Goal: Task Accomplishment & Management: Use online tool/utility

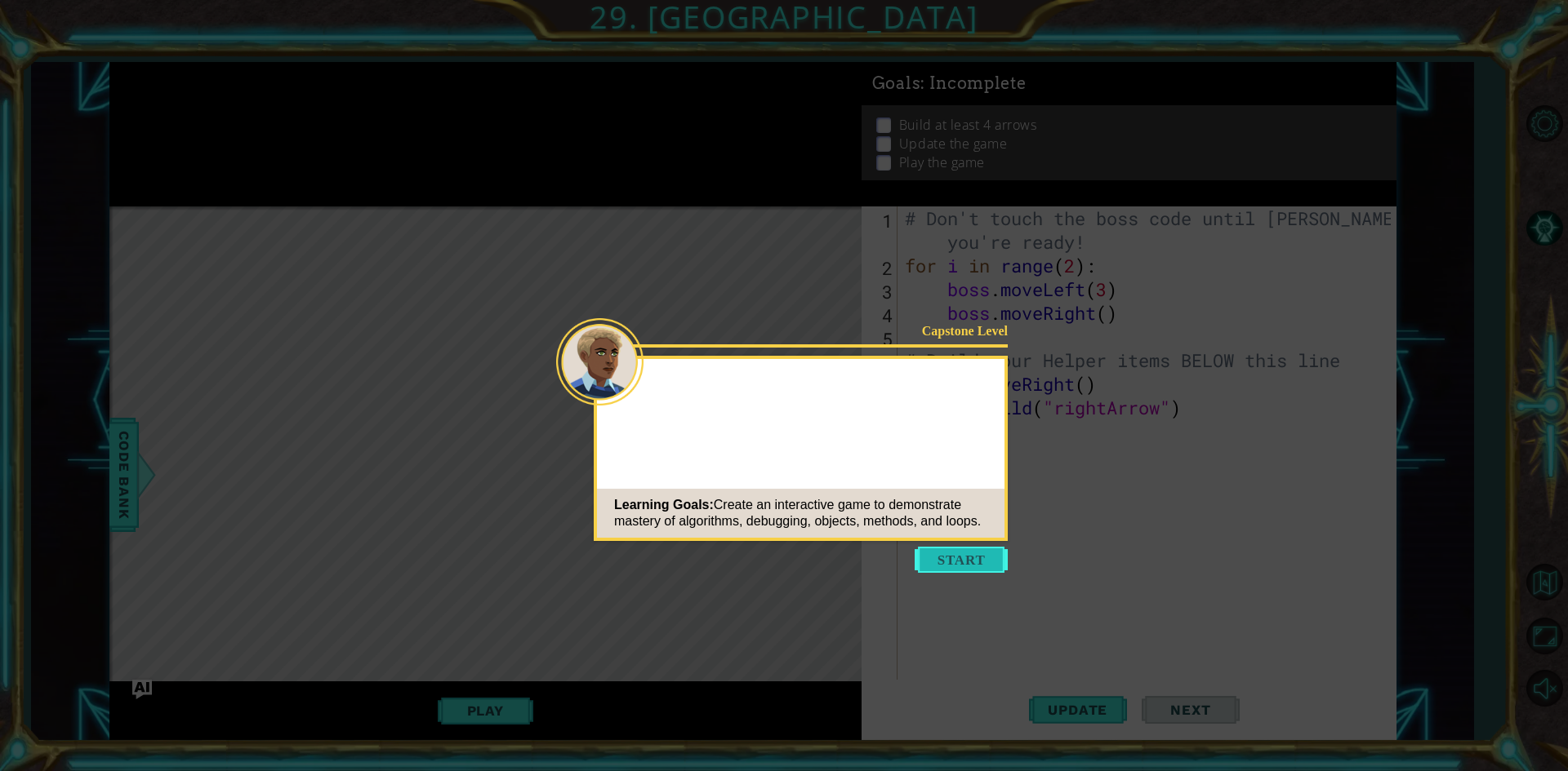
click at [957, 563] on button "Start" at bounding box center [962, 559] width 93 height 26
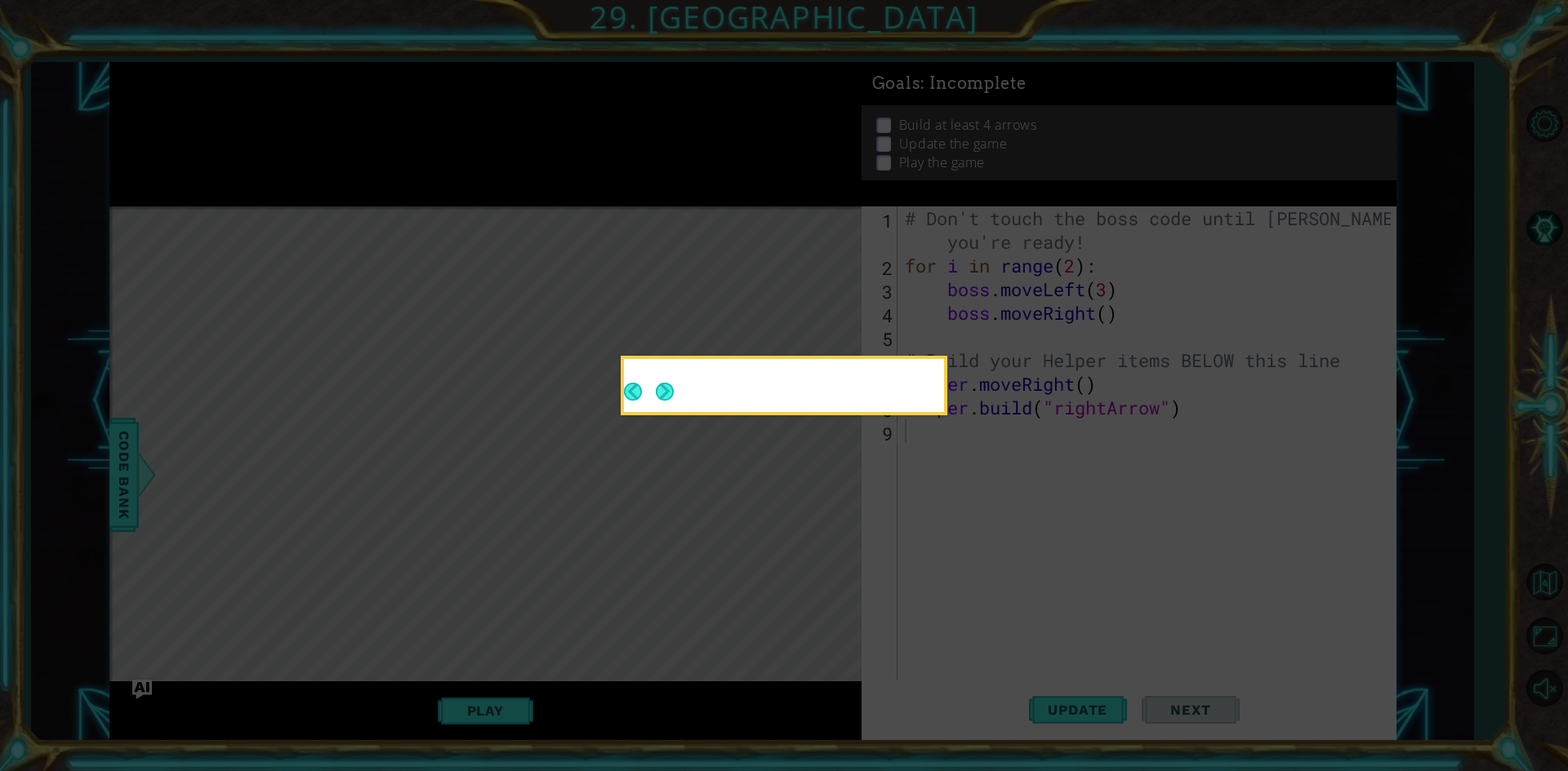
click at [957, 563] on icon at bounding box center [784, 385] width 1568 height 771
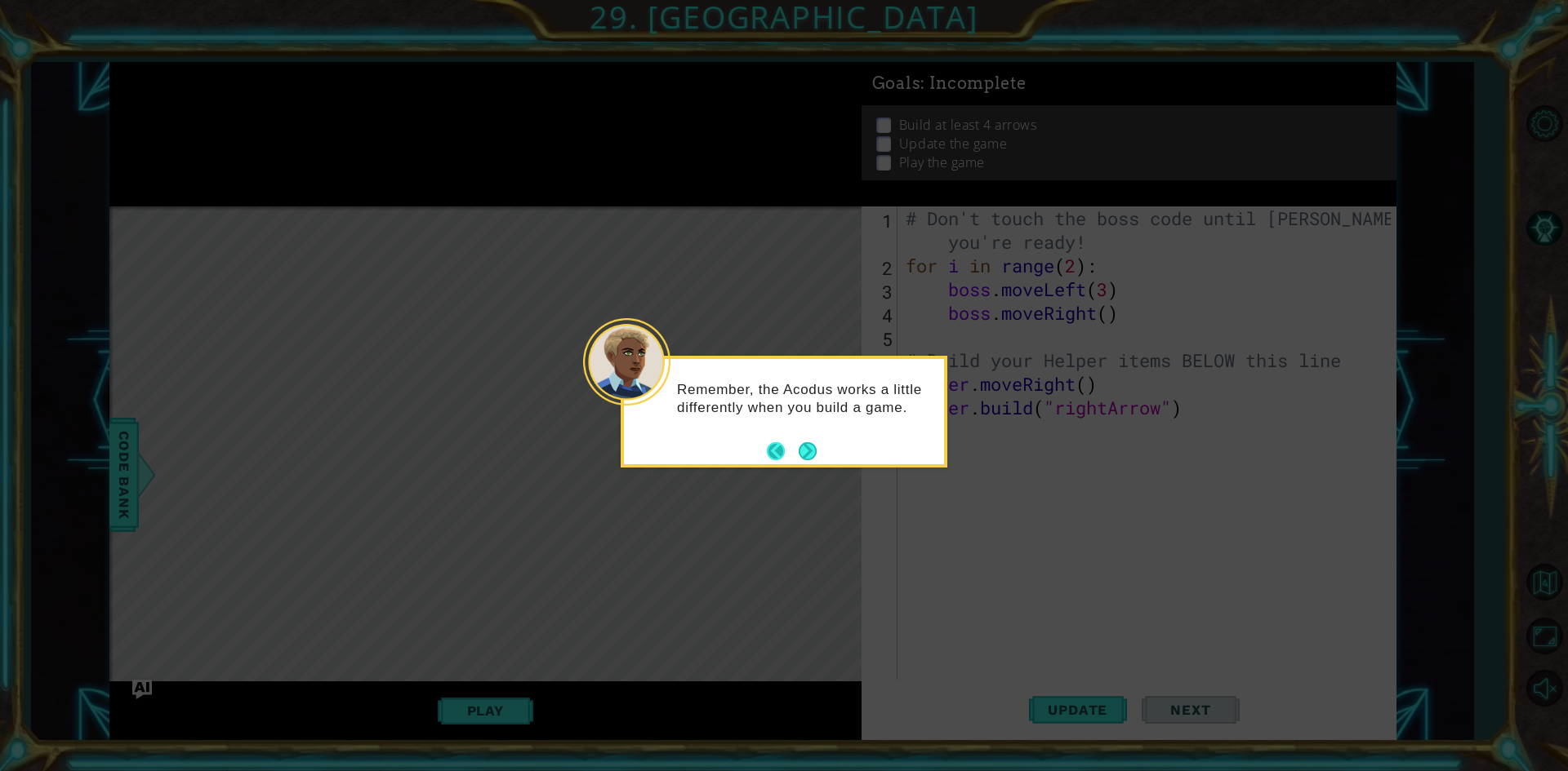
click at [797, 443] on button "Back" at bounding box center [782, 452] width 32 height 18
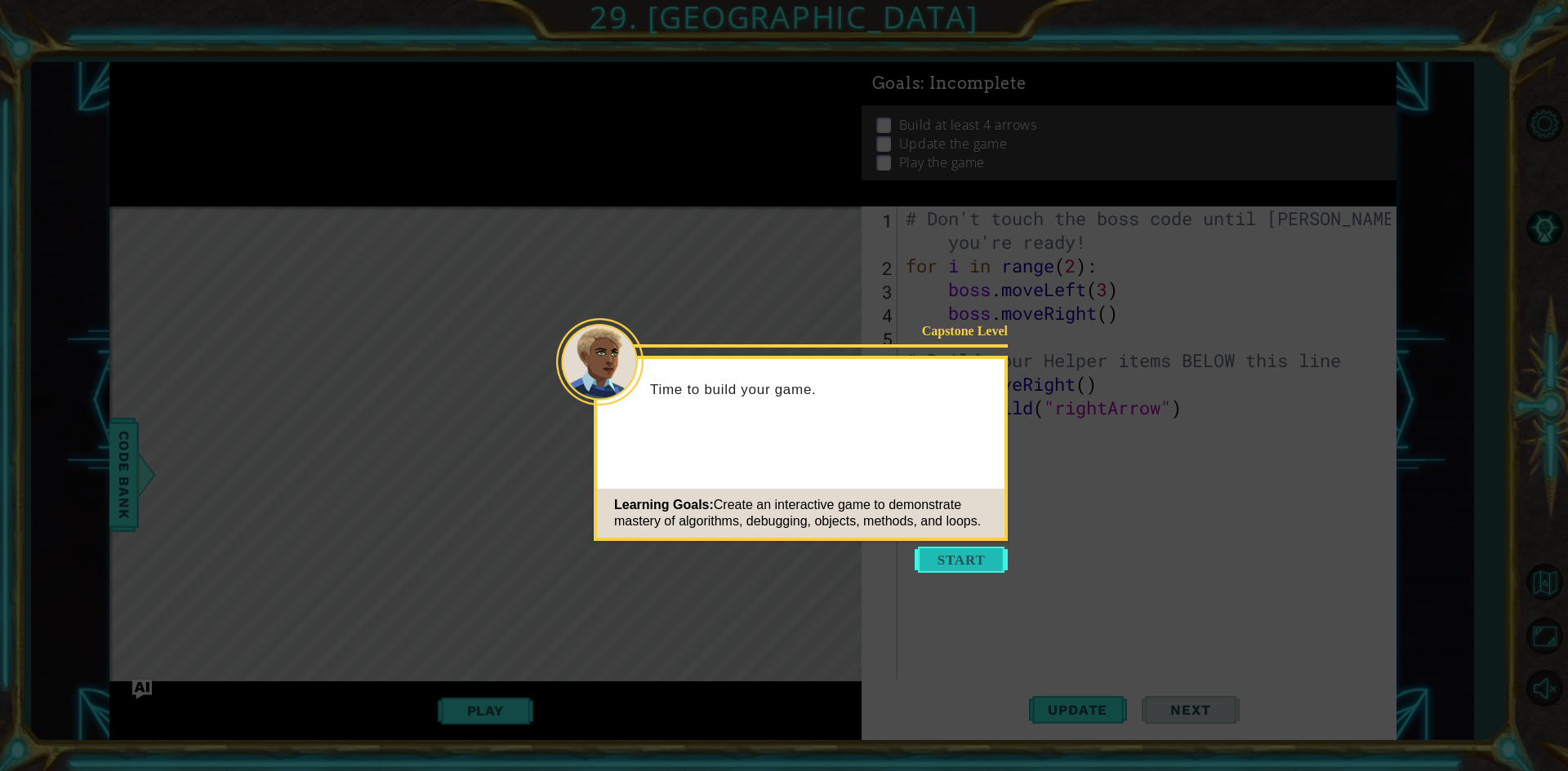
click at [949, 547] on button "Start" at bounding box center [962, 559] width 93 height 26
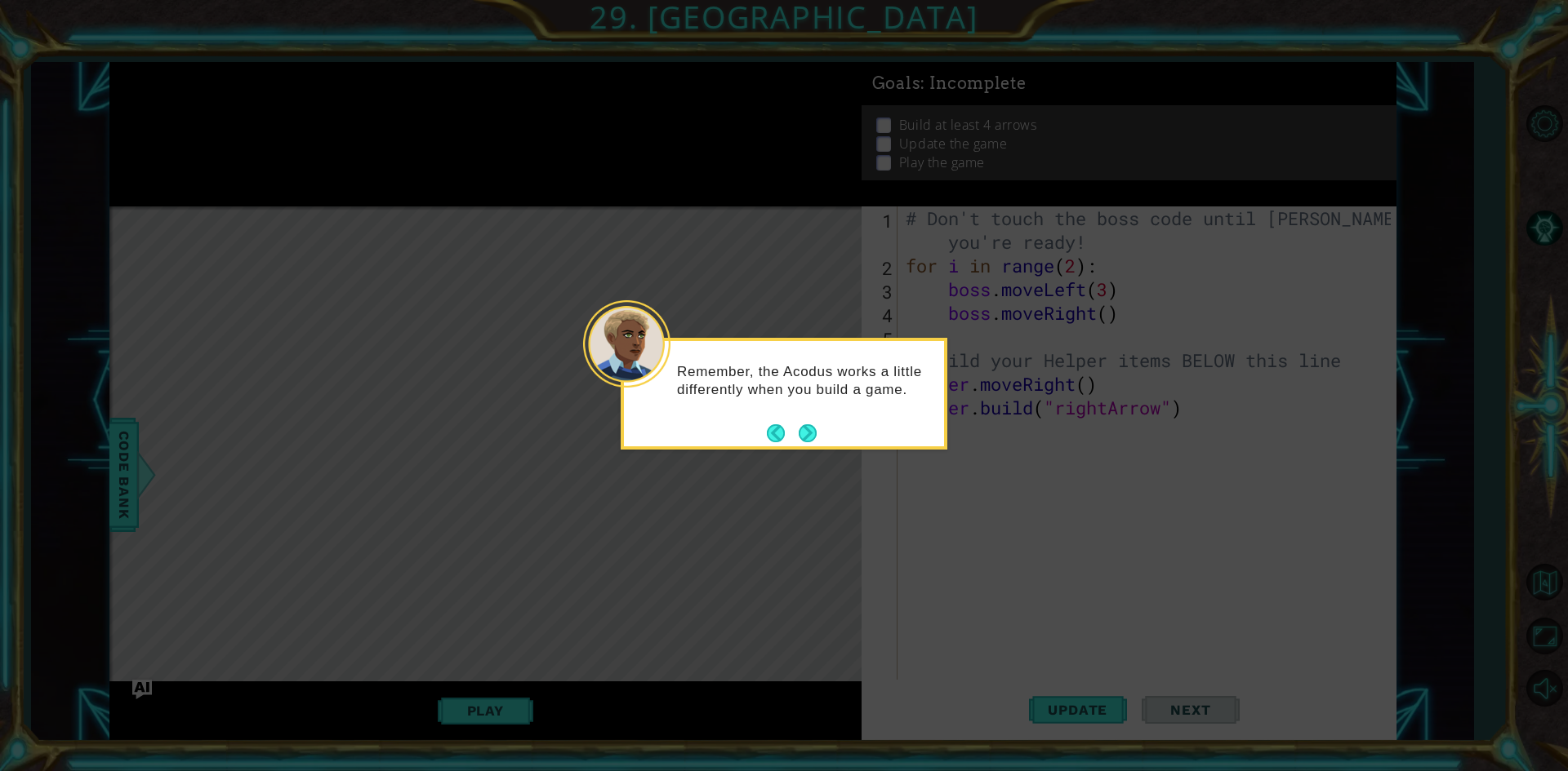
click at [822, 437] on div "Remember, the Acodus works a little differently when you build a game." at bounding box center [784, 393] width 327 height 112
click at [806, 434] on button "Next" at bounding box center [808, 433] width 18 height 18
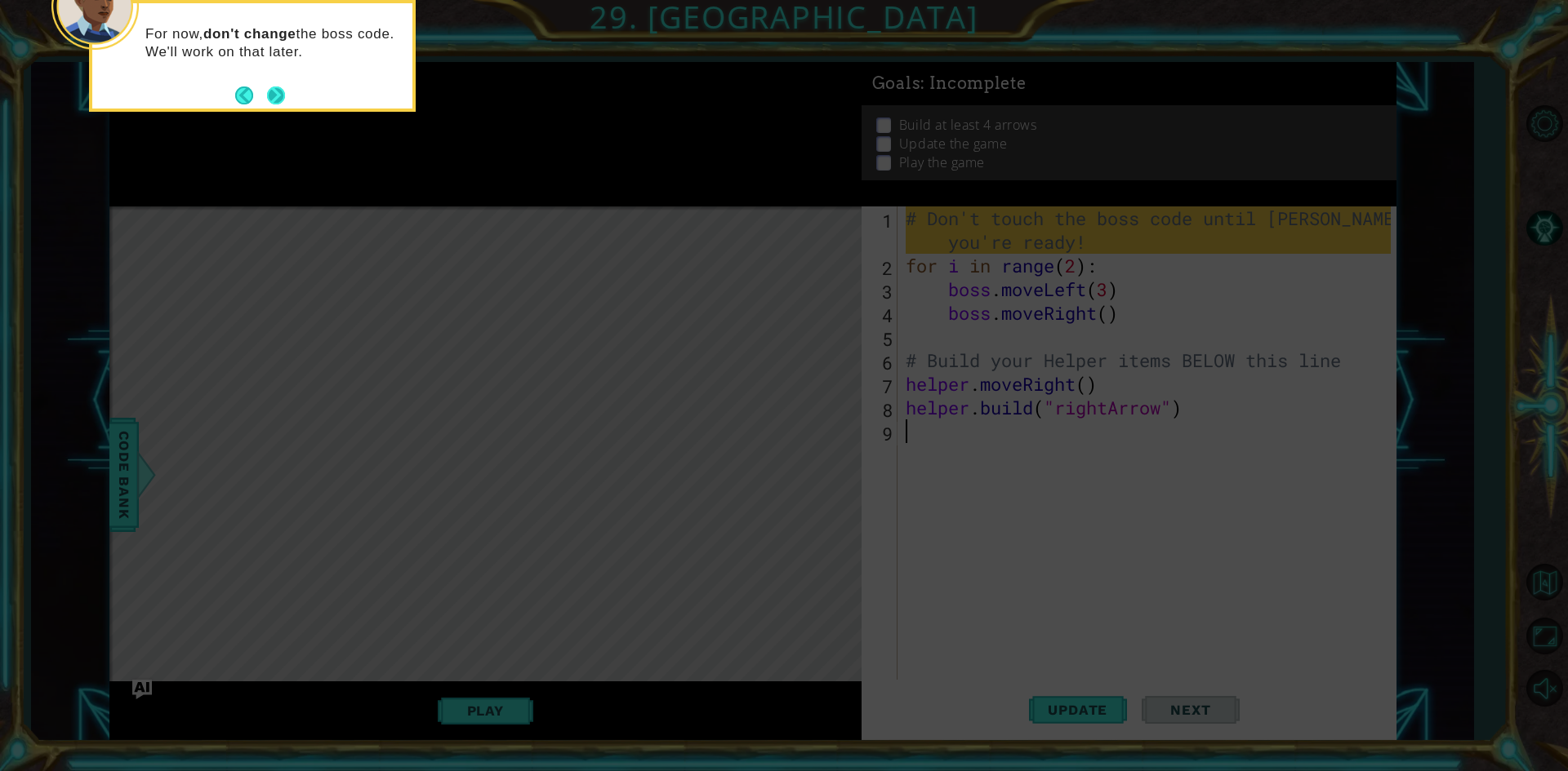
click at [267, 98] on button "Next" at bounding box center [276, 96] width 18 height 18
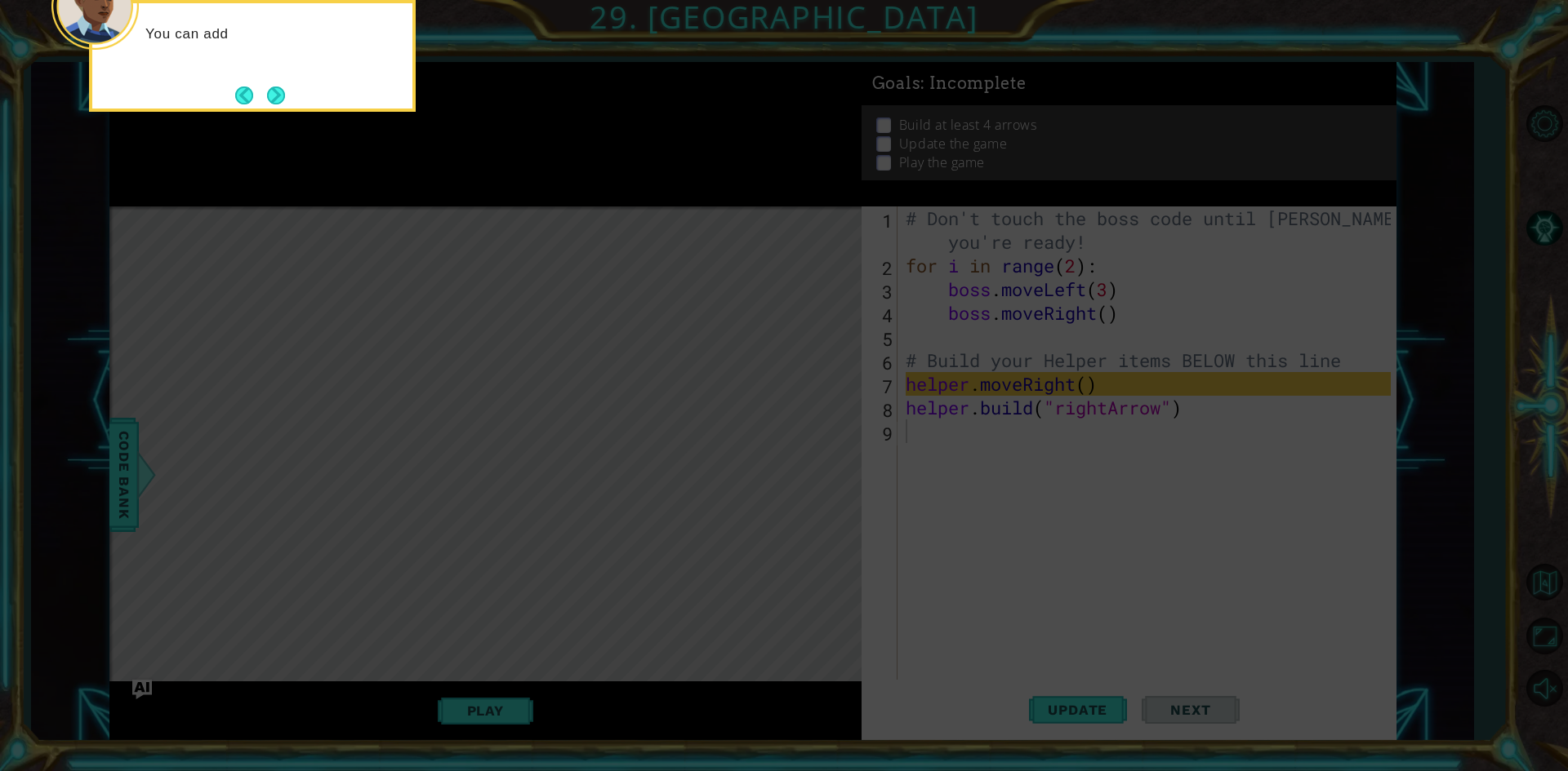
click at [267, 98] on button "Next" at bounding box center [276, 96] width 18 height 18
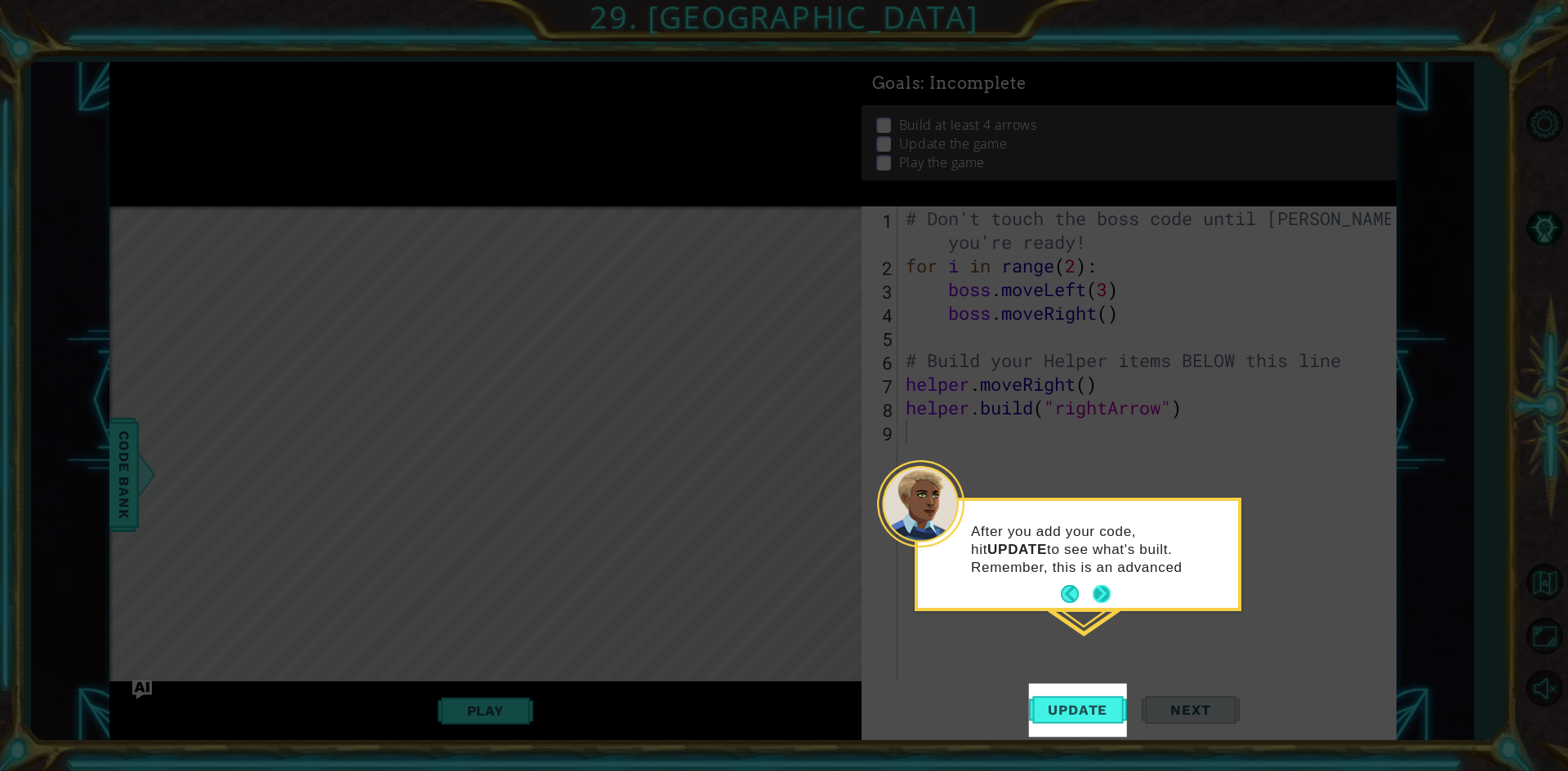
click at [1099, 596] on button "Next" at bounding box center [1102, 594] width 18 height 18
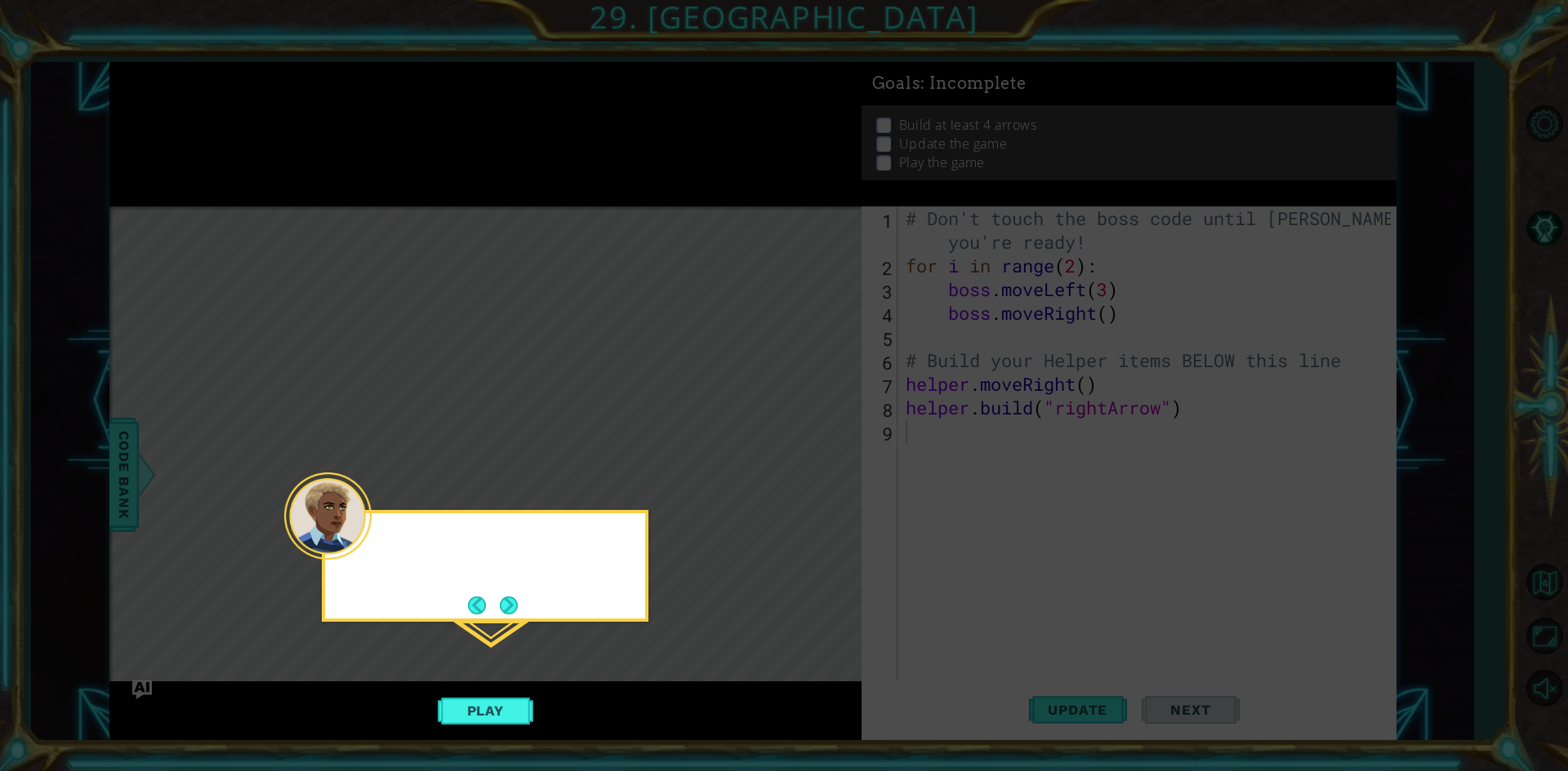
click at [1099, 596] on icon at bounding box center [784, 385] width 1568 height 771
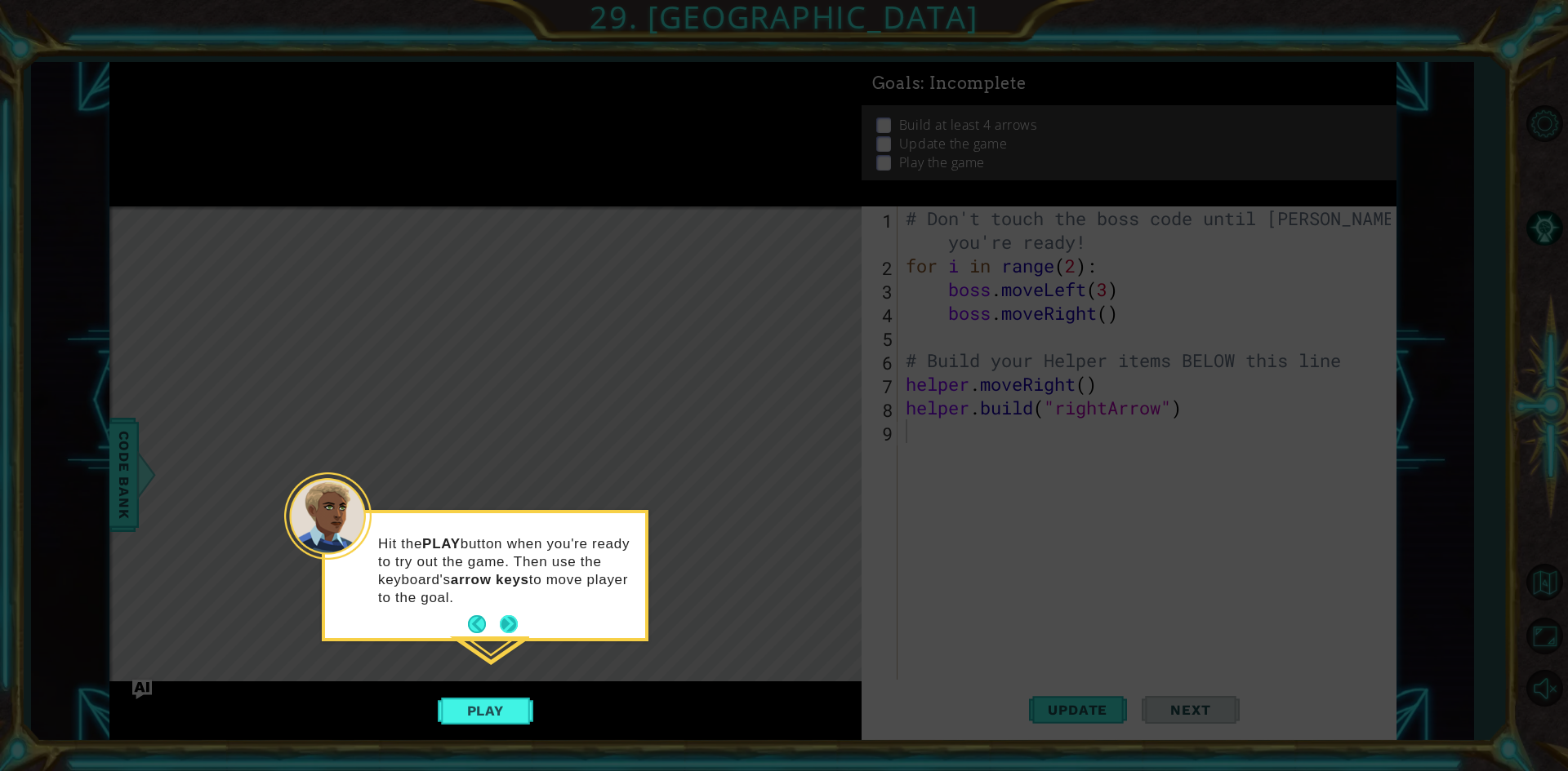
click at [499, 628] on button "Next" at bounding box center [508, 624] width 19 height 19
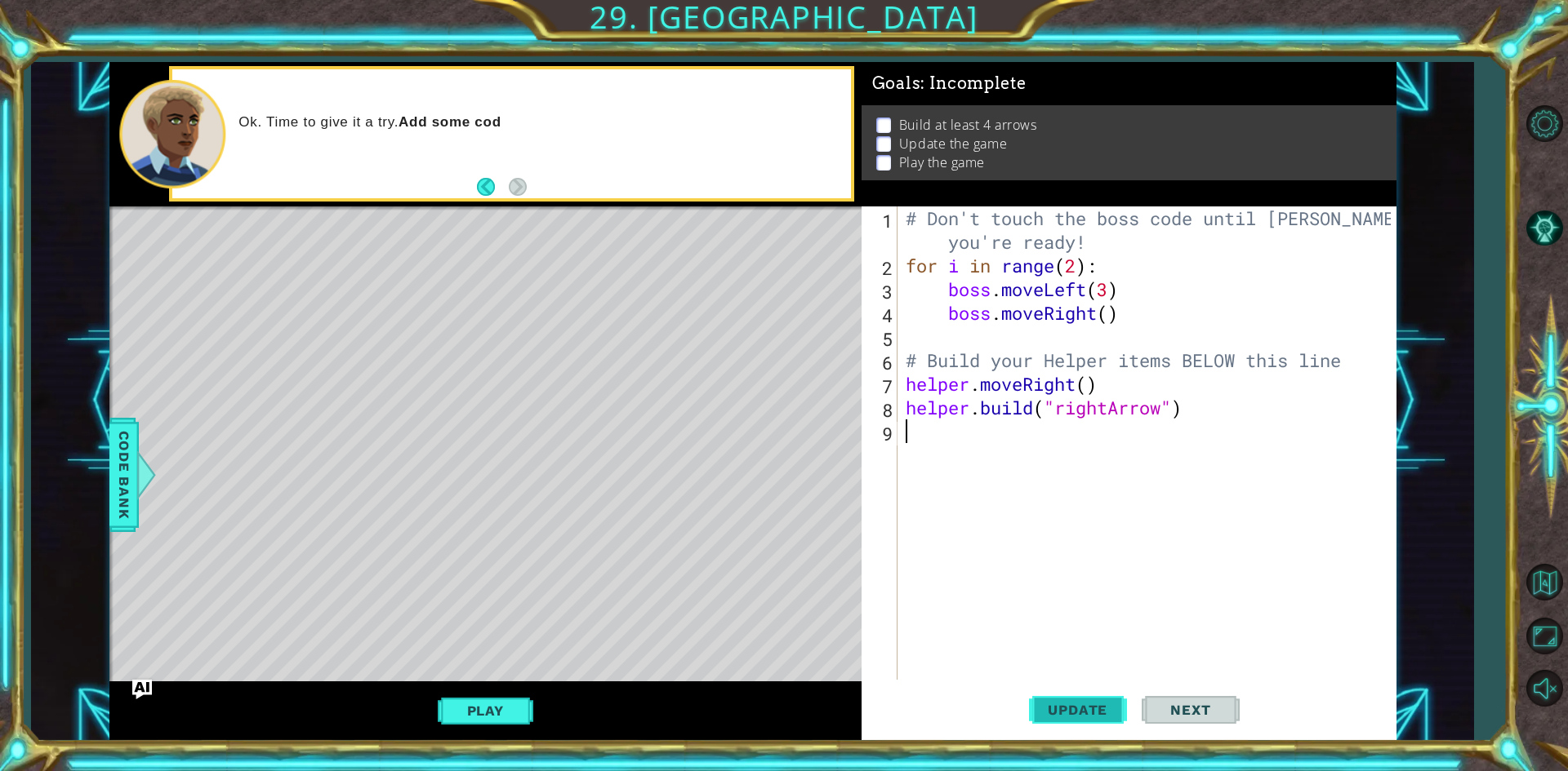
click at [1065, 698] on button "Update" at bounding box center [1078, 711] width 98 height 53
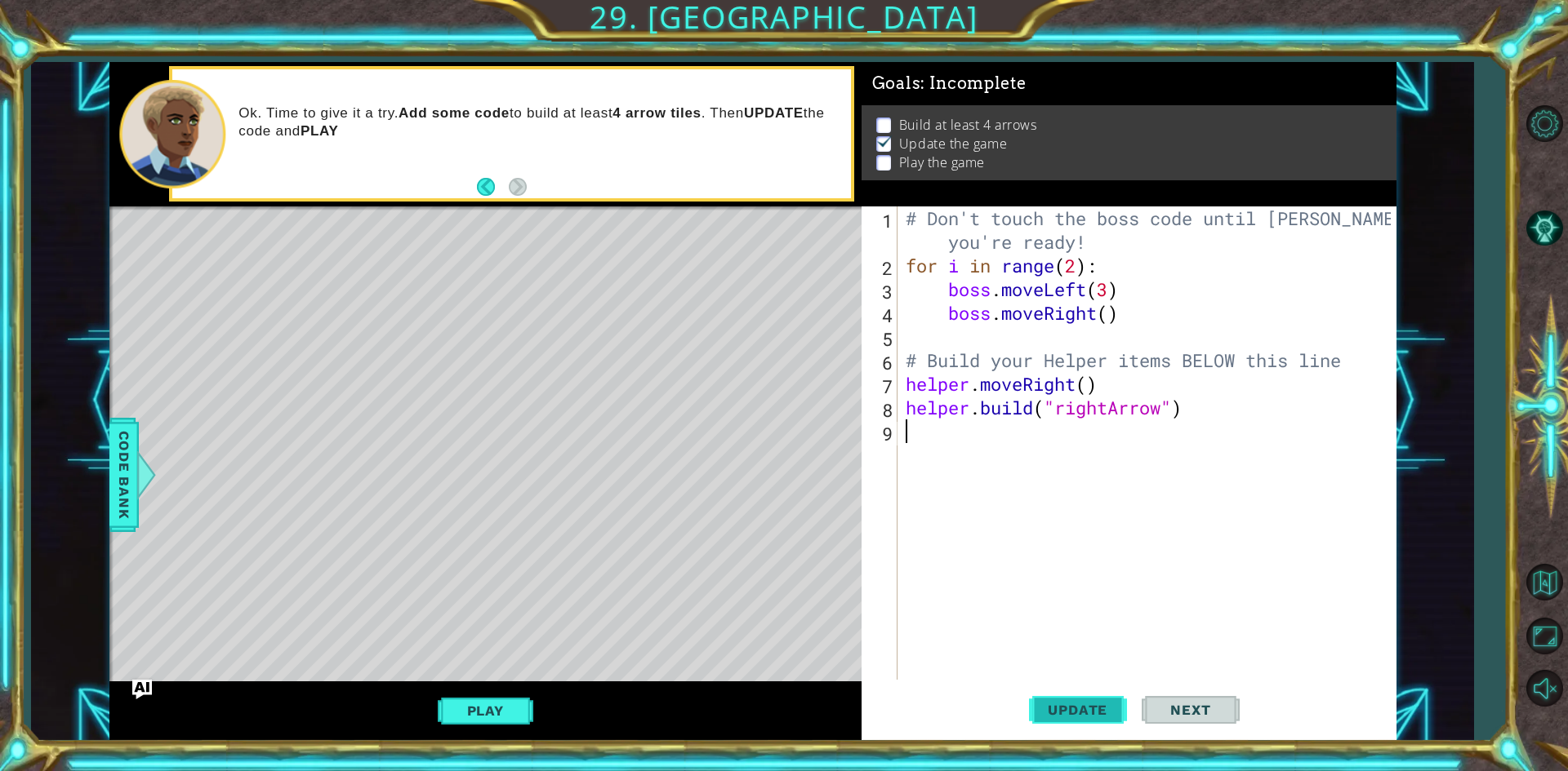
click at [1065, 698] on button "Update" at bounding box center [1078, 711] width 98 height 53
click at [1066, 712] on span "Update" at bounding box center [1078, 710] width 93 height 17
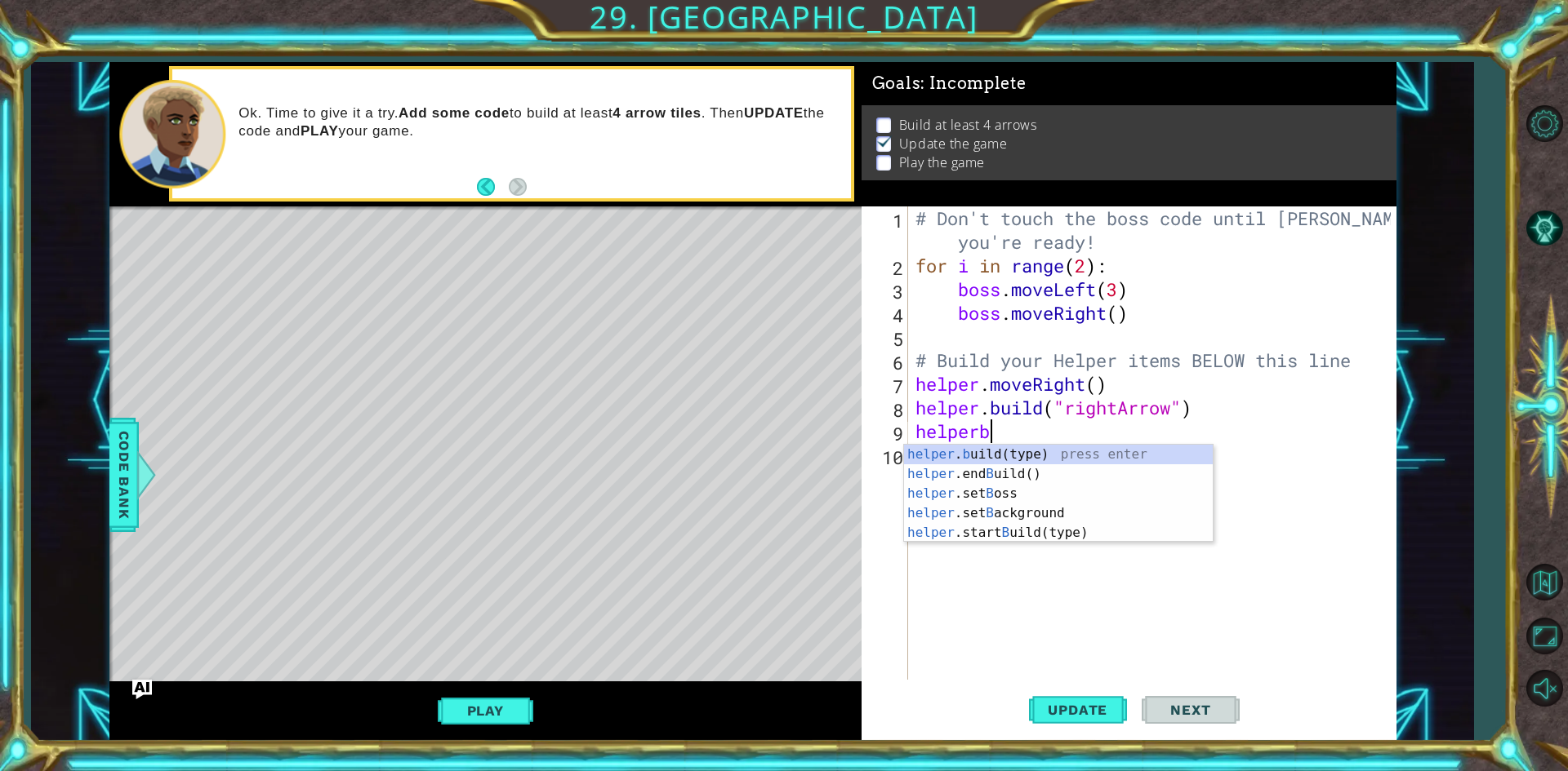
scroll to position [0, 3]
click at [1074, 455] on div "helper . b uild(type) press enter helper .end B uild() press enter helper .set …" at bounding box center [1058, 513] width 309 height 138
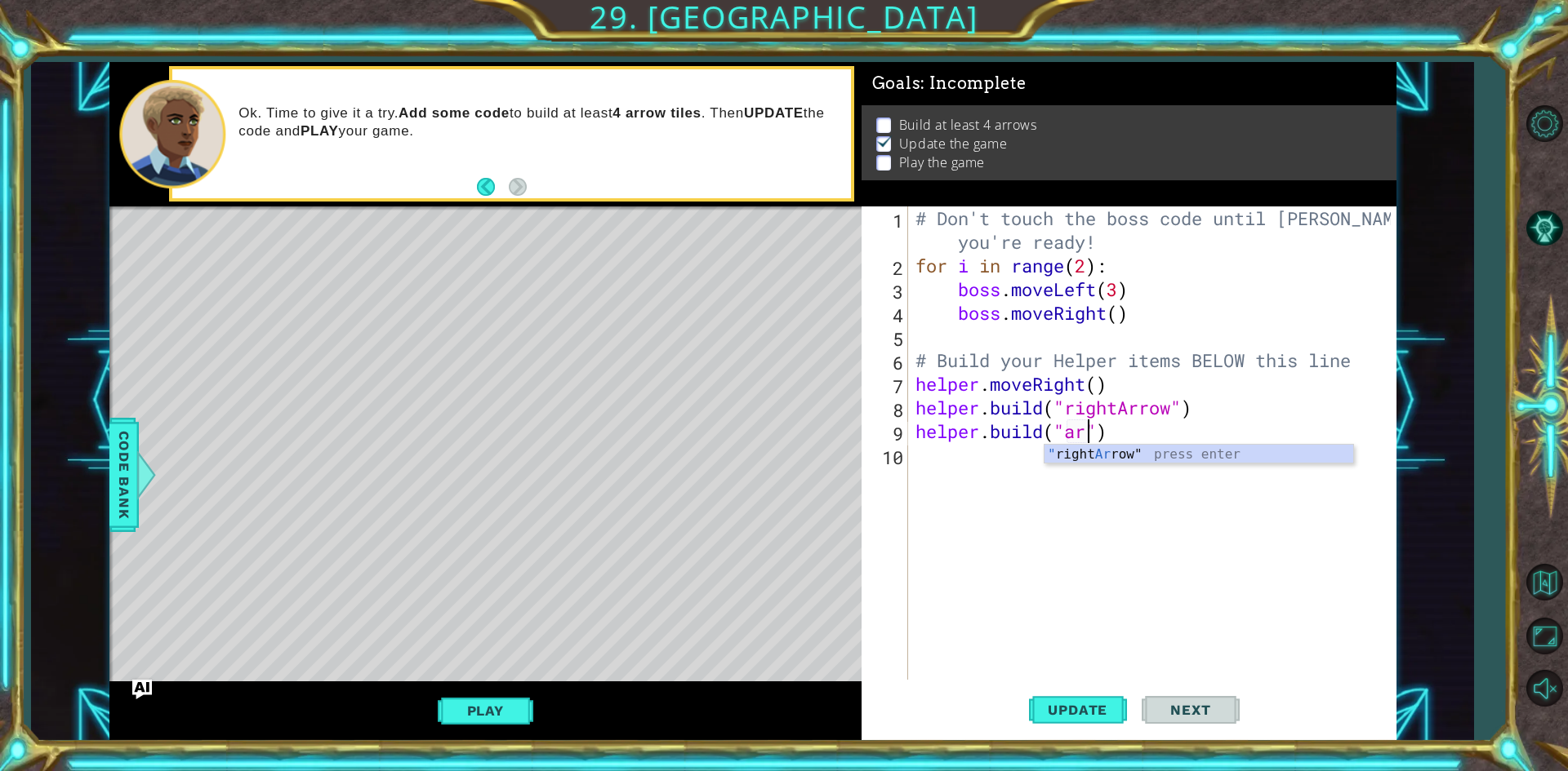
scroll to position [0, 8]
click at [1103, 438] on div "# Don't touch the boss code until [PERSON_NAME] says you're ready! for i in ran…" at bounding box center [1156, 478] width 487 height 544
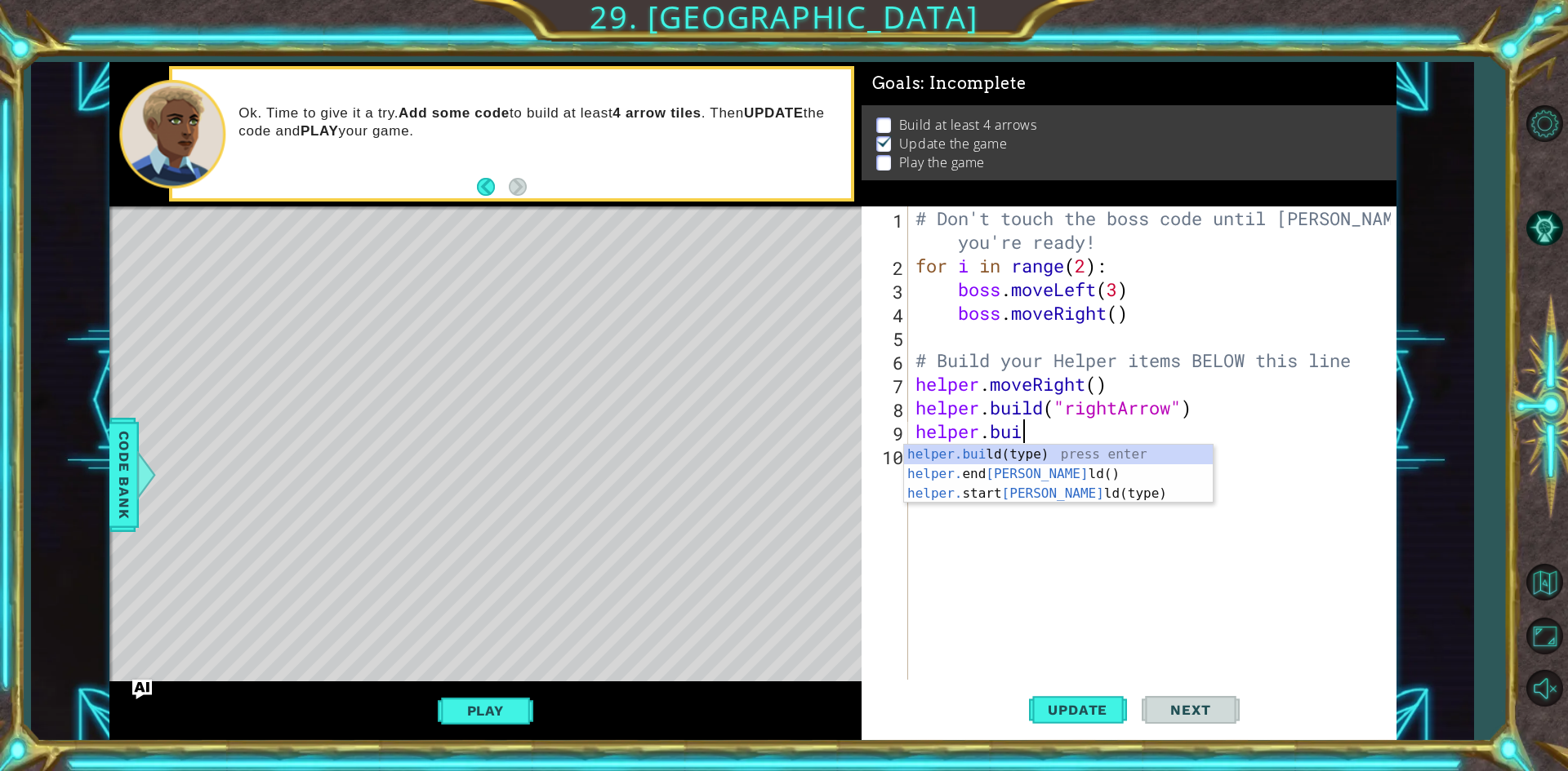
scroll to position [0, 0]
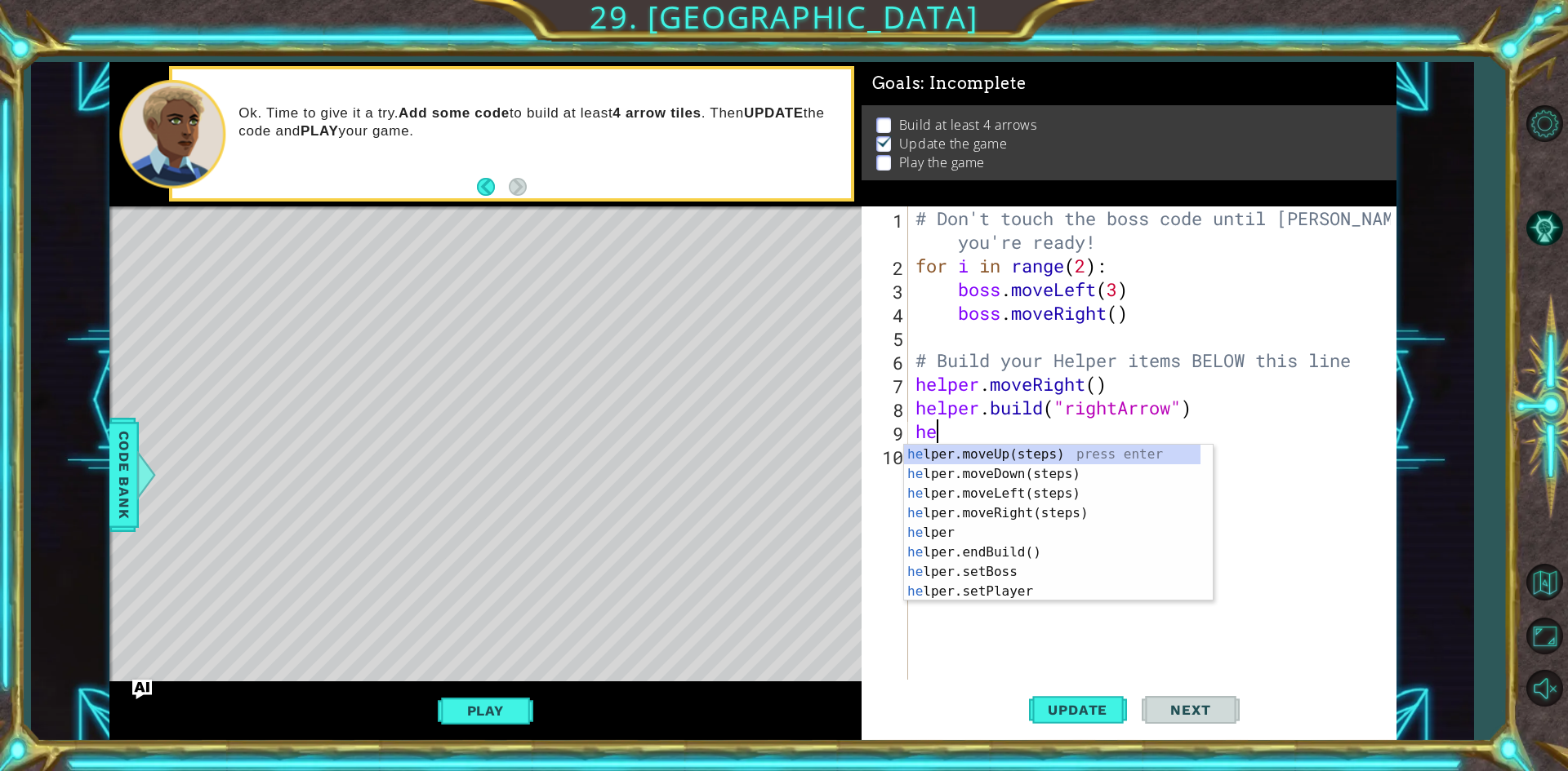
type textarea "h"
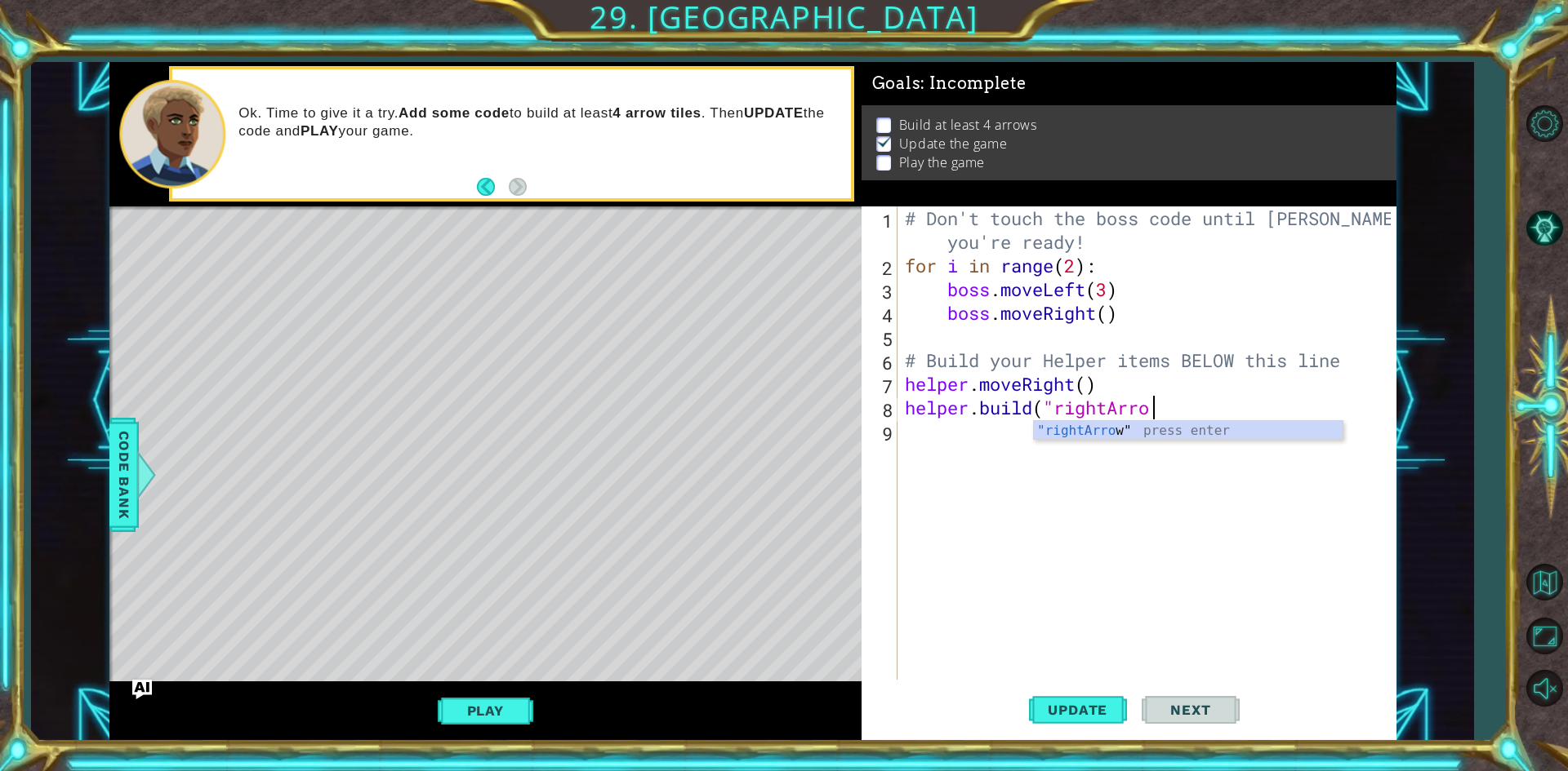
click at [1103, 438] on div ""rightArro w" press enter" at bounding box center [1189, 450] width 309 height 59
type textarea "[DOMAIN_NAME]("rightArrow""
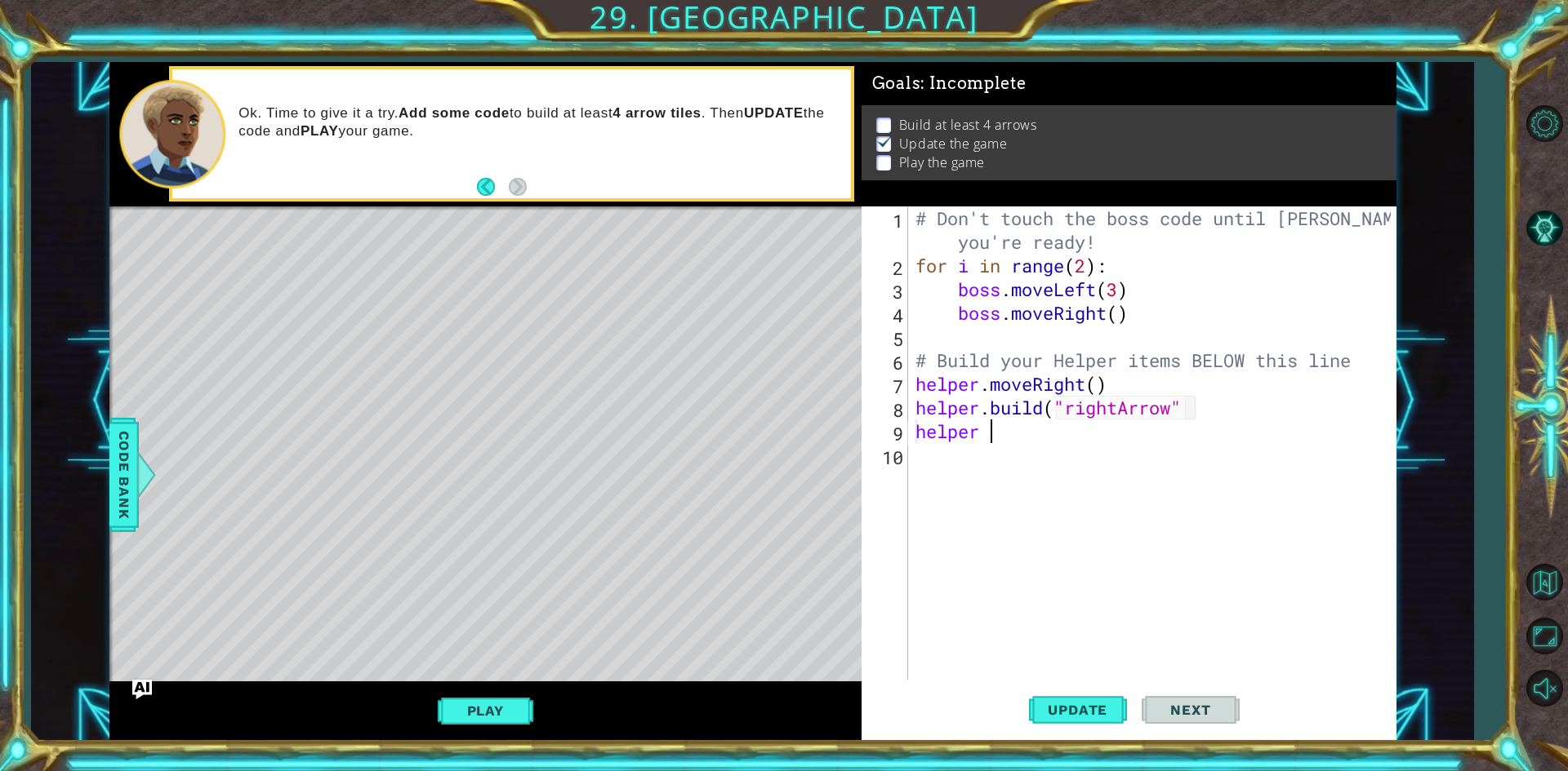
scroll to position [0, 3]
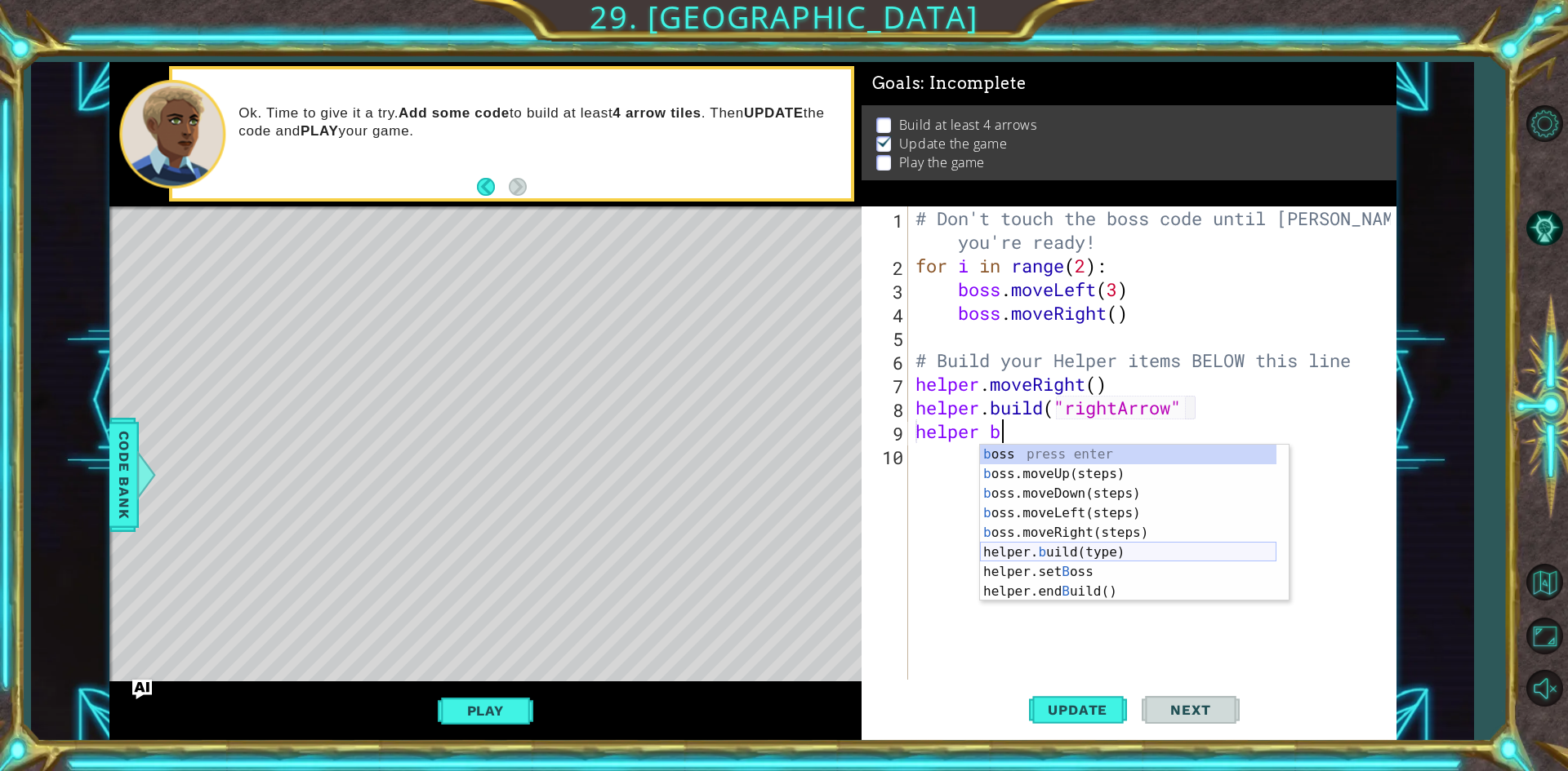
click at [1086, 557] on div "b oss press enter b oss.moveUp(steps) press enter b oss.moveDown(steps) press e…" at bounding box center [1128, 543] width 296 height 196
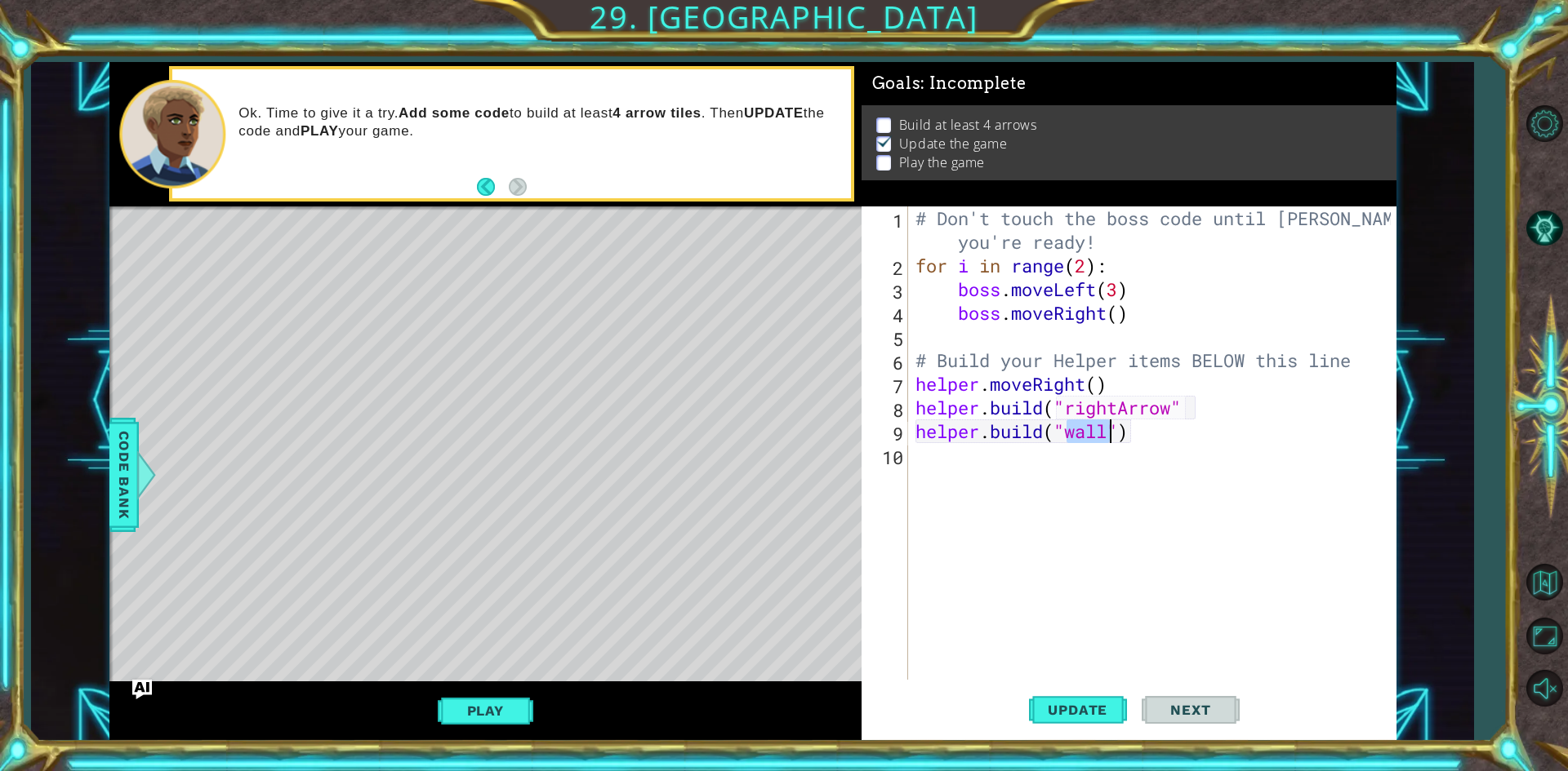
click at [485, 196] on footer at bounding box center [502, 187] width 50 height 24
click at [309, 233] on div "Level Map" at bounding box center [486, 447] width 755 height 481
click at [1096, 441] on div "# Don't touch the boss code until [PERSON_NAME] says you're ready! for i in ran…" at bounding box center [1152, 443] width 479 height 473
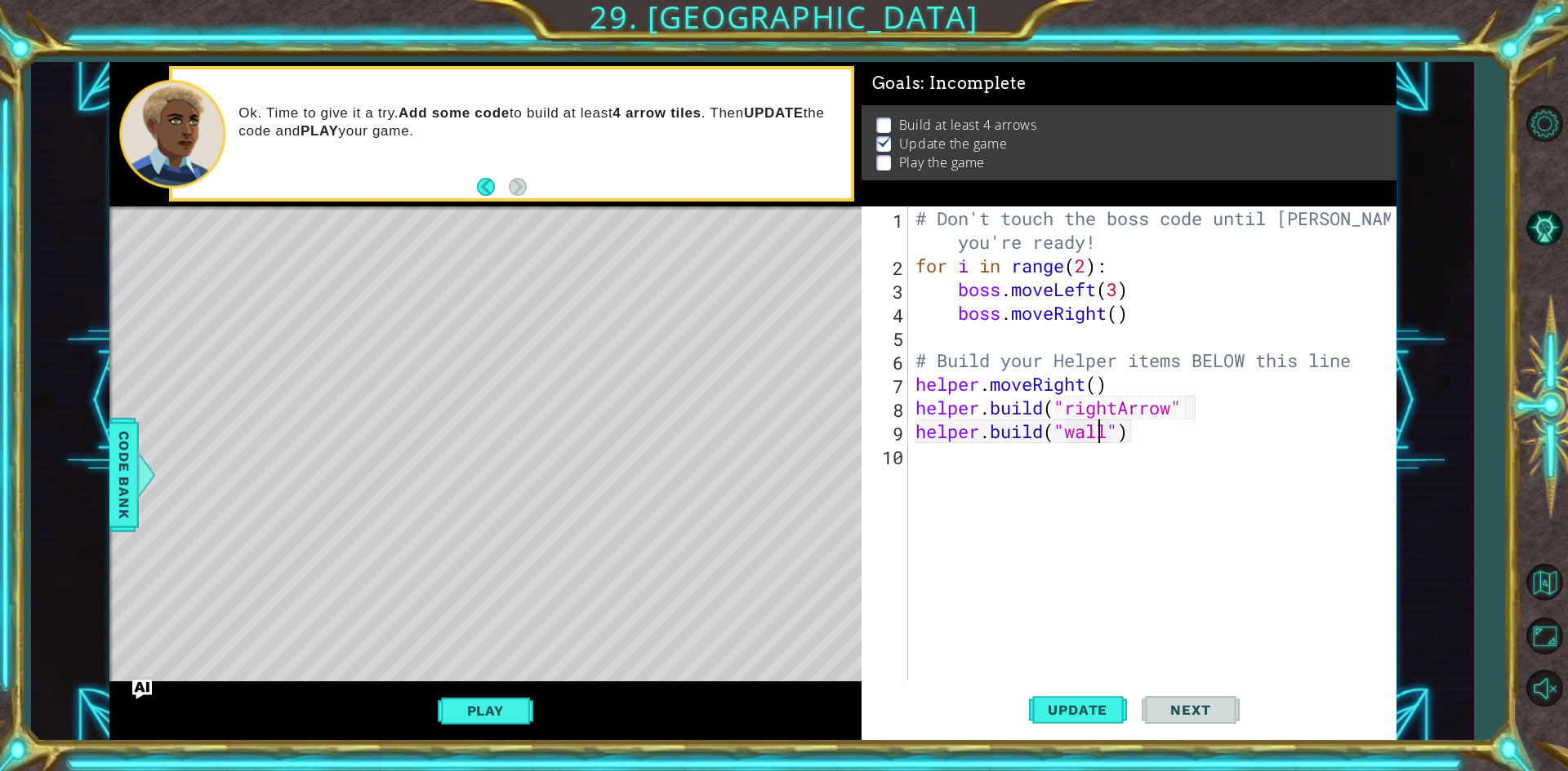
click at [1090, 435] on div "# Don't touch the boss code until [PERSON_NAME] says you're ready! for i in ran…" at bounding box center [1156, 478] width 487 height 544
click at [1113, 438] on div "# Don't touch the boss code until [PERSON_NAME] says you're ready! for i in ran…" at bounding box center [1156, 478] width 487 height 544
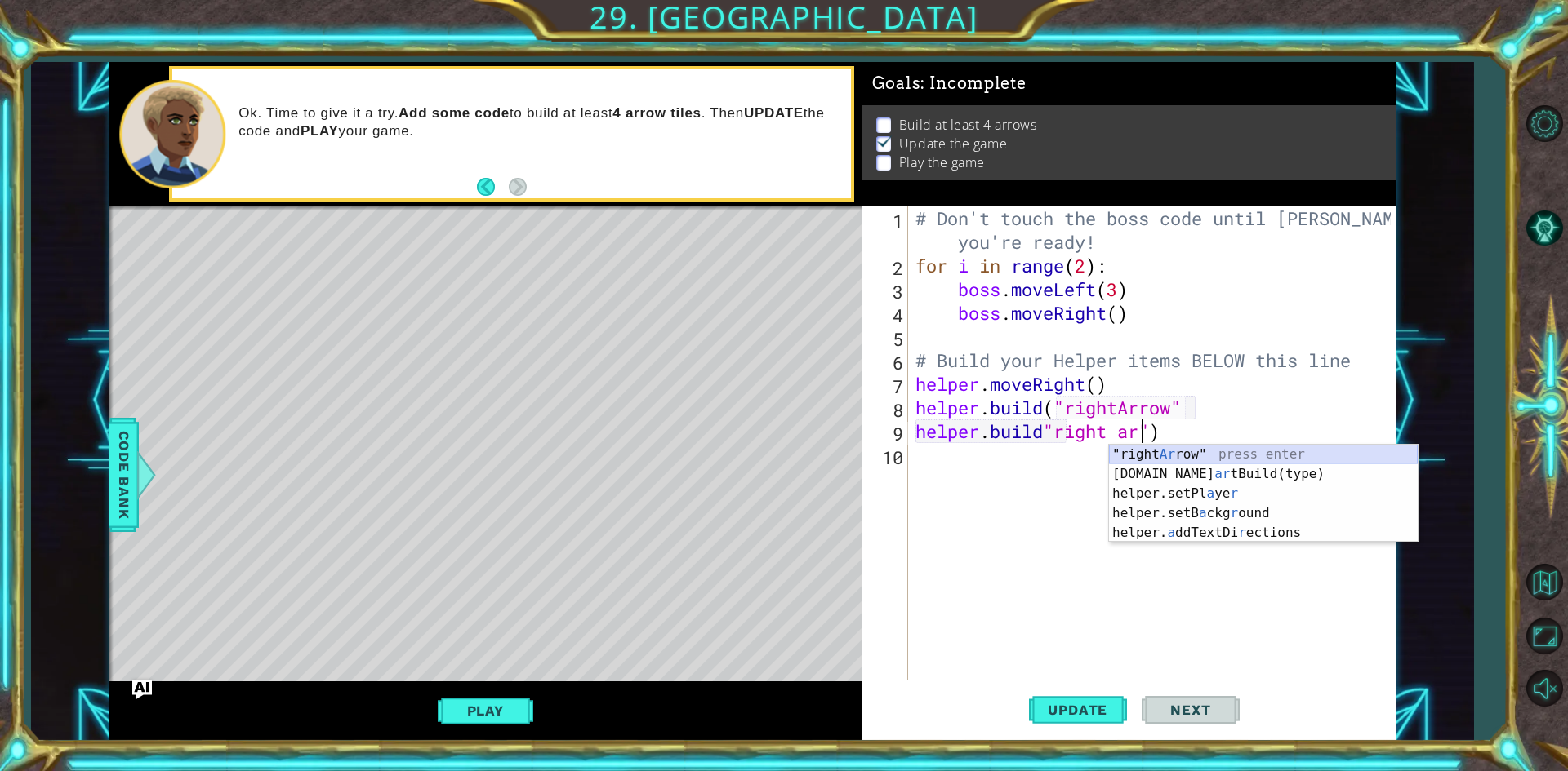
click at [1180, 451] on div ""right Ar row" press enter [DOMAIN_NAME] ar tBuild(type) press enter helper.set…" at bounding box center [1264, 513] width 309 height 138
type textarea "[DOMAIN_NAME]"right "rightArrow")"
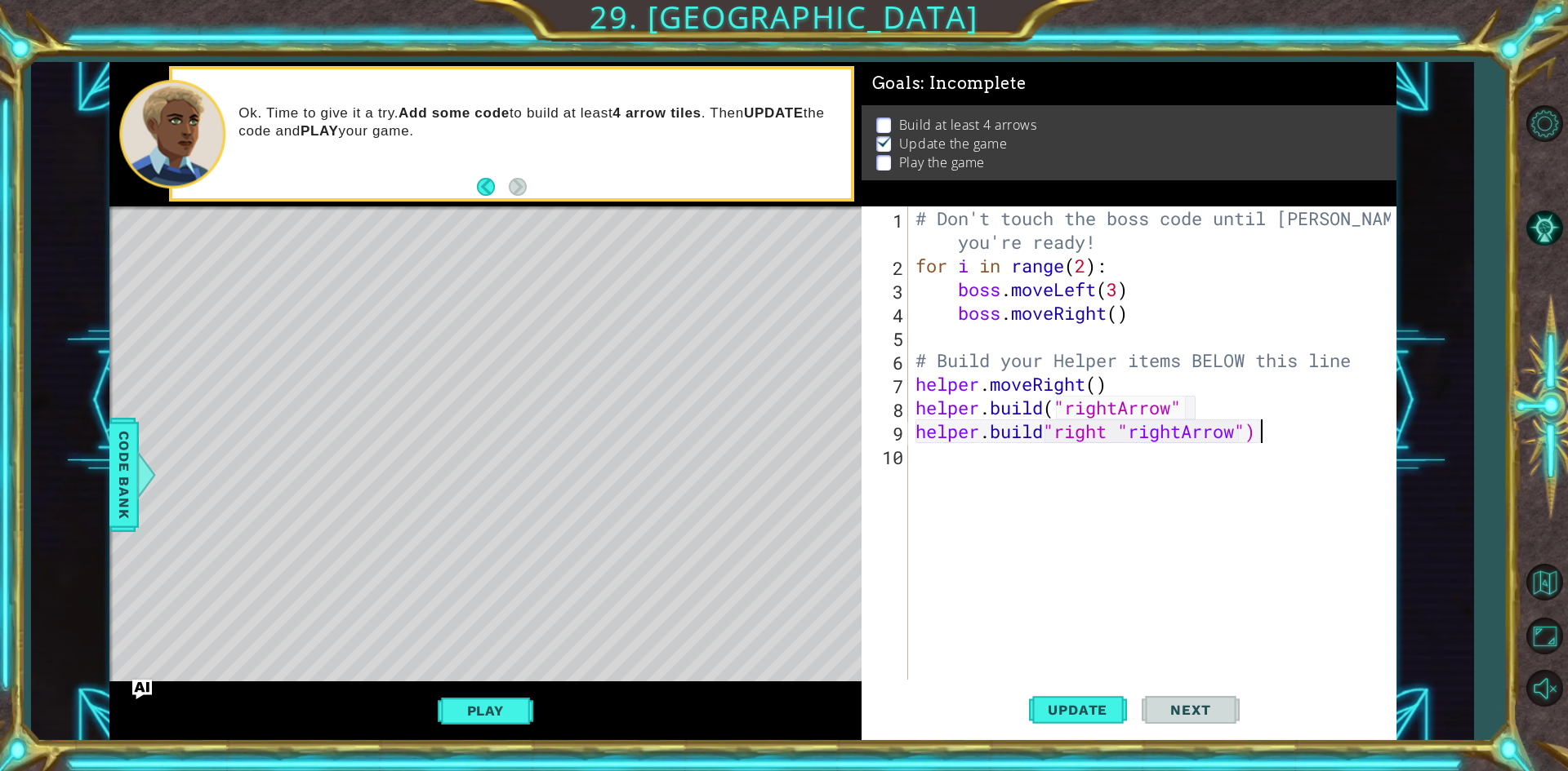
click at [1273, 433] on div "# Don't touch the boss code until [PERSON_NAME] says you're ready! for i in ran…" at bounding box center [1156, 478] width 487 height 544
click at [1245, 425] on div "# Don't touch the boss code until [PERSON_NAME] says you're ready! for i in ran…" at bounding box center [1156, 478] width 487 height 544
click at [1278, 443] on div "# Don't touch the boss code until [PERSON_NAME] says you're ready! for i in ran…" at bounding box center [1156, 478] width 487 height 544
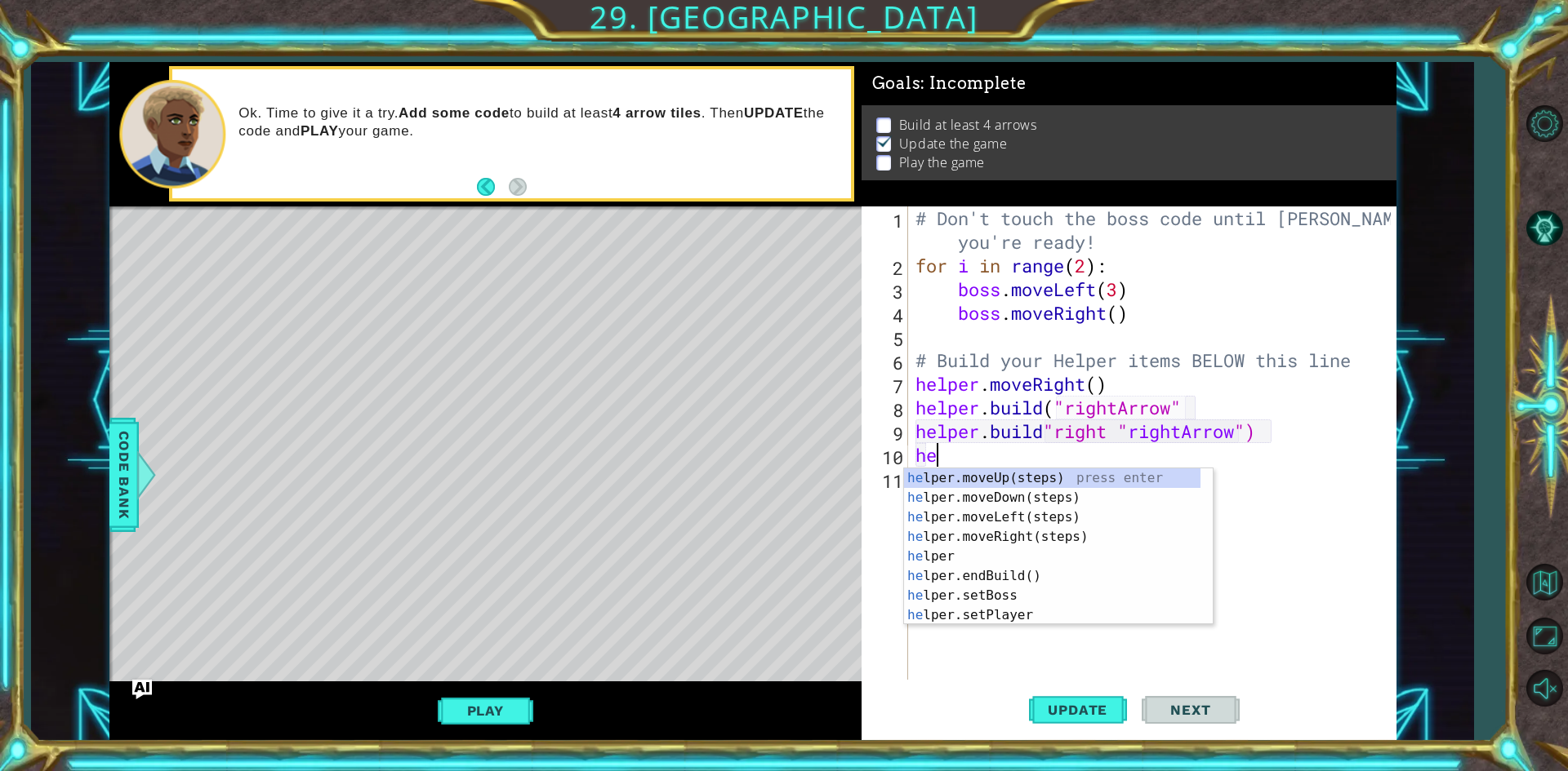
type textarea "hel"
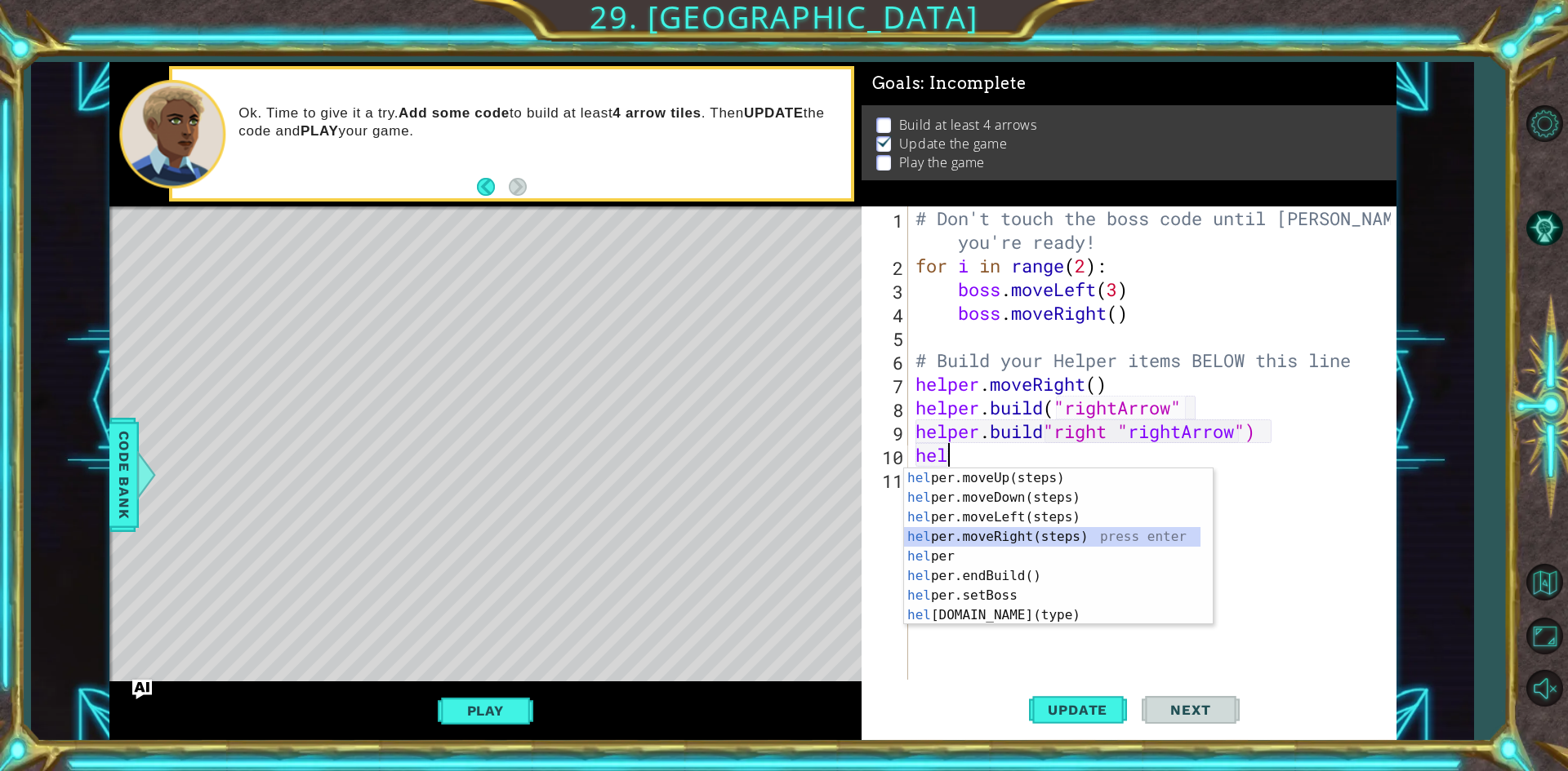
click at [1010, 537] on div "hel per.moveUp(steps) press enter hel per.moveDown(steps) press enter hel per.m…" at bounding box center [1052, 566] width 296 height 196
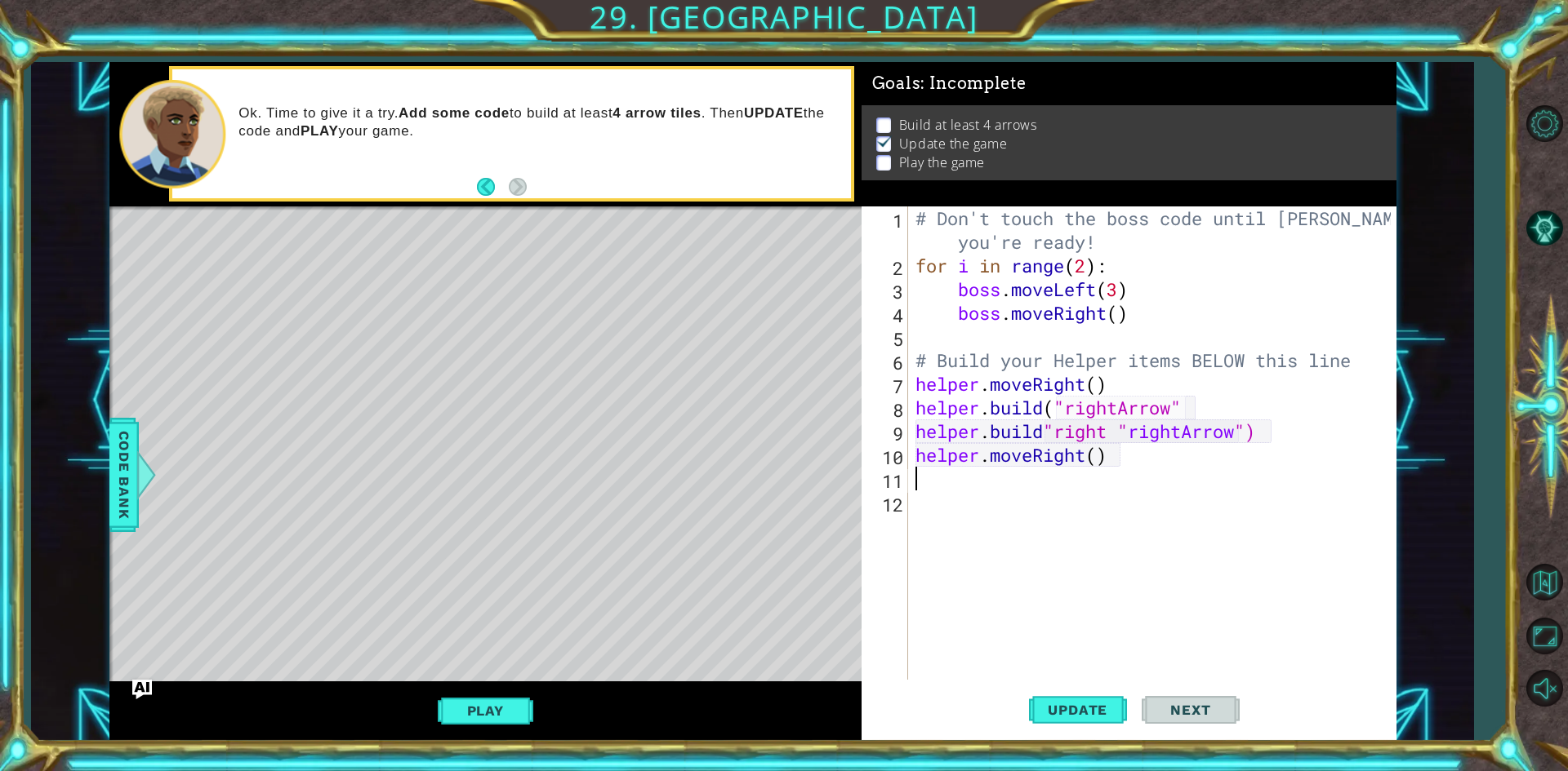
click at [1098, 459] on div "# Don't touch the boss code until [PERSON_NAME] says you're ready! for i in ran…" at bounding box center [1156, 478] width 487 height 544
type textarea "helper.moveRight()"
click at [932, 481] on div "# Don't touch the boss code until [PERSON_NAME] says you're ready! for i in ran…" at bounding box center [1156, 478] width 487 height 544
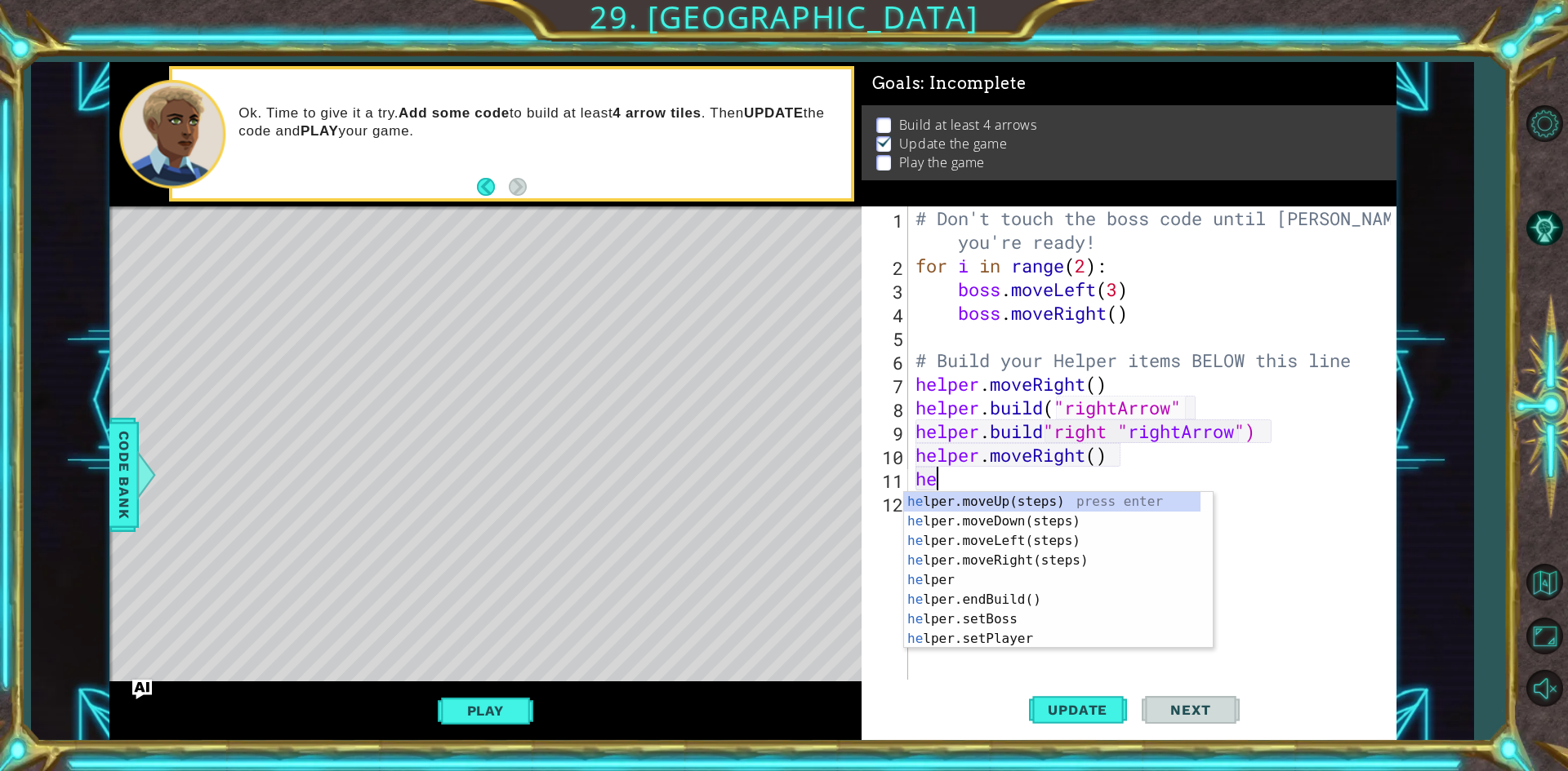
type textarea "h"
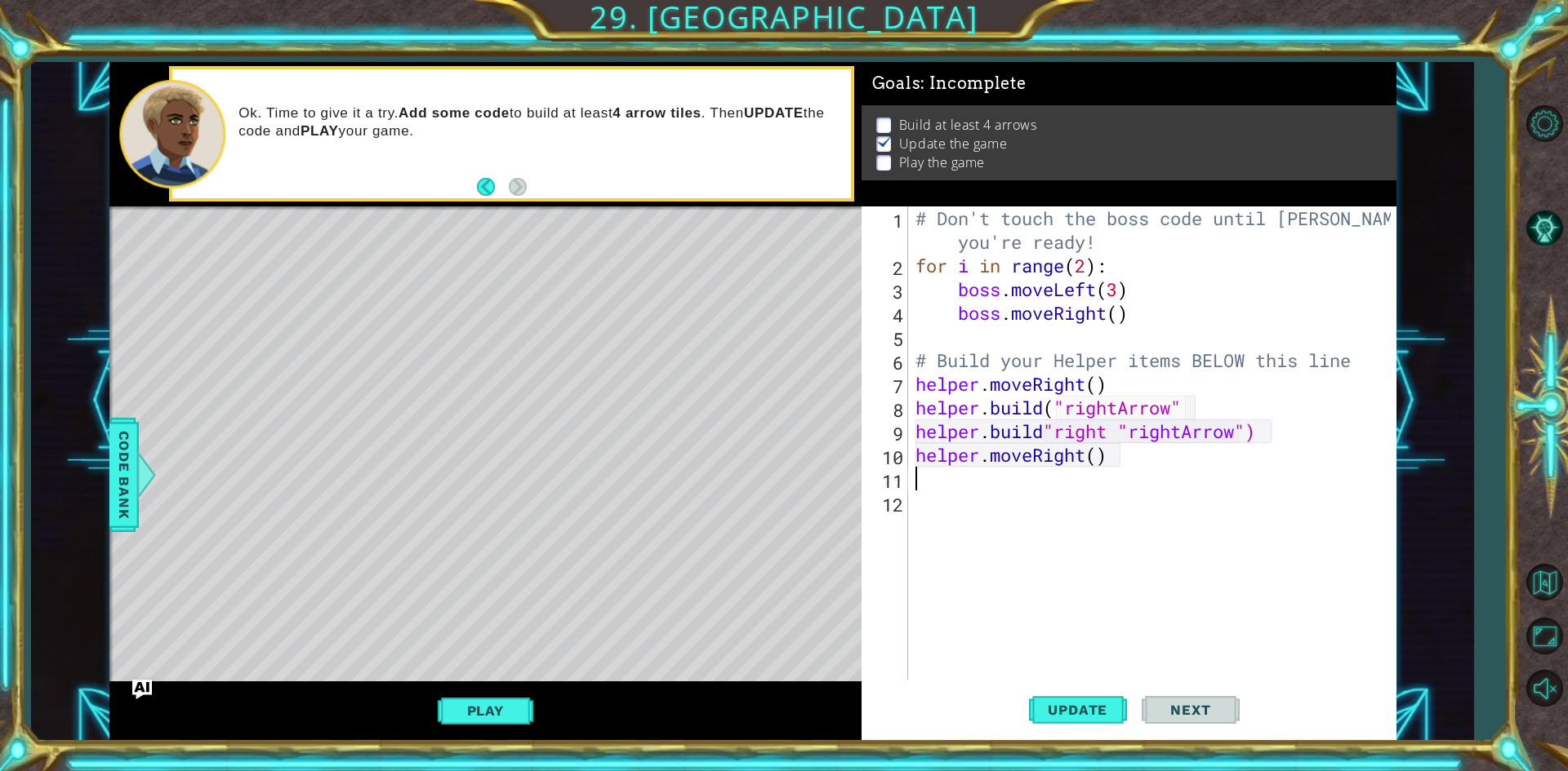
click at [1161, 408] on div "# Don't touch the boss code until [PERSON_NAME] says you're ready! for i in ran…" at bounding box center [1156, 478] width 487 height 544
type textarea "[DOMAIN_NAME]("rightArrow""
click at [1217, 413] on div "# Don't touch the boss code until [PERSON_NAME] says you're ready! for i in ran…" at bounding box center [1156, 478] width 487 height 544
click at [912, 438] on div "# Don't touch the boss code until [PERSON_NAME] says you're ready! for i in ran…" at bounding box center [1156, 478] width 487 height 544
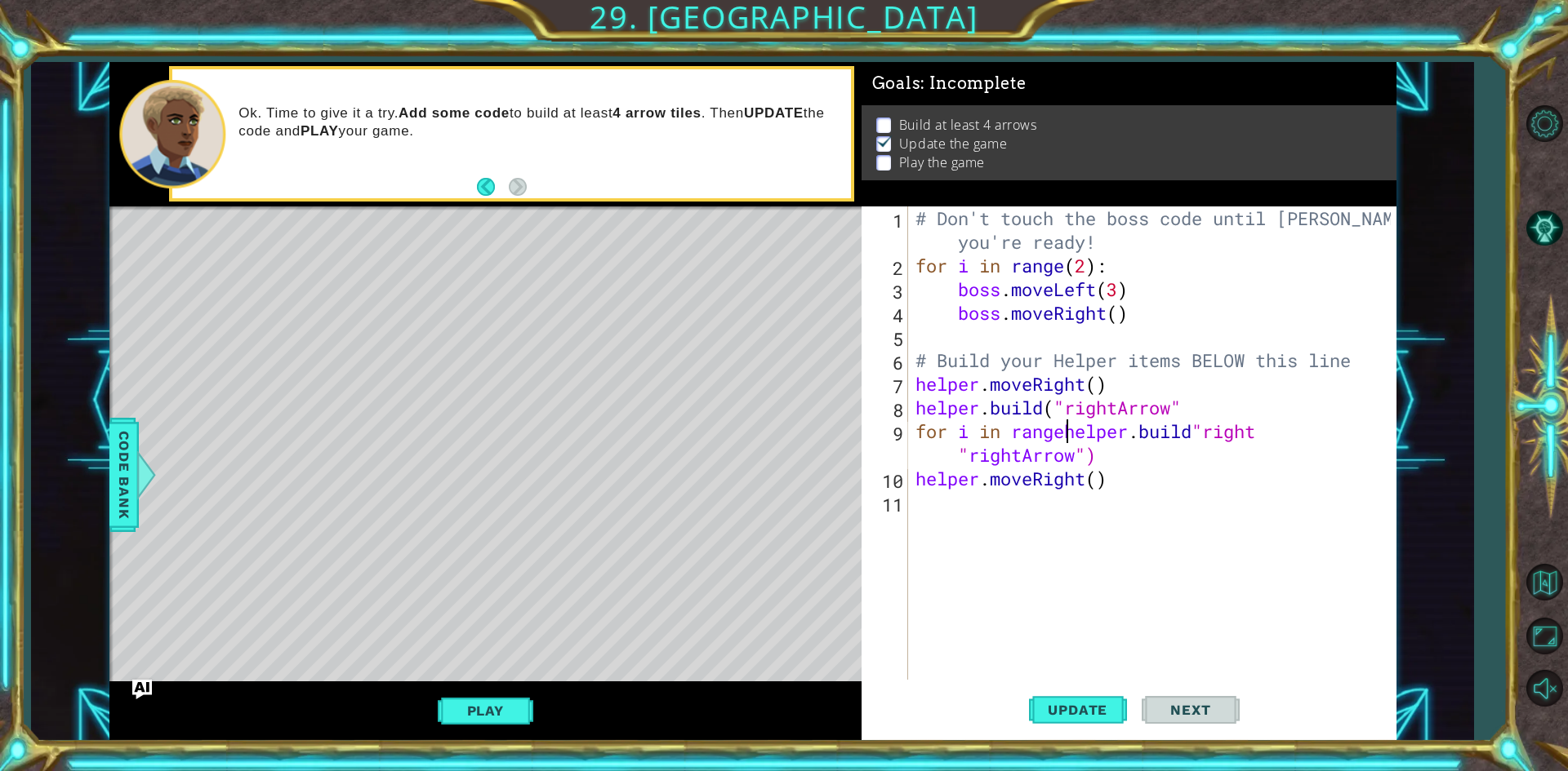
scroll to position [0, 7]
click at [912, 473] on div "# Don't touch the boss code until [PERSON_NAME] says you're ready! for i in ran…" at bounding box center [1156, 478] width 487 height 544
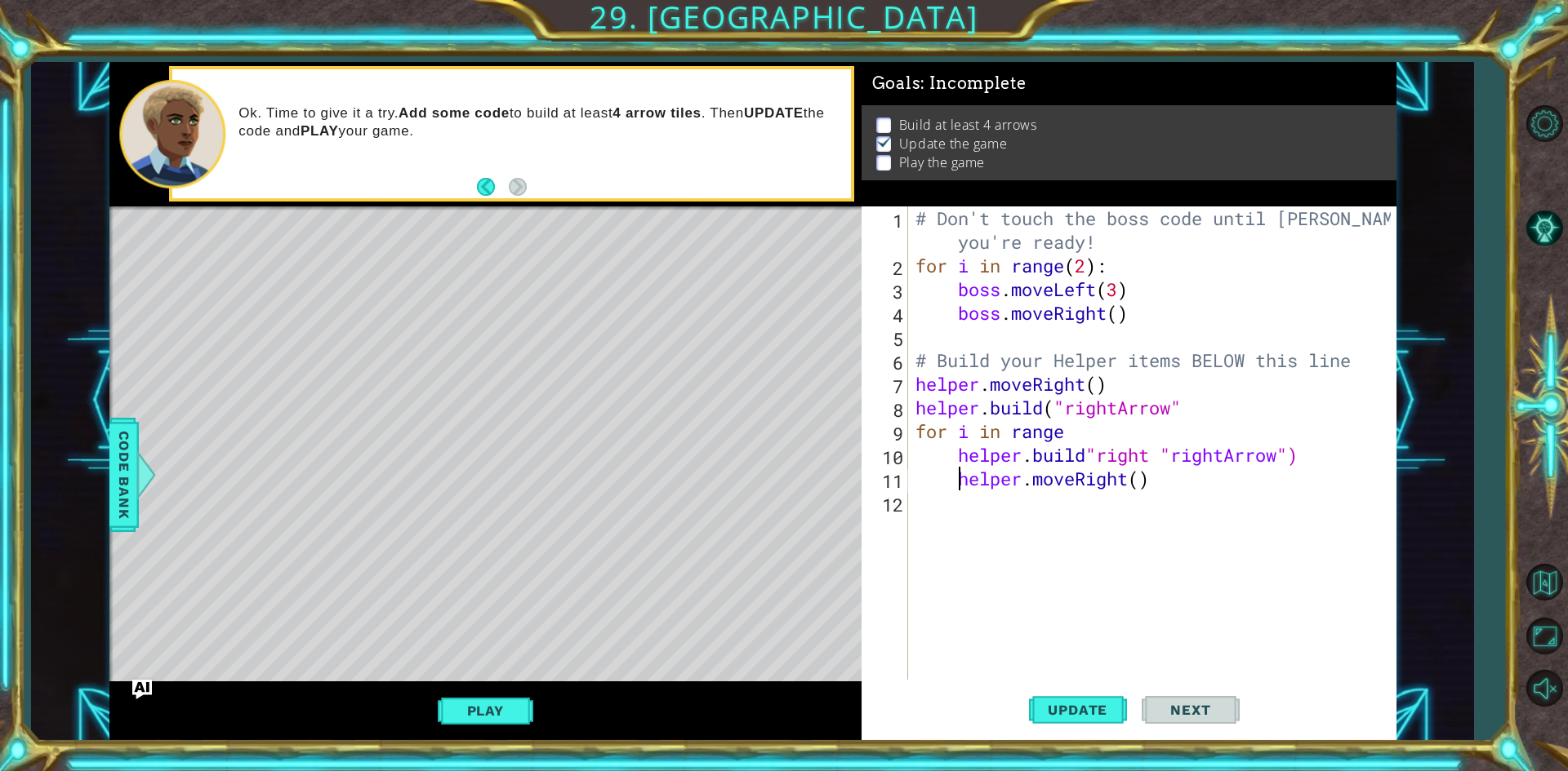
click at [1022, 471] on div "# Don't touch the boss code until [PERSON_NAME] says you're ready! for i in ran…" at bounding box center [1156, 478] width 487 height 544
click at [1083, 468] on div "# Don't touch the boss code until [PERSON_NAME] says you're ready! for i in ran…" at bounding box center [1156, 478] width 487 height 544
click at [1295, 459] on div "# Don't touch the boss code until [PERSON_NAME] says you're ready! for i in ran…" at bounding box center [1156, 478] width 487 height 544
click at [1155, 453] on div "# Don't touch the boss code until [PERSON_NAME] says you're ready! for i in ran…" at bounding box center [1156, 478] width 487 height 544
click at [1098, 454] on div "# Don't touch the boss code until [PERSON_NAME] says you're ready! for i in ran…" at bounding box center [1156, 478] width 487 height 544
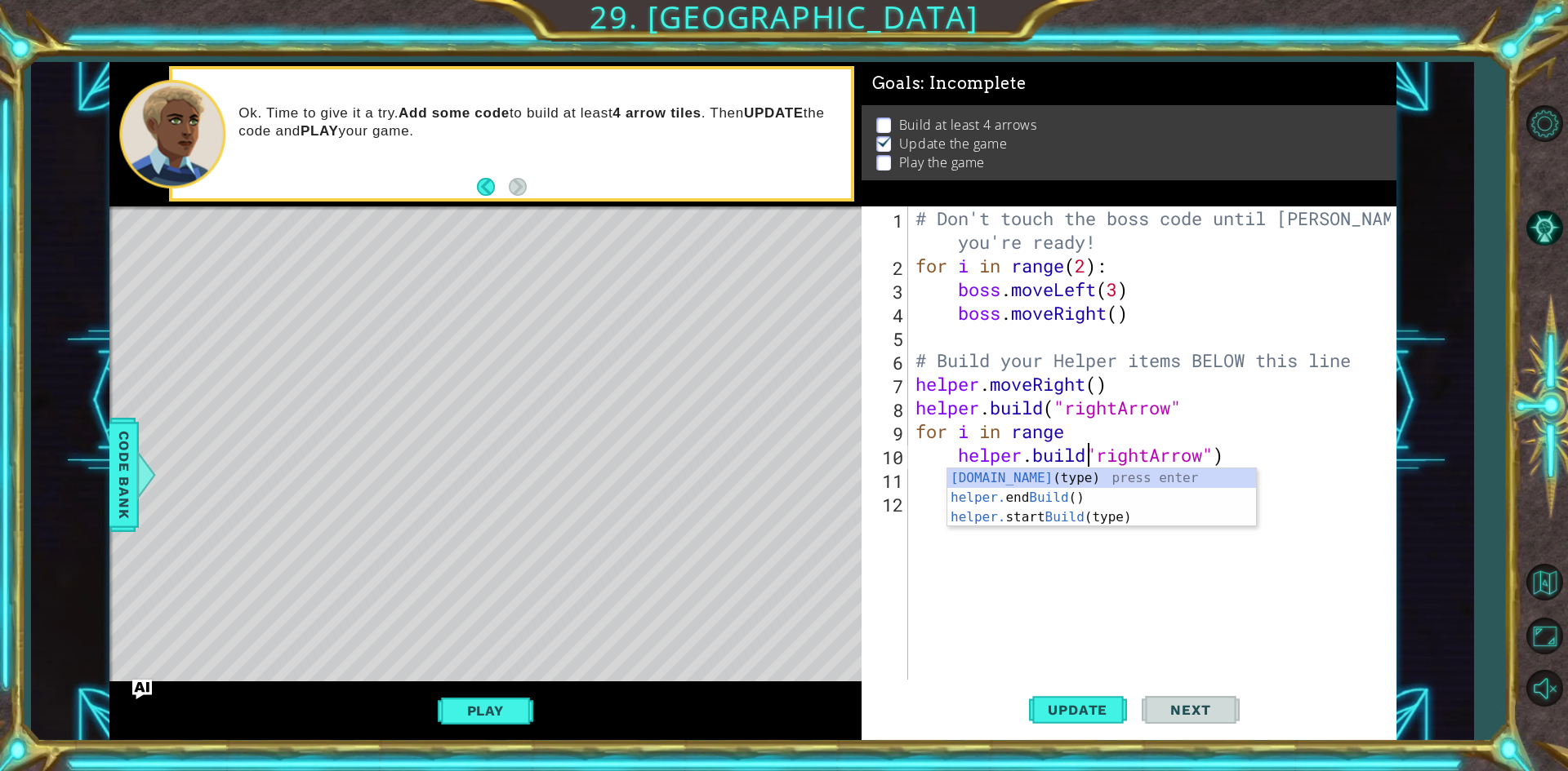
scroll to position [0, 8]
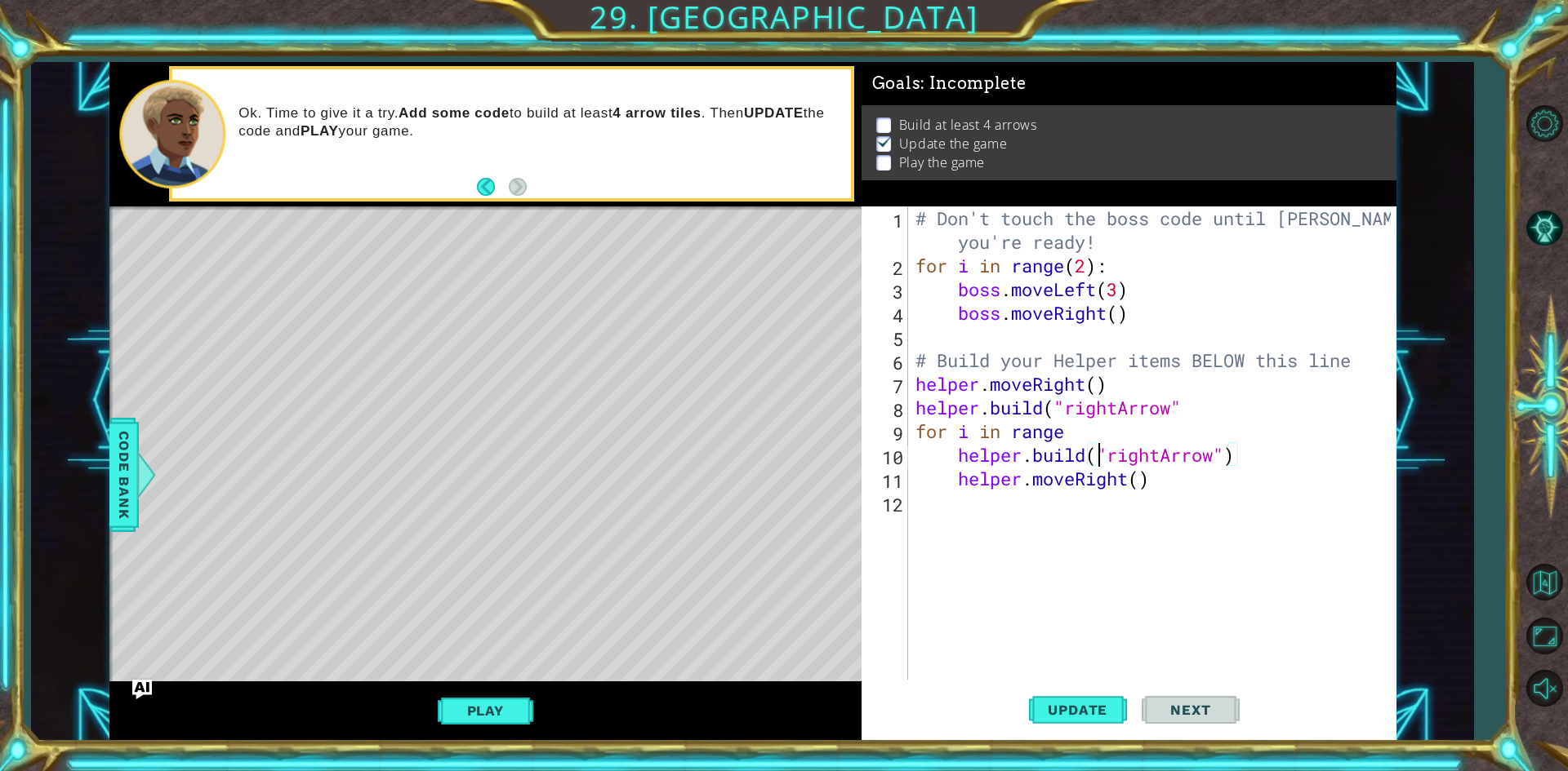
click at [1185, 435] on div "# Don't touch the boss code until [PERSON_NAME] says you're ready! for i in ran…" at bounding box center [1156, 478] width 487 height 544
click at [1259, 470] on div "# Don't touch the boss code until [PERSON_NAME] says you're ready! for i in ran…" at bounding box center [1156, 478] width 487 height 544
click at [1284, 453] on div "# Don't touch the boss code until [PERSON_NAME] says you're ready! for i in ran…" at bounding box center [1156, 478] width 487 height 544
click at [1131, 483] on div "# Don't touch the boss code until [PERSON_NAME] says you're ready! for i in ran…" at bounding box center [1156, 478] width 487 height 544
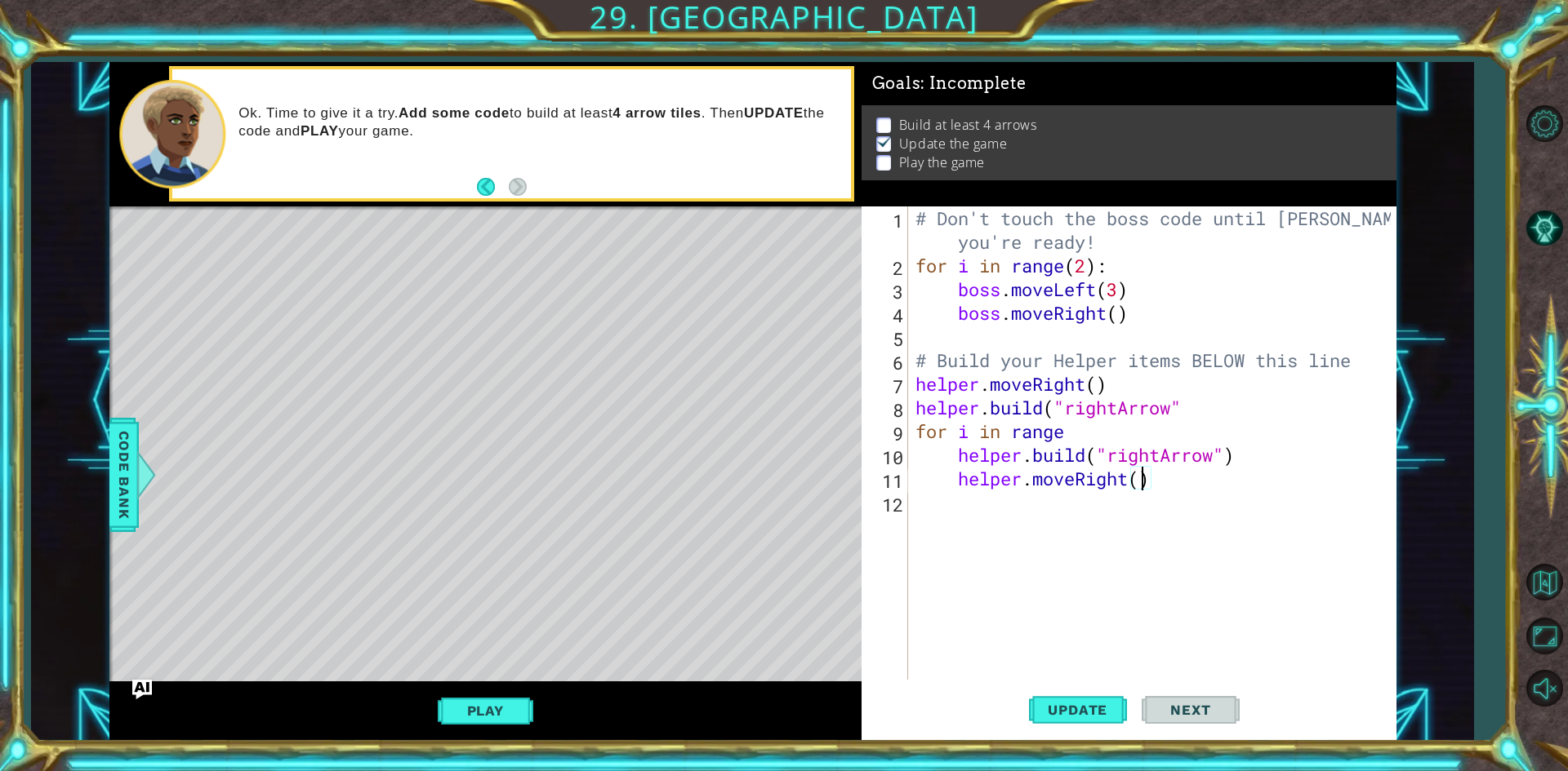
click at [1142, 483] on div "# Don't touch the boss code until [PERSON_NAME] says you're ready! for i in ran…" at bounding box center [1156, 478] width 487 height 544
click at [1230, 463] on div "# Don't touch the boss code until [PERSON_NAME] says you're ready! for i in ran…" at bounding box center [1156, 478] width 487 height 544
click at [1259, 462] on div "# Don't touch the boss code until [PERSON_NAME] says you're ready! for i in ran…" at bounding box center [1156, 478] width 487 height 544
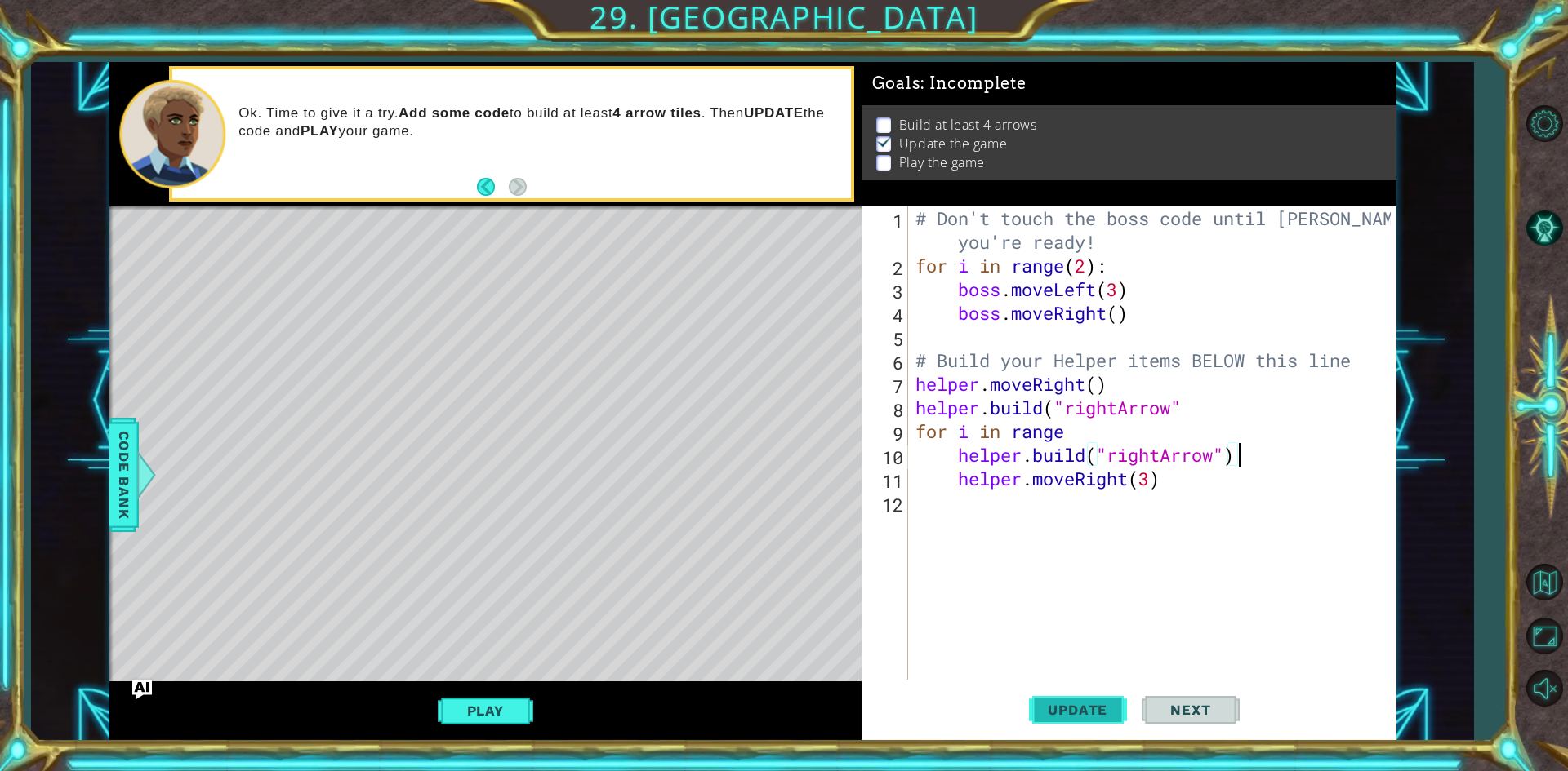
click at [1089, 703] on span "Update" at bounding box center [1078, 710] width 93 height 17
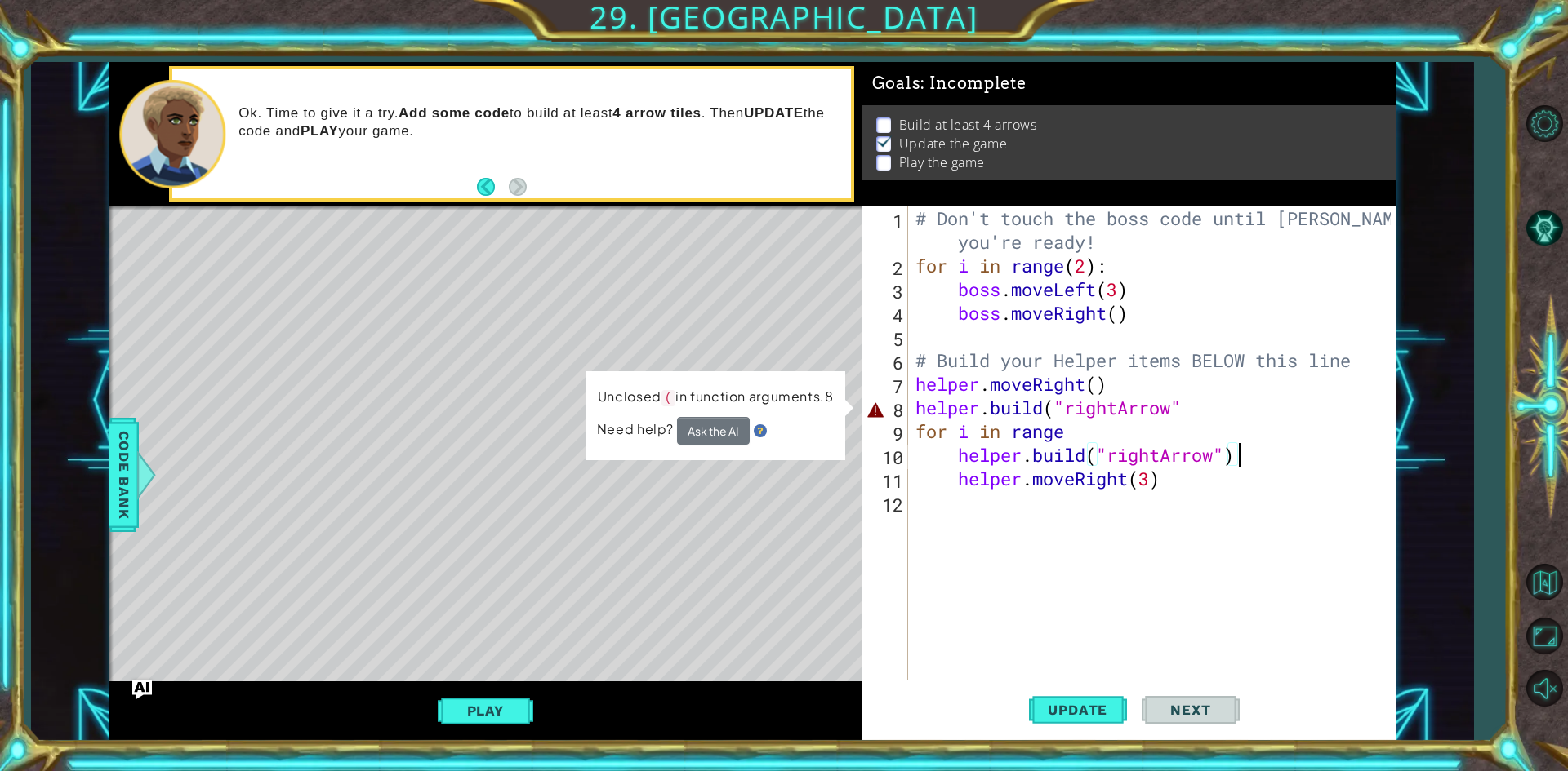
click at [1155, 485] on div "# Don't touch the boss code until [PERSON_NAME] says you're ready! for i in ran…" at bounding box center [1156, 478] width 487 height 544
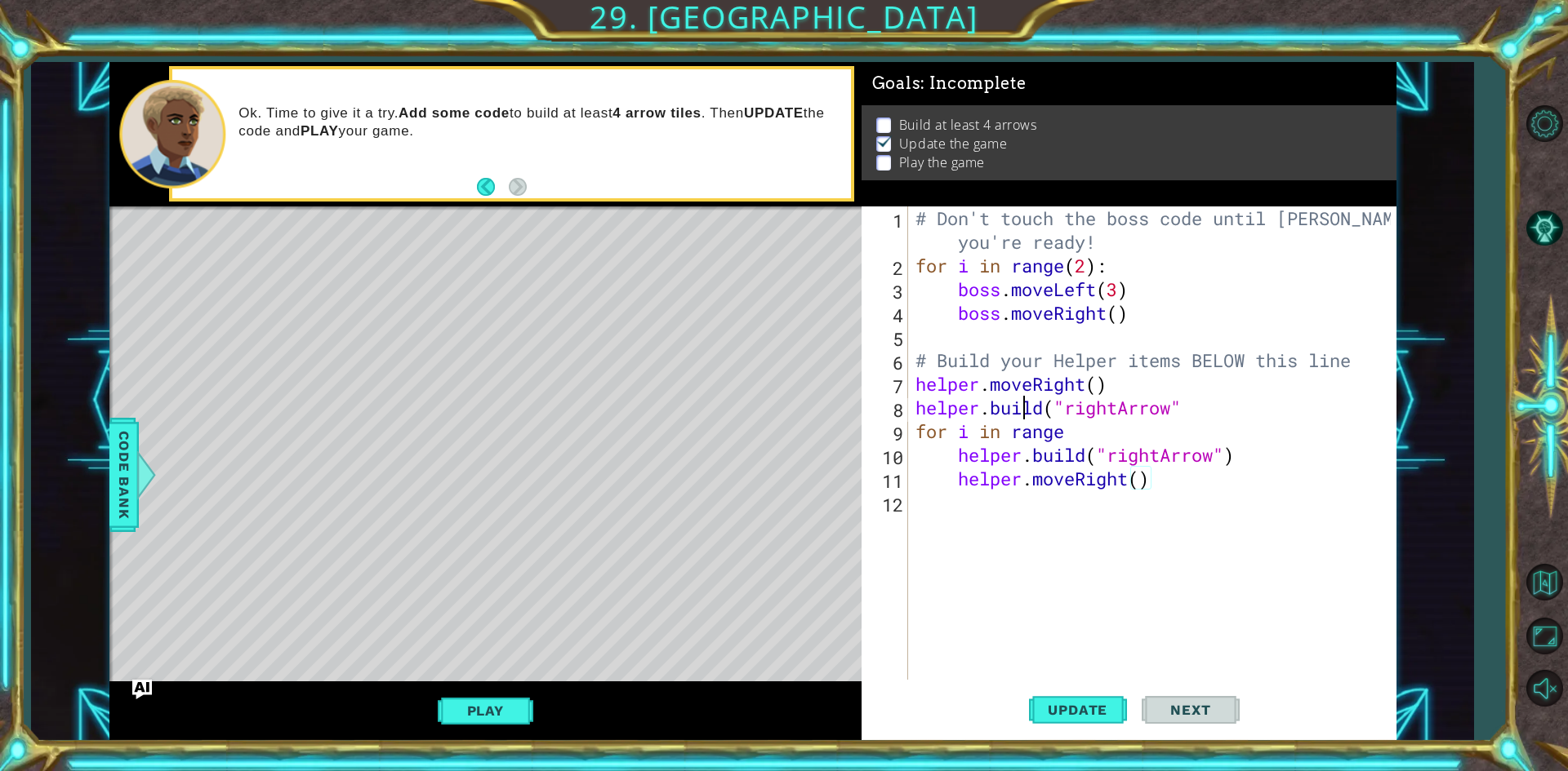
click at [1028, 416] on div "# Don't touch the boss code until [PERSON_NAME] says you're ready! for i in ran…" at bounding box center [1156, 478] width 487 height 544
click at [1041, 722] on button "Update" at bounding box center [1078, 711] width 98 height 53
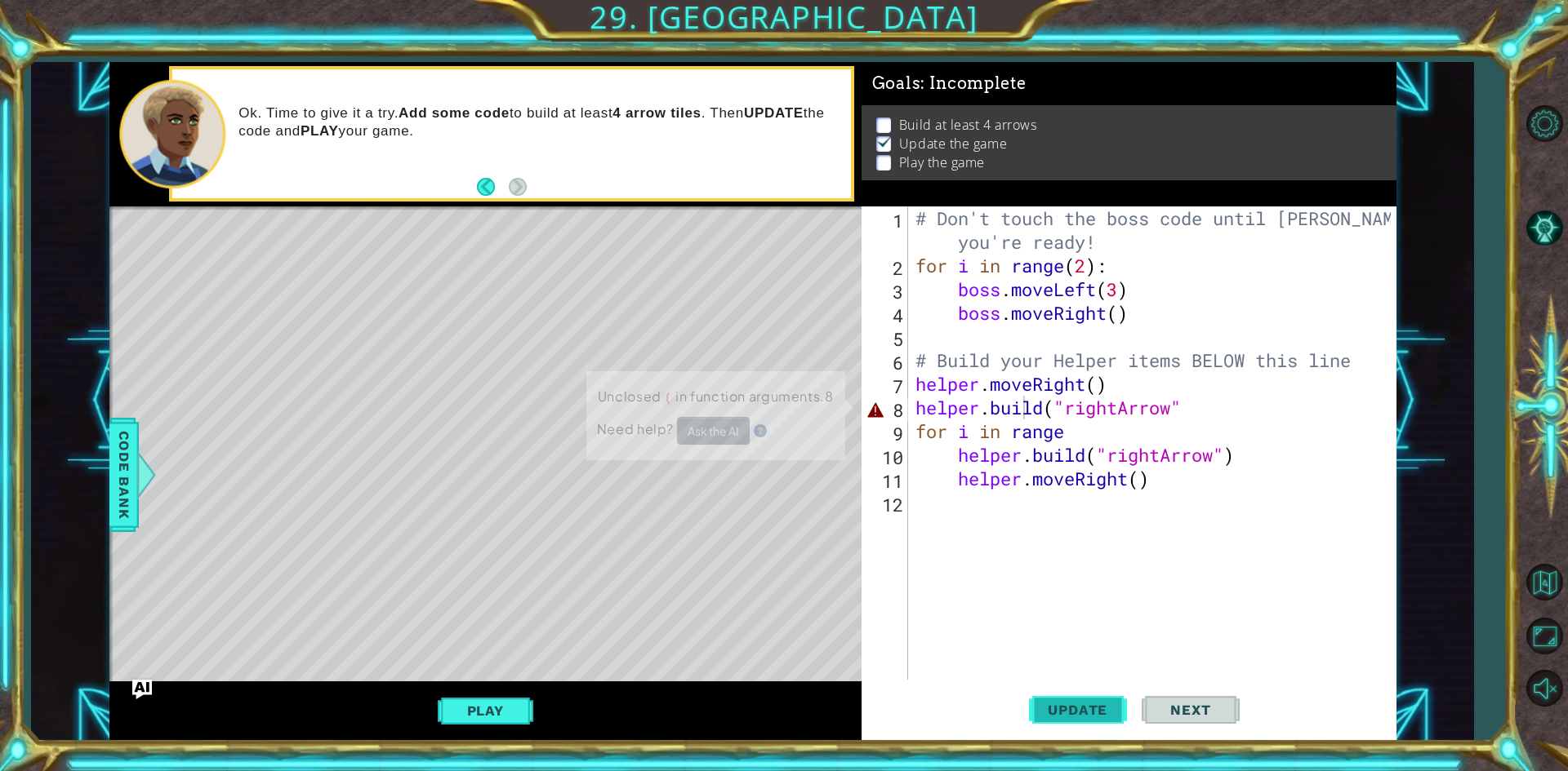
click at [1046, 714] on span "Update" at bounding box center [1078, 710] width 93 height 17
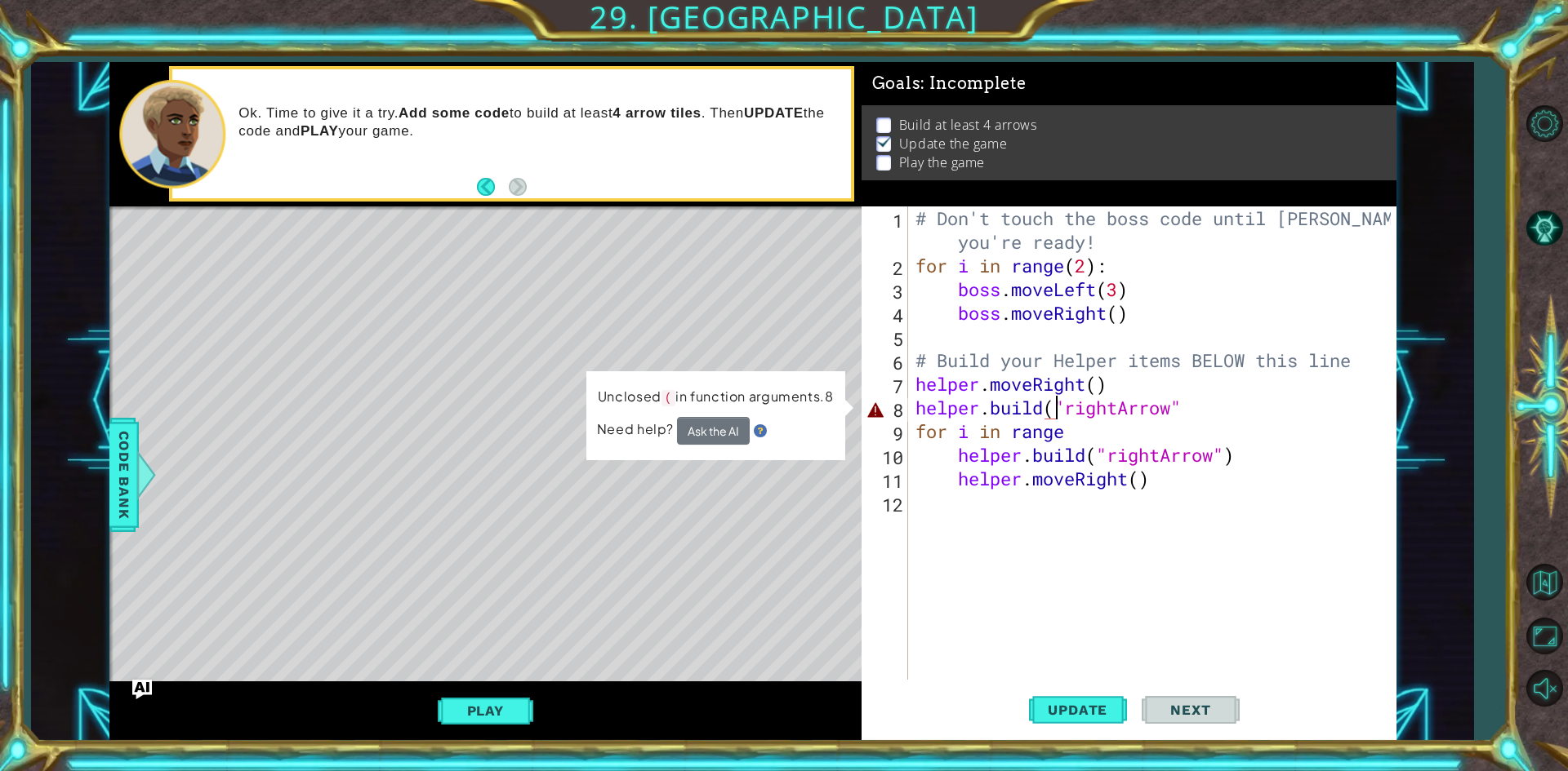
click at [1056, 412] on div "# Don't touch the boss code until [PERSON_NAME] says you're ready! for i in ran…" at bounding box center [1156, 478] width 487 height 544
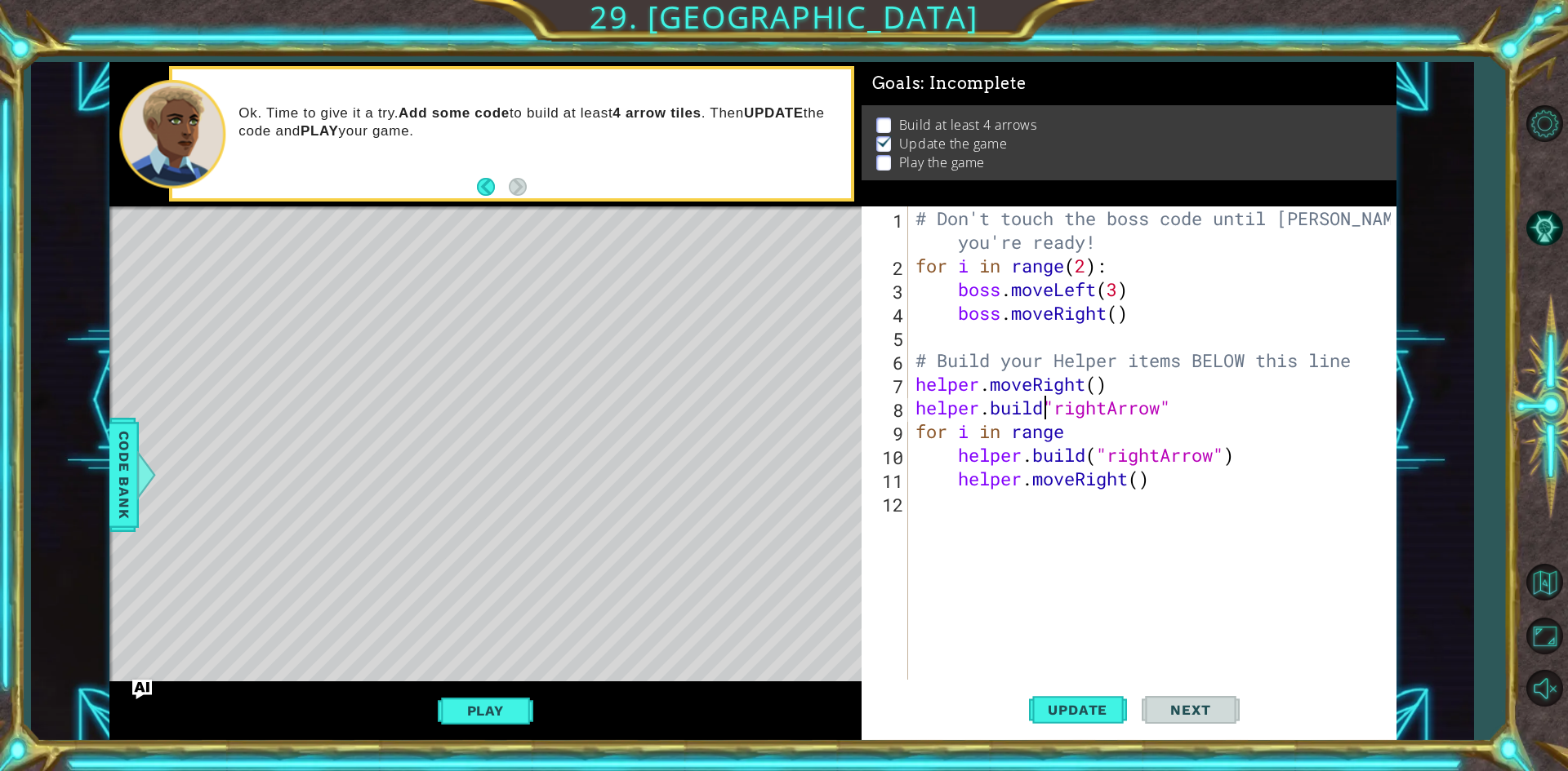
click at [1050, 403] on div "# Don't touch the boss code until [PERSON_NAME] says you're ready! for i in ran…" at bounding box center [1156, 478] width 487 height 544
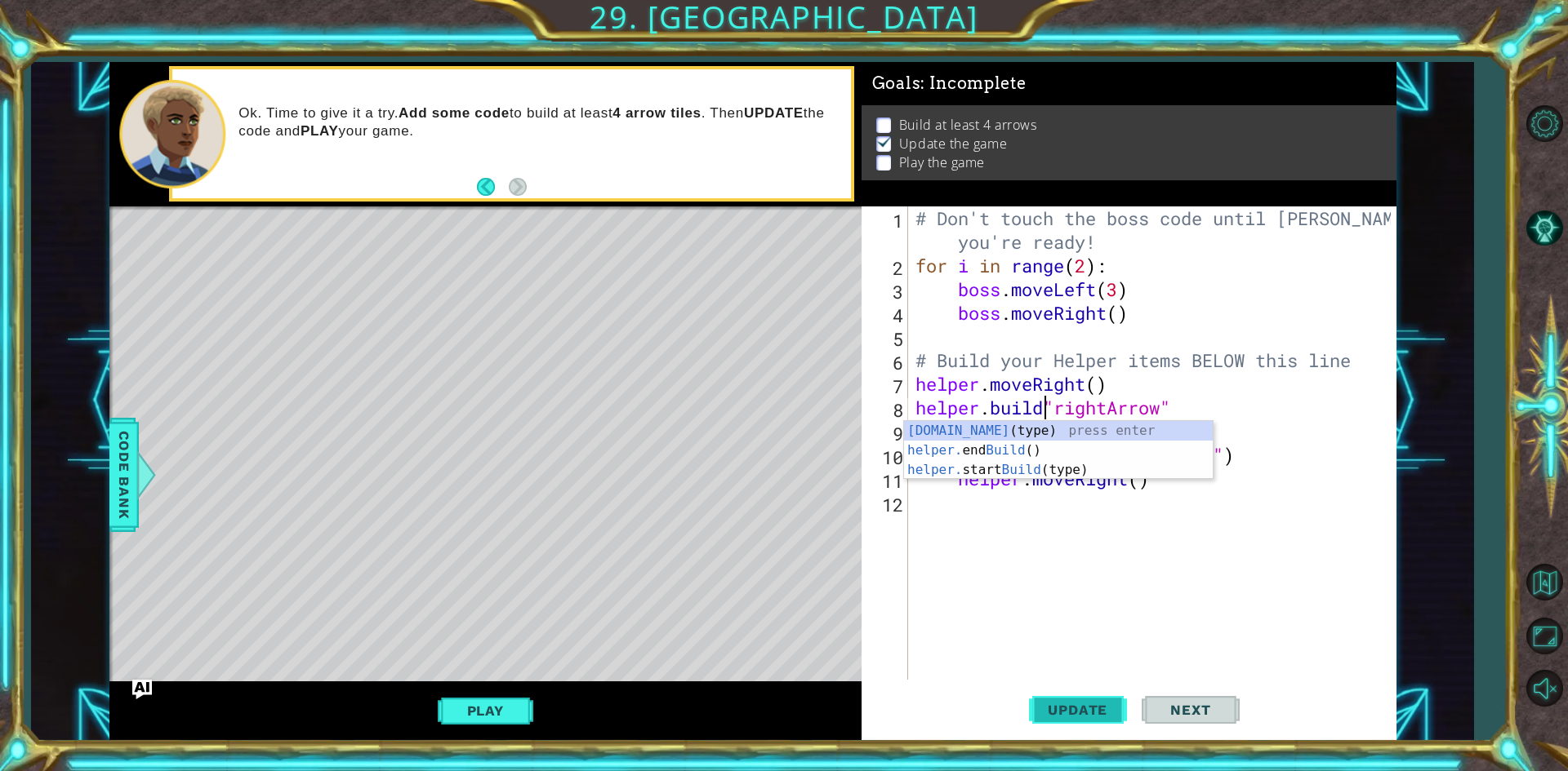
click at [1064, 714] on span "Update" at bounding box center [1078, 710] width 93 height 17
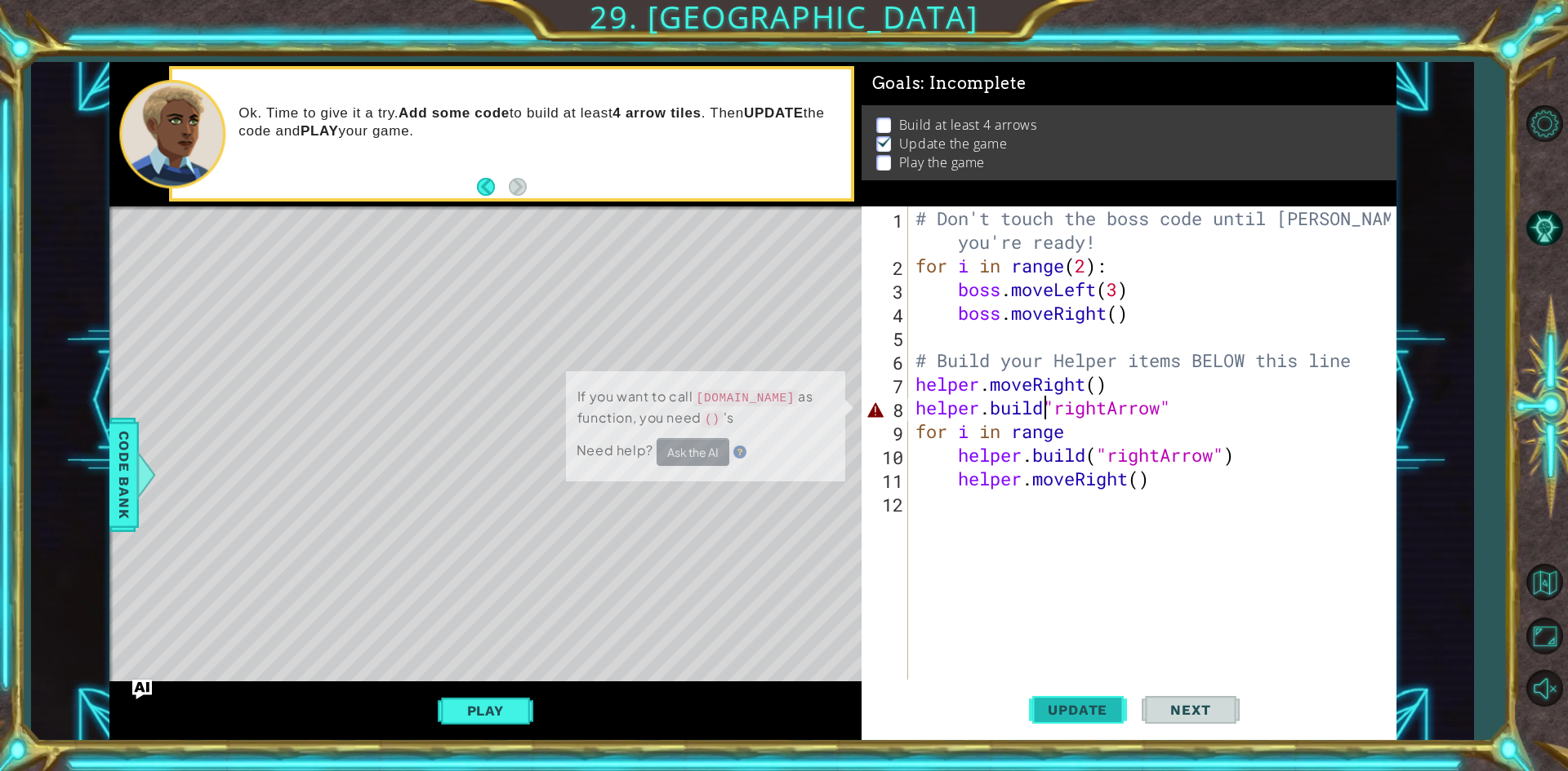
click at [1062, 704] on span "Update" at bounding box center [1078, 710] width 93 height 17
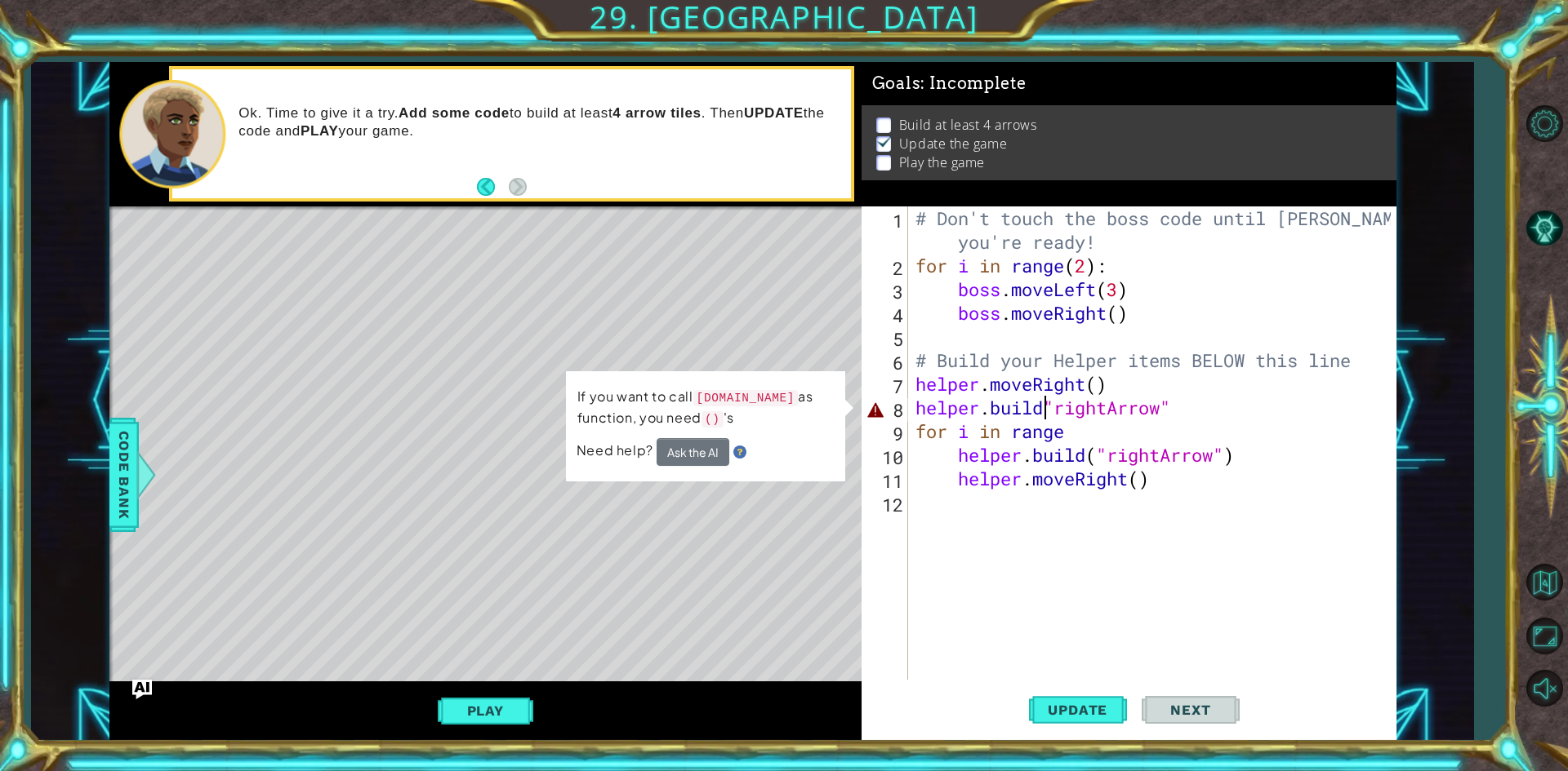
click at [1173, 405] on div "# Don't touch the boss code until [PERSON_NAME] says you're ready! for i in ran…" at bounding box center [1156, 478] width 487 height 544
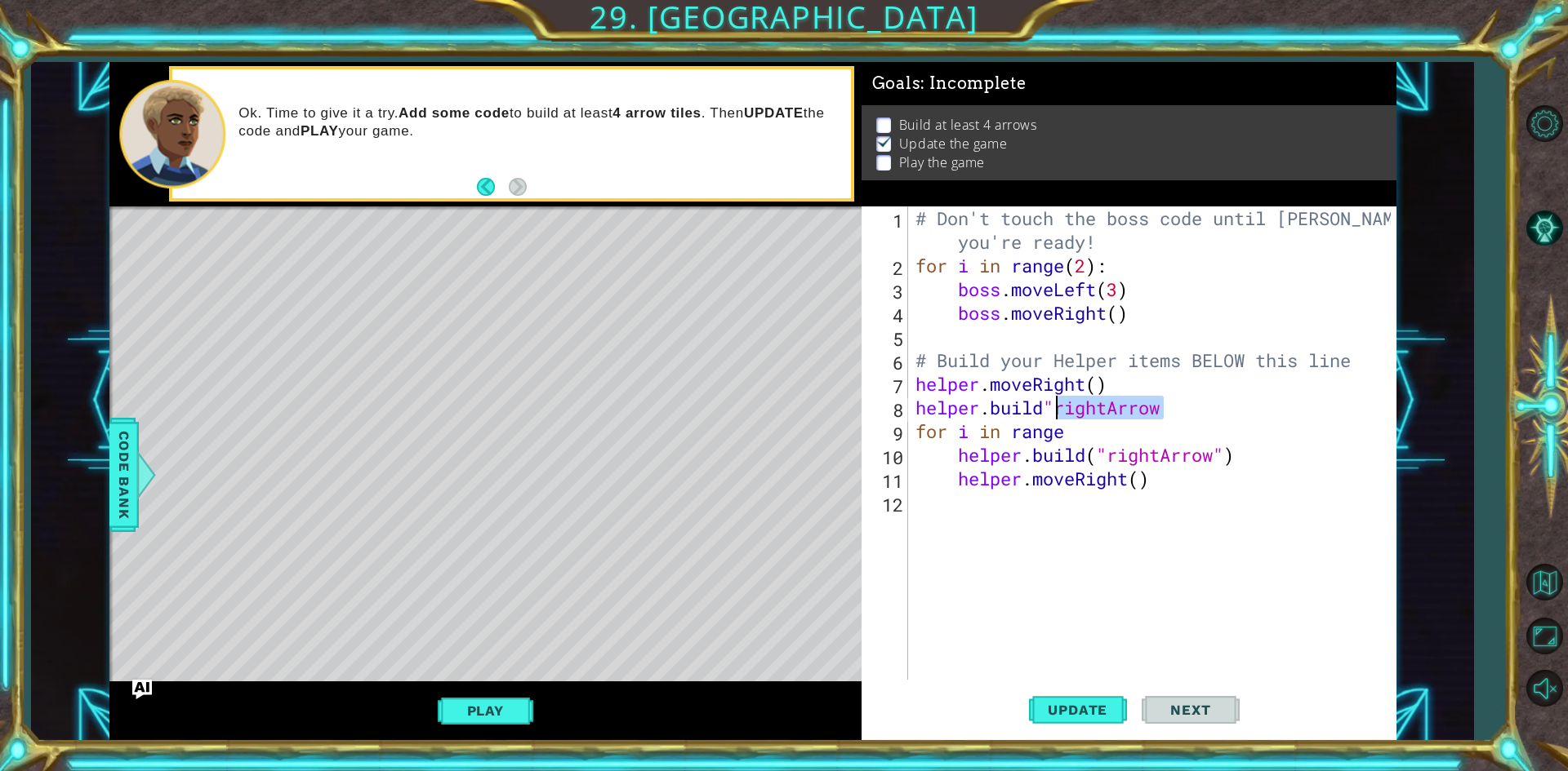
drag, startPoint x: 1173, startPoint y: 405, endPoint x: 1068, endPoint y: 413, distance: 105.3
click at [1068, 413] on div "# Don't touch the boss code until [PERSON_NAME] says you're ready! for i in ran…" at bounding box center [1156, 478] width 487 height 544
click at [1051, 401] on div "# Don't touch the boss code until [PERSON_NAME] says you're ready! for i in ran…" at bounding box center [1156, 478] width 487 height 544
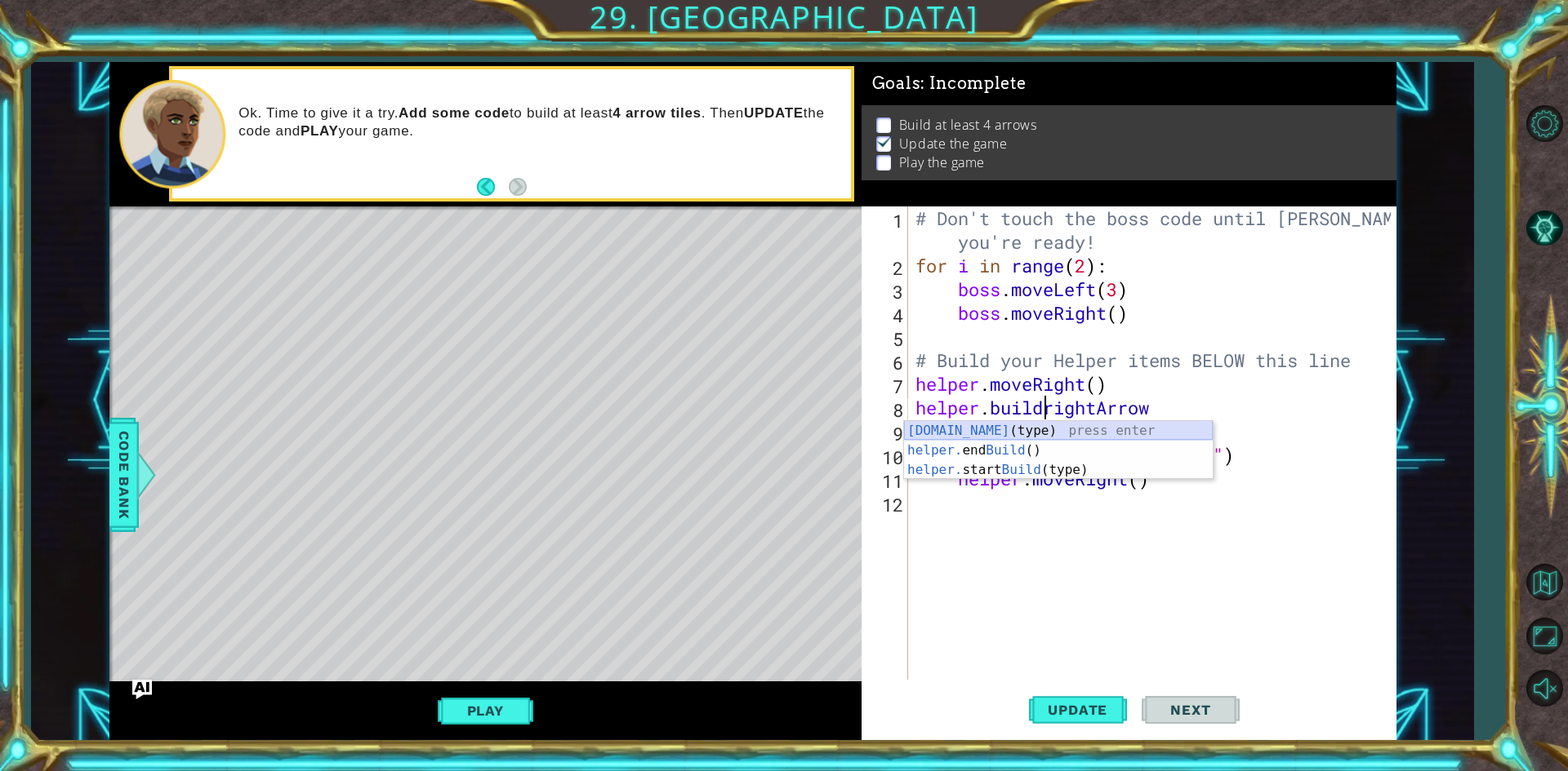
click at [1022, 432] on div "[DOMAIN_NAME] (type) press enter helper. end Build () press enter helper. start…" at bounding box center [1058, 470] width 309 height 98
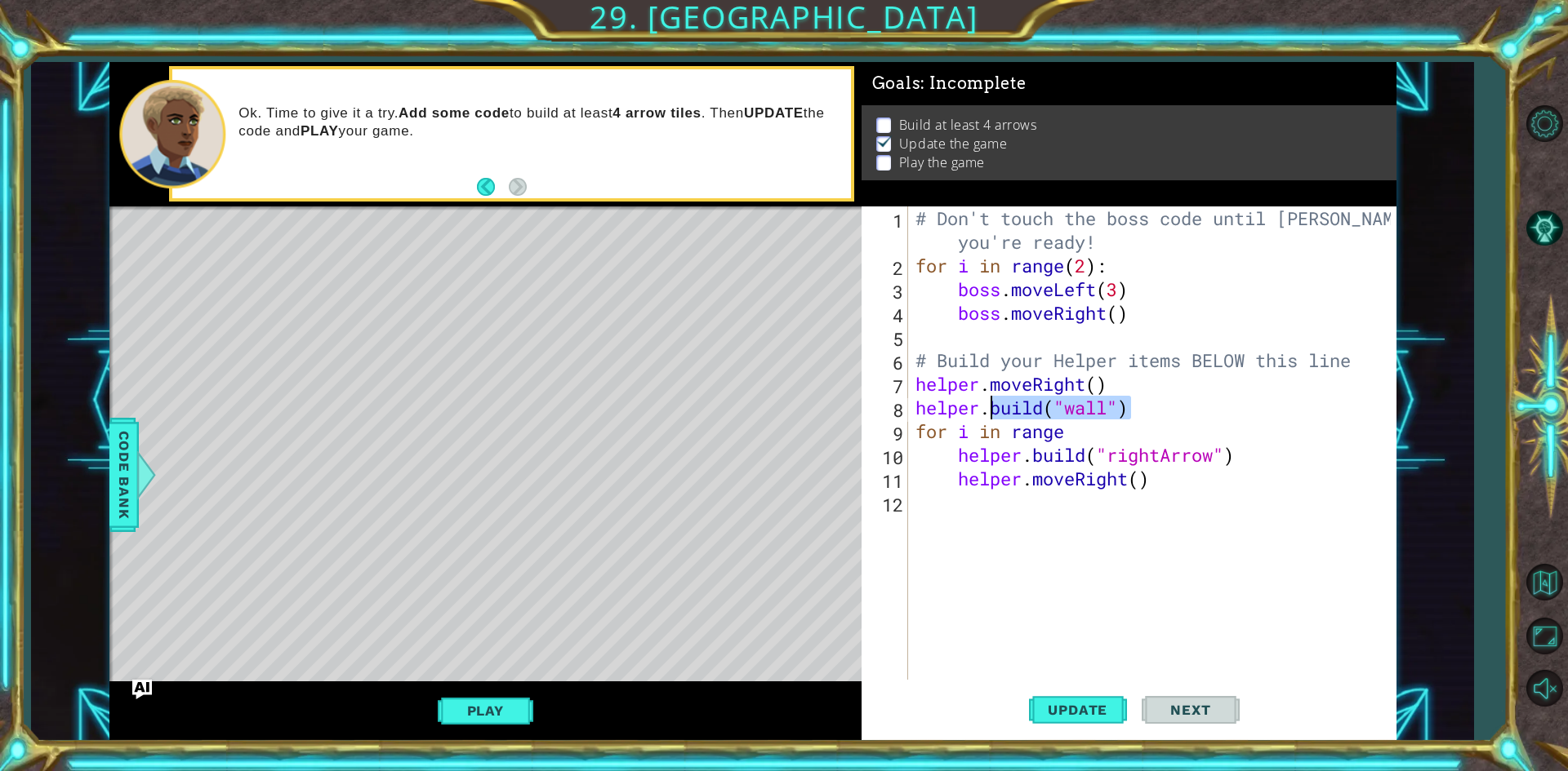
drag, startPoint x: 1148, startPoint y: 412, endPoint x: 995, endPoint y: 399, distance: 153.6
click at [995, 399] on div "# Don't touch the boss code until [PERSON_NAME] says you're ready! for i in ran…" at bounding box center [1156, 478] width 487 height 544
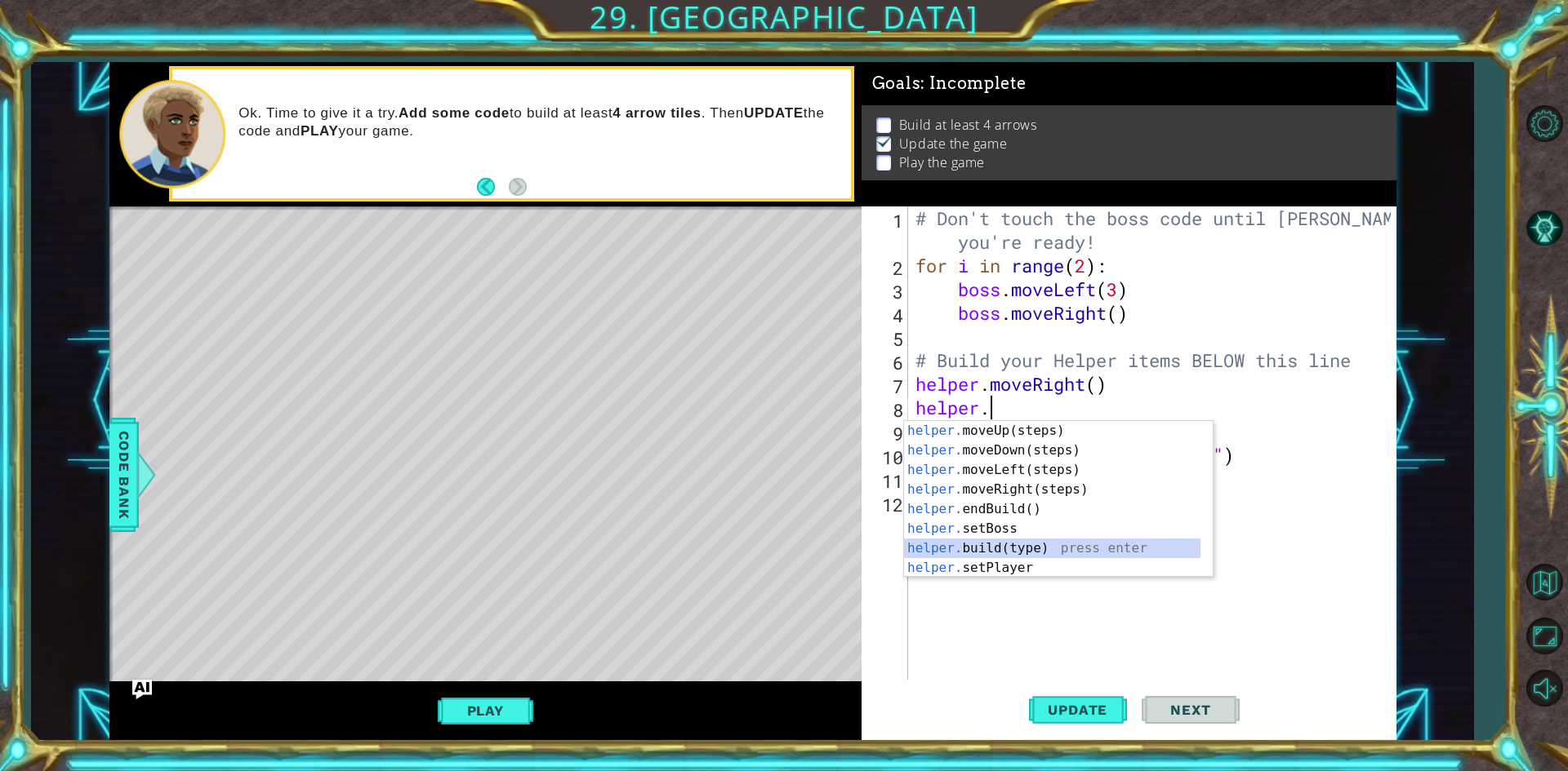
click at [1046, 543] on div "helper. moveUp(steps) press enter helper. moveDown(steps) press enter helper. m…" at bounding box center [1052, 518] width 296 height 196
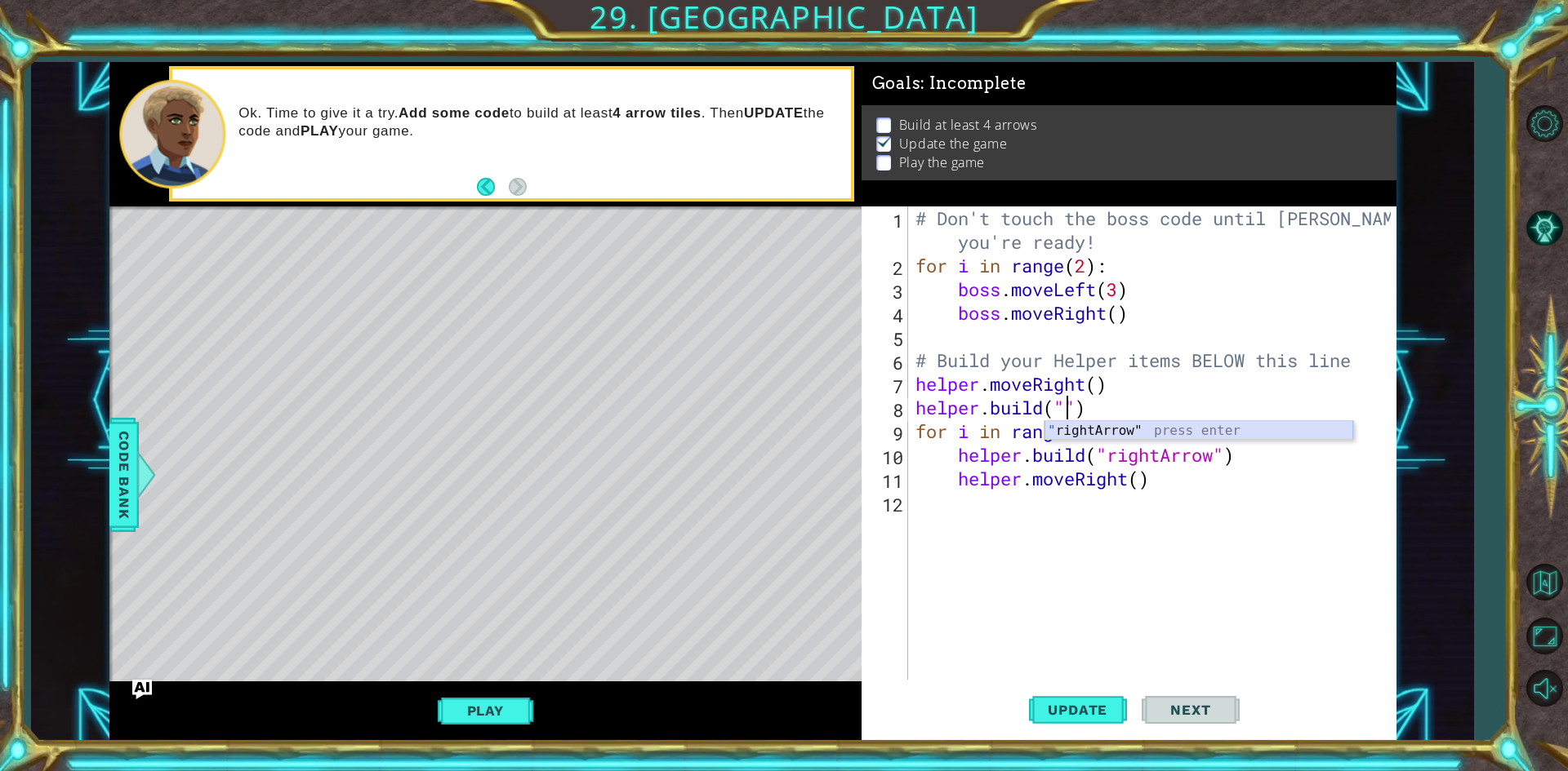
click at [1116, 425] on div "" rightArrow" press enter" at bounding box center [1199, 450] width 309 height 59
click at [1085, 703] on span "Update" at bounding box center [1078, 710] width 93 height 17
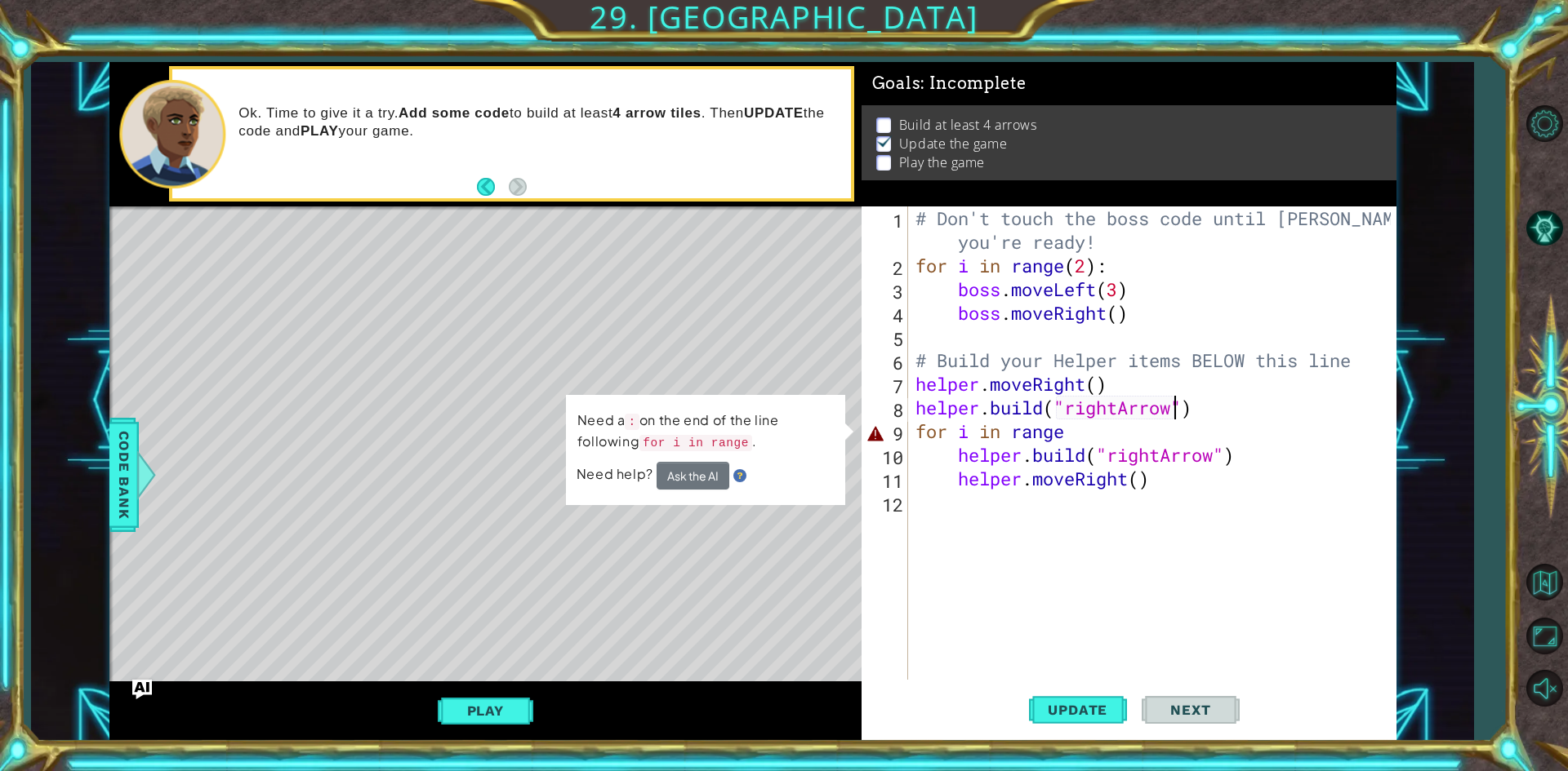
click at [962, 427] on div "# Don't touch the boss code until [PERSON_NAME] says you're ready! for i in ran…" at bounding box center [1156, 478] width 487 height 544
click at [970, 431] on div "# Don't touch the boss code until [PERSON_NAME] says you're ready! for i in ran…" at bounding box center [1156, 478] width 487 height 544
click at [958, 432] on div "# Don't touch the boss code until [PERSON_NAME] says you're ready! for i in ran…" at bounding box center [1156, 478] width 487 height 544
click at [1083, 437] on div "# Don't touch the boss code until [PERSON_NAME] says you're ready! for i in ran…" at bounding box center [1156, 478] width 487 height 544
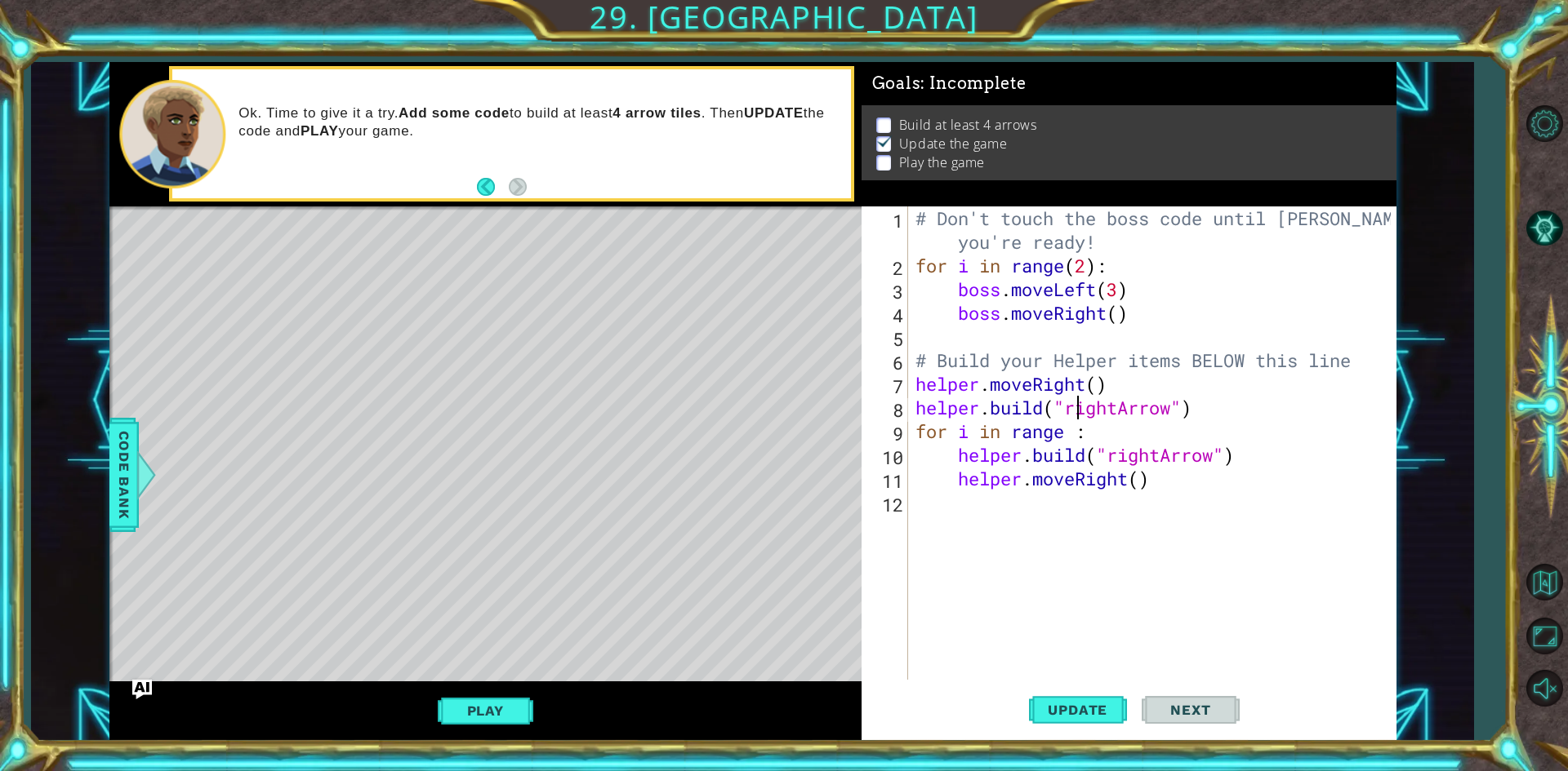
click at [1081, 418] on div "# Don't touch the boss code until [PERSON_NAME] says you're ready! for i in ran…" at bounding box center [1156, 478] width 487 height 544
click at [1078, 433] on div "# Don't touch the boss code until [PERSON_NAME] says you're ready! for i in ran…" at bounding box center [1156, 478] width 487 height 544
click at [1083, 436] on div "# Don't touch the boss code until [PERSON_NAME] says you're ready! for i in ran…" at bounding box center [1156, 478] width 487 height 544
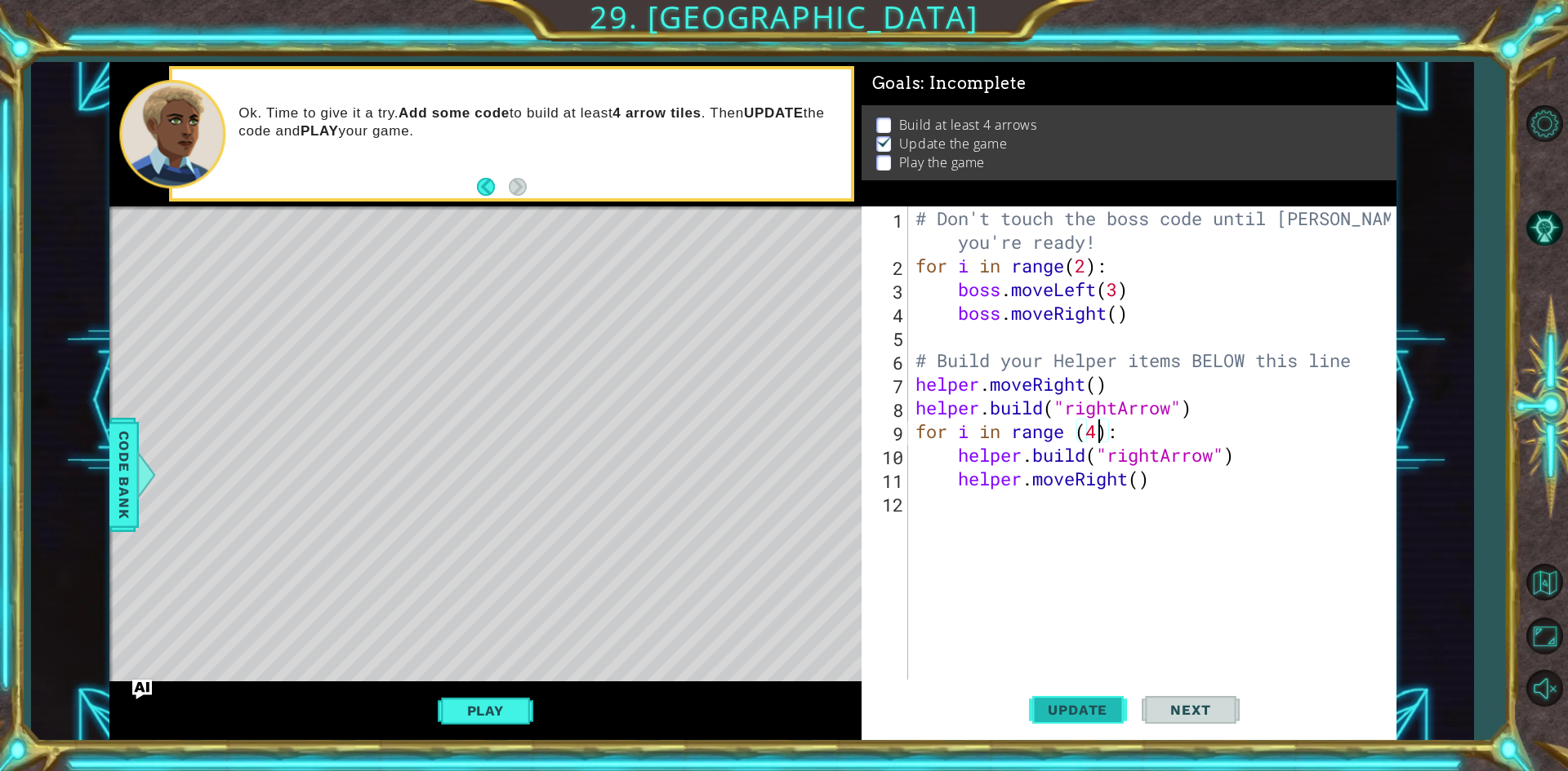
type textarea "for i in range (4):"
click at [1069, 706] on span "Update" at bounding box center [1078, 710] width 93 height 17
click at [1075, 709] on span "Update" at bounding box center [1078, 710] width 93 height 17
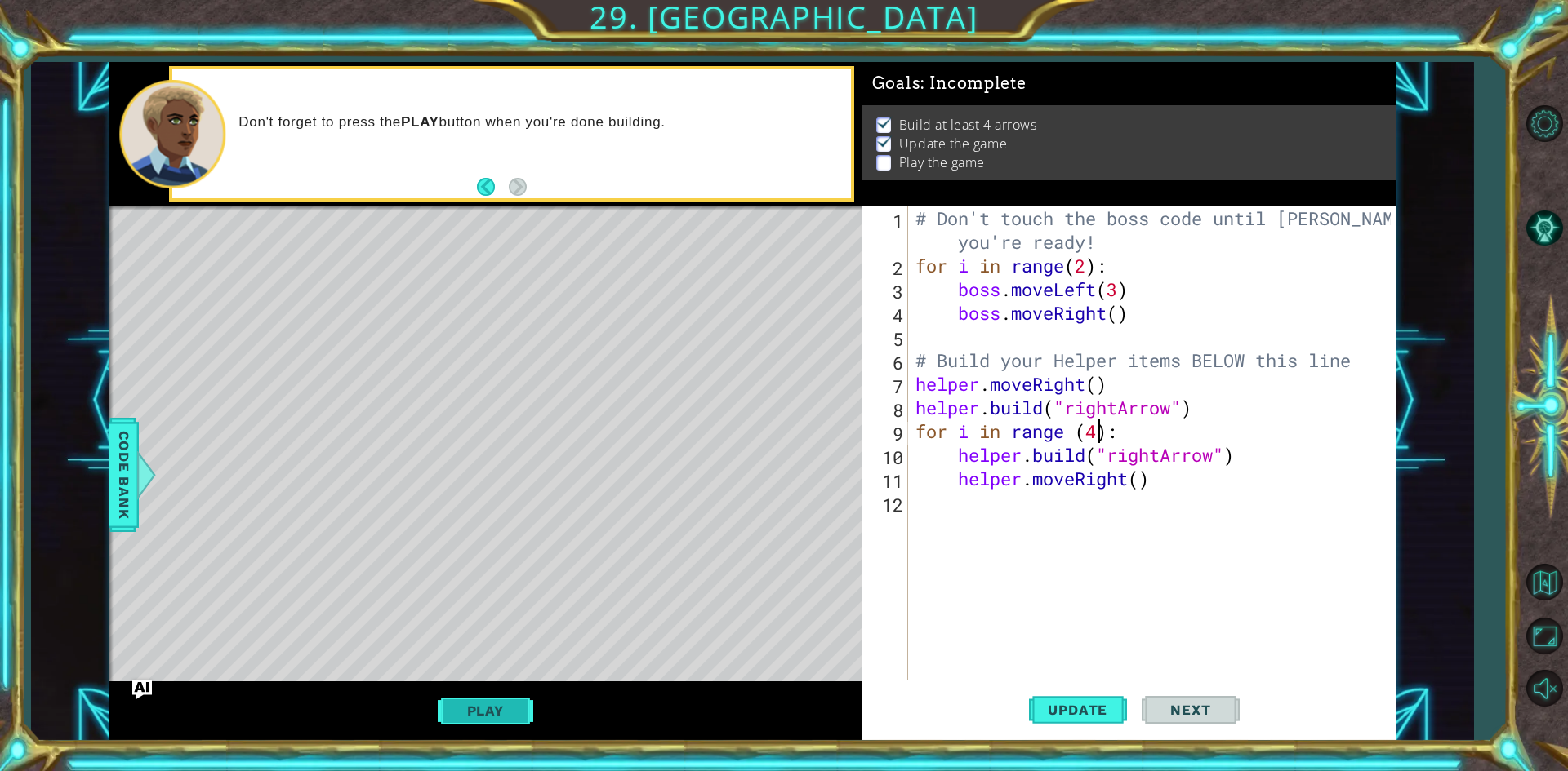
click at [496, 713] on button "Play" at bounding box center [485, 710] width 96 height 31
click at [1168, 717] on span "Next" at bounding box center [1190, 710] width 73 height 17
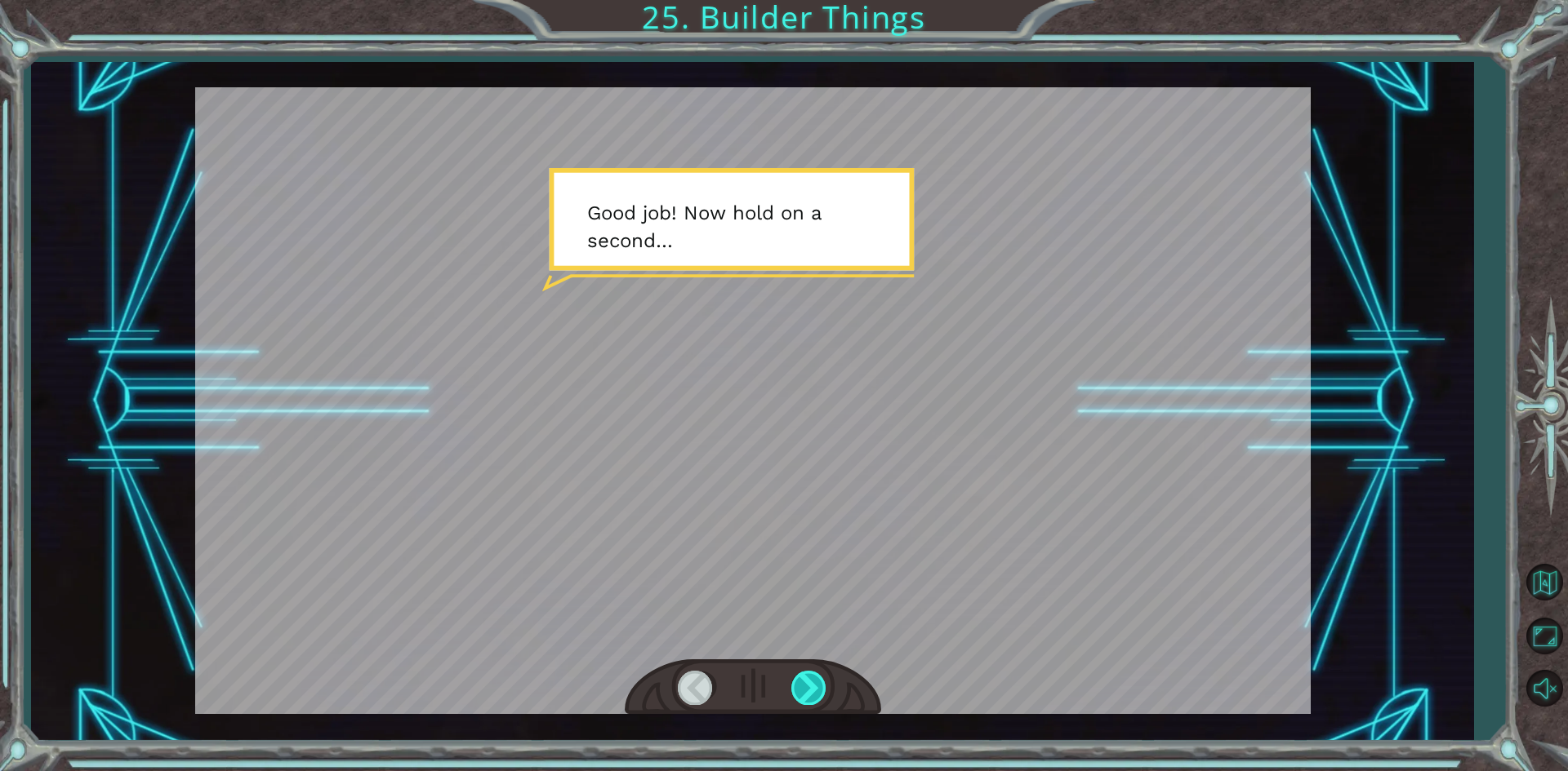
click at [812, 684] on div at bounding box center [810, 688] width 37 height 33
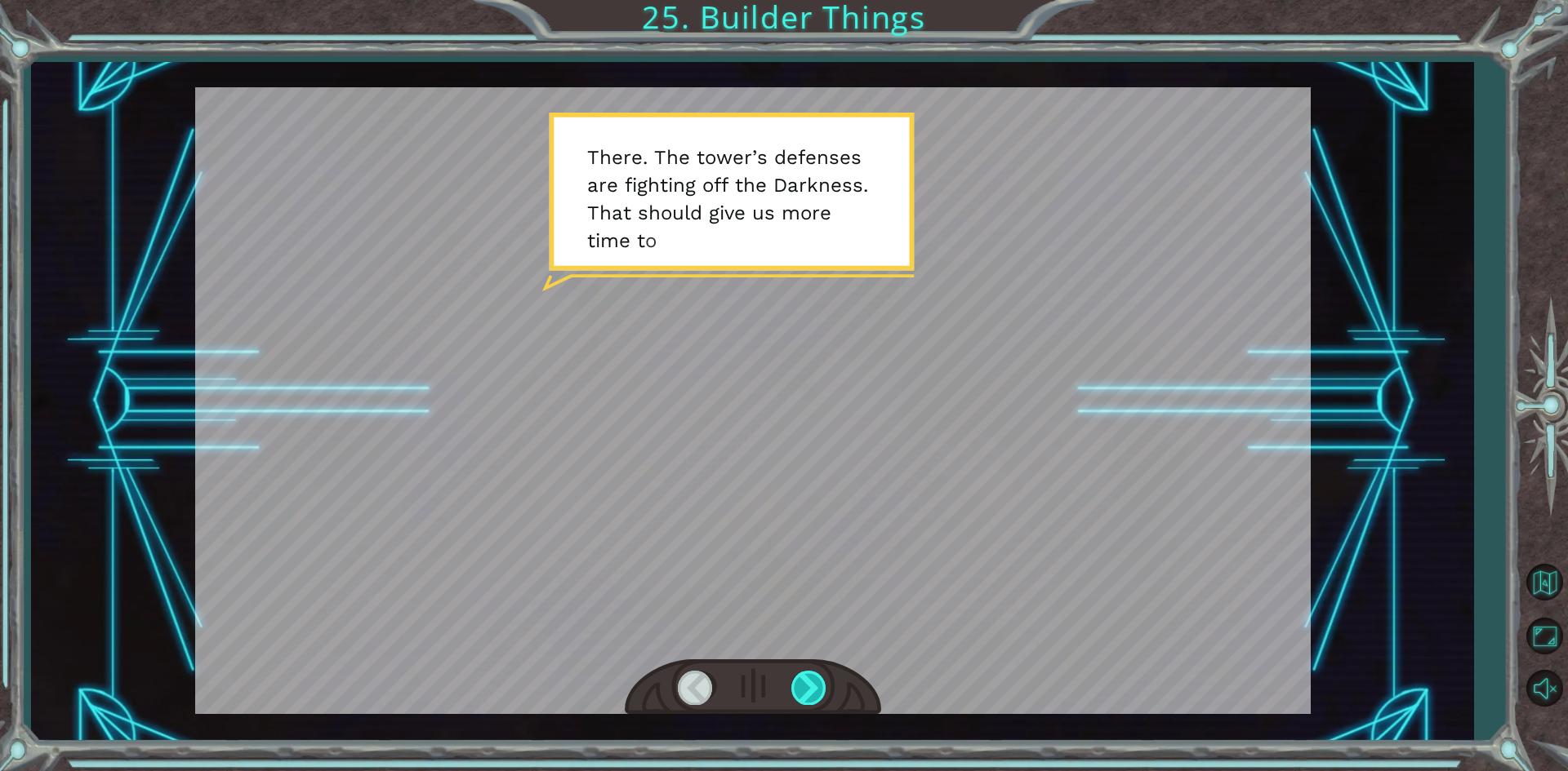
click at [812, 684] on div at bounding box center [810, 688] width 37 height 33
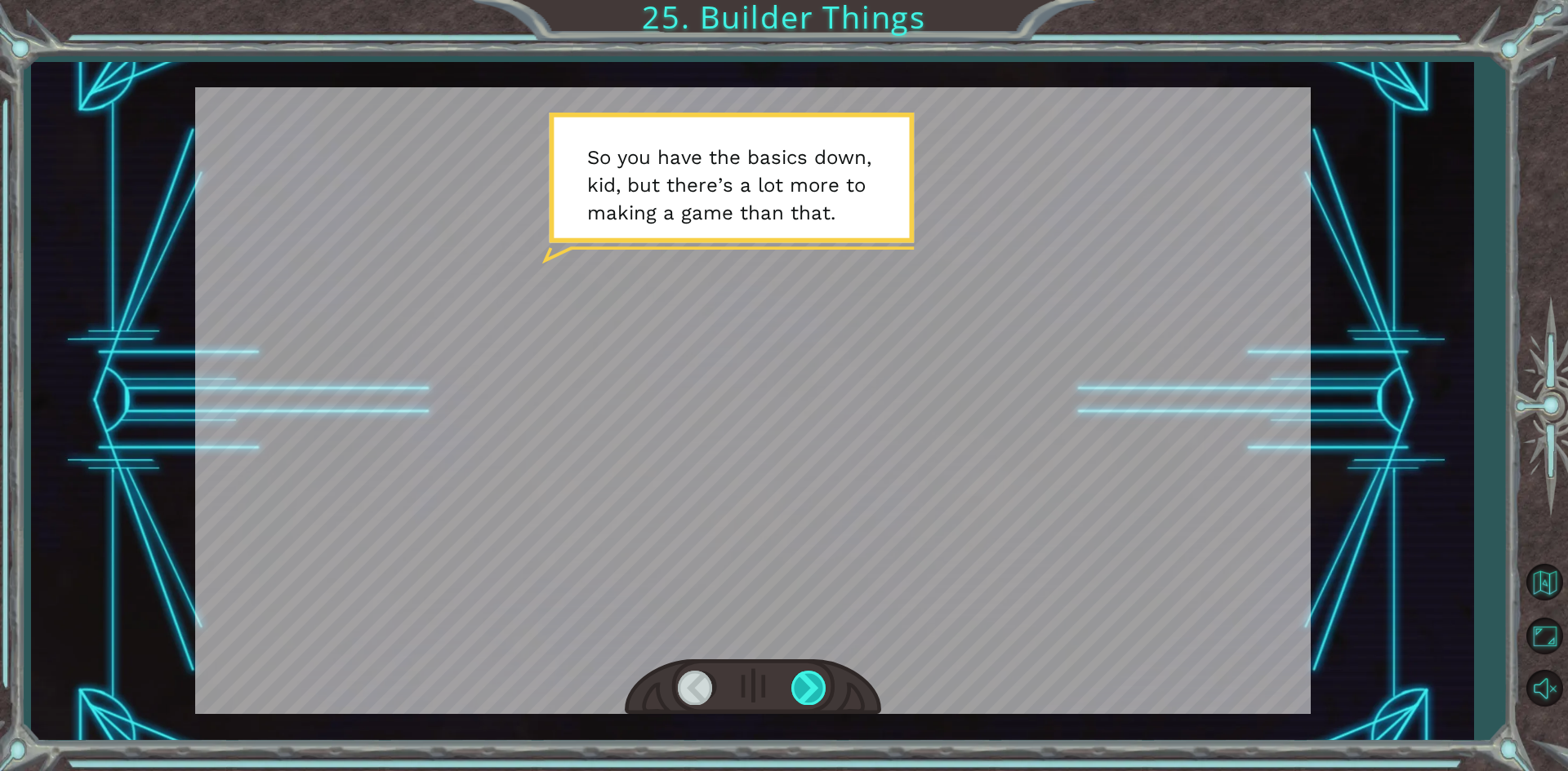
click at [802, 675] on div at bounding box center [810, 688] width 37 height 33
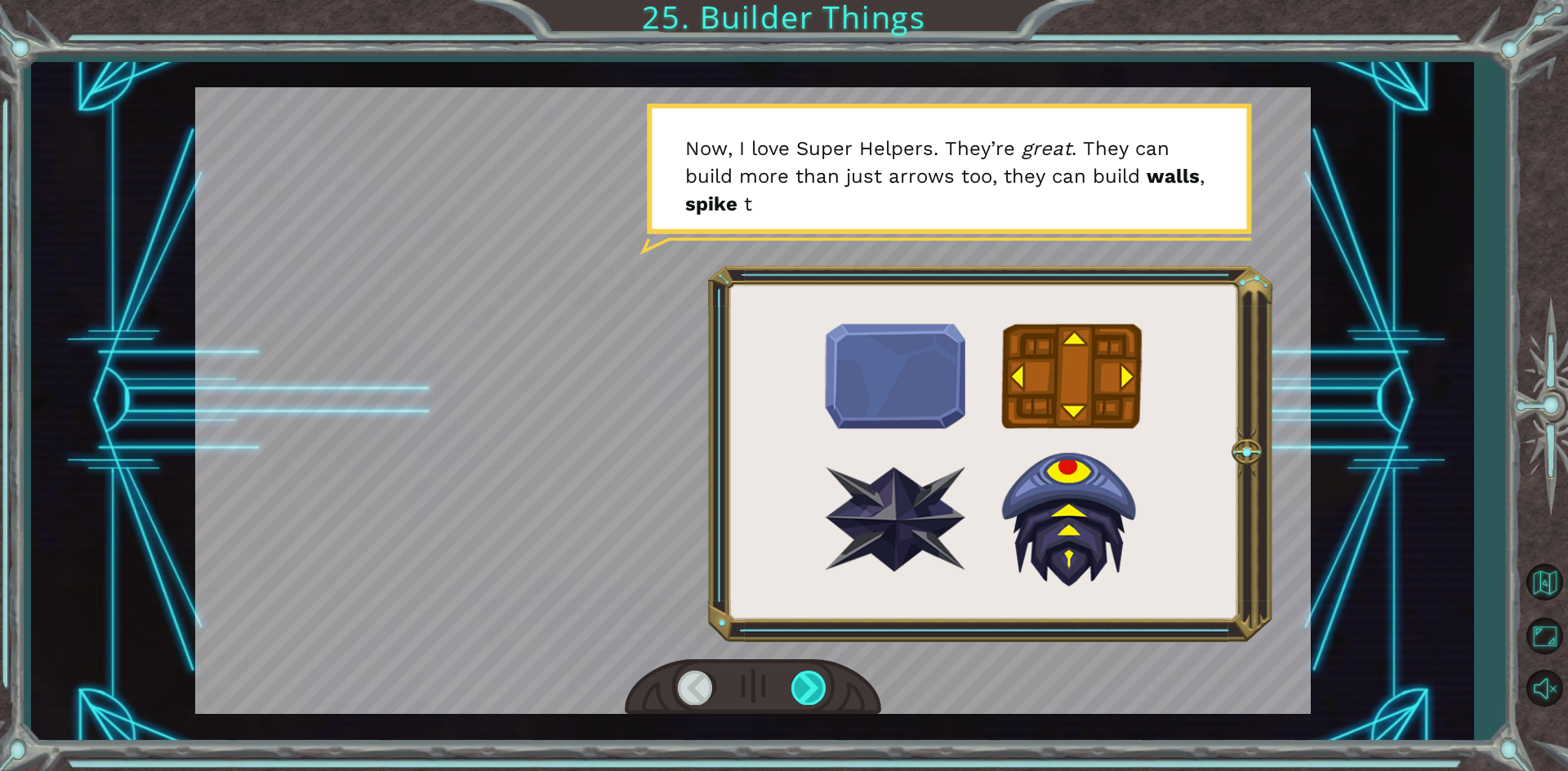
click at [820, 683] on div at bounding box center [810, 688] width 37 height 33
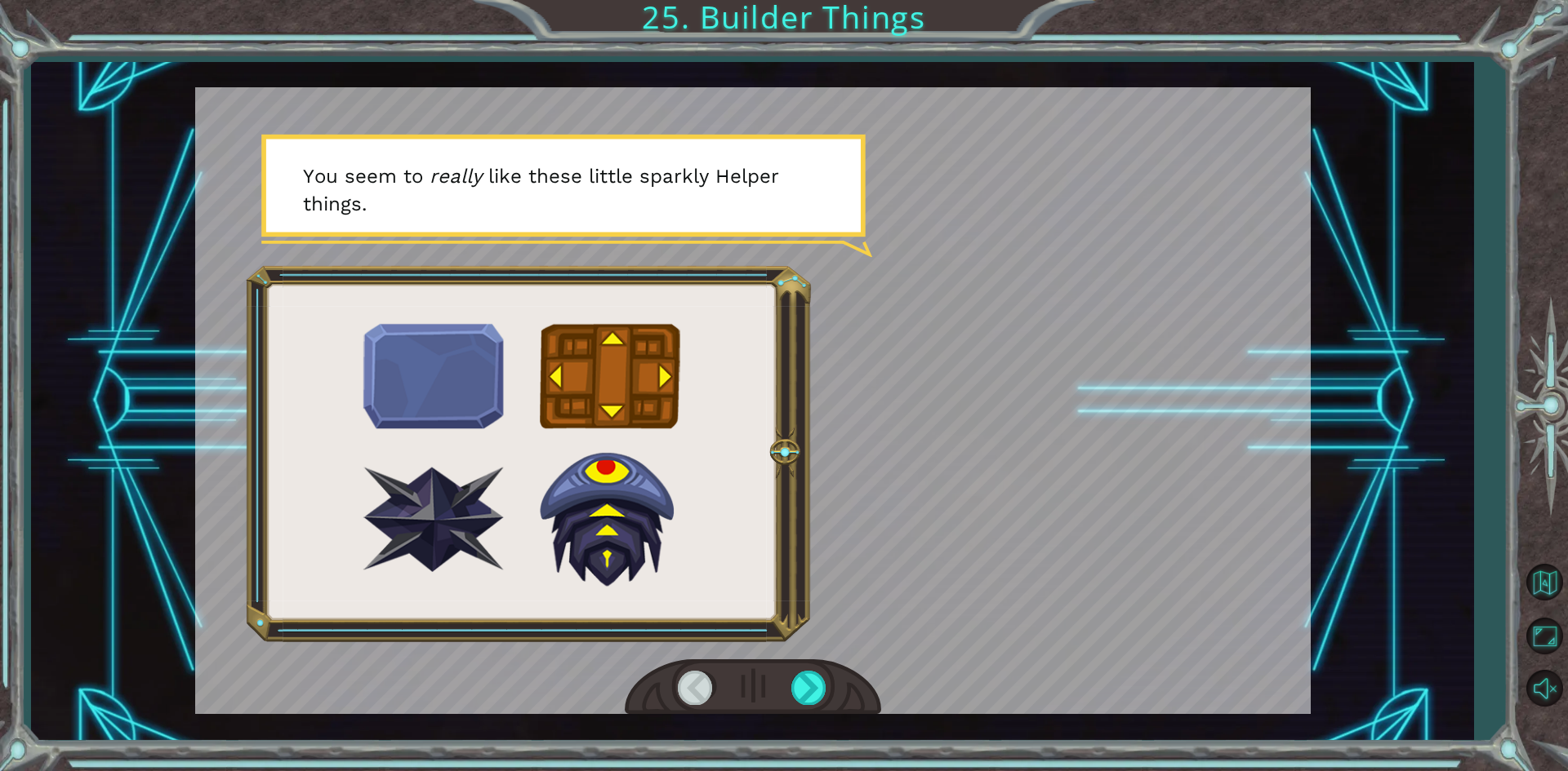
click at [829, 699] on div at bounding box center [752, 688] width 256 height 57
click at [829, 701] on div at bounding box center [752, 688] width 256 height 57
click at [810, 695] on div at bounding box center [810, 688] width 37 height 33
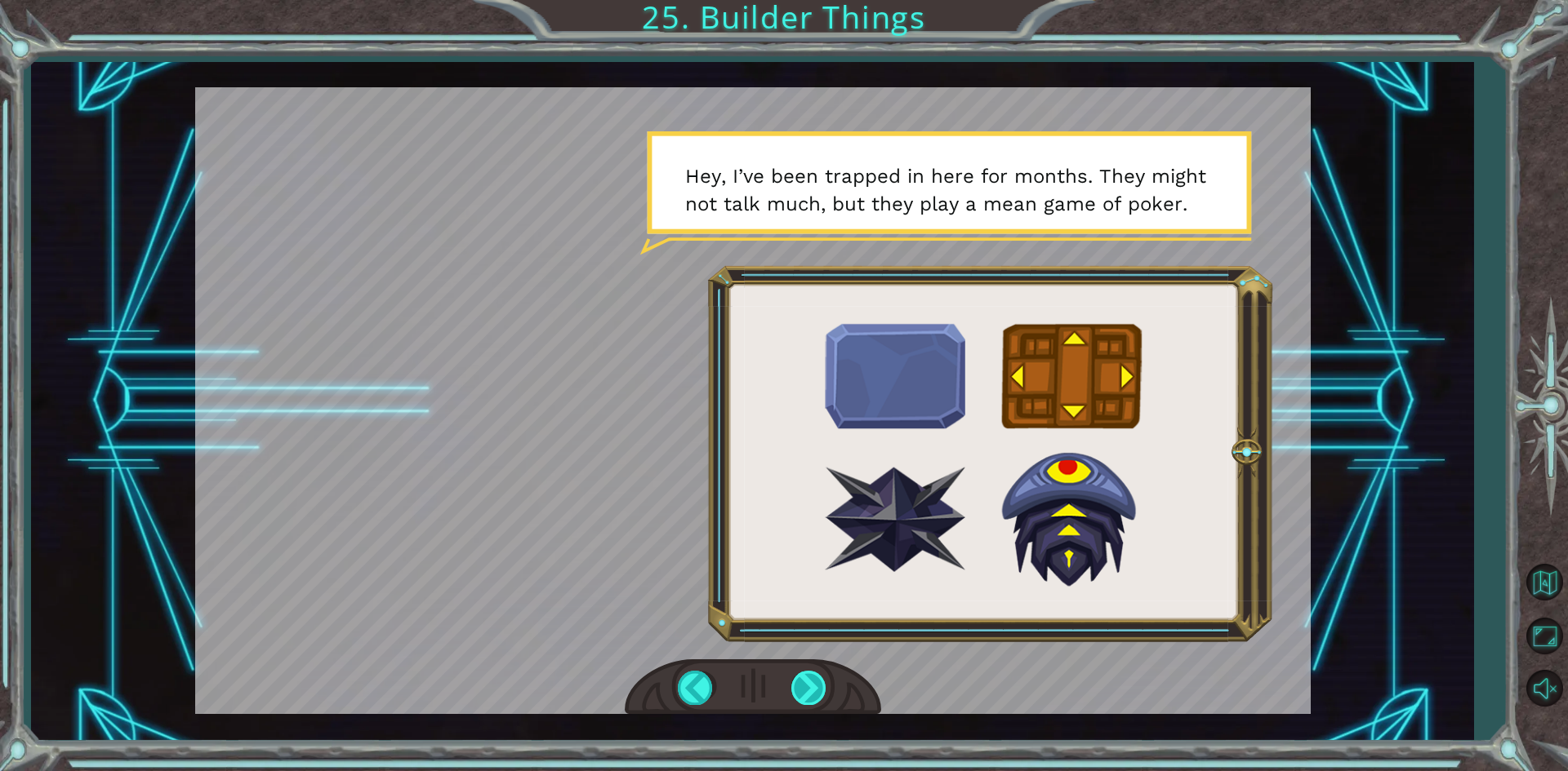
click at [812, 694] on div at bounding box center [810, 688] width 37 height 33
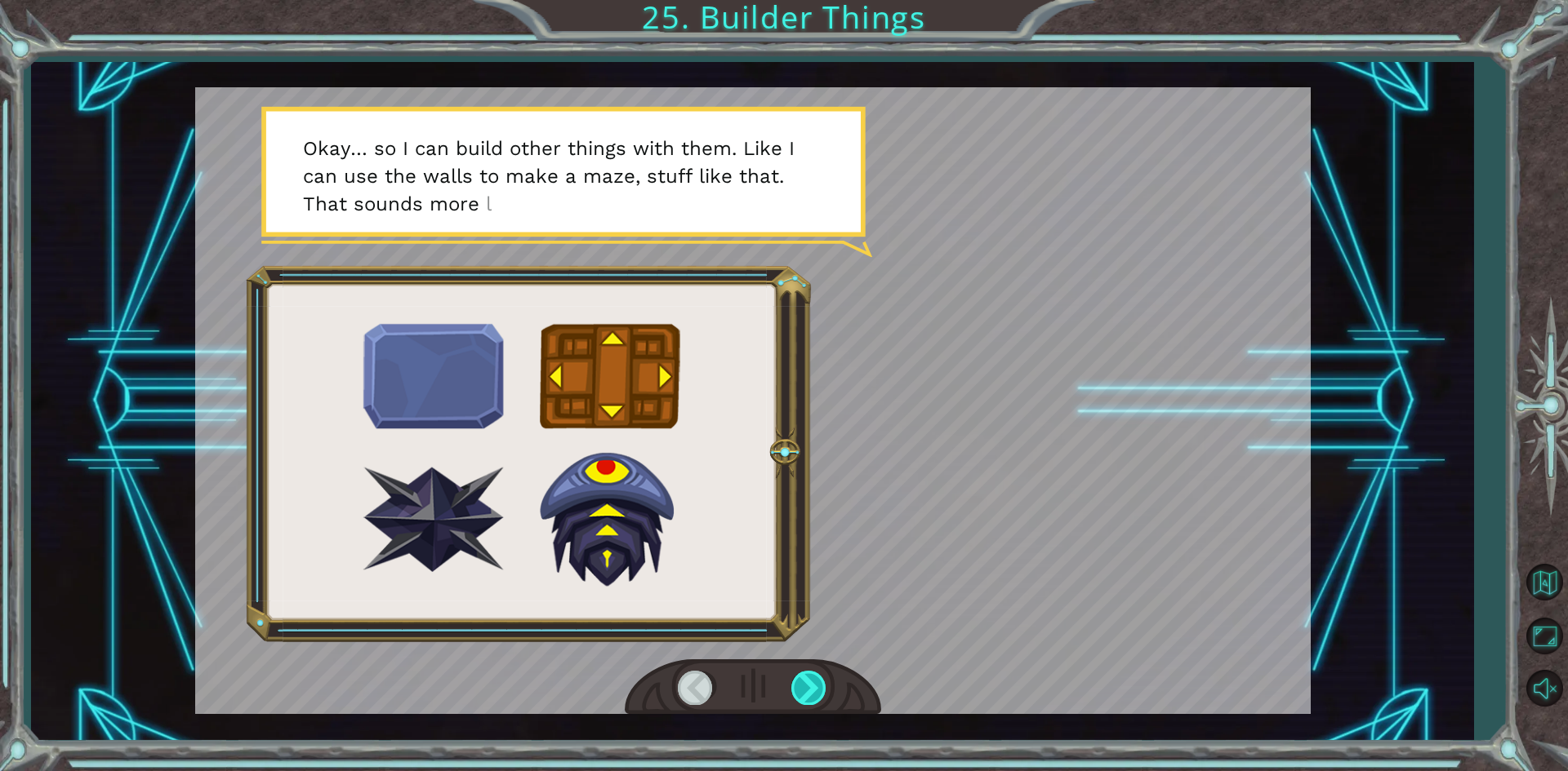
click at [809, 692] on div at bounding box center [810, 688] width 37 height 33
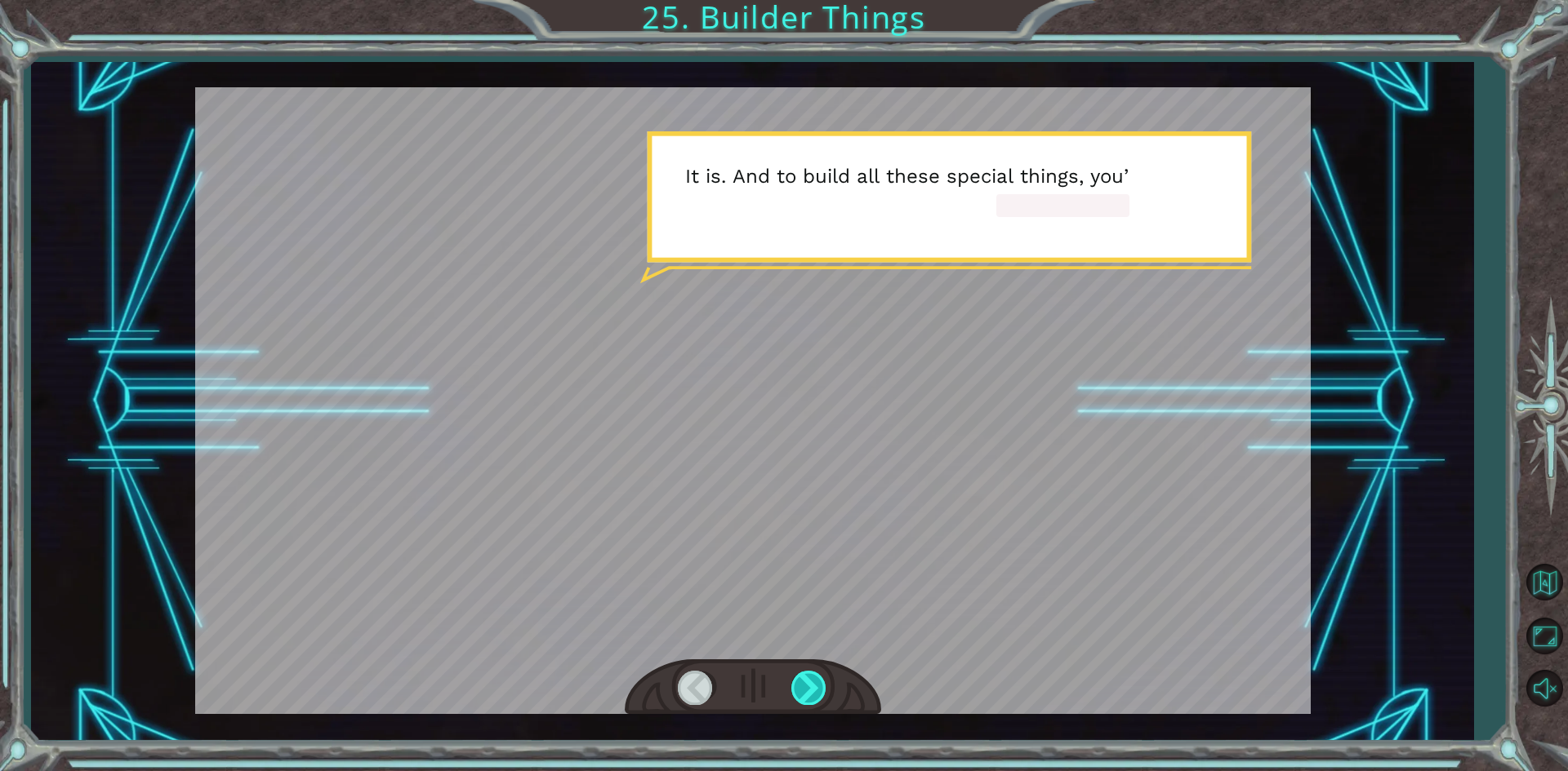
click at [809, 692] on div at bounding box center [810, 688] width 37 height 33
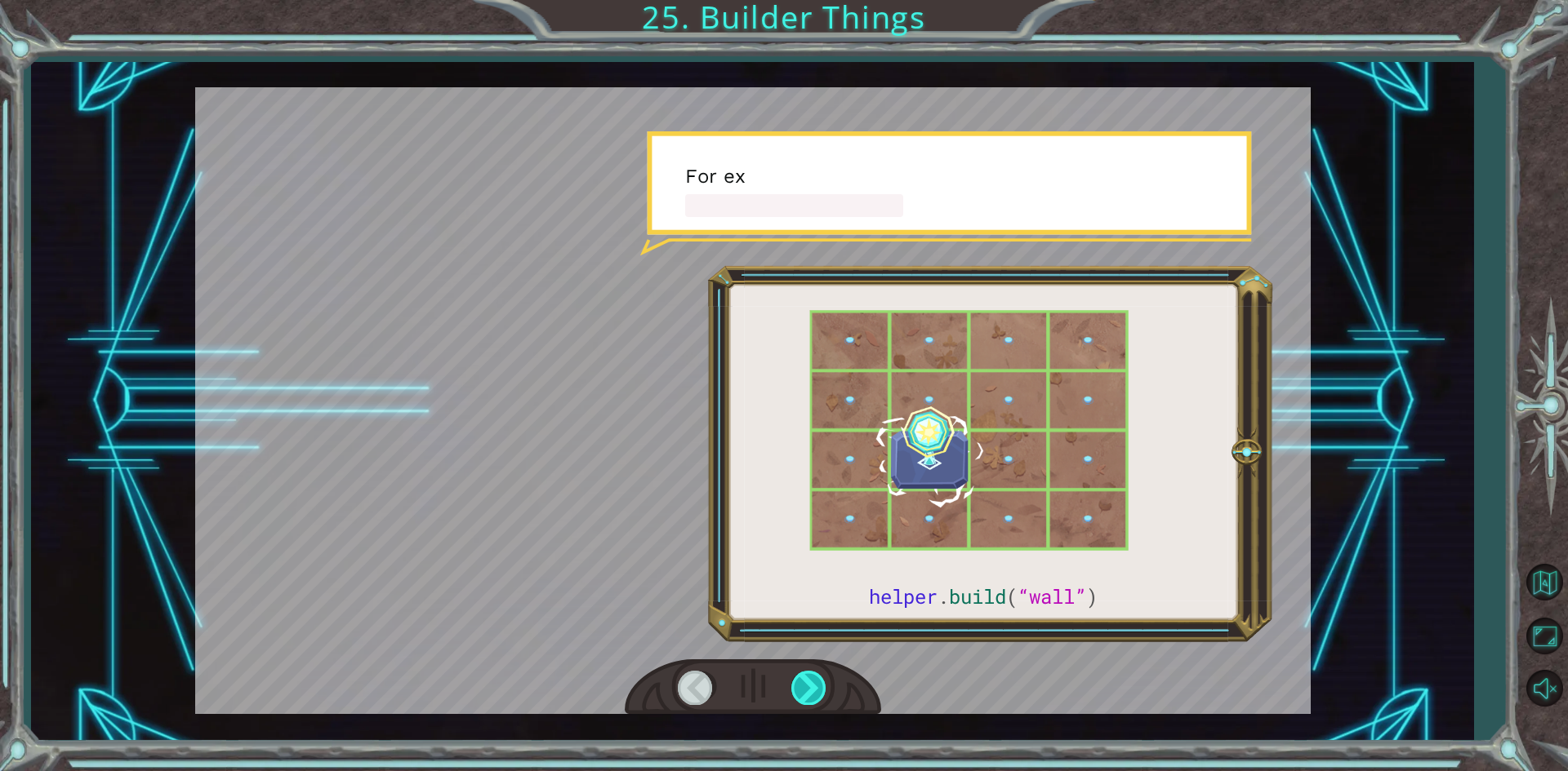
click at [809, 692] on div at bounding box center [810, 688] width 37 height 33
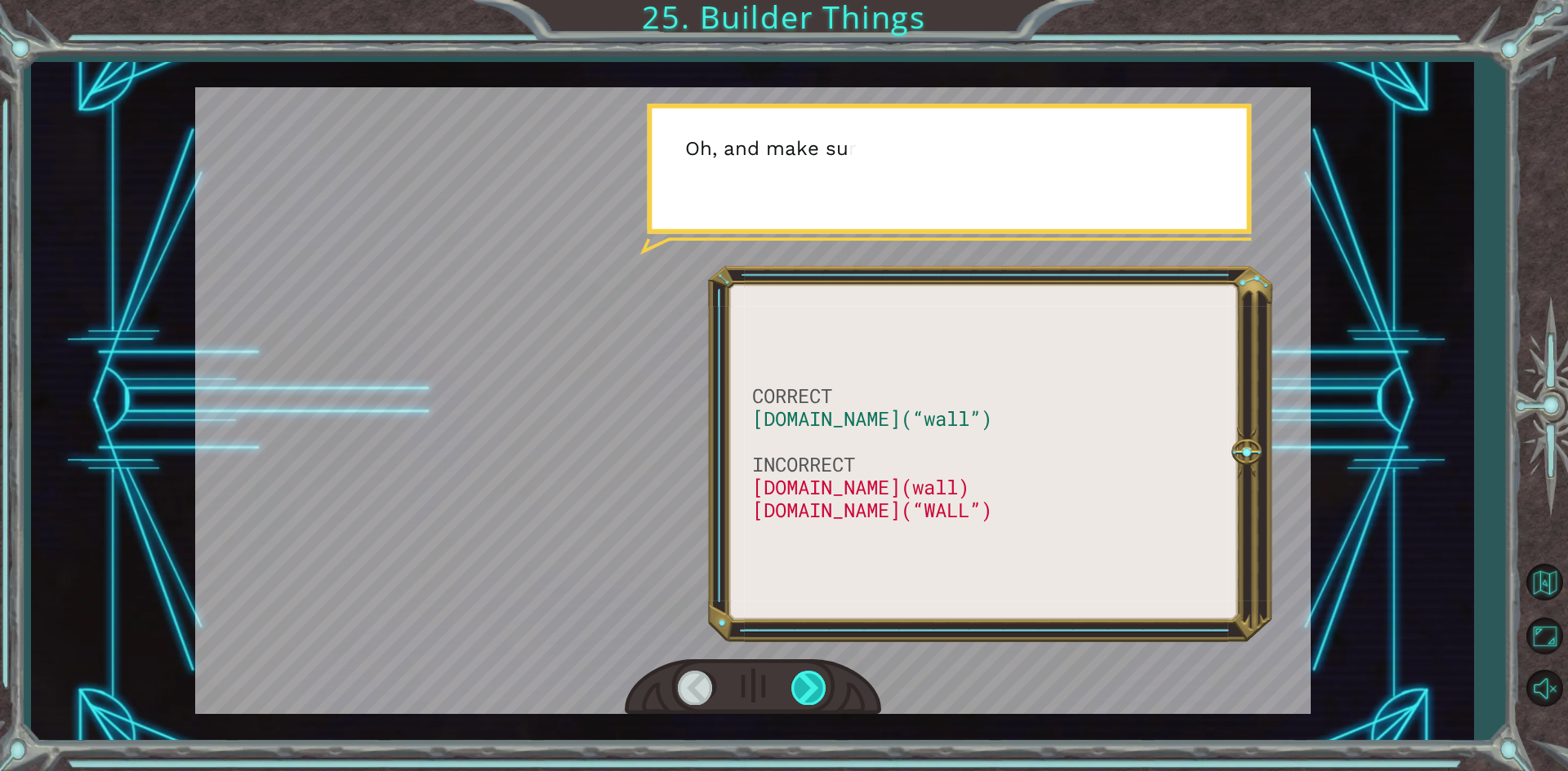
click at [809, 692] on div at bounding box center [810, 688] width 37 height 33
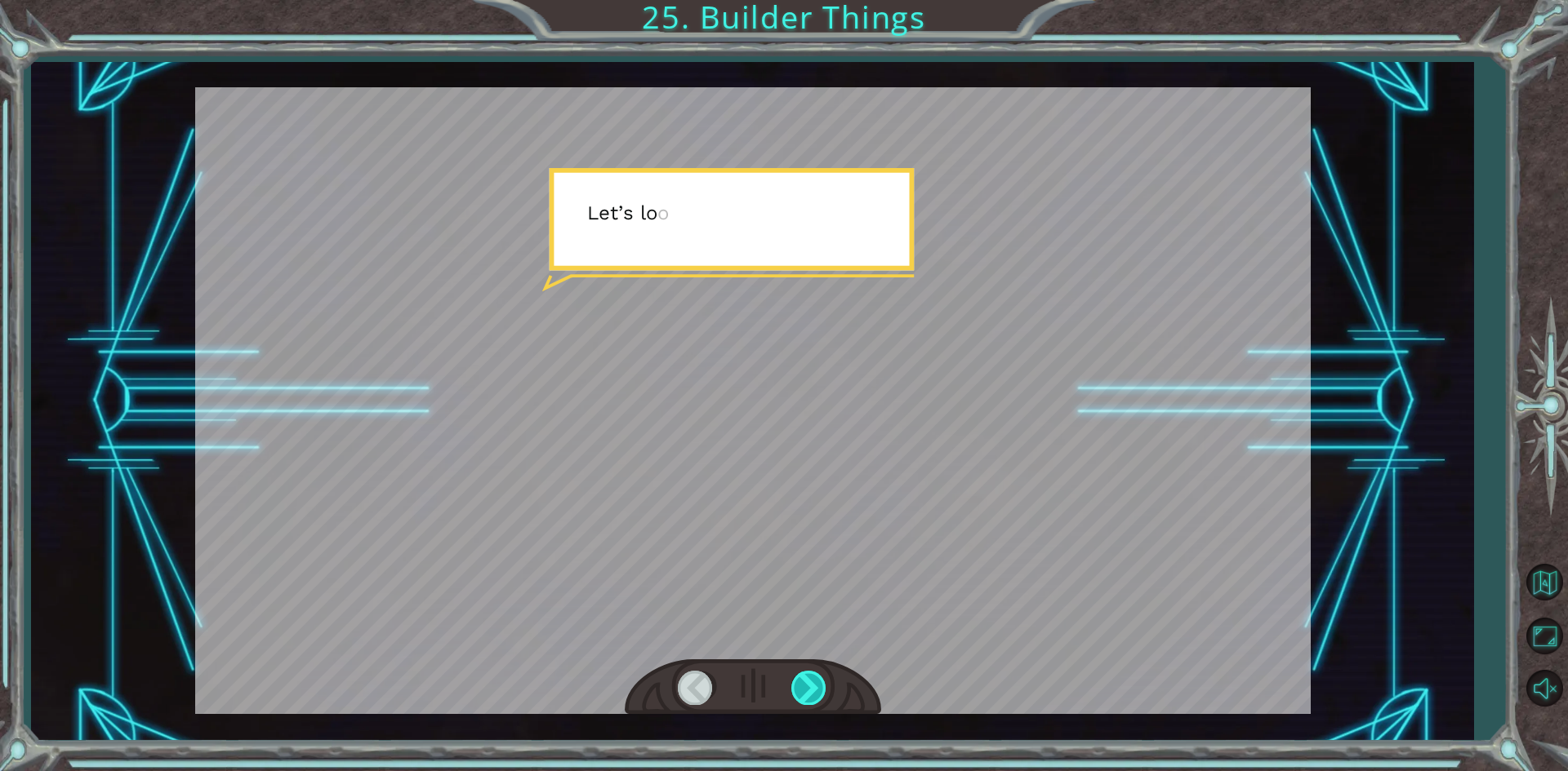
click at [809, 692] on div at bounding box center [810, 688] width 37 height 33
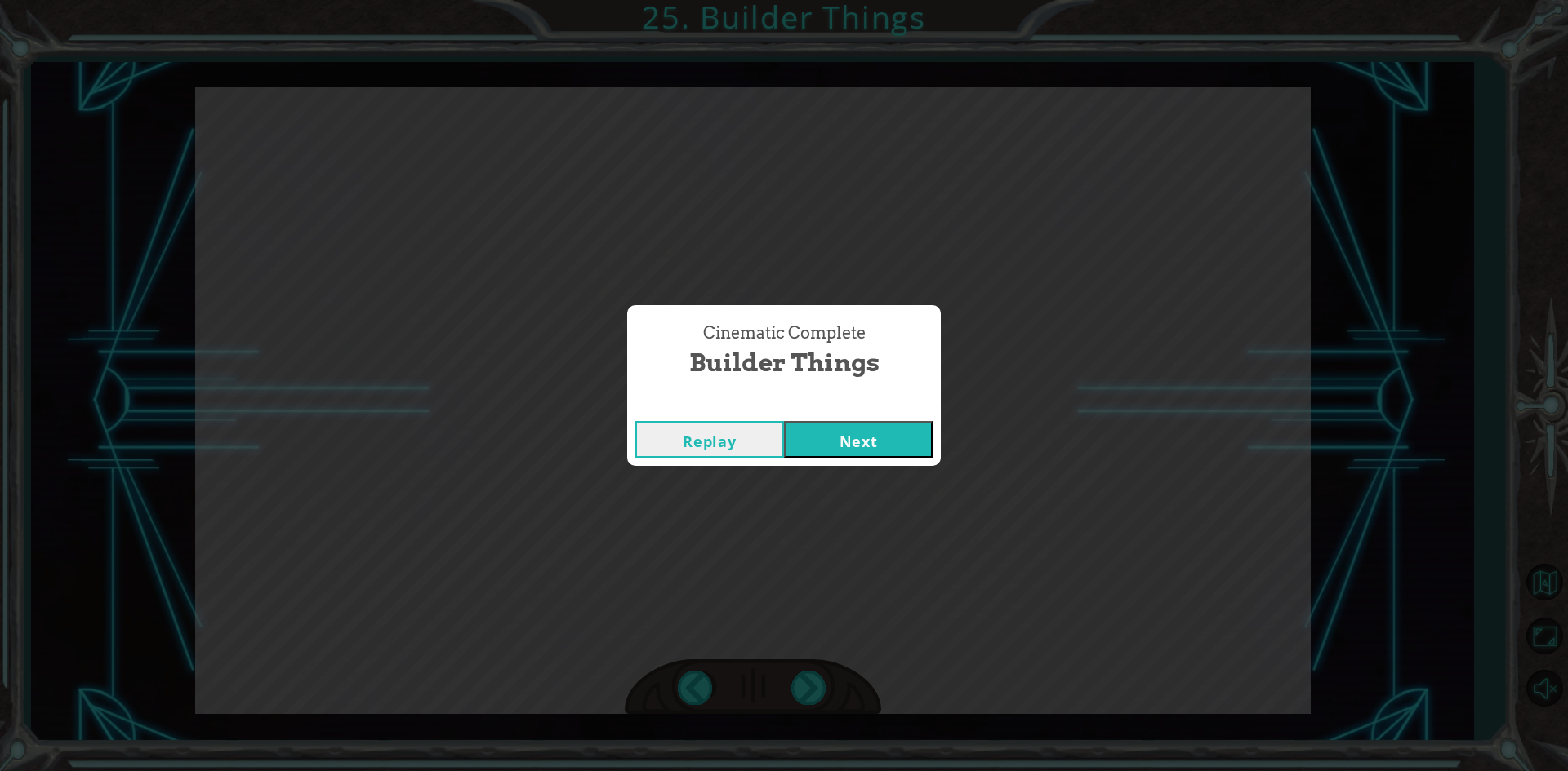
click at [846, 433] on button "Next" at bounding box center [858, 439] width 148 height 37
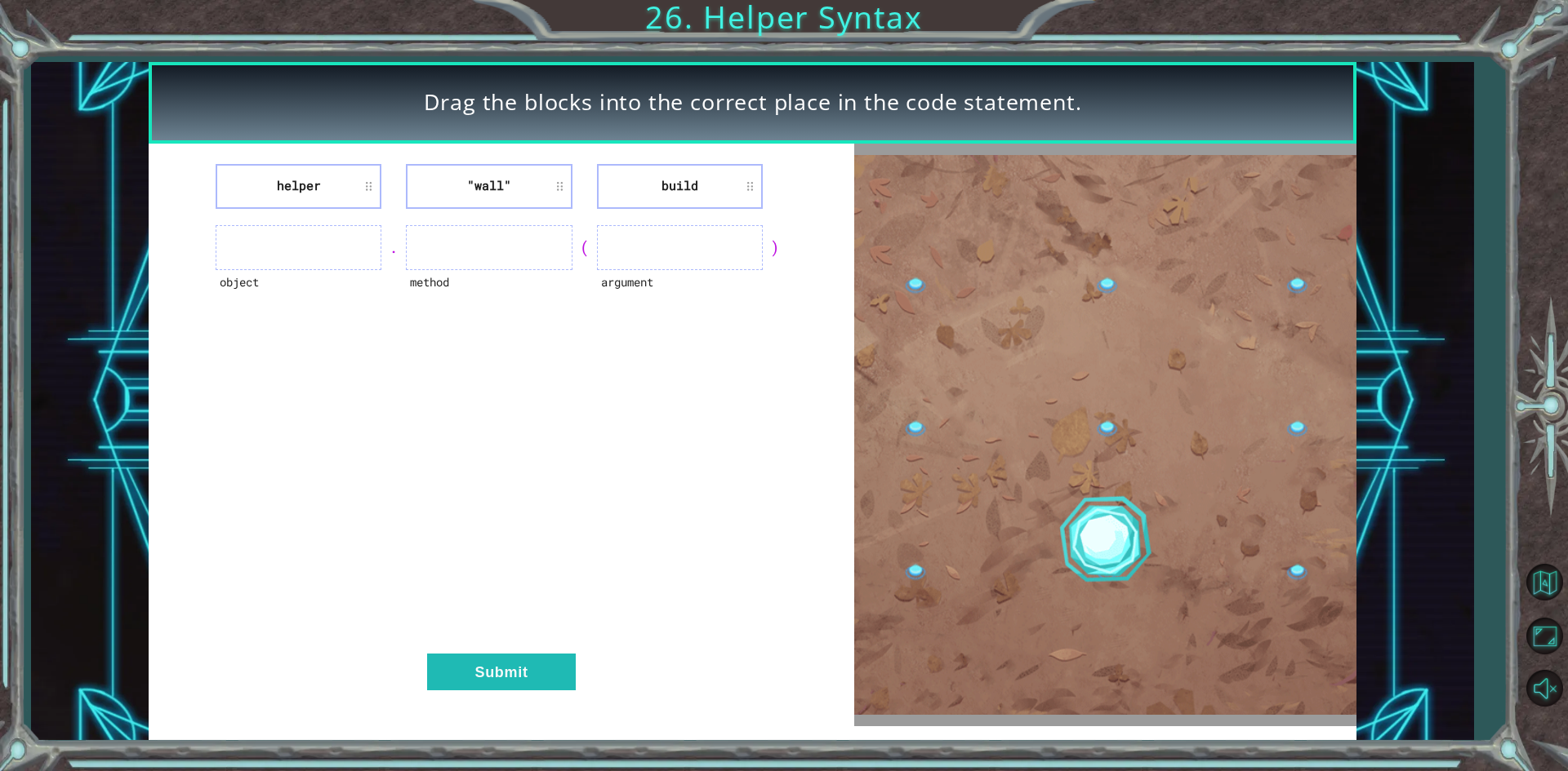
click at [281, 255] on ul at bounding box center [299, 248] width 166 height 45
click at [344, 257] on ul at bounding box center [299, 248] width 166 height 45
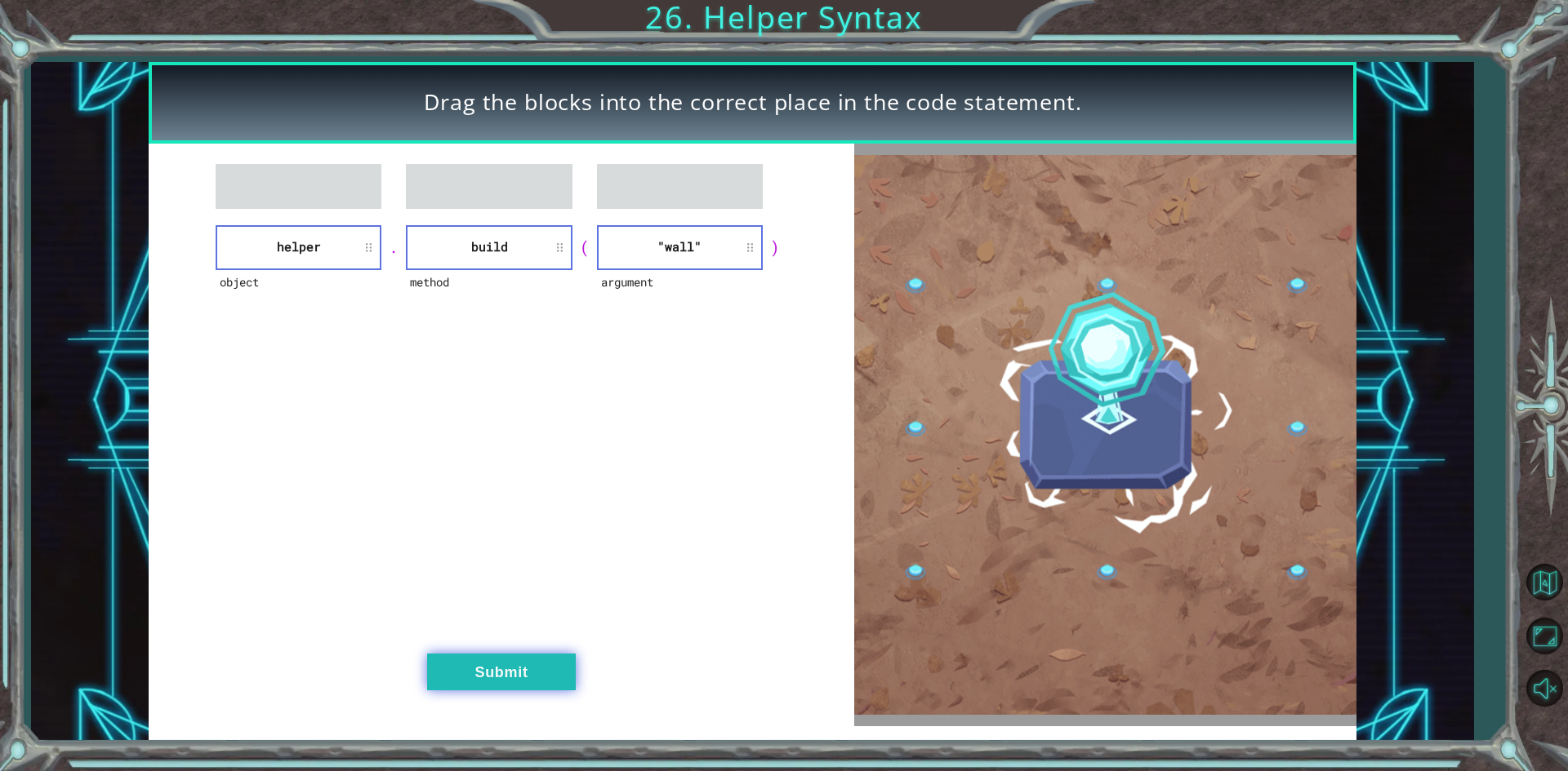
click at [513, 660] on button "Submit" at bounding box center [501, 672] width 148 height 37
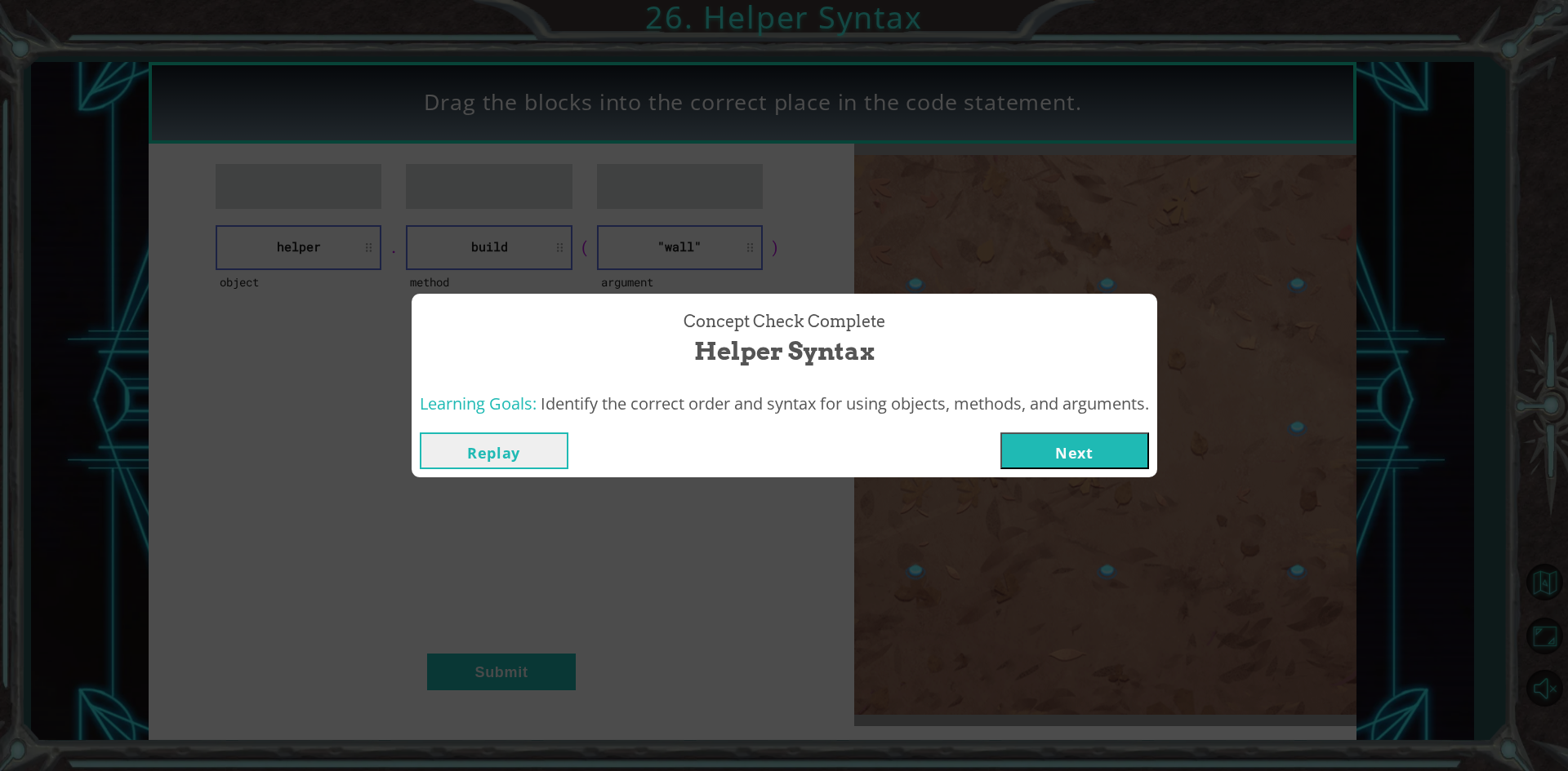
click at [1064, 448] on button "Next" at bounding box center [1075, 451] width 148 height 37
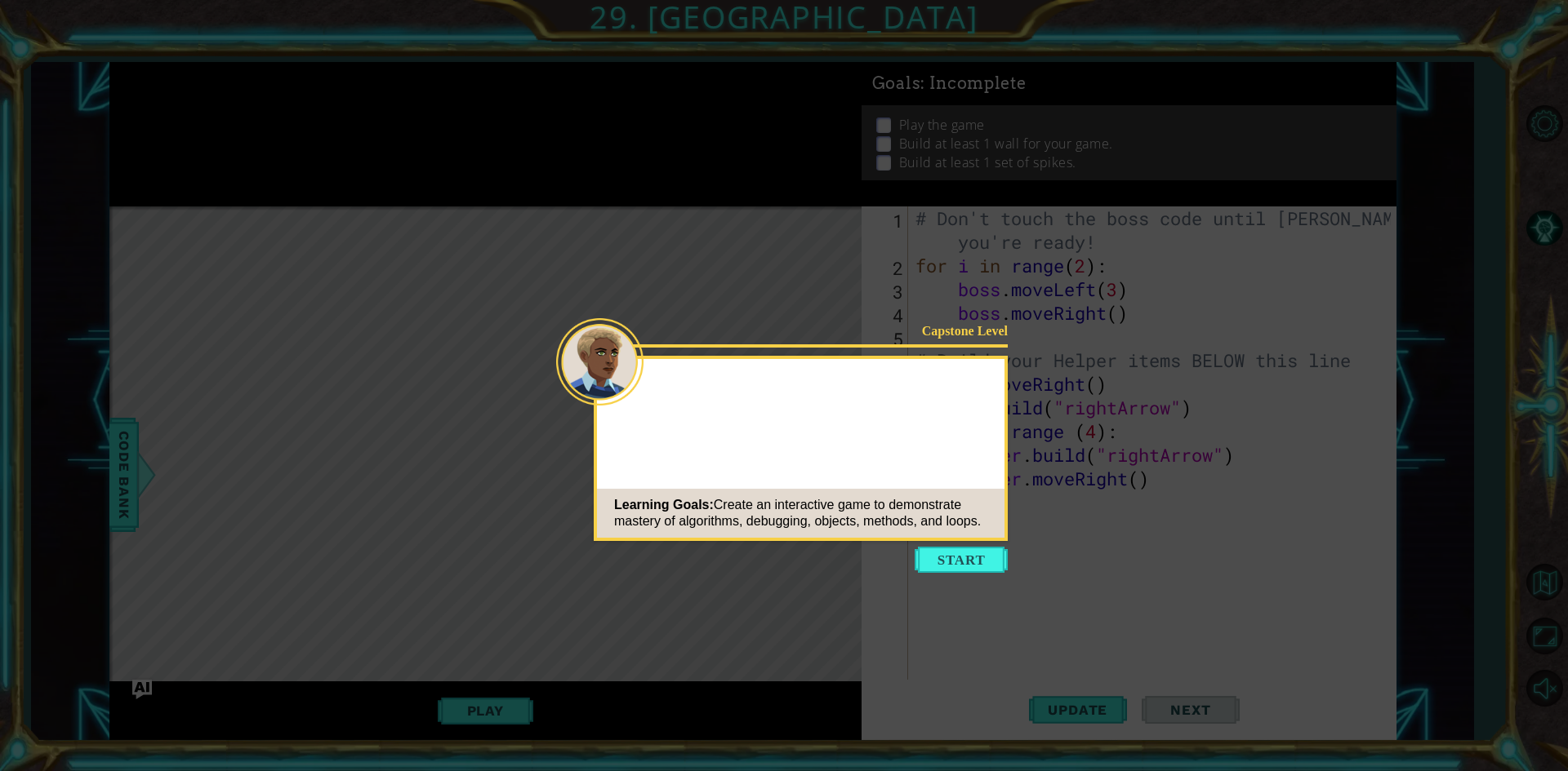
click at [966, 533] on div "Learning Goals: Create an interactive game to demonstrate mastery of algorithms…" at bounding box center [801, 513] width 408 height 49
click at [957, 560] on button "Start" at bounding box center [962, 559] width 93 height 26
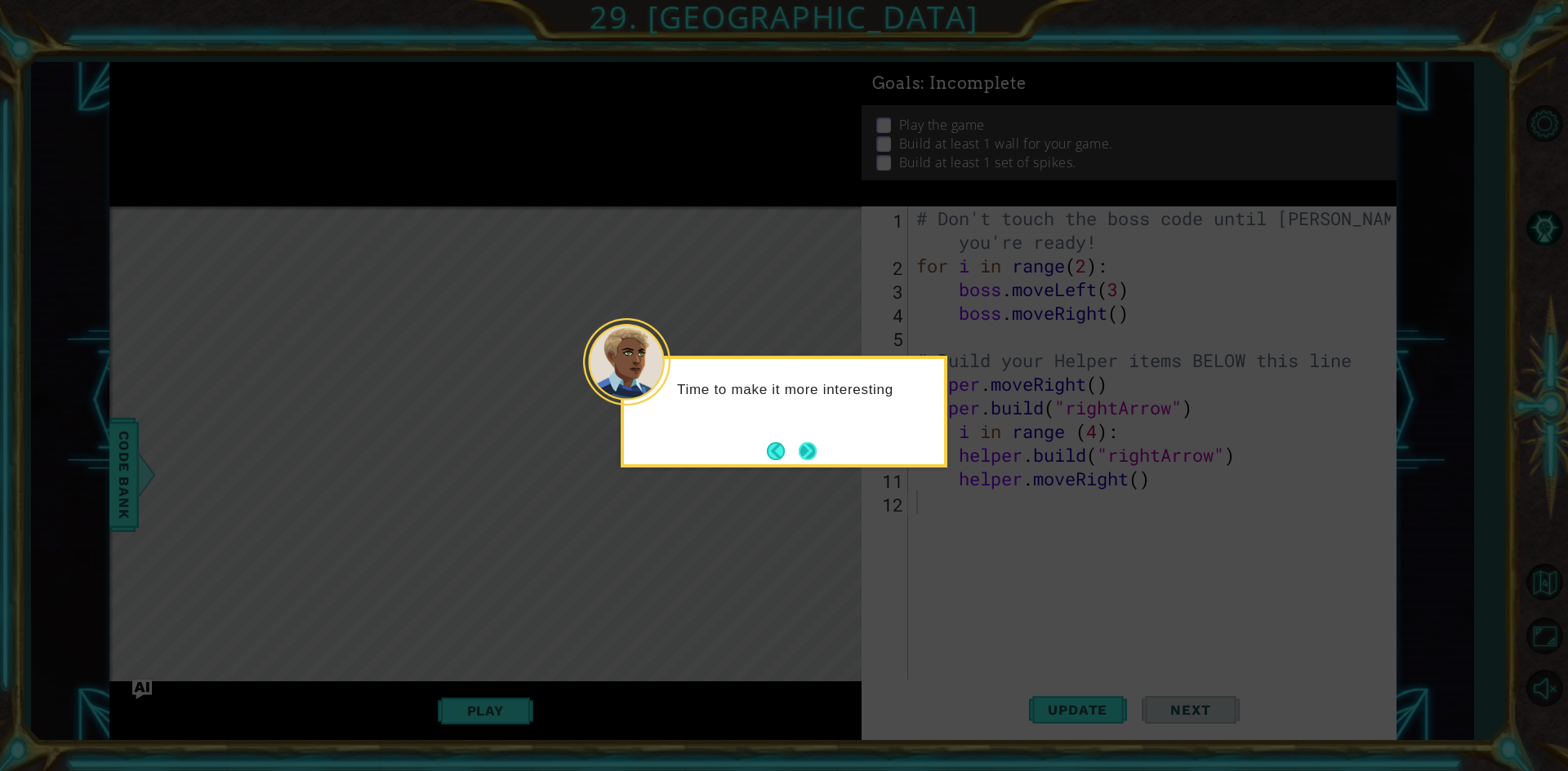
click at [805, 443] on button "Next" at bounding box center [808, 452] width 18 height 18
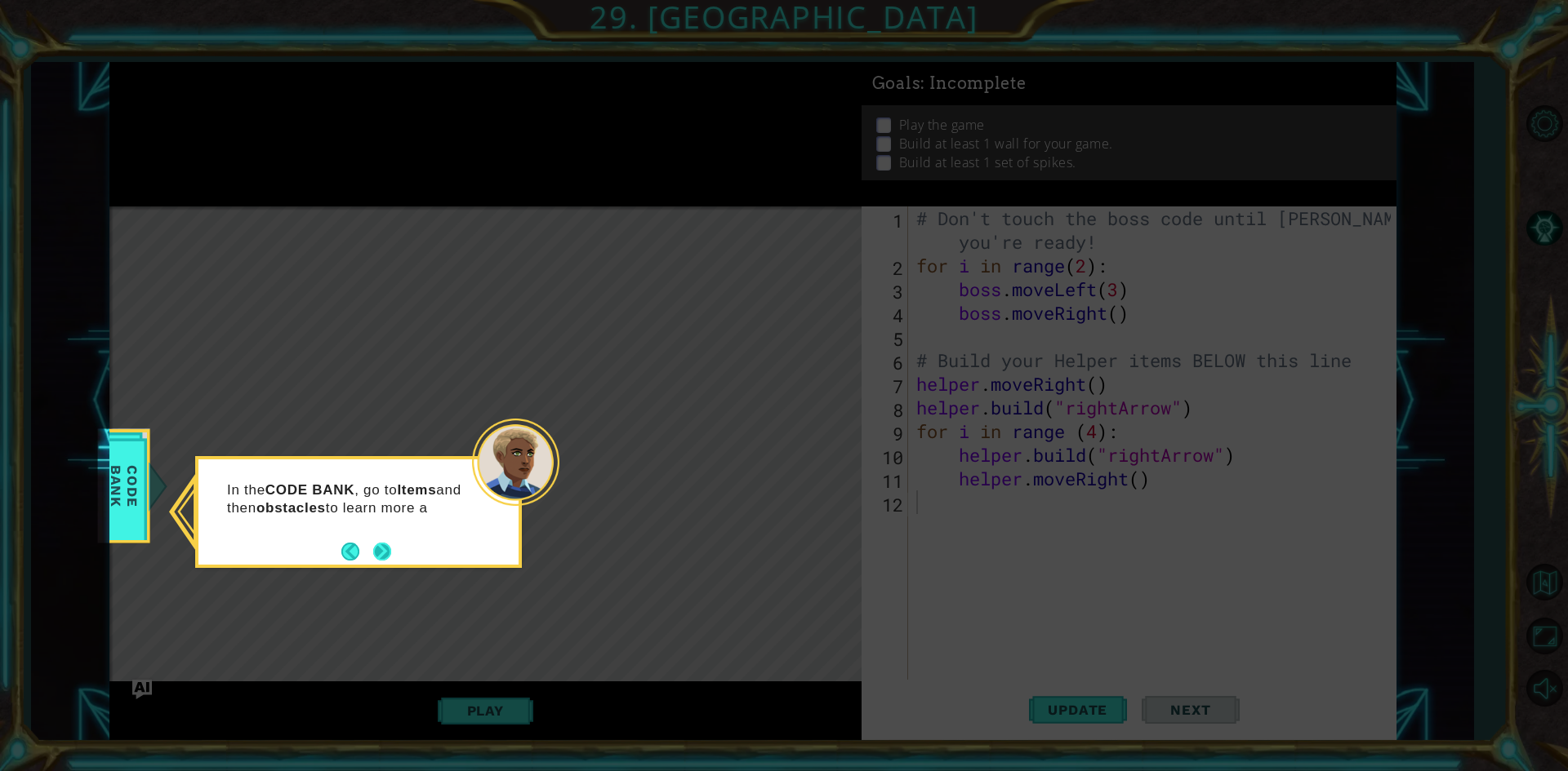
click at [387, 538] on div "In the CODE BANK , go to Items and then obstacles to learn more a" at bounding box center [359, 503] width 320 height 89
click at [382, 548] on button "Next" at bounding box center [383, 553] width 18 height 18
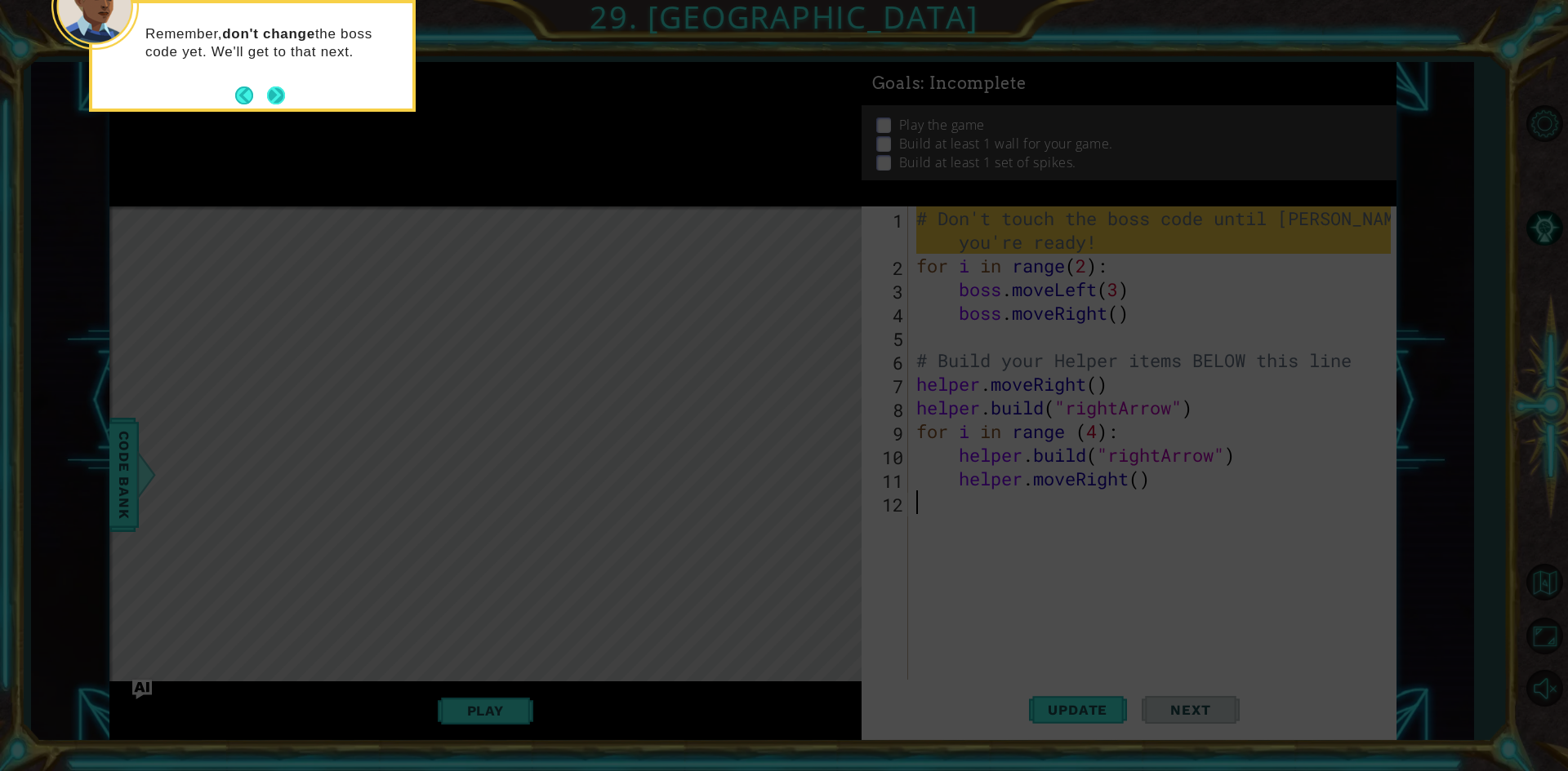
click at [275, 89] on button "Next" at bounding box center [276, 96] width 18 height 18
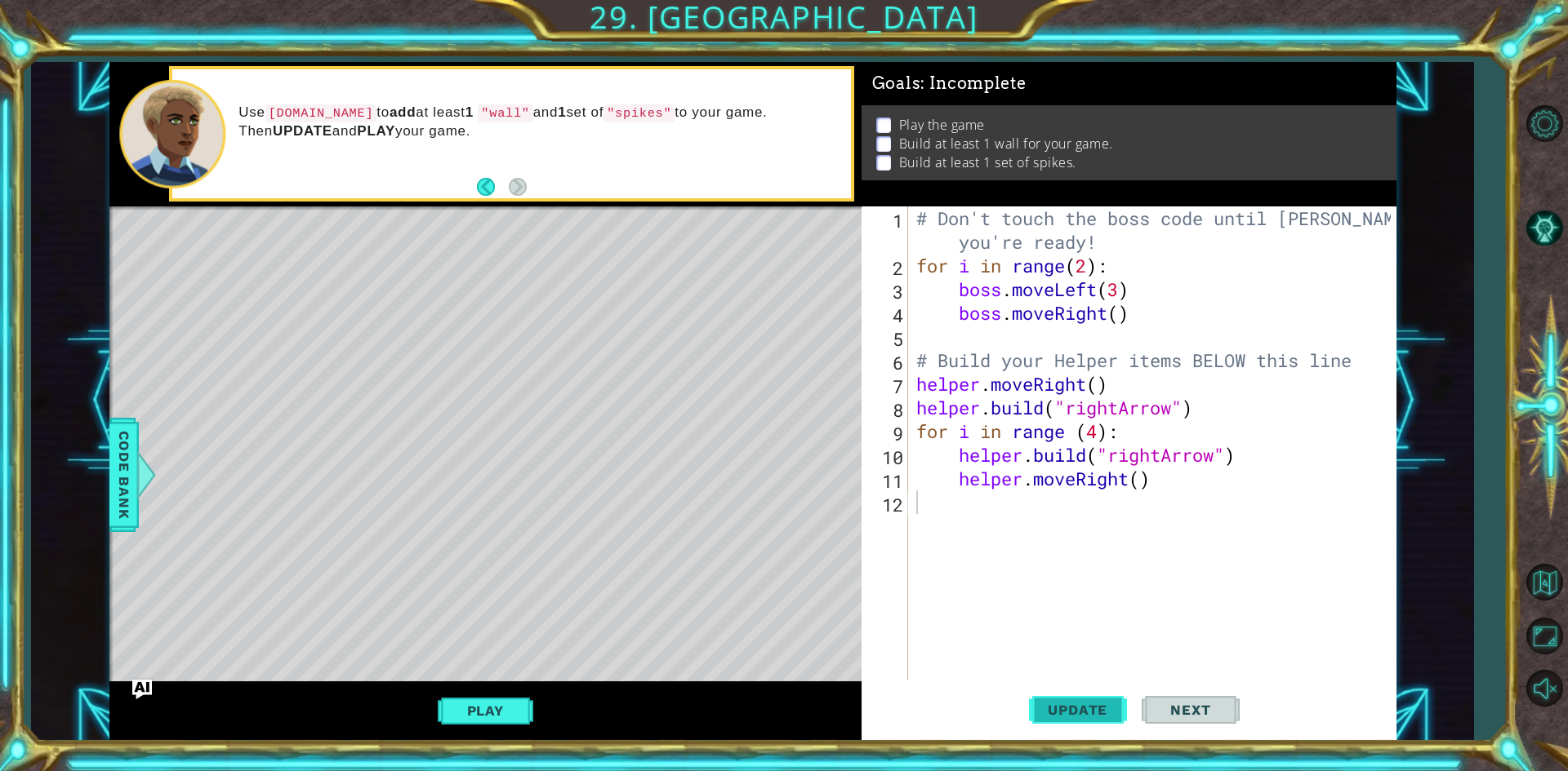
click at [1067, 698] on button "Update" at bounding box center [1078, 711] width 98 height 53
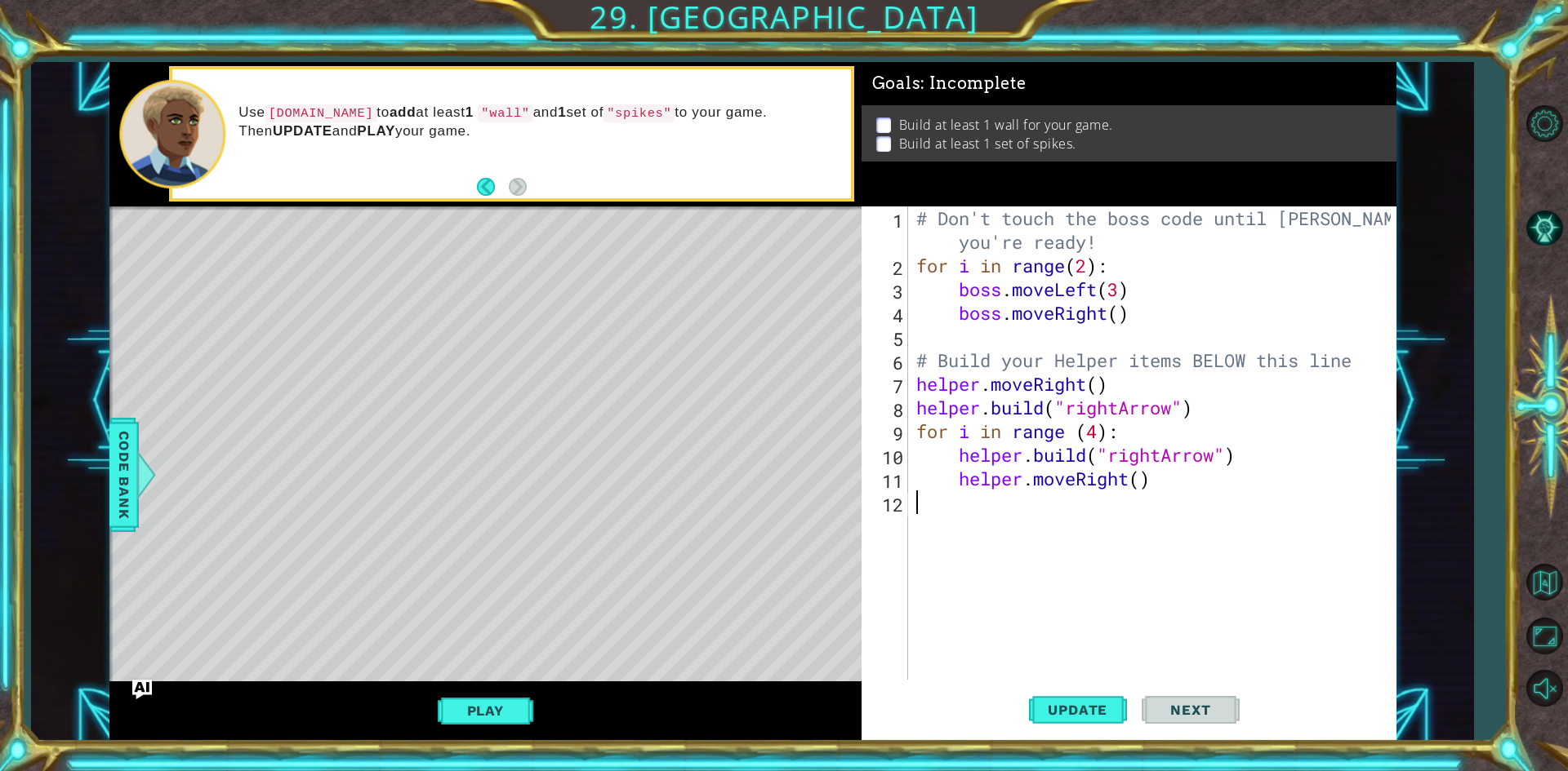
type textarea "h"
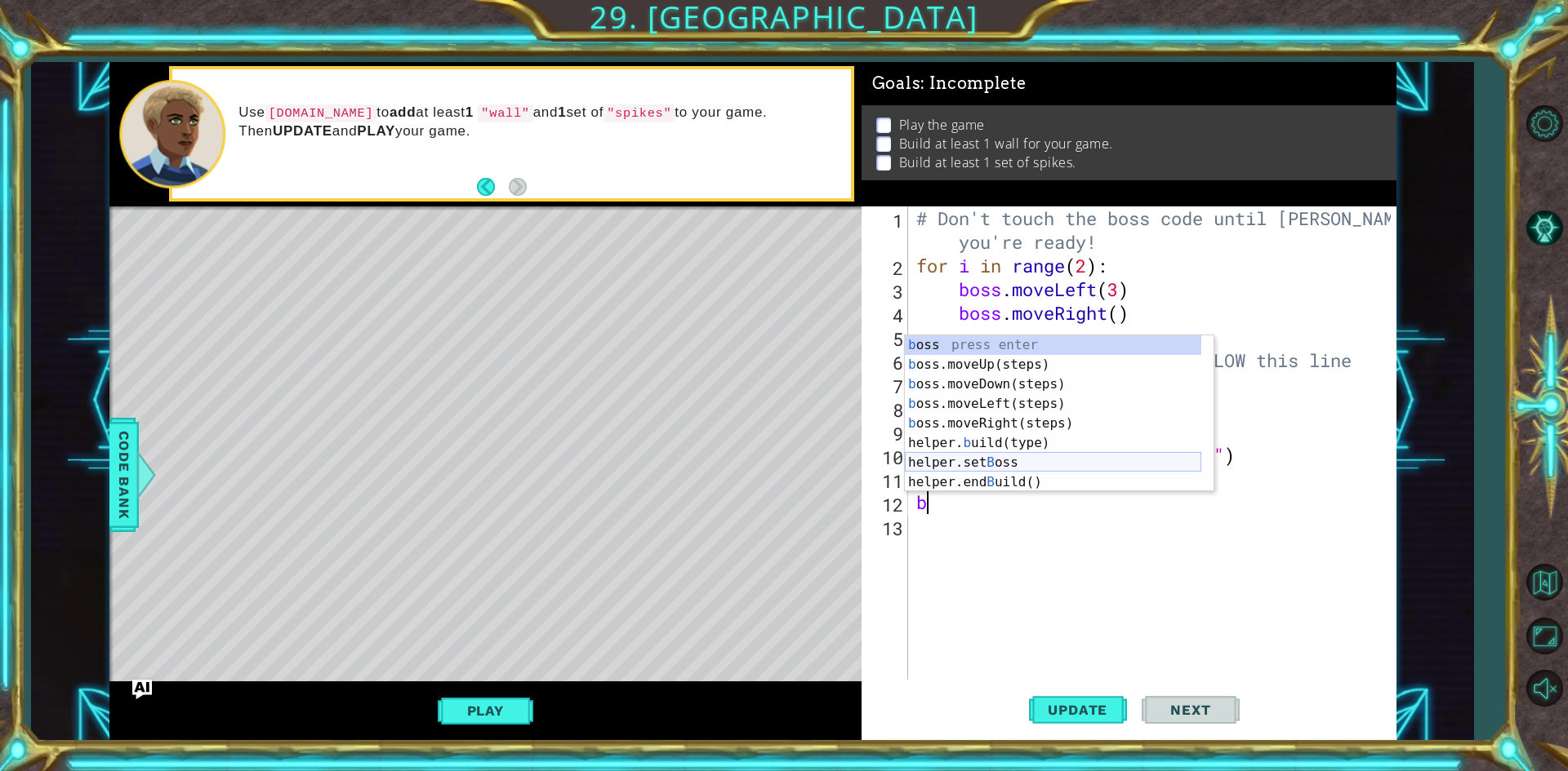
click at [1002, 472] on div "b oss press enter b oss.moveUp(steps) press enter b oss.moveDown(steps) press e…" at bounding box center [1053, 433] width 296 height 196
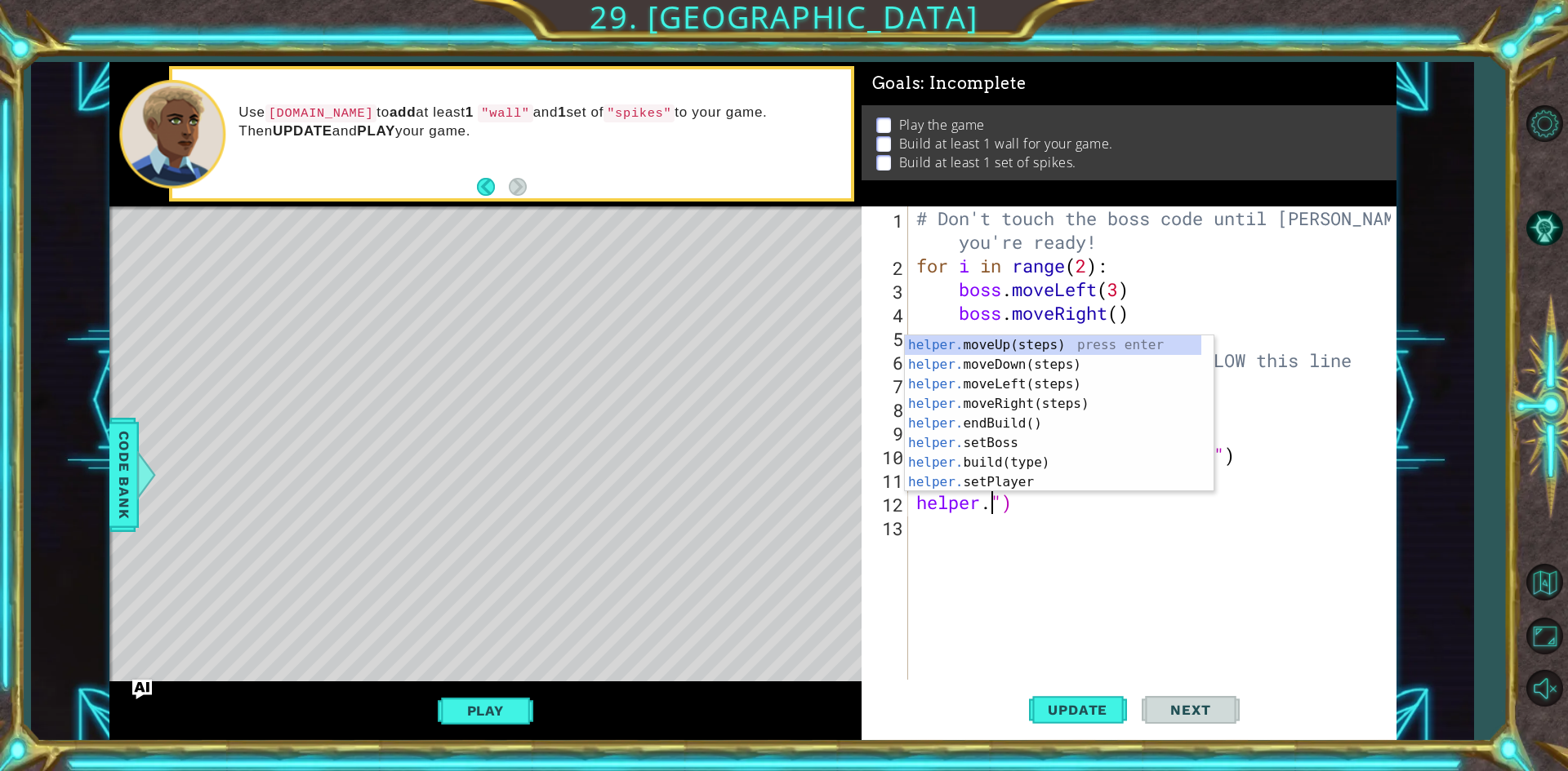
scroll to position [0, 1]
type textarea "")"
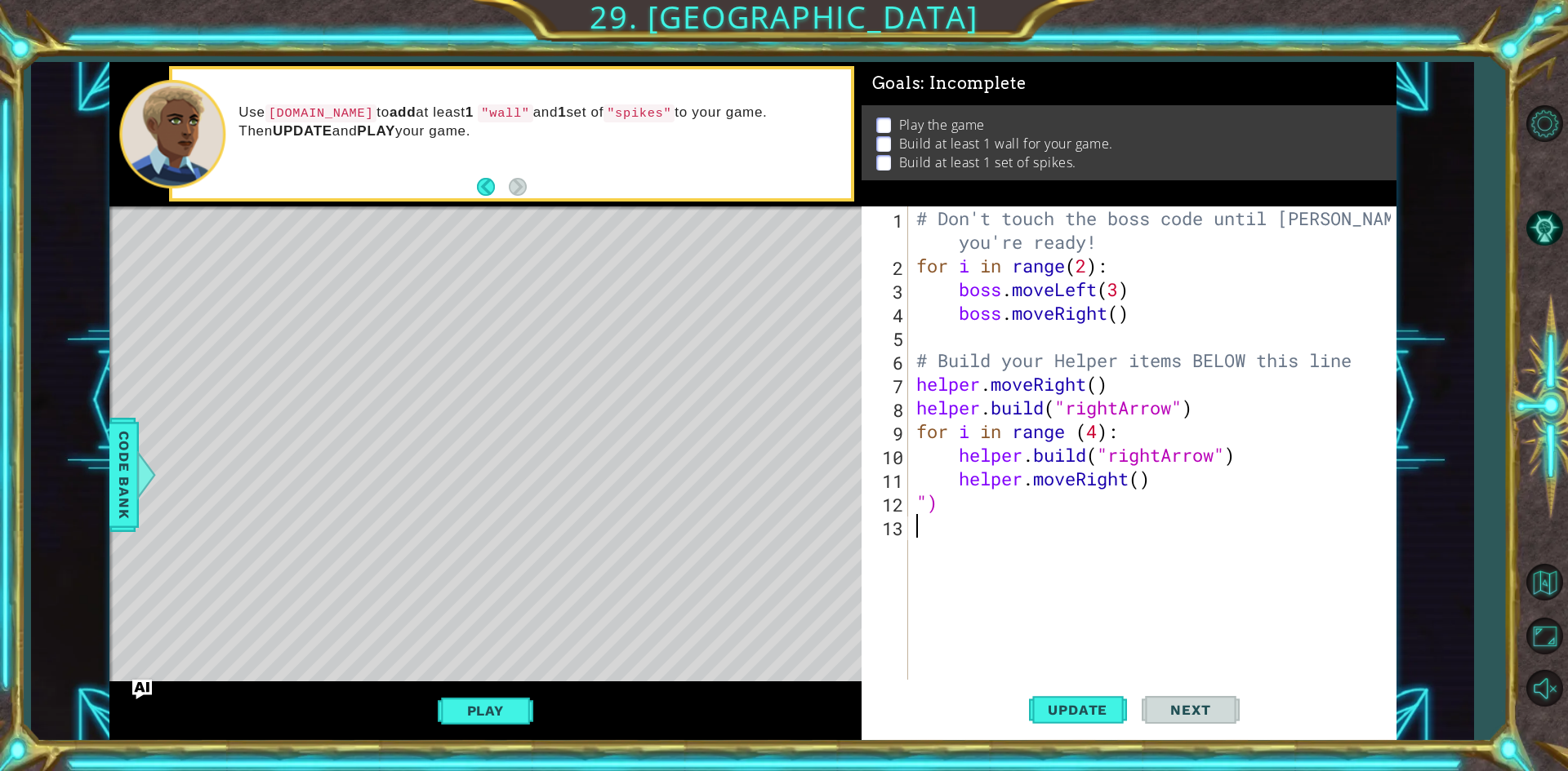
click at [1009, 521] on div "# Don't touch the boss code until [PERSON_NAME] says you're ready! for i in ran…" at bounding box center [1156, 478] width 486 height 544
click at [969, 512] on div "# Don't touch the boss code until [PERSON_NAME] says you're ready! for i in ran…" at bounding box center [1156, 478] width 486 height 544
type textarea """
type textarea "helper.moveRight()"
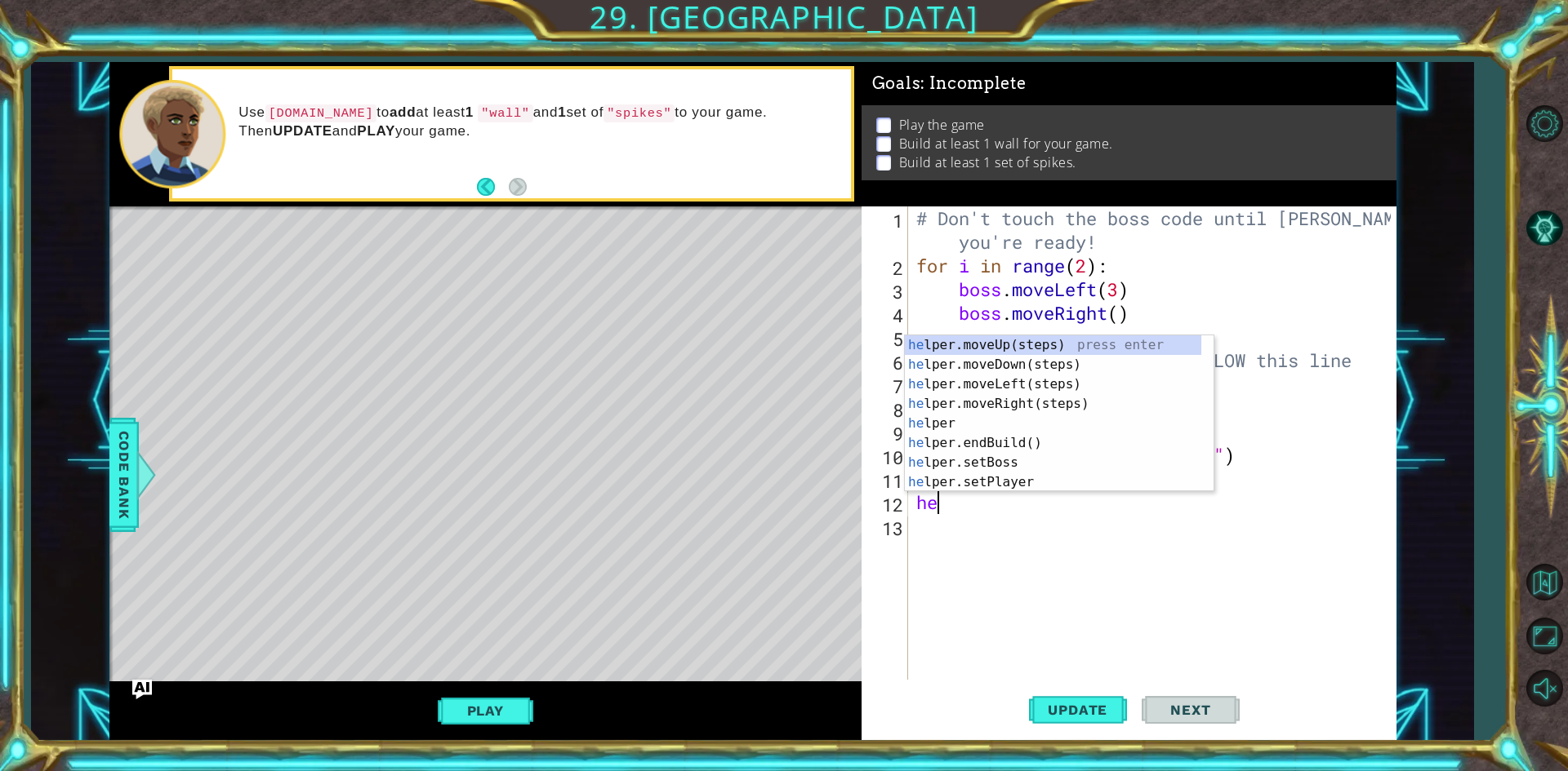
type textarea "h"
click at [1042, 478] on div "helper press enter helper .moveUp(steps) press enter helper .moveDown(steps) pr…" at bounding box center [1053, 433] width 296 height 196
type textarea "[DOMAIN_NAME]("wall")"
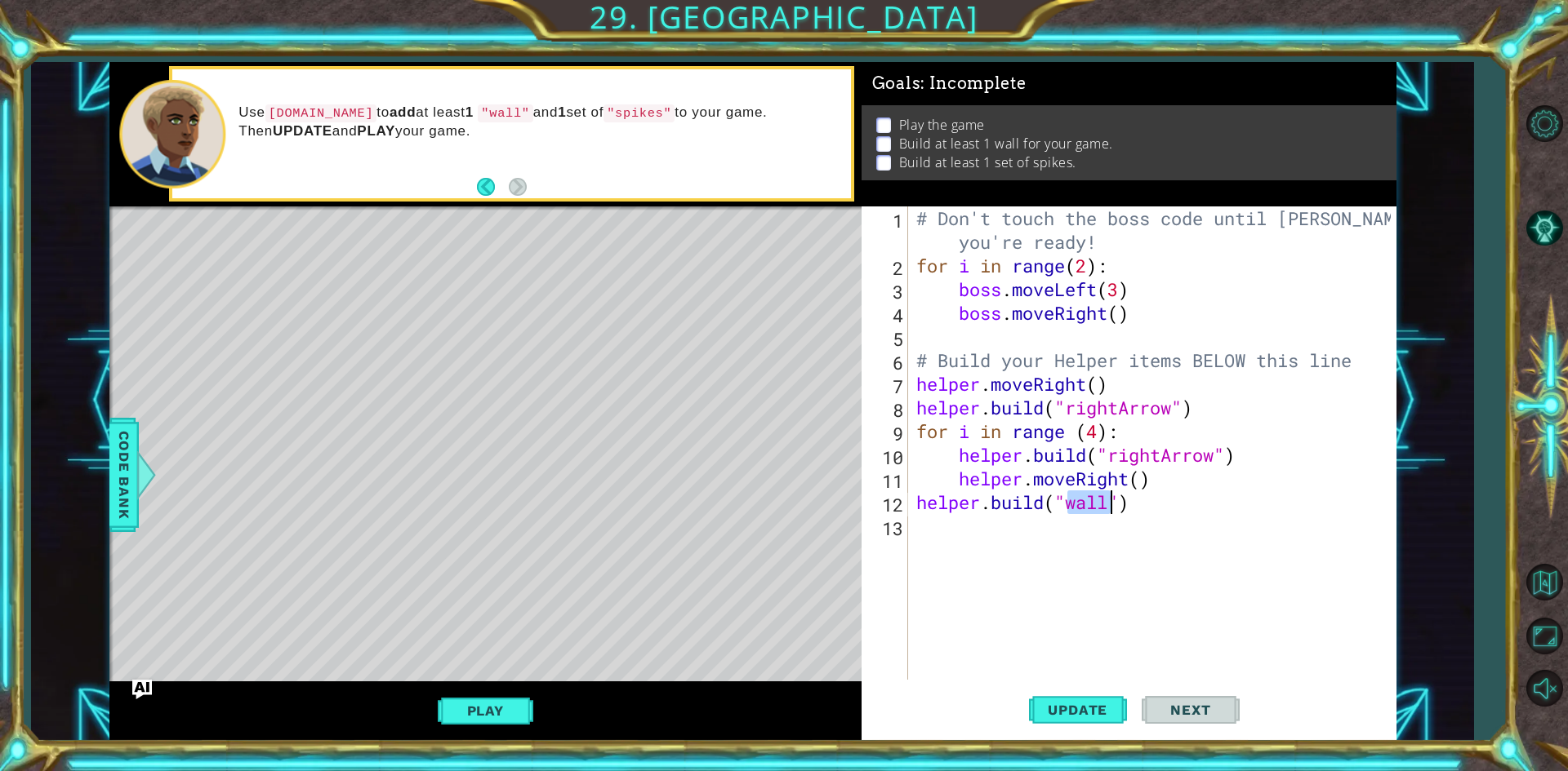
click at [1079, 522] on div "# Don't touch the boss code until [PERSON_NAME] says you're ready! for i in ran…" at bounding box center [1156, 478] width 486 height 544
click at [1073, 701] on button "Update" at bounding box center [1078, 711] width 98 height 53
click at [1138, 511] on div "# Don't touch the boss code until [PERSON_NAME] says you're ready! for i in ran…" at bounding box center [1156, 478] width 486 height 544
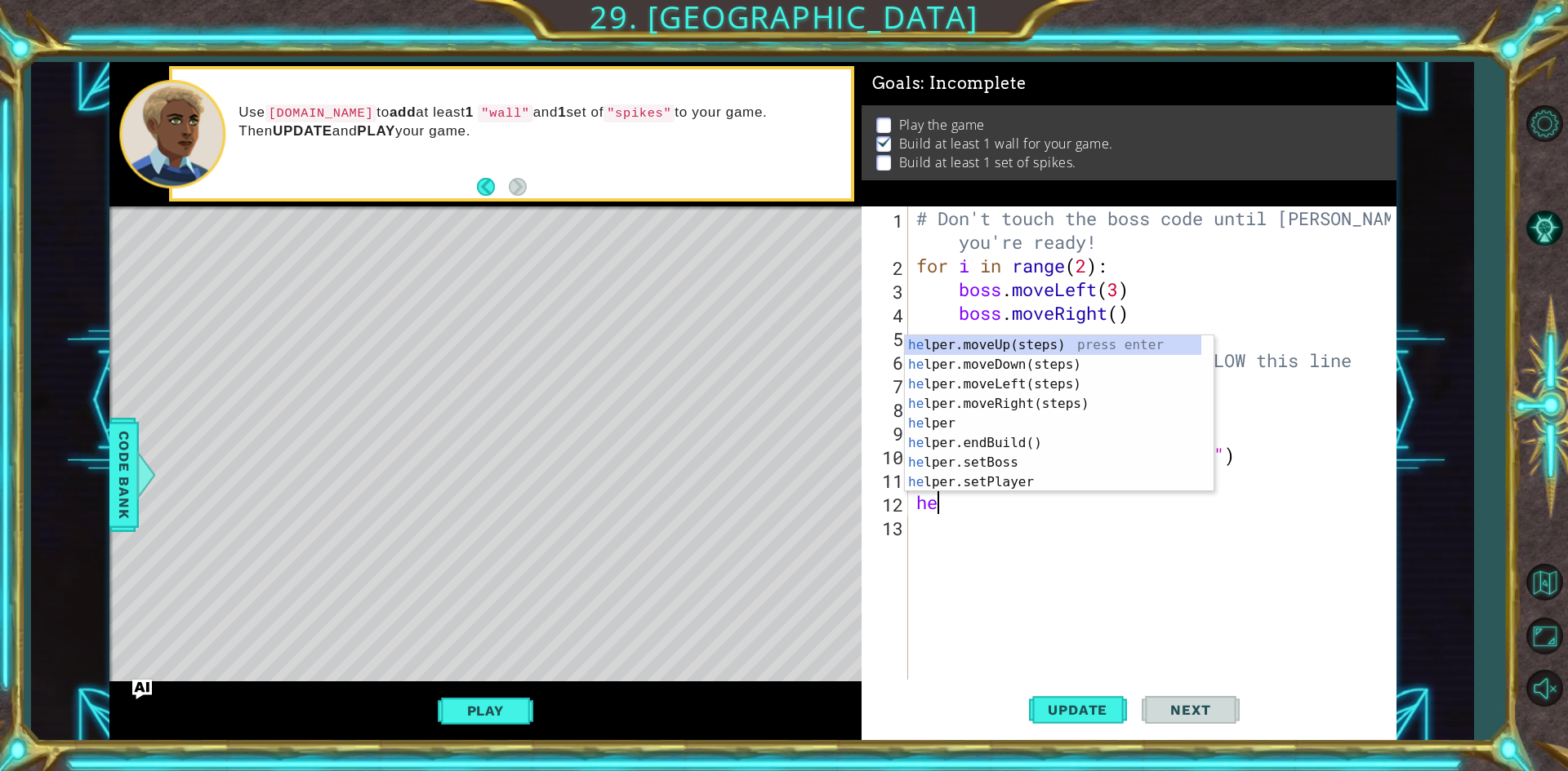
type textarea "h"
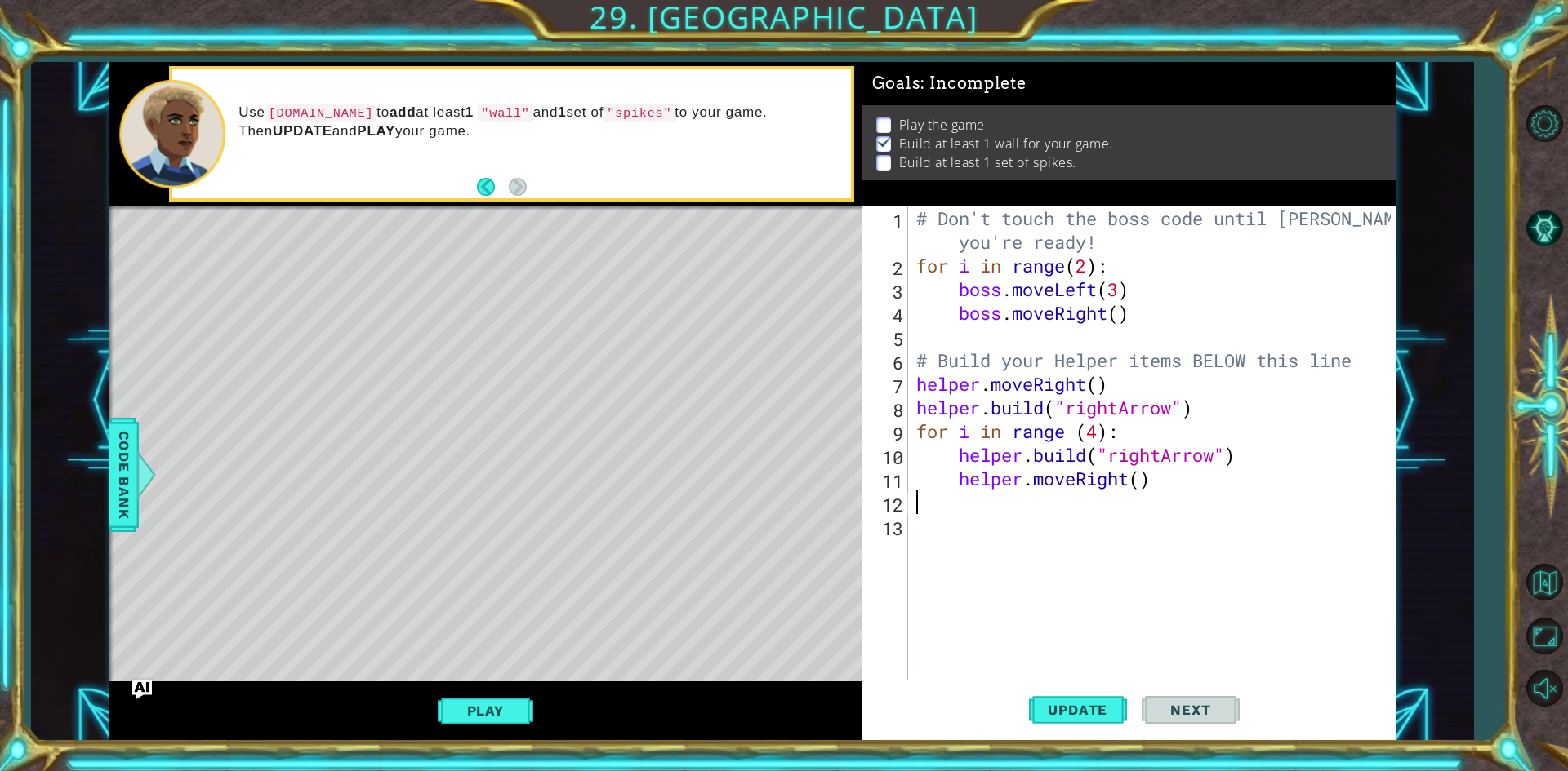
click at [1138, 511] on div "# Don't touch the boss code until [PERSON_NAME] says you're ready! for i in ran…" at bounding box center [1156, 478] width 486 height 544
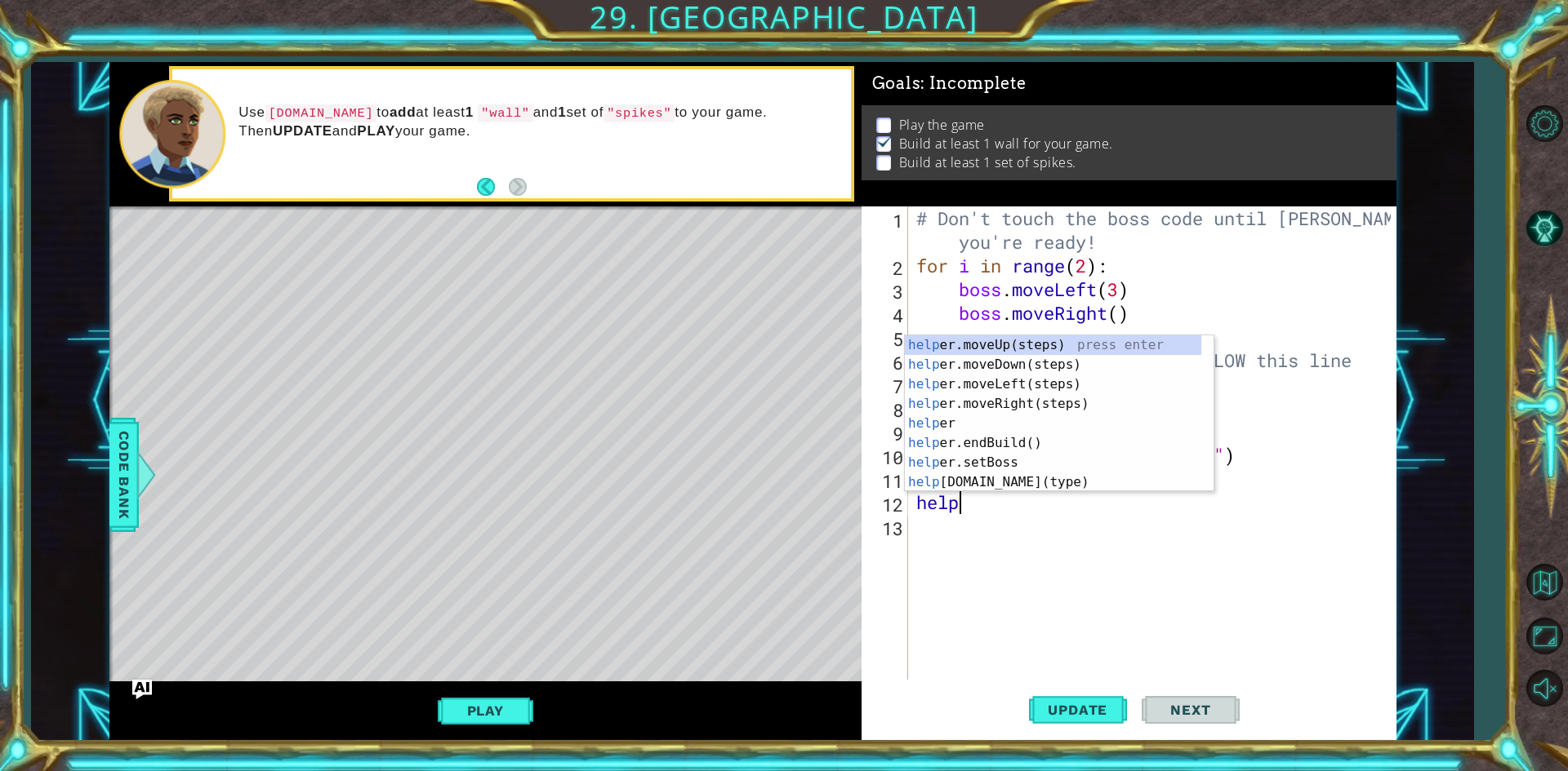
scroll to position [0, 2]
click at [1000, 478] on div "helper press enter helper .moveUp(steps) press enter helper .moveDown(steps) pr…" at bounding box center [1053, 433] width 296 height 196
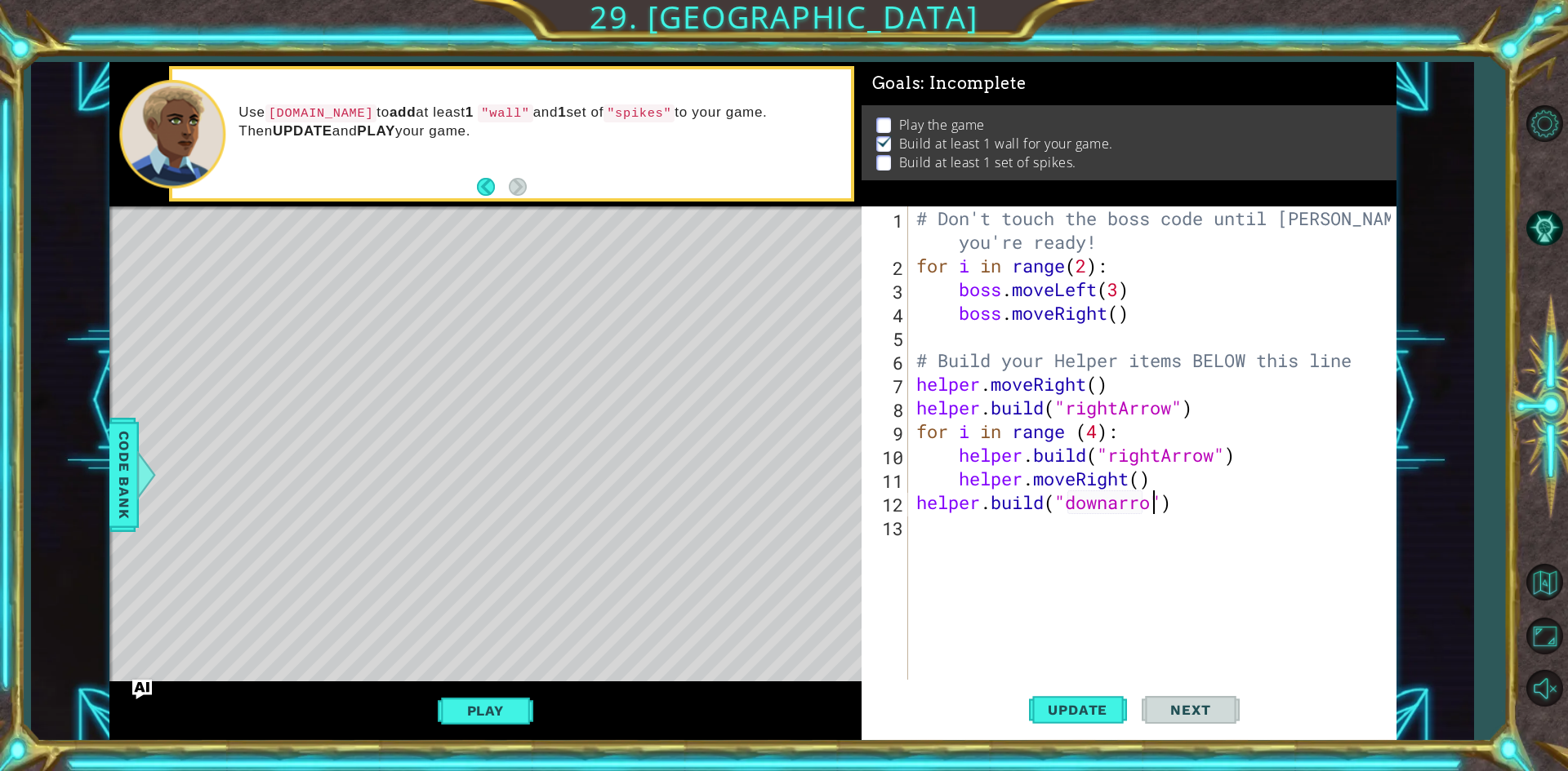
scroll to position [0, 11]
click at [1114, 508] on div "# Don't touch the boss code until [PERSON_NAME] says you're ready! for i in ran…" at bounding box center [1156, 478] width 486 height 544
click at [1122, 506] on div "# Don't touch the boss code until [PERSON_NAME] says you're ready! for i in ran…" at bounding box center [1156, 478] width 486 height 544
type textarea "[DOMAIN_NAME]("downArrow")"
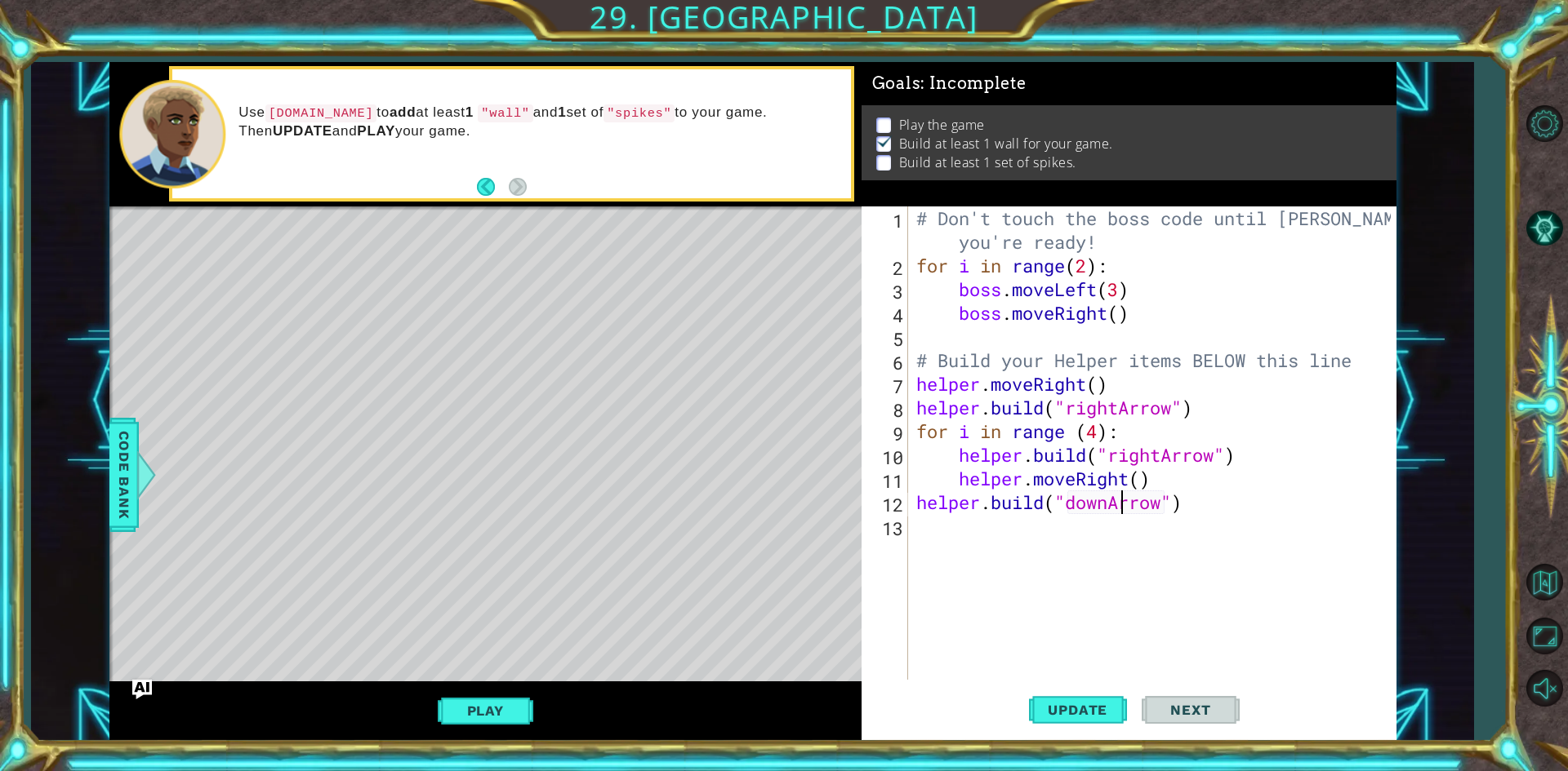
click at [1092, 505] on div "# Don't touch the boss code until [PERSON_NAME] says you're ready! for i in ran…" at bounding box center [1156, 478] width 486 height 544
click at [1223, 514] on div "# Don't touch the boss code until [PERSON_NAME] says you're ready! for i in ran…" at bounding box center [1156, 478] width 486 height 544
click at [1056, 693] on button "Update" at bounding box center [1078, 711] width 98 height 53
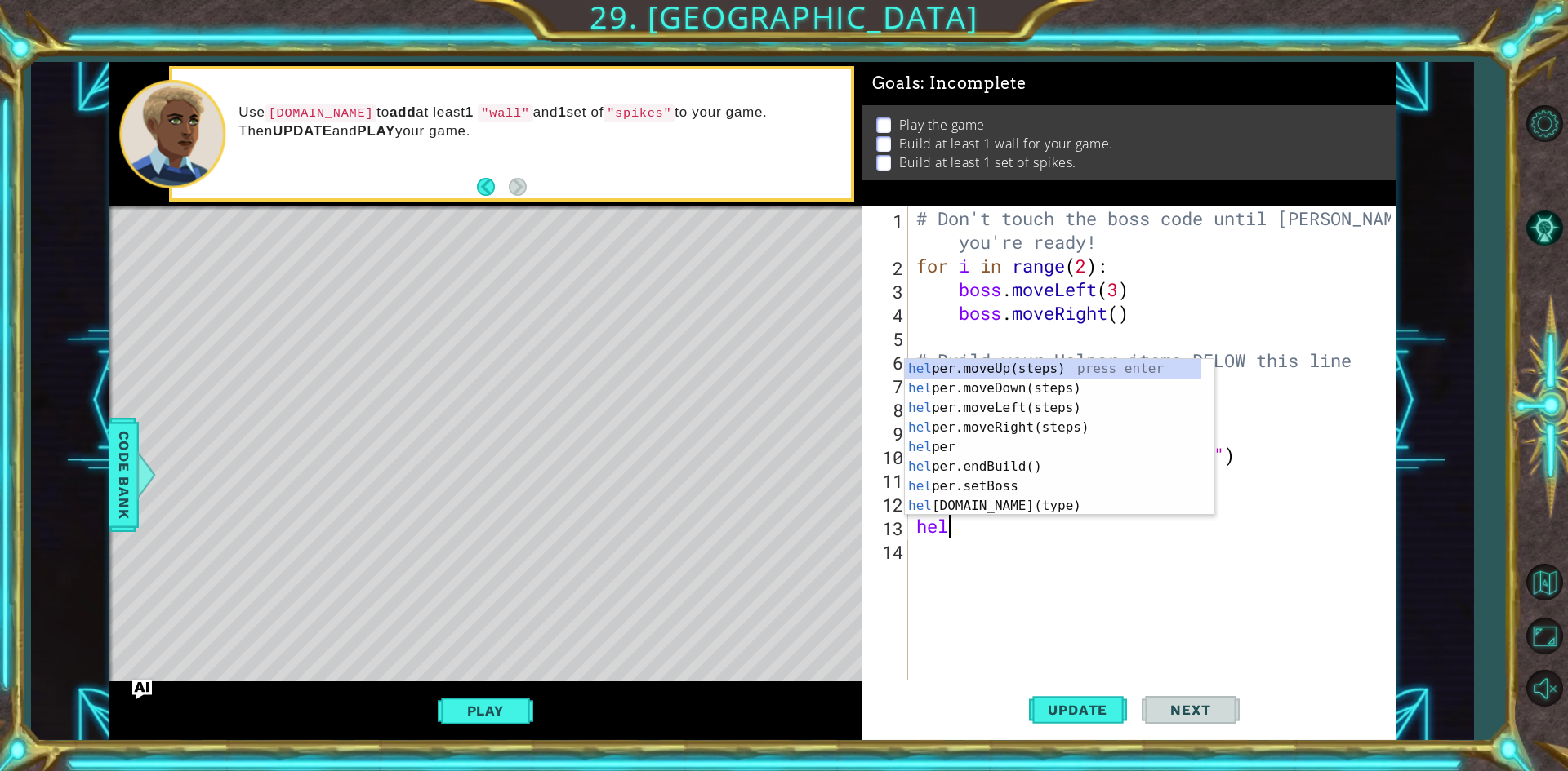
type textarea "help"
click at [1032, 388] on div "help er.moveUp(steps) press enter help er.moveDown(steps) press enter help er.m…" at bounding box center [1053, 457] width 296 height 196
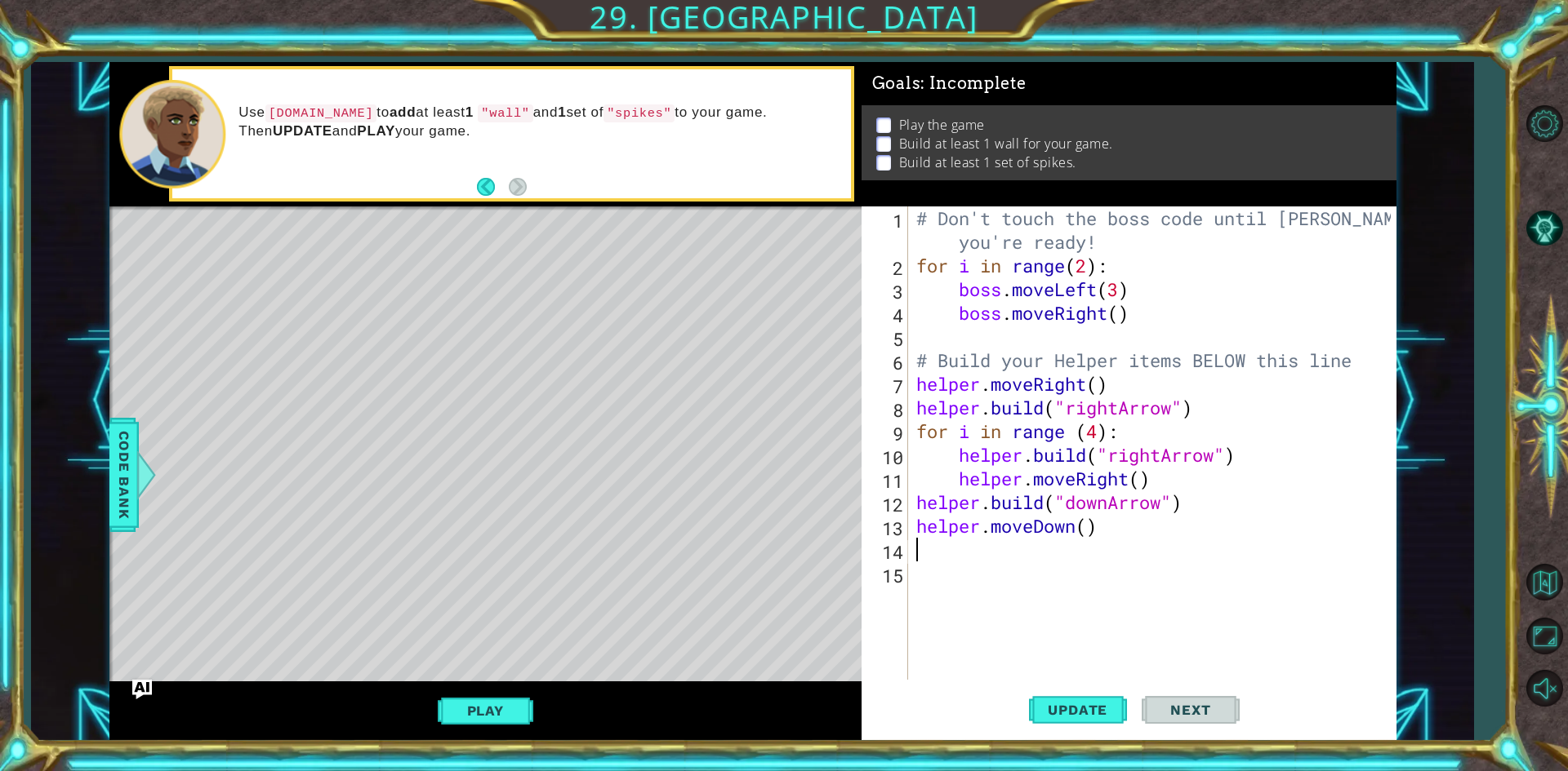
scroll to position [0, 0]
click at [940, 490] on div "# Don't touch the boss code until [PERSON_NAME] says you're ready! for i in ran…" at bounding box center [1156, 478] width 486 height 544
click at [915, 503] on div "# Don't touch the boss code until [PERSON_NAME] says you're ready! for i in ran…" at bounding box center [1156, 478] width 486 height 544
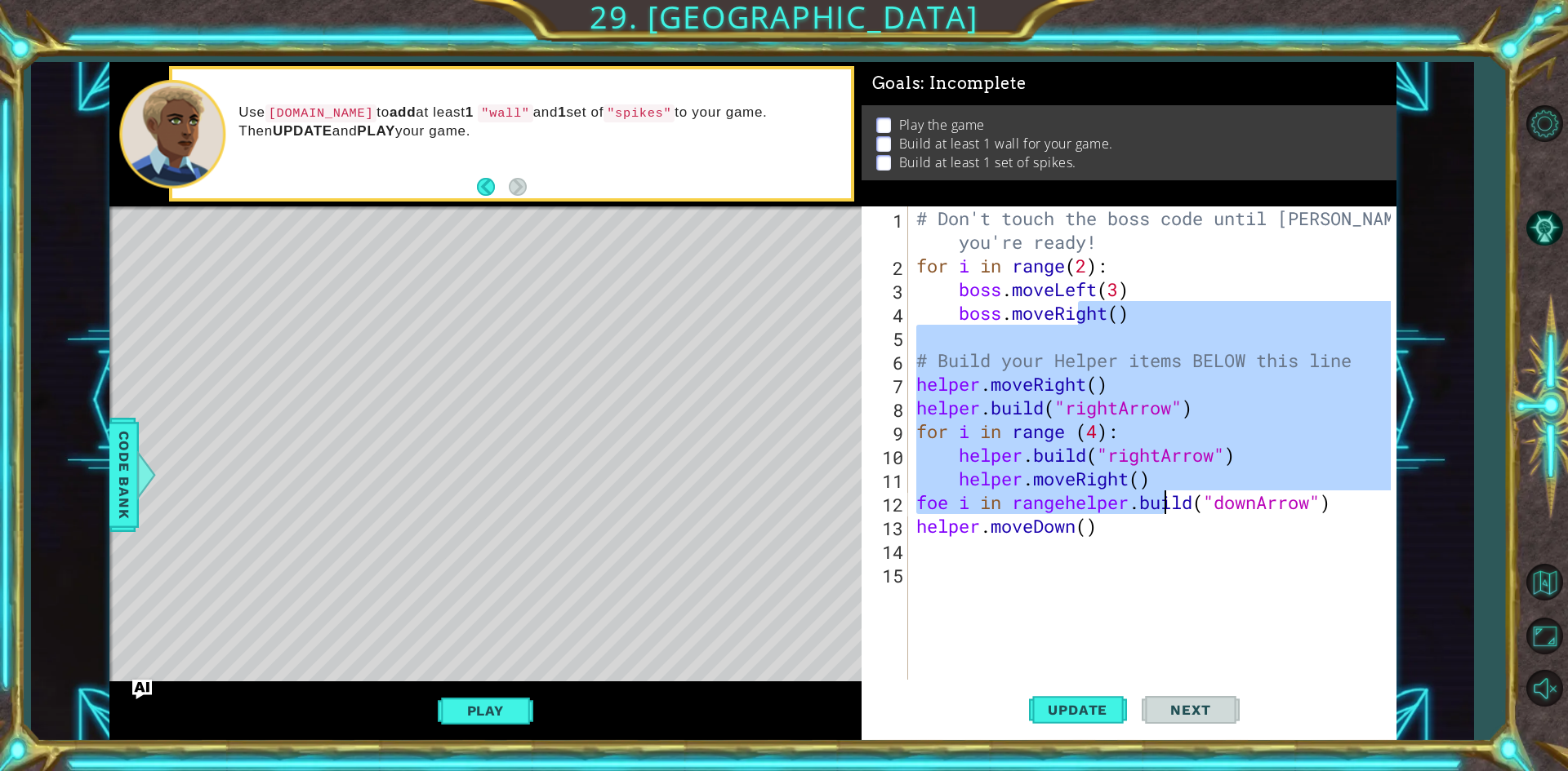
drag, startPoint x: 1081, startPoint y: 306, endPoint x: 1174, endPoint y: 483, distance: 199.9
click at [1174, 483] on div "# Don't touch the boss code until [PERSON_NAME] says you're ready! for i in ran…" at bounding box center [1156, 478] width 486 height 544
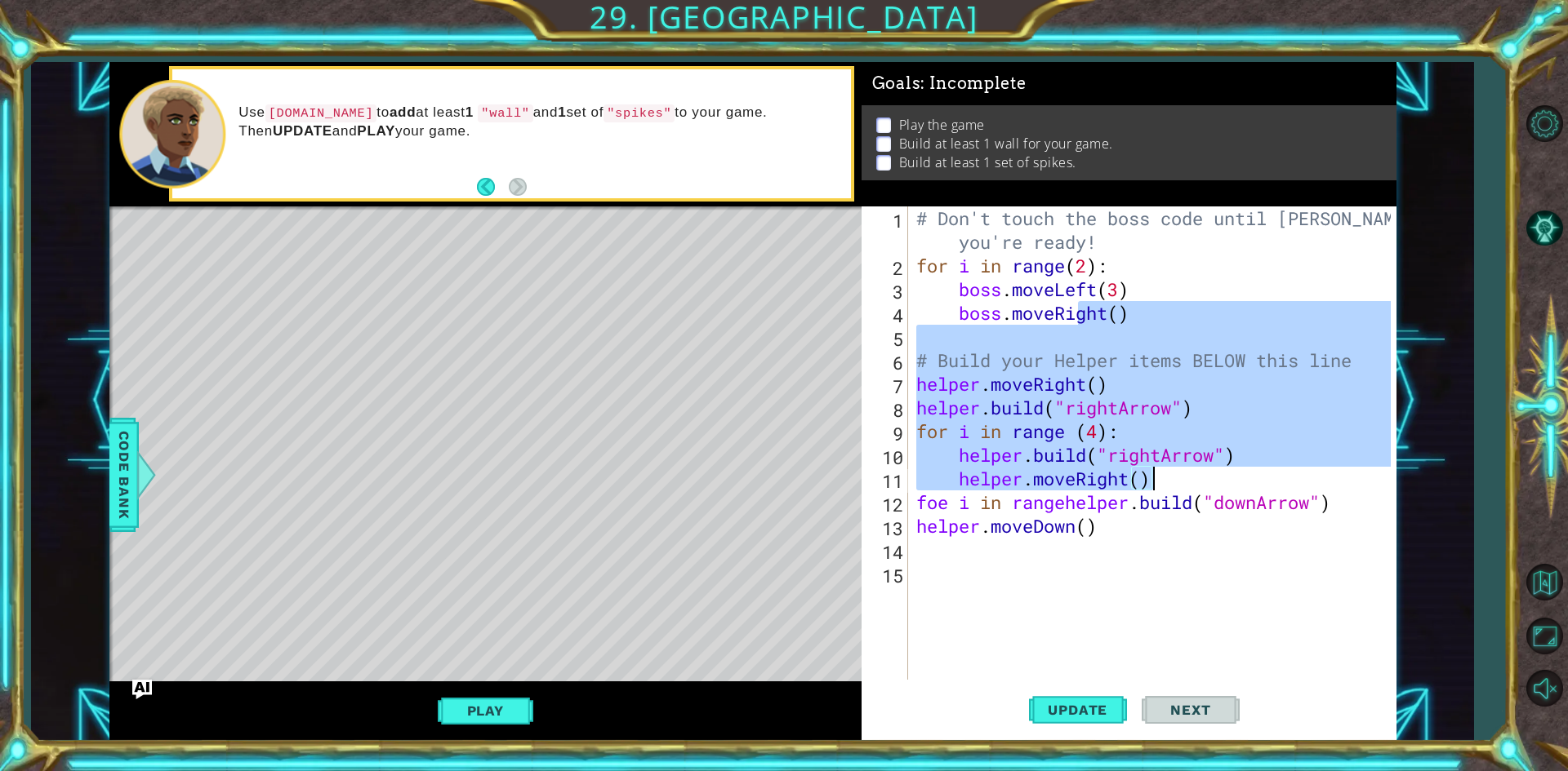
click at [1110, 523] on div "# Don't touch the boss code until [PERSON_NAME] says you're ready! for i in ran…" at bounding box center [1156, 478] width 486 height 544
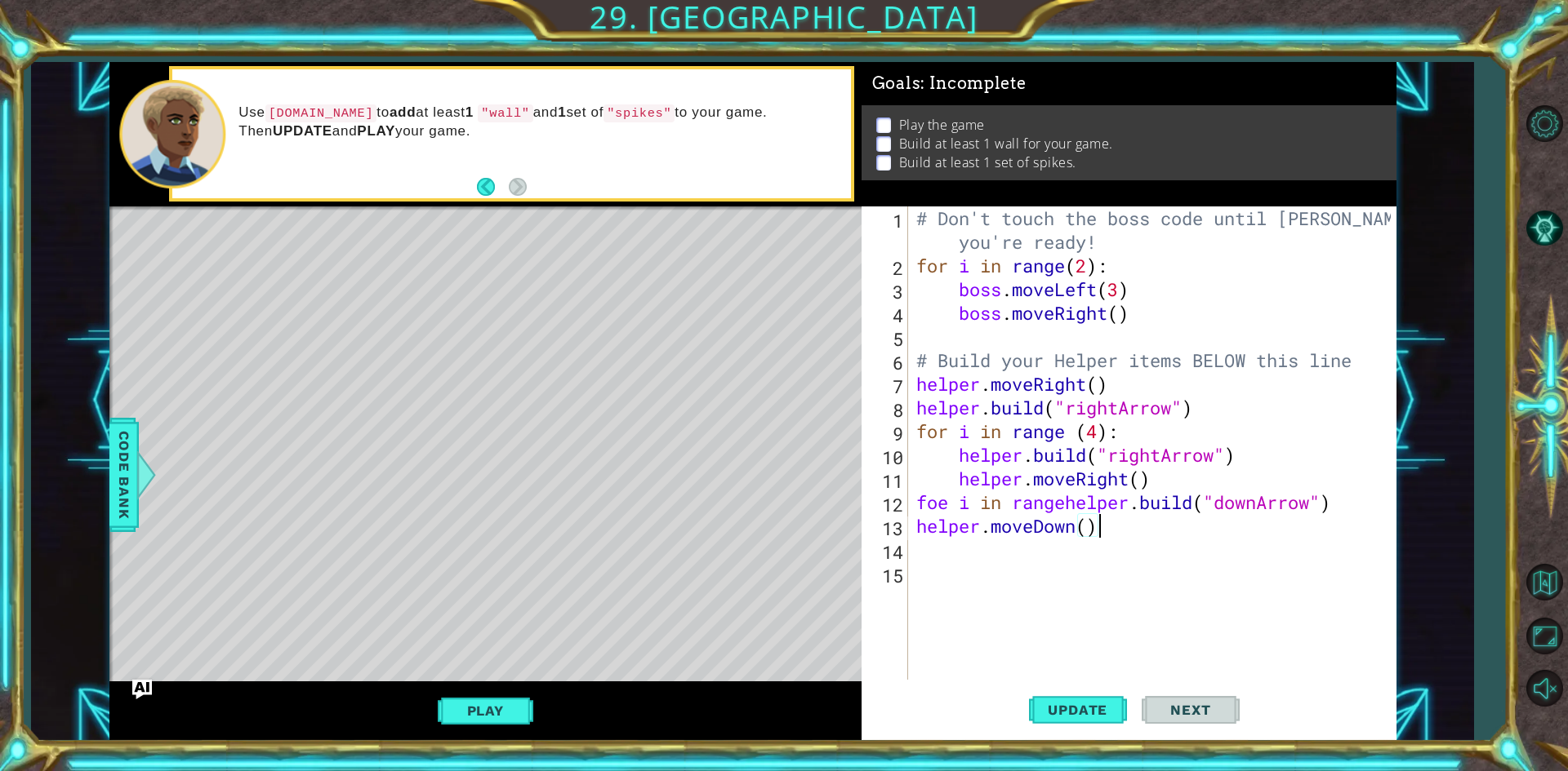
click at [1064, 500] on div "# Don't touch the boss code until [PERSON_NAME] says you're ready! for i in ran…" at bounding box center [1156, 478] width 486 height 544
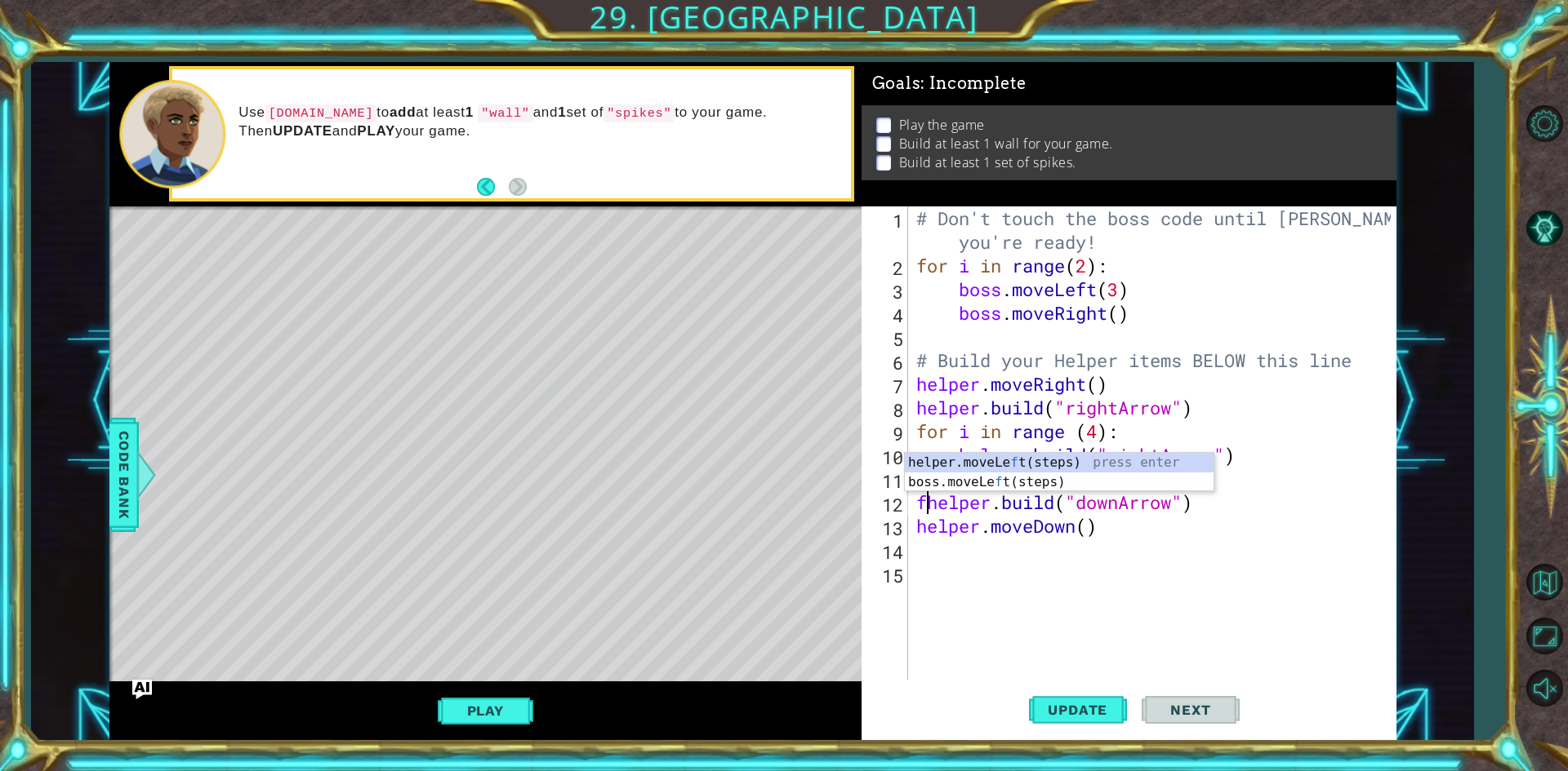
type textarea "[DOMAIN_NAME]("downArrow")"
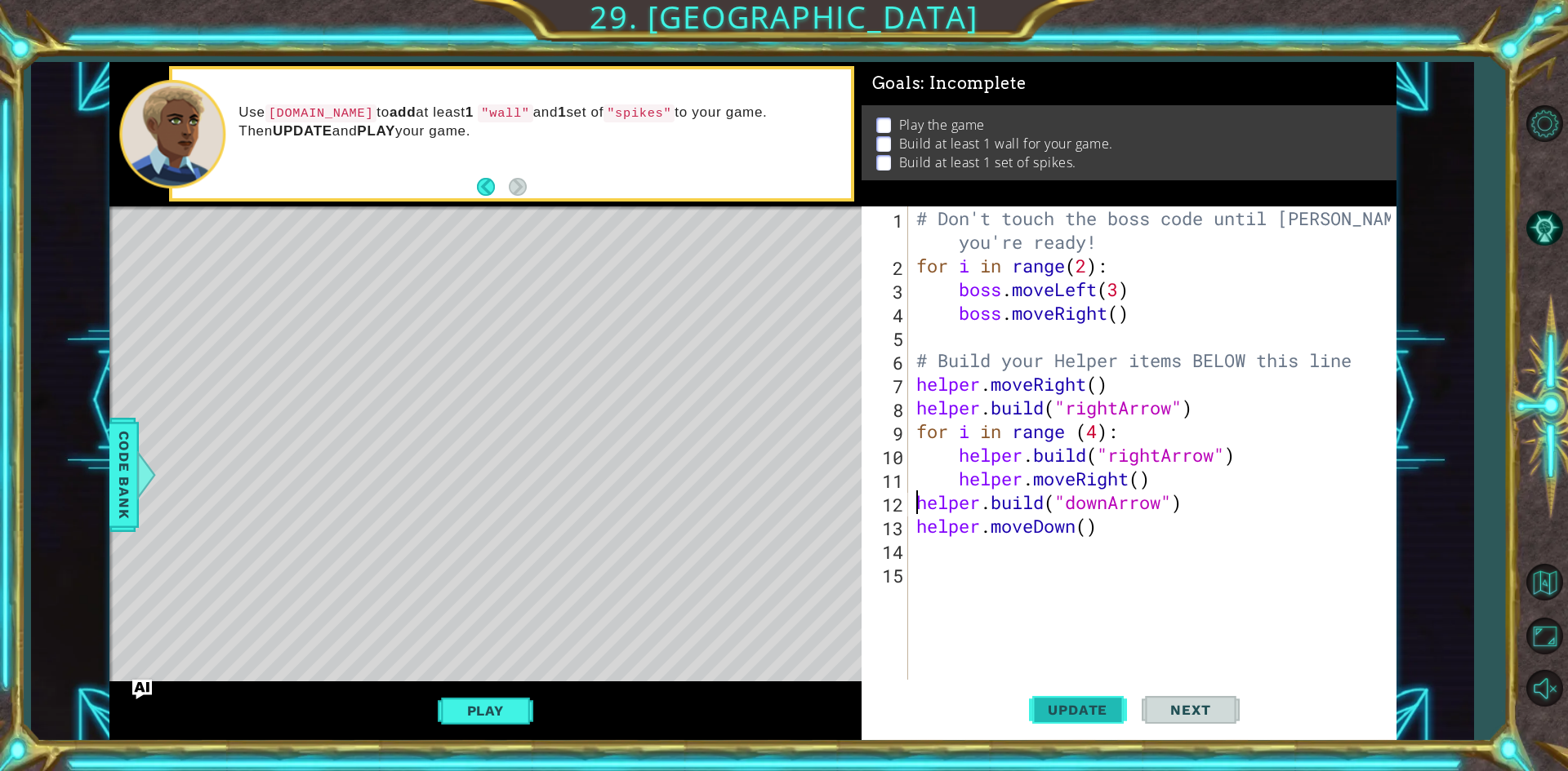
click at [1068, 719] on button "Update" at bounding box center [1078, 711] width 98 height 53
click at [1075, 709] on span "Update" at bounding box center [1078, 710] width 93 height 17
click at [1068, 558] on div "# Don't touch the boss code until [PERSON_NAME] says you're ready! for i in ran…" at bounding box center [1156, 478] width 486 height 544
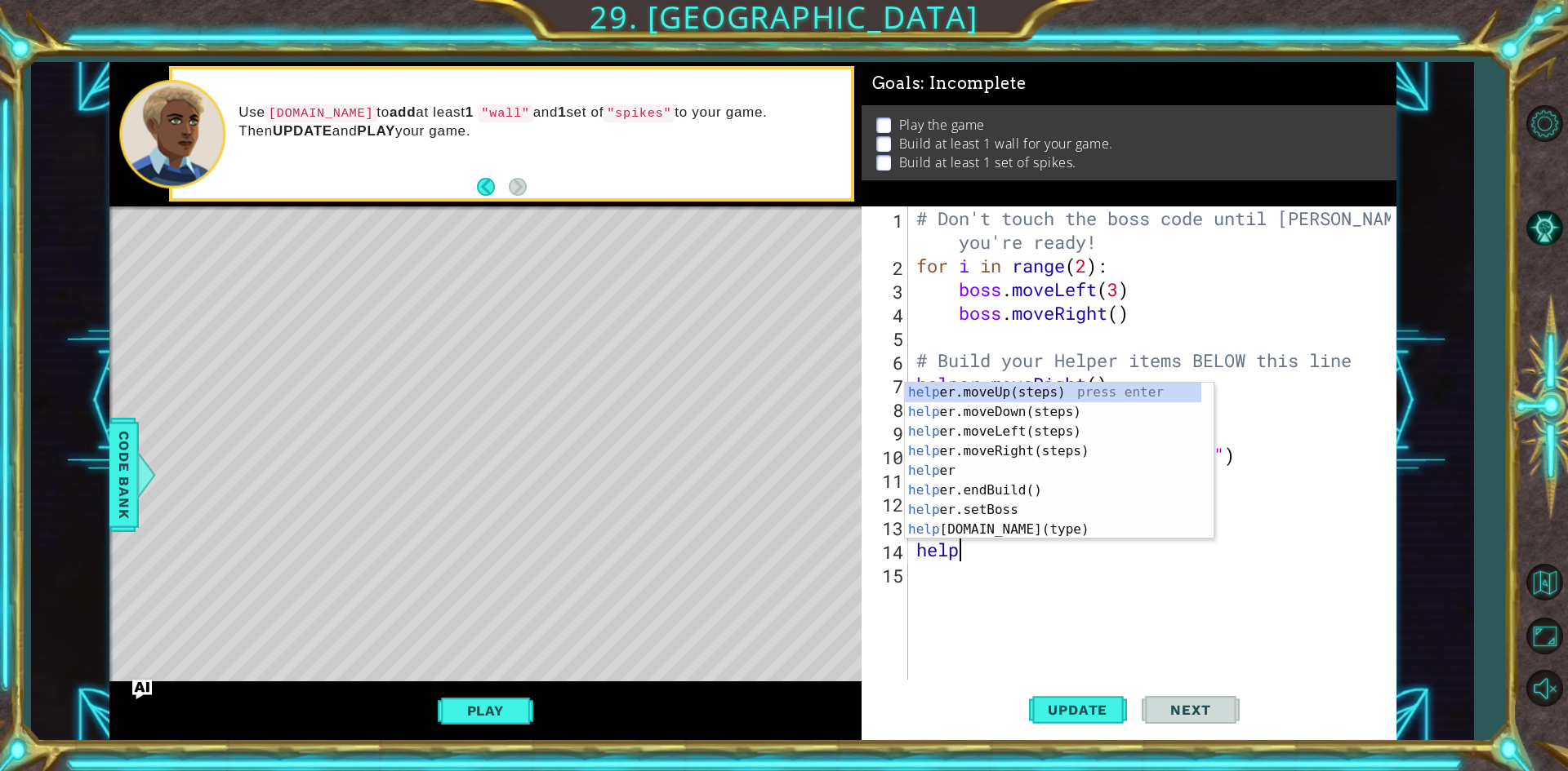
scroll to position [0, 1]
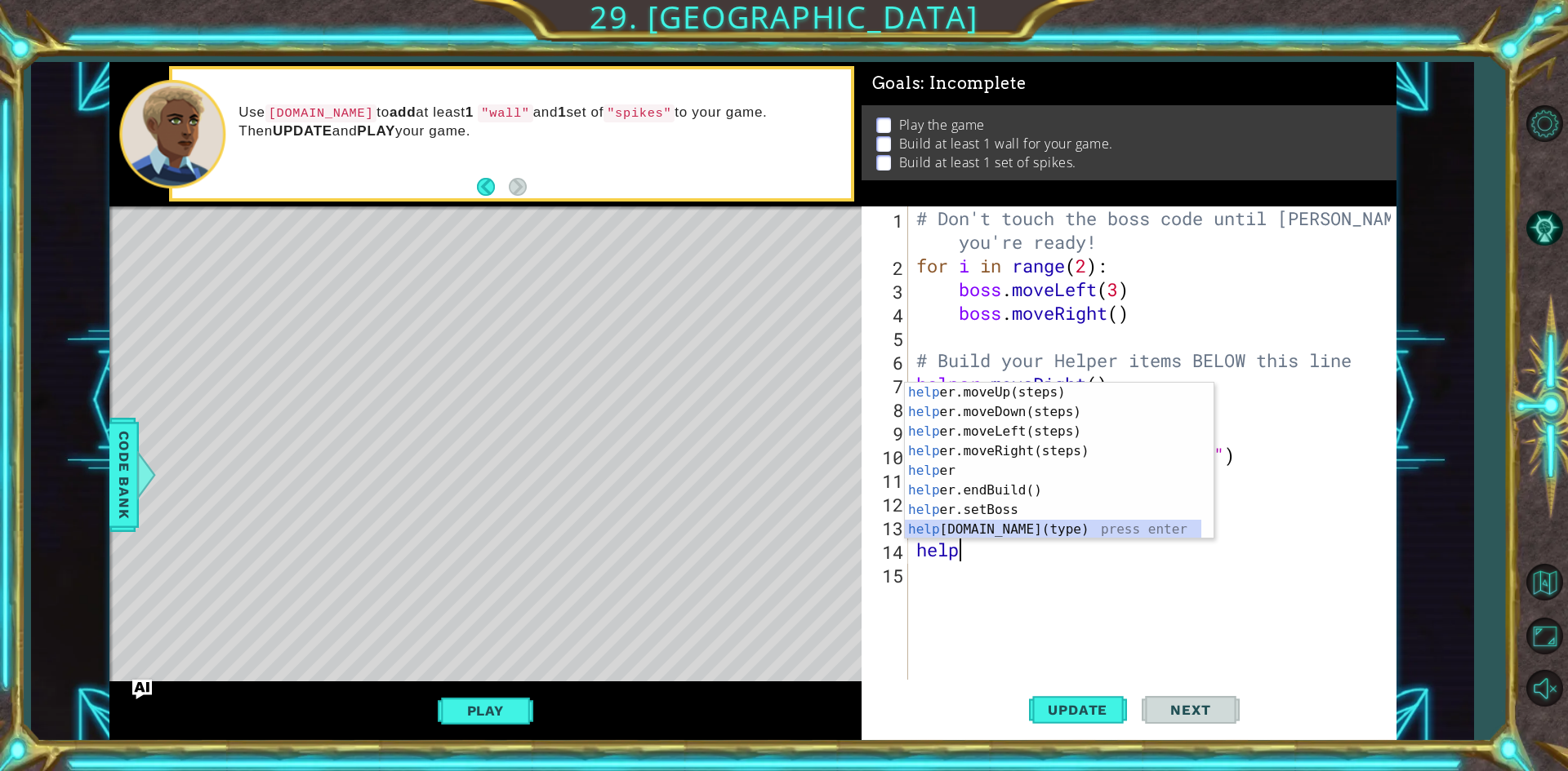
click at [1003, 530] on div "help er.moveUp(steps) press enter help er.moveDown(steps) press enter help er.m…" at bounding box center [1053, 480] width 296 height 196
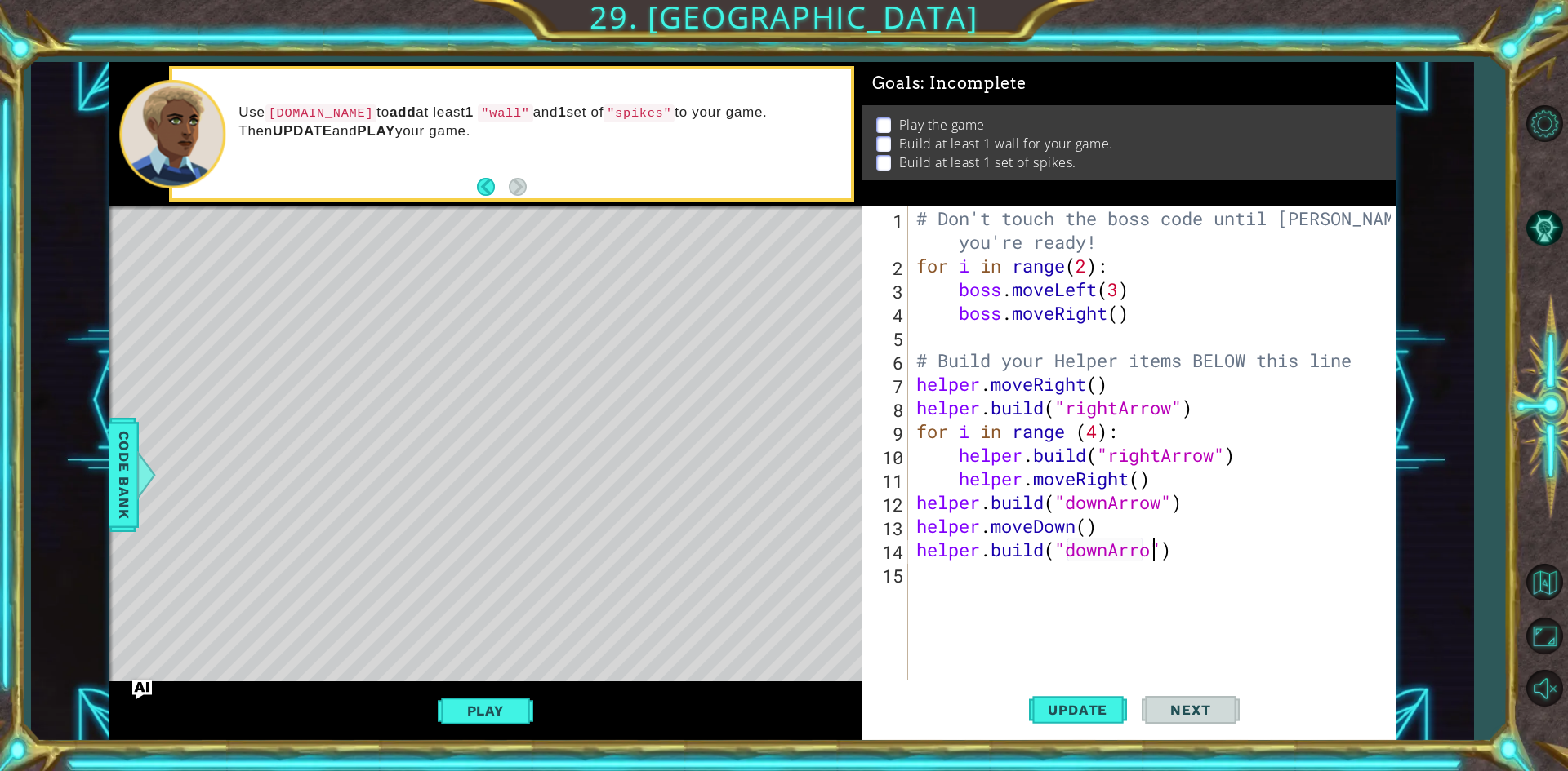
scroll to position [0, 11]
type textarea "[DOMAIN_NAME]("downArrow")"
click at [1074, 708] on span "Update" at bounding box center [1078, 710] width 93 height 17
click at [954, 593] on div "# Don't touch the boss code until [PERSON_NAME] says you're ready! for i in ran…" at bounding box center [1156, 478] width 486 height 544
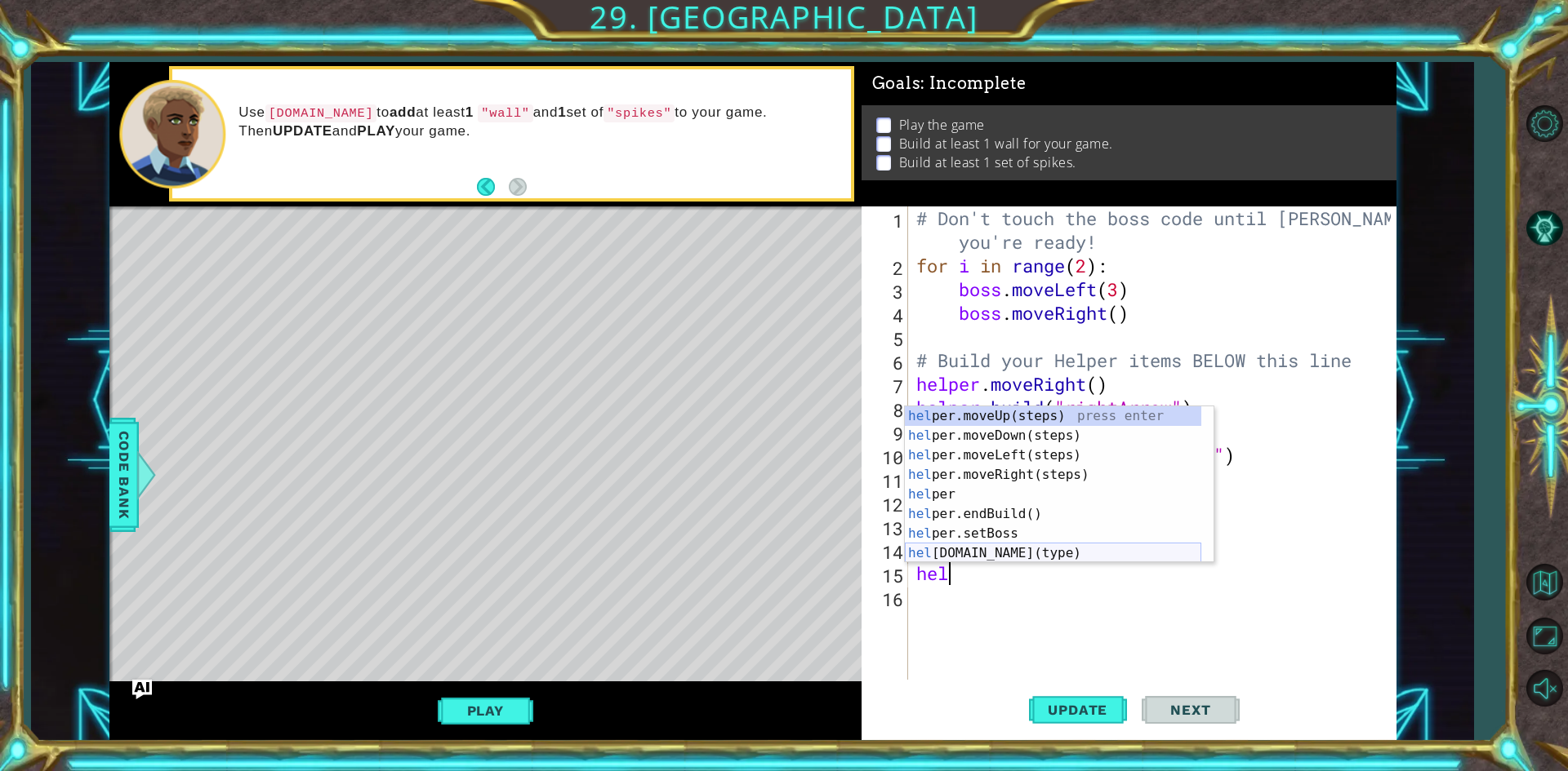
click at [985, 553] on div "hel per.moveUp(steps) press enter hel per.moveDown(steps) press enter hel per.m…" at bounding box center [1053, 504] width 296 height 196
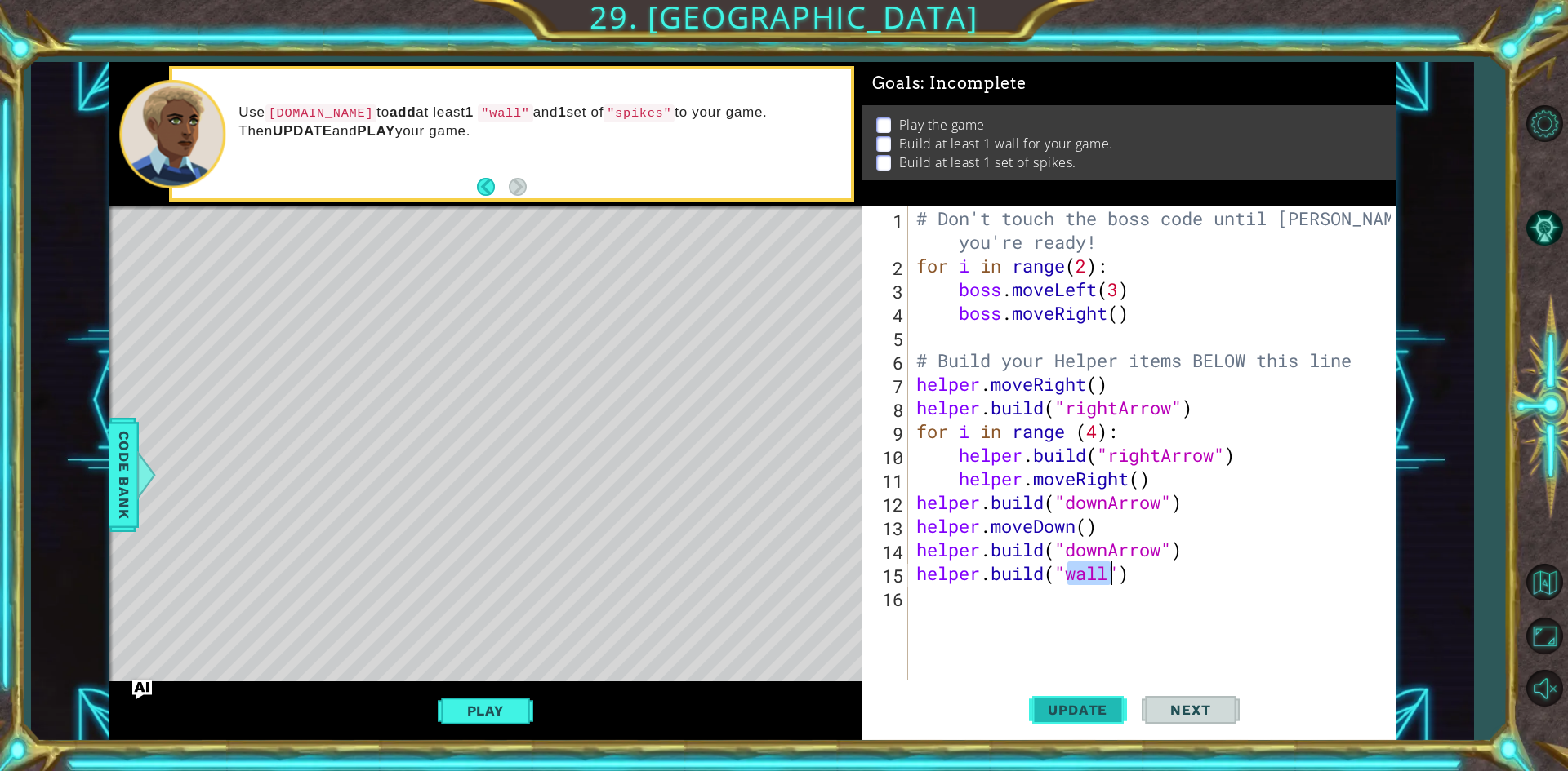
click at [1065, 708] on span "Update" at bounding box center [1078, 710] width 93 height 17
type textarea "[DOMAIN_NAME]("w")"
click at [1113, 603] on div "# Don't touch the boss code until [PERSON_NAME] says you're ready! for i in ran…" at bounding box center [1156, 478] width 486 height 544
click at [1129, 566] on div "# Don't touch the boss code until [PERSON_NAME] says you're ready! for i in ran…" at bounding box center [1156, 478] width 486 height 544
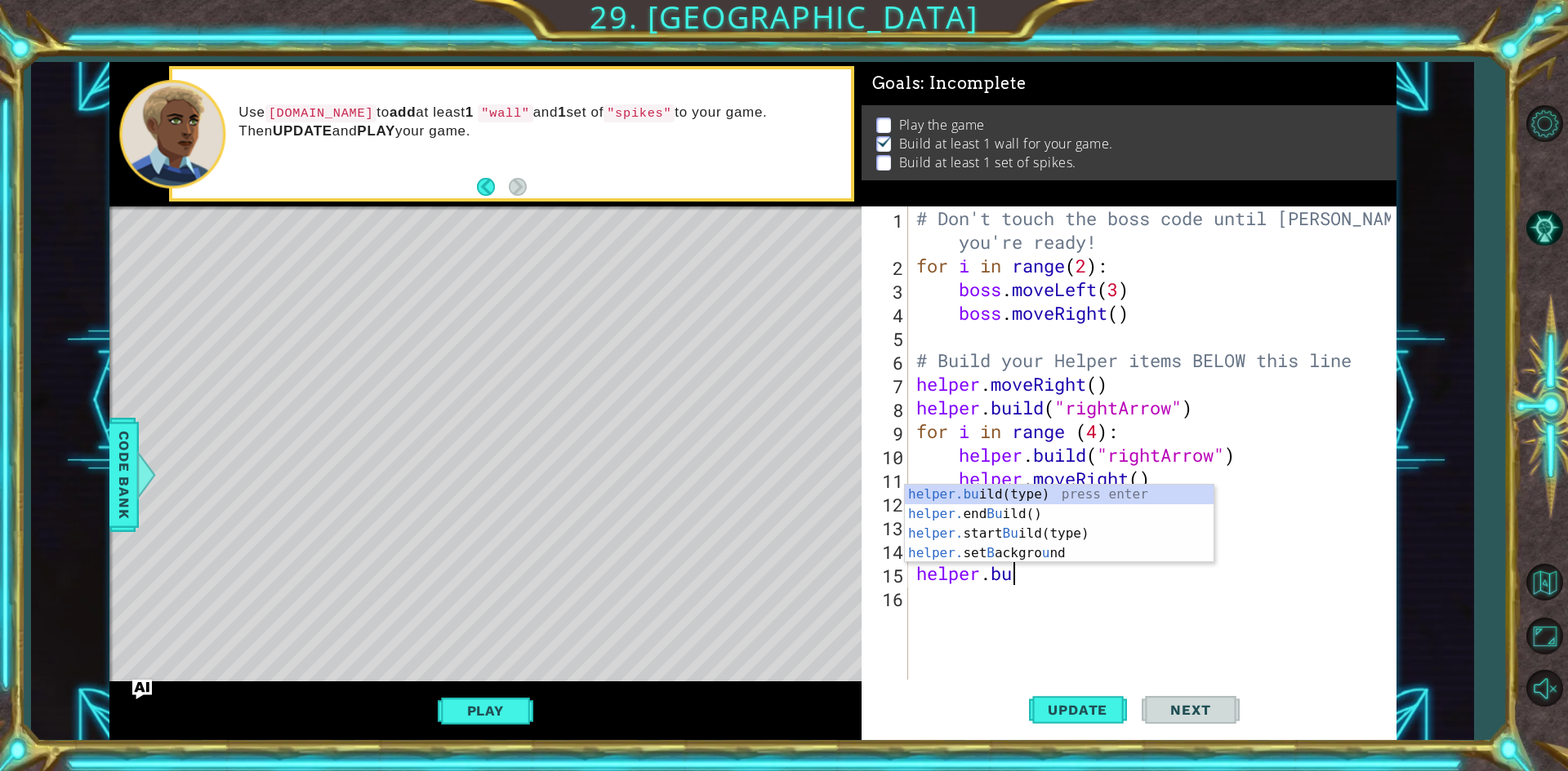
type textarea "helper"
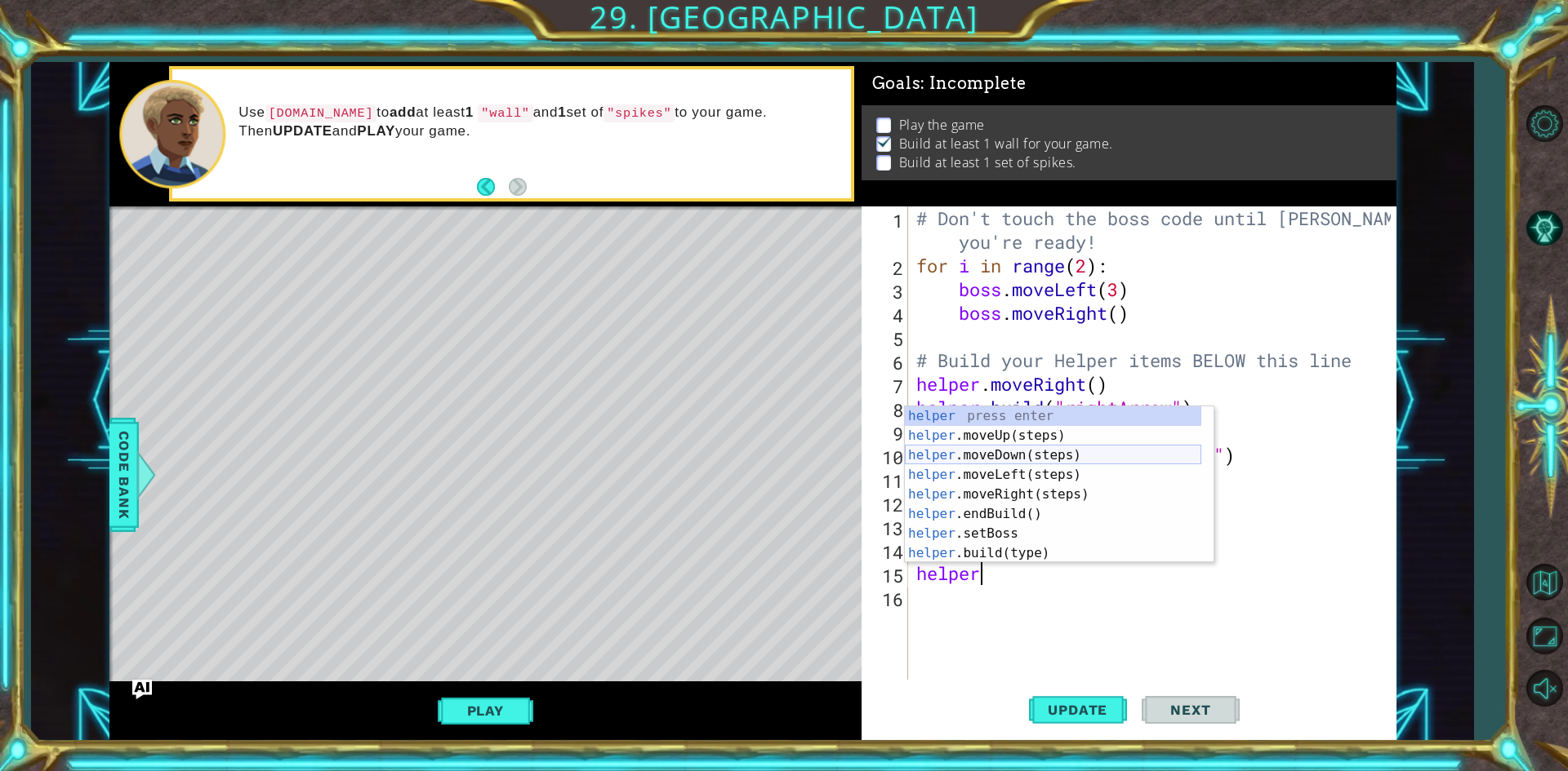
click at [1008, 462] on div "helper press enter helper .moveUp(steps) press enter helper .moveDown(steps) pr…" at bounding box center [1053, 504] width 296 height 196
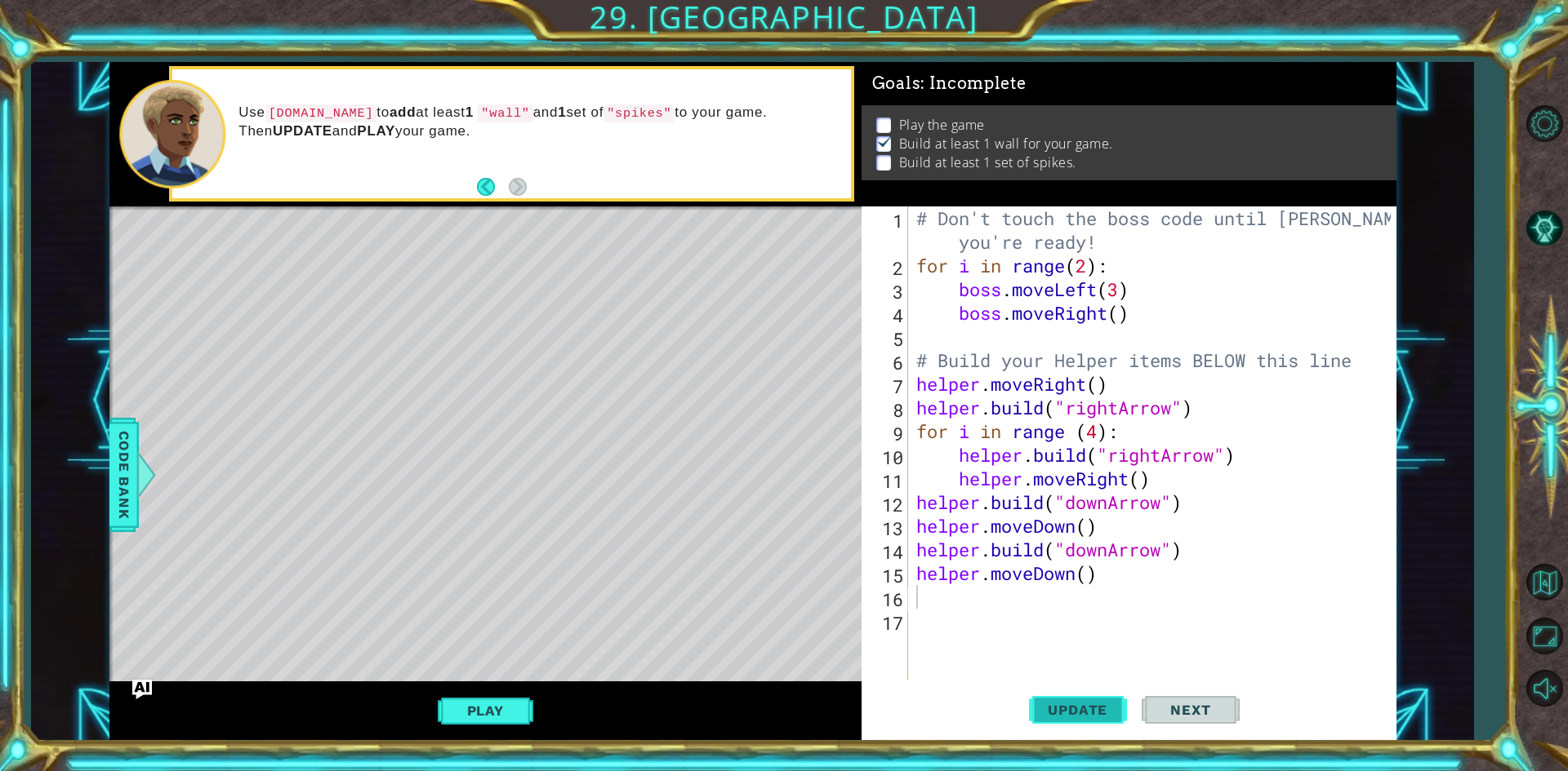
click at [1109, 720] on button "Update" at bounding box center [1078, 711] width 98 height 53
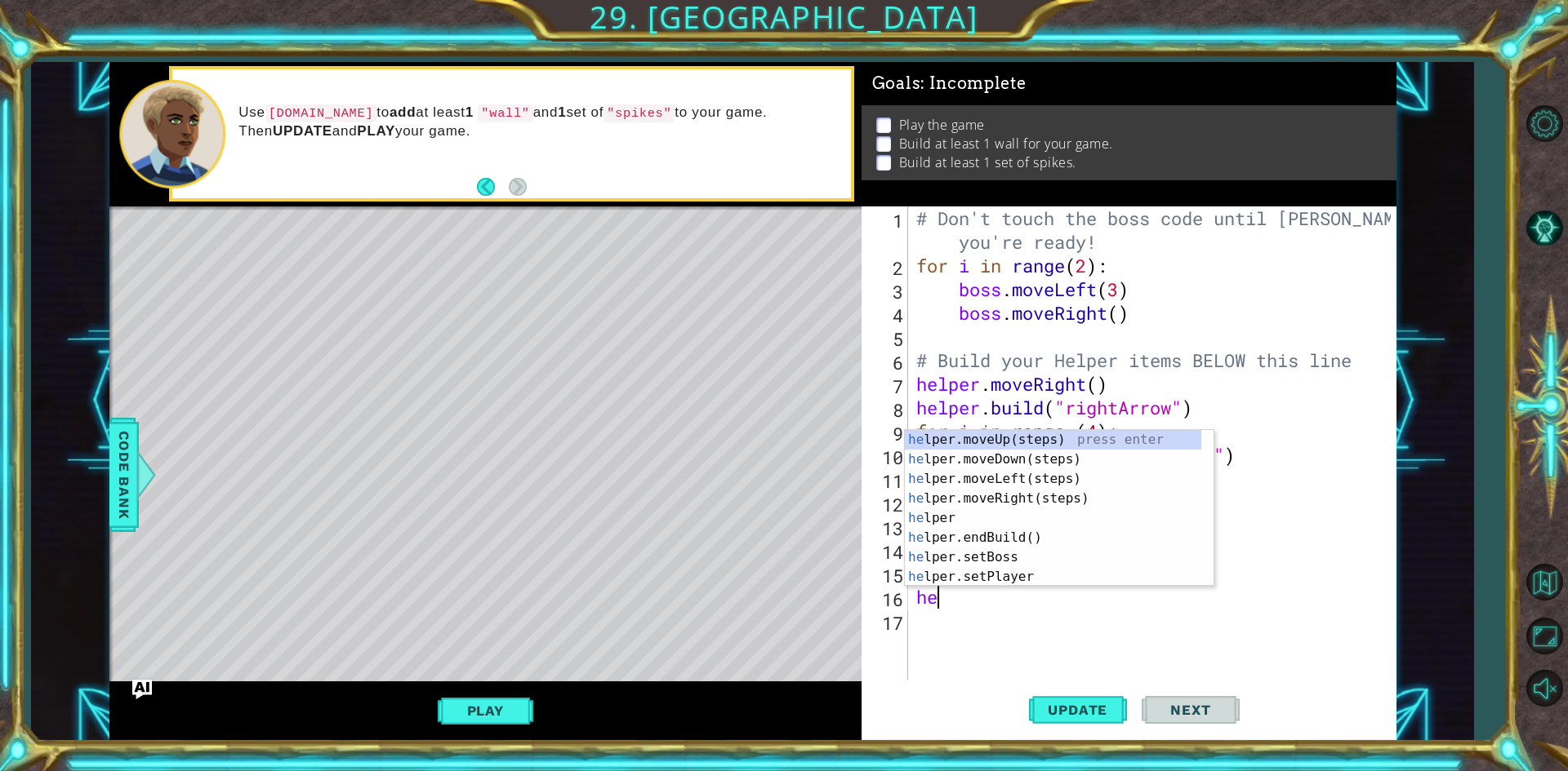
type textarea "hel"
click at [981, 484] on div "hel per.moveUp(steps) press enter hel per.moveDown(steps) press enter hel per.m…" at bounding box center [1053, 528] width 296 height 196
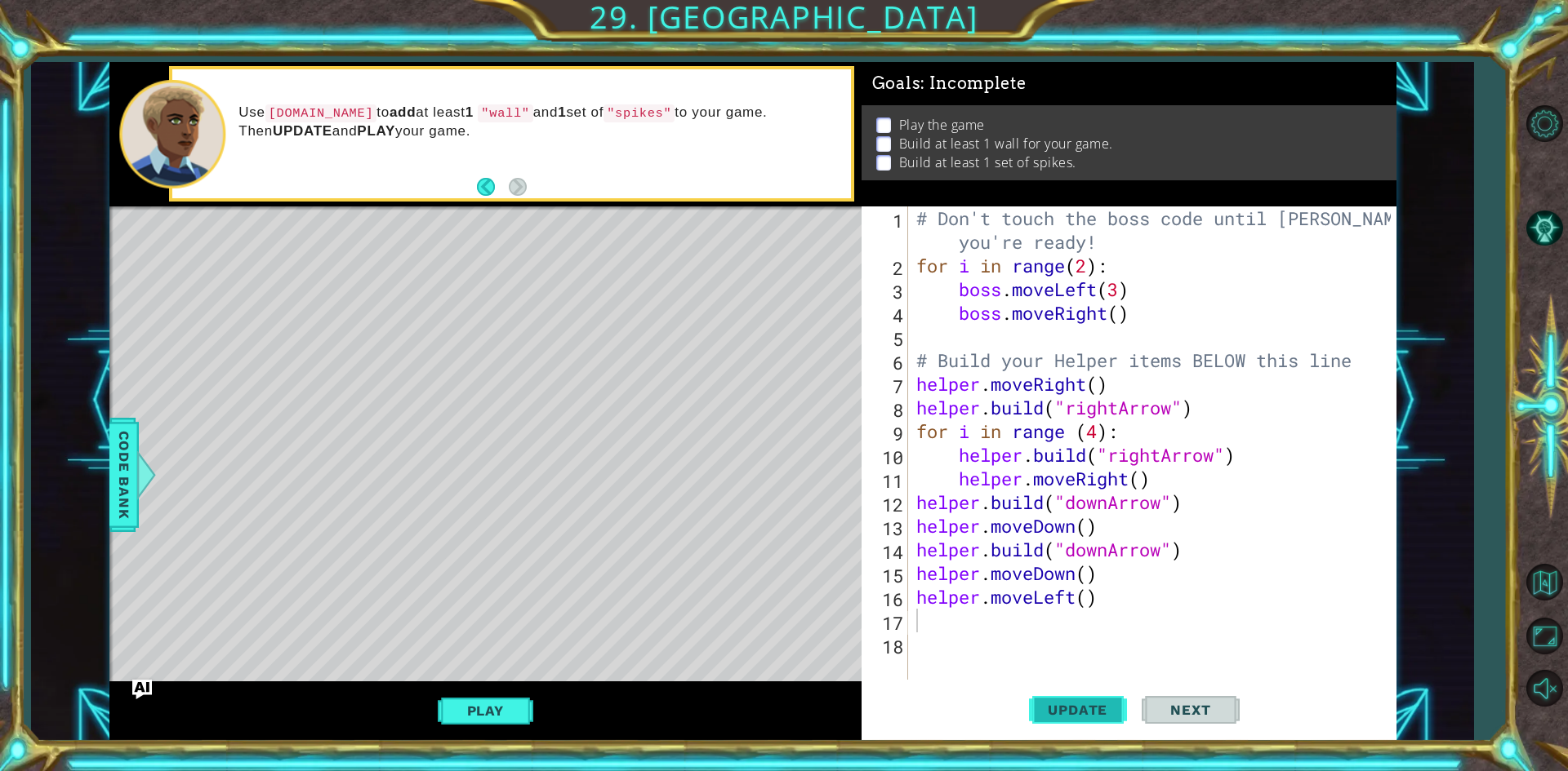
click at [1088, 708] on span "Update" at bounding box center [1078, 710] width 93 height 17
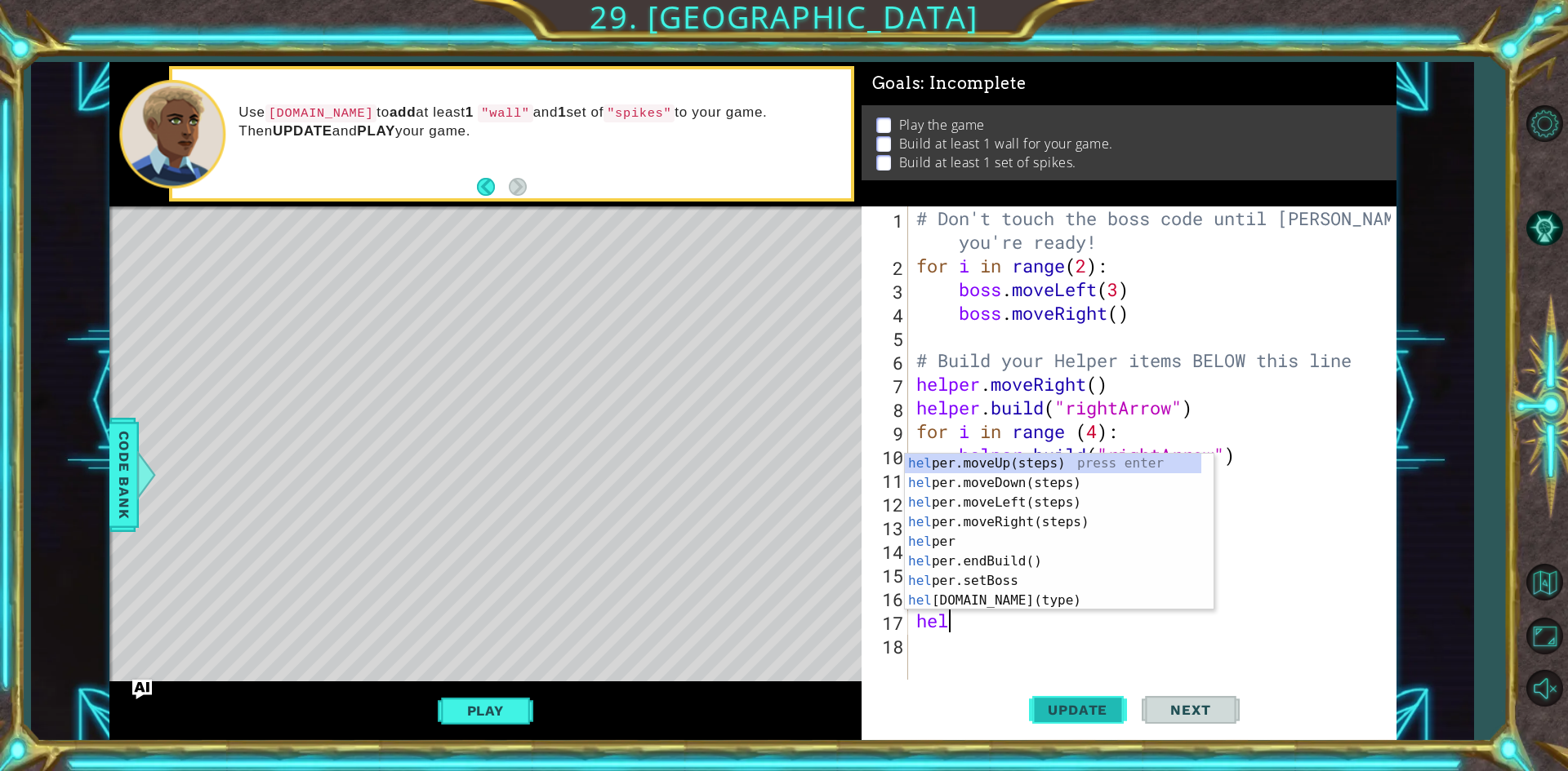
scroll to position [0, 1]
click at [977, 604] on div "help er.moveUp(steps) press enter help er.moveDown(steps) press enter help er.m…" at bounding box center [1053, 551] width 296 height 196
type textarea "[DOMAIN_NAME]("wall")"
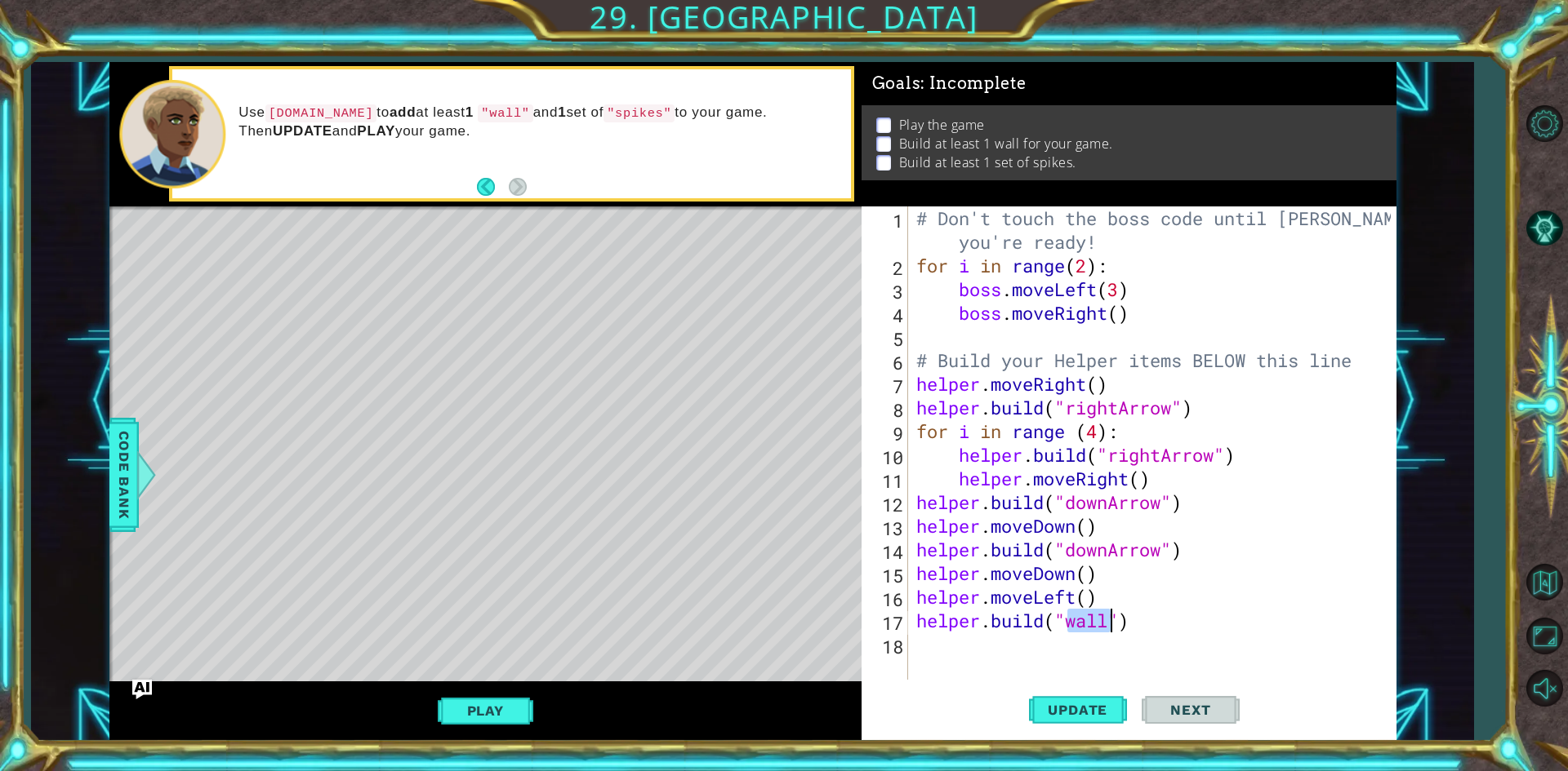
click at [1005, 647] on div "# Don't touch the boss code until [PERSON_NAME] says you're ready! for i in ran…" at bounding box center [1156, 478] width 486 height 544
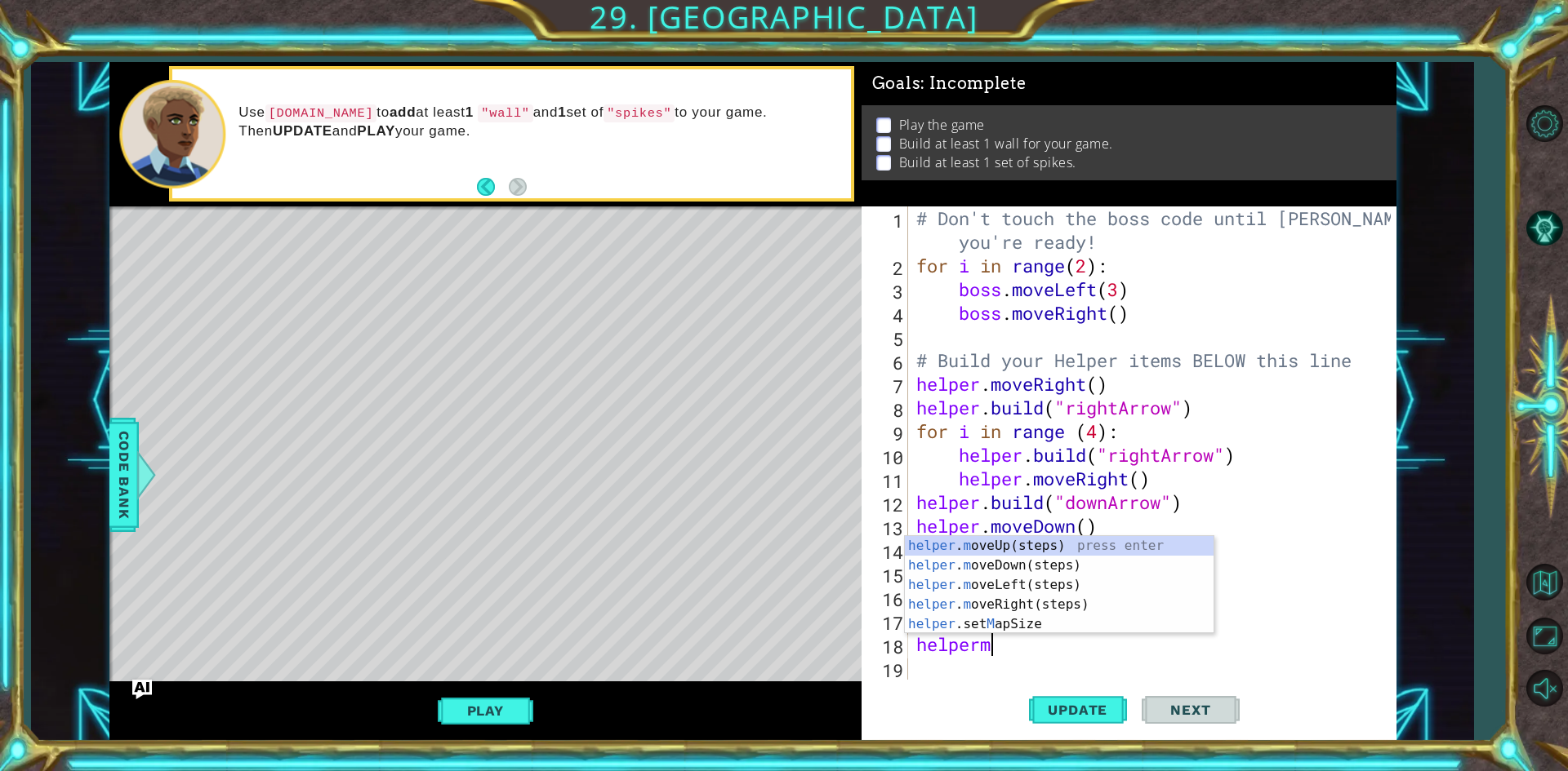
scroll to position [0, 3]
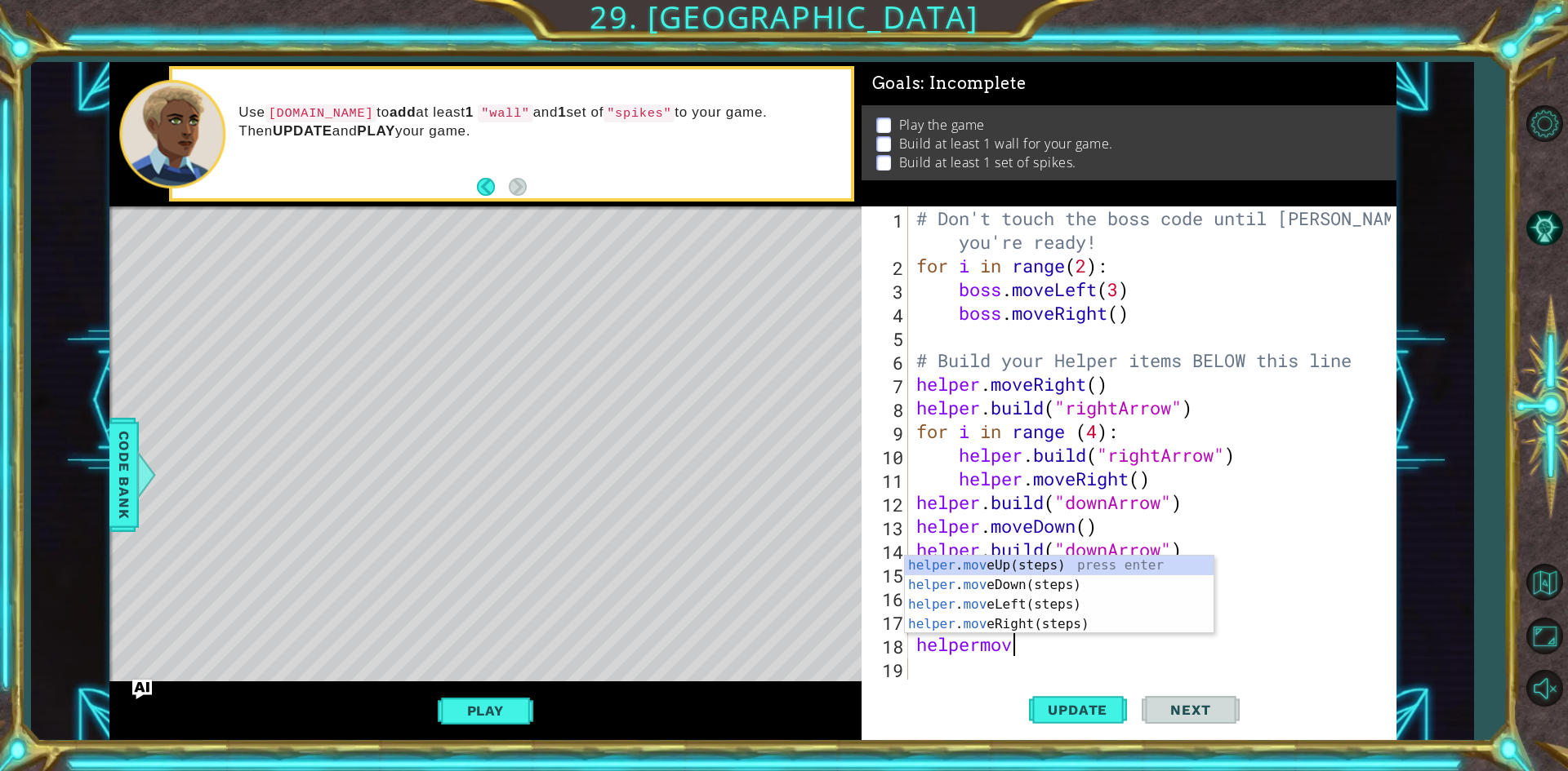
type textarea "helpermove"
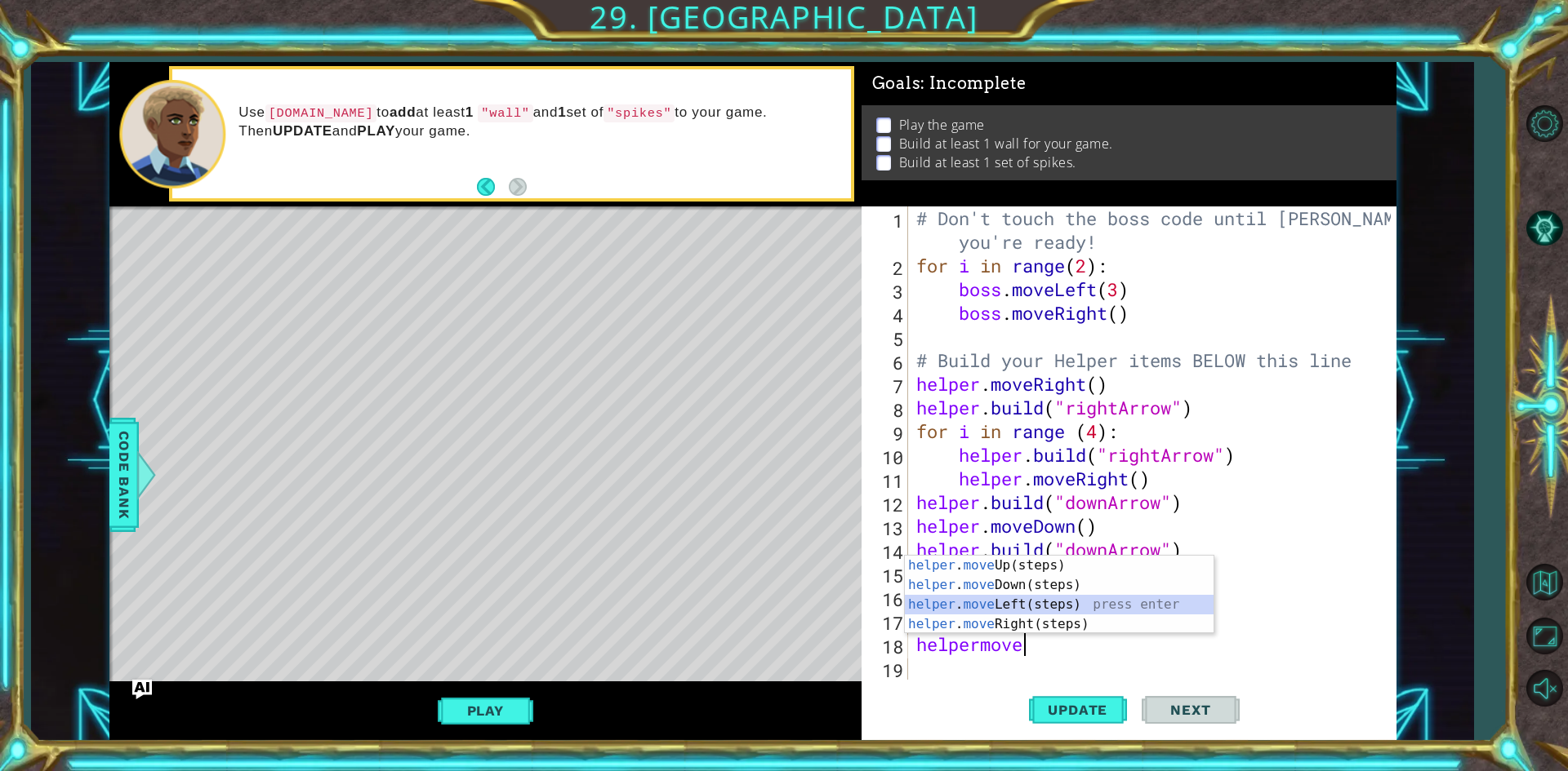
click at [1010, 606] on div "helper . move Up(steps) press enter helper . move Down(steps) press enter helpe…" at bounding box center [1059, 614] width 309 height 118
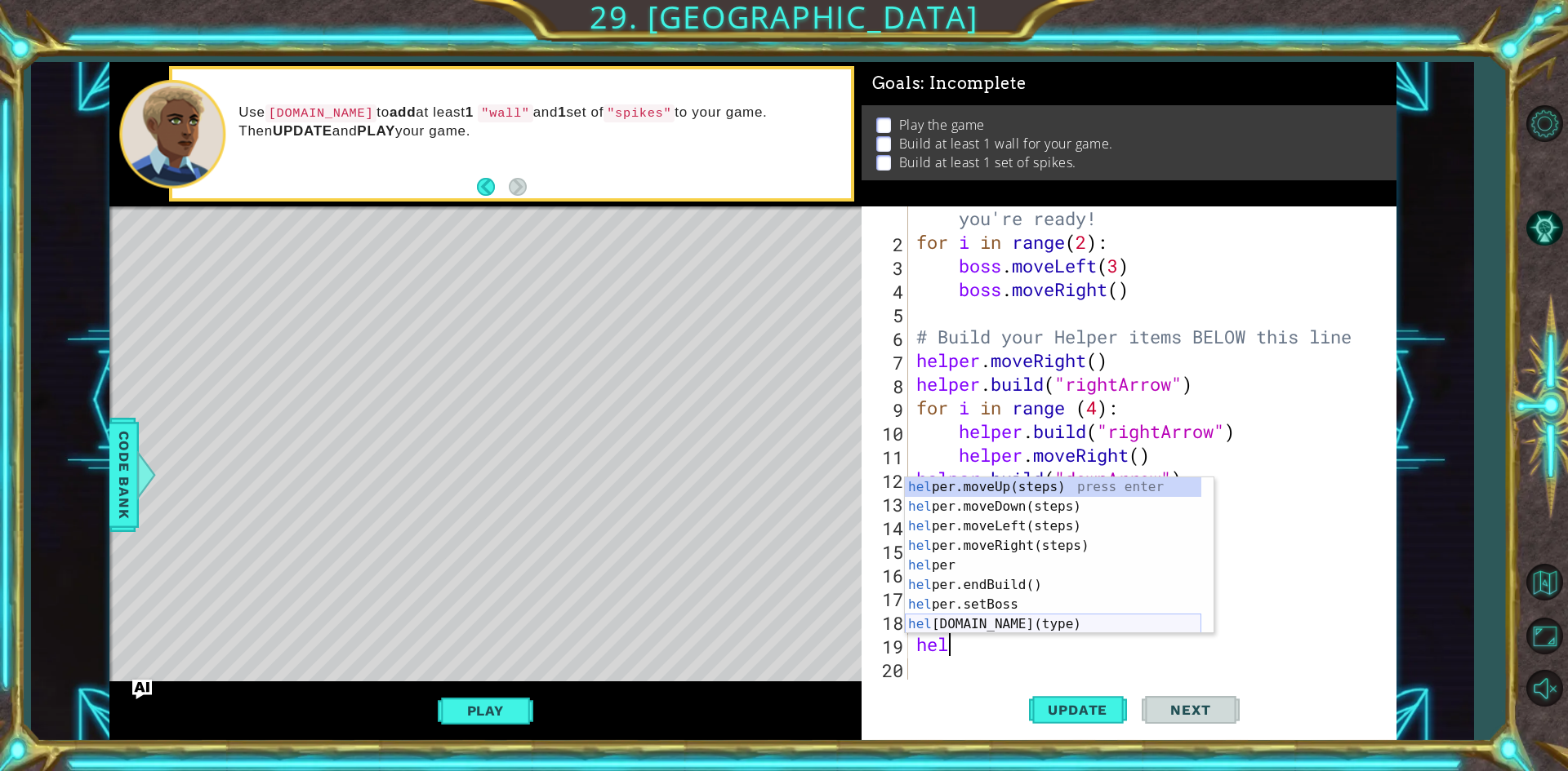
click at [1030, 620] on div "hel per.moveUp(steps) press enter hel per.moveDown(steps) press enter hel per.m…" at bounding box center [1053, 575] width 296 height 196
type textarea "[DOMAIN_NAME]("wall")"
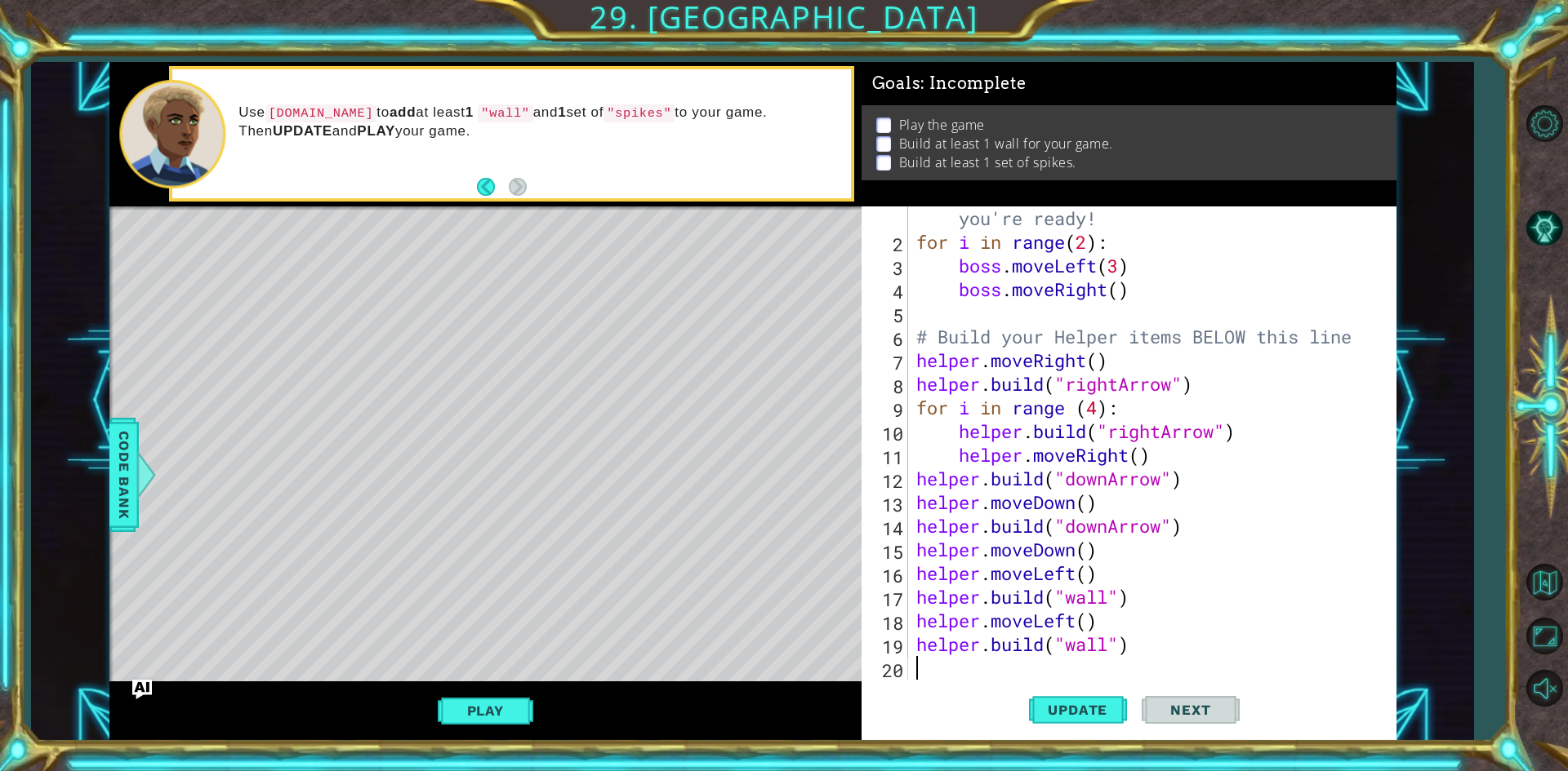
click at [974, 666] on div "# Don't touch the boss code until [PERSON_NAME] says you're ready! for i in ran…" at bounding box center [1150, 454] width 474 height 544
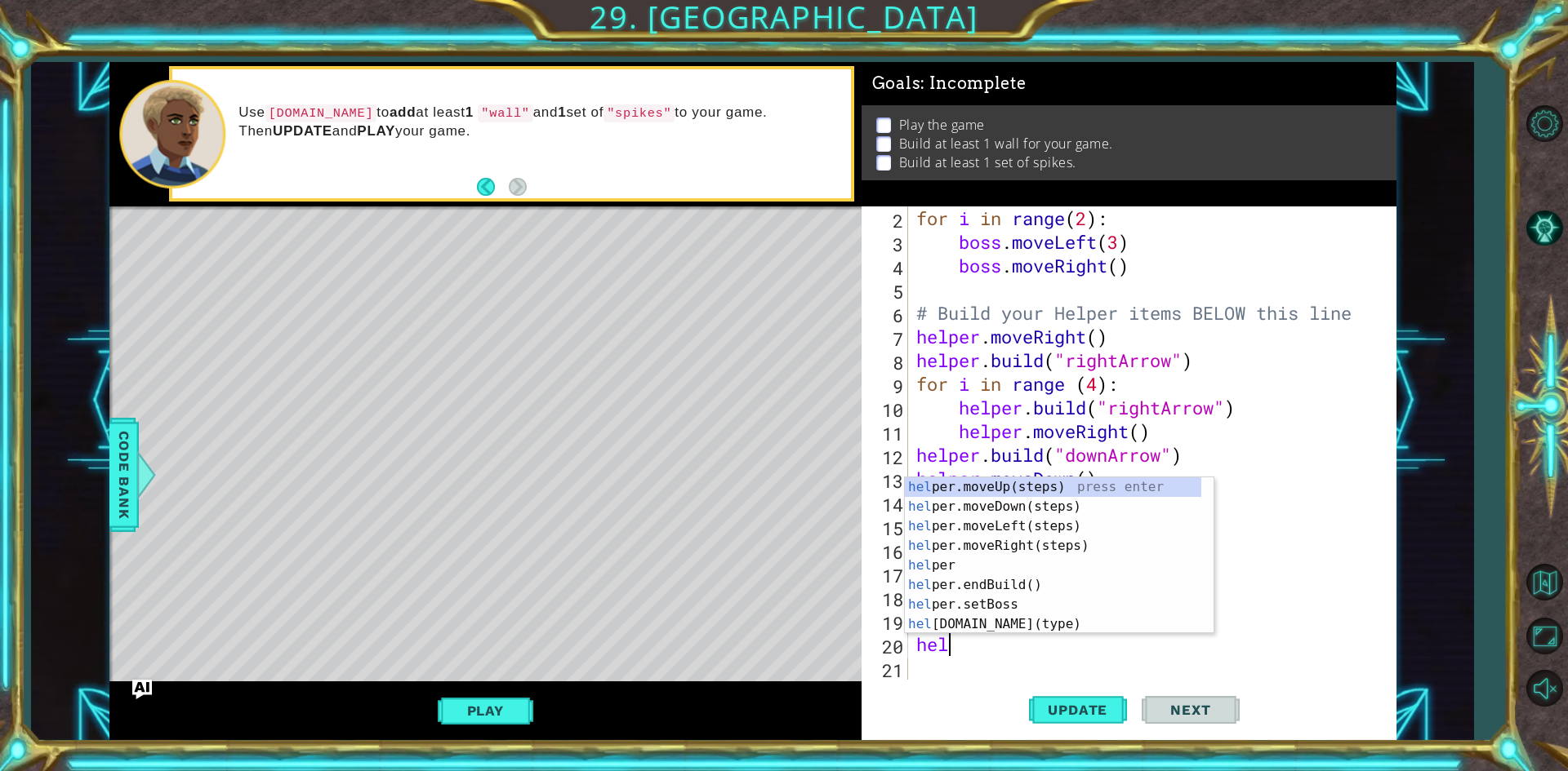
scroll to position [0, 1]
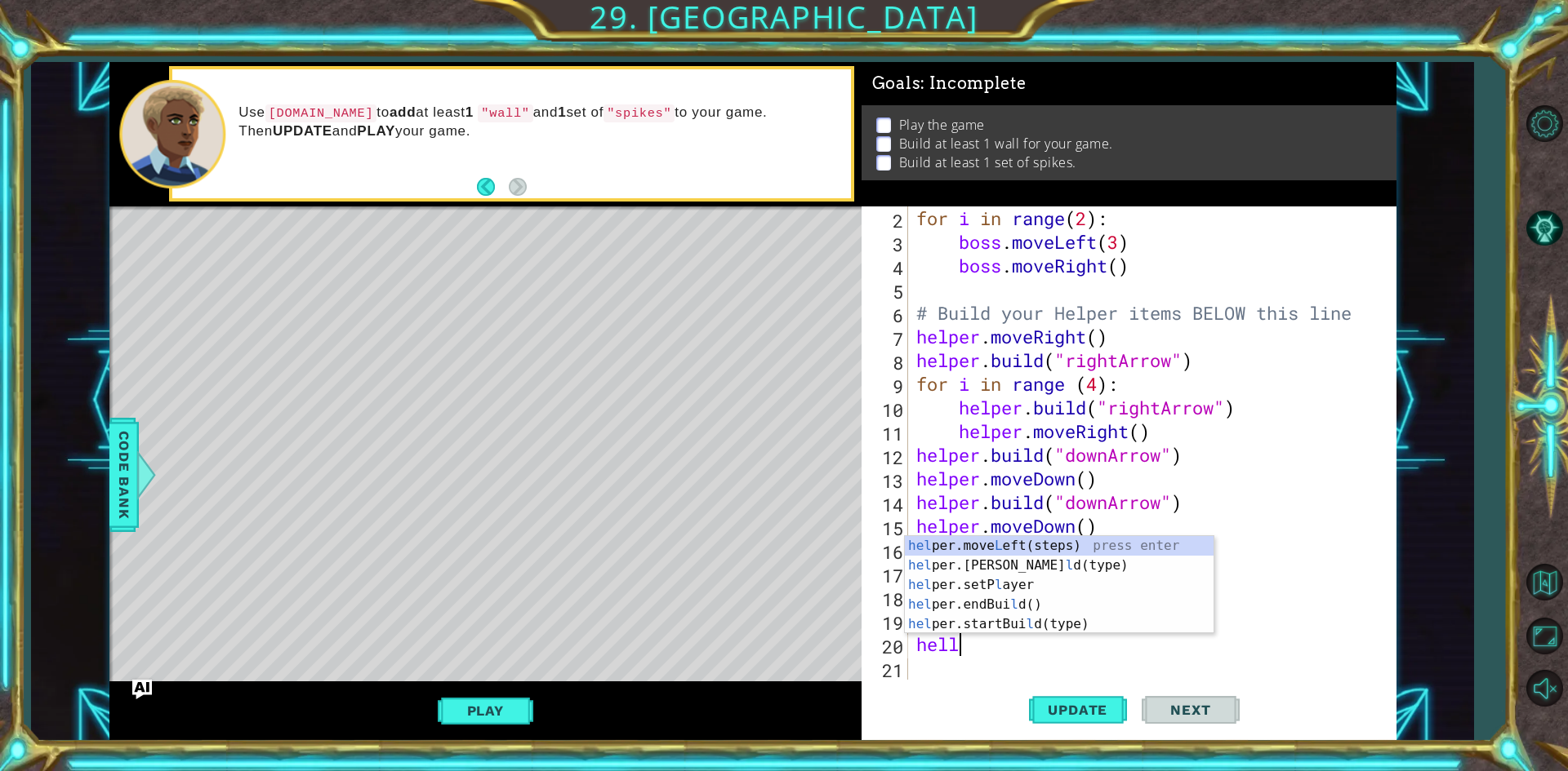
type textarea "hel"
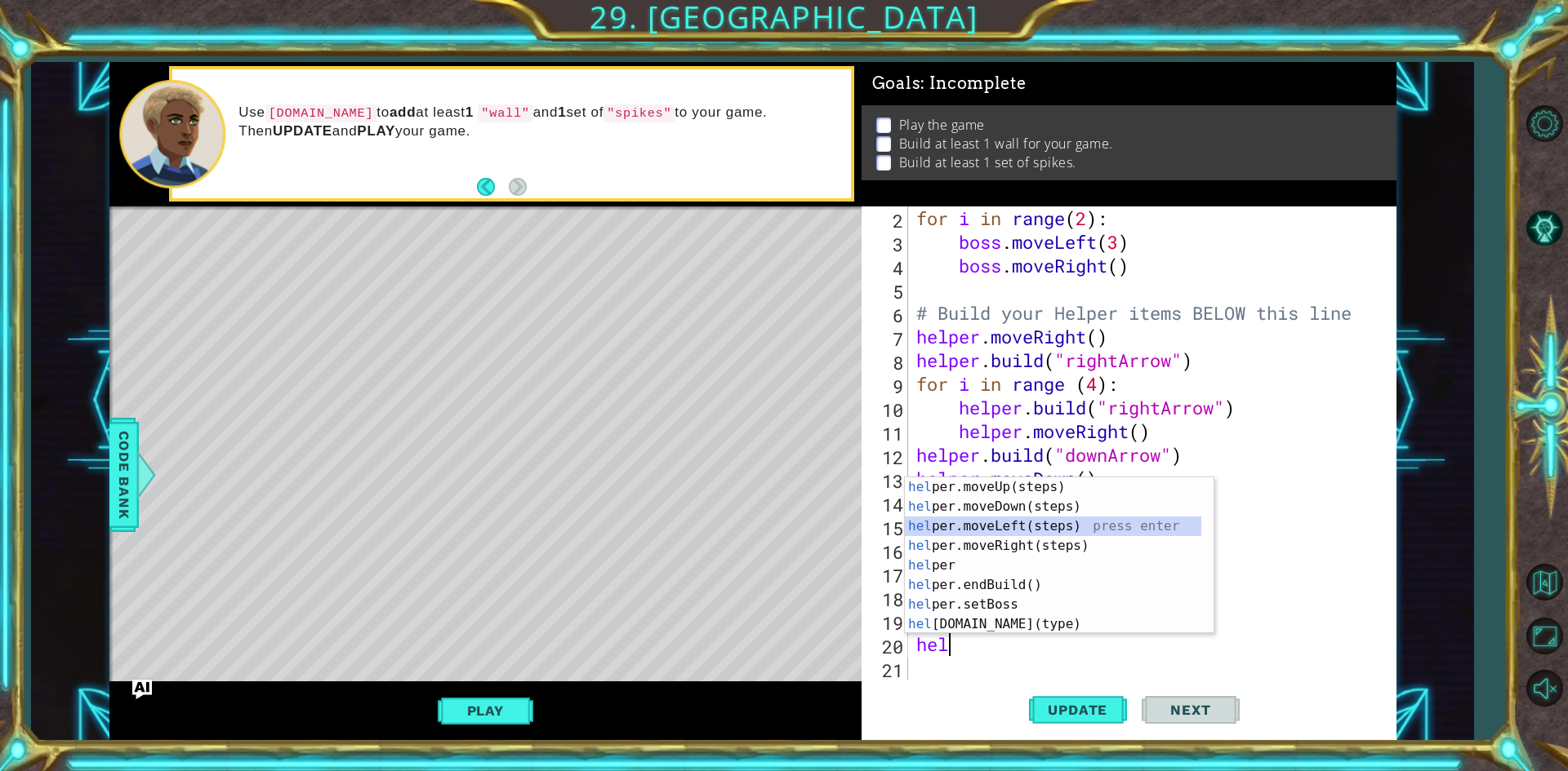
click at [1020, 526] on div "hel per.moveUp(steps) press enter hel per.moveDown(steps) press enter hel per.m…" at bounding box center [1053, 575] width 296 height 196
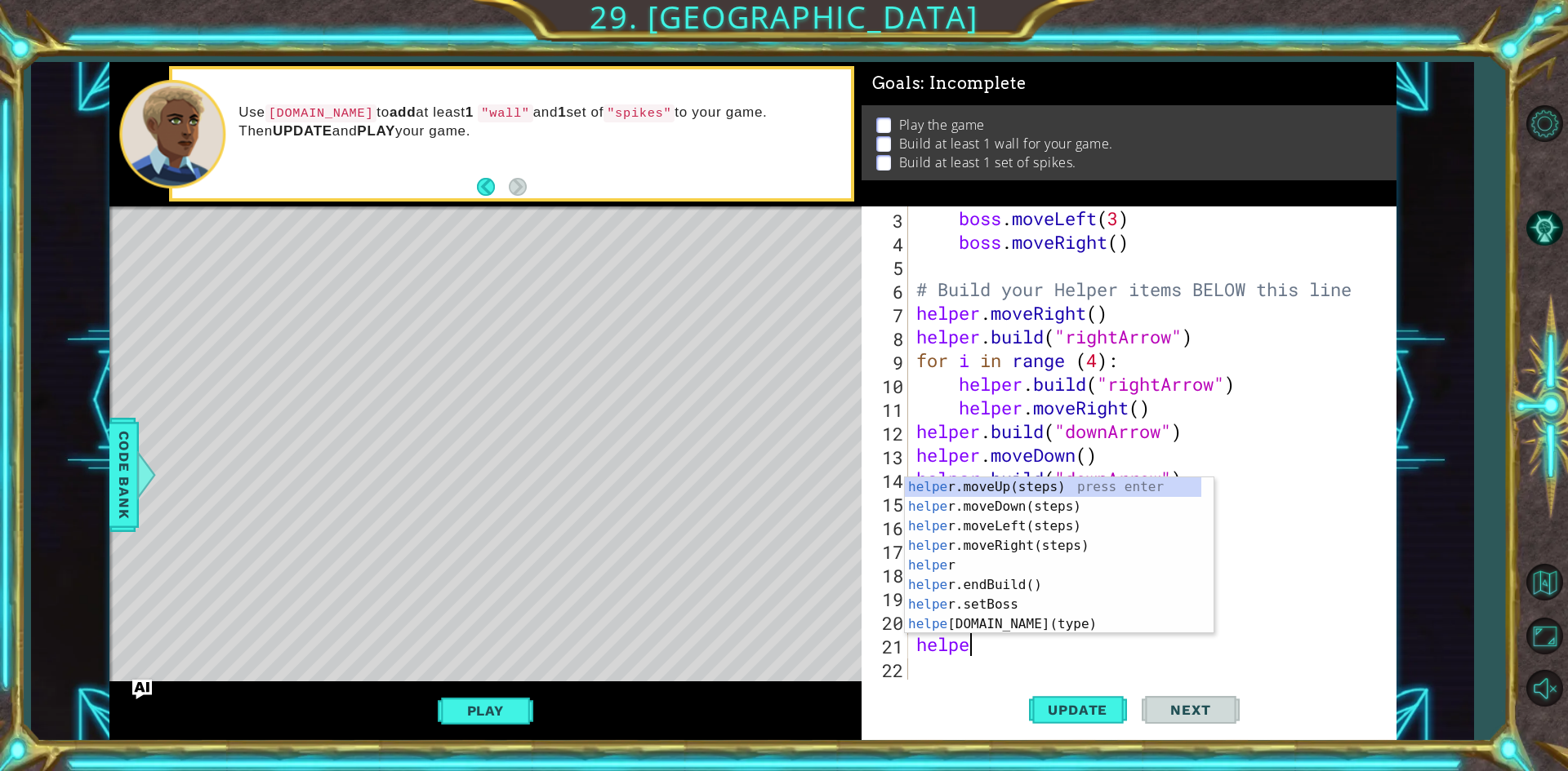
scroll to position [0, 2]
click at [1008, 629] on div "helper press enter helper .moveUp(steps) press enter helper .moveDown(steps) pr…" at bounding box center [1053, 575] width 296 height 196
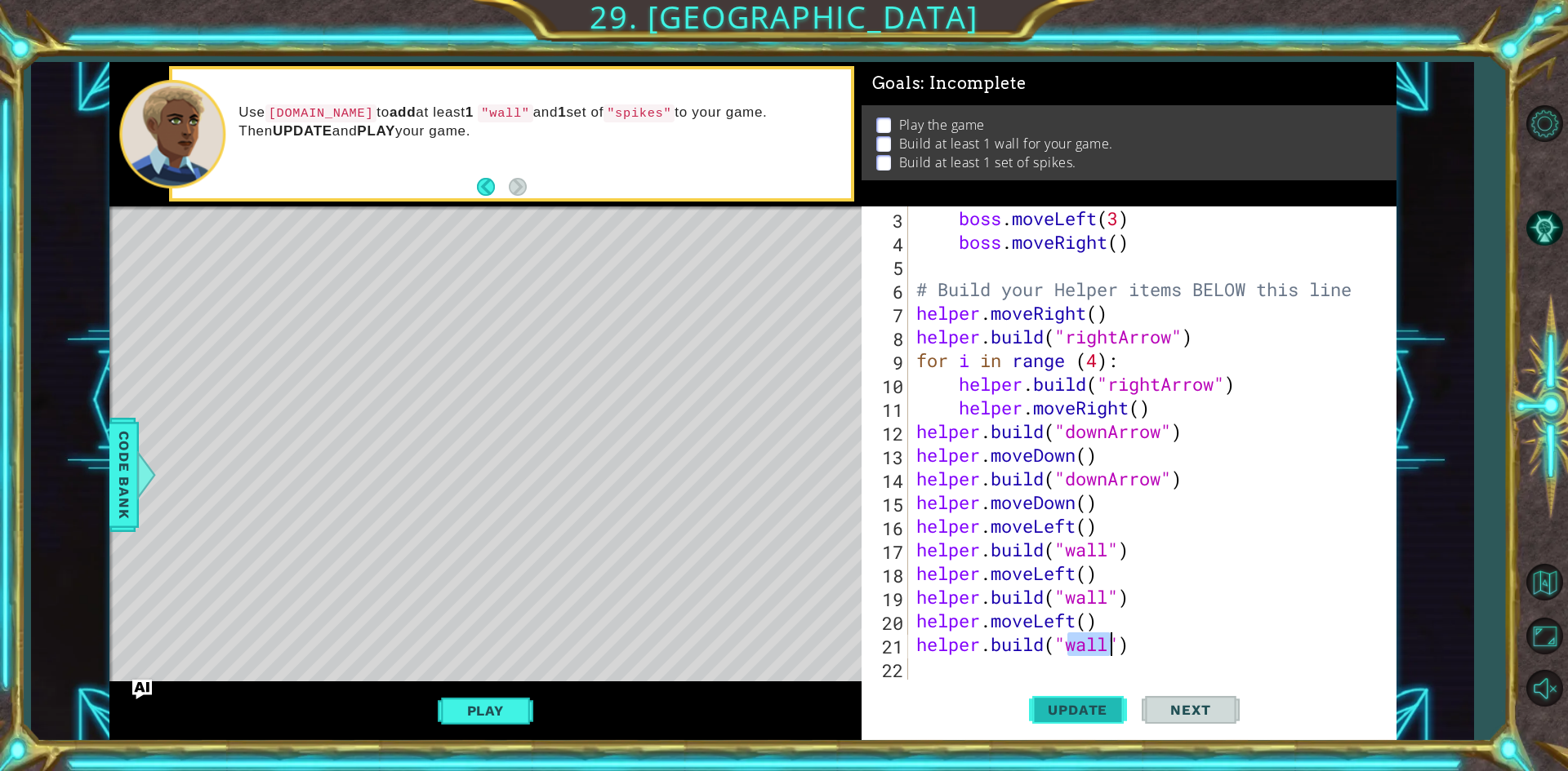
type textarea "[DOMAIN_NAME]("wall")"
click at [1081, 705] on span "Update" at bounding box center [1078, 710] width 93 height 17
click at [490, 726] on button "Play" at bounding box center [485, 710] width 96 height 31
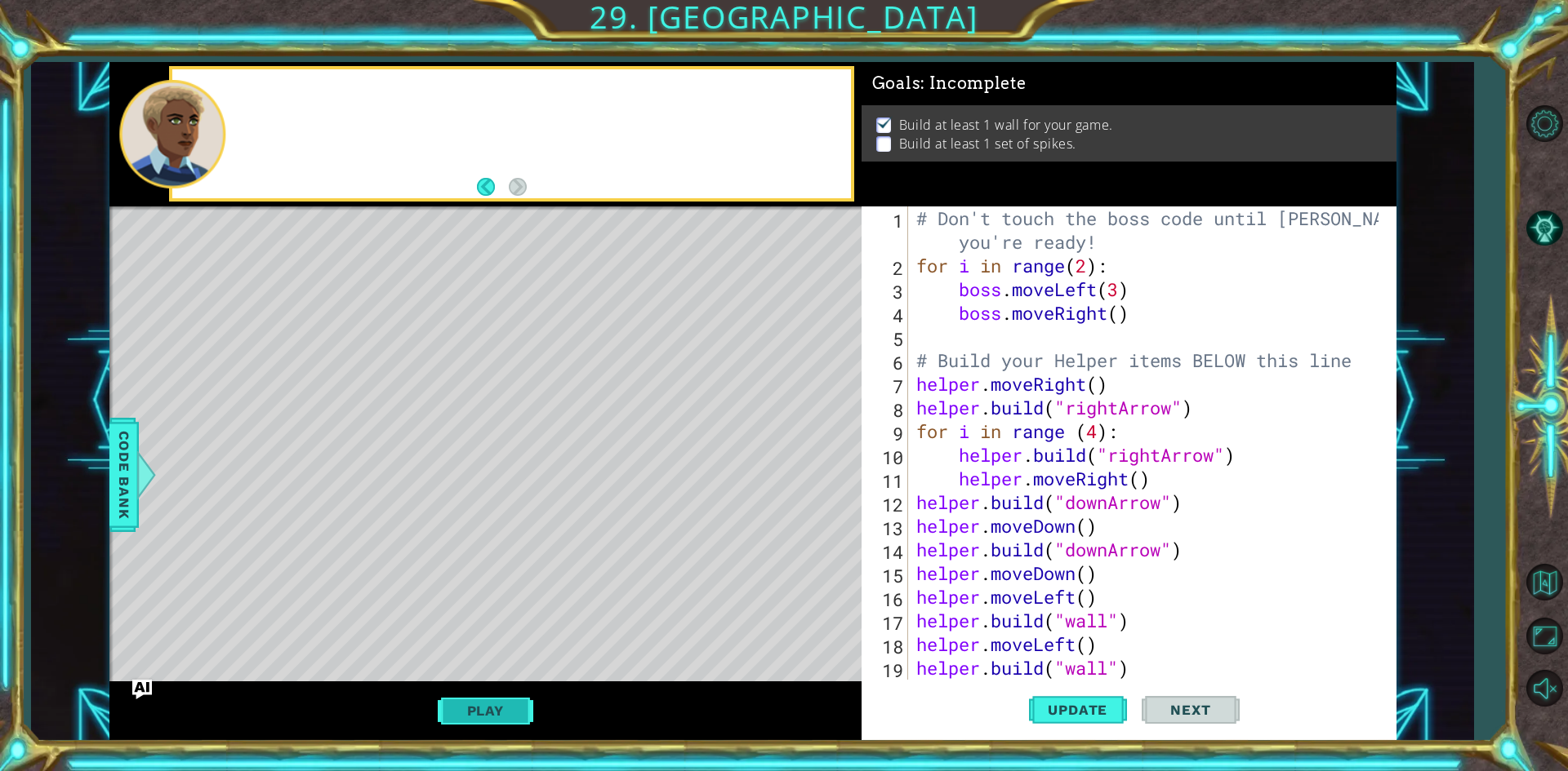
scroll to position [0, 0]
click at [1048, 701] on button "Update" at bounding box center [1078, 711] width 98 height 53
click at [1063, 723] on button "Update" at bounding box center [1078, 711] width 98 height 53
click at [1178, 656] on div "# Don't touch the boss code until [PERSON_NAME] says you're ready! for i in ran…" at bounding box center [1150, 478] width 474 height 544
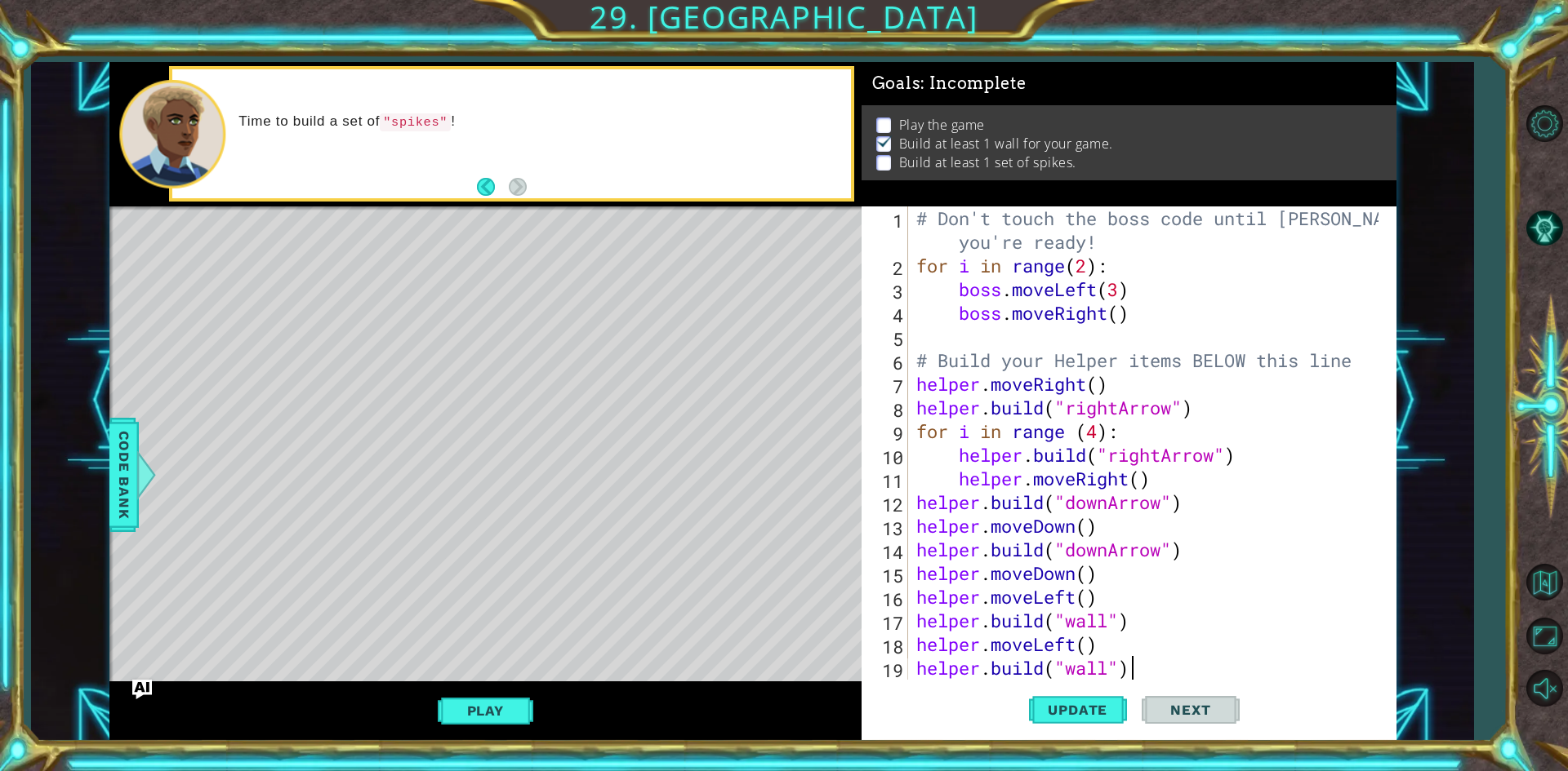
click at [1136, 668] on div "# Don't touch the boss code until [PERSON_NAME] says you're ready! for i in ran…" at bounding box center [1150, 478] width 474 height 544
type textarea "[DOMAIN_NAME]("wall")"
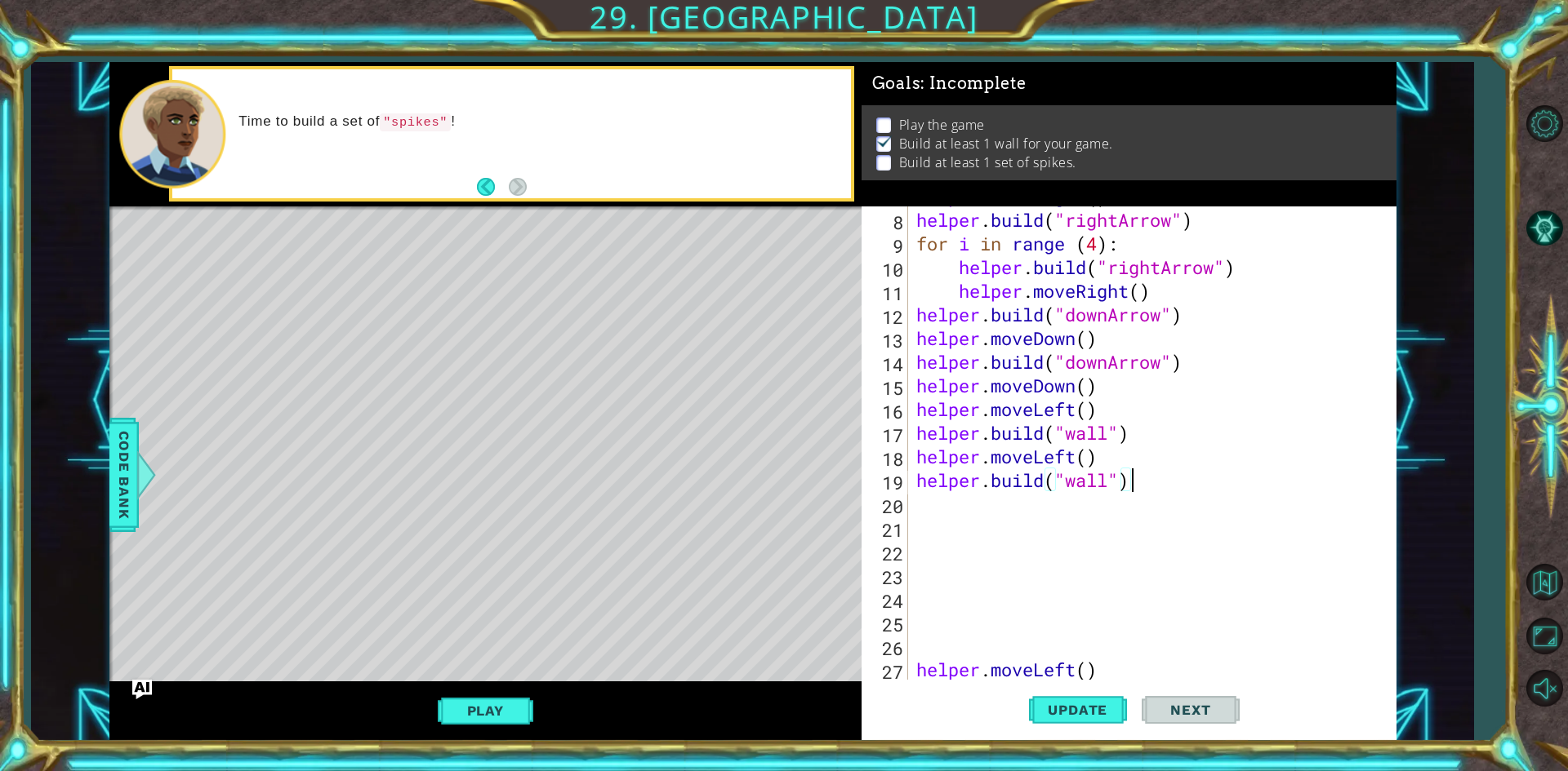
scroll to position [188, 0]
click at [927, 504] on div "helper . moveRight ( ) helper . build ( "rightArrow" ) for i in range ( 4 ) : h…" at bounding box center [1150, 444] width 474 height 521
click at [1108, 669] on div "helper . build ( "rightArrow" ) for i in range ( 4 ) : helper . build ( "rightA…" at bounding box center [1150, 467] width 474 height 521
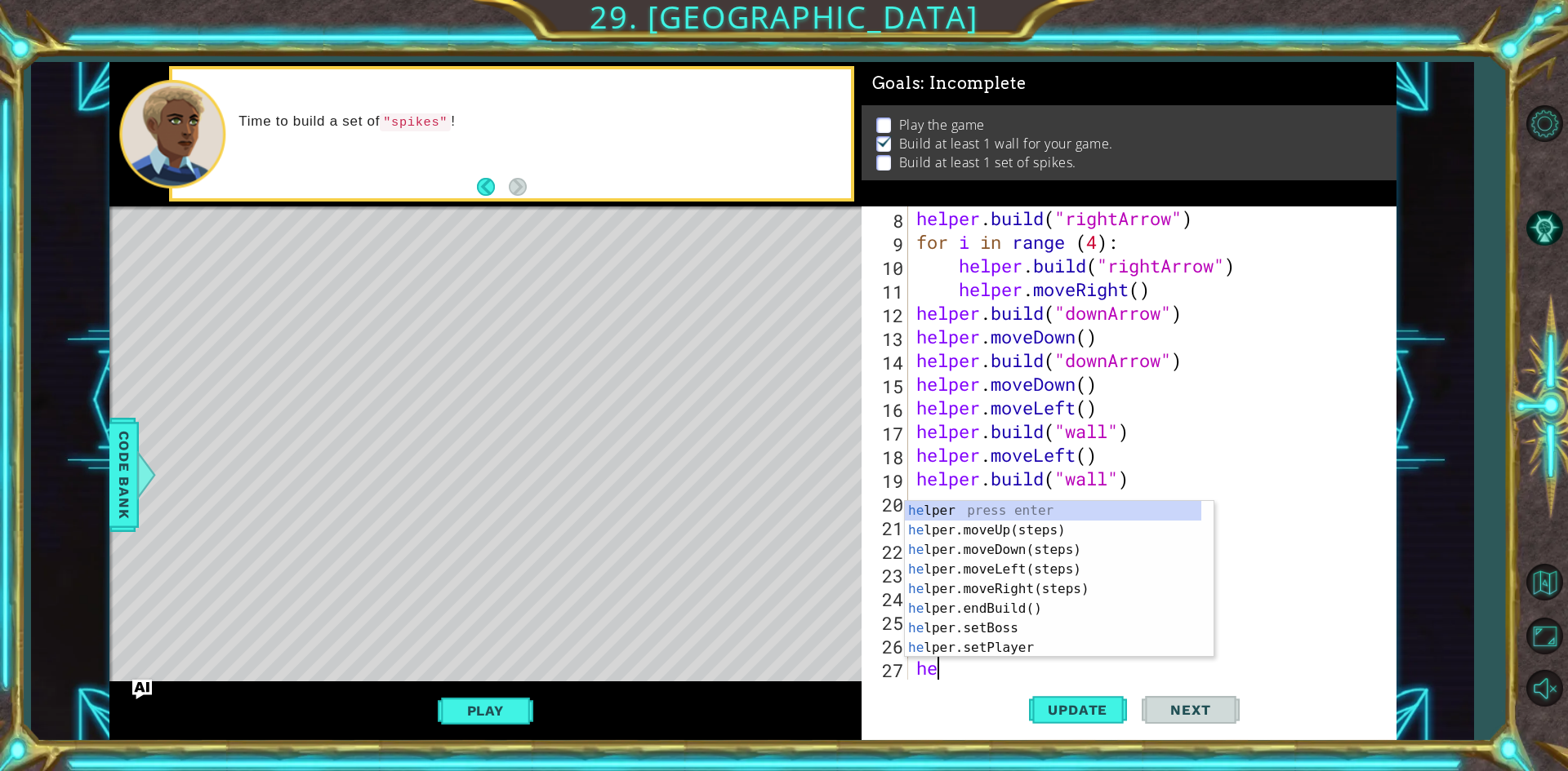
type textarea "h"
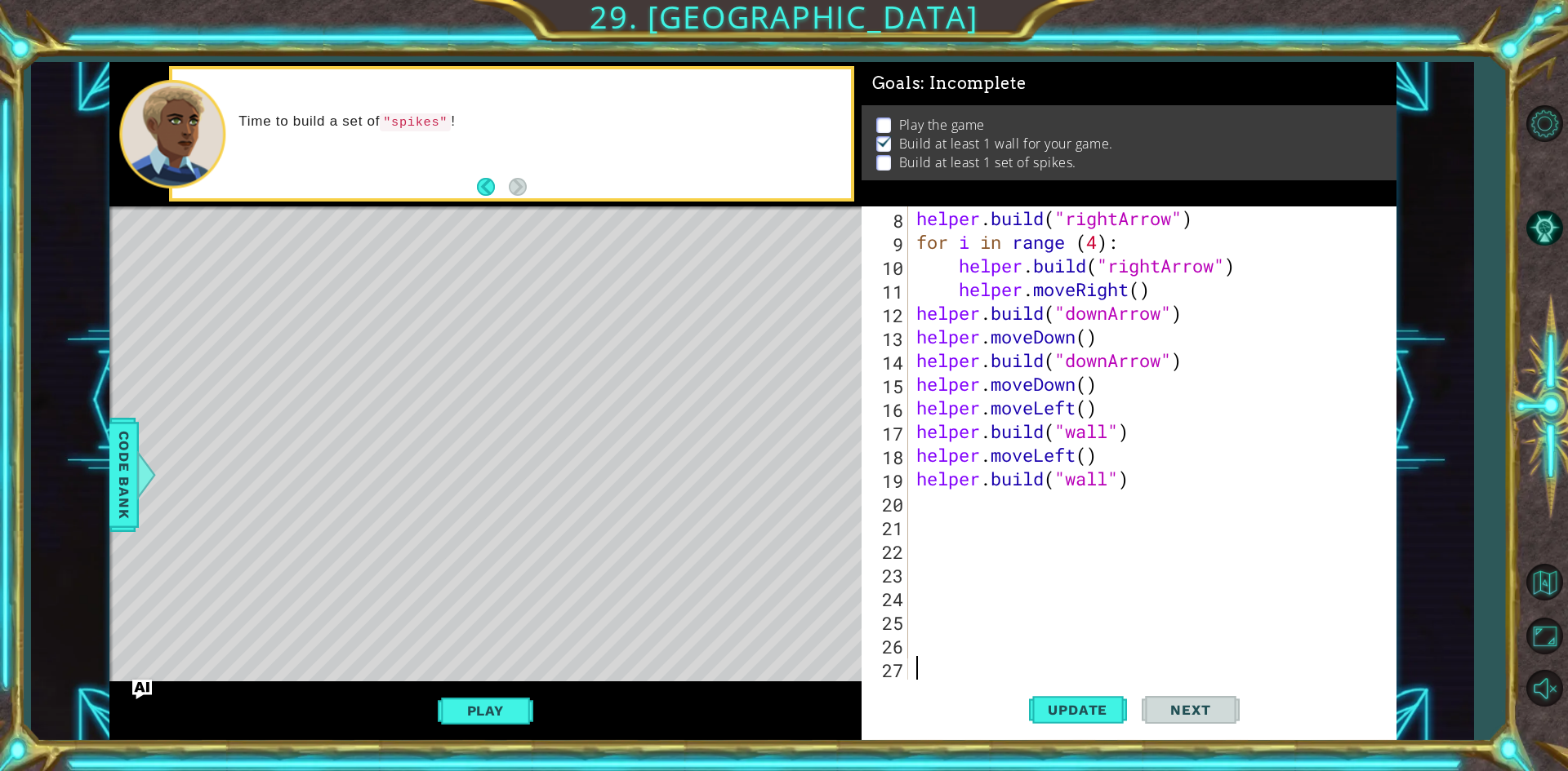
click at [951, 513] on div "helper . build ( "rightArrow" ) for i in range ( 4 ) : helper . build ( "rightA…" at bounding box center [1150, 467] width 474 height 521
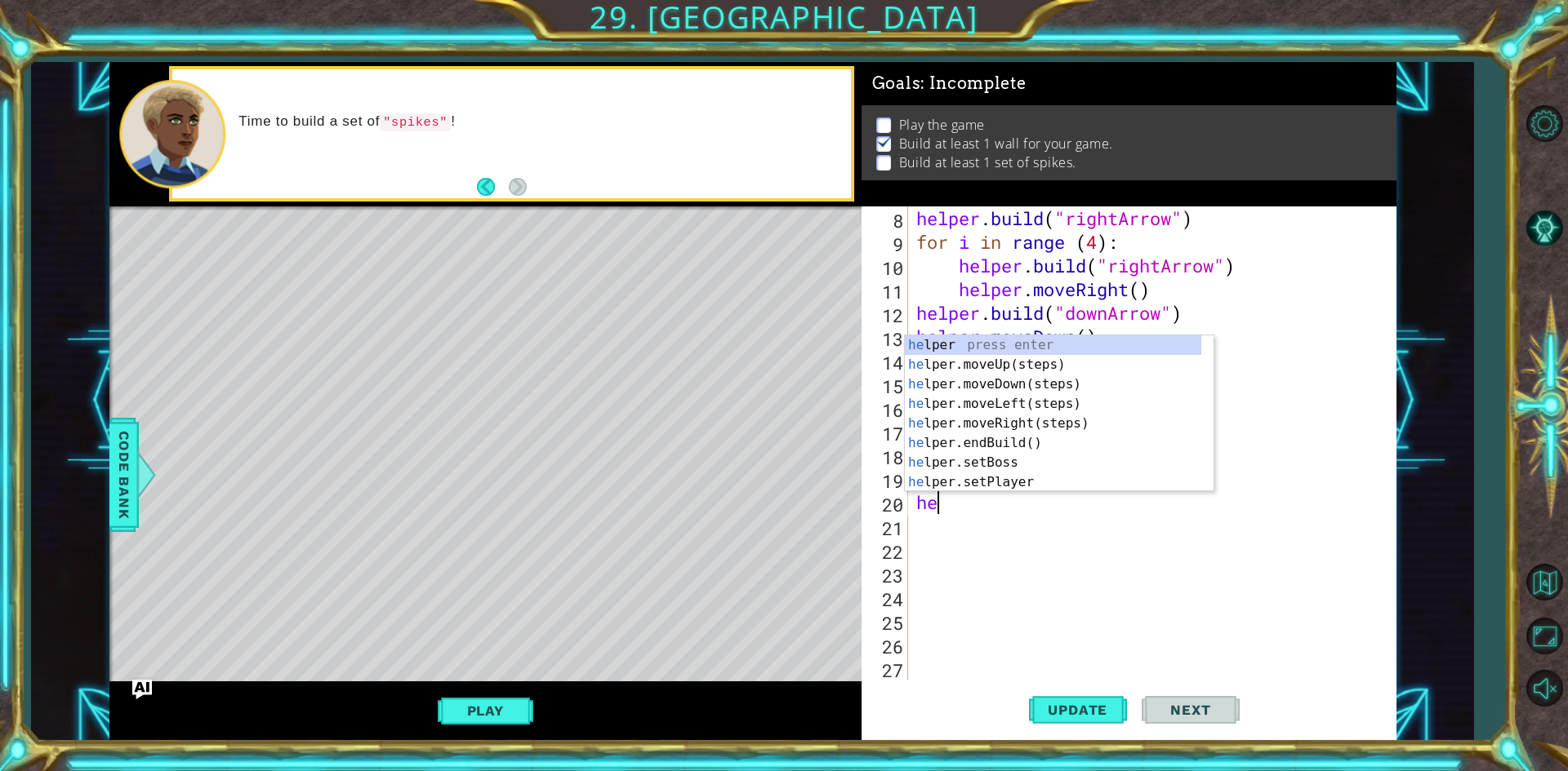
type textarea "hel"
click at [1013, 423] on div "hel per press enter hel per.moveUp(steps) press enter hel per.moveDown(steps) p…" at bounding box center [1053, 433] width 296 height 196
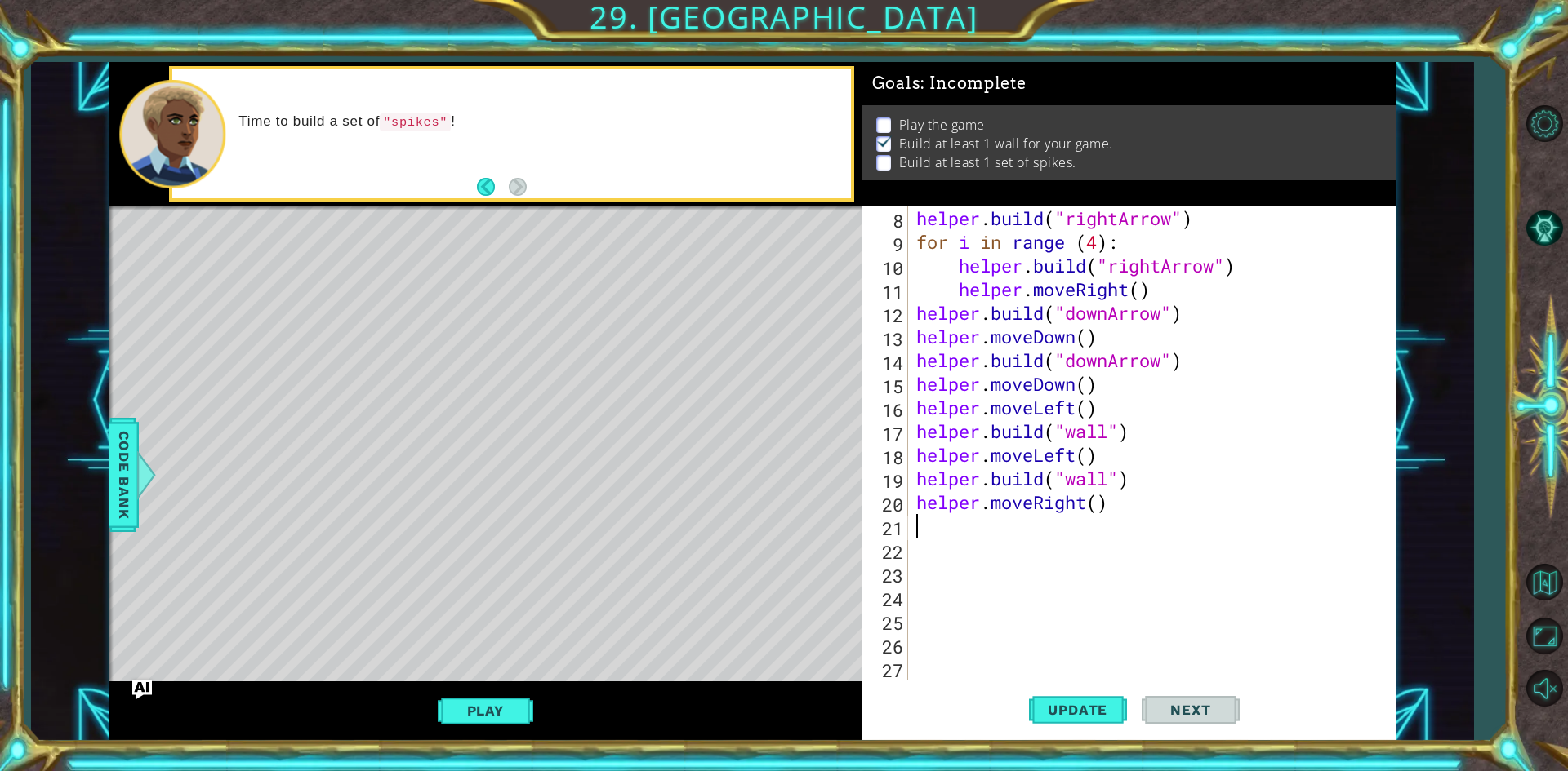
click at [1103, 511] on div "helper . build ( "rightArrow" ) for i in range ( 4 ) : helper . build ( "rightA…" at bounding box center [1150, 467] width 474 height 521
type textarea "helper.moveRight(5)"
click at [1107, 706] on span "Update" at bounding box center [1078, 710] width 93 height 17
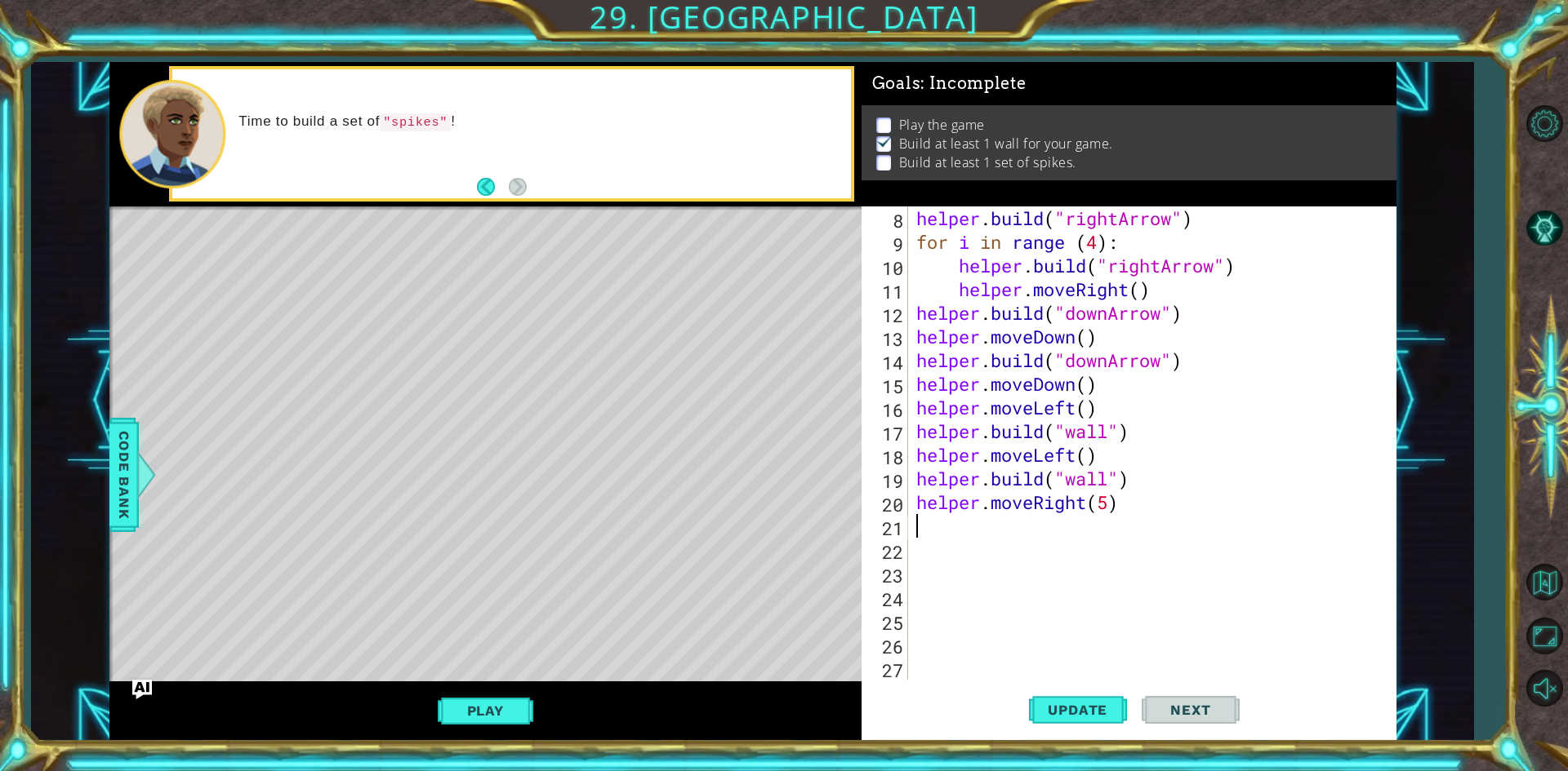
click at [1120, 503] on div "helper . build ( "rightArrow" ) for i in range ( 4 ) : helper . build ( "rightA…" at bounding box center [1150, 467] width 474 height 521
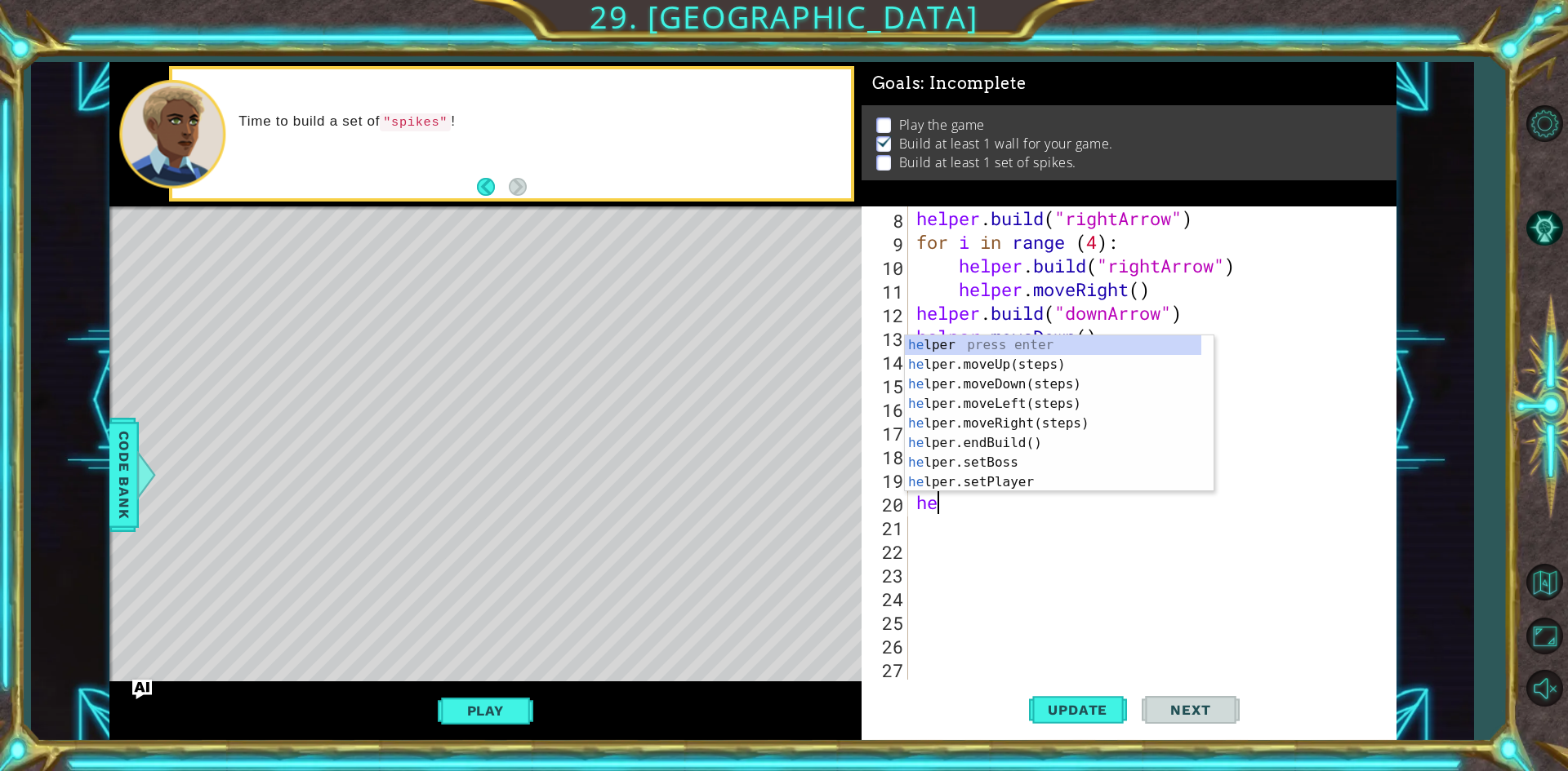
type textarea "h"
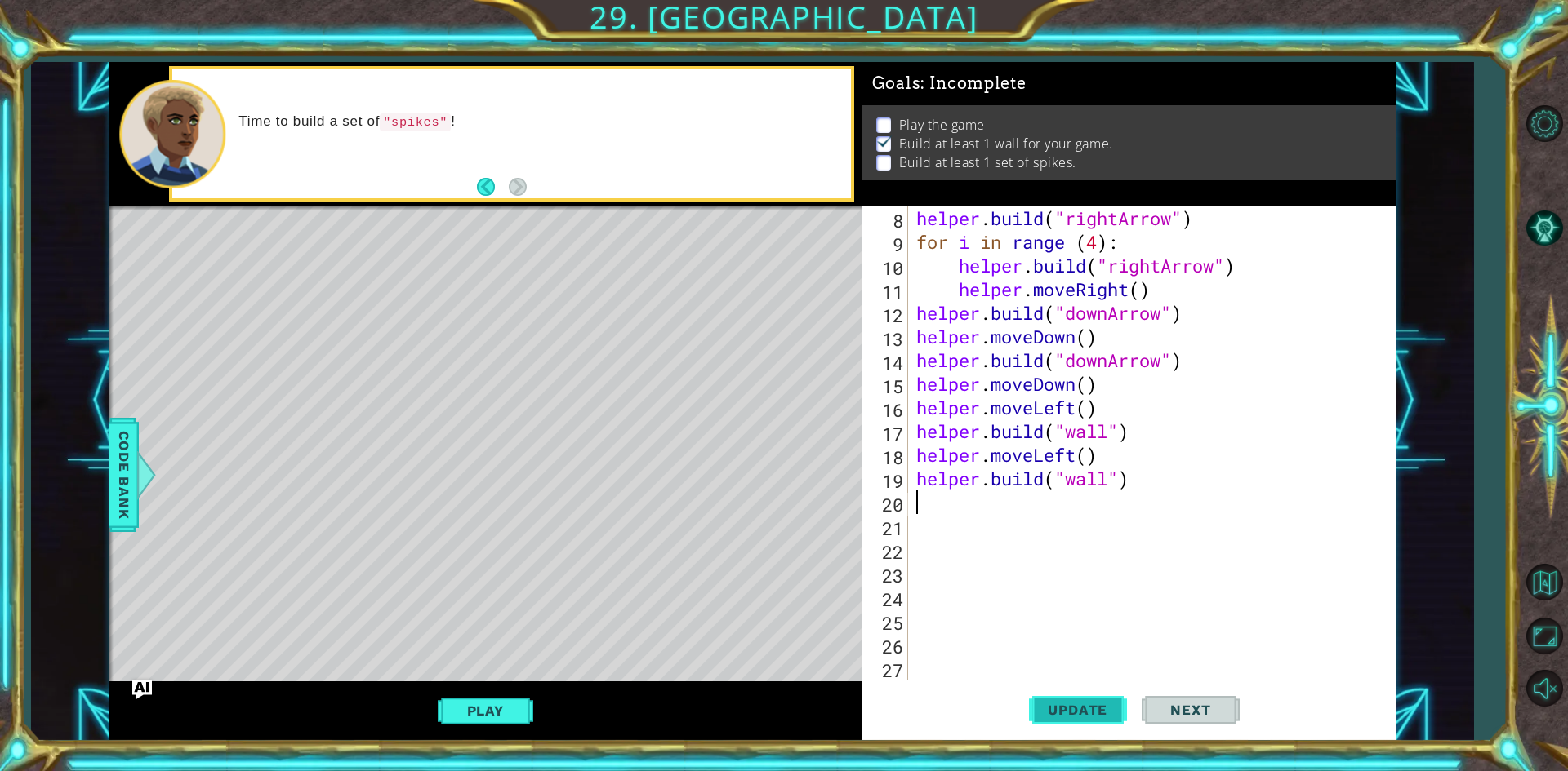
click at [1085, 718] on span "Update" at bounding box center [1078, 710] width 93 height 17
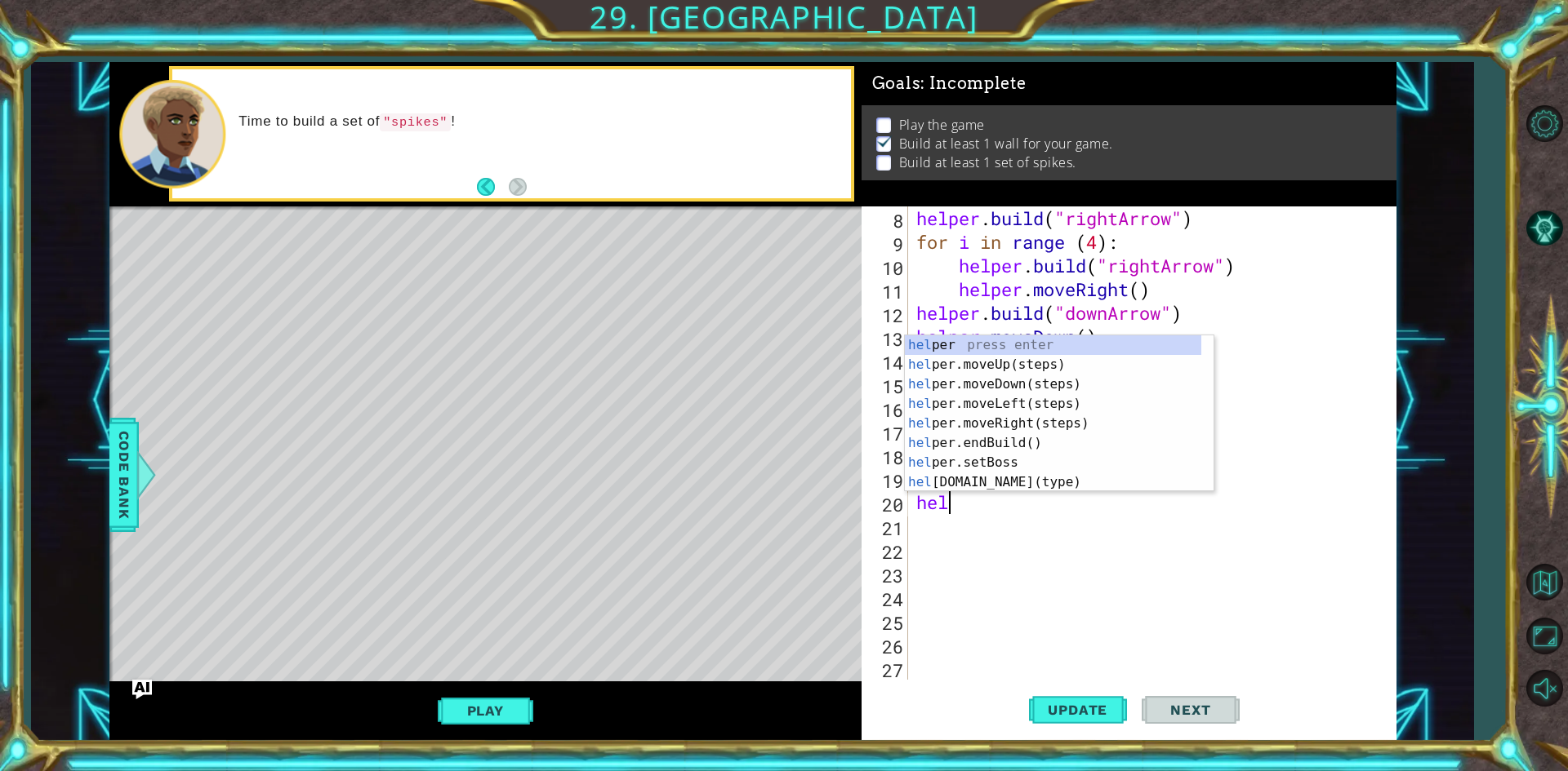
type textarea "help"
click at [1006, 403] on div "help er press enter help er.moveUp(steps) press enter help er.moveDown(steps) p…" at bounding box center [1053, 433] width 296 height 196
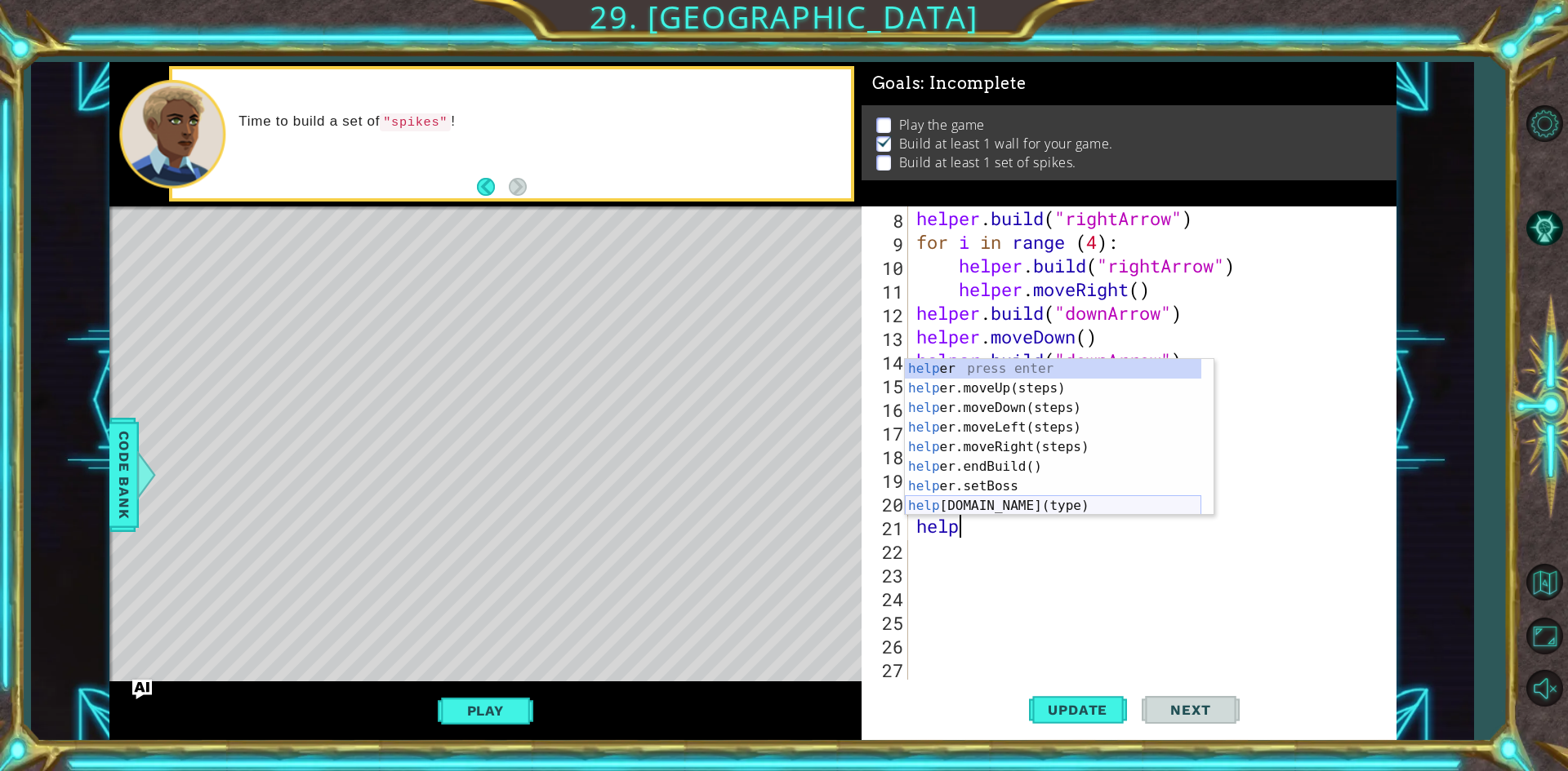
click at [993, 506] on div "help er press enter help er.moveUp(steps) press enter help er.moveDown(steps) p…" at bounding box center [1053, 457] width 296 height 196
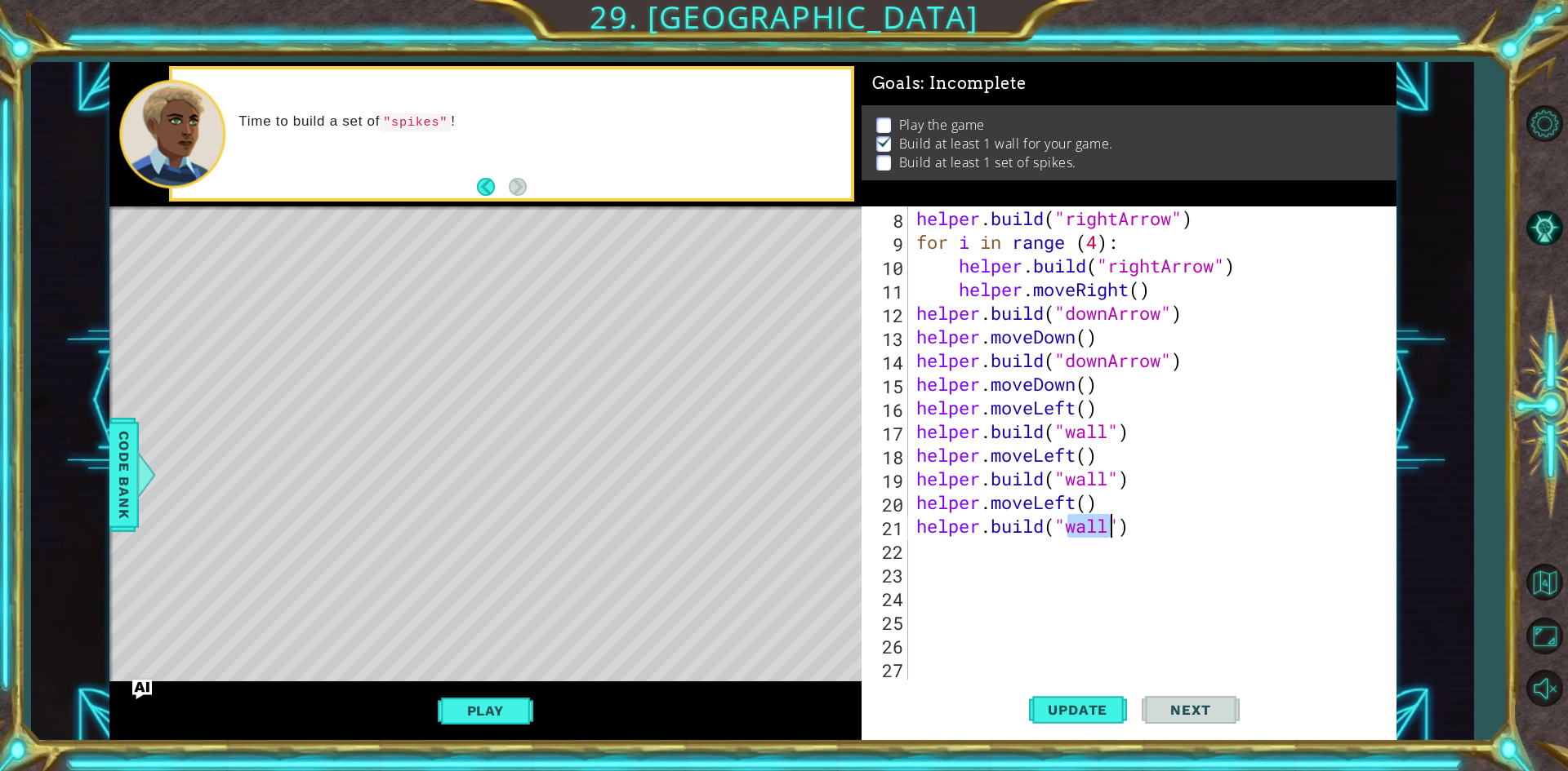
type textarea "[DOMAIN_NAME]("wall")"
type textarea "wall"
click at [1068, 522] on div "helper . build ( "rightArrow" ) for i in range ( 4 ) : helper . build ( "rightA…" at bounding box center [1150, 467] width 474 height 521
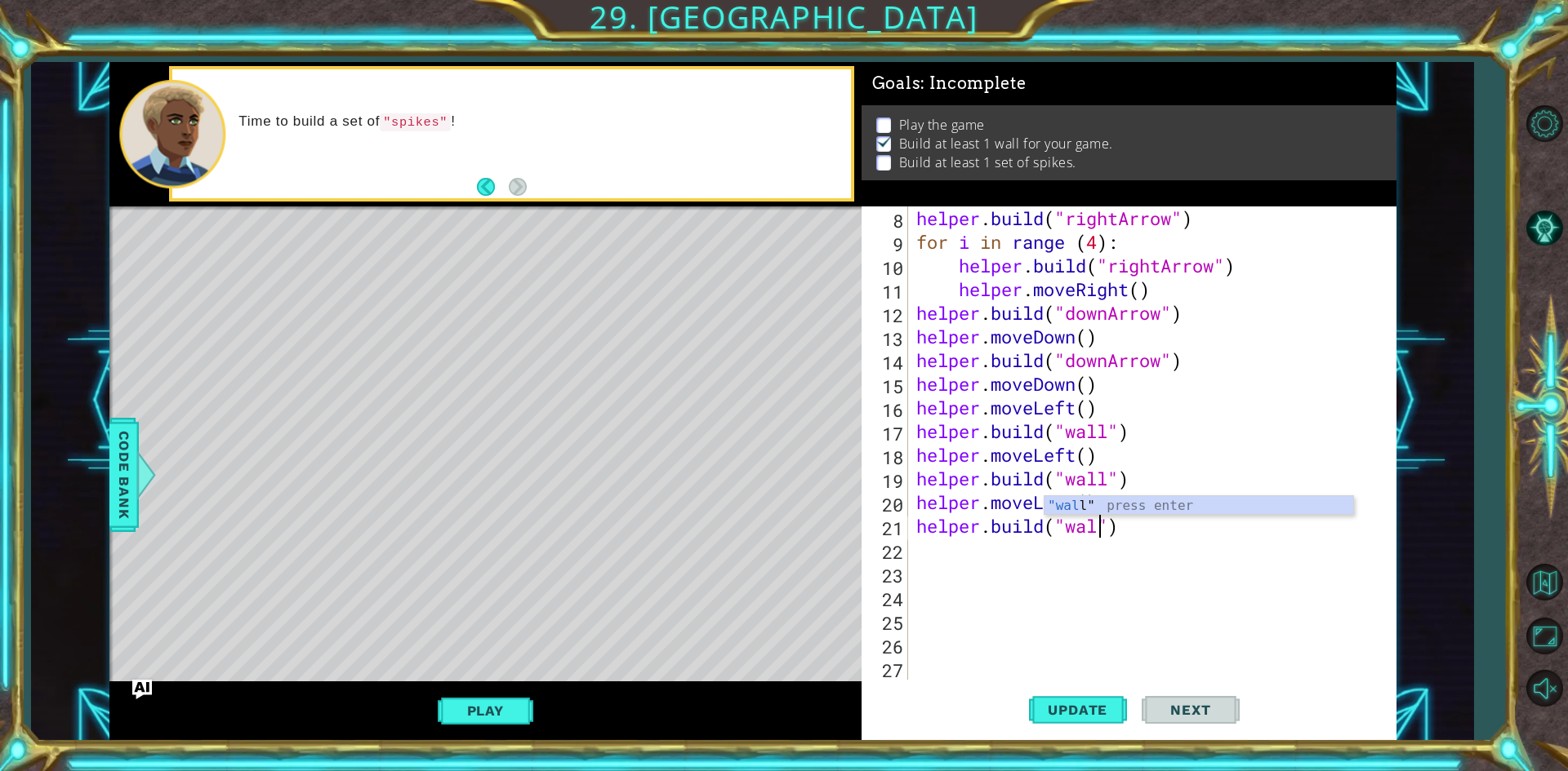
scroll to position [0, 8]
type textarea "[DOMAIN_NAME]("wall")"
click at [1073, 512] on div ""wall " press enter" at bounding box center [1199, 525] width 309 height 59
click at [939, 550] on div "helper . build ( "rightArrow" ) for i in range ( 4 ) : helper . build ( "rightA…" at bounding box center [1150, 467] width 474 height 521
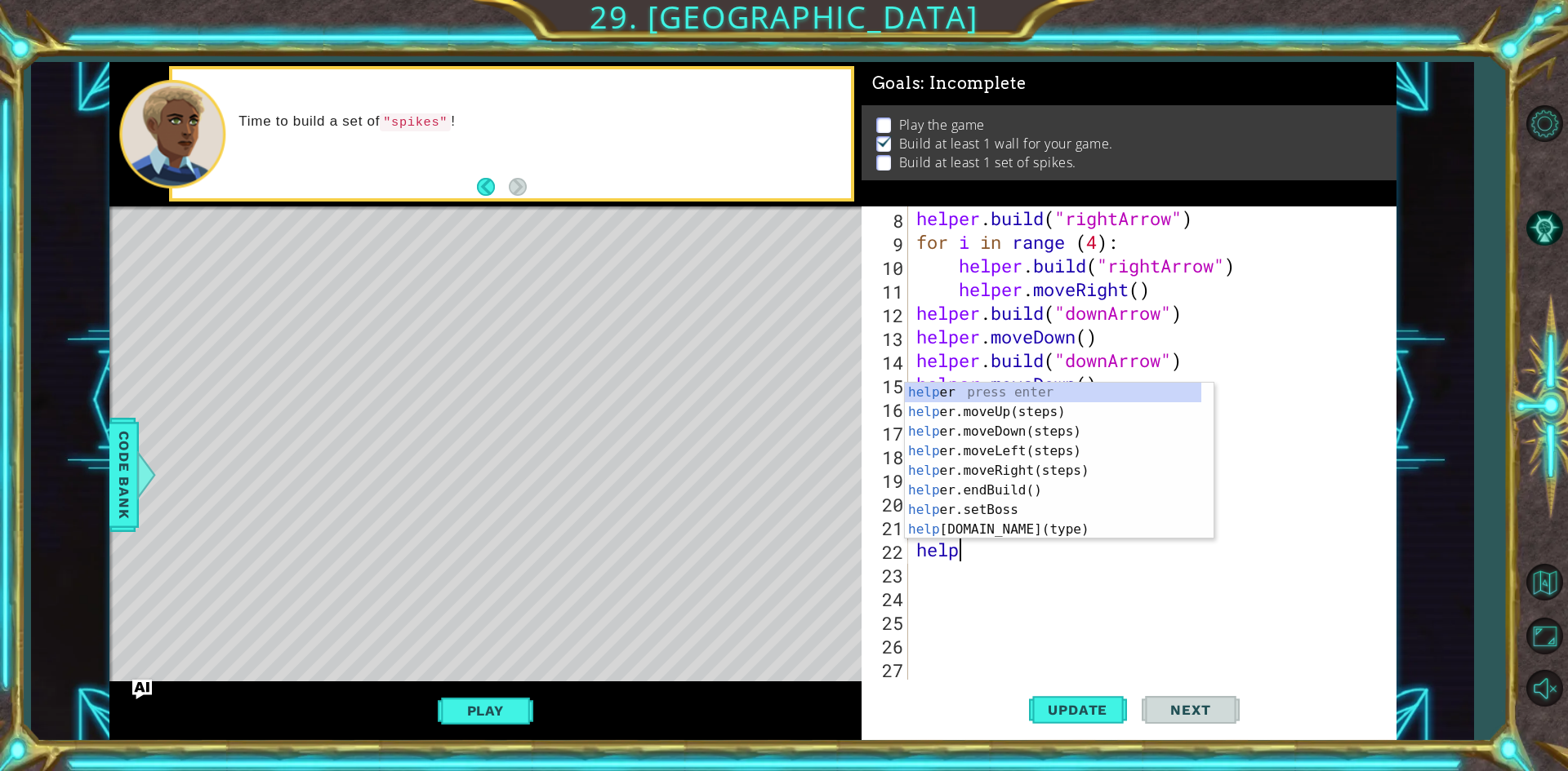
scroll to position [0, 2]
type textarea "helper"
click at [1003, 463] on div "helper press enter helper .moveUp(steps) press enter helper .moveDown(steps) pr…" at bounding box center [1053, 480] width 296 height 196
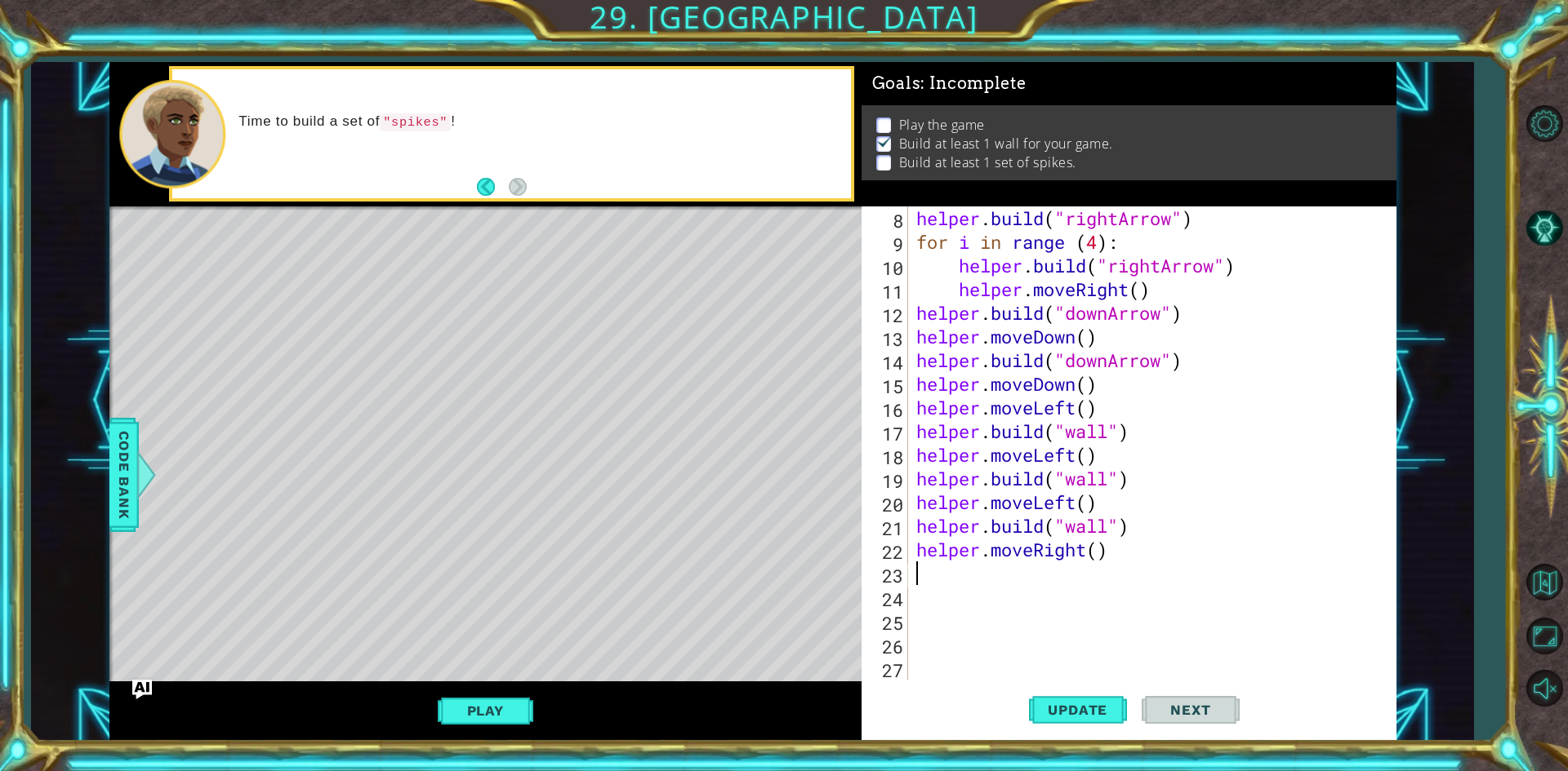
scroll to position [0, 0]
click at [1103, 552] on div "helper . build ( "rightArrow" ) for i in range ( 4 ) : helper . build ( "rightA…" at bounding box center [1150, 467] width 474 height 521
click at [1100, 710] on span "Update" at bounding box center [1078, 710] width 93 height 17
type textarea "helper.moveRight(5)"
click at [1100, 710] on span "Update" at bounding box center [1078, 710] width 93 height 17
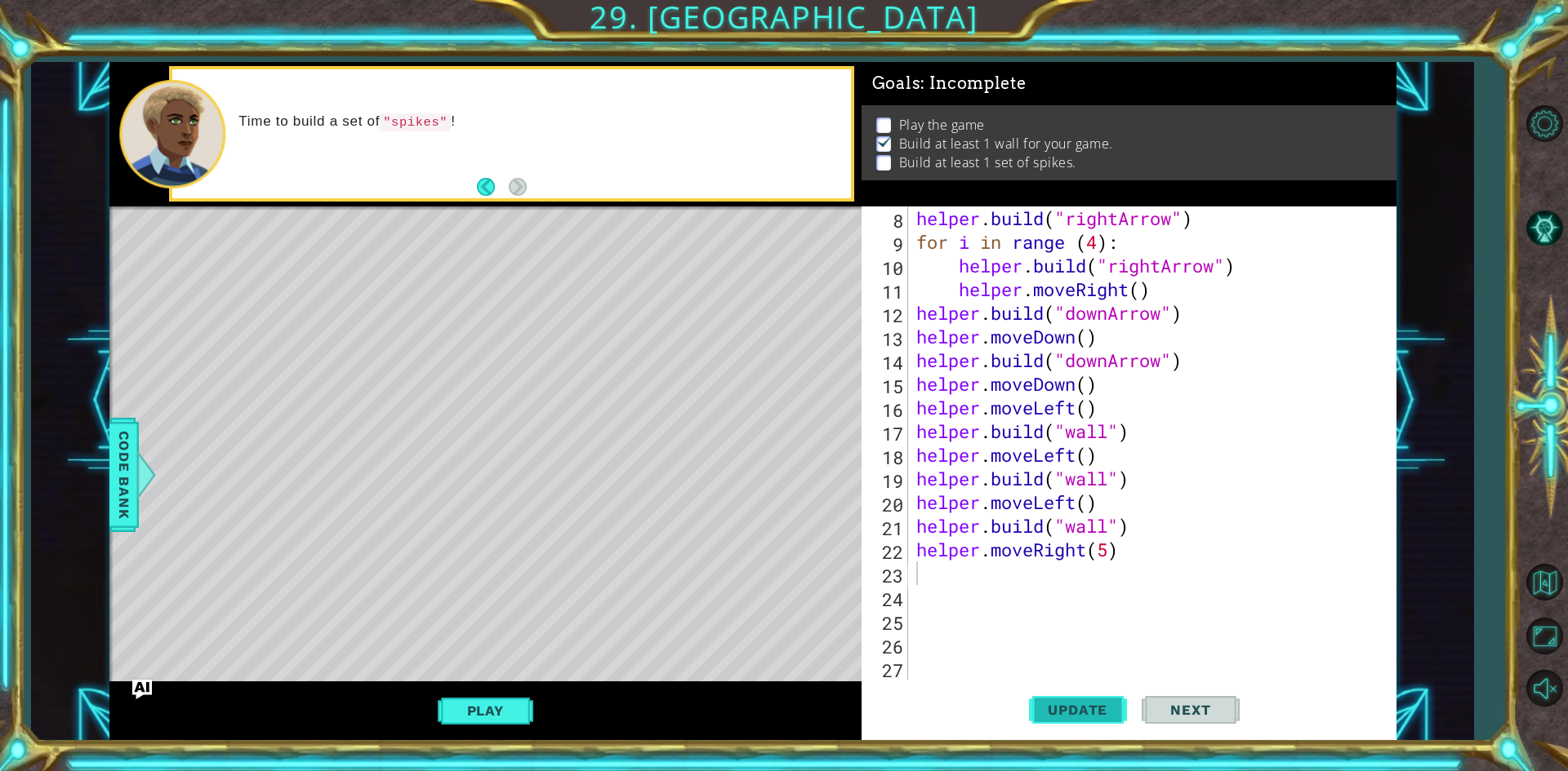
click at [1100, 710] on span "Update" at bounding box center [1078, 710] width 93 height 17
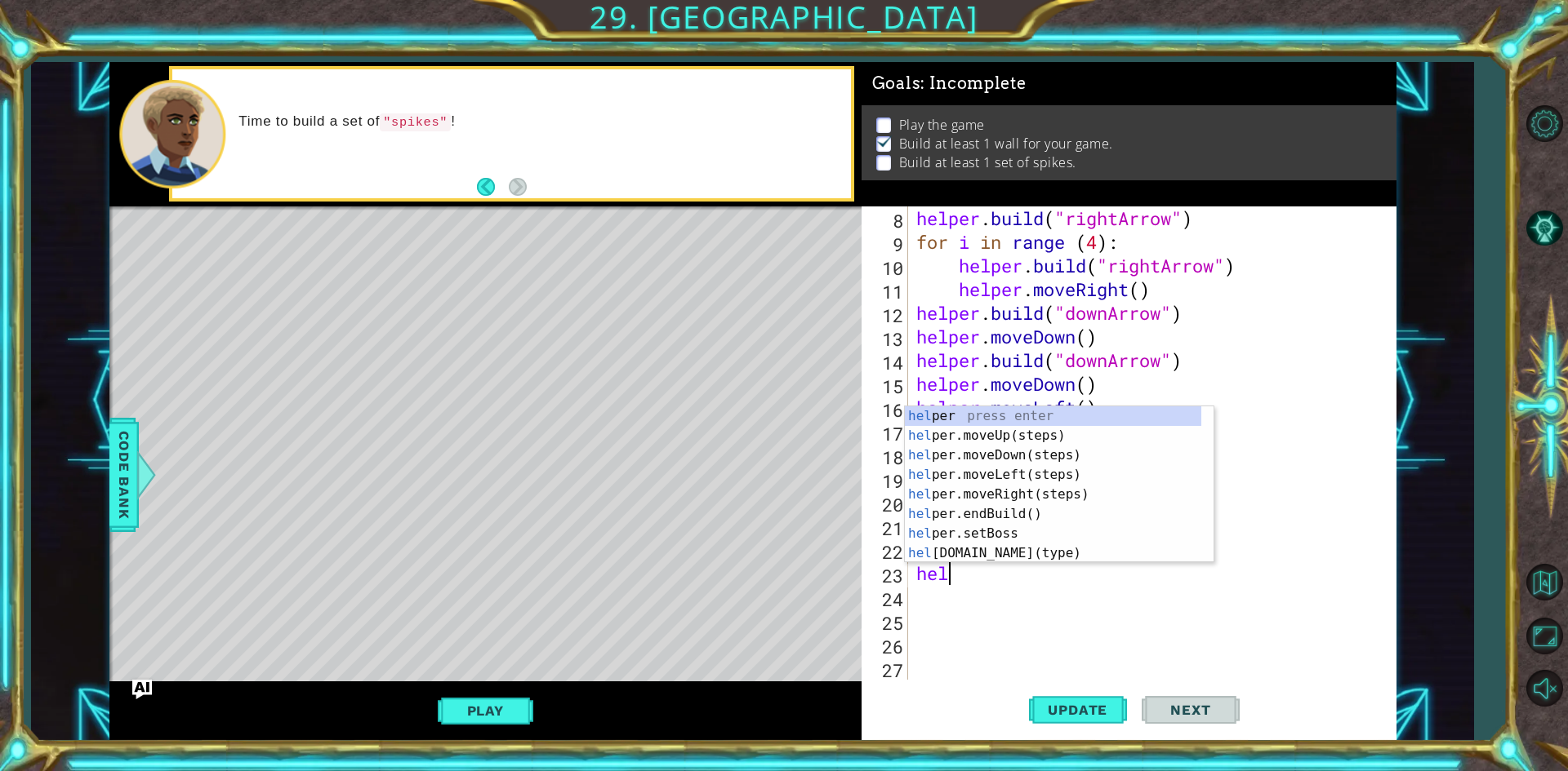
type textarea "help"
click at [1035, 427] on div "help er press enter help er.moveUp(steps) press enter help er.moveDown(steps) p…" at bounding box center [1053, 504] width 296 height 196
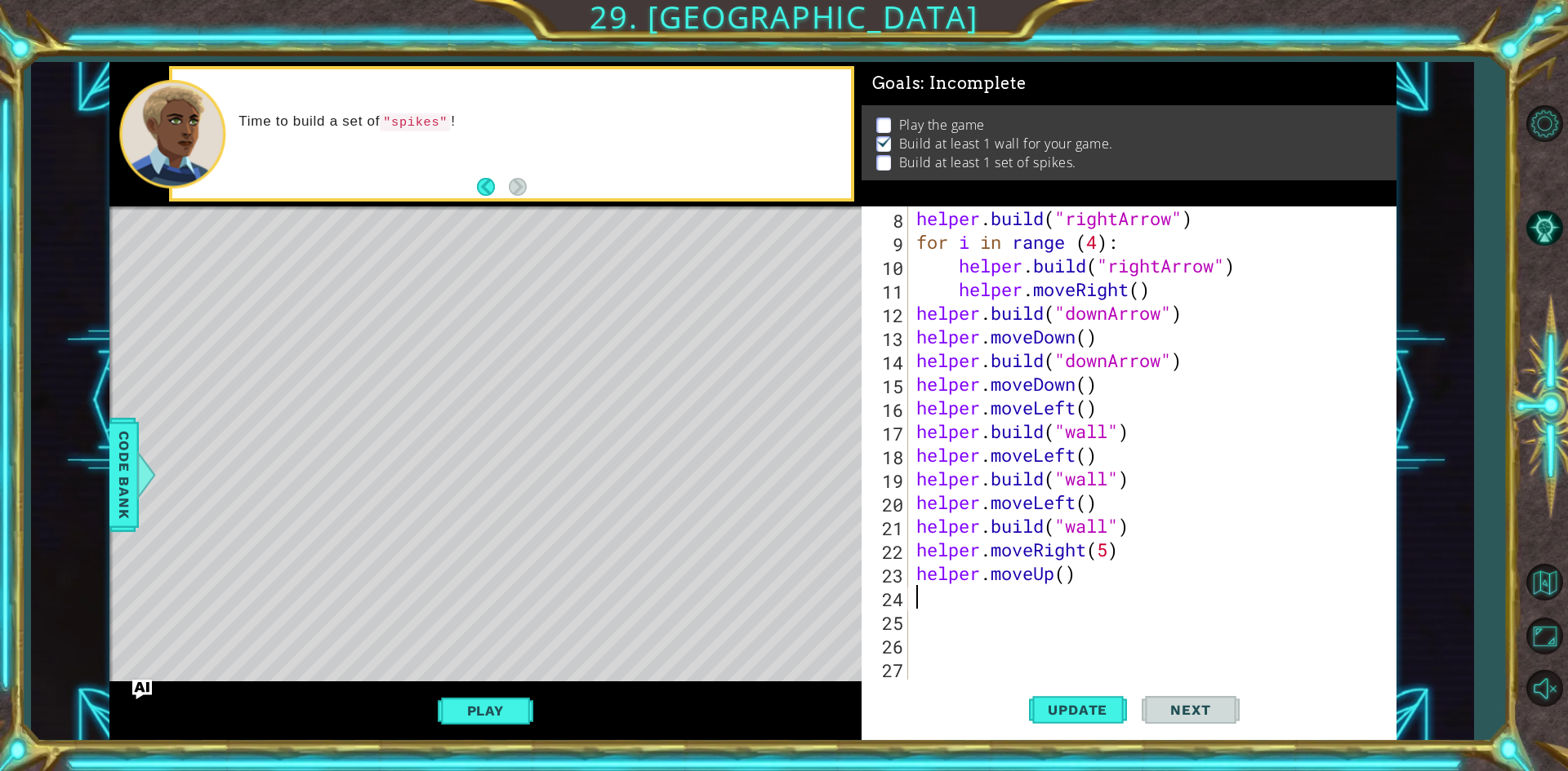
scroll to position [0, 0]
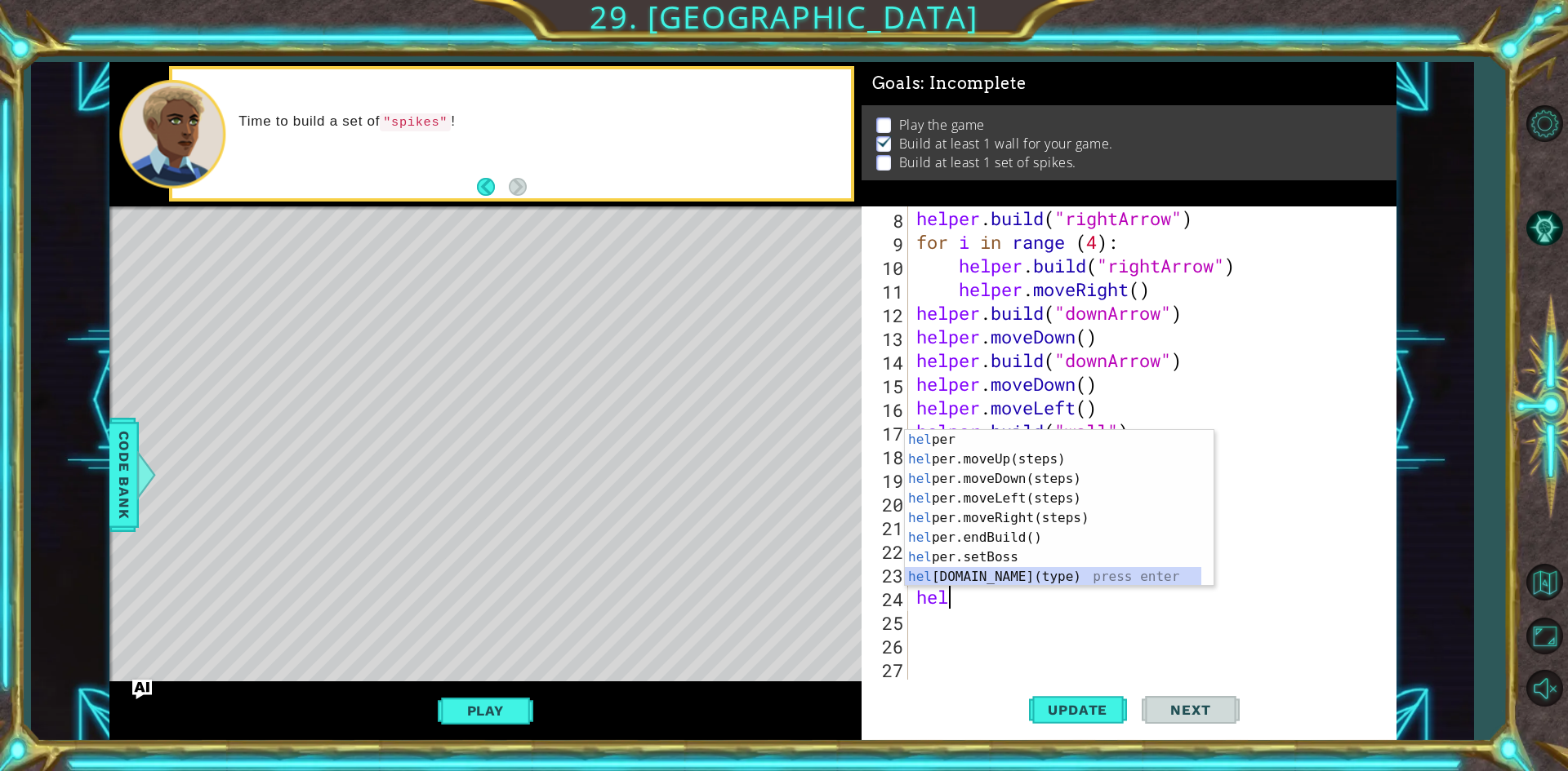
click at [1023, 581] on div "hel per press enter hel per.moveUp(steps) press enter hel per.moveDown(steps) p…" at bounding box center [1053, 528] width 296 height 196
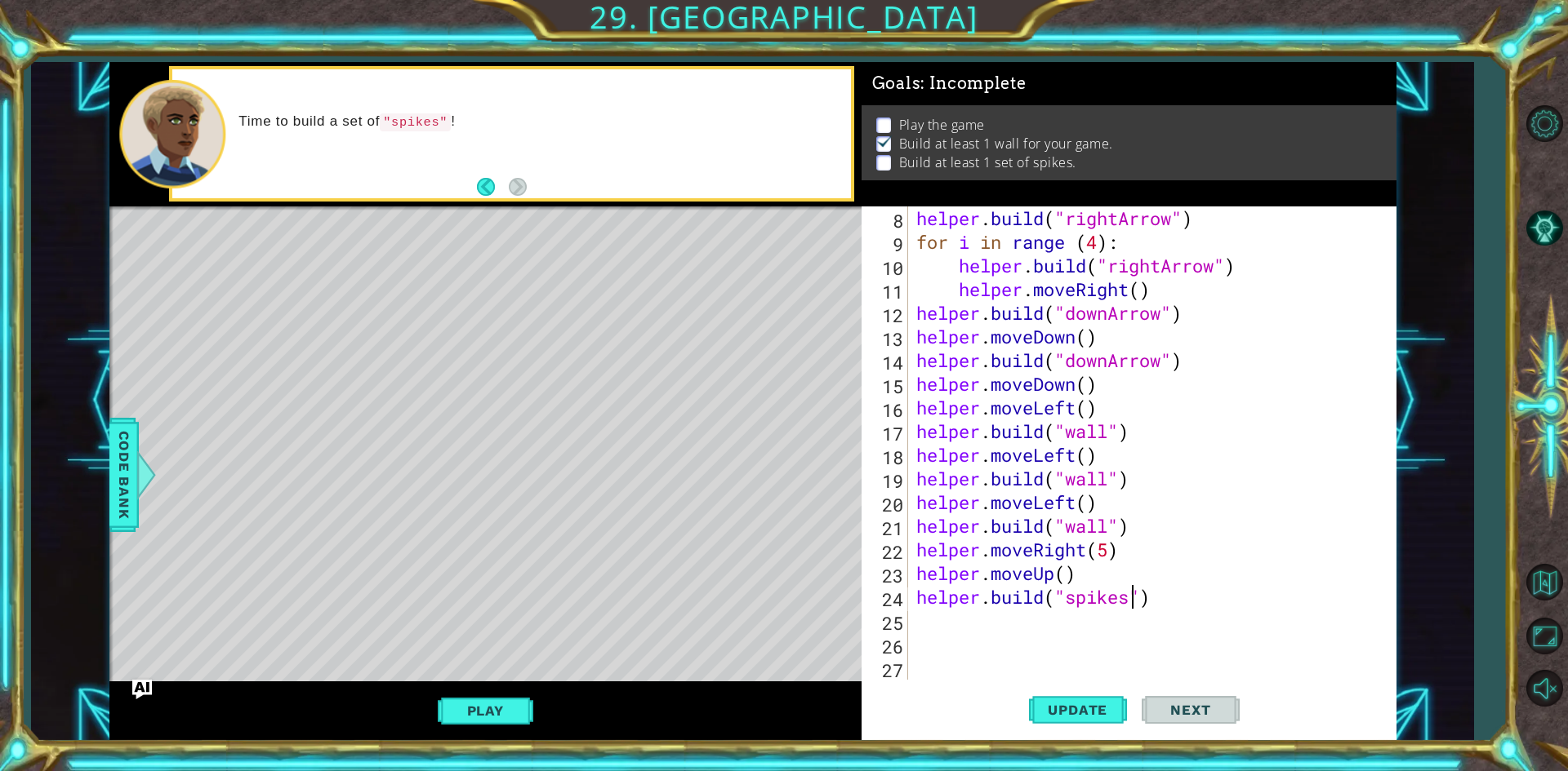
scroll to position [0, 10]
type textarea "[DOMAIN_NAME]("spikes")"
click at [1076, 696] on button "Update" at bounding box center [1078, 711] width 98 height 53
click at [1066, 721] on button "Update" at bounding box center [1078, 711] width 98 height 53
click at [1073, 710] on span "Update" at bounding box center [1078, 710] width 93 height 17
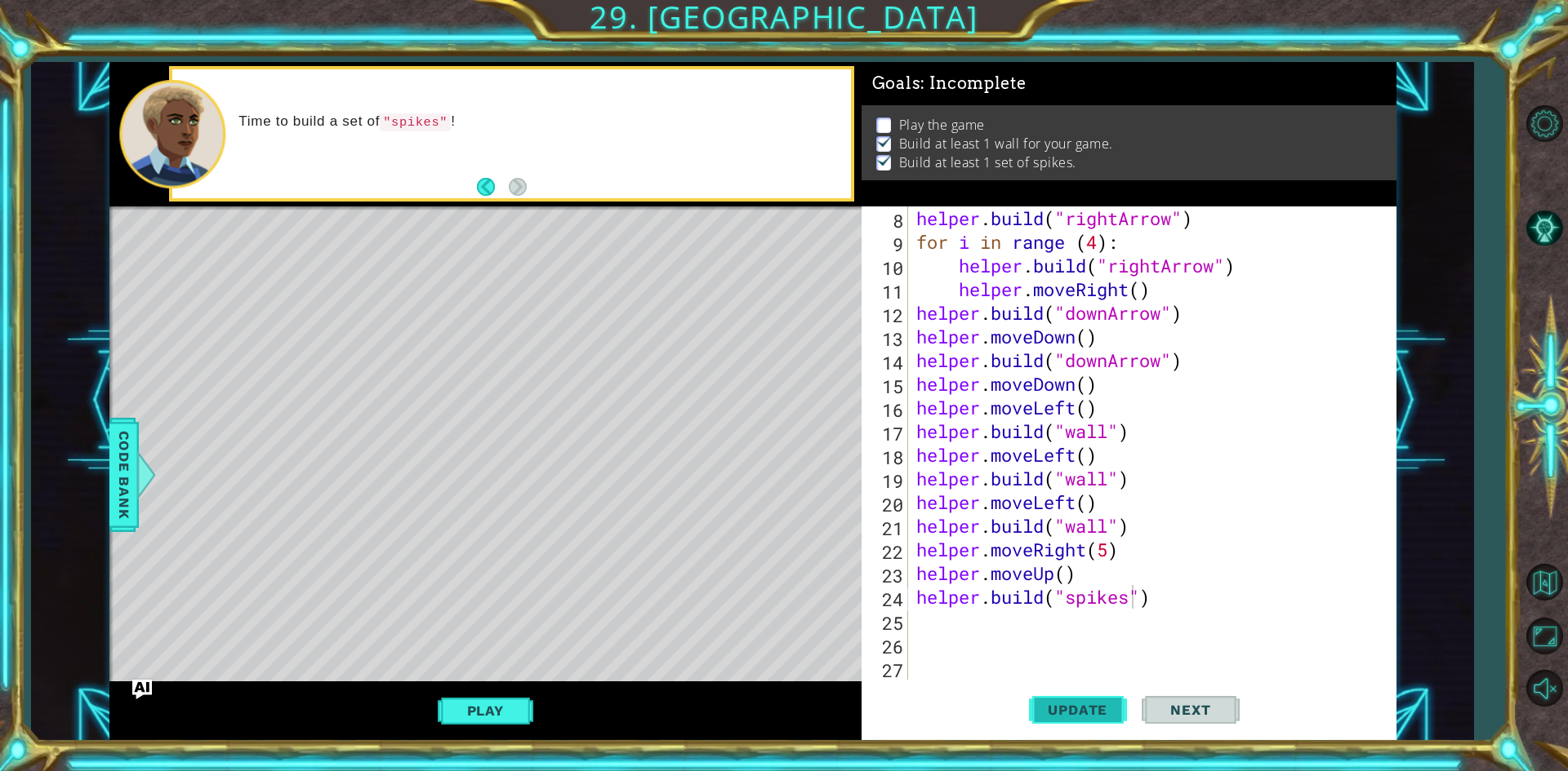
click at [1077, 707] on span "Update" at bounding box center [1078, 710] width 93 height 17
click at [1056, 617] on div "helper . build ( "rightArrow" ) for i in range ( 4 ) : helper . build ( "rightA…" at bounding box center [1150, 467] width 474 height 521
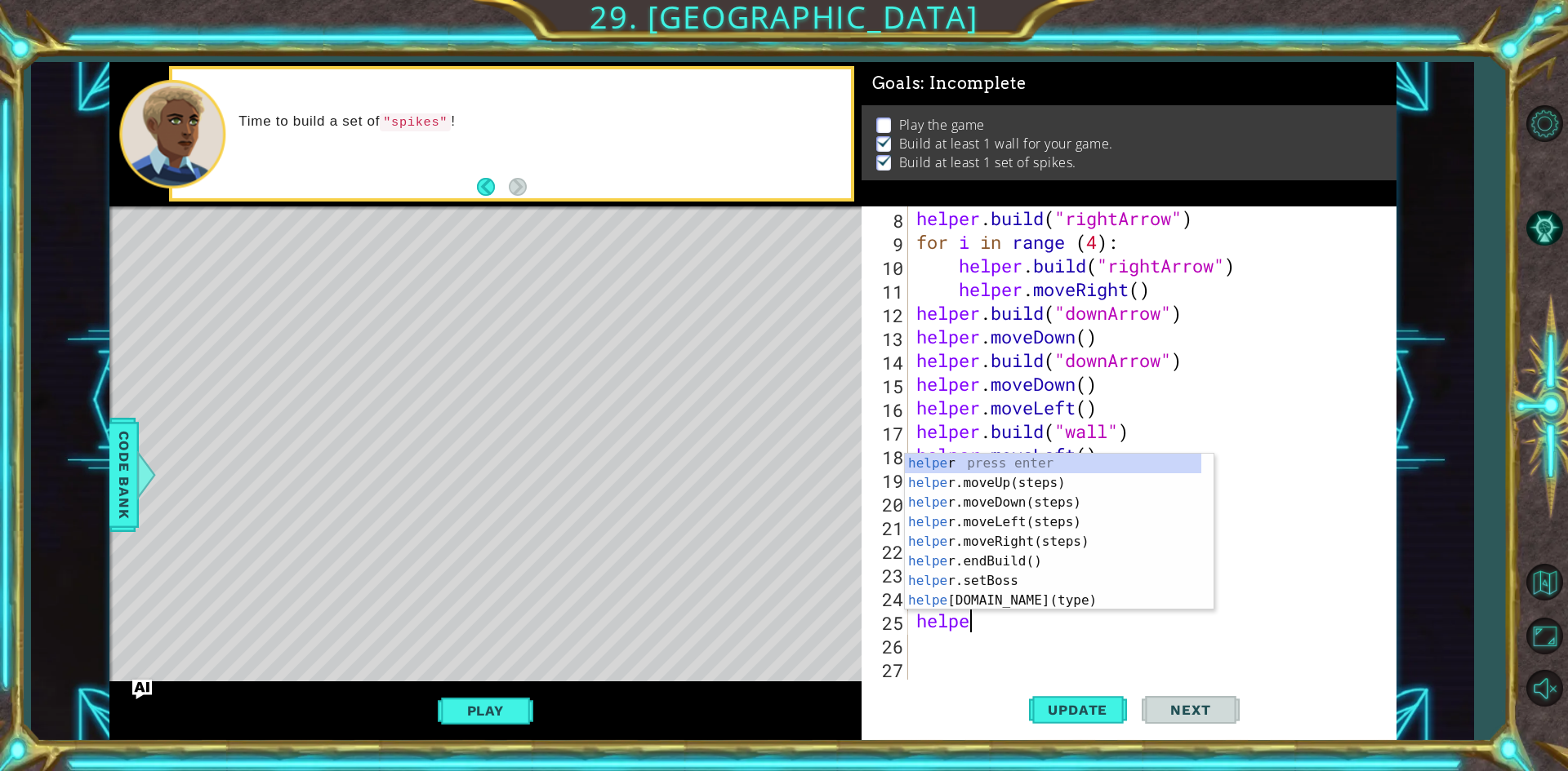
scroll to position [0, 2]
type textarea "helper"
click at [1067, 561] on div "helper press enter helper .moveUp(steps) press enter helper .moveDown(steps) pr…" at bounding box center [1053, 551] width 296 height 196
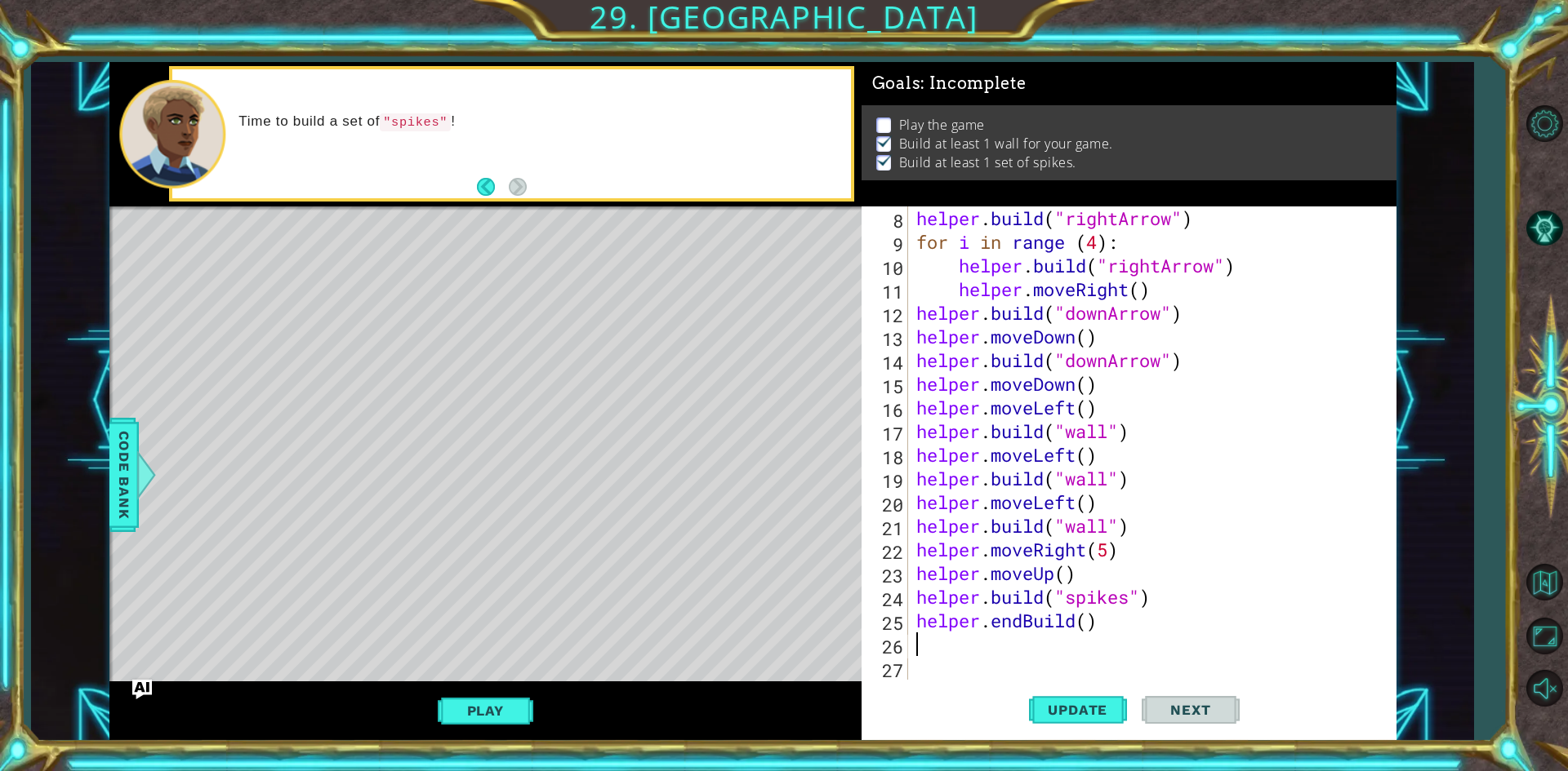
scroll to position [0, 0]
click at [1122, 612] on div "helper . build ( "rightArrow" ) for i in range ( 4 ) : helper . build ( "rightA…" at bounding box center [1150, 467] width 474 height 521
click at [1153, 600] on div "helper . build ( "rightArrow" ) for i in range ( 4 ) : helper . build ( "rightA…" at bounding box center [1150, 467] width 474 height 521
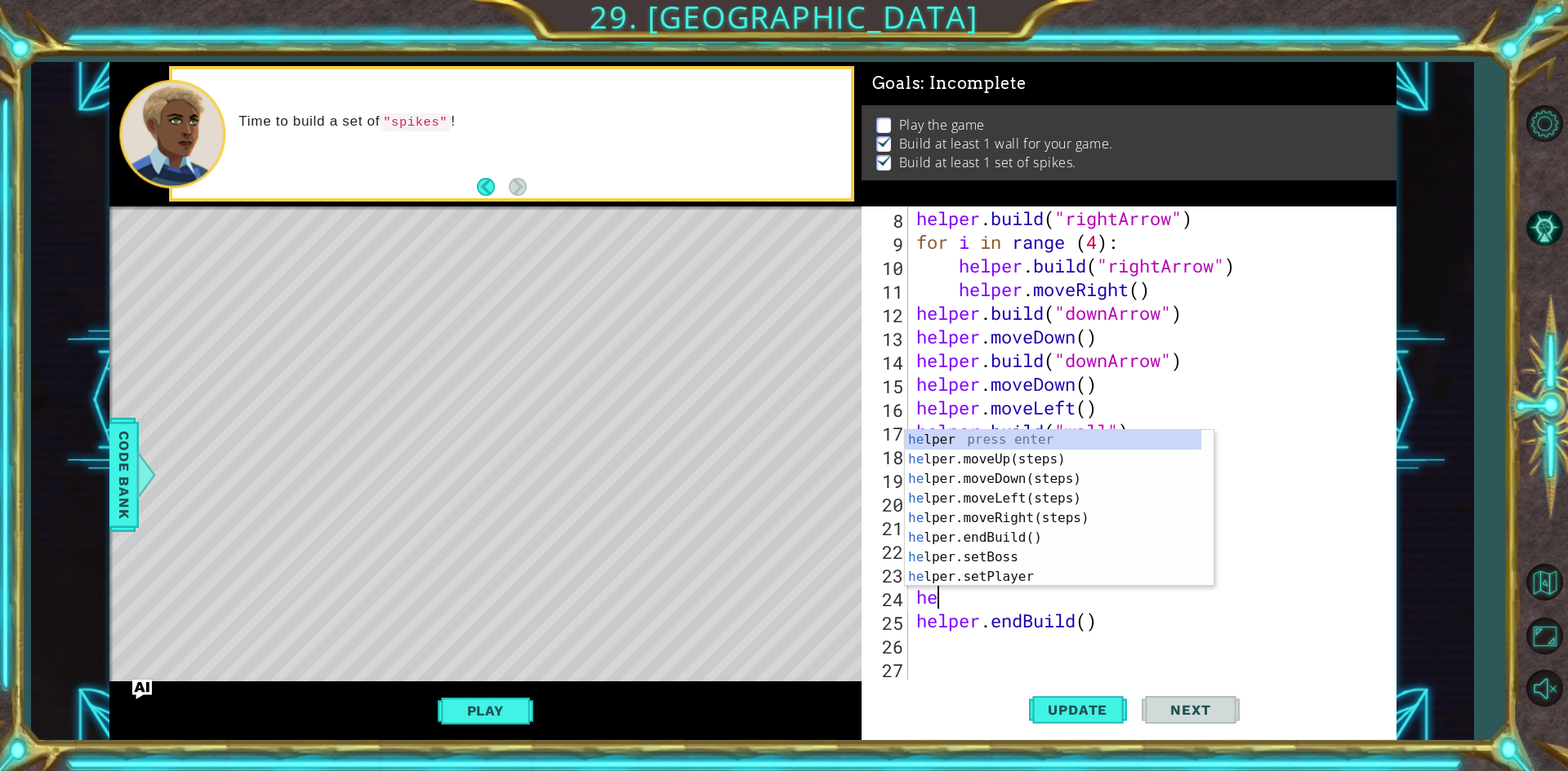
type textarea "h"
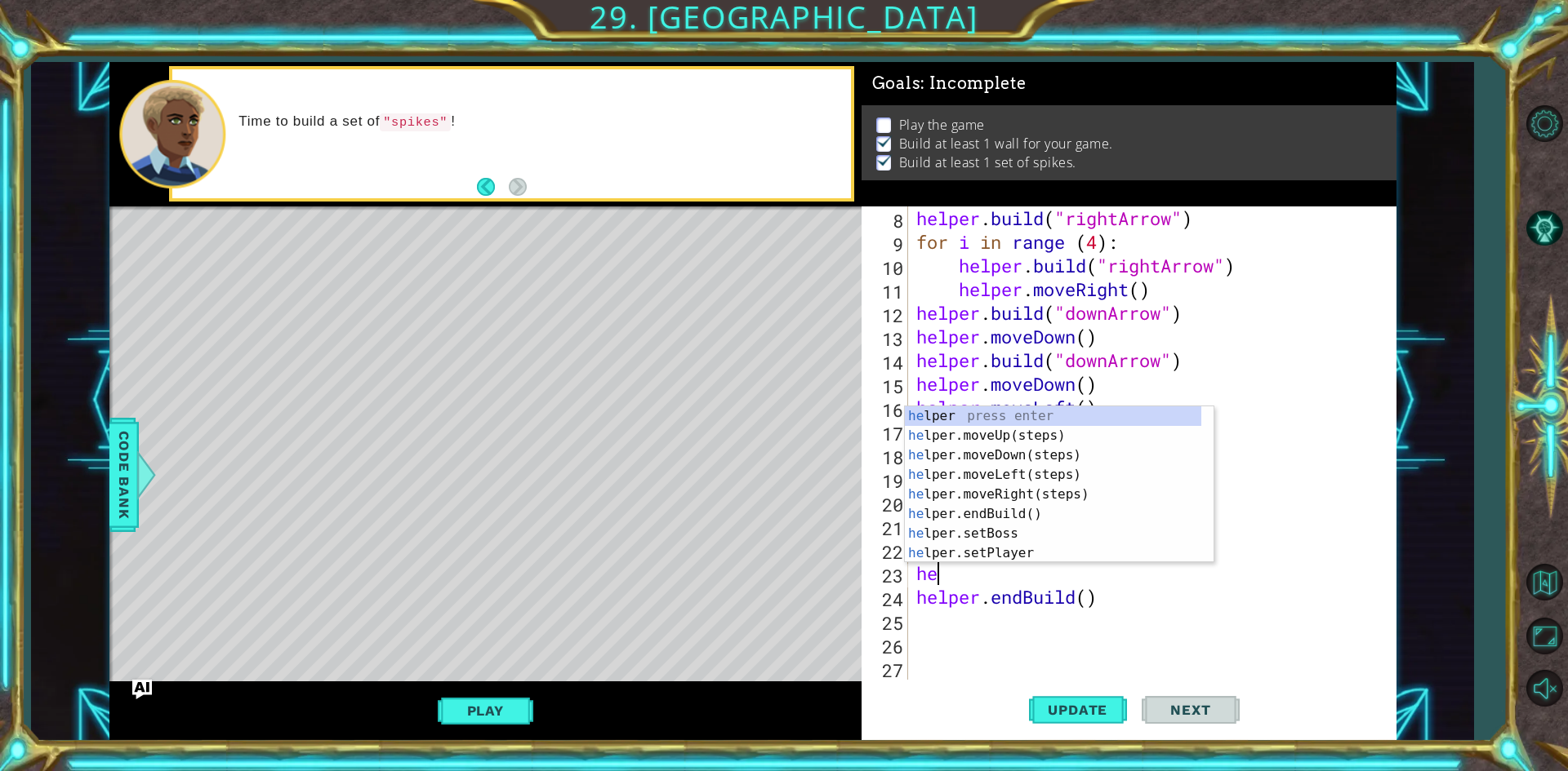
type textarea "h"
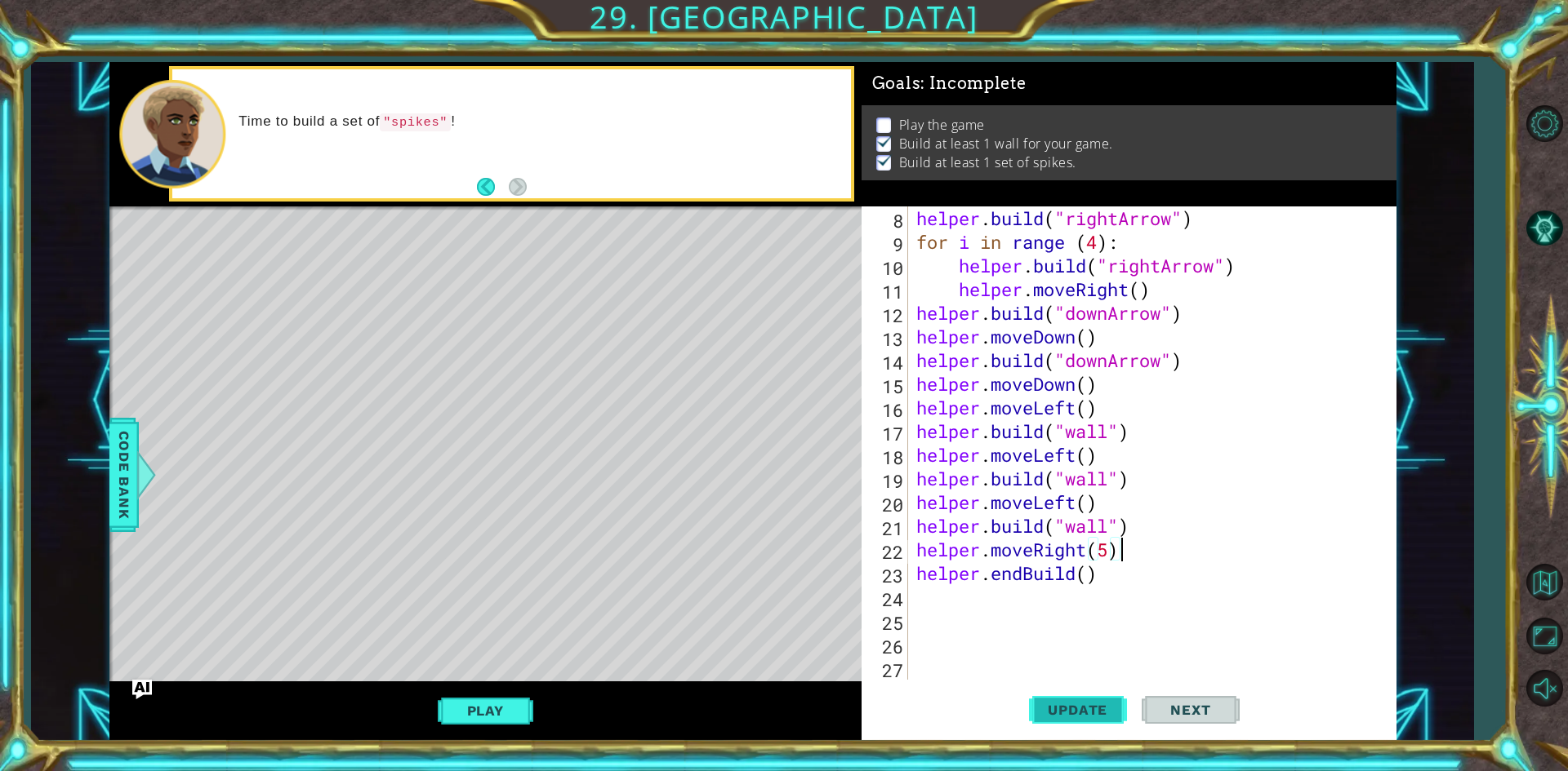
click at [1083, 703] on span "Update" at bounding box center [1078, 710] width 93 height 17
click at [1078, 575] on div "helper . build ( "rightArrow" ) for i in range ( 4 ) : helper . build ( "rightA…" at bounding box center [1150, 467] width 474 height 521
click at [1083, 576] on div "helper . build ( "rightArrow" ) for i in range ( 4 ) : helper . build ( "rightA…" at bounding box center [1150, 467] width 474 height 521
click at [1092, 577] on div "helper . build ( "rightArrow" ) for i in range ( 4 ) : helper . build ( "rightA…" at bounding box center [1150, 467] width 474 height 521
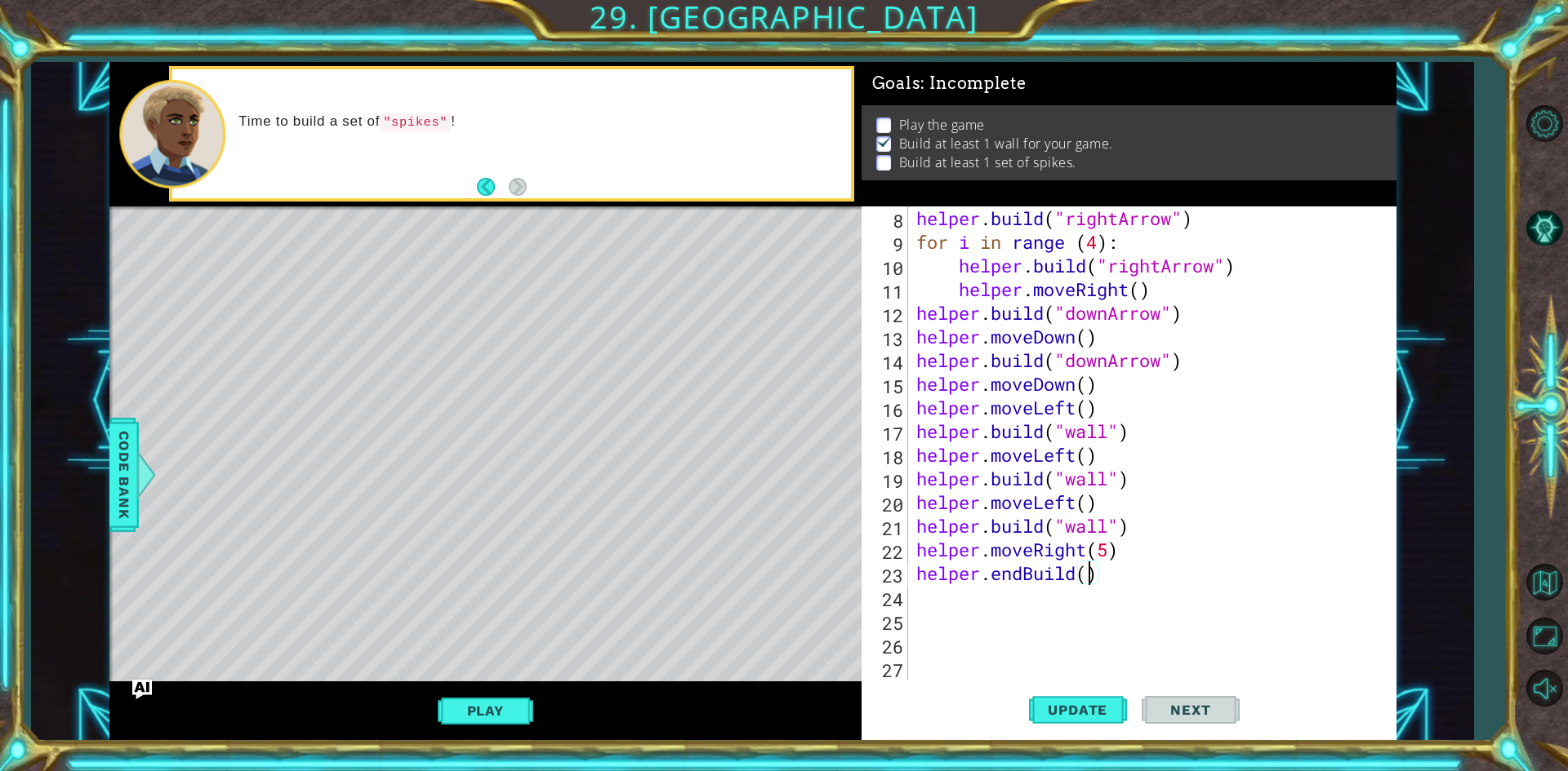
scroll to position [0, 8]
click at [1117, 710] on span "Update" at bounding box center [1078, 710] width 93 height 17
click at [1118, 541] on div "helper . build ( "rightArrow" ) for i in range ( 4 ) : helper . build ( "rightA…" at bounding box center [1150, 467] width 474 height 521
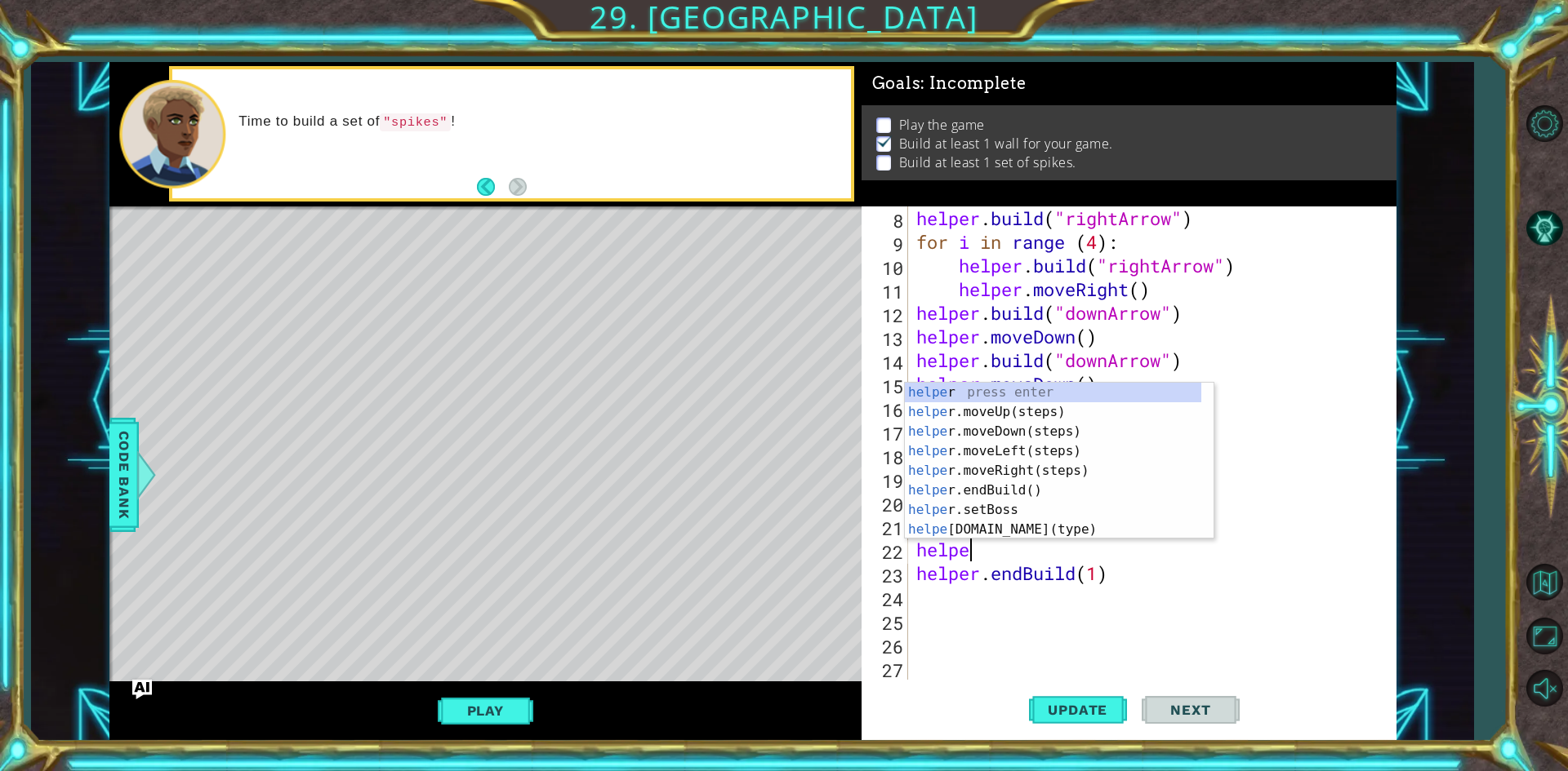
scroll to position [0, 1]
type textarea "h"
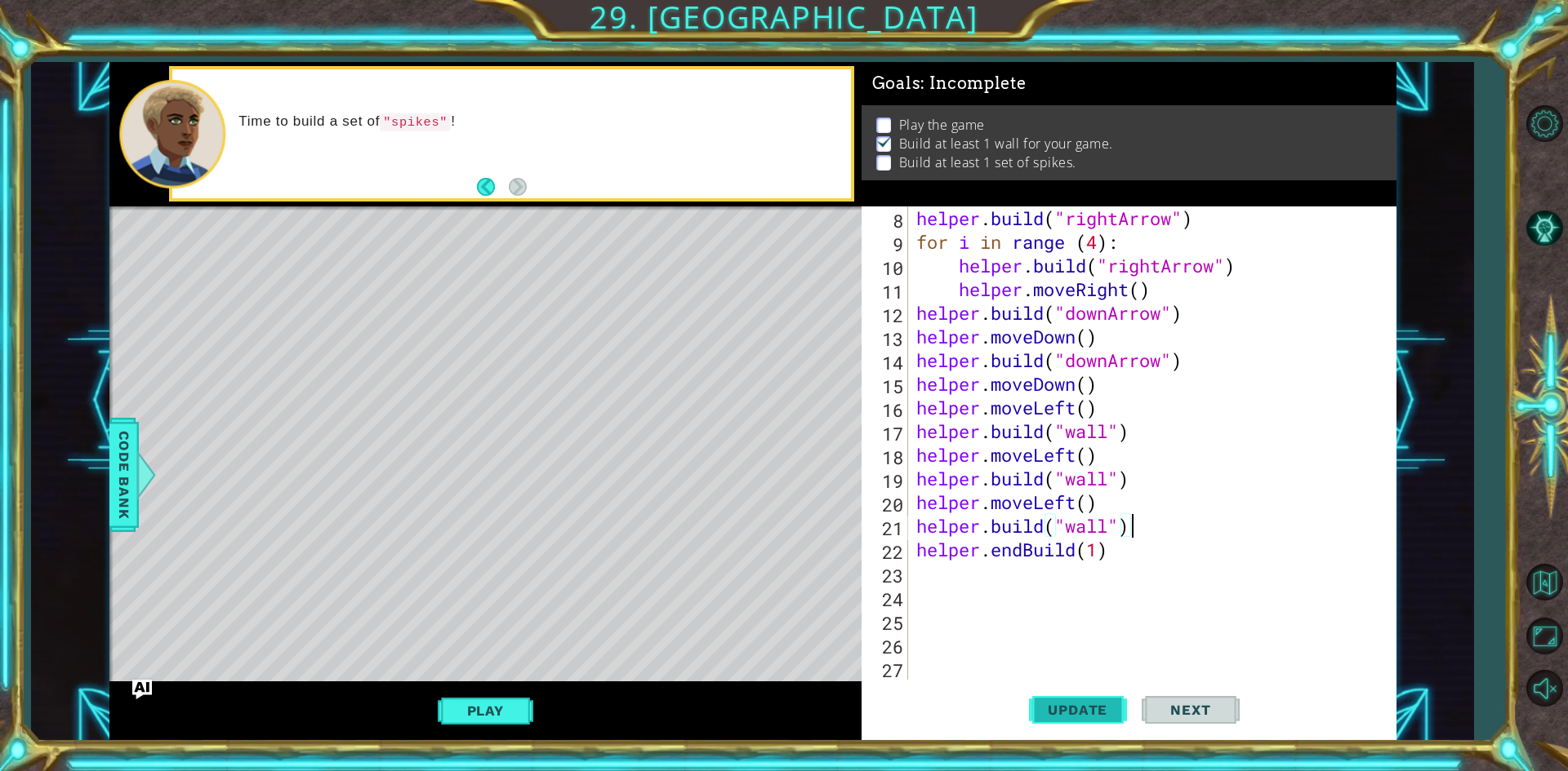
click at [1066, 717] on span "Update" at bounding box center [1078, 710] width 93 height 17
click at [1120, 548] on div "helper . build ( "rightArrow" ) for i in range ( 4 ) : helper . build ( "rightA…" at bounding box center [1150, 467] width 474 height 521
type textarea "helper.endBuild(1)"
type textarea "helper"
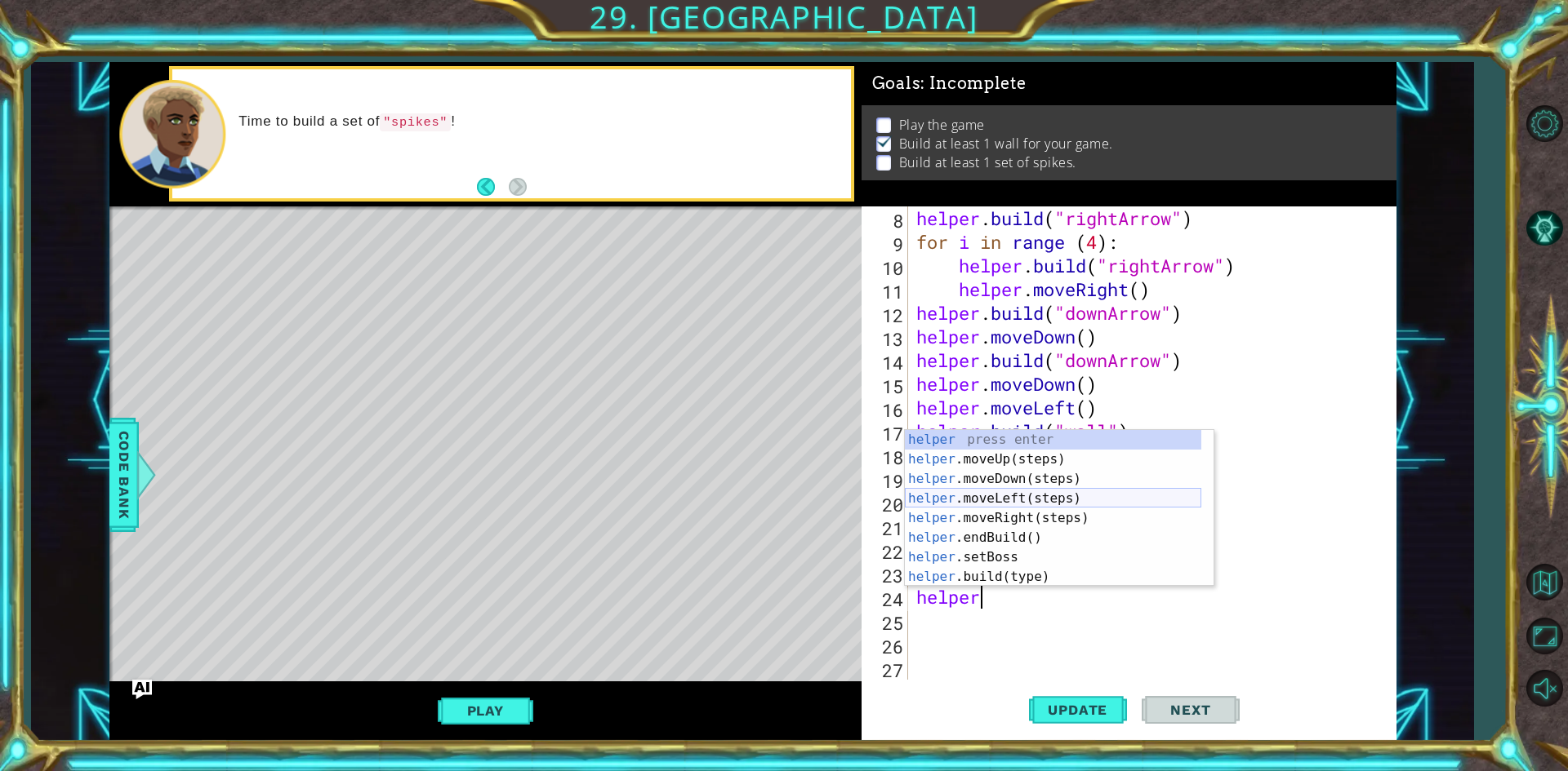
click at [1050, 496] on div "helper press enter helper .moveUp(steps) press enter helper .moveDown(steps) pr…" at bounding box center [1053, 528] width 296 height 196
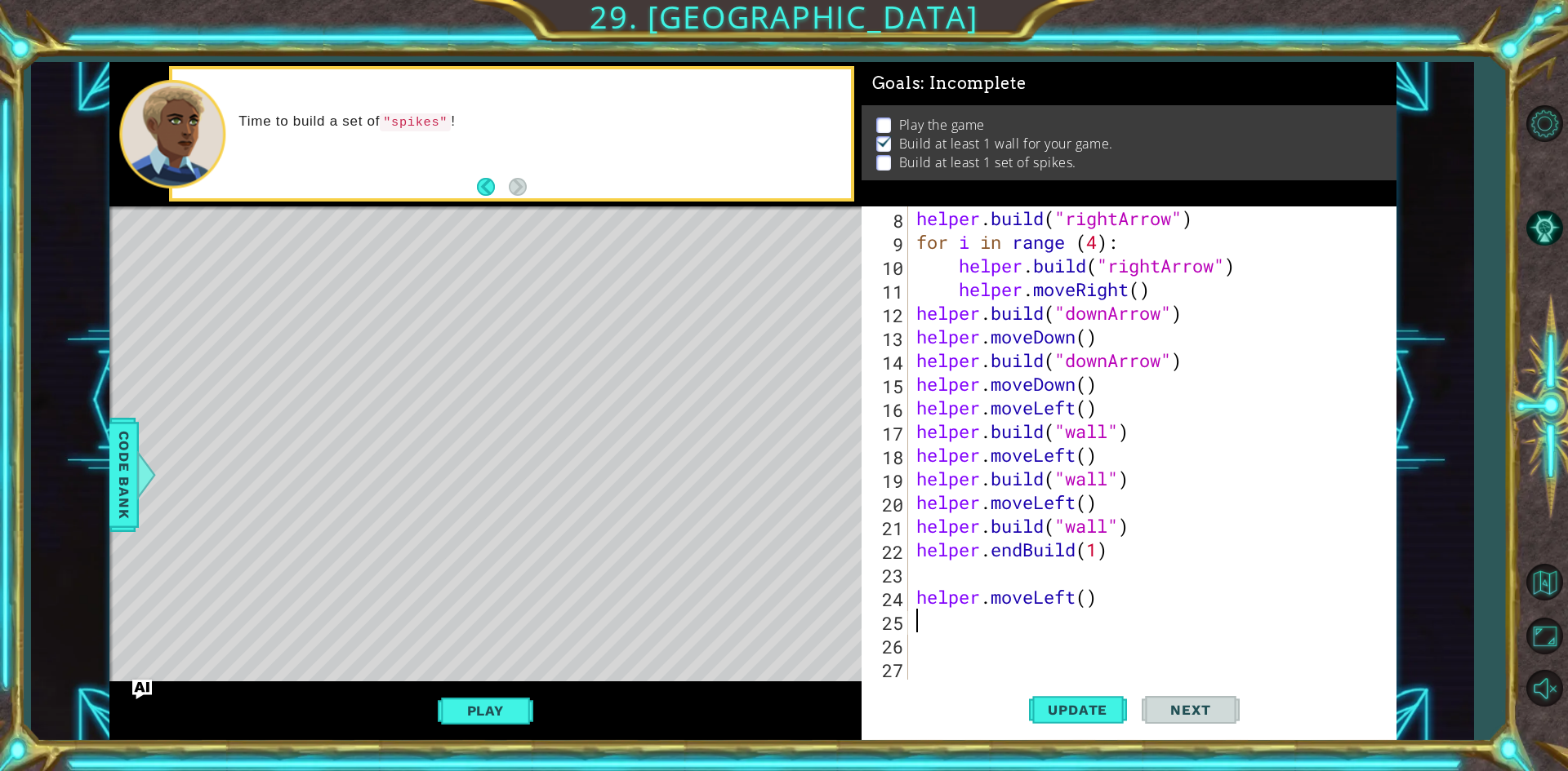
scroll to position [0, 0]
click at [1080, 595] on div "helper . build ( "rightArrow" ) for i in range ( 4 ) : helper . build ( "rightA…" at bounding box center [1150, 467] width 474 height 521
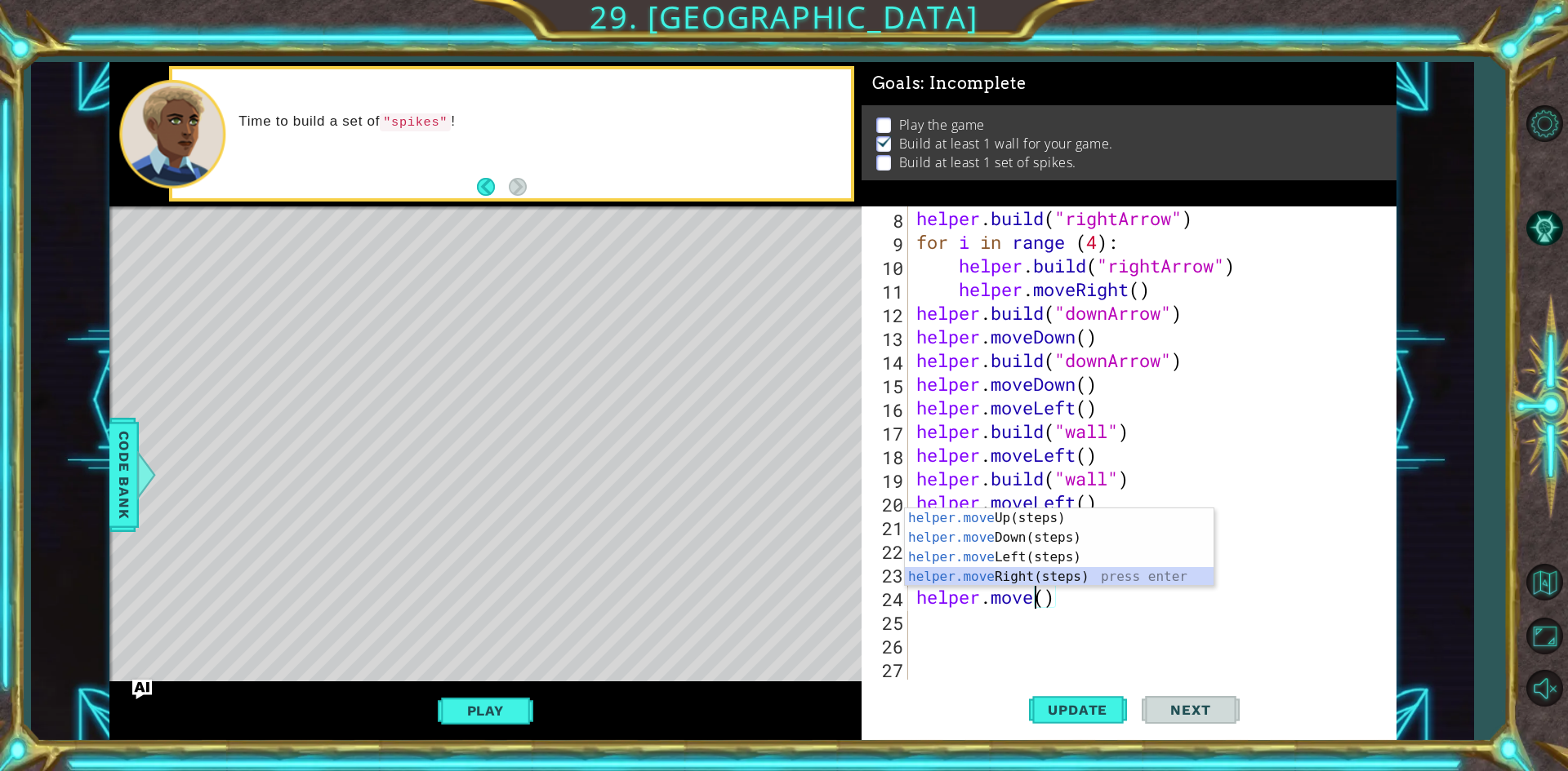
click at [1064, 579] on div "helper.move Up(steps) press enter helper.move Down(steps) press enter helper.mo…" at bounding box center [1059, 567] width 309 height 118
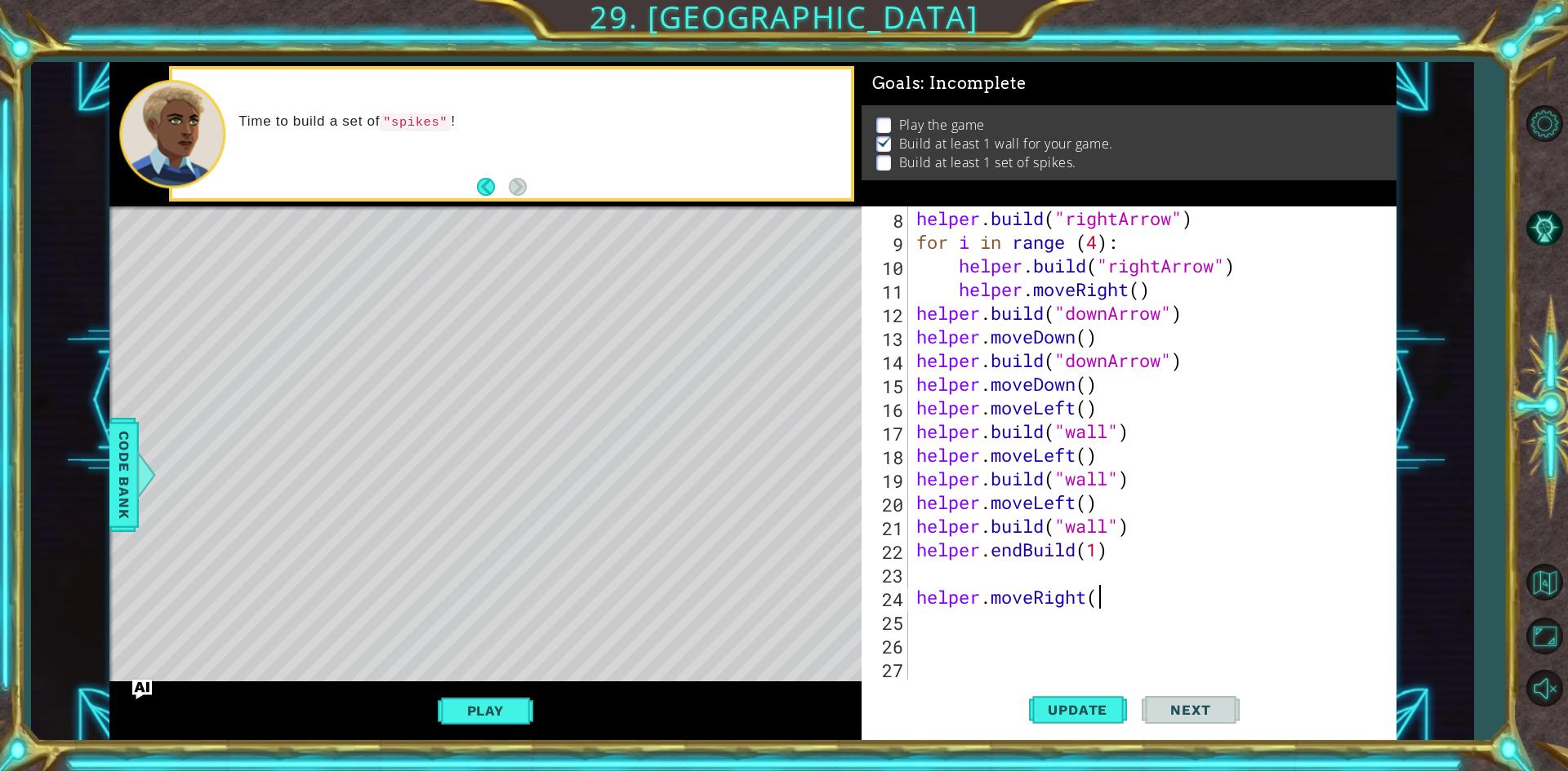
scroll to position [0, 8]
type textarea "helper.moveRight()"
click at [1103, 608] on div "helper . build ( "rightArrow" ) for i in range ( 4 ) : helper . build ( "rightA…" at bounding box center [1150, 467] width 474 height 521
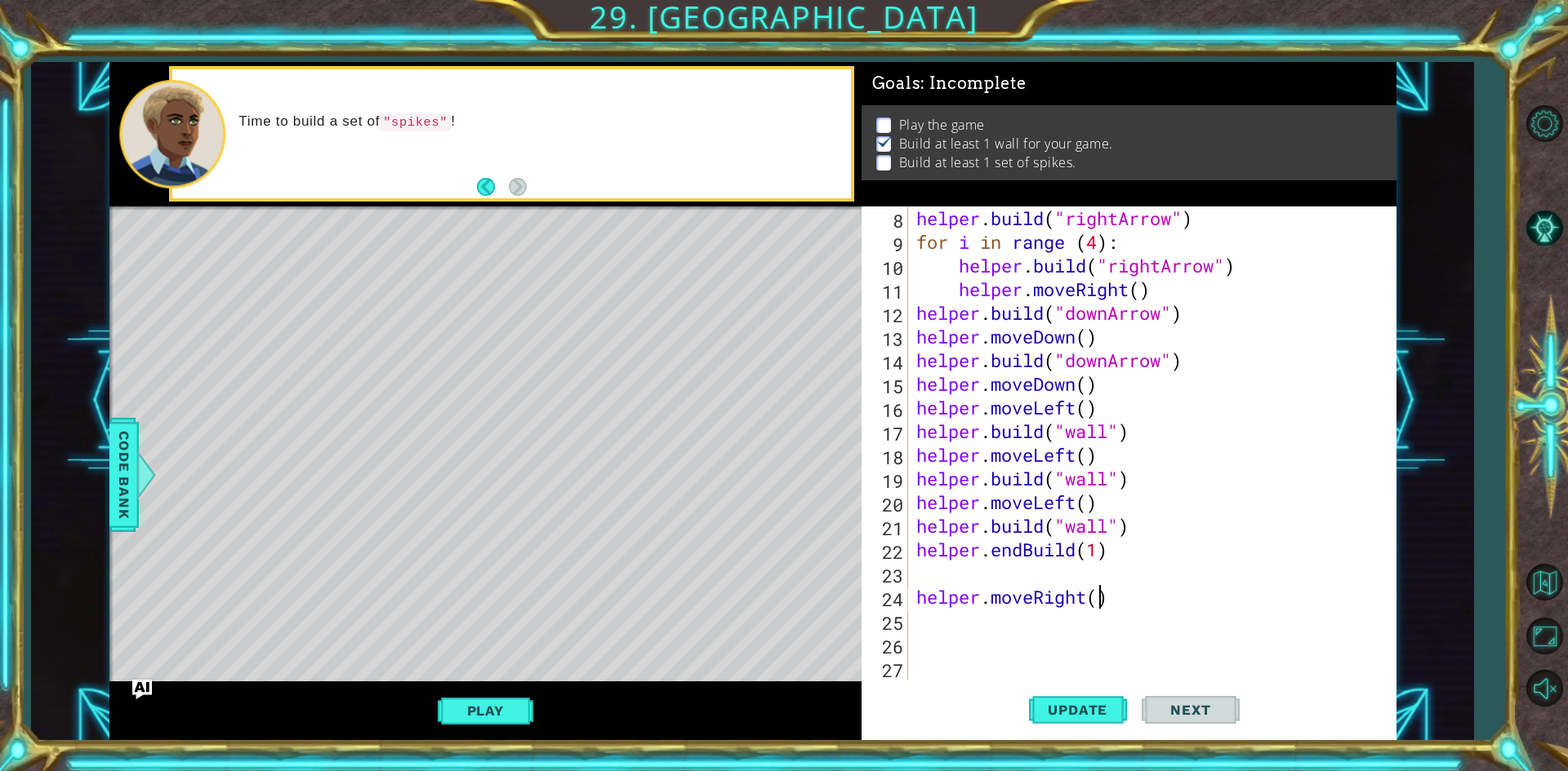
click at [1102, 606] on div "helper . build ( "rightArrow" ) for i in range ( 4 ) : helper . build ( "rightA…" at bounding box center [1150, 467] width 474 height 521
click at [1103, 704] on span "Update" at bounding box center [1078, 710] width 93 height 17
click at [1100, 545] on div "helper . build ( "rightArrow" ) for i in range ( 4 ) : helper . build ( "rightA…" at bounding box center [1150, 467] width 474 height 521
type textarea "helper.endBuild(1)"
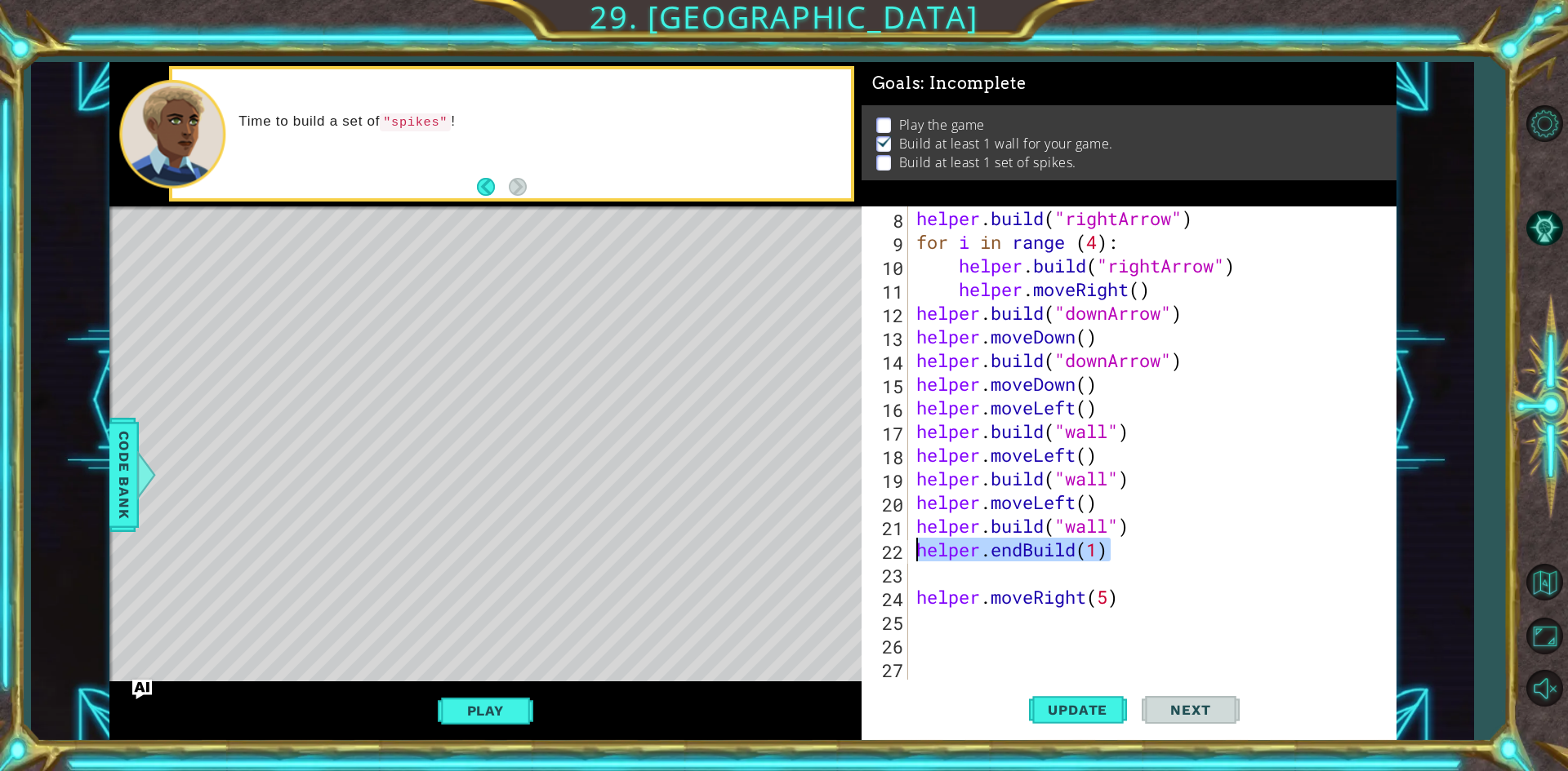
drag, startPoint x: 1119, startPoint y: 550, endPoint x: 912, endPoint y: 540, distance: 207.2
click at [912, 540] on div "helper.endBuild(1) 8 9 10 11 12 13 14 15 16 17 18 19 20 21 22 23 24 25 26 27 28…" at bounding box center [1126, 443] width 530 height 473
type textarea "[DOMAIN_NAME]("wall")"
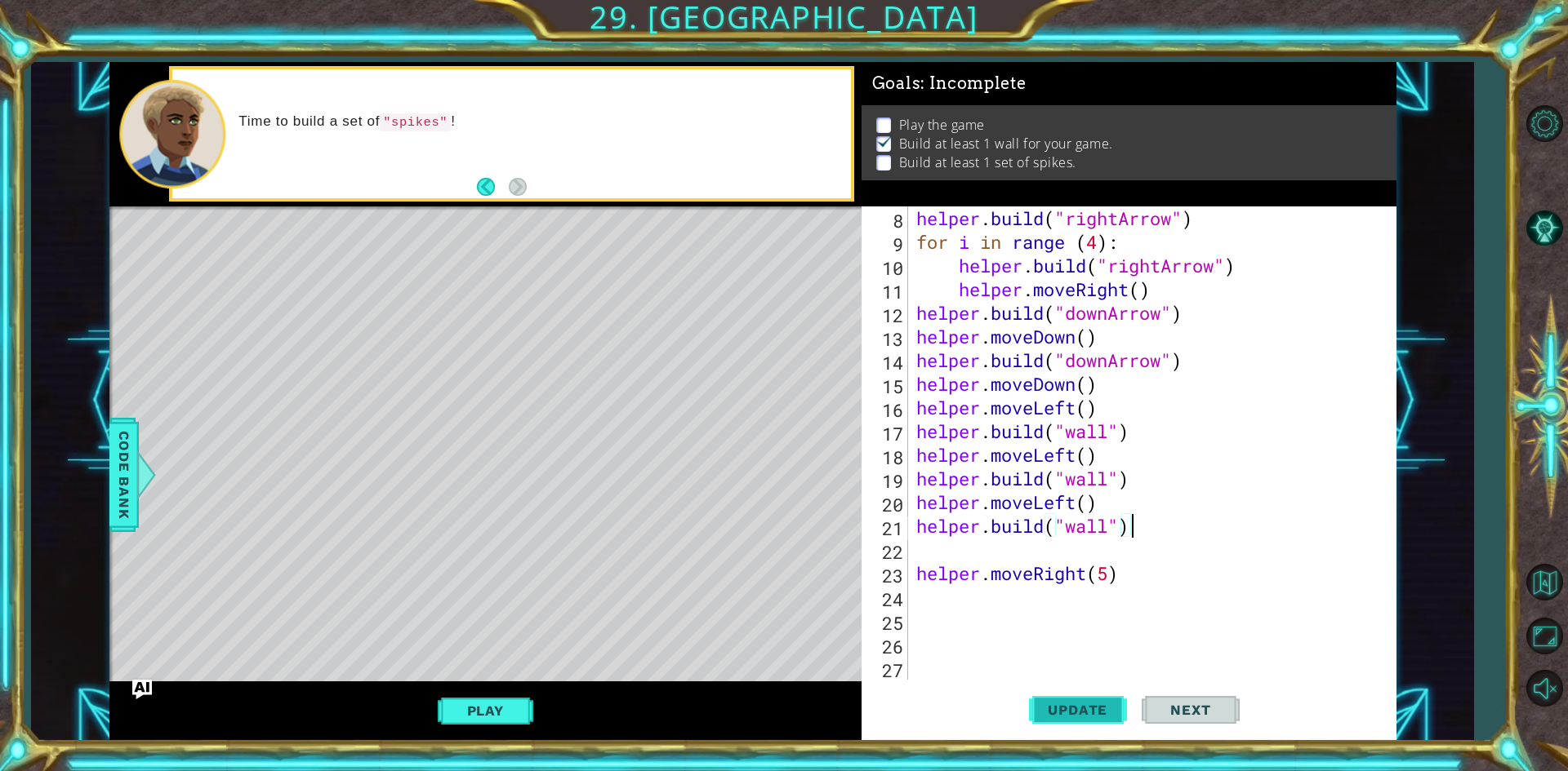
click at [1063, 724] on button "Update" at bounding box center [1078, 711] width 98 height 53
click at [1063, 722] on button "Update" at bounding box center [1078, 711] width 98 height 53
click at [1066, 704] on span "Update" at bounding box center [1078, 710] width 93 height 17
click at [490, 188] on button "Back" at bounding box center [493, 187] width 32 height 18
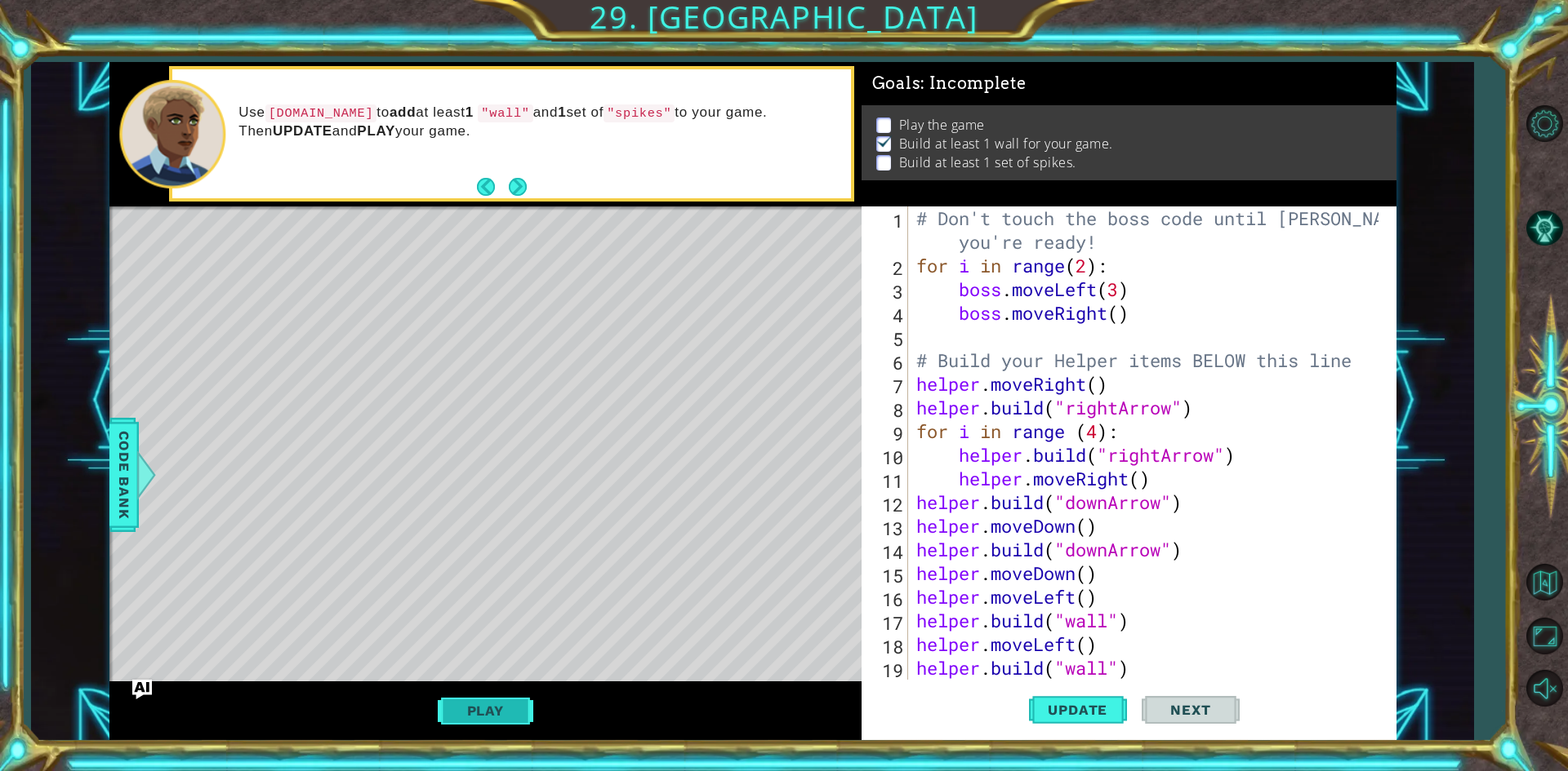
click at [470, 709] on button "Play" at bounding box center [485, 710] width 96 height 31
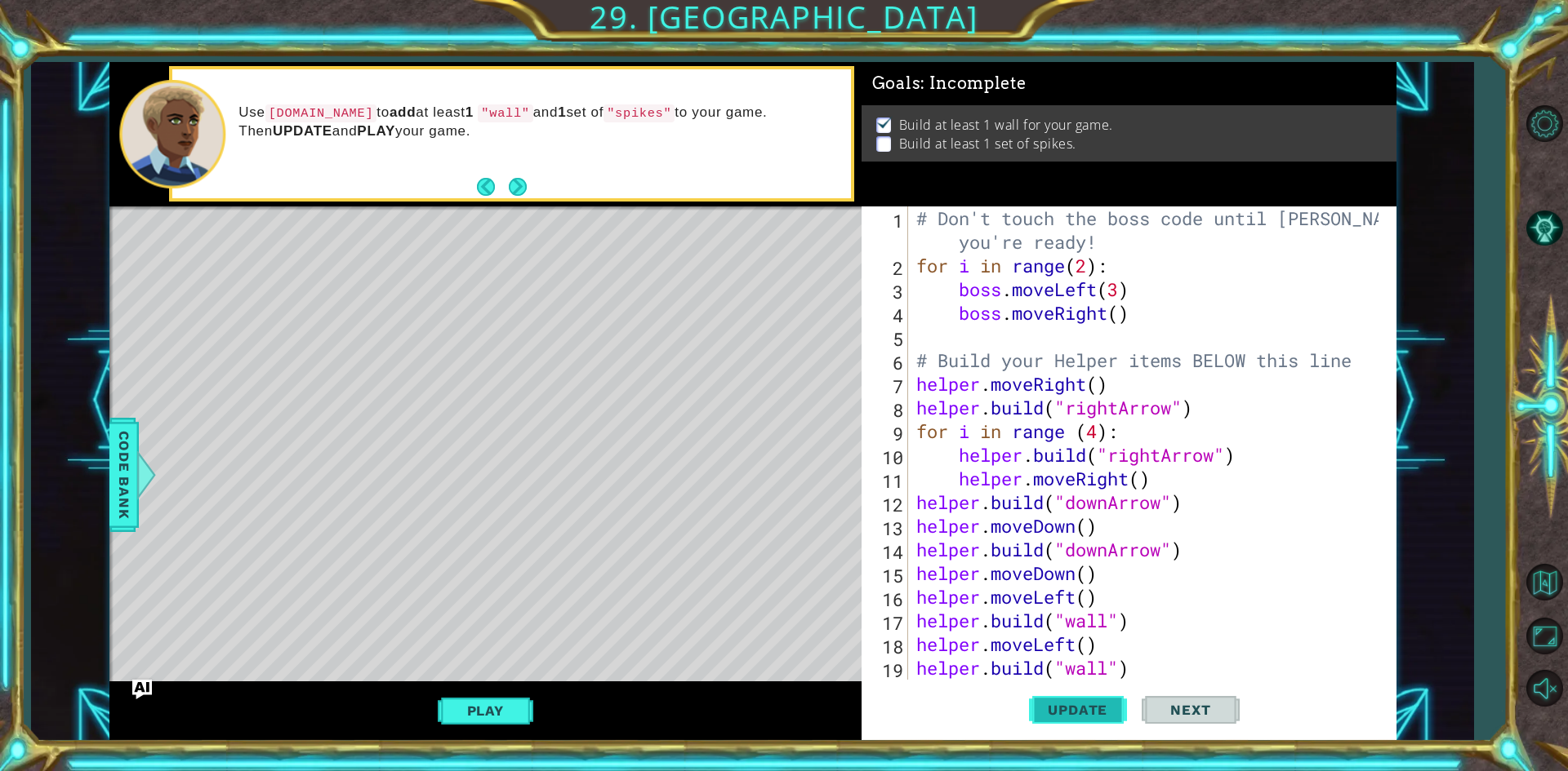
click at [1055, 709] on span "Update" at bounding box center [1078, 710] width 93 height 17
click at [1133, 673] on div "# Don't touch the boss code until [PERSON_NAME] says you're ready! for i in ran…" at bounding box center [1150, 478] width 474 height 544
click at [1168, 663] on div "# Don't touch the boss code until [PERSON_NAME] says you're ready! for i in ran…" at bounding box center [1150, 478] width 474 height 544
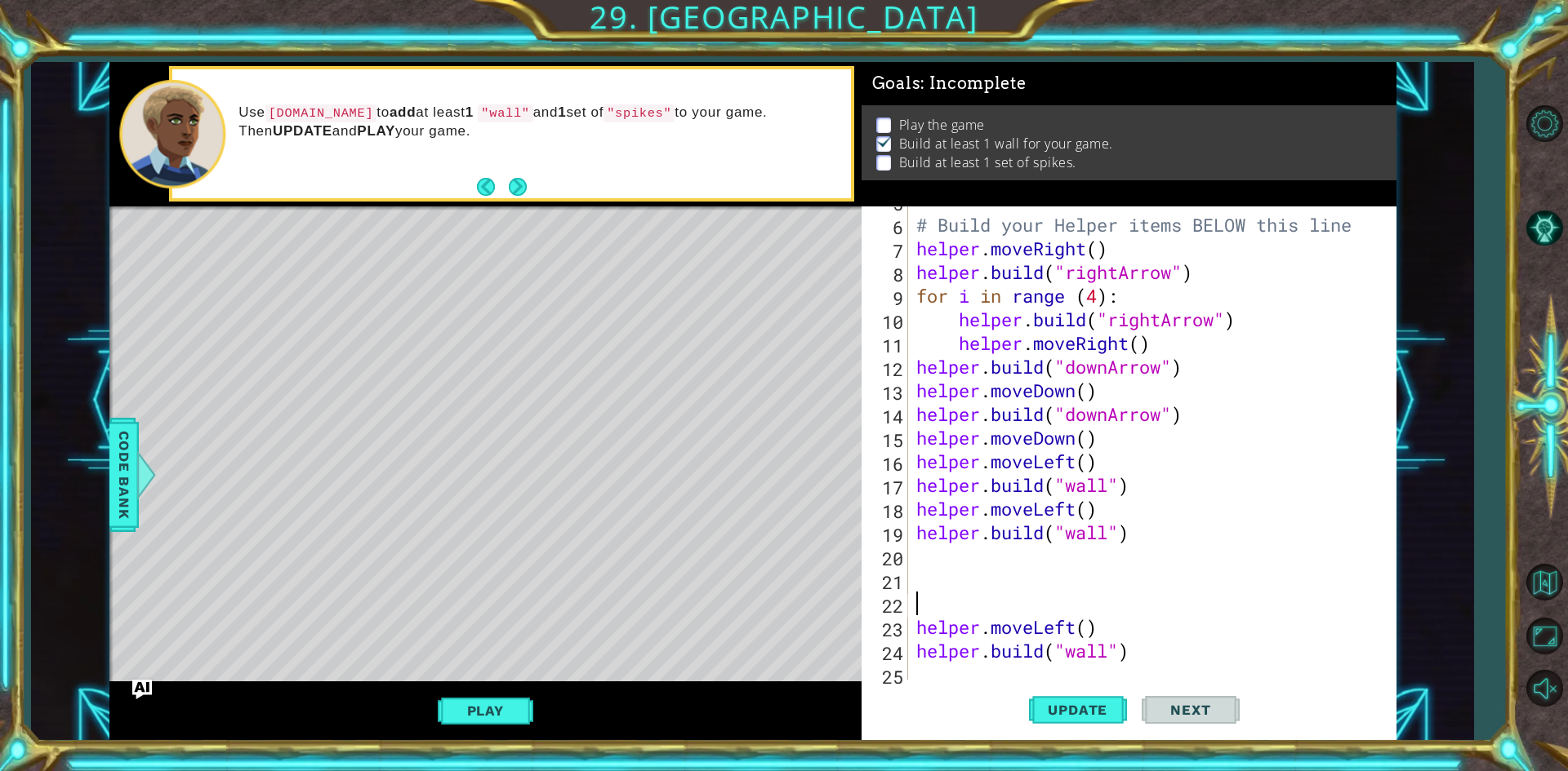
scroll to position [137, 0]
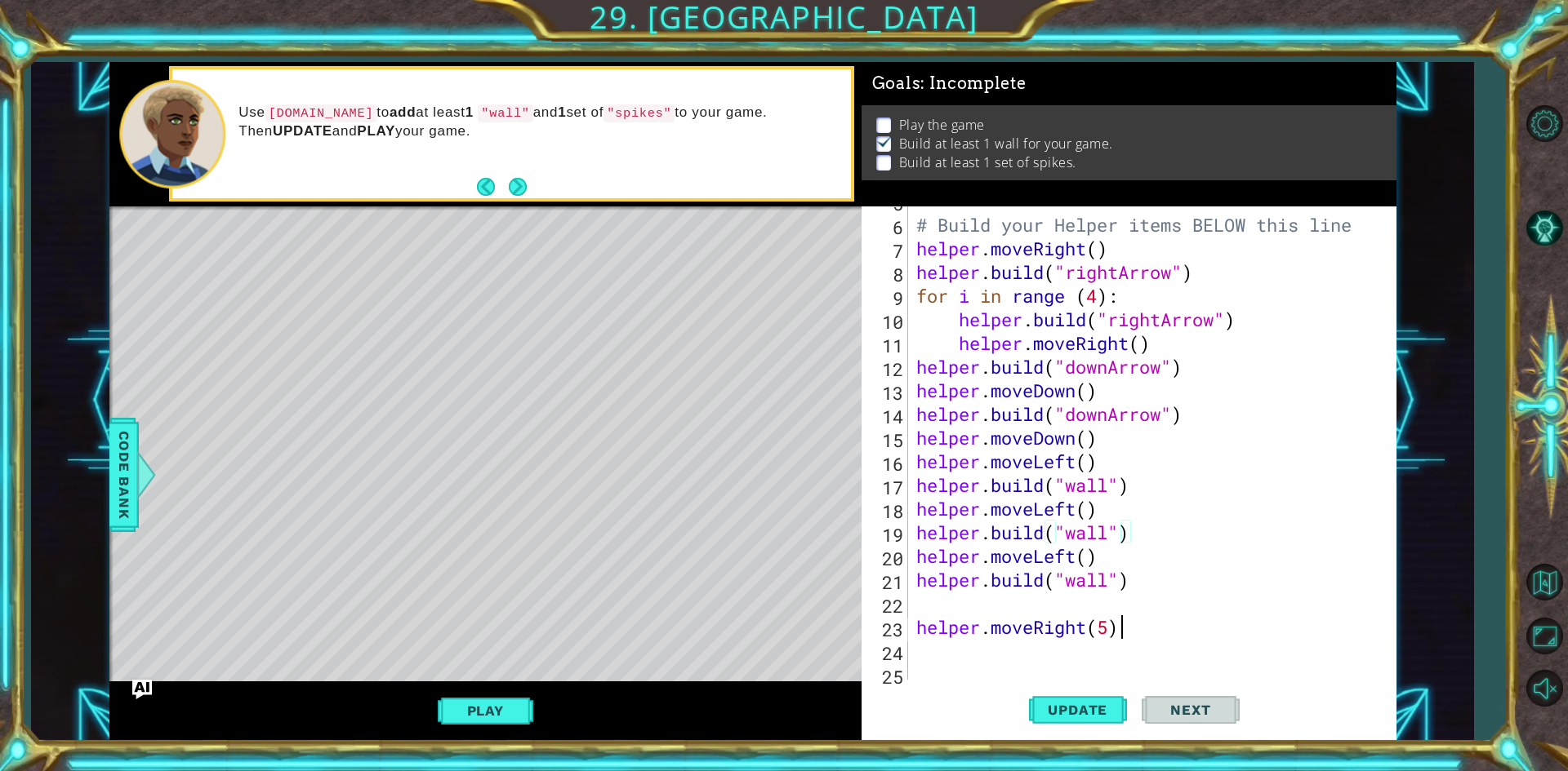
click at [1143, 621] on div "# Build your Helper items BELOW this line helper . moveRight ( ) helper . build…" at bounding box center [1150, 449] width 474 height 521
type textarea "helper.moveRight(5)"
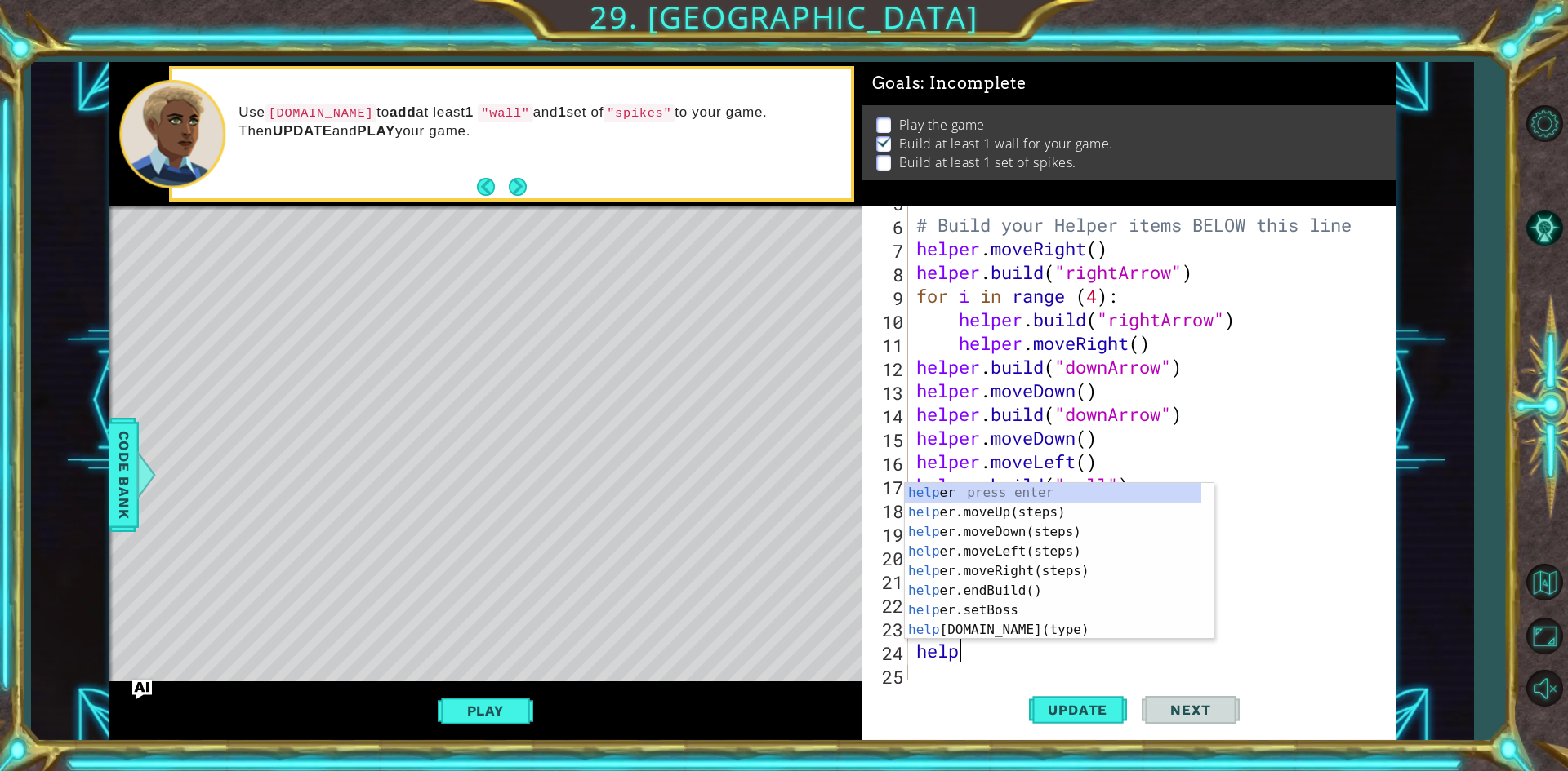
scroll to position [0, 2]
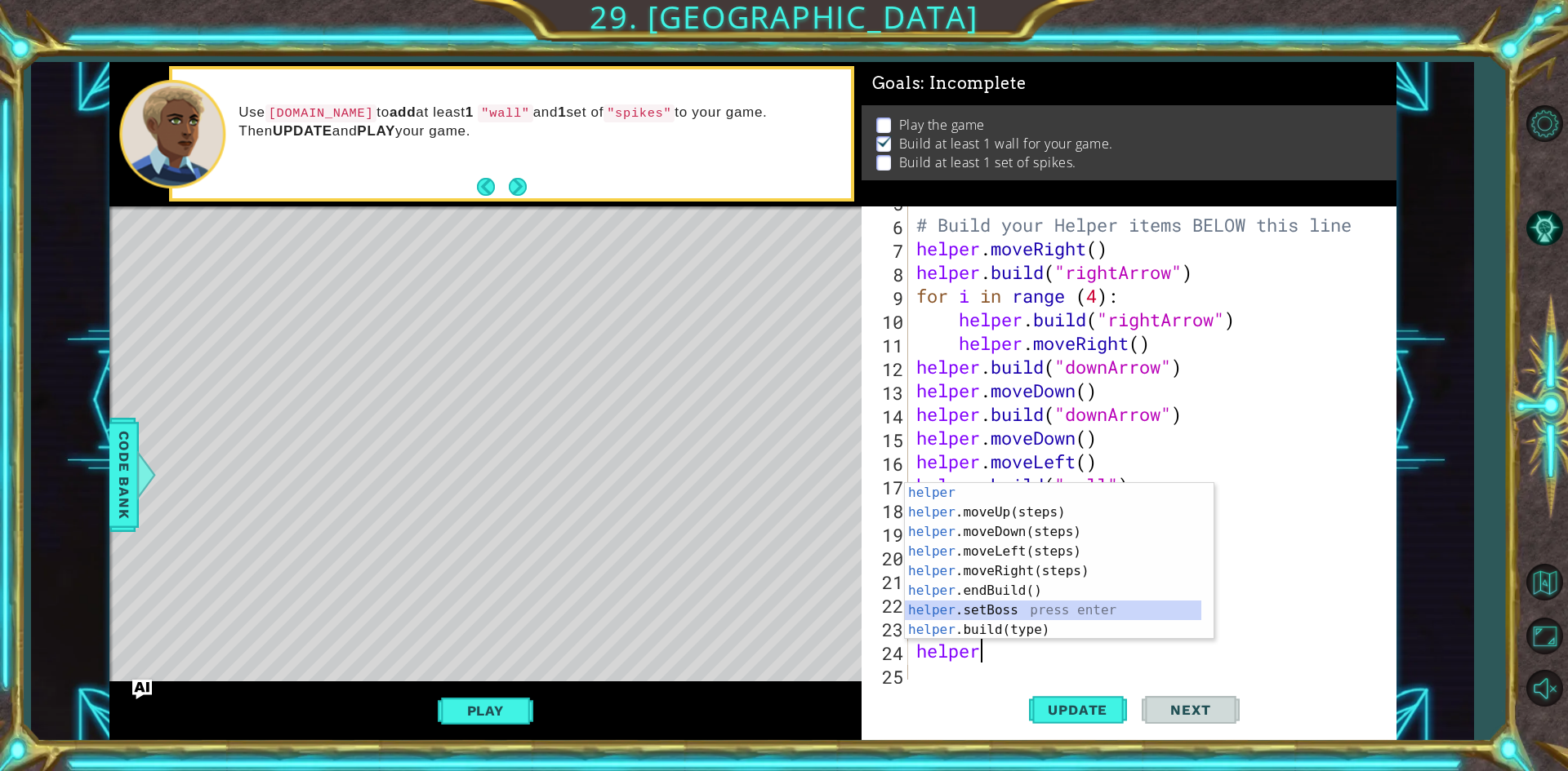
click at [1059, 618] on div "helper press enter helper .moveUp(steps) press enter helper .moveDown(steps) pr…" at bounding box center [1053, 581] width 296 height 196
click at [1020, 613] on div "helper. moveUp(steps) press enter helper. moveDown(steps) press enter helper. m…" at bounding box center [1053, 581] width 296 height 196
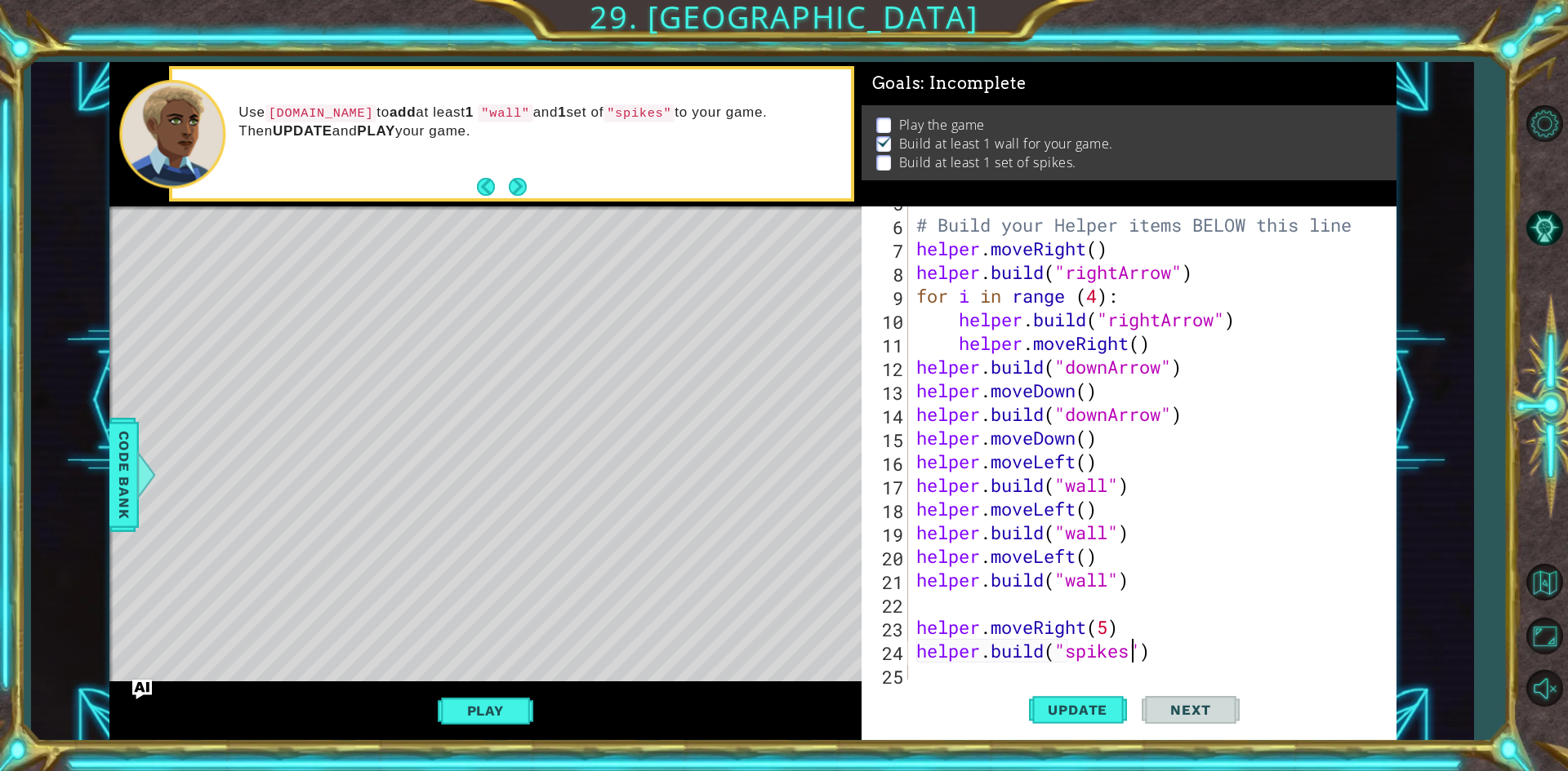
scroll to position [0, 10]
click at [1085, 717] on span "Update" at bounding box center [1078, 710] width 93 height 17
click at [1094, 706] on span "Update" at bounding box center [1078, 710] width 93 height 17
click at [1138, 624] on div "# Build your Helper items BELOW this line helper . moveRight ( ) helper . build…" at bounding box center [1150, 449] width 474 height 521
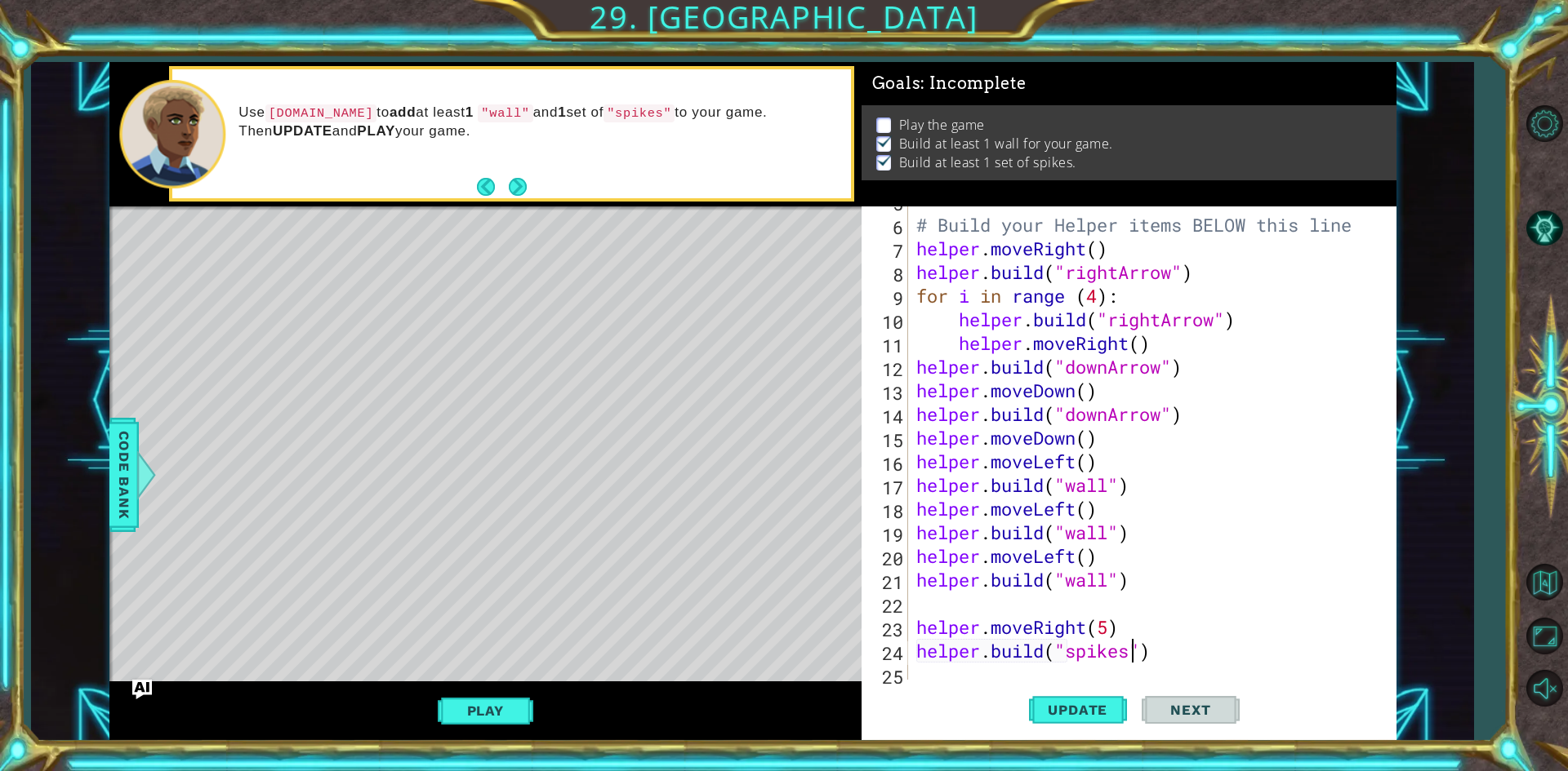
type textarea "helper.moveRight(5)"
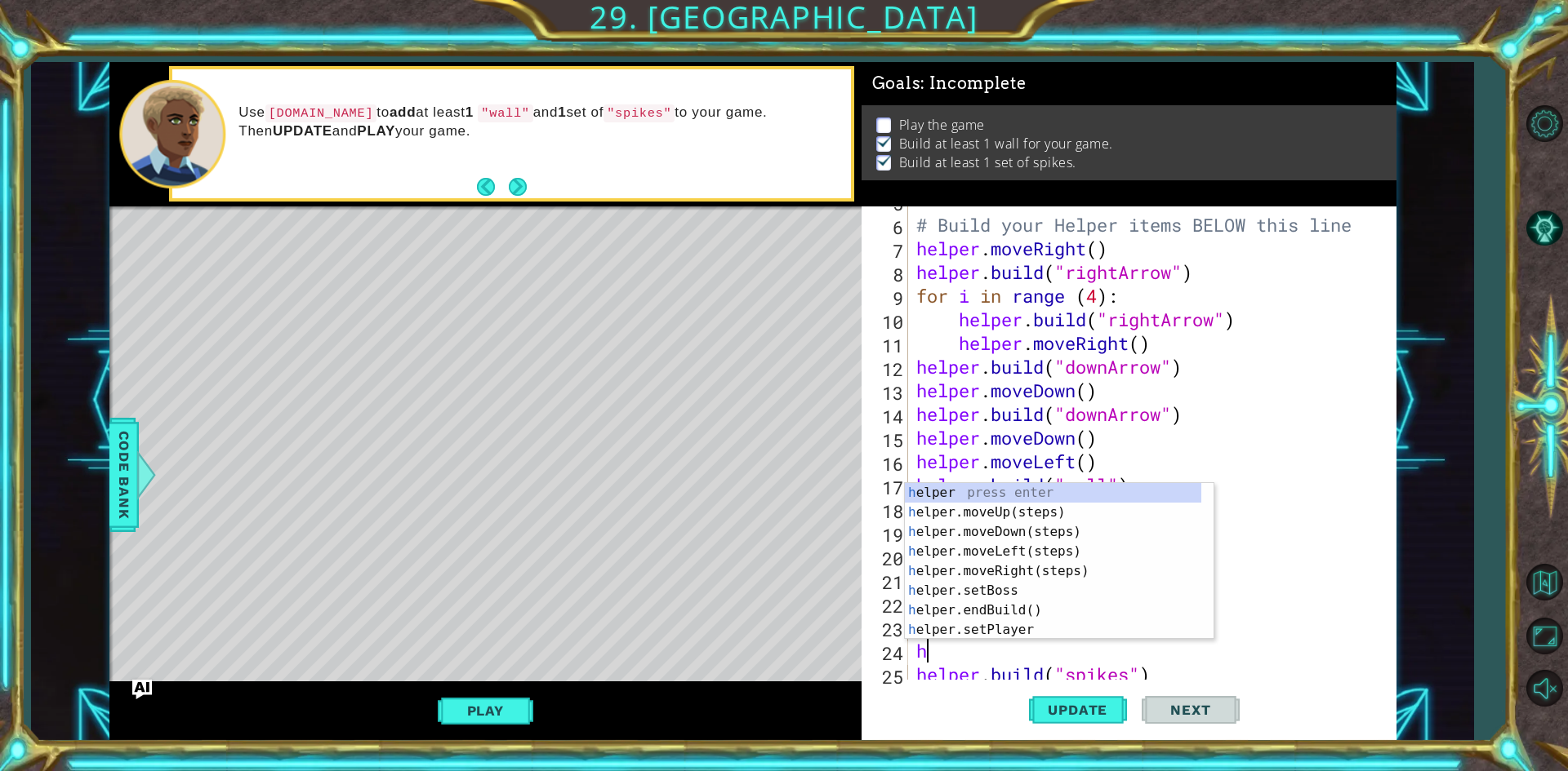
type textarea "he"
click at [1052, 511] on div "he lper press enter he lper.moveUp(steps) press enter he lper.moveDown(steps) p…" at bounding box center [1053, 581] width 296 height 196
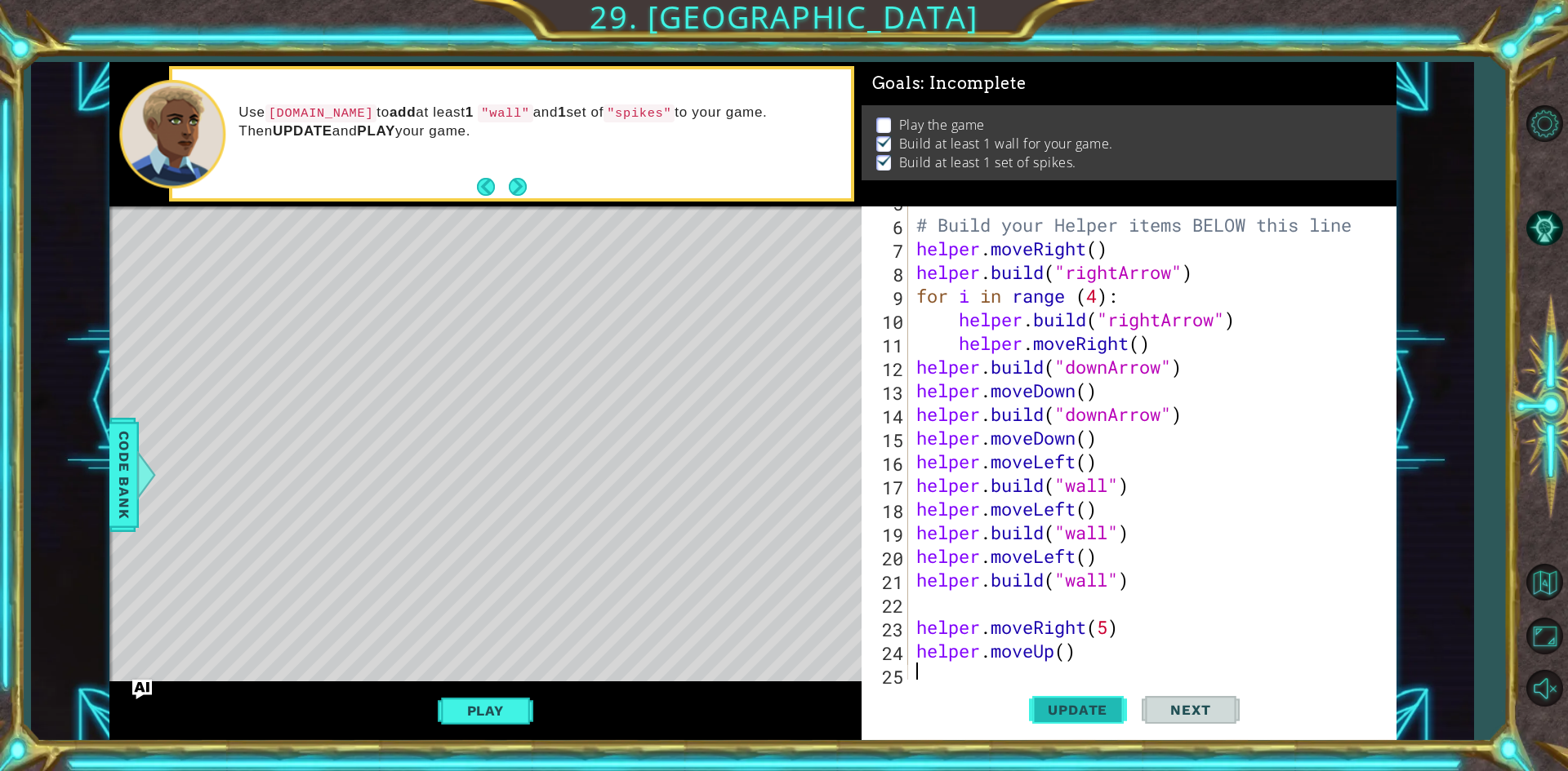
click at [1058, 701] on button "Update" at bounding box center [1078, 711] width 98 height 53
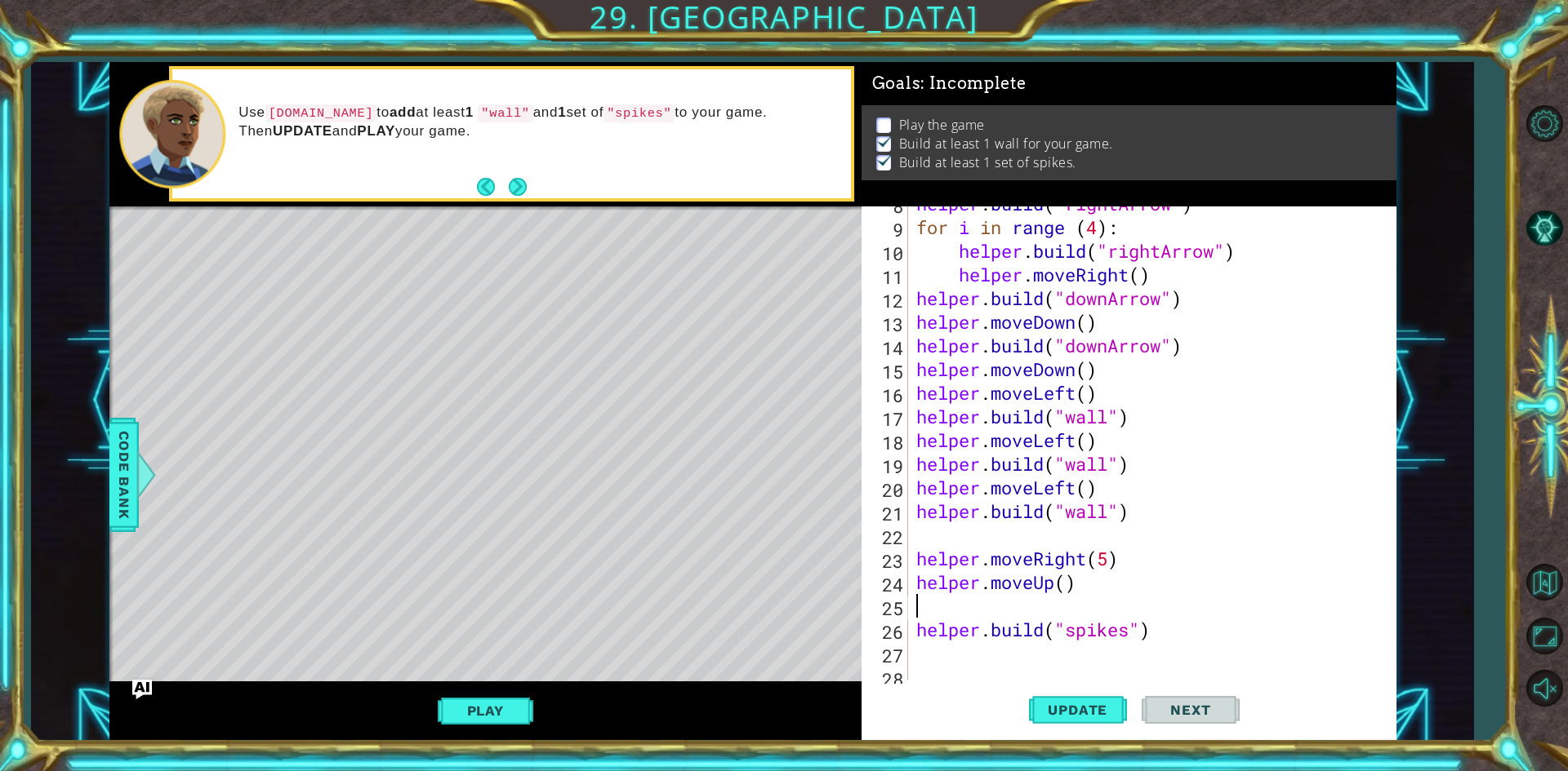
scroll to position [205, 0]
type textarea "\"
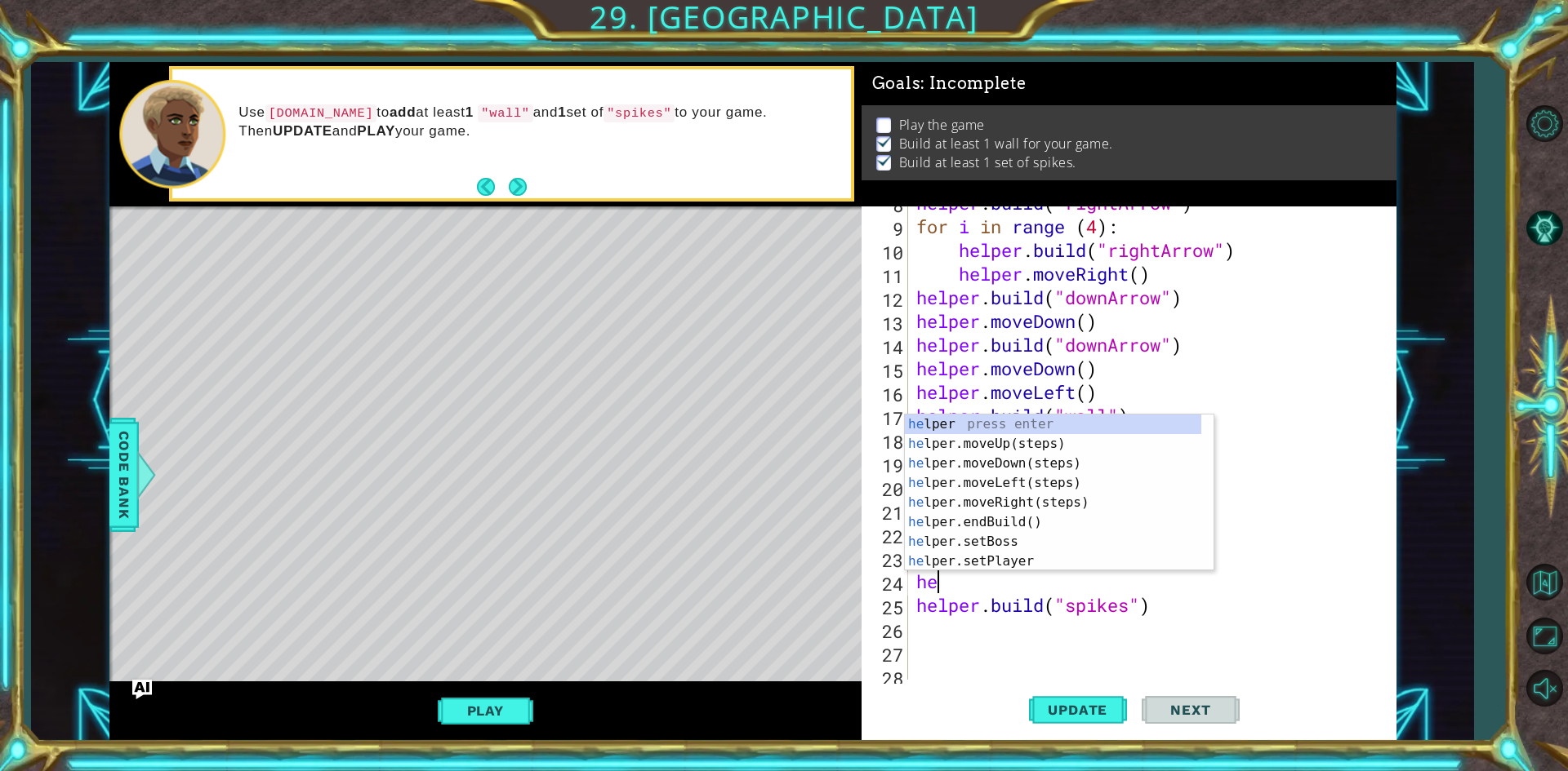
type textarea "h"
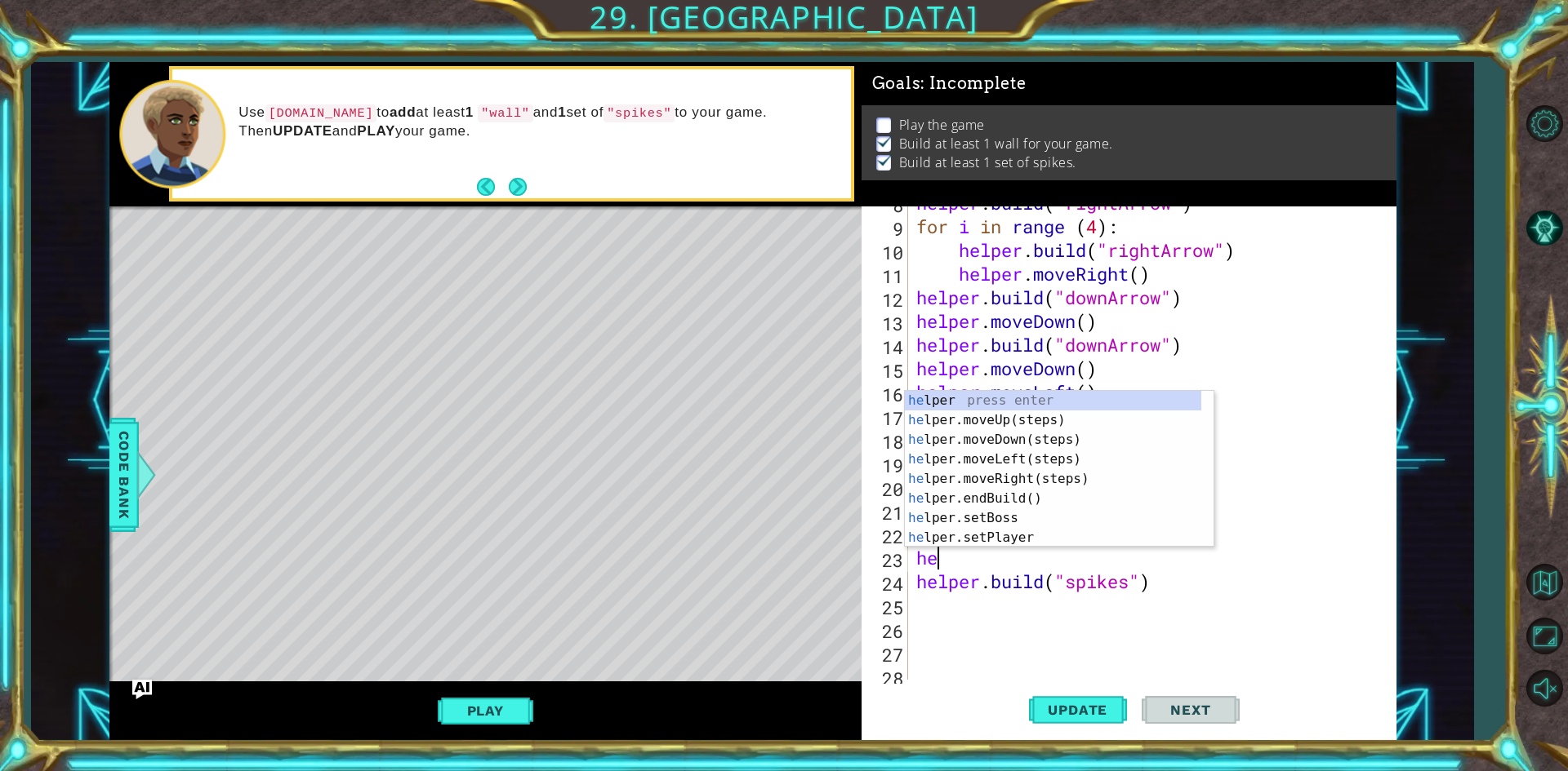
type textarea "h"
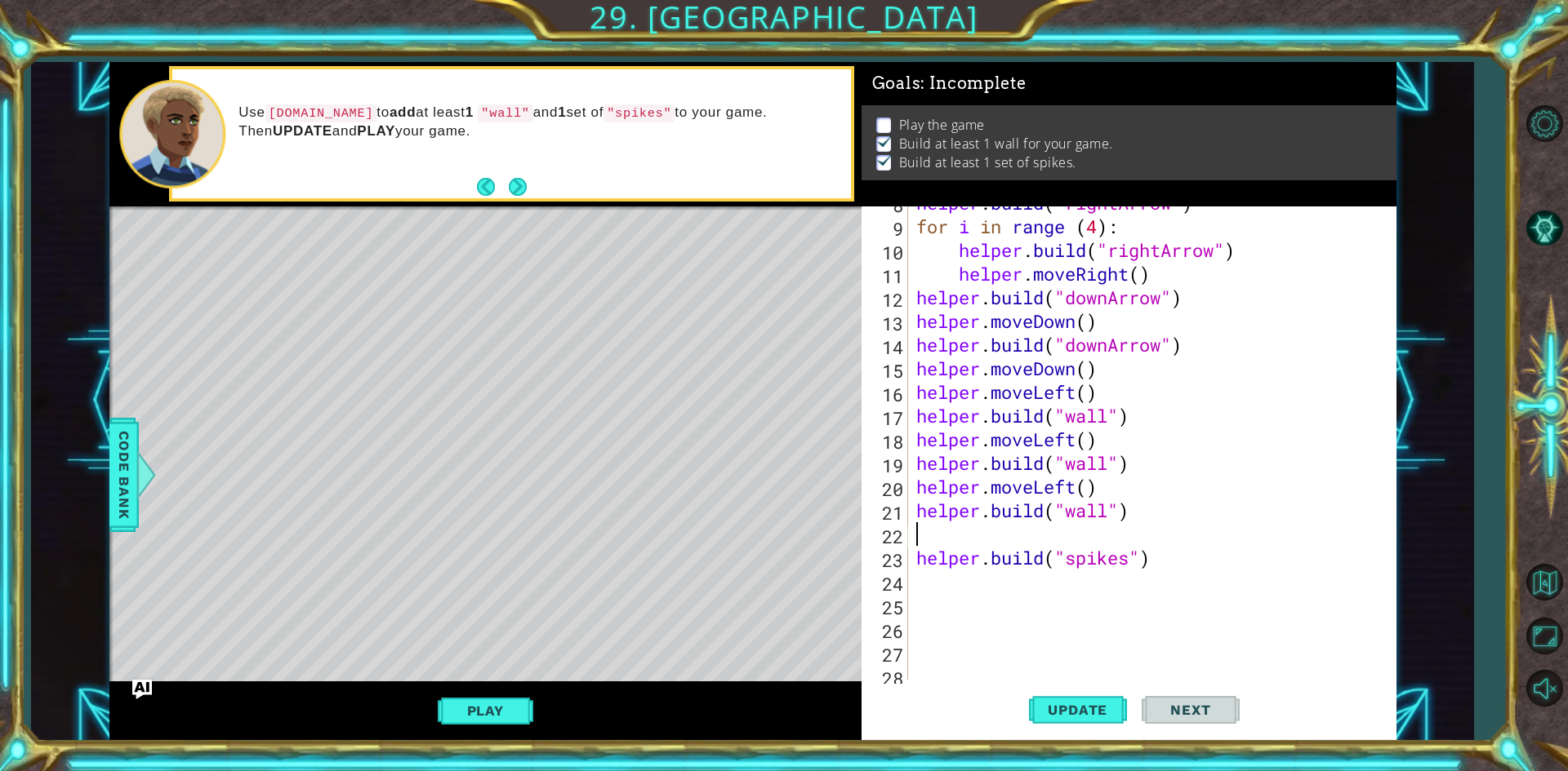
type textarea "[DOMAIN_NAME]("wall")"
click at [1197, 553] on div "helper . build ( "rightArrow" ) for i in range ( 4 ) : helper . build ( "rightA…" at bounding box center [1150, 451] width 474 height 521
click at [1072, 698] on button "Update" at bounding box center [1078, 711] width 98 height 53
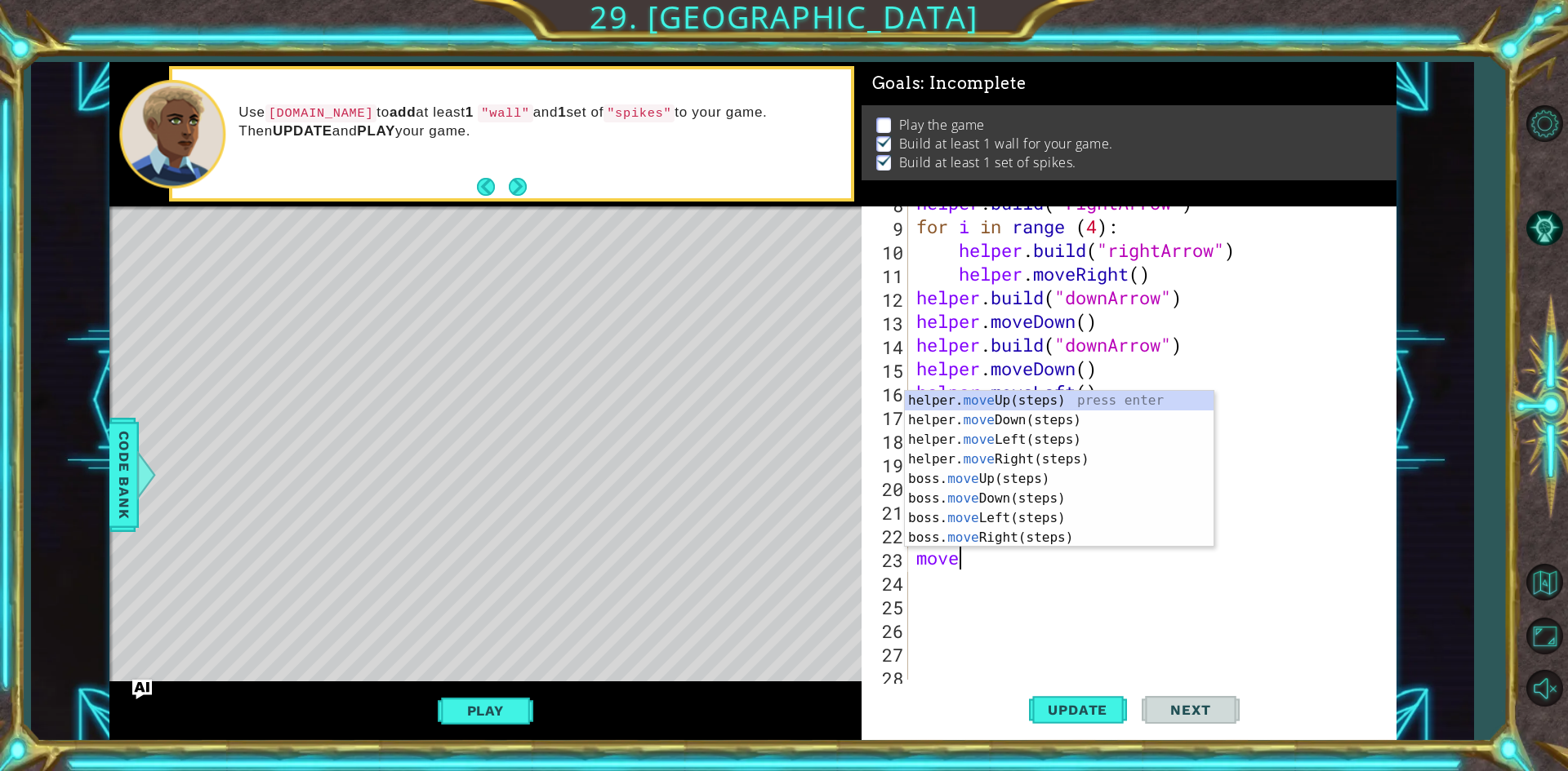
scroll to position [0, 1]
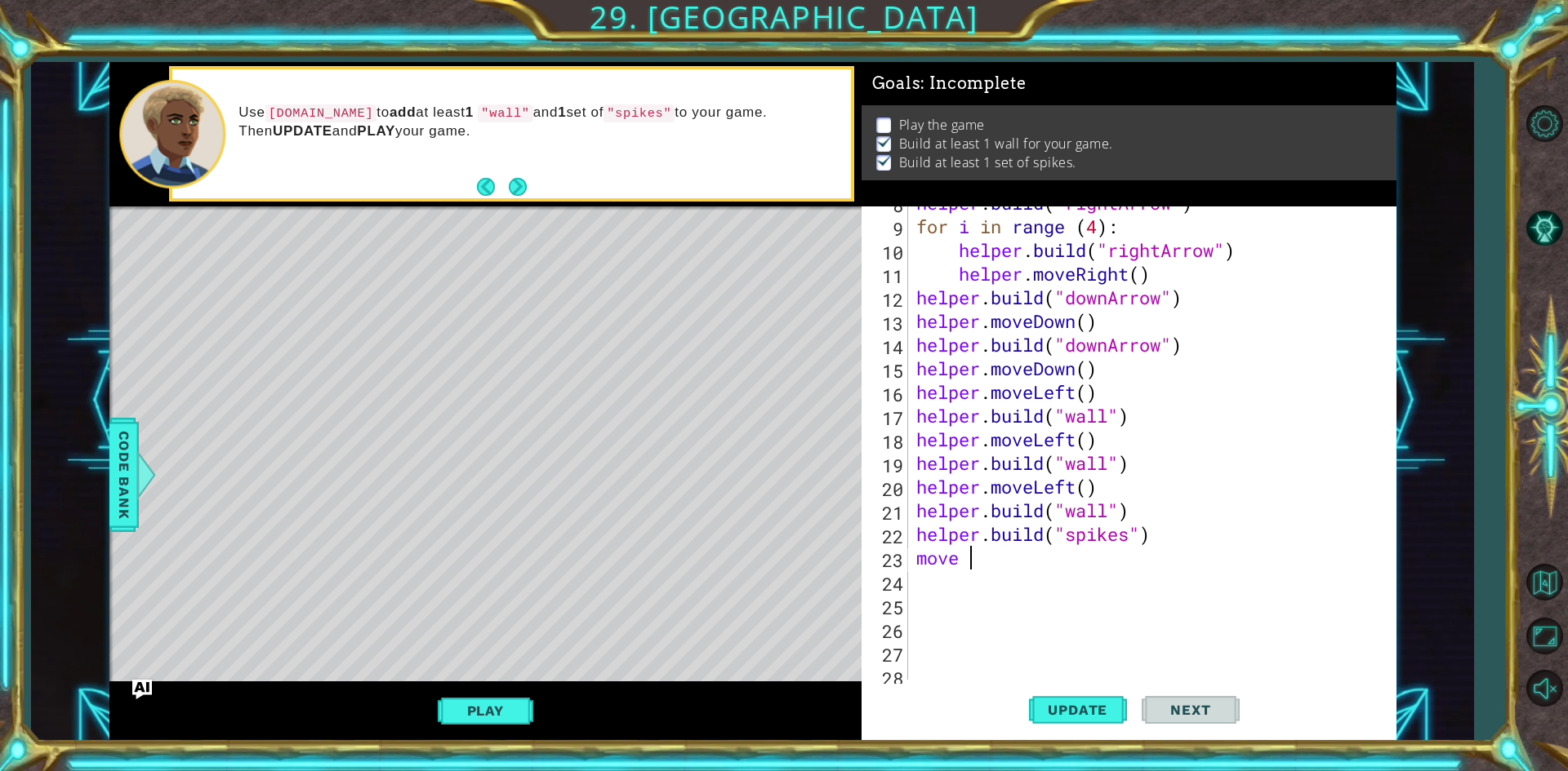
type textarea "move"
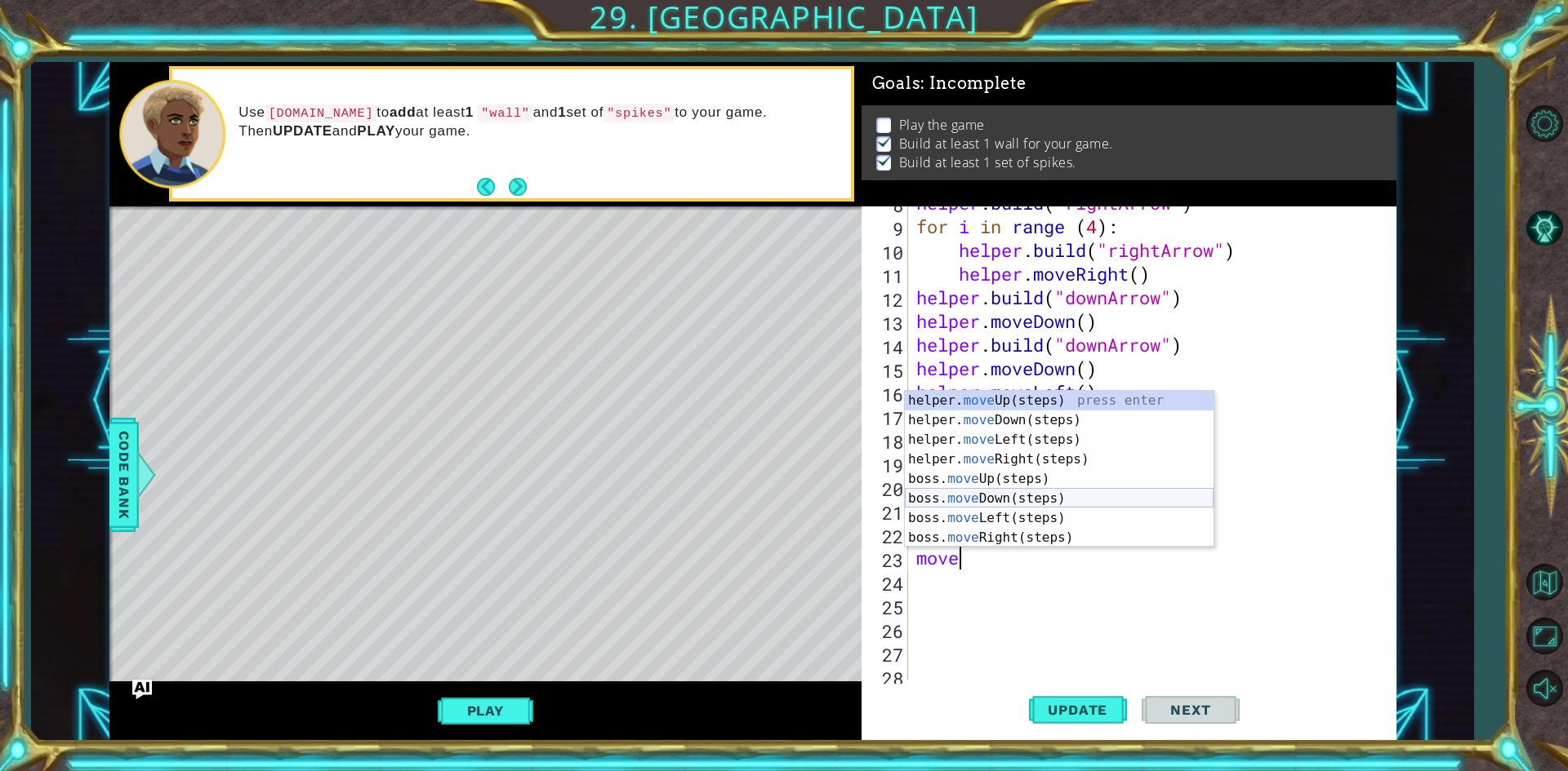
click at [982, 499] on div "helper. move Up(steps) press enter helper. move Down(steps) press enter helper.…" at bounding box center [1059, 488] width 309 height 196
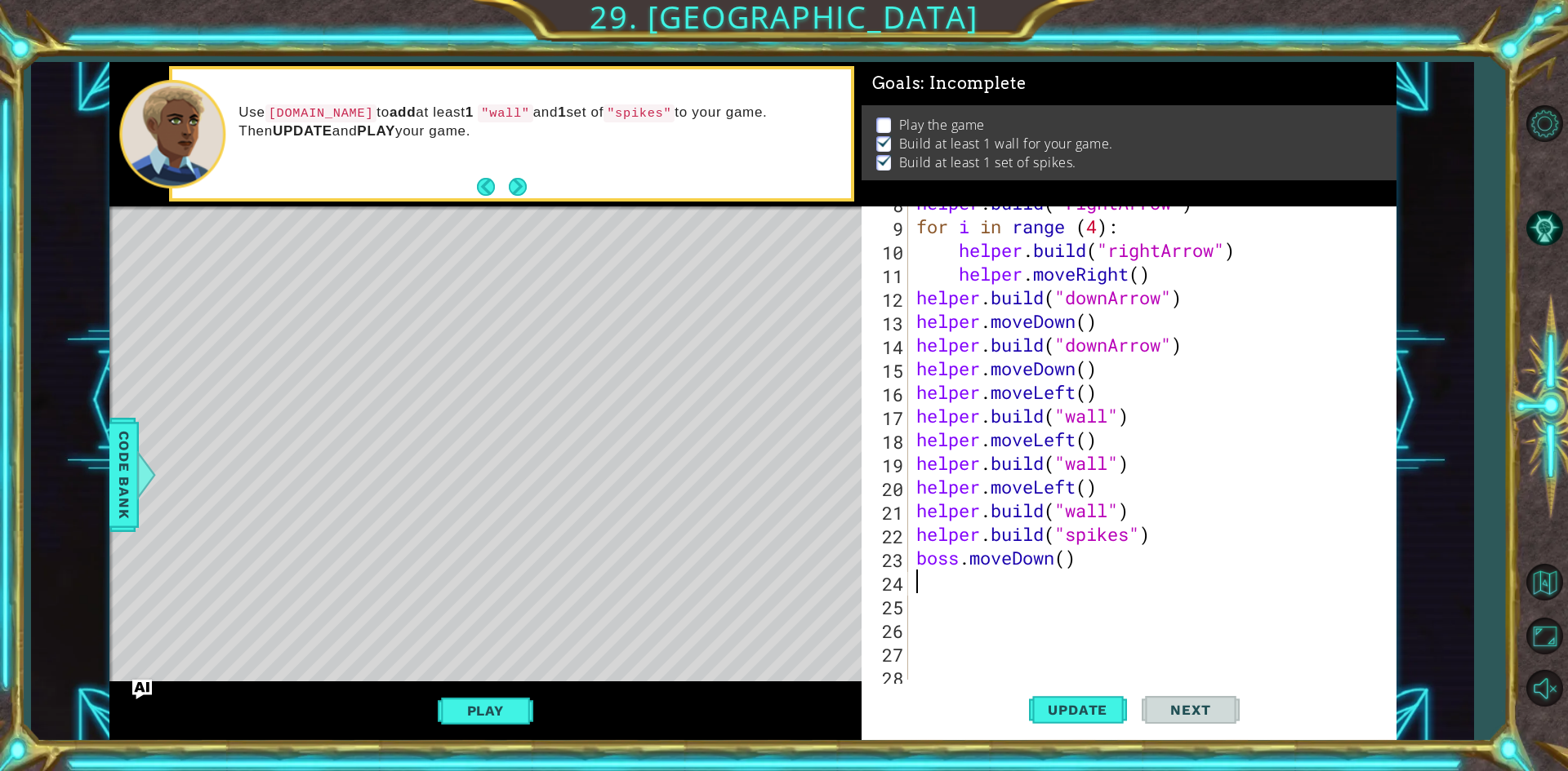
scroll to position [0, 0]
click at [1057, 704] on span "Update" at bounding box center [1078, 710] width 93 height 17
click at [1068, 556] on div "helper . build ( "rightArrow" ) for i in range ( 4 ) : helper . build ( "rightA…" at bounding box center [1150, 451] width 474 height 521
click at [1063, 699] on button "Update" at bounding box center [1078, 711] width 98 height 53
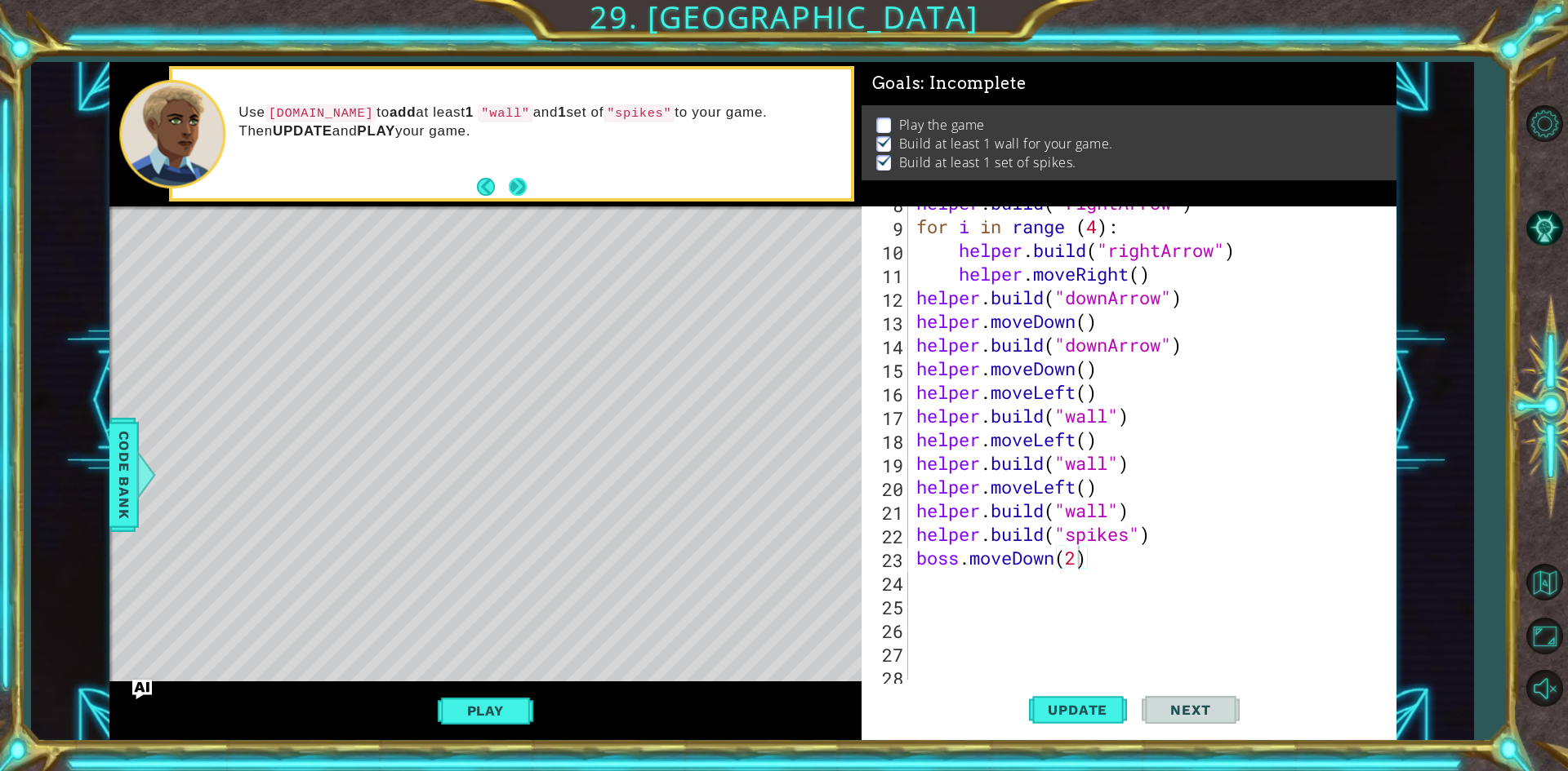
click at [519, 193] on button "Next" at bounding box center [518, 187] width 18 height 18
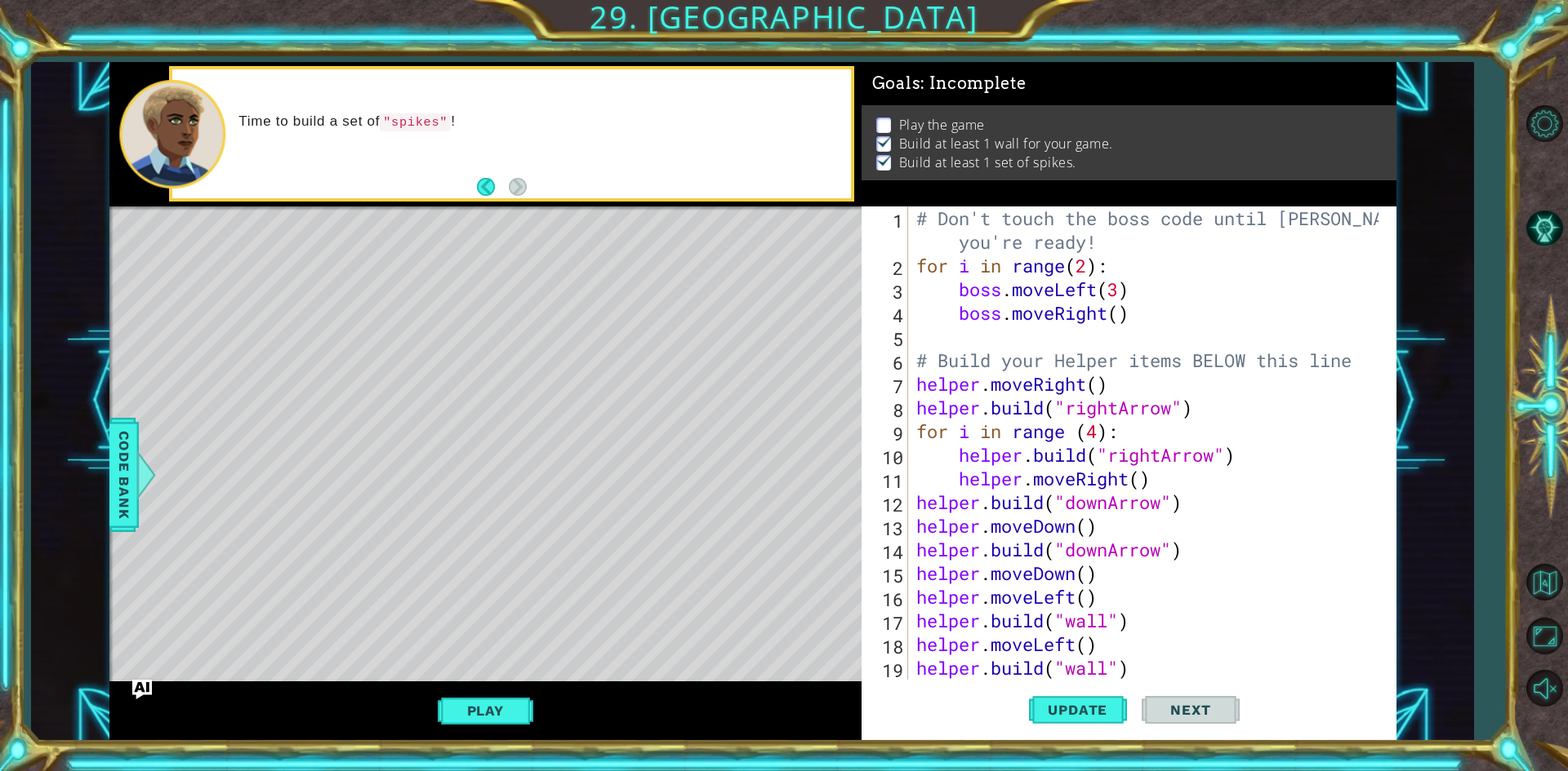
scroll to position [0, 0]
click at [1072, 723] on button "Update" at bounding box center [1078, 711] width 98 height 53
click at [1124, 667] on div "# Don't touch the boss code until [PERSON_NAME] says you're ready! for i in ran…" at bounding box center [1150, 478] width 474 height 544
type textarea "[DOMAIN_NAME]("wall")"
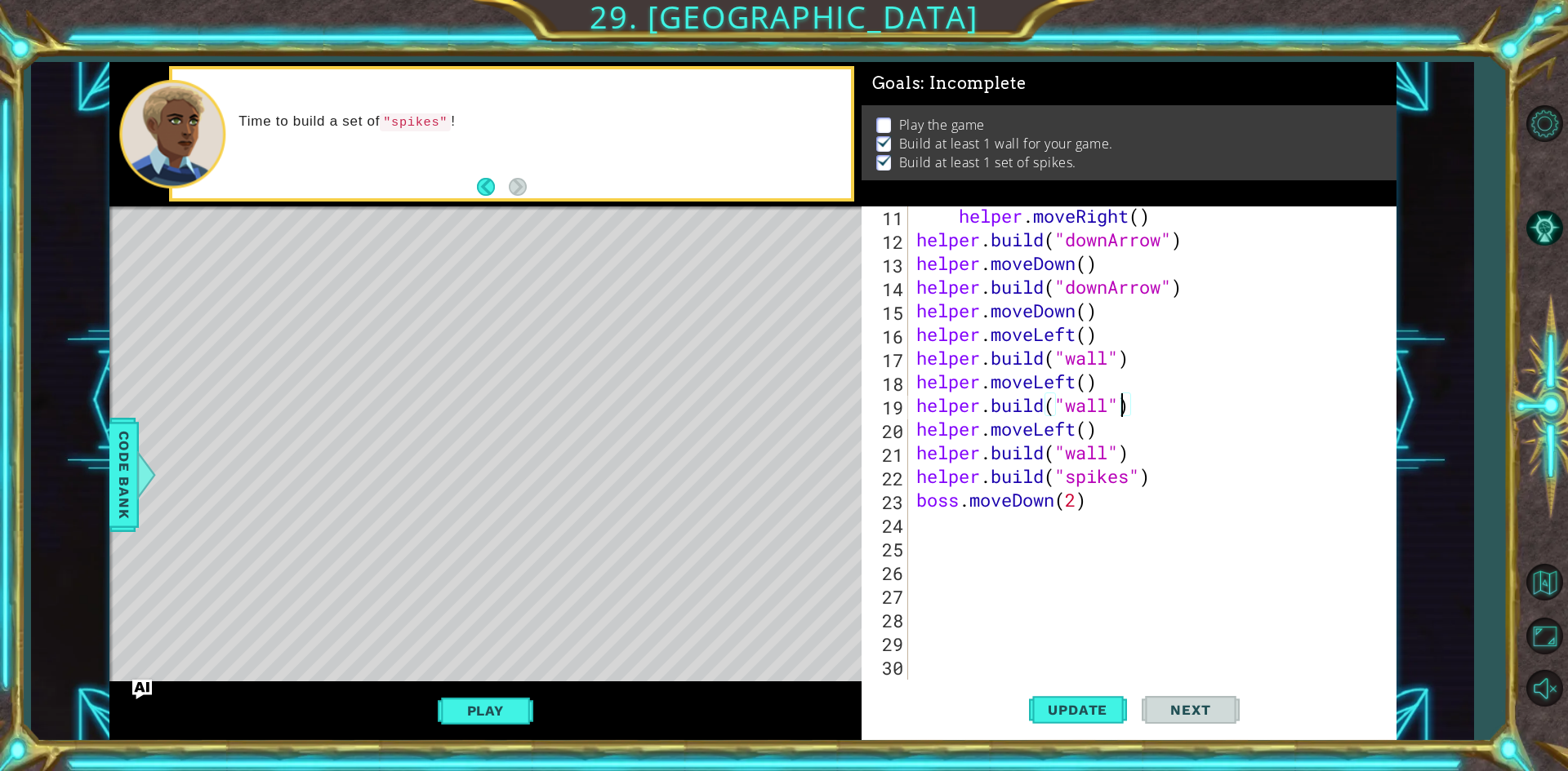
scroll to position [263, 0]
click at [1077, 691] on button "Update" at bounding box center [1078, 711] width 98 height 53
click at [491, 692] on div "Play" at bounding box center [485, 711] width 752 height 59
drag, startPoint x: 491, startPoint y: 692, endPoint x: 473, endPoint y: 714, distance: 28.4
click at [473, 714] on button "Play" at bounding box center [485, 710] width 96 height 31
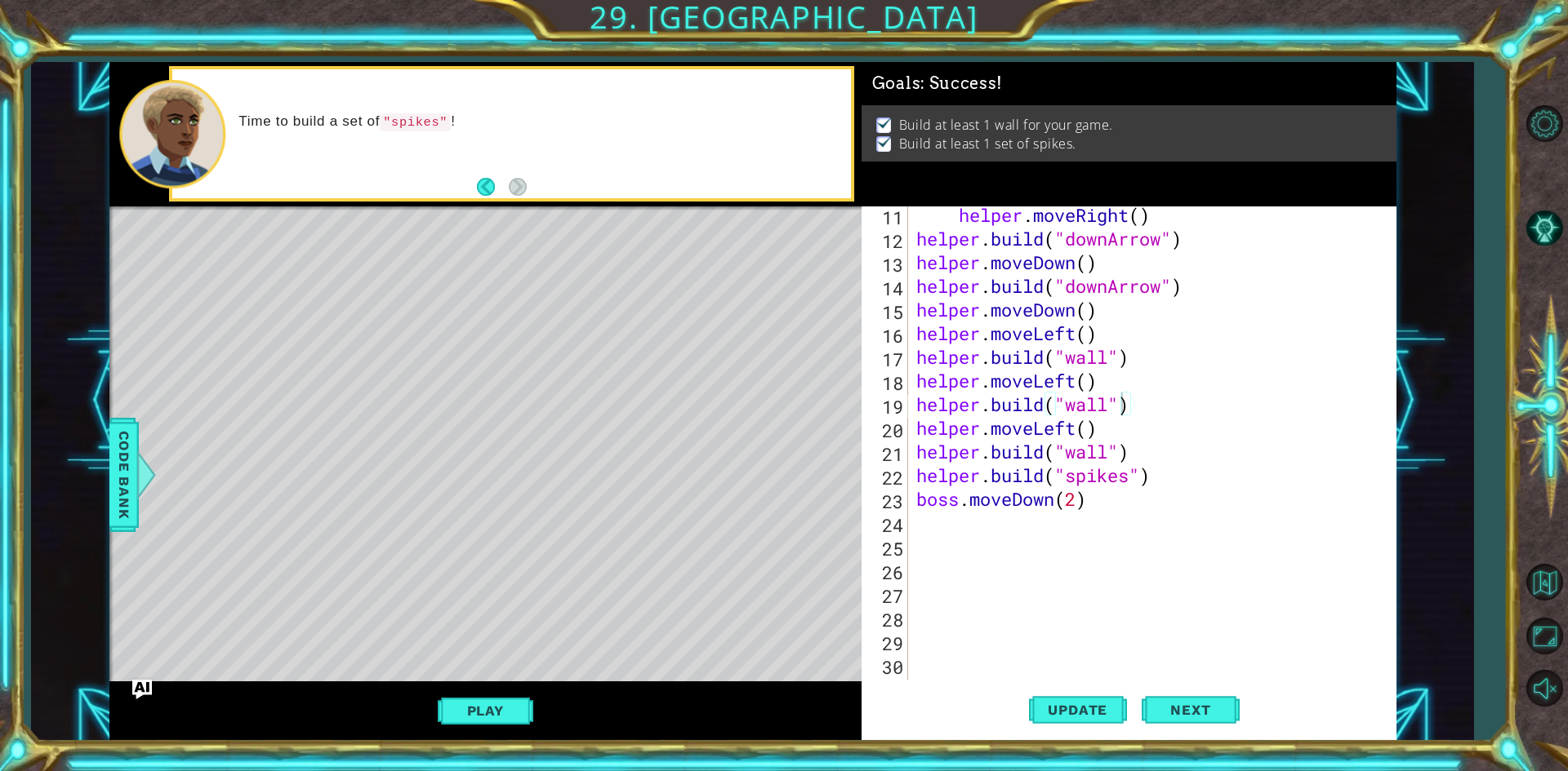
scroll to position [0, 0]
click at [1108, 516] on div "helper . moveRight ( ) helper . build ( "downArrow" ) helper . moveDown ( ) hel…" at bounding box center [1150, 463] width 474 height 521
click at [1115, 507] on div "helper . moveRight ( ) helper . build ( "downArrow" ) helper . moveDown ( ) hel…" at bounding box center [1150, 463] width 474 height 521
type textarea "boss.moveDown(2)"
click at [987, 511] on div "helper . moveRight ( ) helper . build ( "downArrow" ) helper . moveDown ( ) hel…" at bounding box center [1150, 463] width 474 height 521
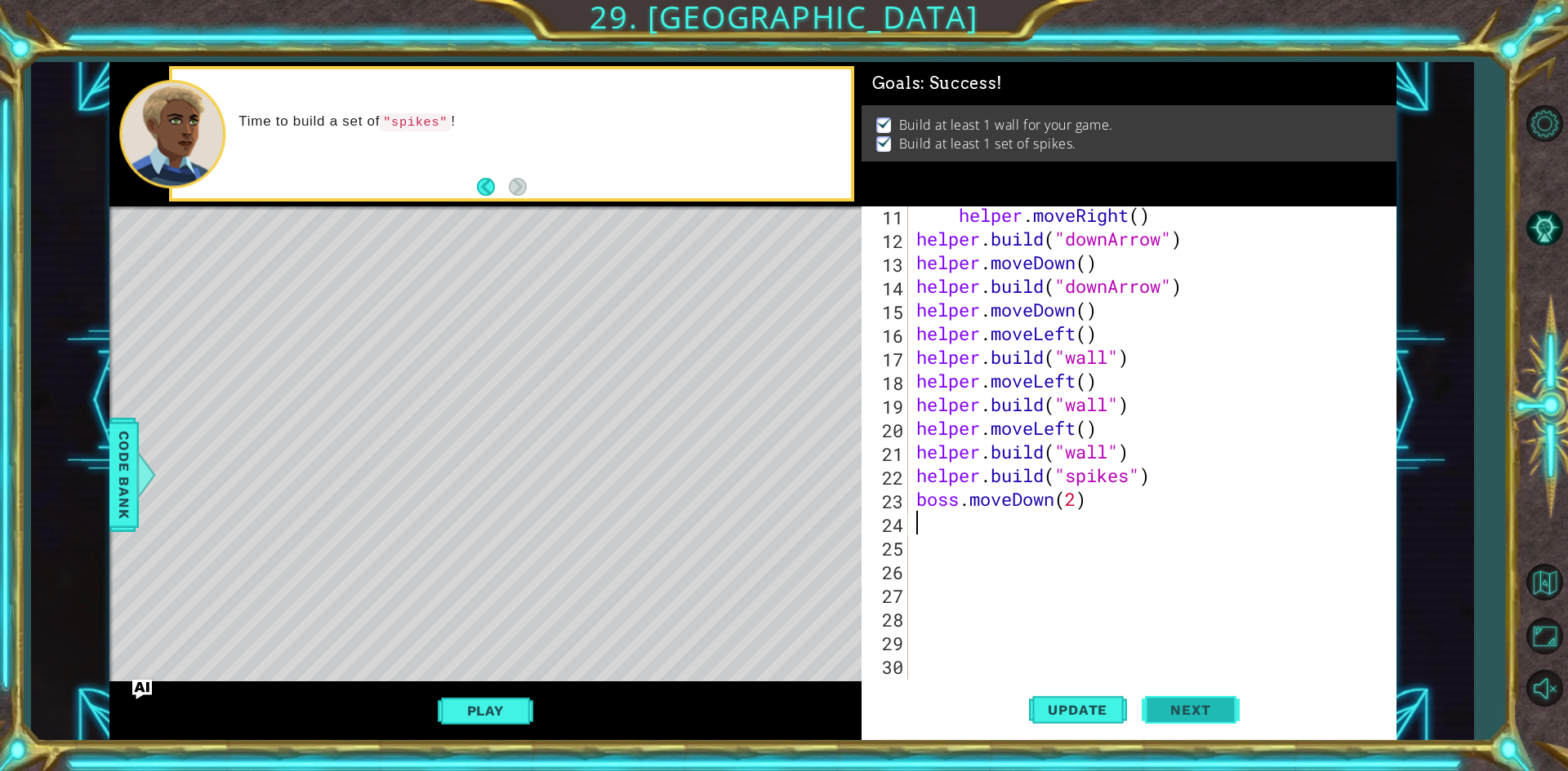
click at [1210, 698] on button "Next" at bounding box center [1191, 711] width 98 height 53
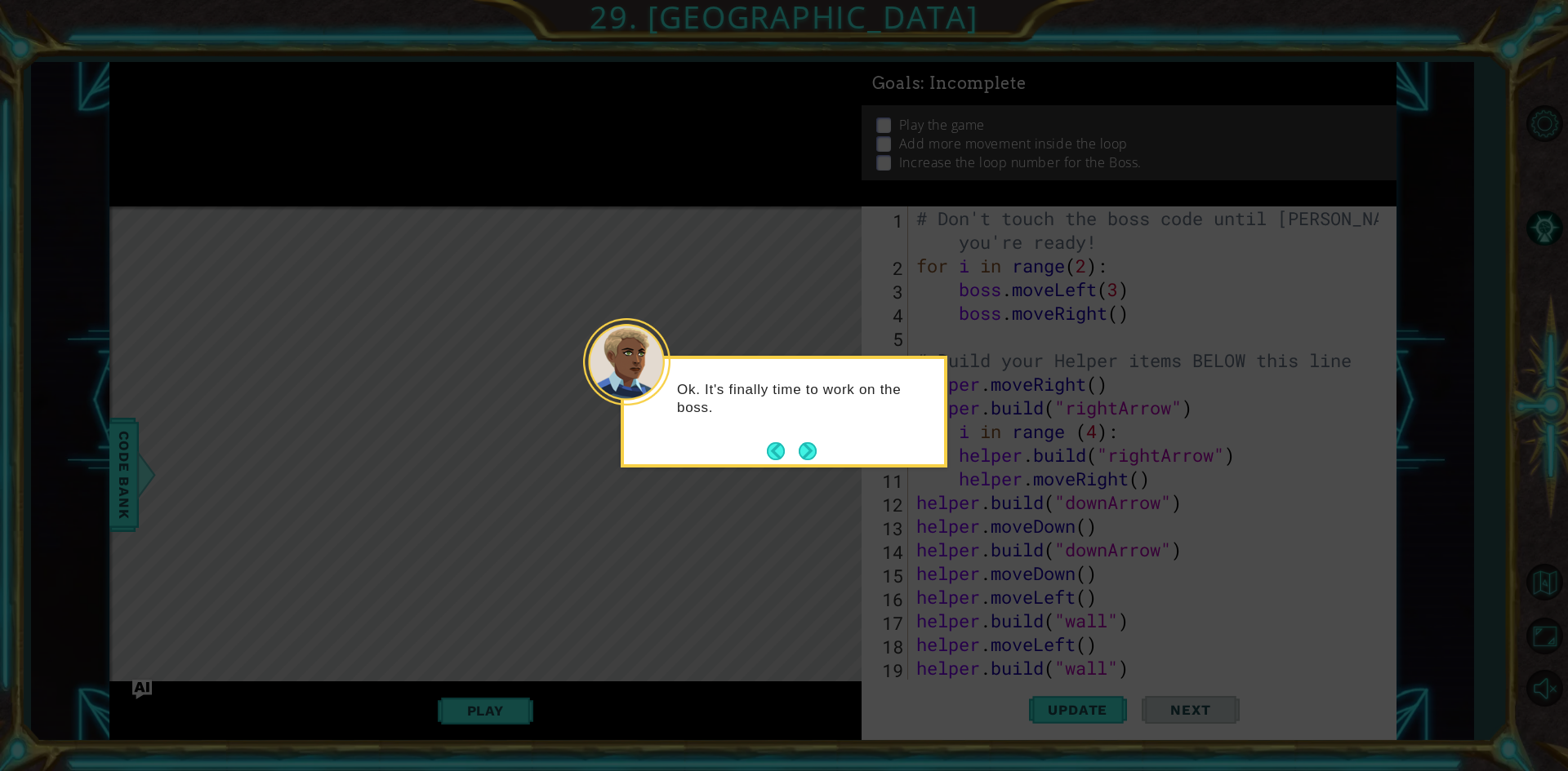
click at [802, 434] on div "Ok. It's finally time to work on the boss." at bounding box center [784, 407] width 320 height 83
click at [821, 468] on icon at bounding box center [784, 385] width 1568 height 771
click at [811, 457] on button "Next" at bounding box center [808, 452] width 18 height 18
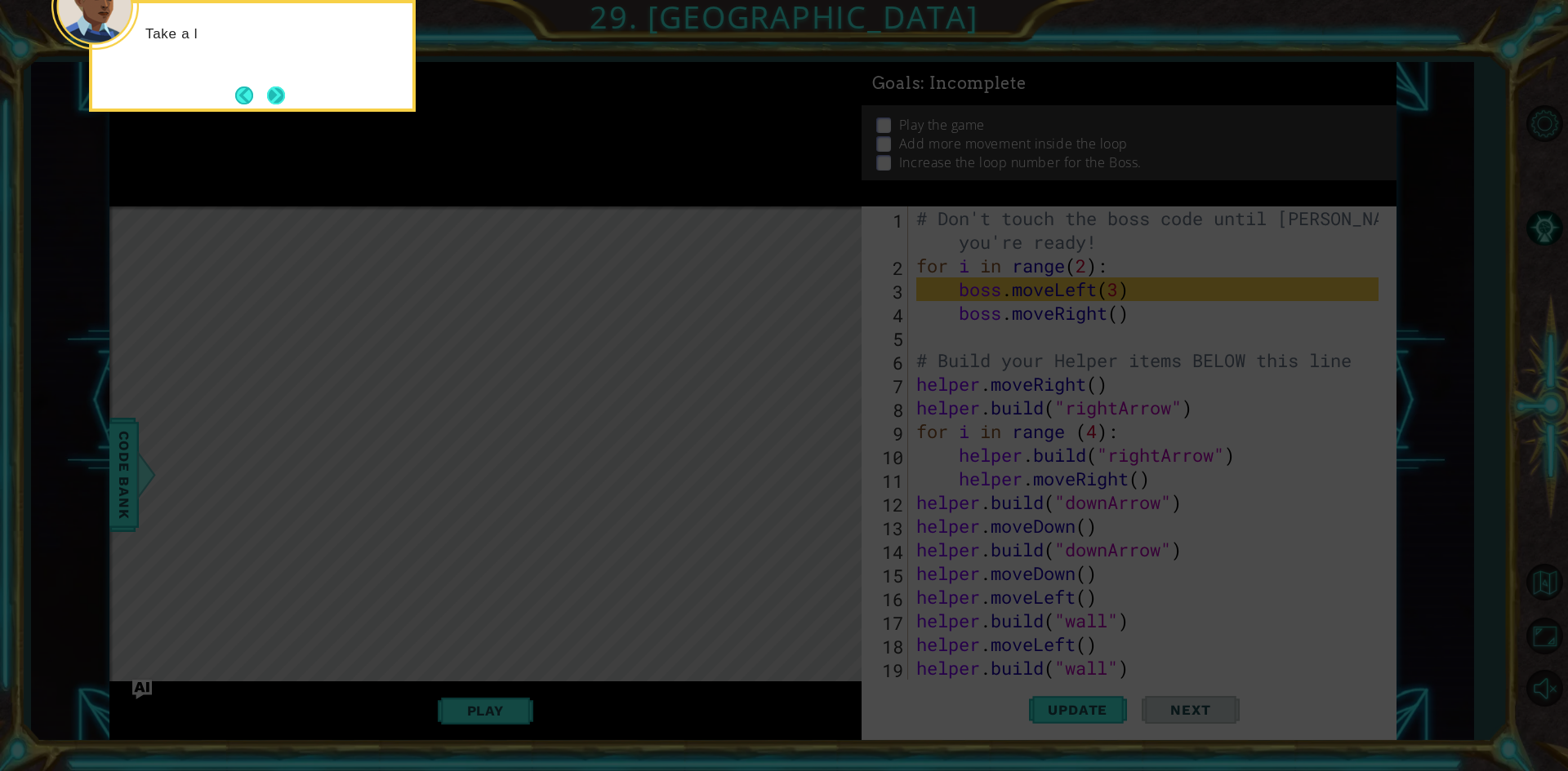
click at [267, 87] on button "Next" at bounding box center [276, 96] width 18 height 18
click at [274, 98] on icon at bounding box center [784, 116] width 1568 height 1312
click at [274, 98] on icon at bounding box center [784, 116] width 1568 height 1312
click at [274, 100] on icon at bounding box center [784, 116] width 1568 height 1312
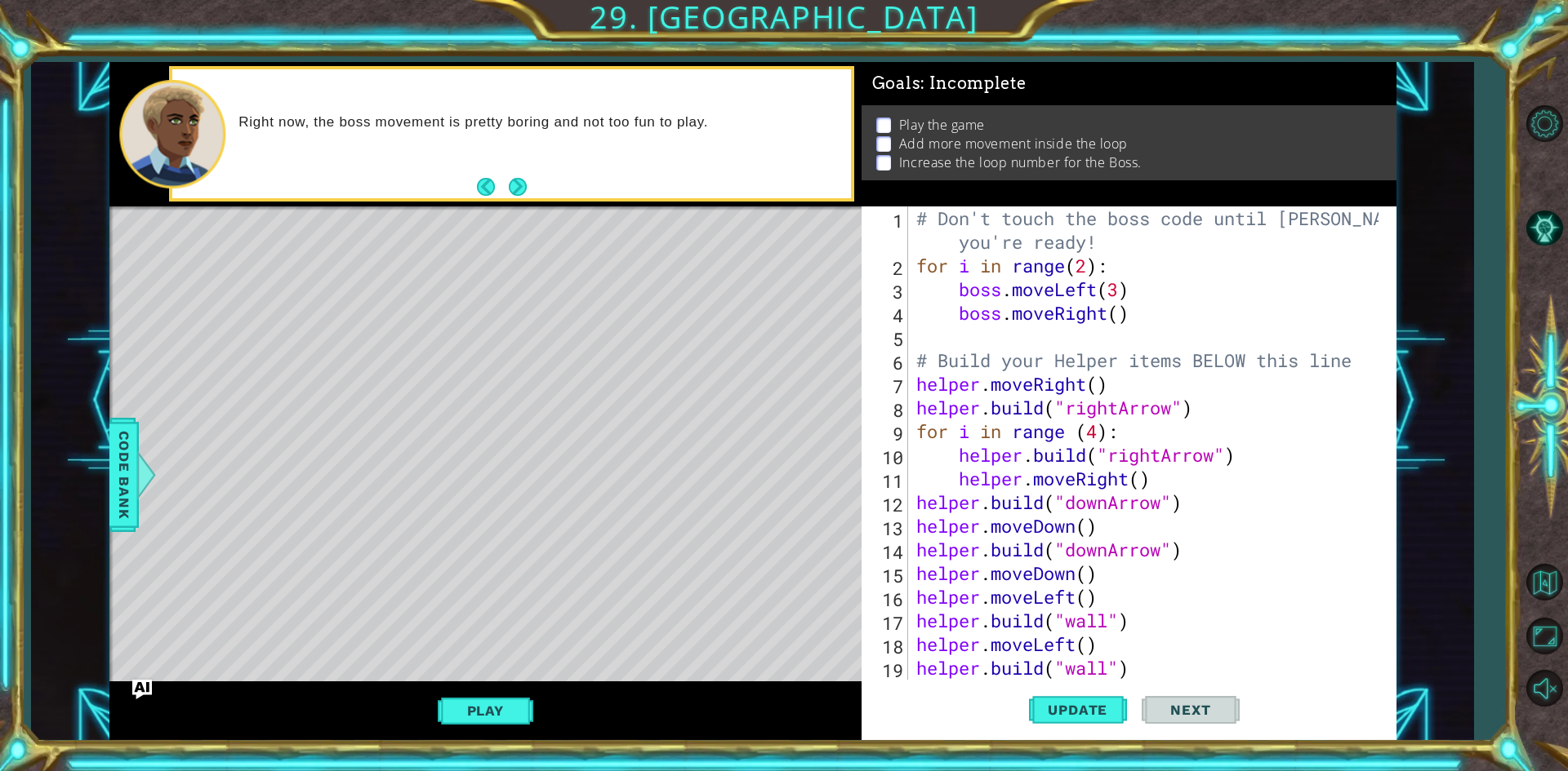
click at [622, 215] on div "helper methods moveLeft(steps) moveRight(steps) moveUp(steps) moveDown(steps) b…" at bounding box center [752, 401] width 1287 height 679
click at [519, 186] on button "Next" at bounding box center [518, 187] width 25 height 25
click at [523, 181] on div "Right now, the boss movement is pretty boring and not too fun to play." at bounding box center [485, 133] width 752 height 144
click at [523, 185] on div "Right now, the boss movement is pretty boring and not too fun to play." at bounding box center [485, 133] width 752 height 144
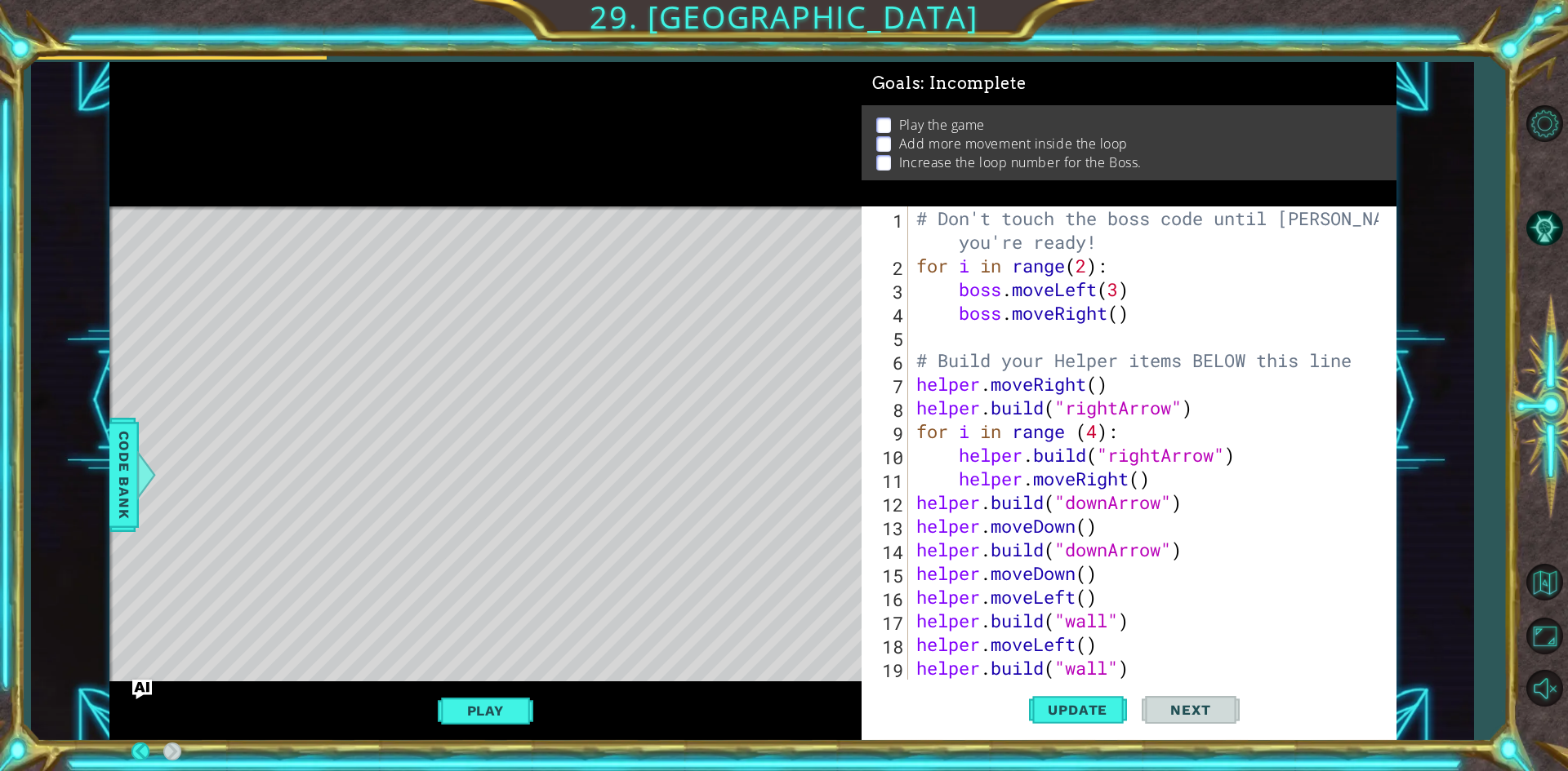
click at [526, 184] on div at bounding box center [485, 133] width 752 height 144
click at [1095, 713] on span "Update" at bounding box center [1078, 710] width 93 height 17
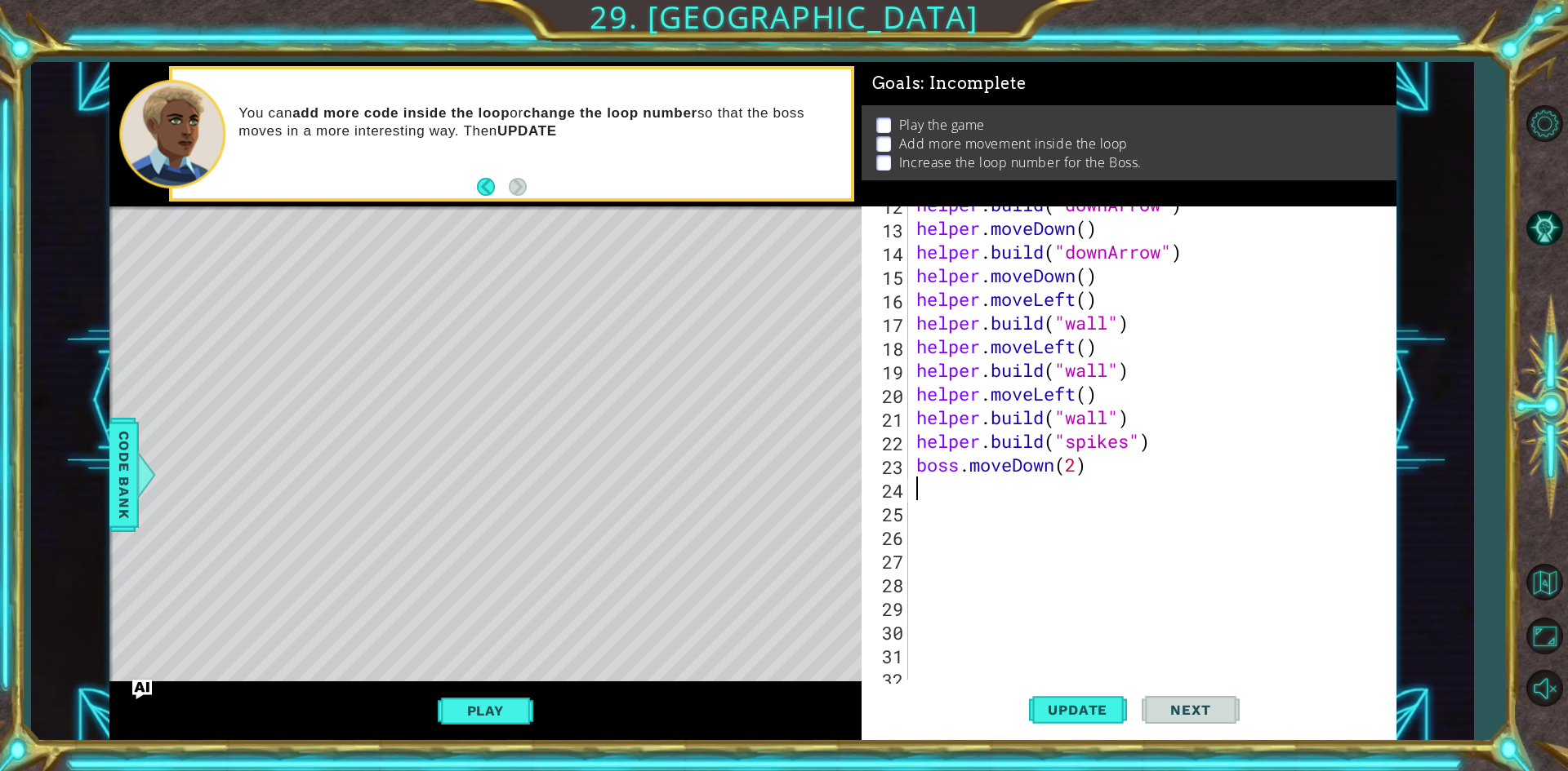
scroll to position [298, 0]
click at [949, 497] on div "helper . build ( "downArrow" ) helper . moveDown ( ) helper . build ( "downArro…" at bounding box center [1150, 453] width 474 height 521
click at [962, 466] on div "helper . build ( "downArrow" ) helper . moveDown ( ) helper . build ( "downArro…" at bounding box center [1150, 453] width 474 height 521
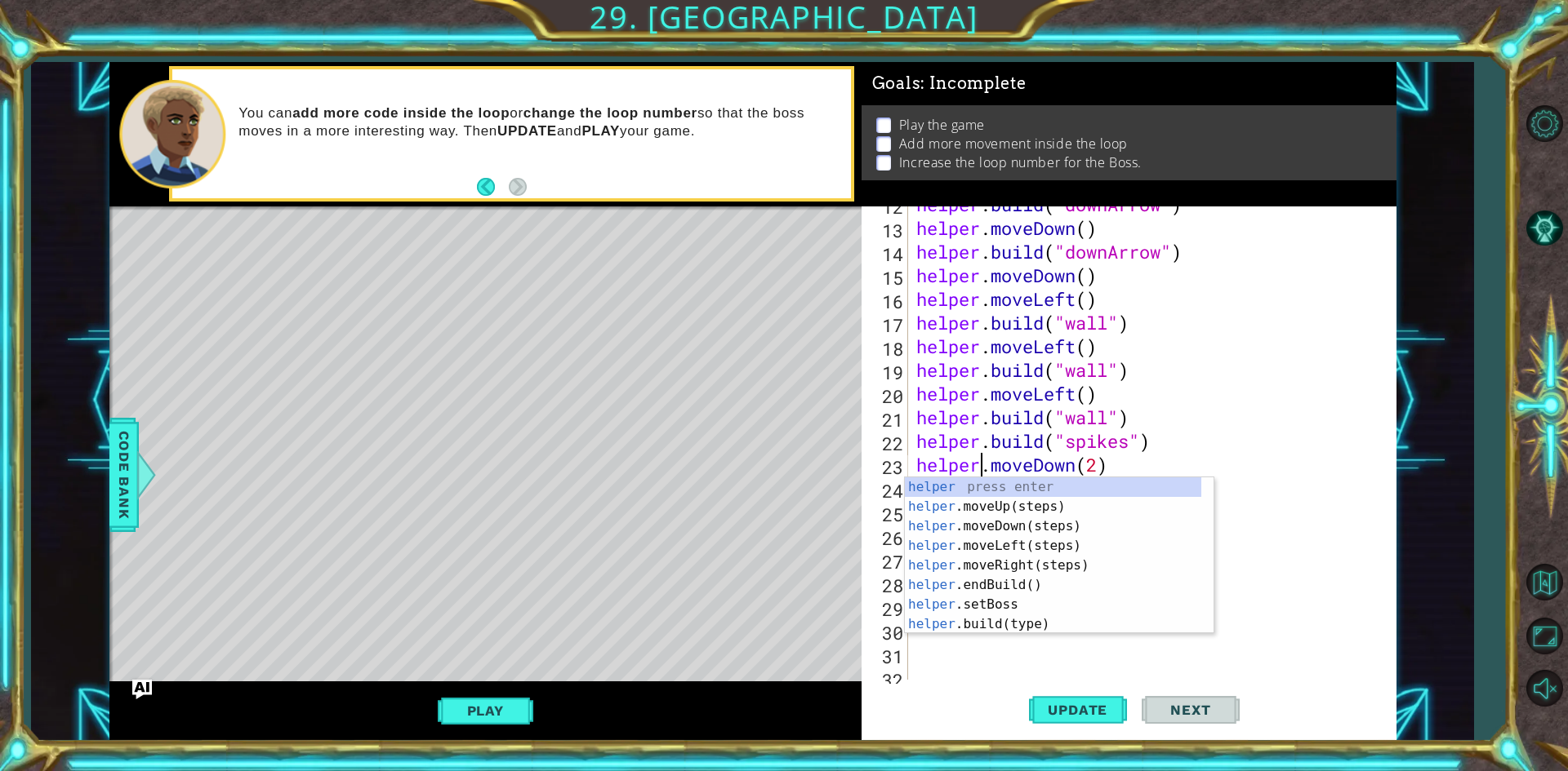
scroll to position [0, 3]
click at [1059, 723] on button "Update" at bounding box center [1078, 711] width 98 height 53
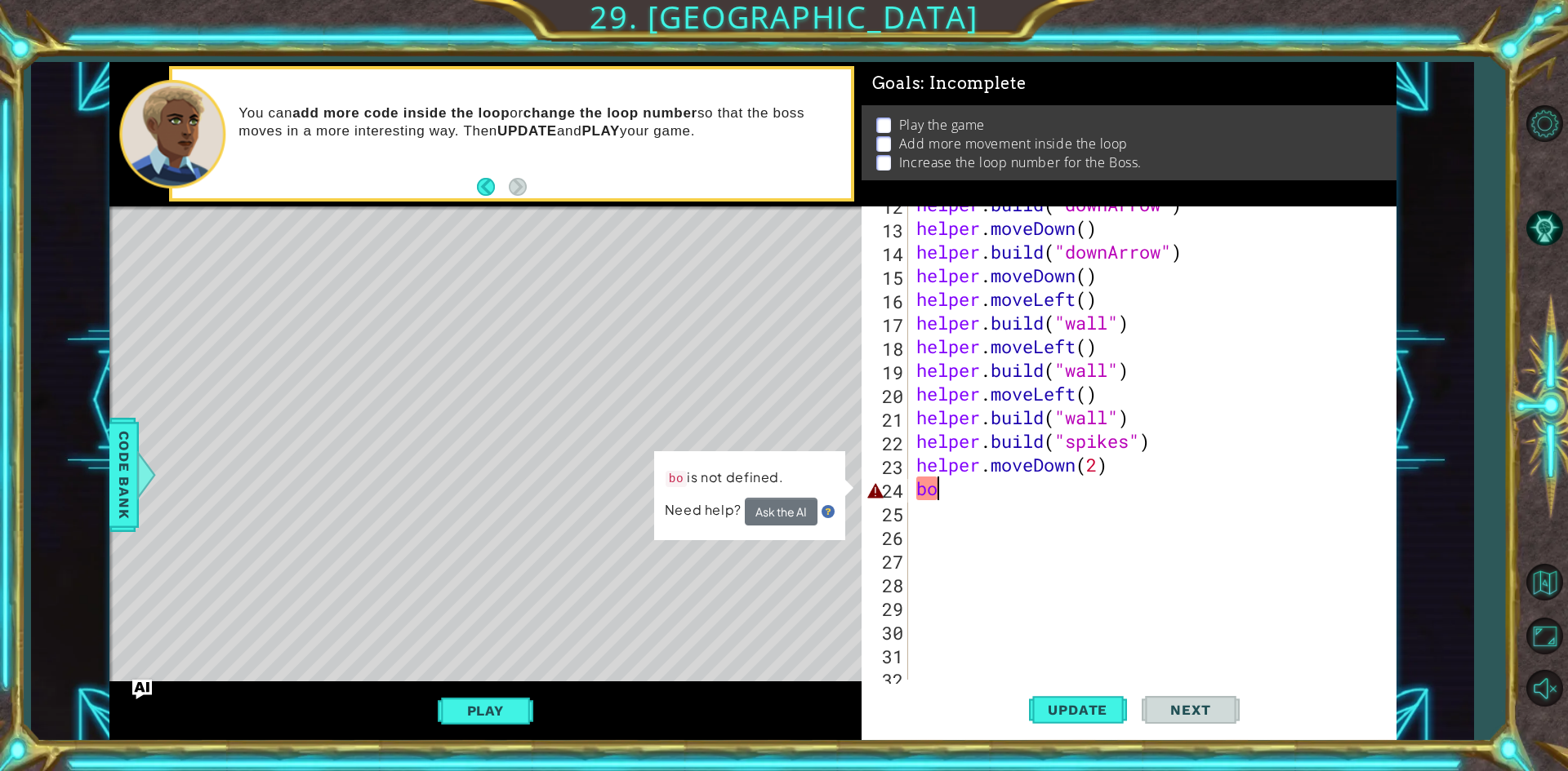
click at [952, 486] on div "helper . build ( "downArrow" ) helper . moveDown ( ) helper . build ( "downArro…" at bounding box center [1150, 453] width 474 height 521
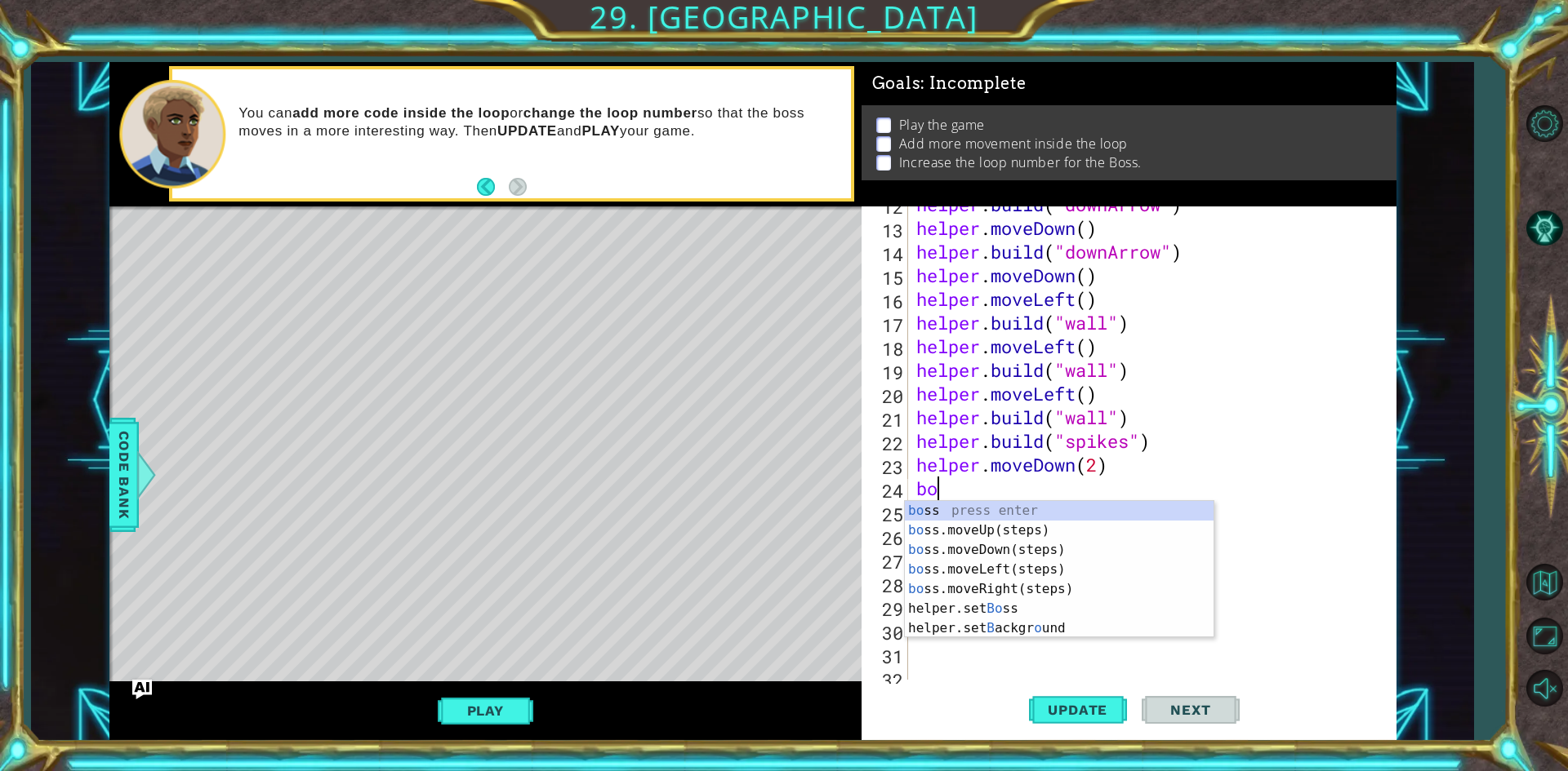
scroll to position [0, 0]
type textarea "b"
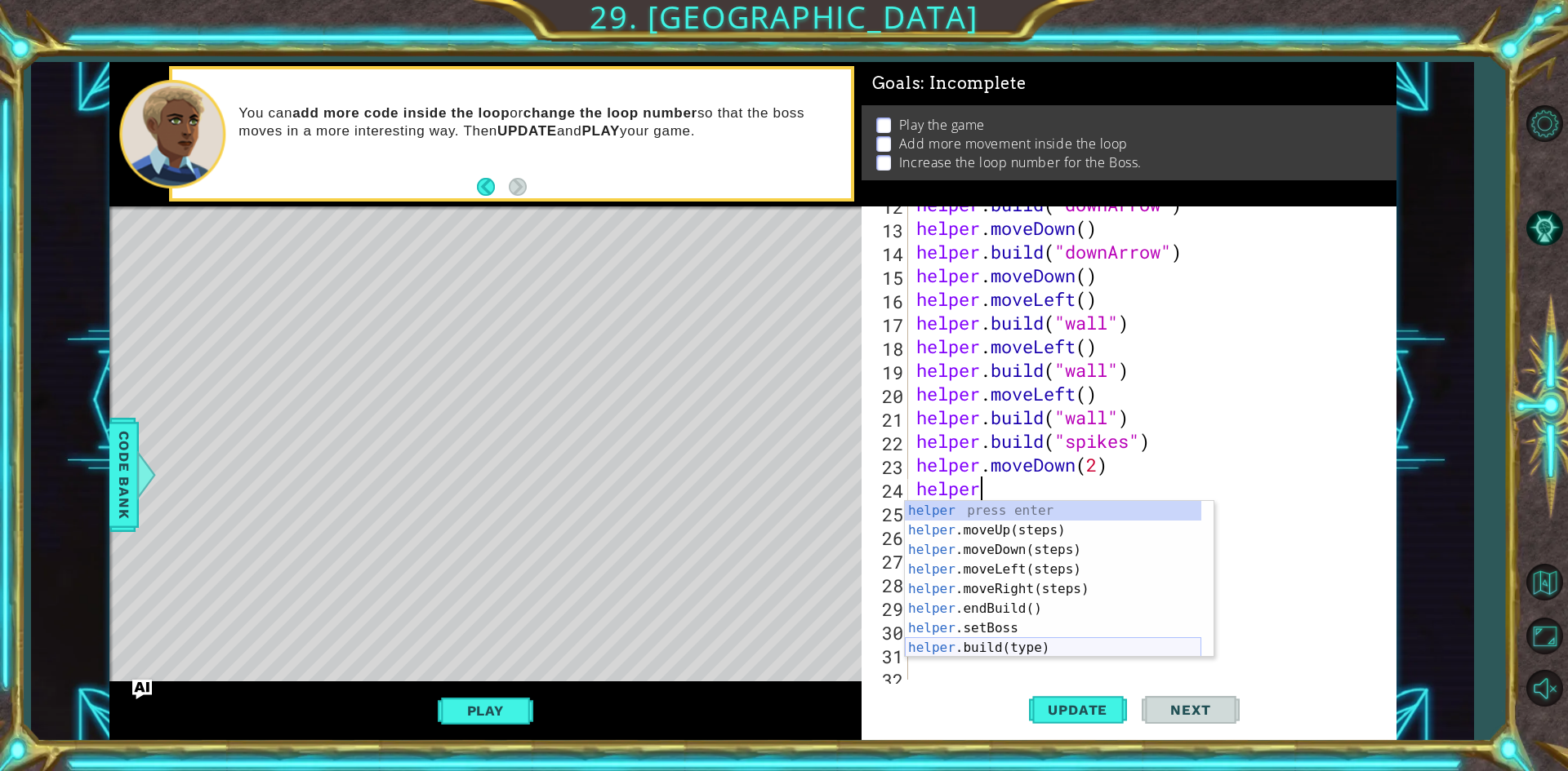
click at [950, 653] on div "helper press enter helper .moveUp(steps) press enter helper .moveDown(steps) pr…" at bounding box center [1053, 598] width 296 height 196
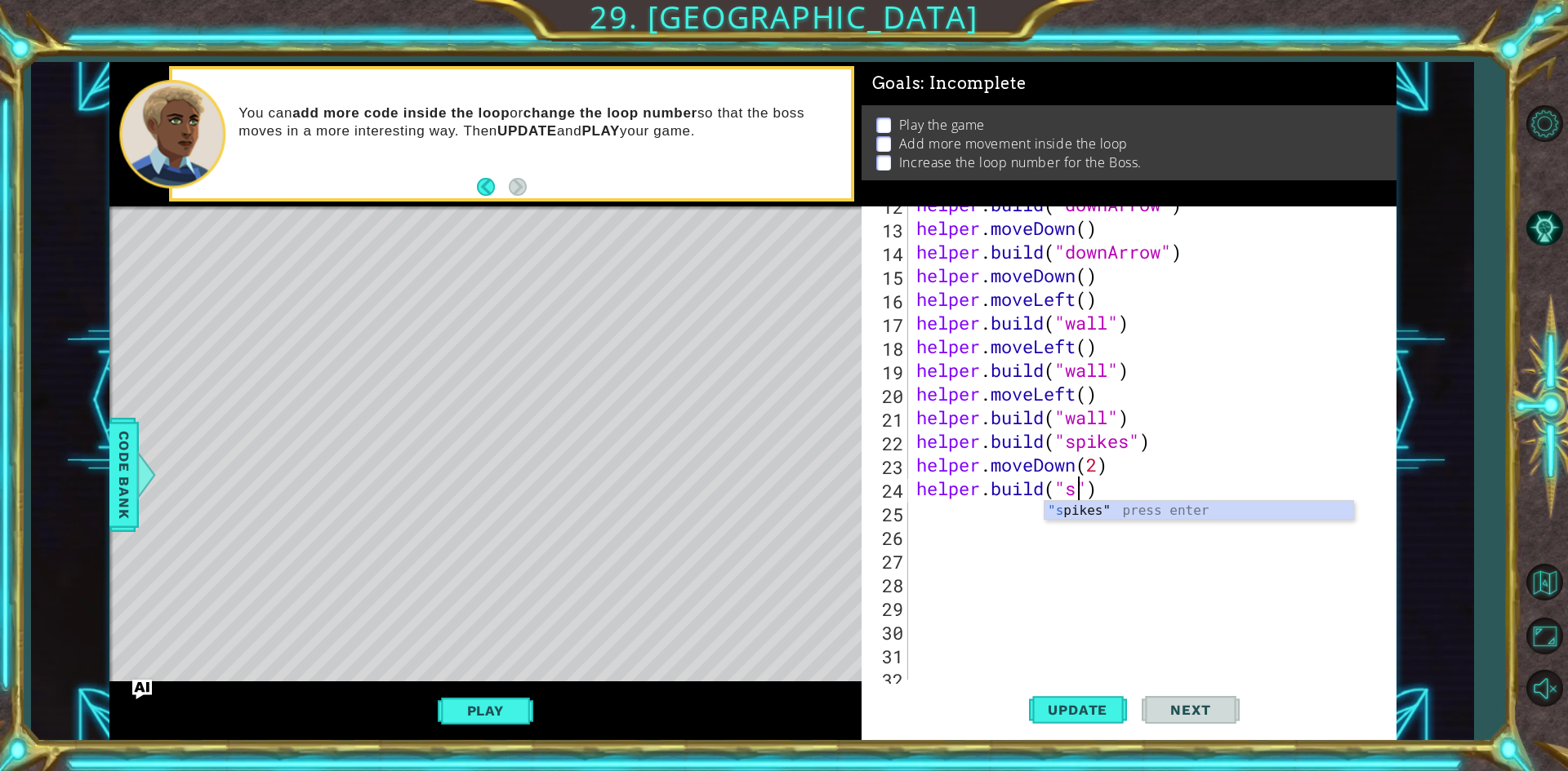
scroll to position [0, 8]
click at [1089, 515] on div ""s pikes" press enter" at bounding box center [1199, 530] width 309 height 59
click at [1058, 711] on span "Update" at bounding box center [1078, 710] width 93 height 17
click at [1050, 686] on button "Update" at bounding box center [1078, 711] width 98 height 53
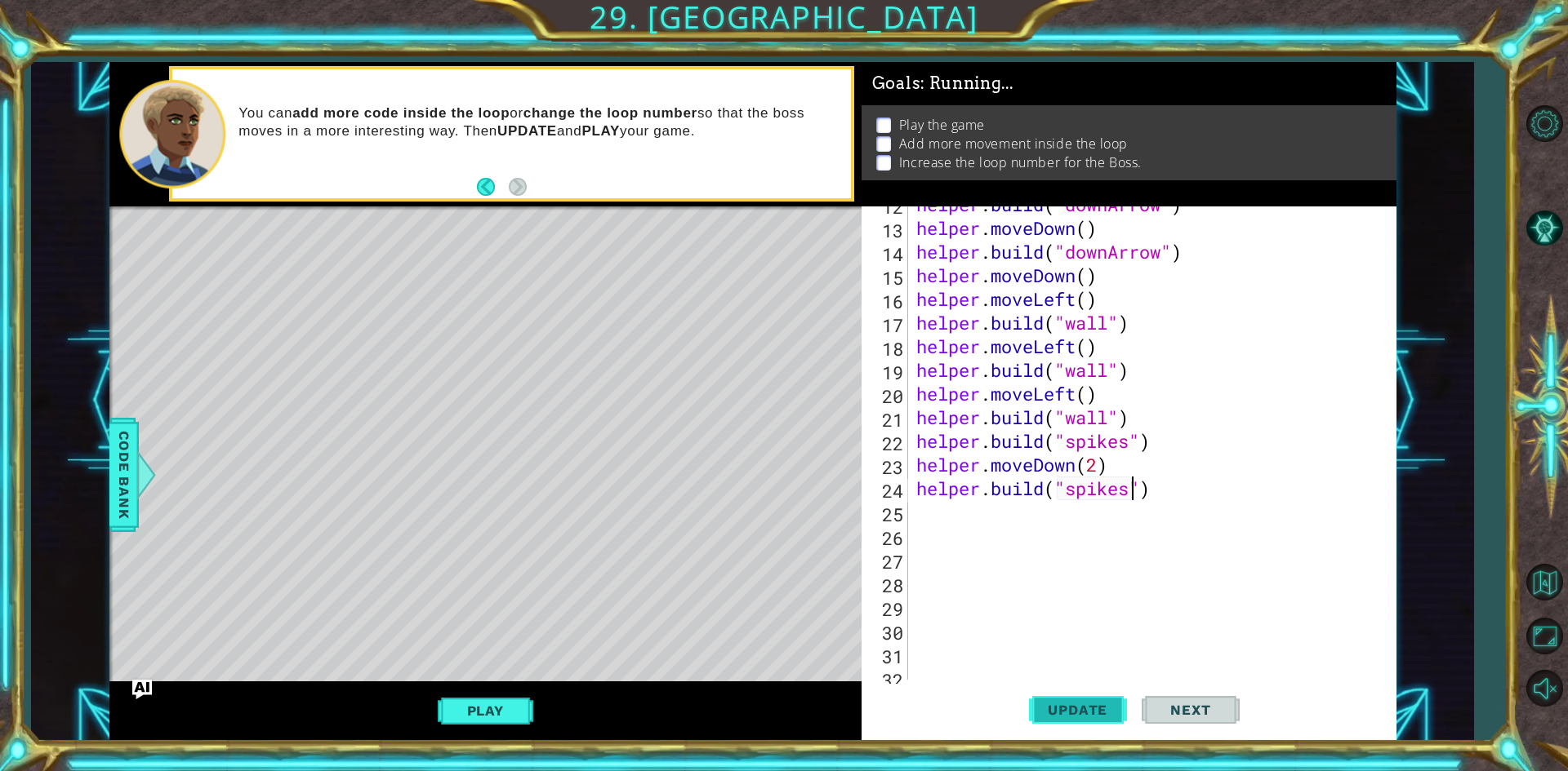
click at [1058, 690] on button "Update" at bounding box center [1078, 711] width 98 height 53
click at [1062, 698] on button "Update" at bounding box center [1078, 711] width 98 height 53
type textarea "[DOMAIN_NAME]("spik")"
click at [1123, 522] on div "helper . build ( "downArrow" ) helper . moveDown ( ) helper . build ( "downArro…" at bounding box center [1150, 453] width 474 height 521
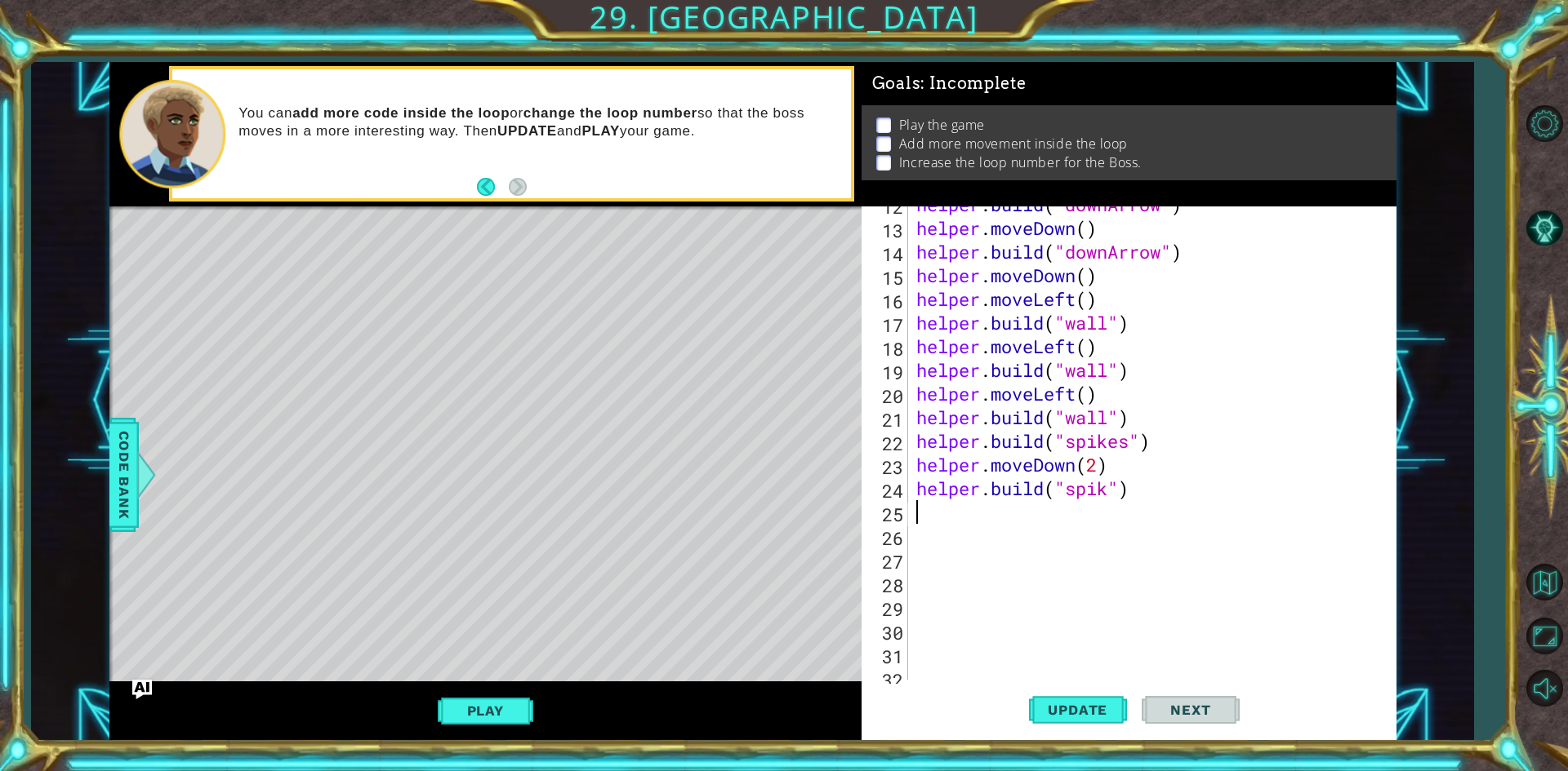
click at [1105, 490] on div "helper . build ( "downArrow" ) helper . moveDown ( ) helper . build ( "downArro…" at bounding box center [1150, 453] width 474 height 521
click at [1102, 513] on div ""spikes " press enter" at bounding box center [1199, 530] width 309 height 59
click at [1083, 710] on span "Update" at bounding box center [1078, 710] width 93 height 17
click at [1098, 462] on div "helper . build ( "downArrow" ) helper . moveDown ( ) helper . build ( "downArro…" at bounding box center [1150, 453] width 474 height 521
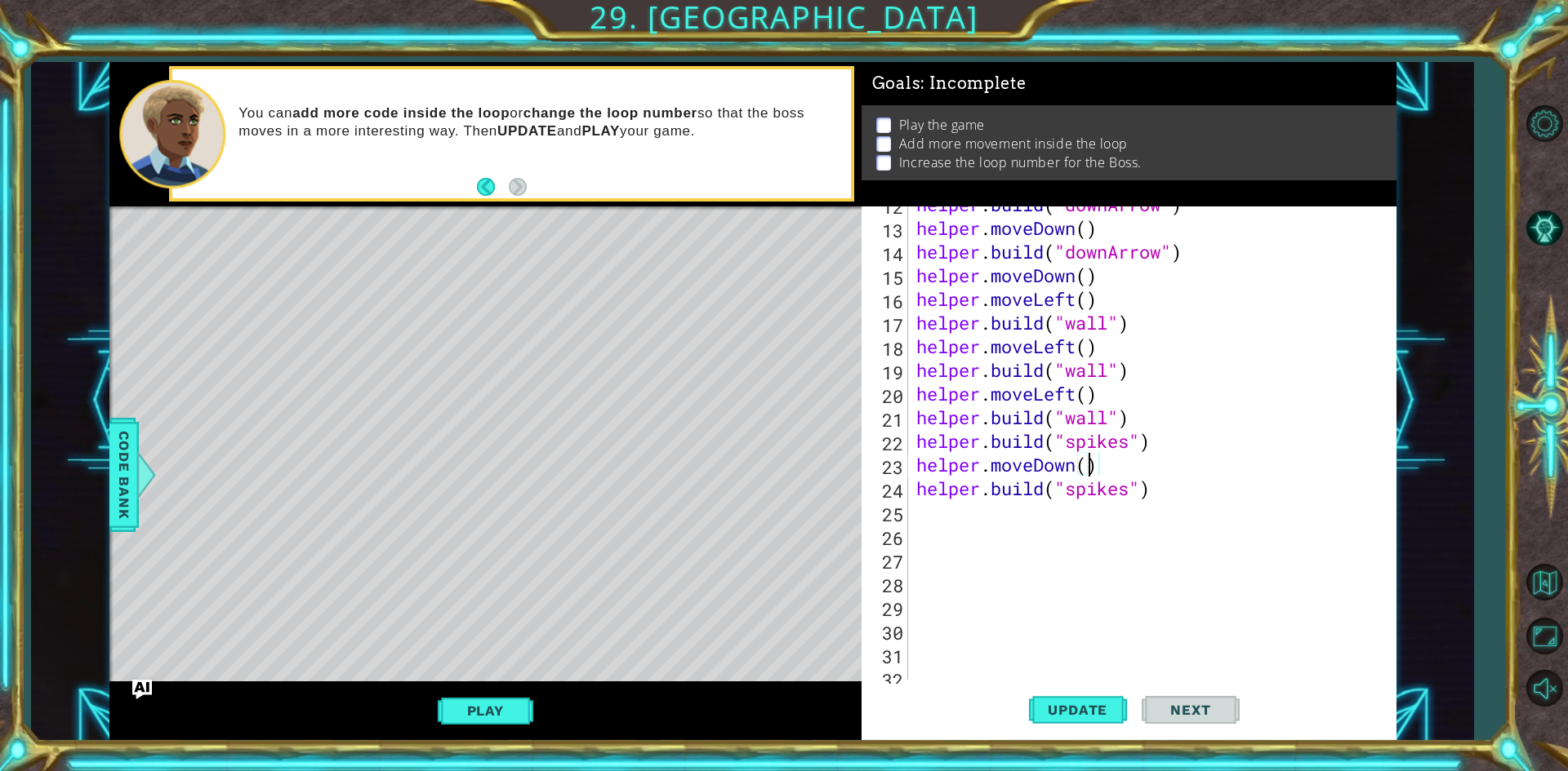
scroll to position [0, 8]
type textarea "helper.moveDown(1)"
click at [1073, 704] on span "Update" at bounding box center [1078, 710] width 93 height 17
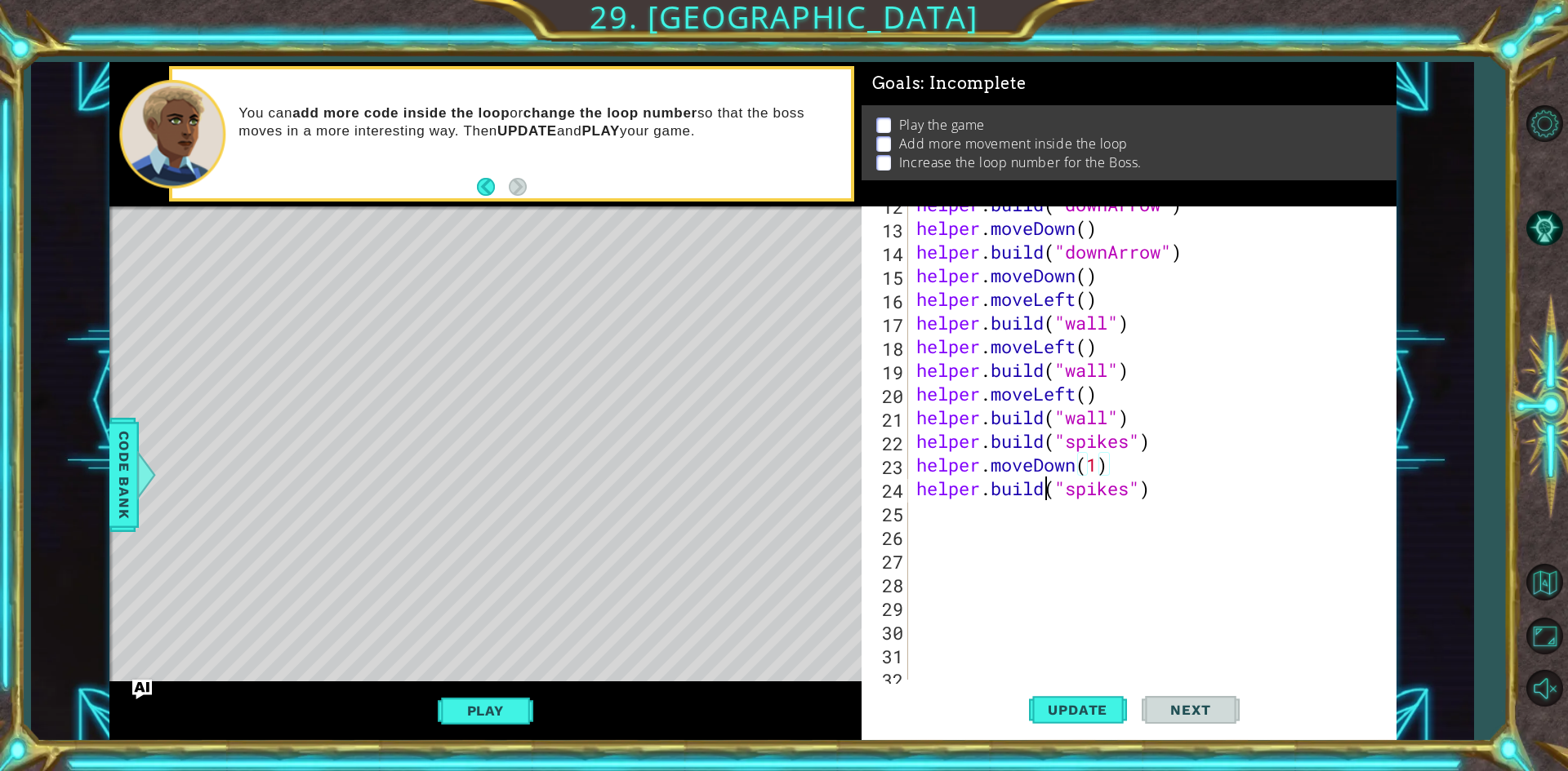
click at [1048, 487] on div "helper . build ( "downArrow" ) helper . moveDown ( ) helper . build ( "downArro…" at bounding box center [1150, 453] width 474 height 521
click at [1176, 496] on div "helper . build ( "downArrow" ) helper . moveDown ( ) helper . build ( "downArro…" at bounding box center [1150, 453] width 474 height 521
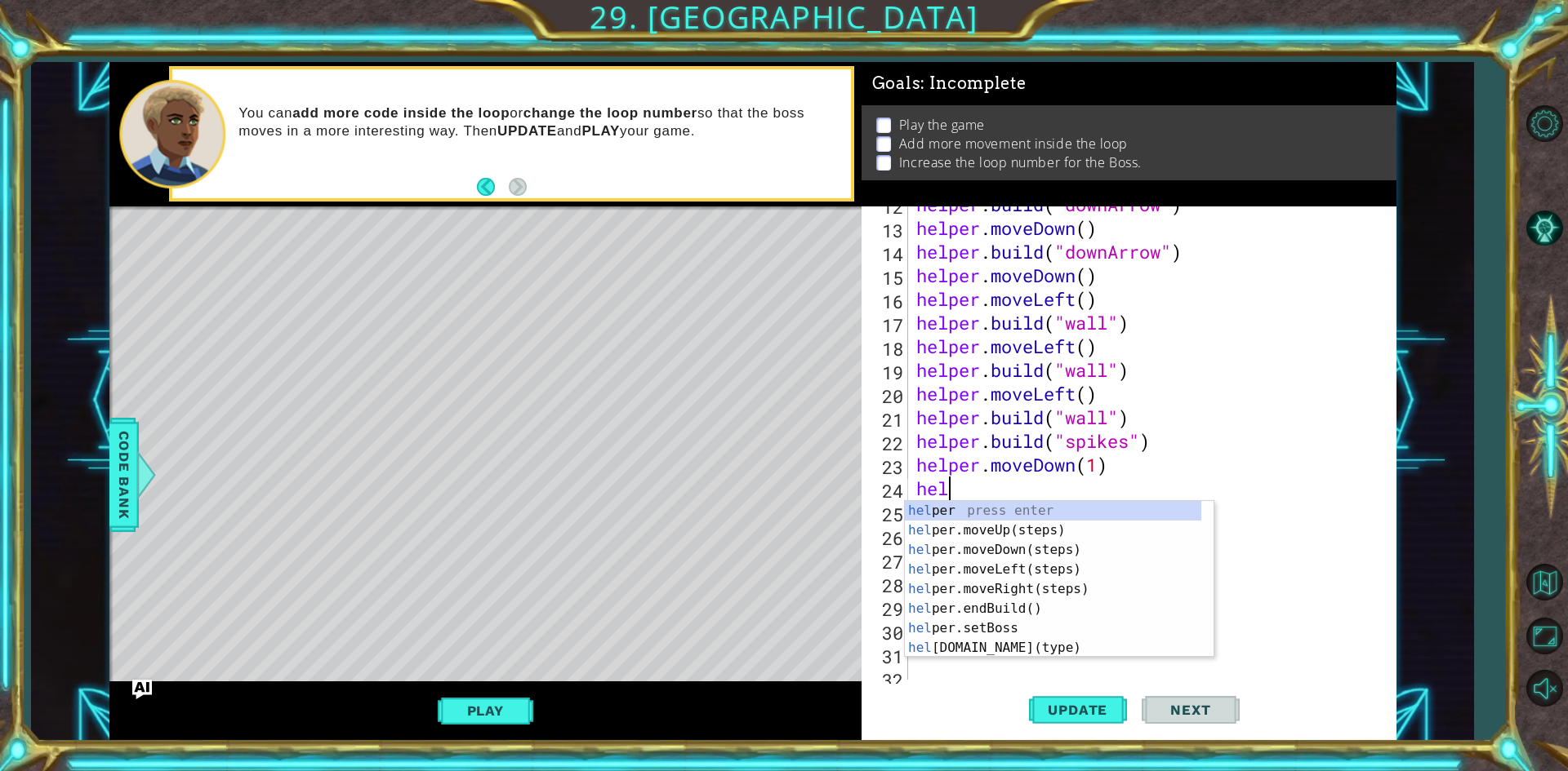
type textarea "h"
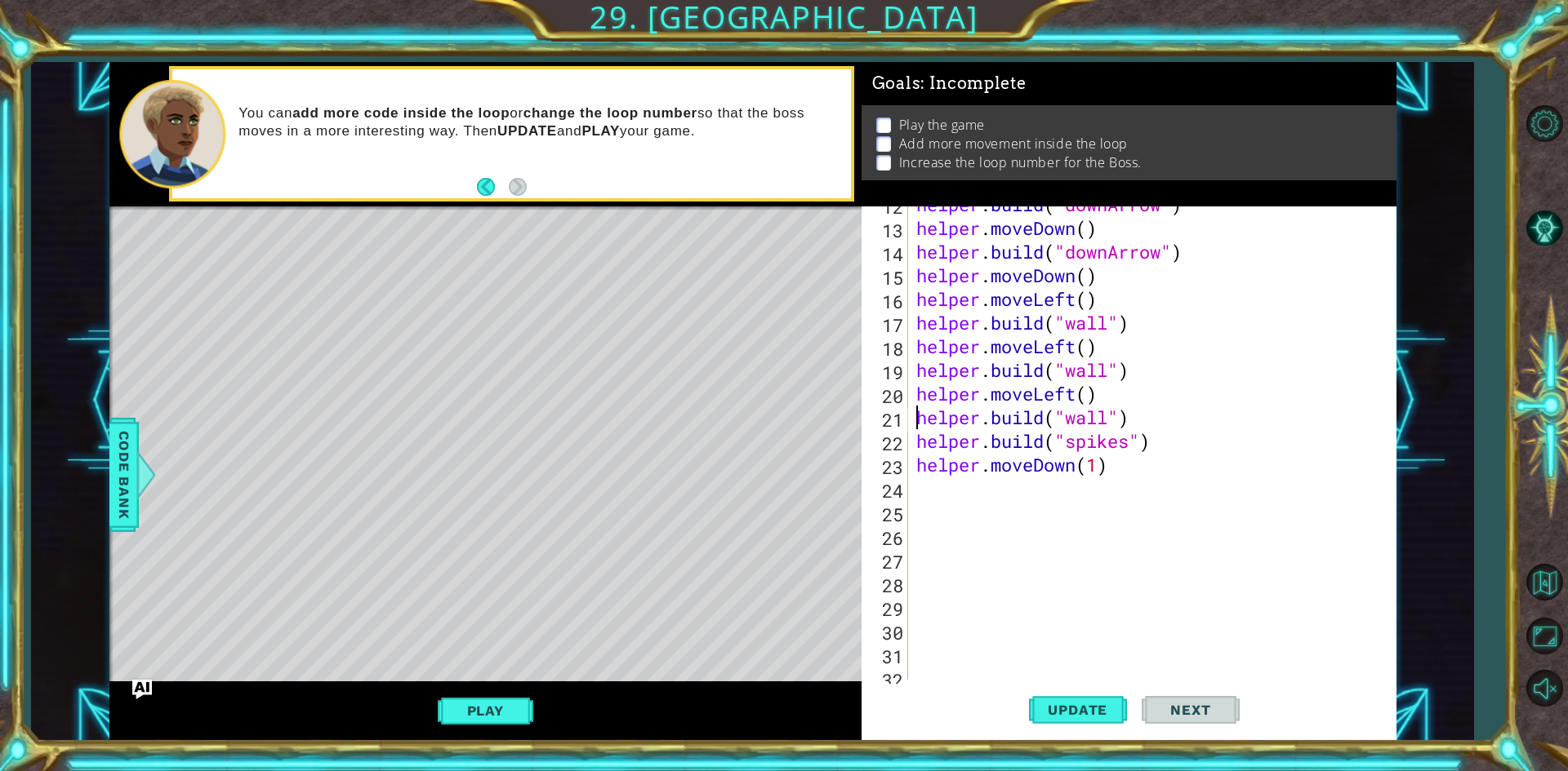
click at [914, 426] on div "helper . build ( "downArrow" ) helper . moveDown ( ) helper . build ( "downArro…" at bounding box center [1150, 453] width 474 height 521
click at [914, 435] on div "helper . build ( "downArrow" ) helper . moveDown ( ) helper . build ( "downArro…" at bounding box center [1150, 453] width 474 height 521
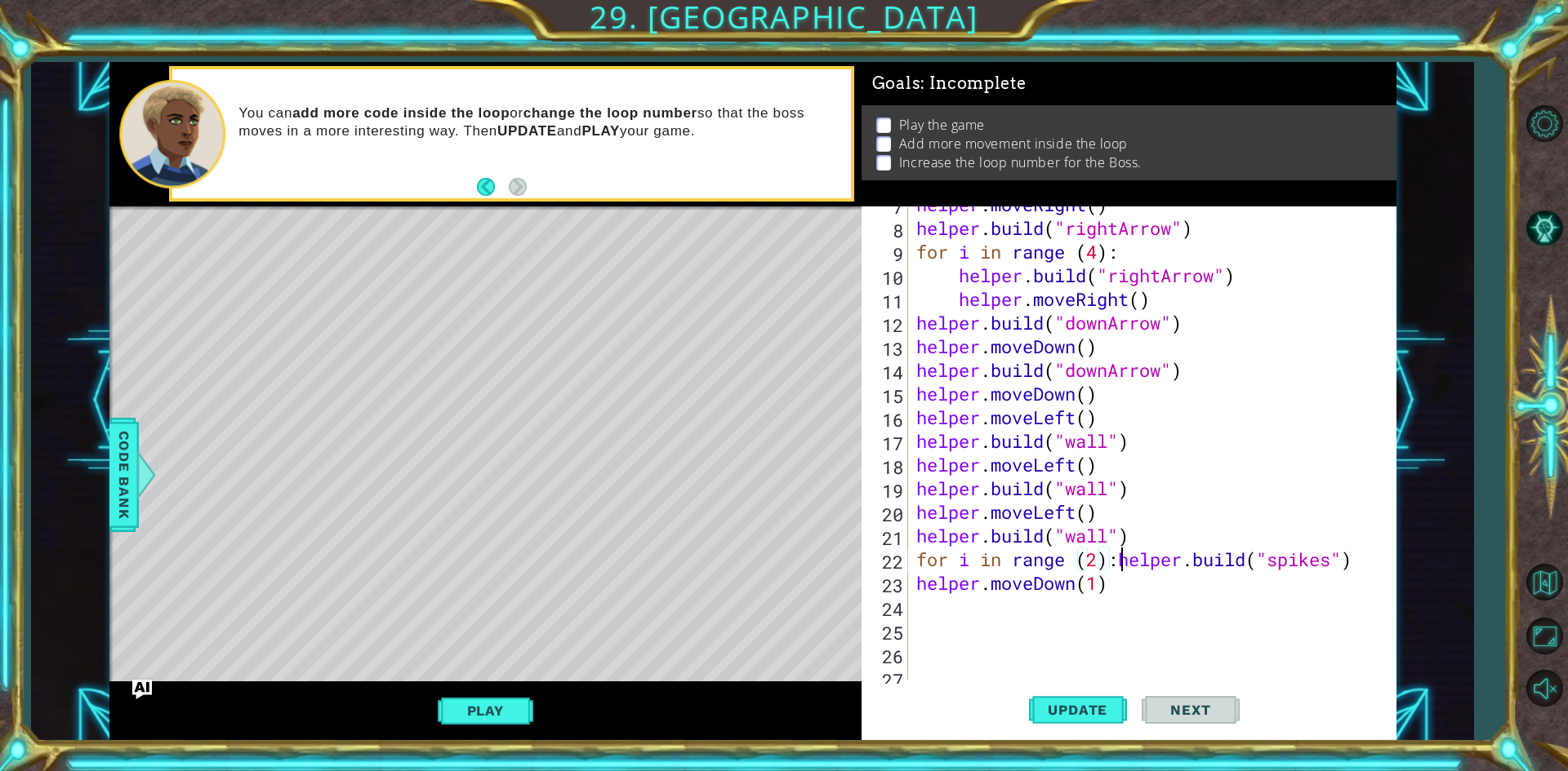
scroll to position [0, 9]
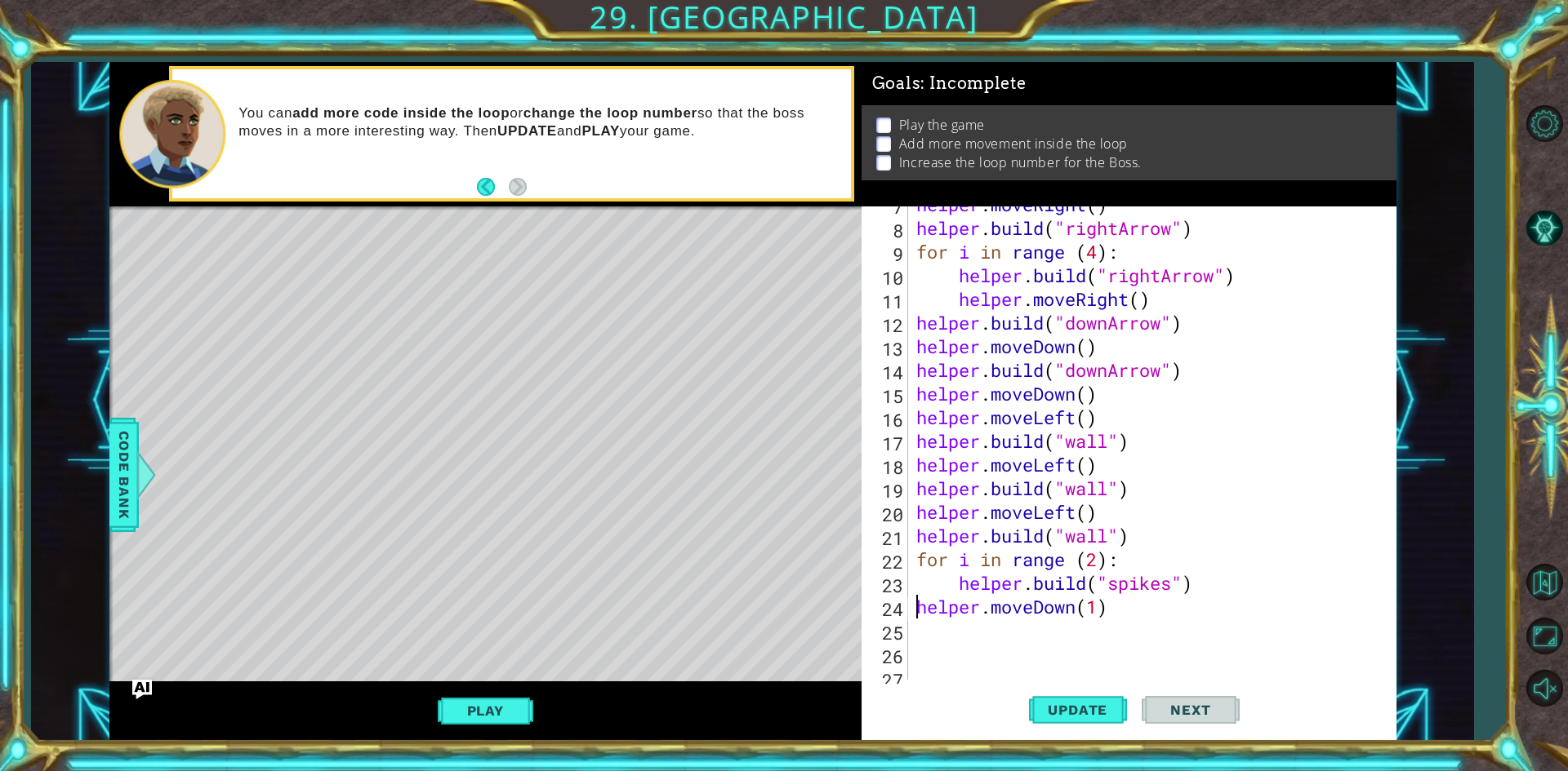
click at [913, 599] on div "helper . moveRight ( ) helper . build ( "rightArrow" ) for i in range ( 4 ) : h…" at bounding box center [1150, 453] width 474 height 521
type textarea "helper.moveDown(1)"
click at [1103, 718] on span "Update" at bounding box center [1078, 710] width 93 height 17
click at [1043, 635] on div "helper . moveRight ( ) helper . build ( "rightArrow" ) for i in range ( 4 ) : h…" at bounding box center [1150, 453] width 474 height 521
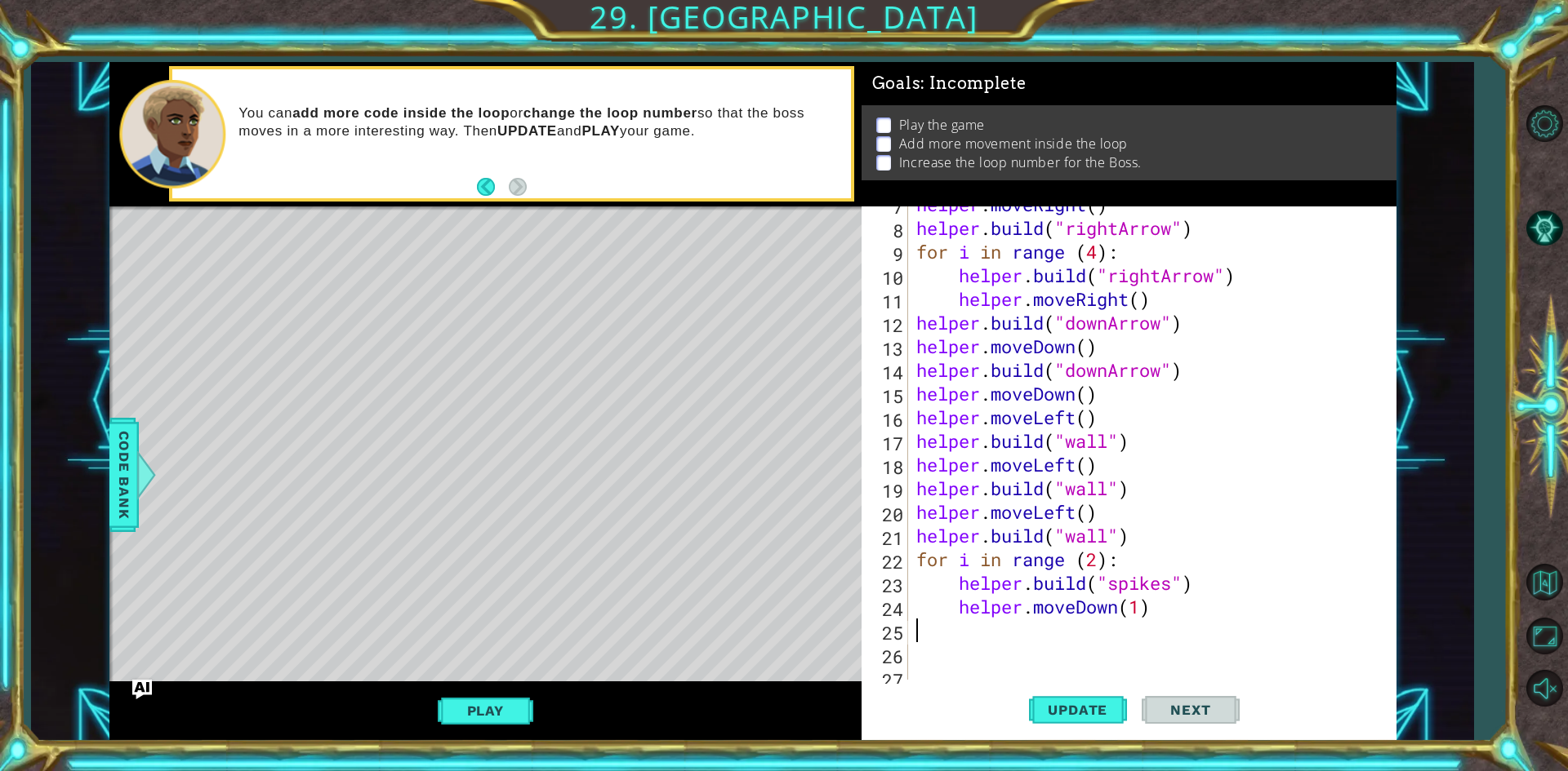
scroll to position [0, 0]
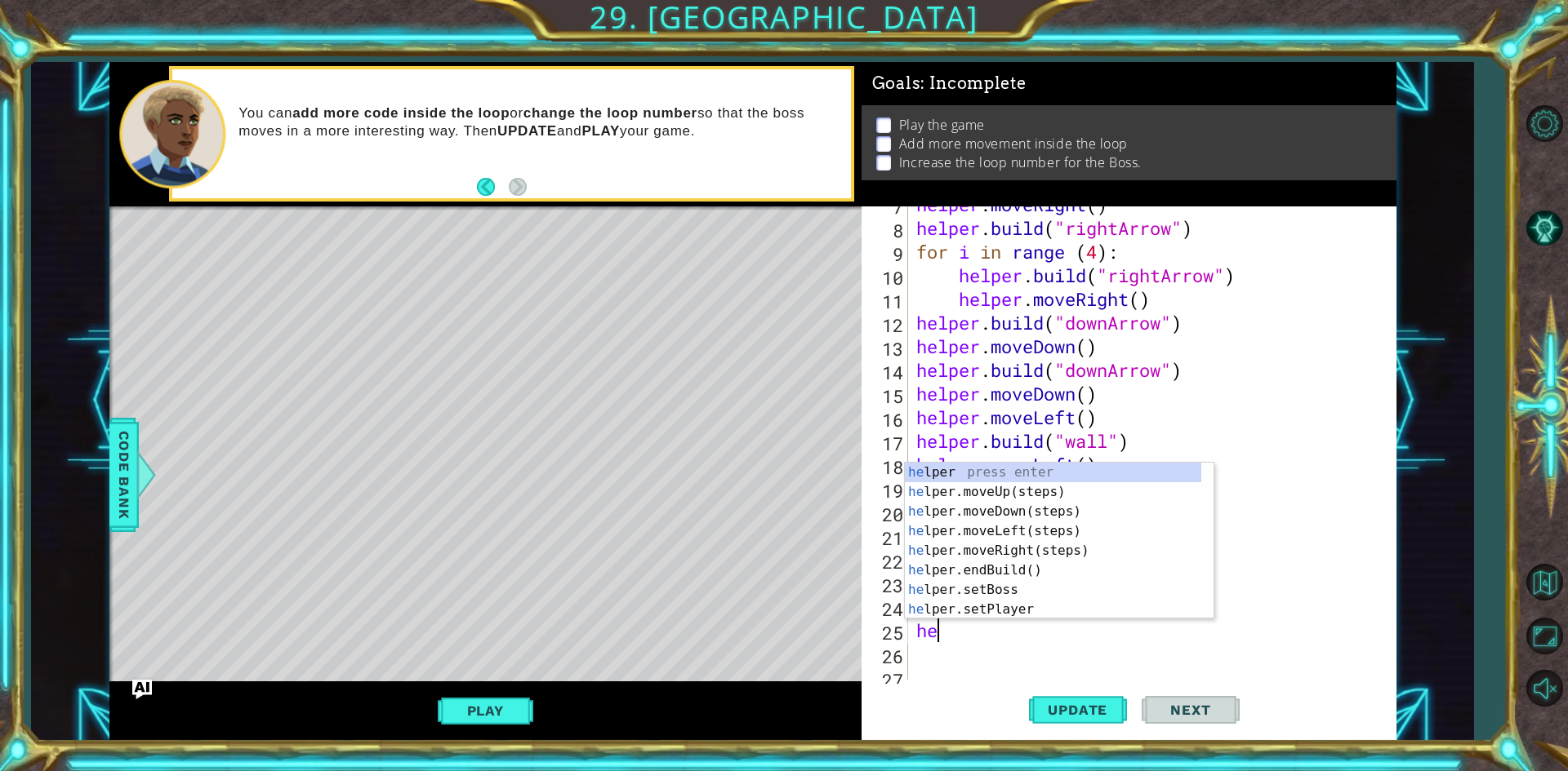
type textarea "hel"
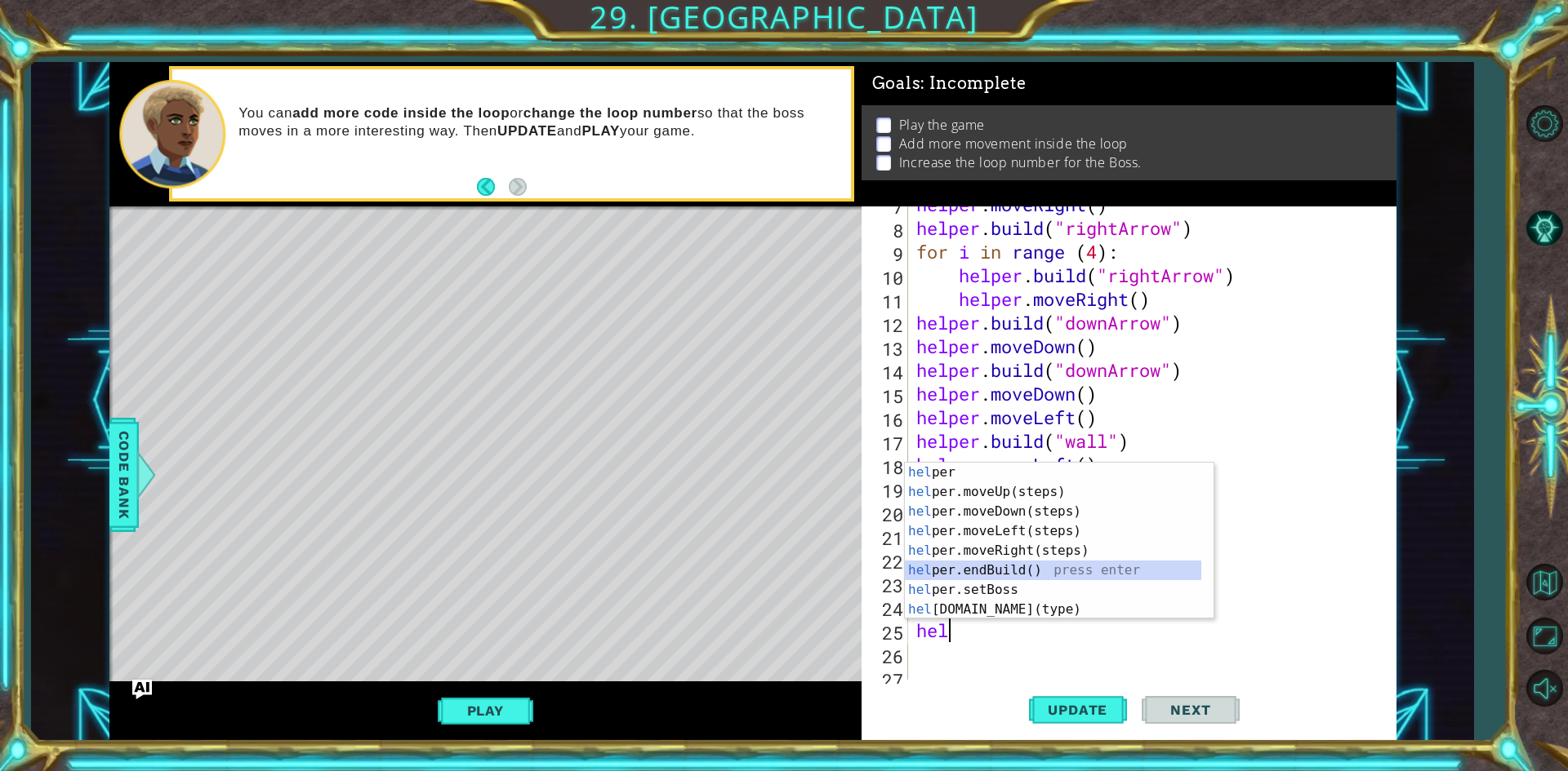
click at [1003, 570] on div "hel per press enter hel per.moveUp(steps) press enter hel per.moveDown(steps) p…" at bounding box center [1053, 560] width 296 height 196
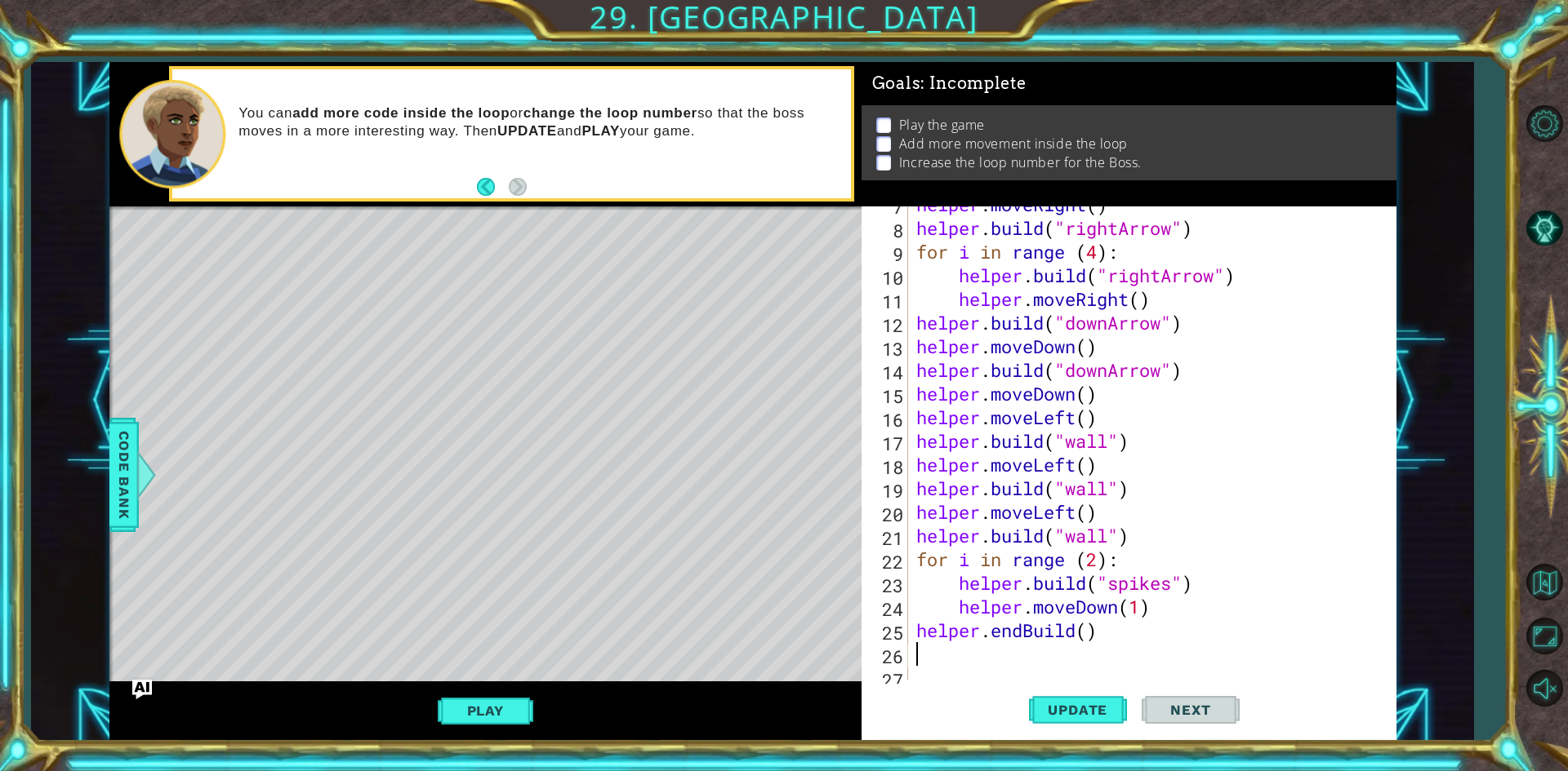
click at [1095, 636] on div "helper . moveRight ( ) helper . build ( "rightArrow" ) for i in range ( 4 ) : h…" at bounding box center [1150, 453] width 474 height 521
type textarea "helper.endBuild()"
click at [1078, 707] on span "Update" at bounding box center [1078, 710] width 93 height 17
click at [1070, 698] on button "Update" at bounding box center [1078, 711] width 98 height 53
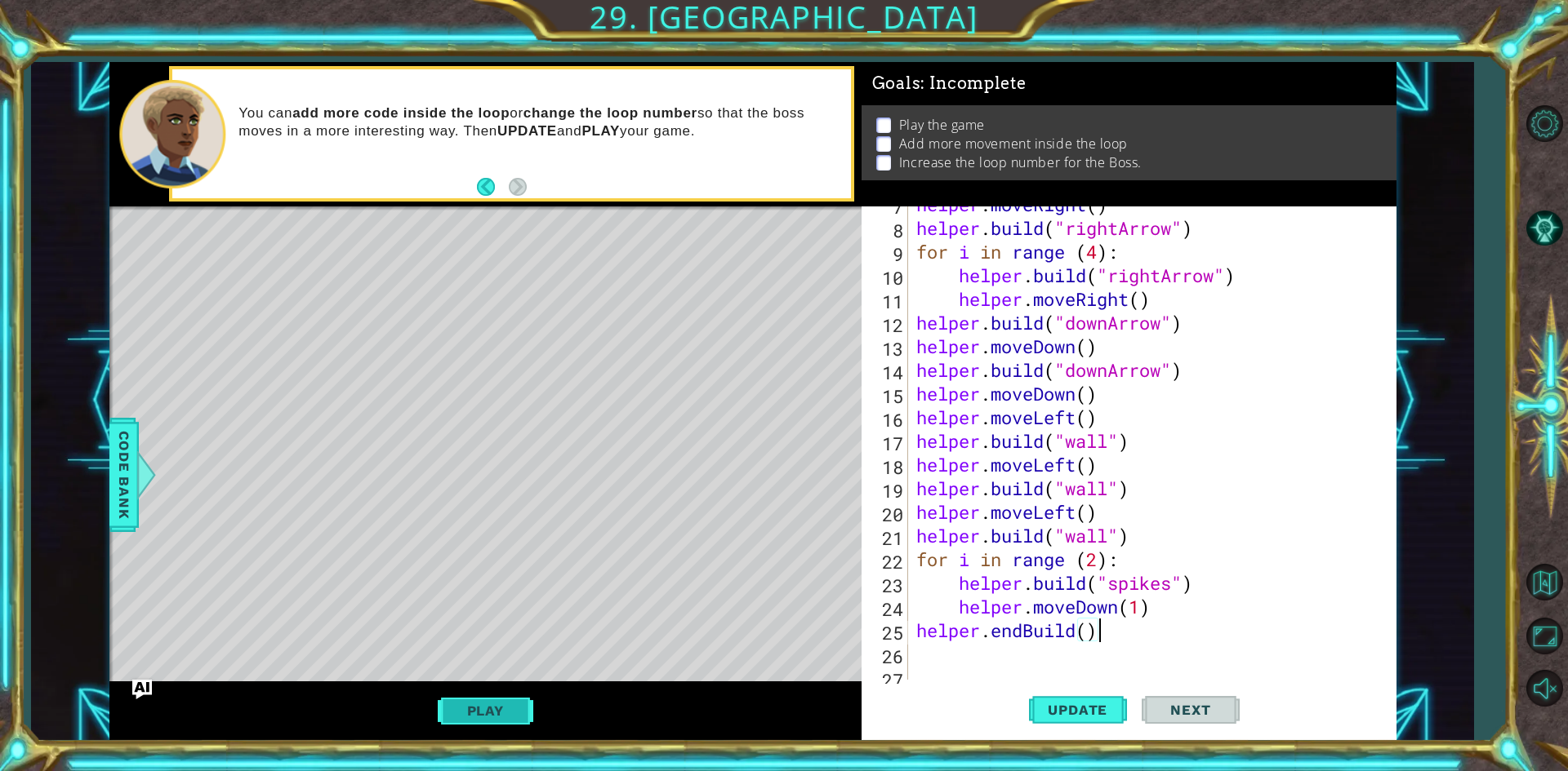
click at [507, 701] on button "Play" at bounding box center [485, 710] width 96 height 31
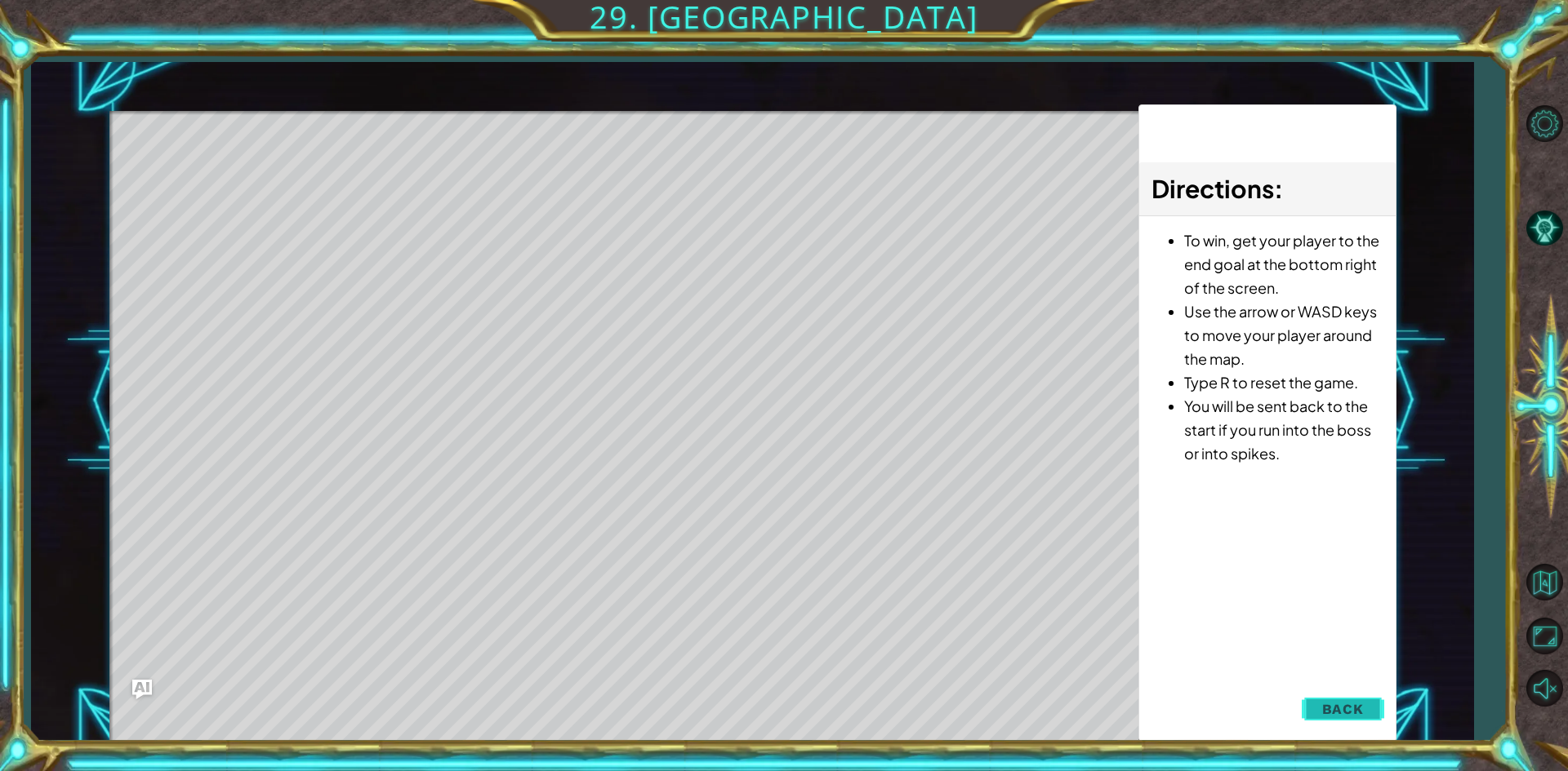
click at [1336, 713] on span "Back" at bounding box center [1343, 709] width 42 height 17
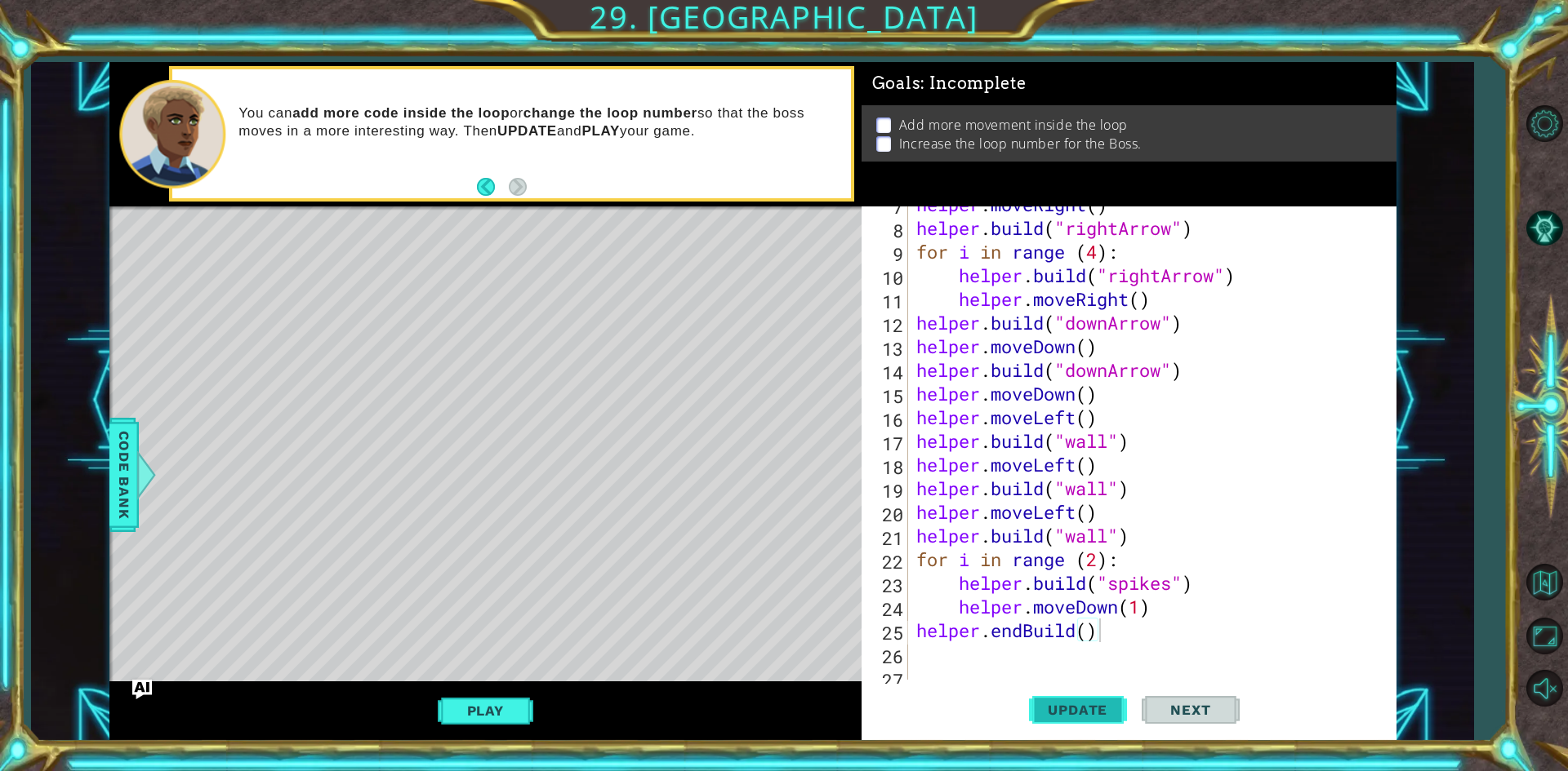
click at [1087, 703] on span "Update" at bounding box center [1078, 710] width 93 height 17
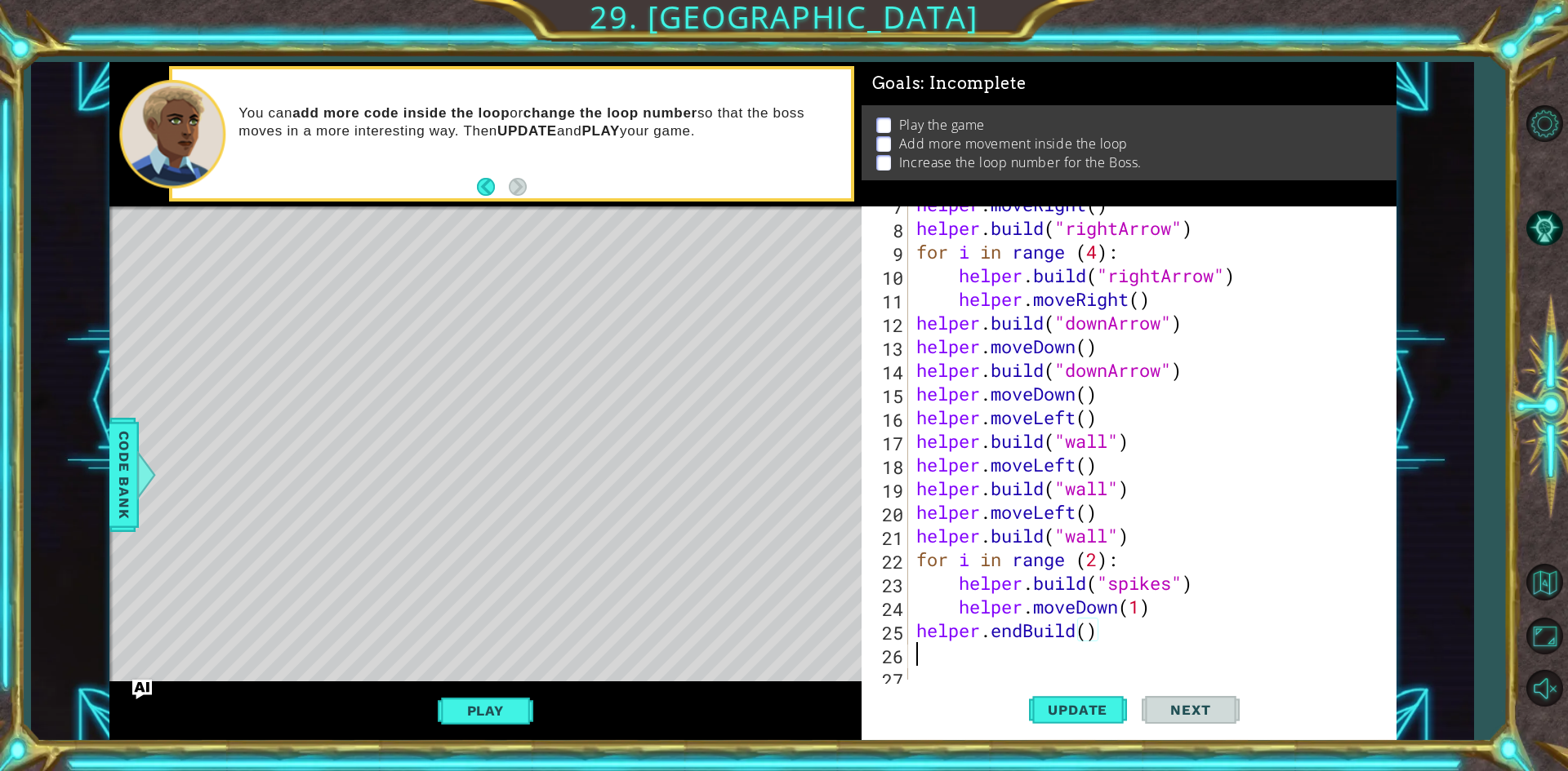
click at [1002, 660] on div "helper . moveRight ( ) helper . build ( "rightArrow" ) for i in range ( 4 ) : h…" at bounding box center [1150, 453] width 474 height 521
click at [1131, 535] on div "helper . moveRight ( ) helper . build ( "rightArrow" ) for i in range ( 4 ) : h…" at bounding box center [1150, 453] width 474 height 521
type textarea "h"
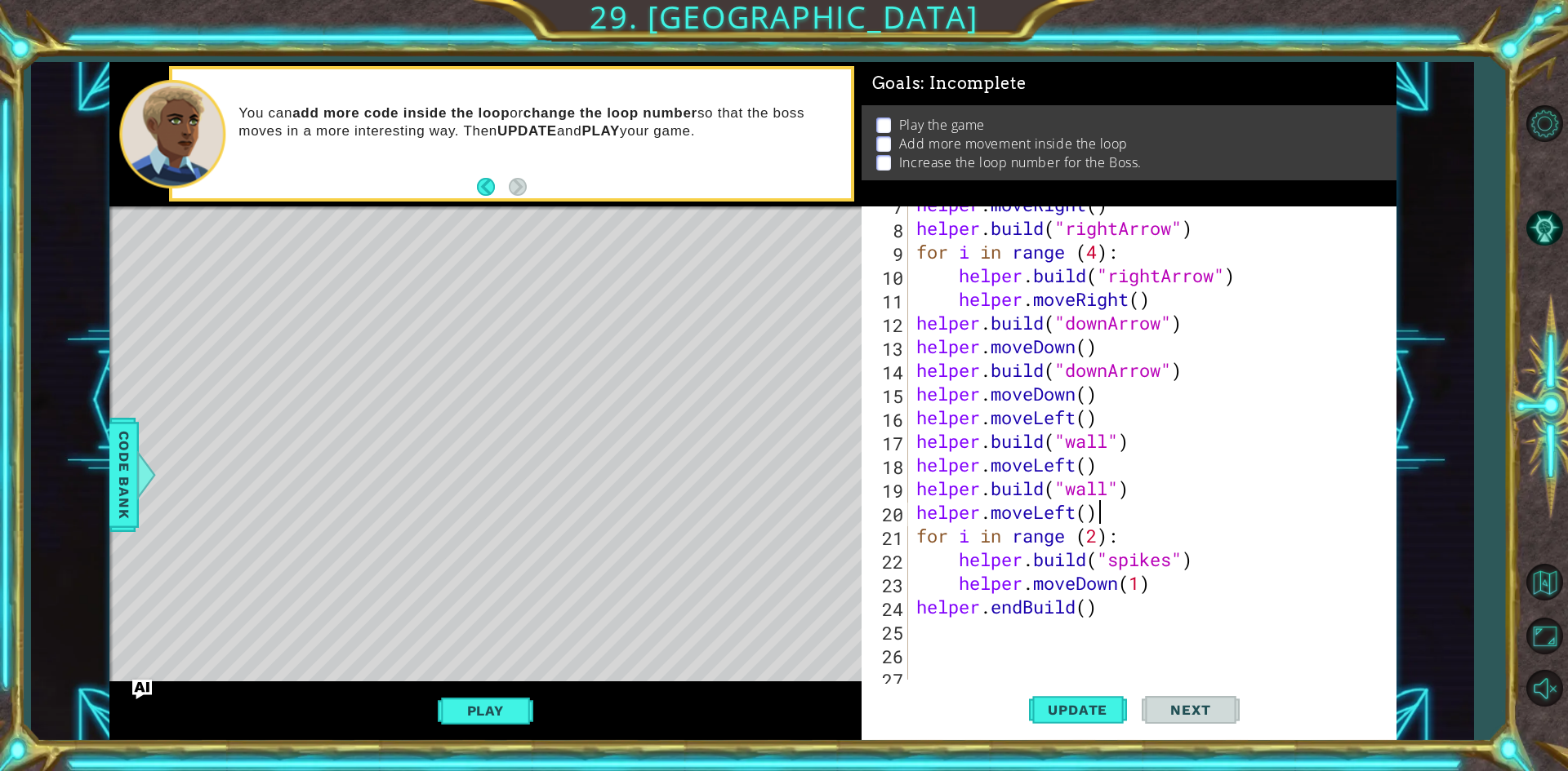
scroll to position [0, 0]
click at [1097, 718] on span "Update" at bounding box center [1078, 710] width 93 height 17
click at [1124, 588] on div "helper . moveRight ( ) helper . build ( "rightArrow" ) for i in range ( 4 ) : h…" at bounding box center [1150, 453] width 474 height 521
click at [1090, 609] on div "helper . moveRight ( ) helper . build ( "rightArrow" ) for i in range ( 4 ) : h…" at bounding box center [1150, 453] width 474 height 521
click at [1094, 610] on div "helper . moveRight ( ) helper . build ( "rightArrow" ) for i in range ( 4 ) : h…" at bounding box center [1150, 453] width 474 height 521
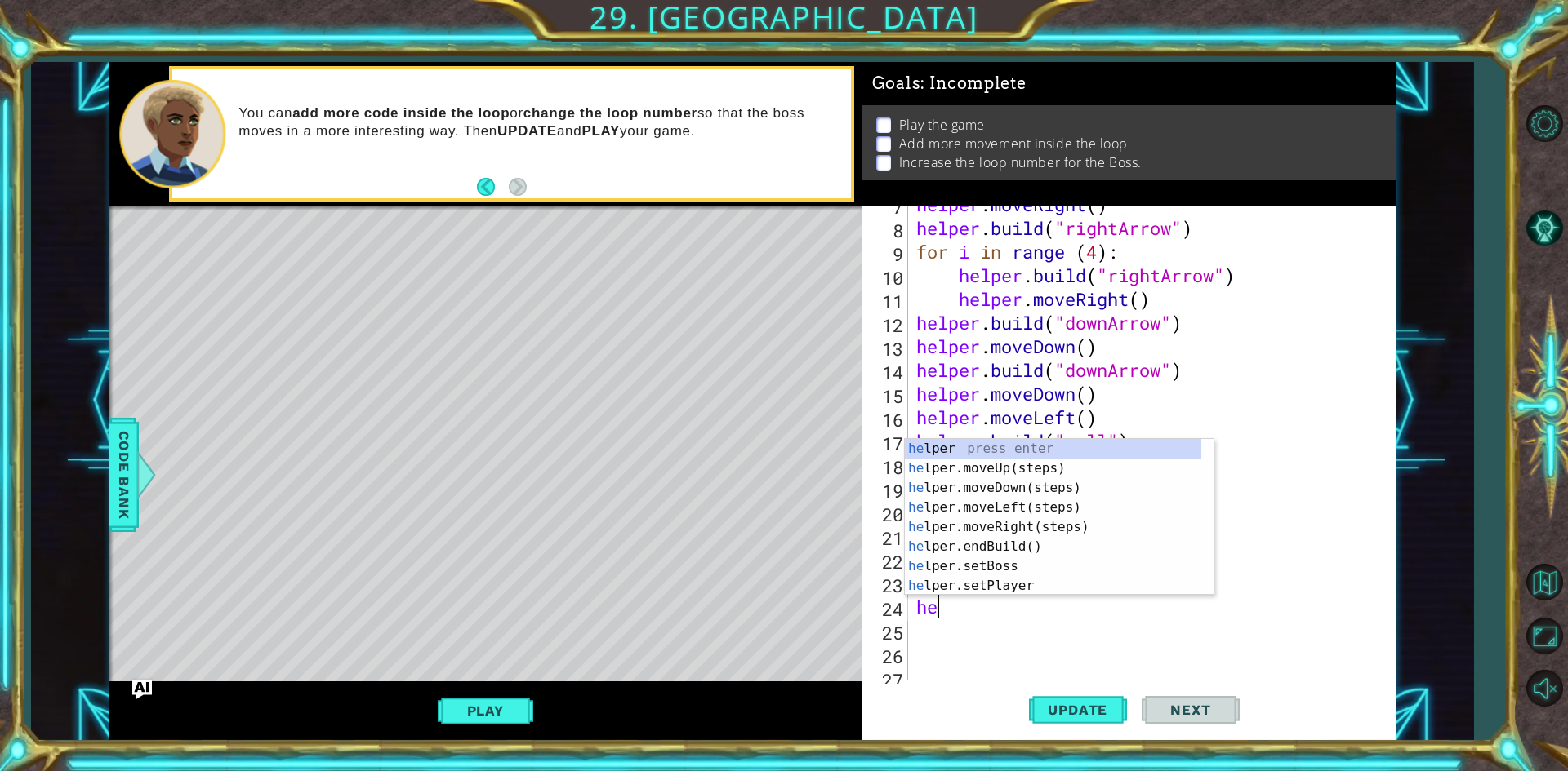
type textarea "h"
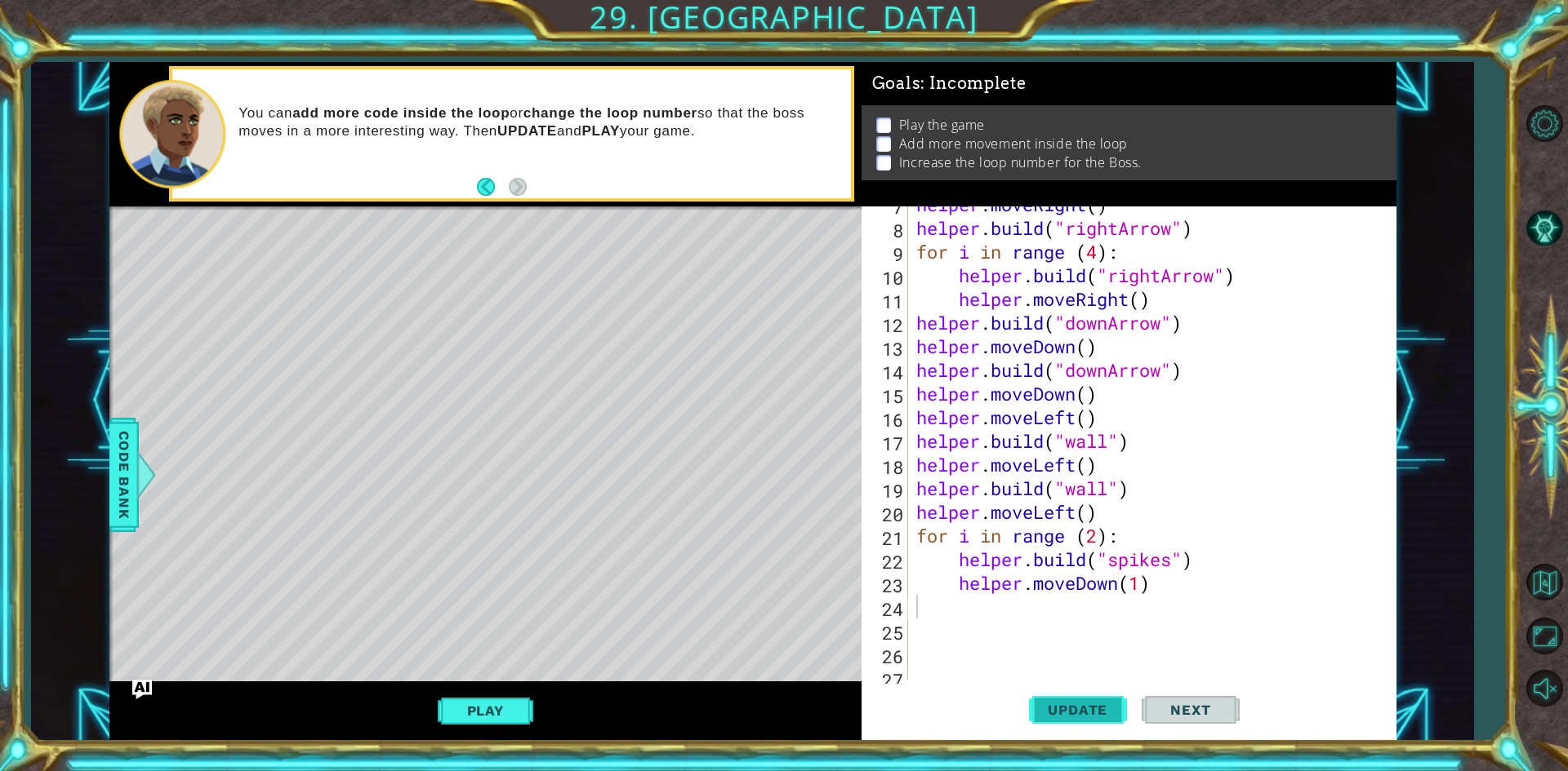
click at [1093, 685] on button "Update" at bounding box center [1078, 711] width 98 height 53
click at [1075, 692] on button "Update" at bounding box center [1078, 711] width 98 height 53
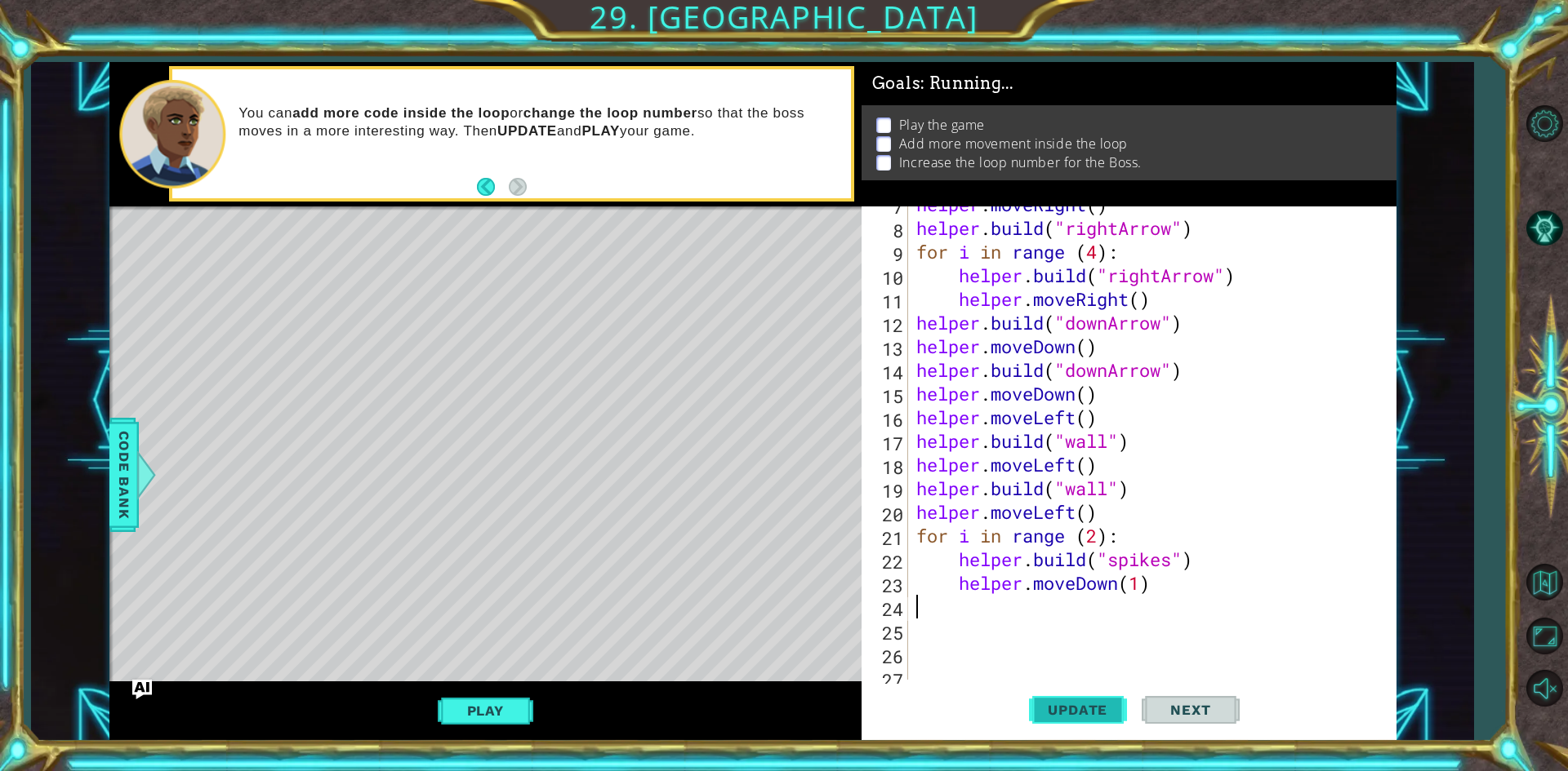
click at [1078, 700] on button "Update" at bounding box center [1078, 711] width 98 height 53
click at [469, 707] on button "Play" at bounding box center [485, 710] width 96 height 31
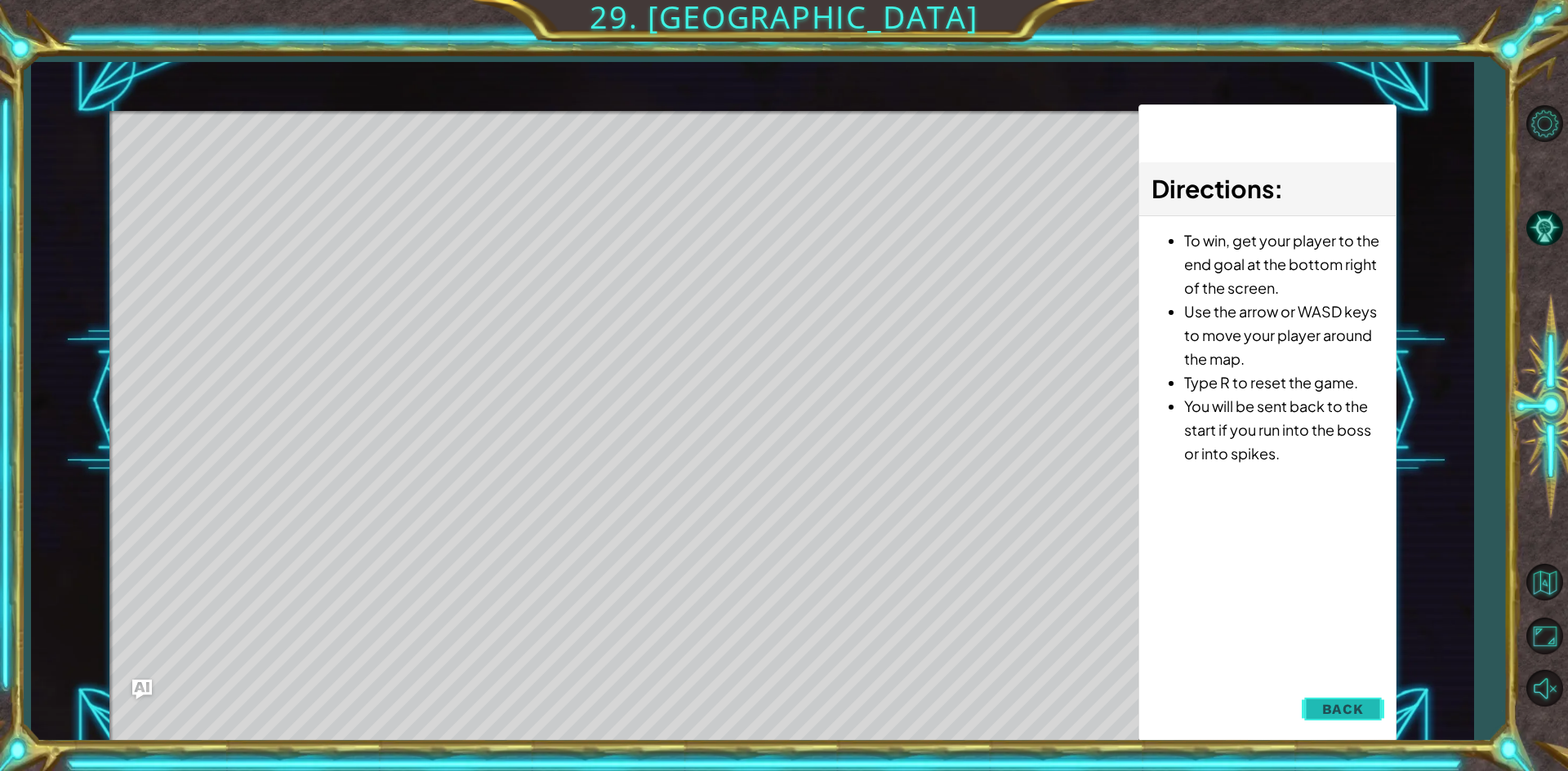
click at [1326, 723] on button "Back" at bounding box center [1343, 708] width 83 height 33
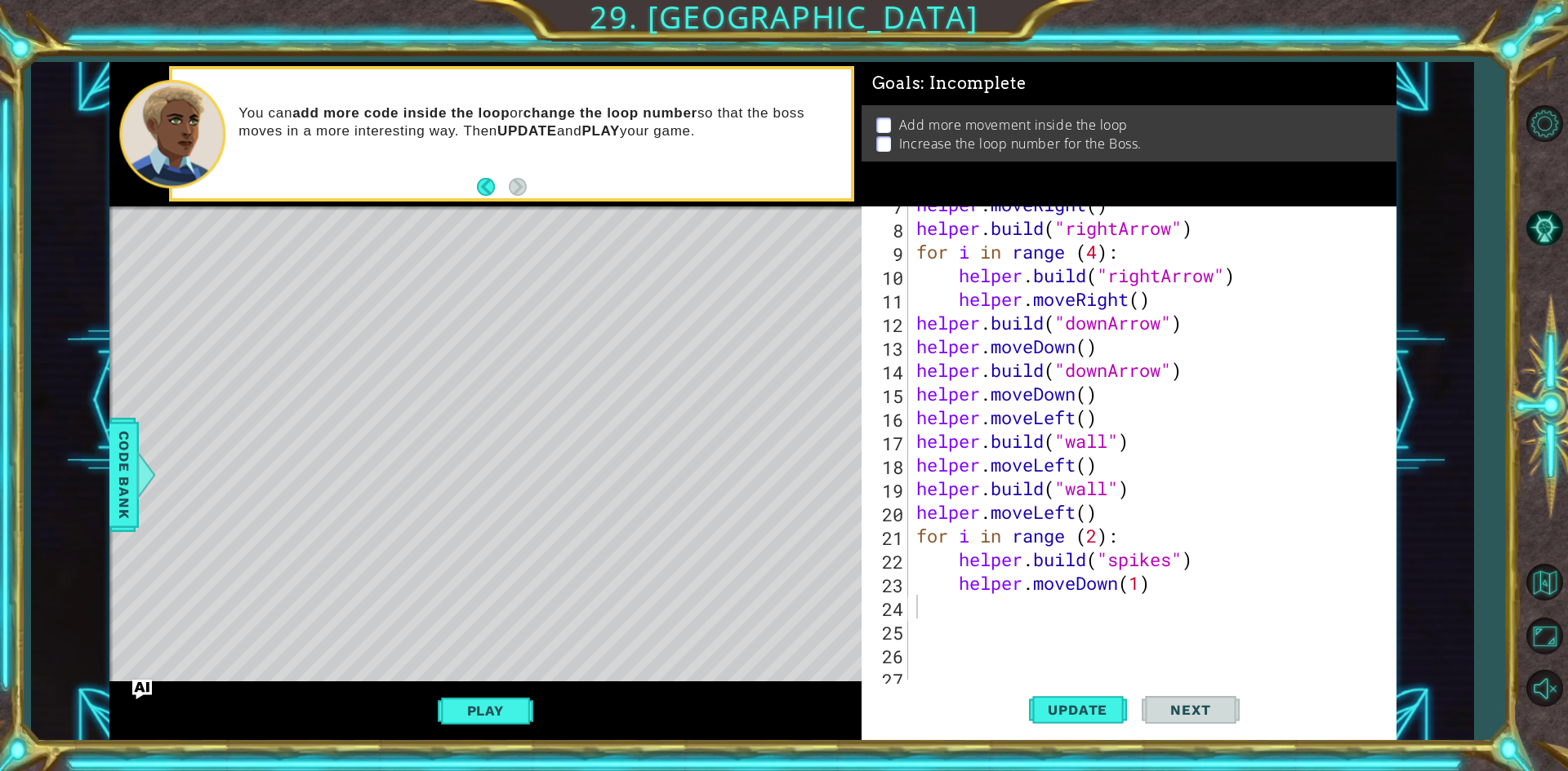
click at [1139, 497] on div "helper . moveRight ( ) helper . build ( "rightArrow" ) for i in range ( 4 ) : h…" at bounding box center [1150, 453] width 474 height 521
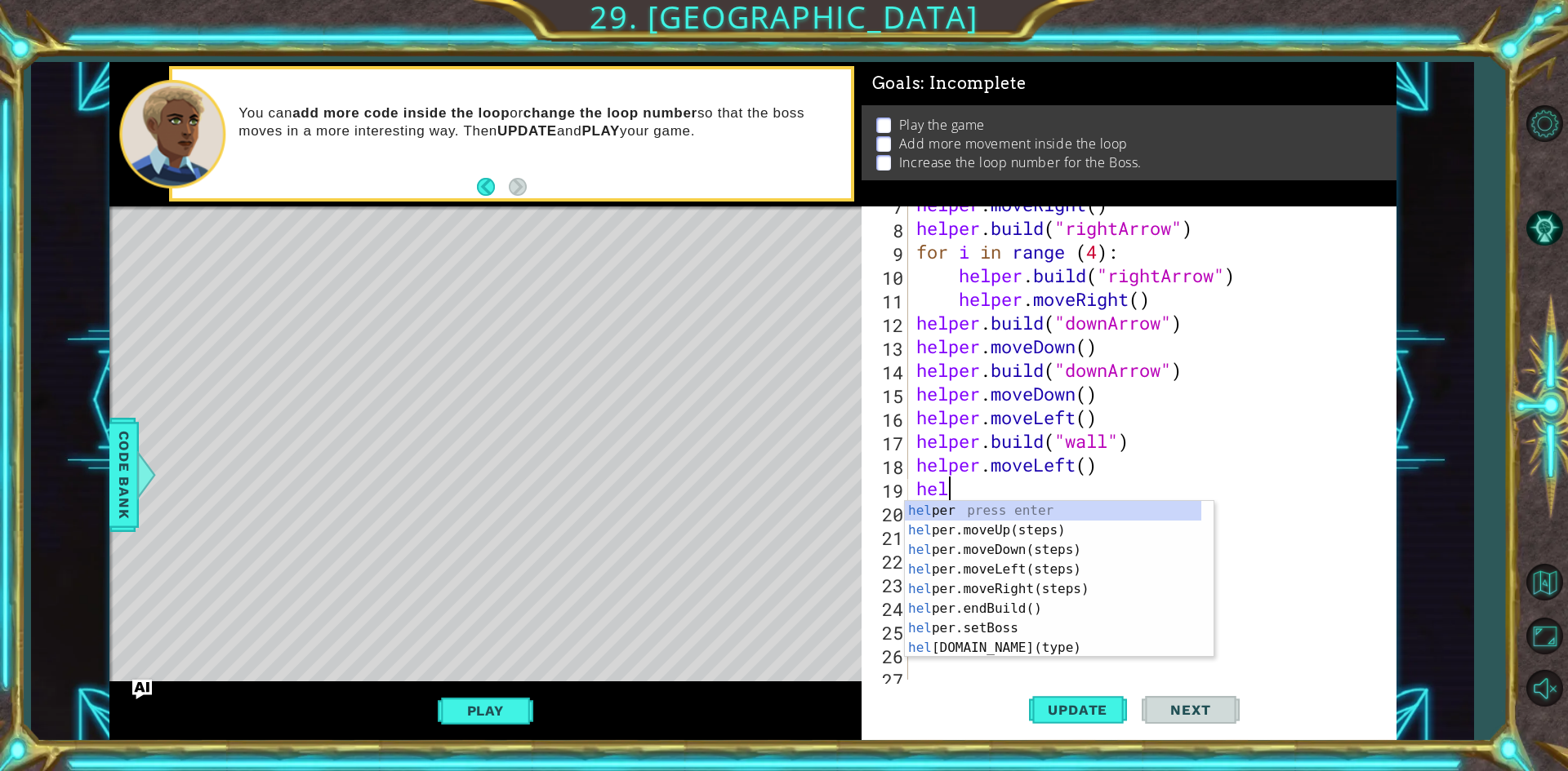
type textarea "h"
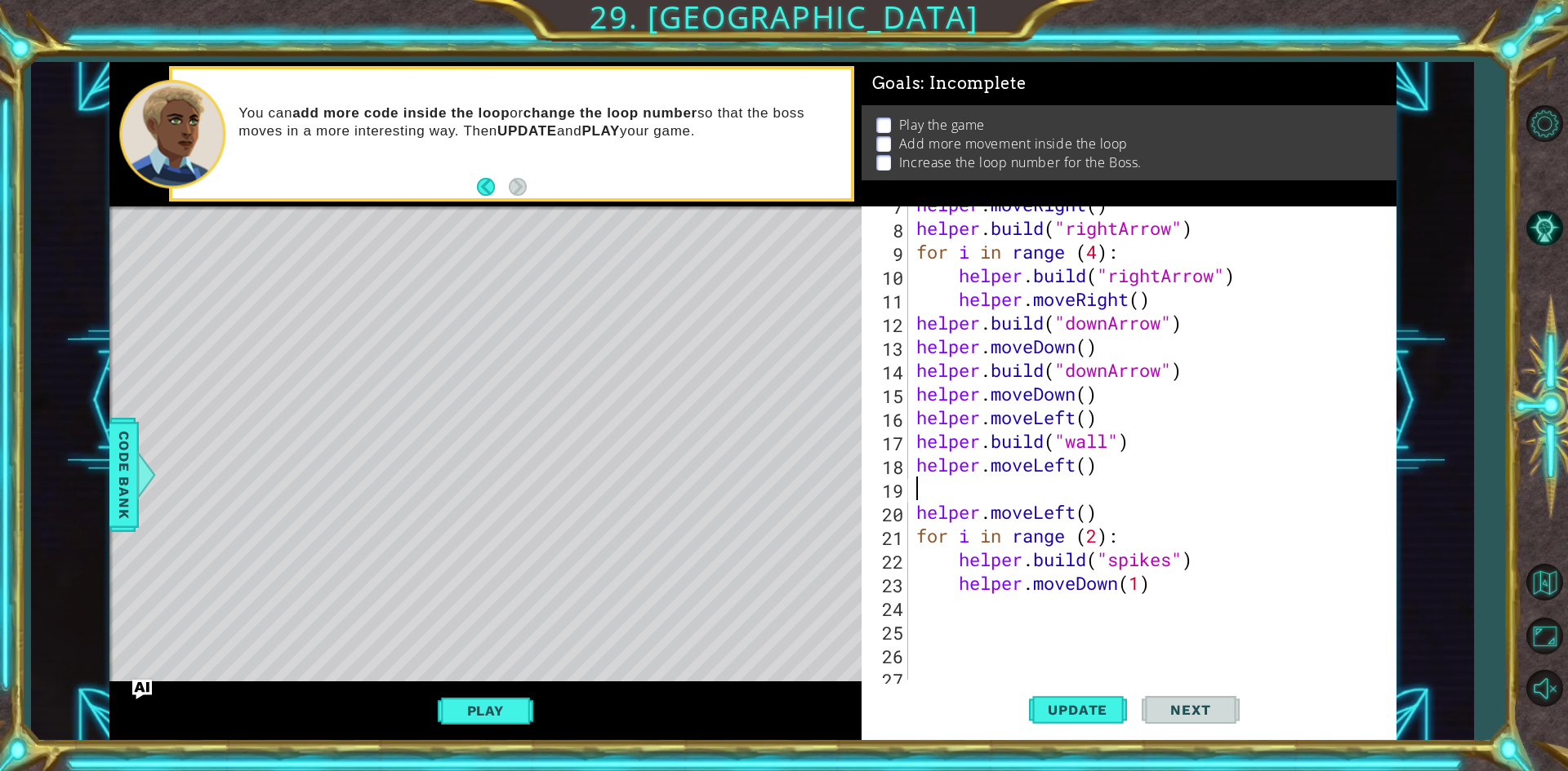
type textarea "helper.moveLeft()"
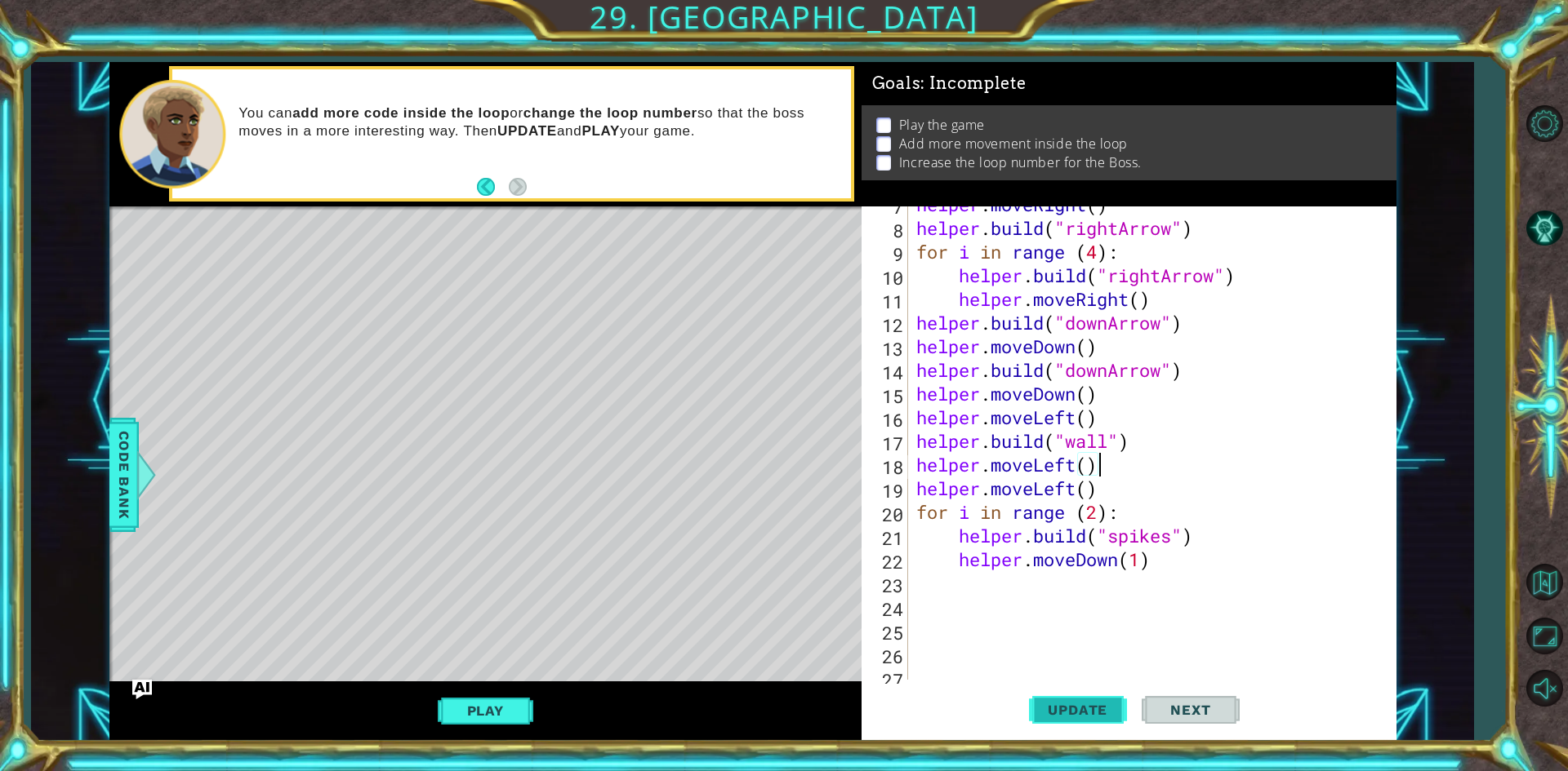
click at [1083, 705] on span "Update" at bounding box center [1078, 710] width 93 height 17
click at [508, 694] on div "Play" at bounding box center [485, 711] width 752 height 59
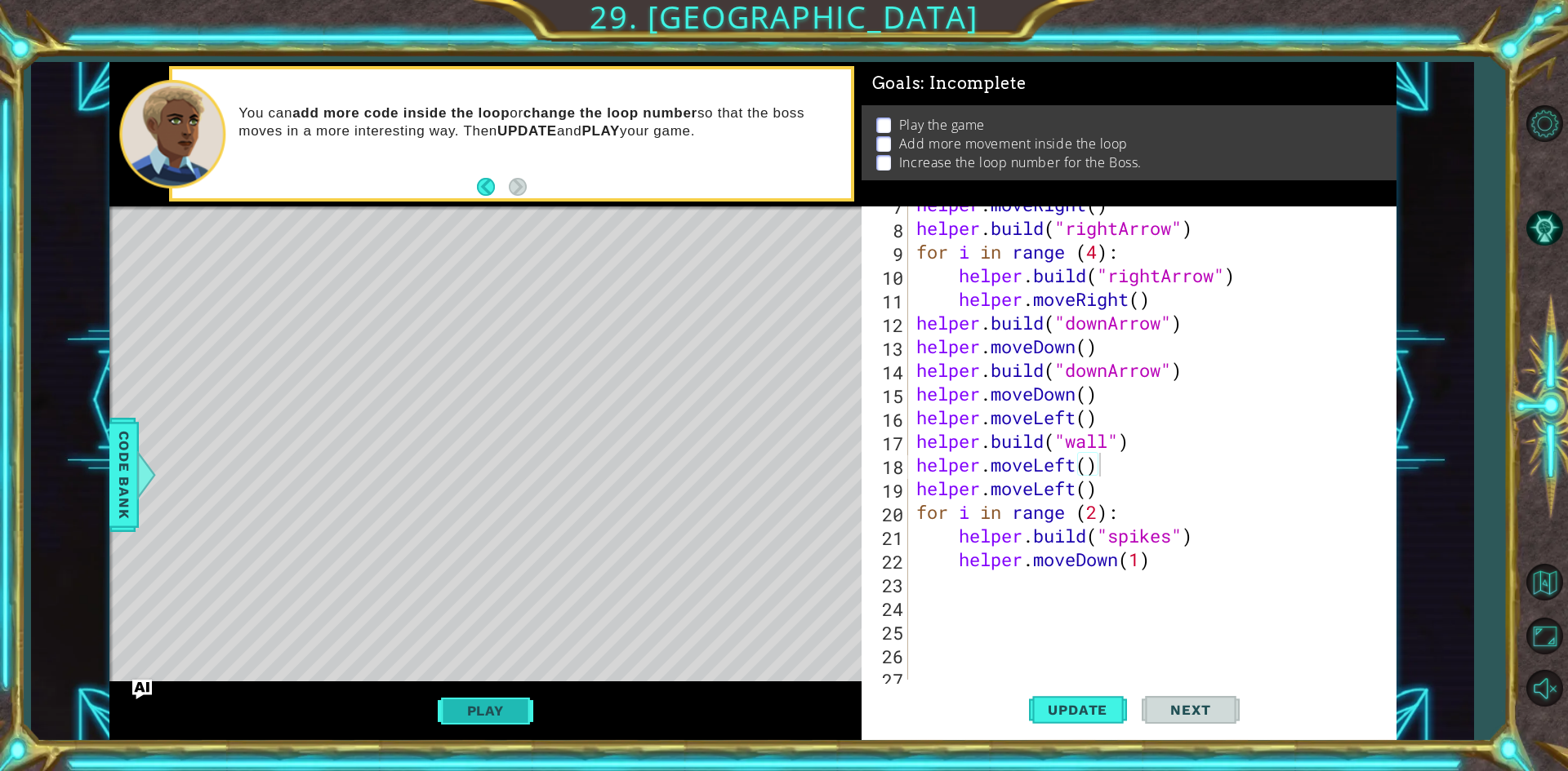
click at [515, 710] on button "Play" at bounding box center [485, 710] width 96 height 31
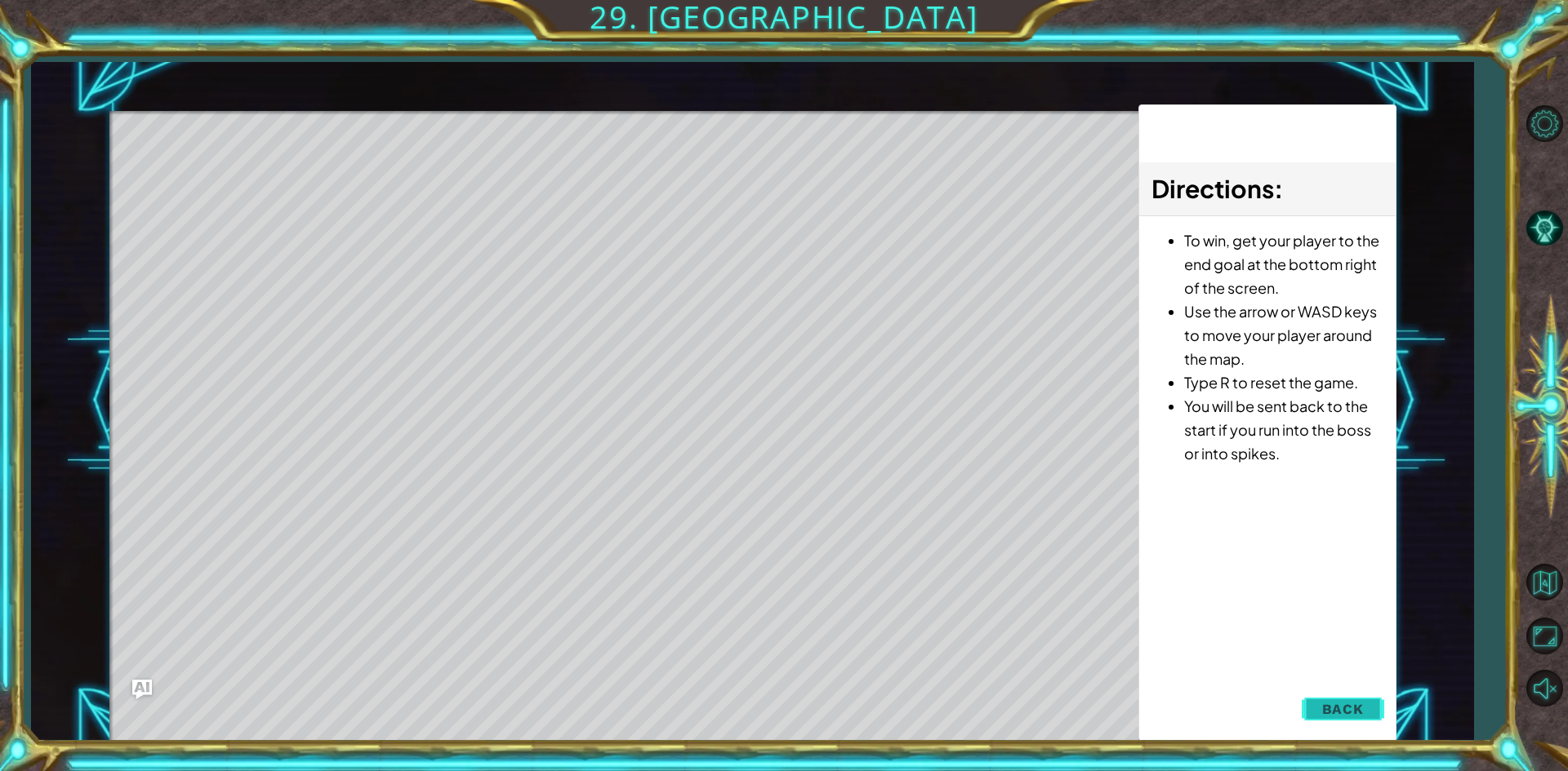
click at [1323, 699] on button "Back" at bounding box center [1343, 708] width 83 height 33
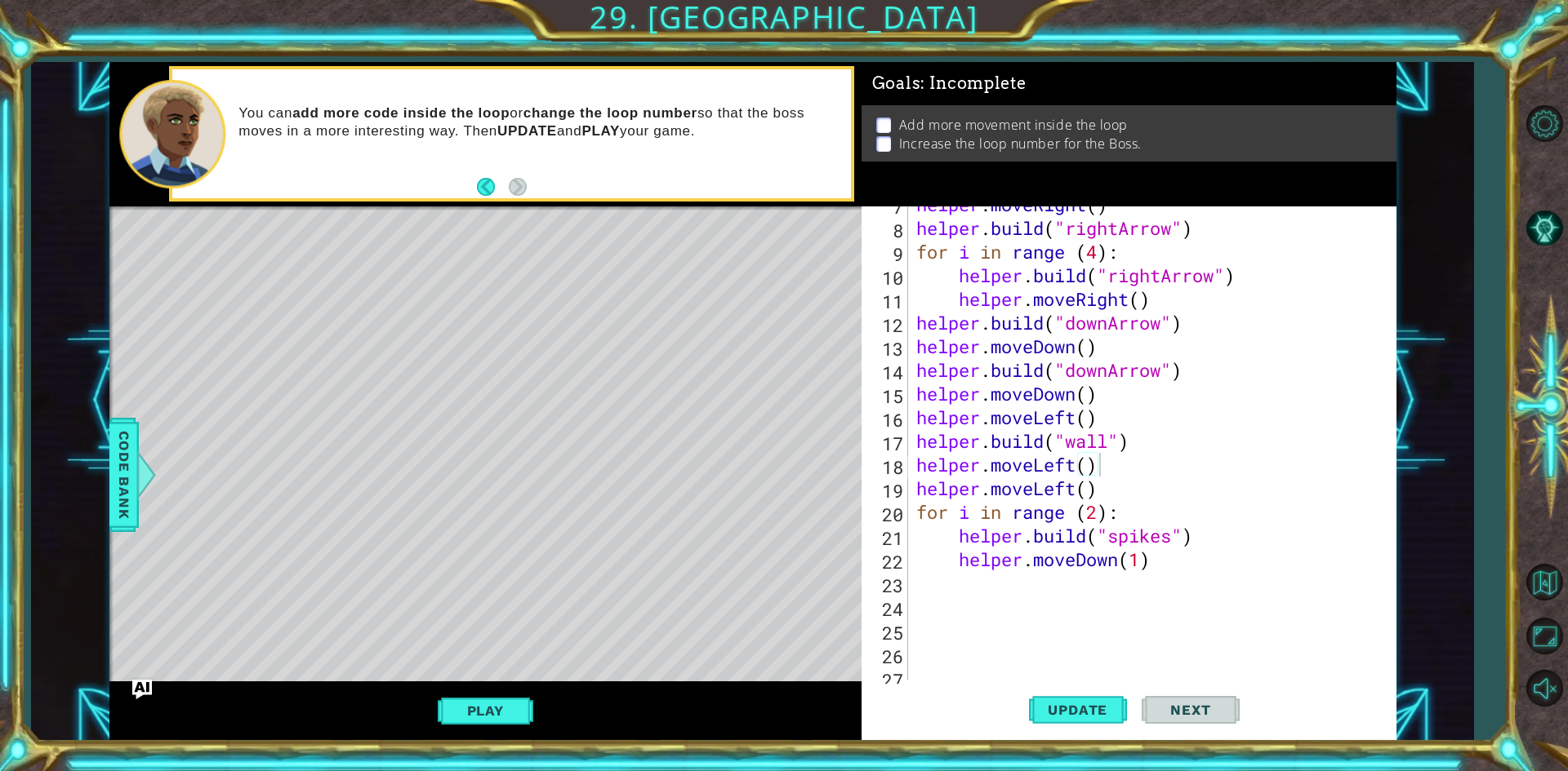
click at [1113, 468] on div "helper . moveRight ( ) helper . build ( "rightArrow" ) for i in range ( 4 ) : h…" at bounding box center [1150, 453] width 474 height 521
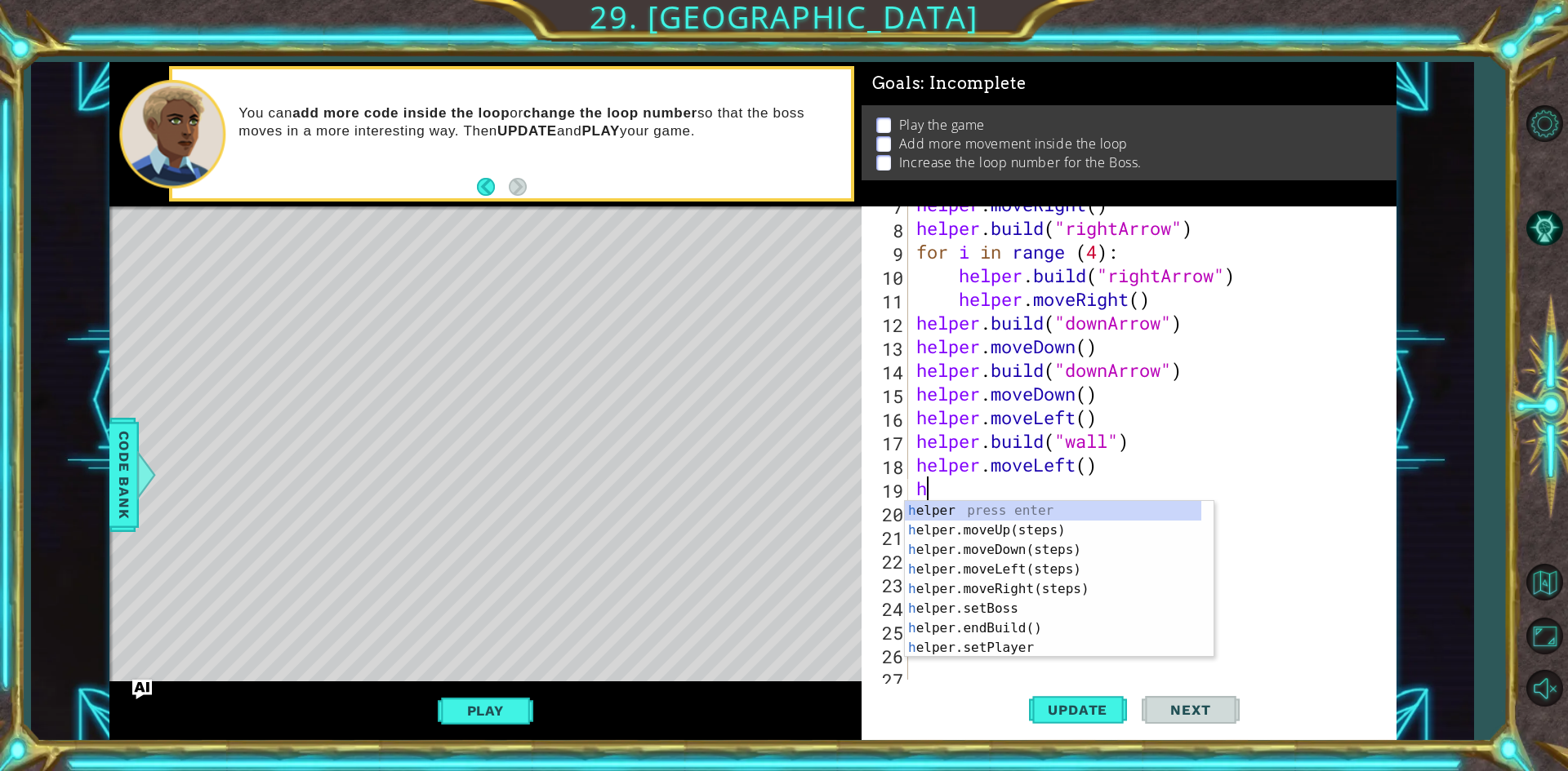
type textarea "he"
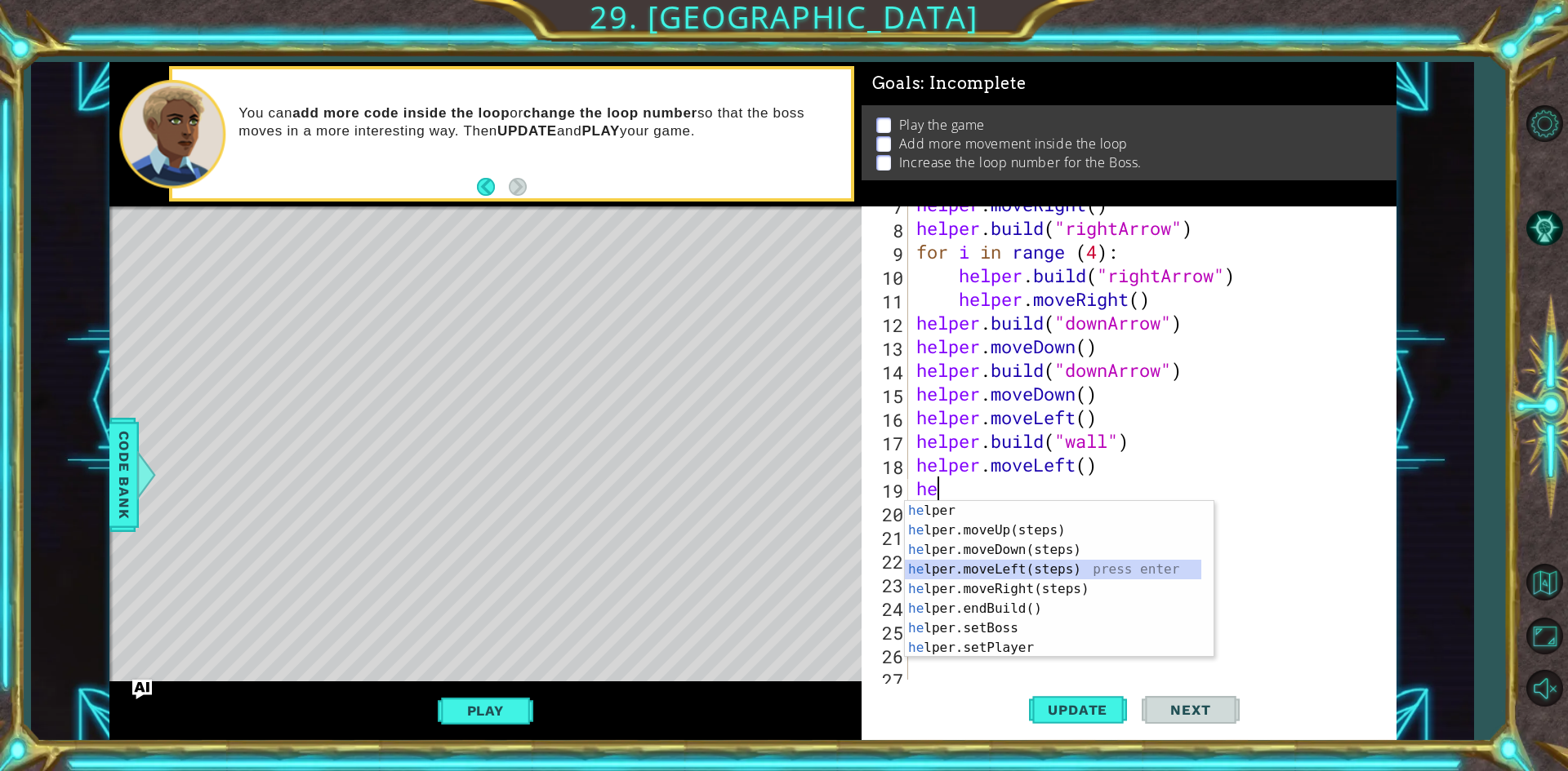
click at [1073, 568] on div "he lper press enter he lper.moveUp(steps) press enter he lper.moveDown(steps) p…" at bounding box center [1053, 598] width 296 height 196
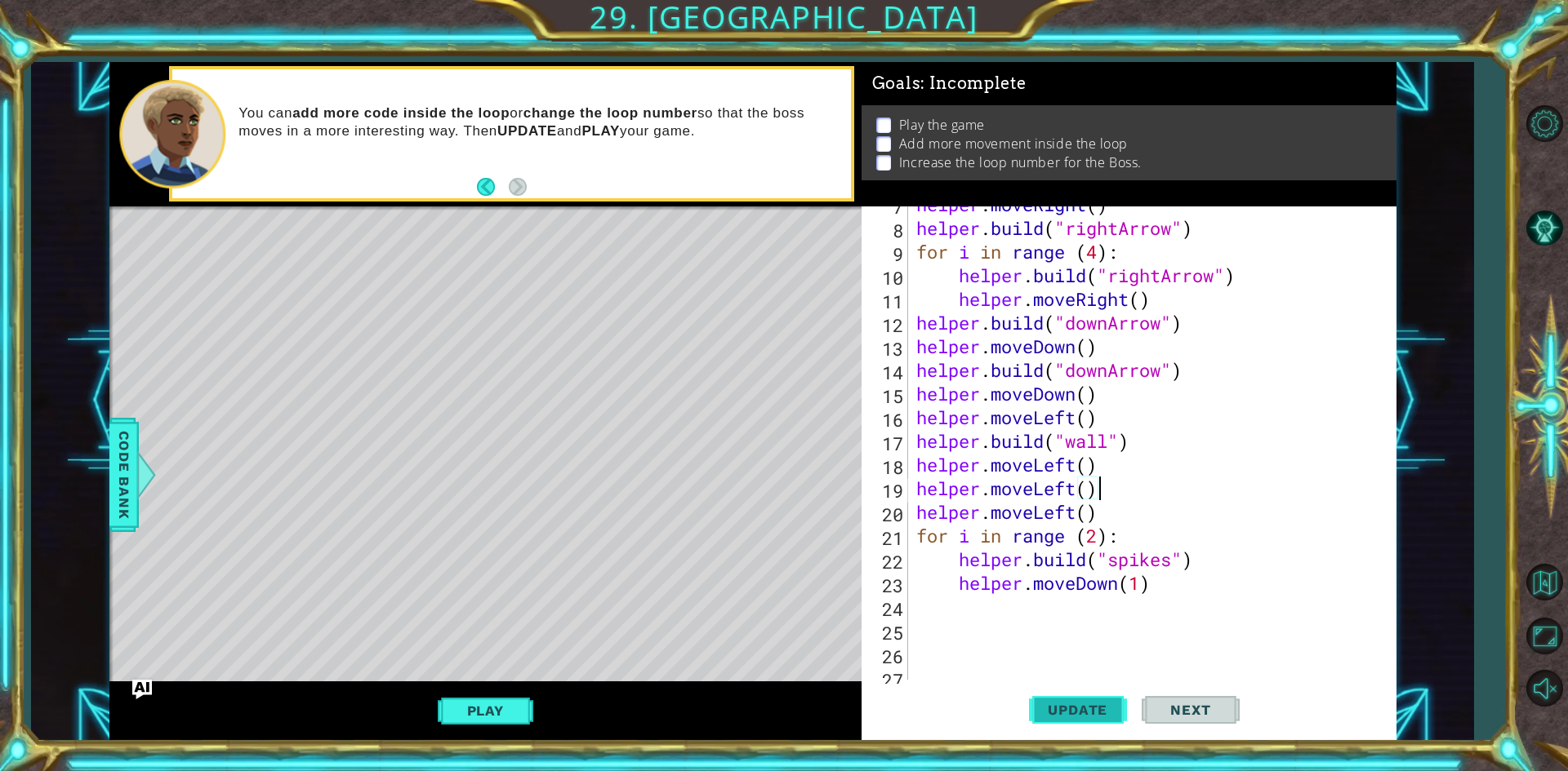
click at [1108, 707] on span "Update" at bounding box center [1078, 710] width 93 height 17
click at [503, 708] on button "Play" at bounding box center [485, 710] width 96 height 31
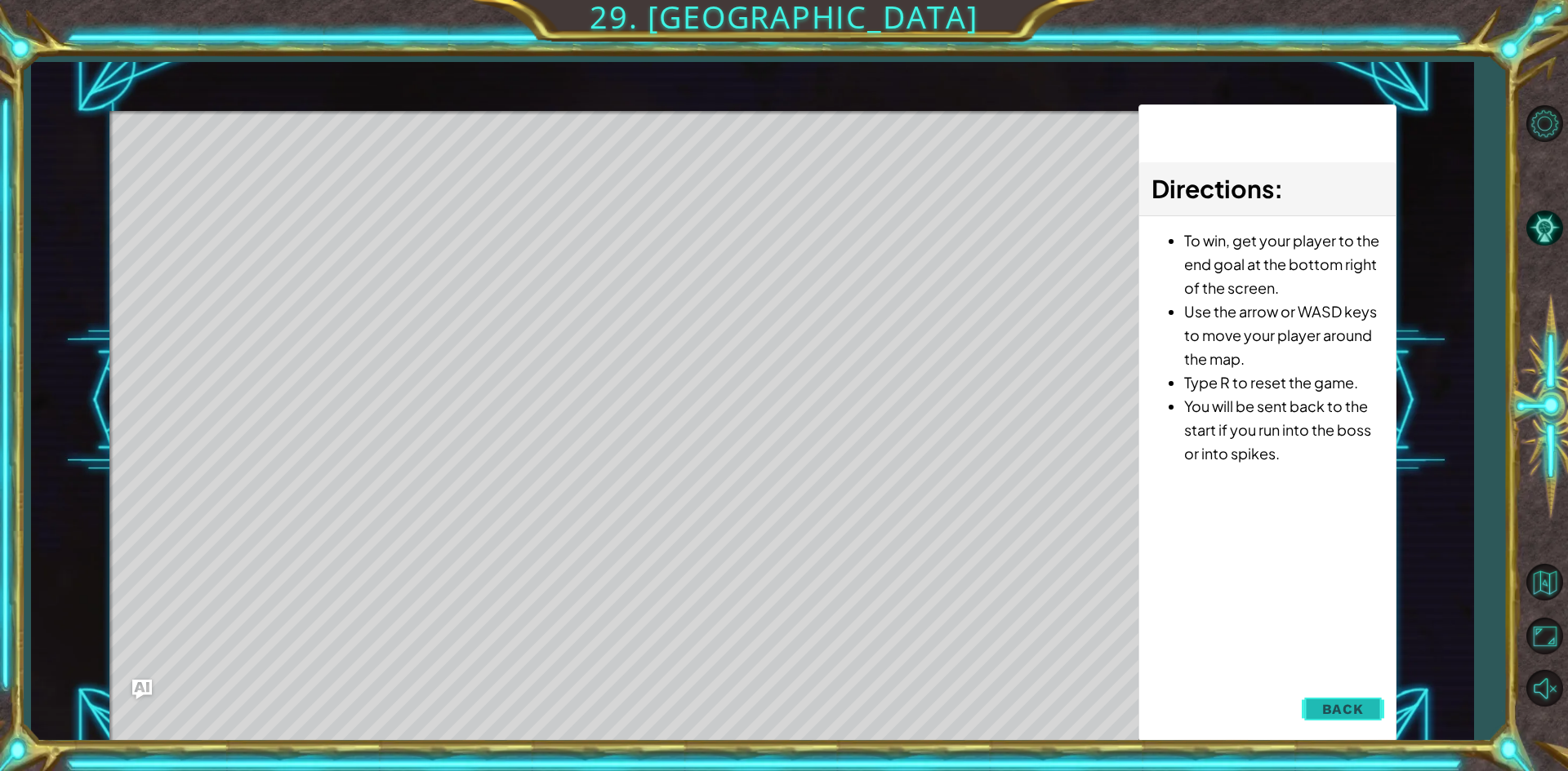
click at [1349, 703] on span "Back" at bounding box center [1343, 709] width 42 height 17
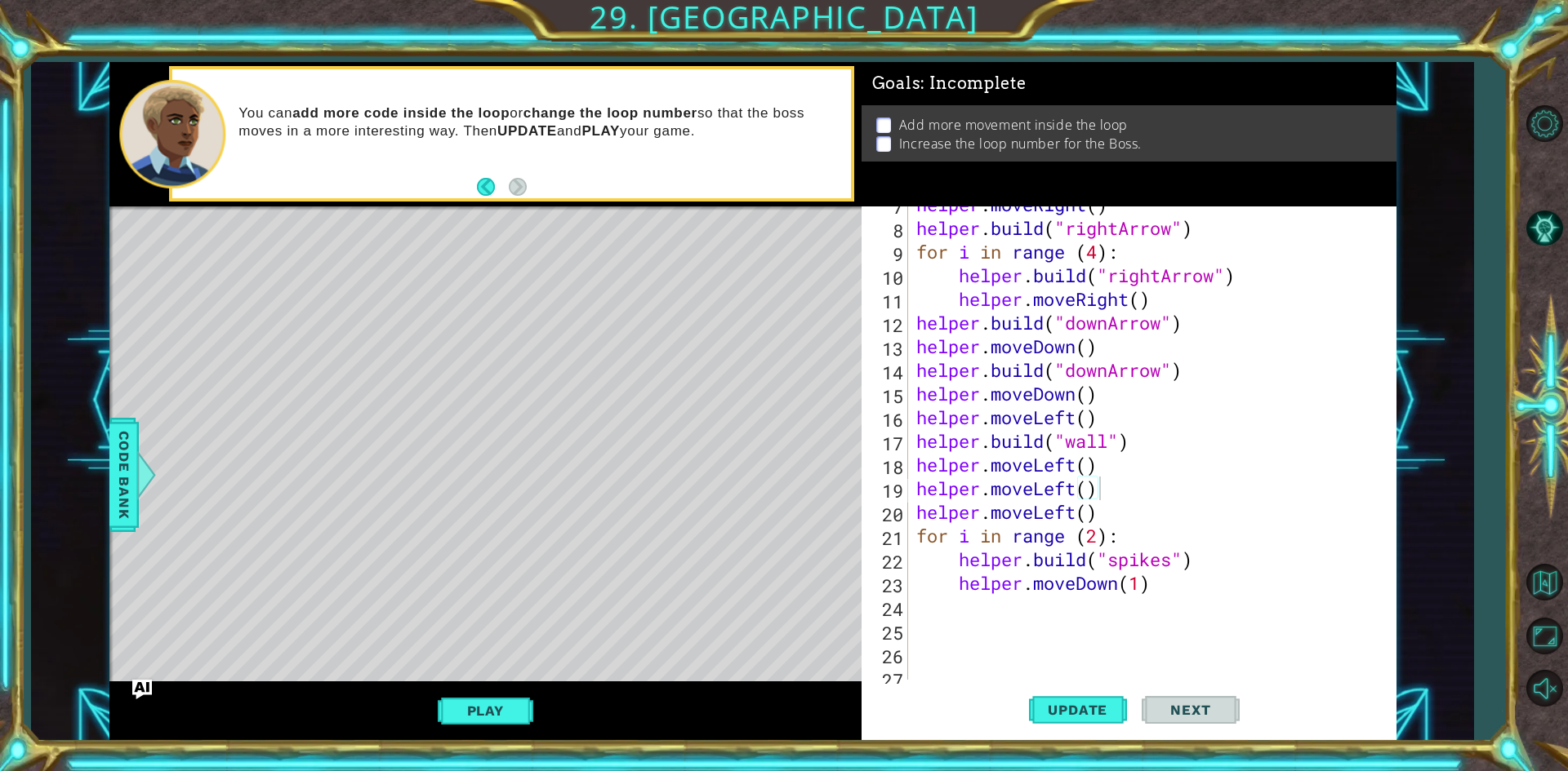
click at [1105, 486] on div "helper . moveRight ( ) helper . build ( "rightArrow" ) for i in range ( 4 ) : h…" at bounding box center [1150, 453] width 474 height 521
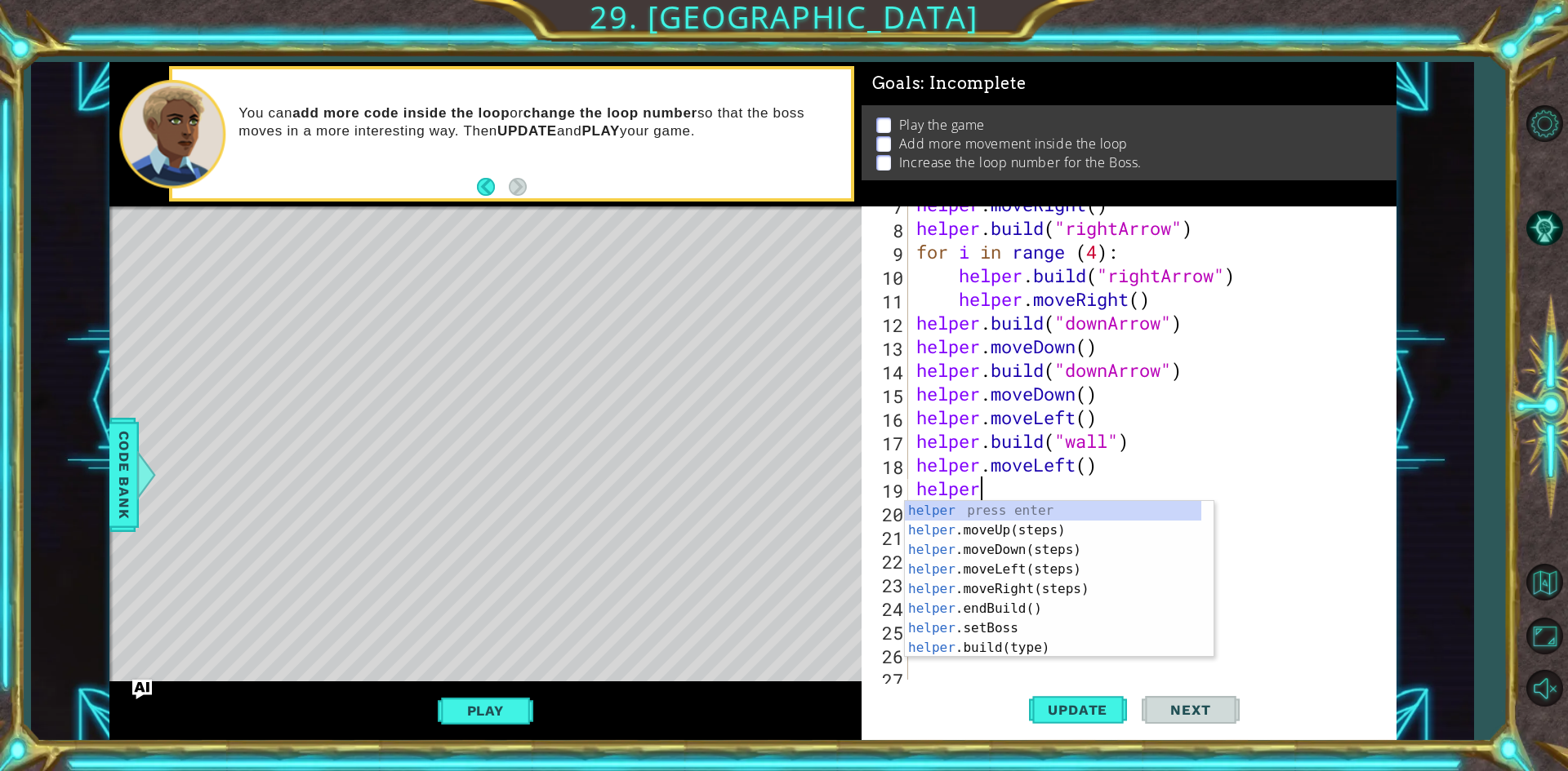
scroll to position [0, 3]
click at [1073, 647] on div "helper press enter helper .moveUp(steps) press enter helper .moveDown(steps) pr…" at bounding box center [1053, 598] width 296 height 196
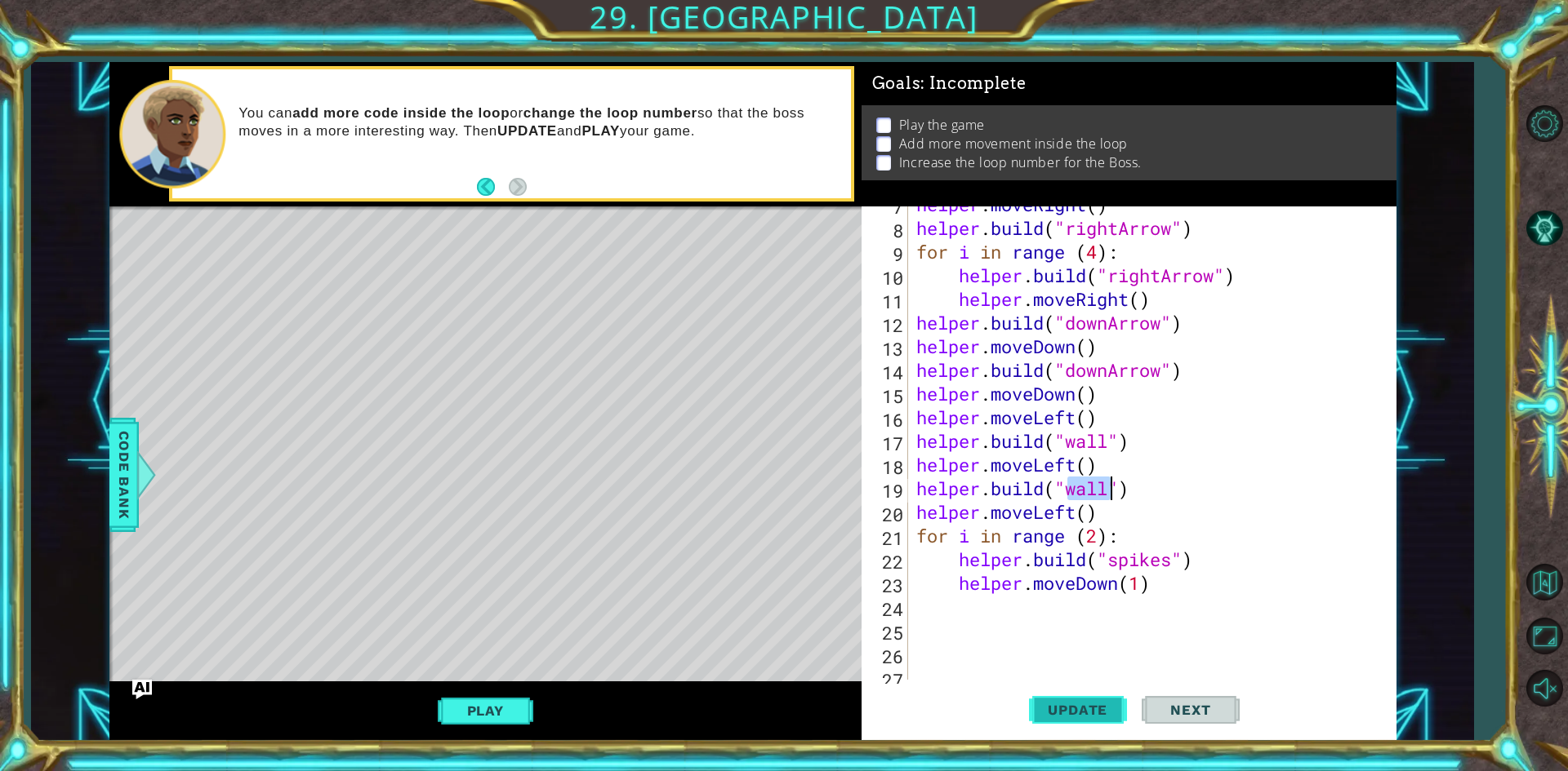
click at [1094, 691] on button "Update" at bounding box center [1078, 711] width 98 height 53
click at [992, 490] on div "helper . moveRight ( ) helper . build ( "rightArrow" ) for i in range ( 4 ) : h…" at bounding box center [1150, 453] width 474 height 521
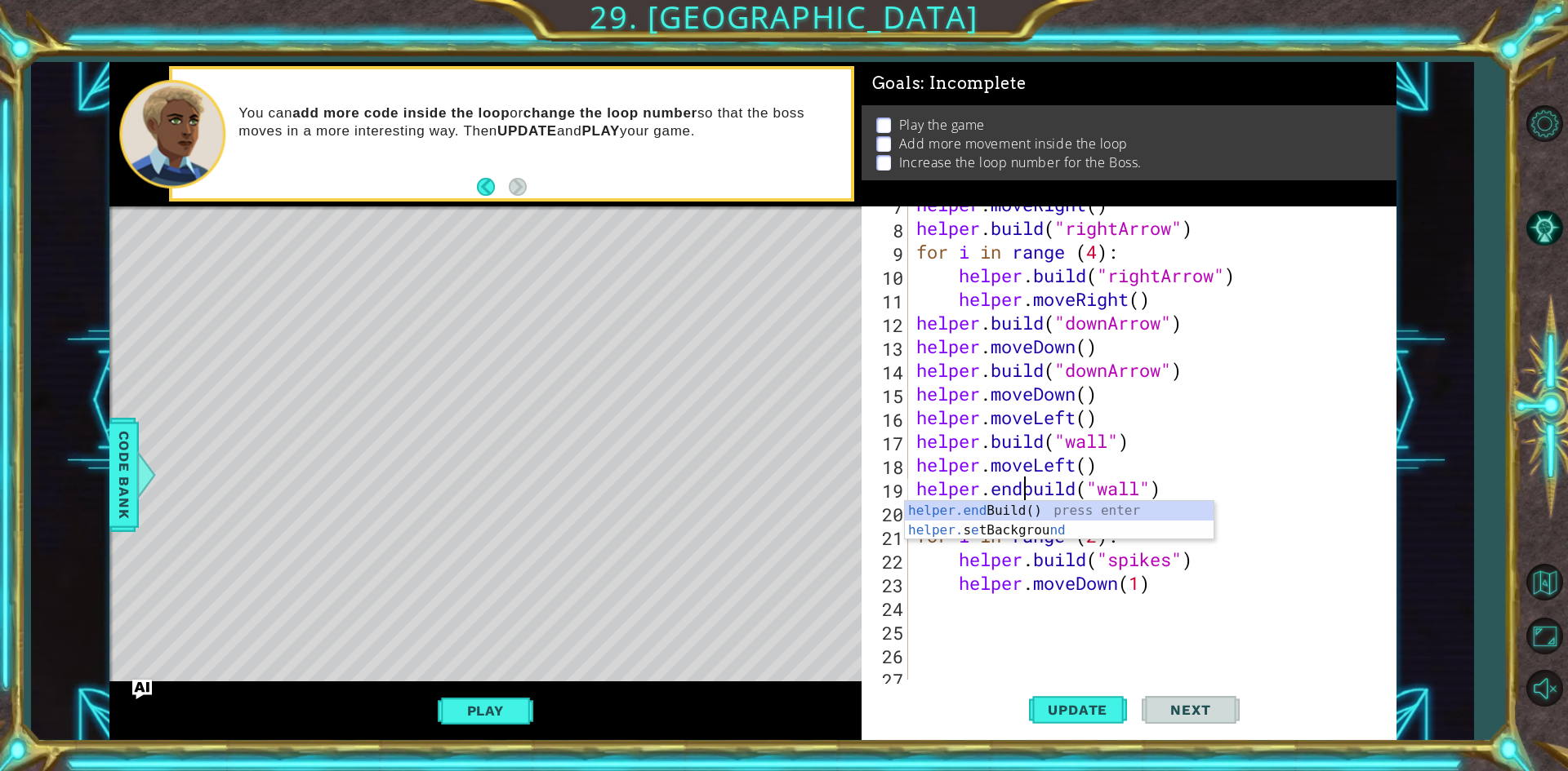
scroll to position [0, 5]
click at [987, 513] on div "helper.end Build() press enter helper. s e tBackgrou nd press enter" at bounding box center [1059, 540] width 309 height 78
click at [1054, 697] on button "Update" at bounding box center [1078, 711] width 98 height 53
click at [1021, 483] on div "helper . moveRight ( ) helper . build ( "rightArrow" ) for i in range ( 4 ) : h…" at bounding box center [1150, 453] width 474 height 521
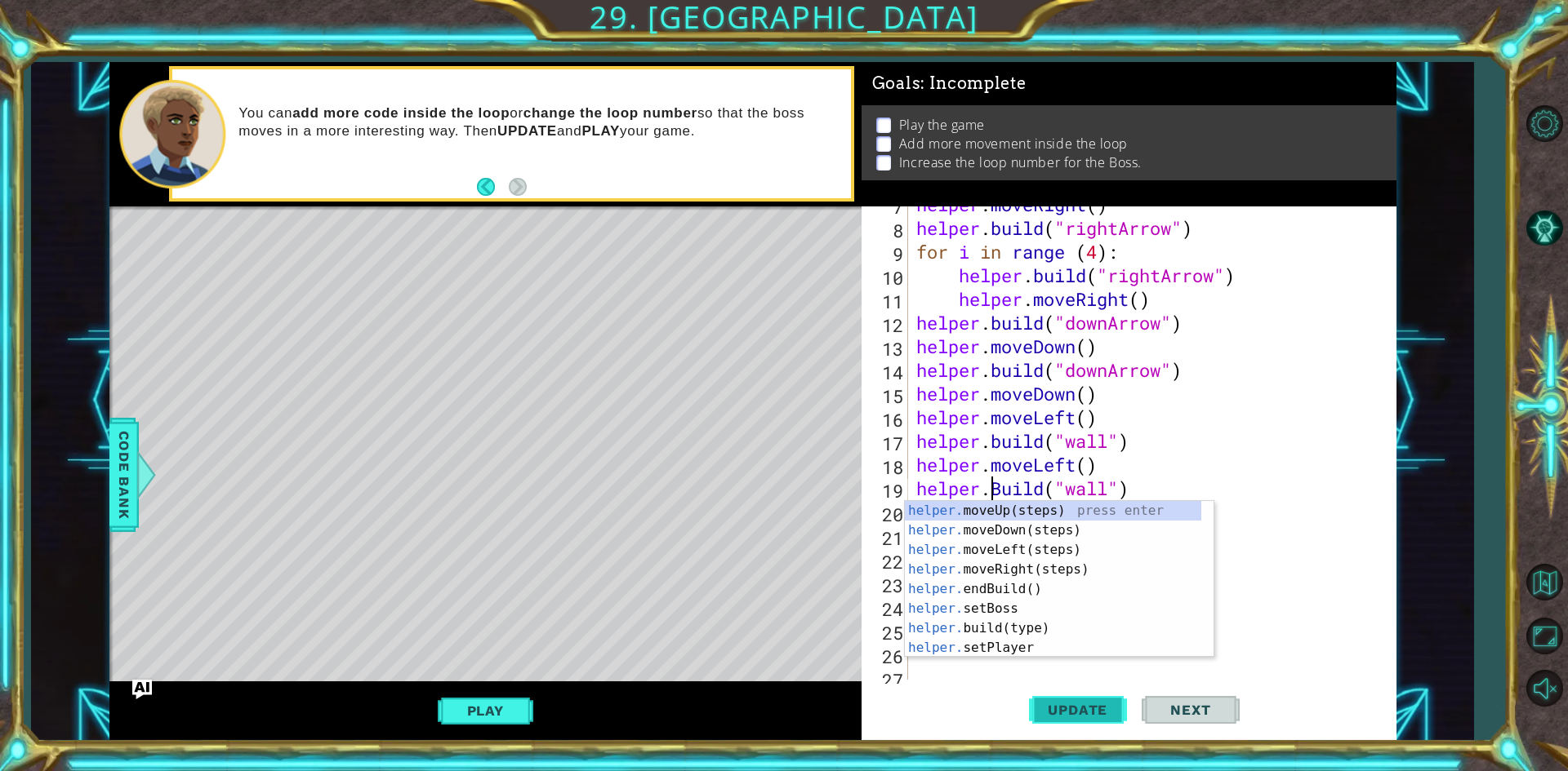
click at [1102, 708] on span "Update" at bounding box center [1078, 710] width 93 height 17
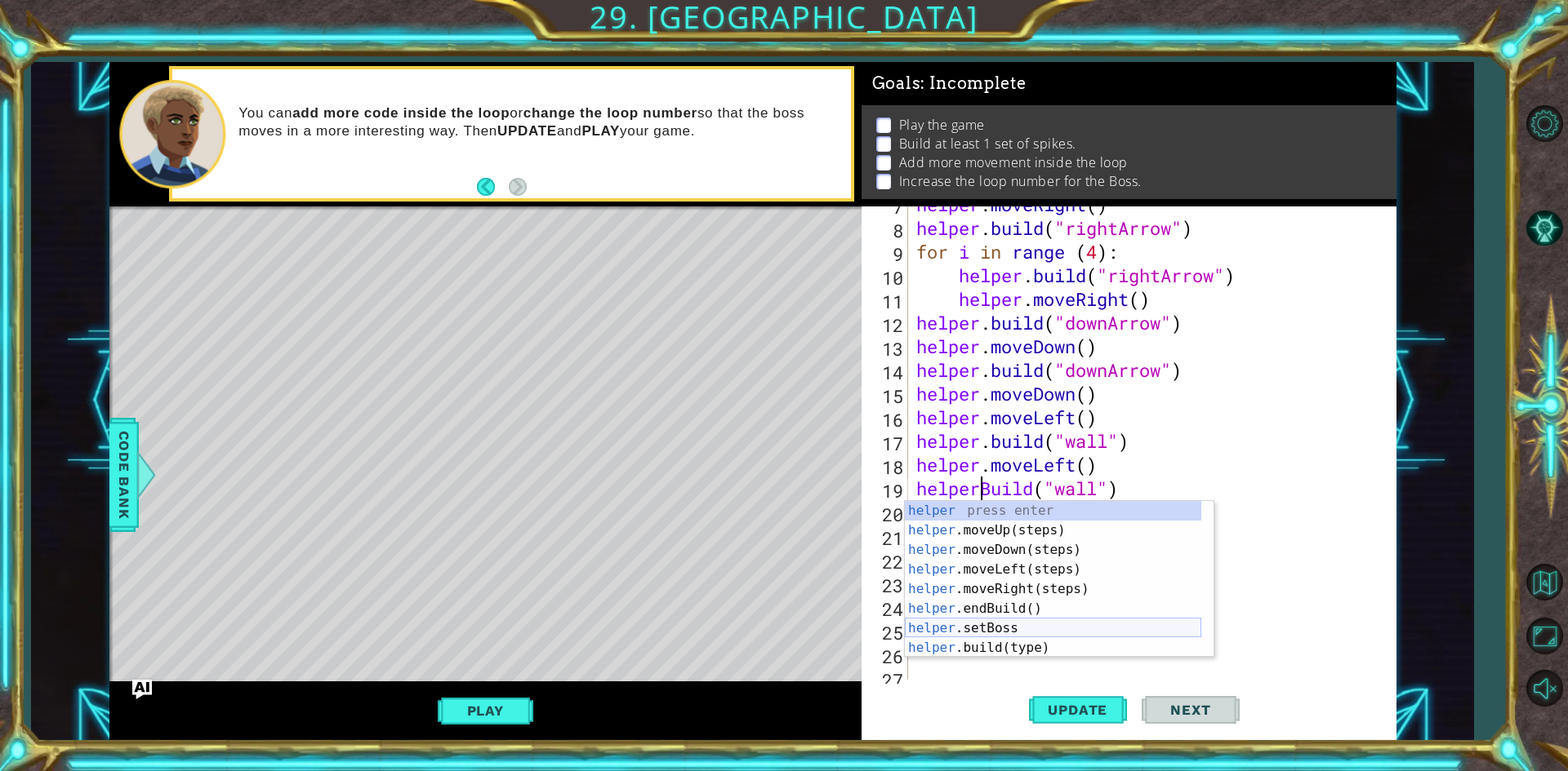
click at [1059, 637] on div "helper press enter helper .moveUp(steps) press enter helper .moveDown(steps) pr…" at bounding box center [1053, 598] width 296 height 196
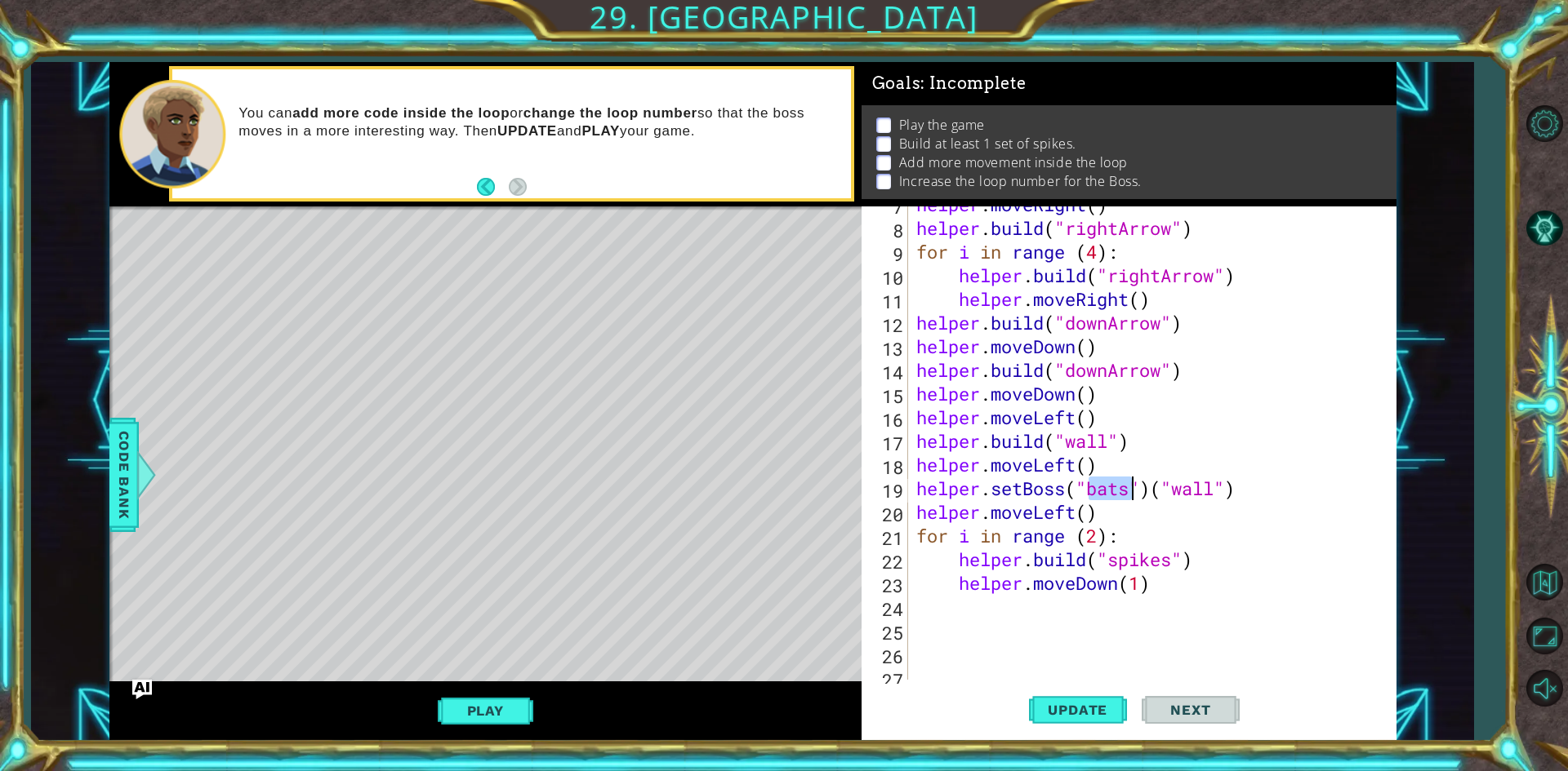
click at [1142, 483] on div "helper . moveRight ( ) helper . build ( "rightArrow" ) for i in range ( 4 ) : h…" at bounding box center [1150, 453] width 474 height 521
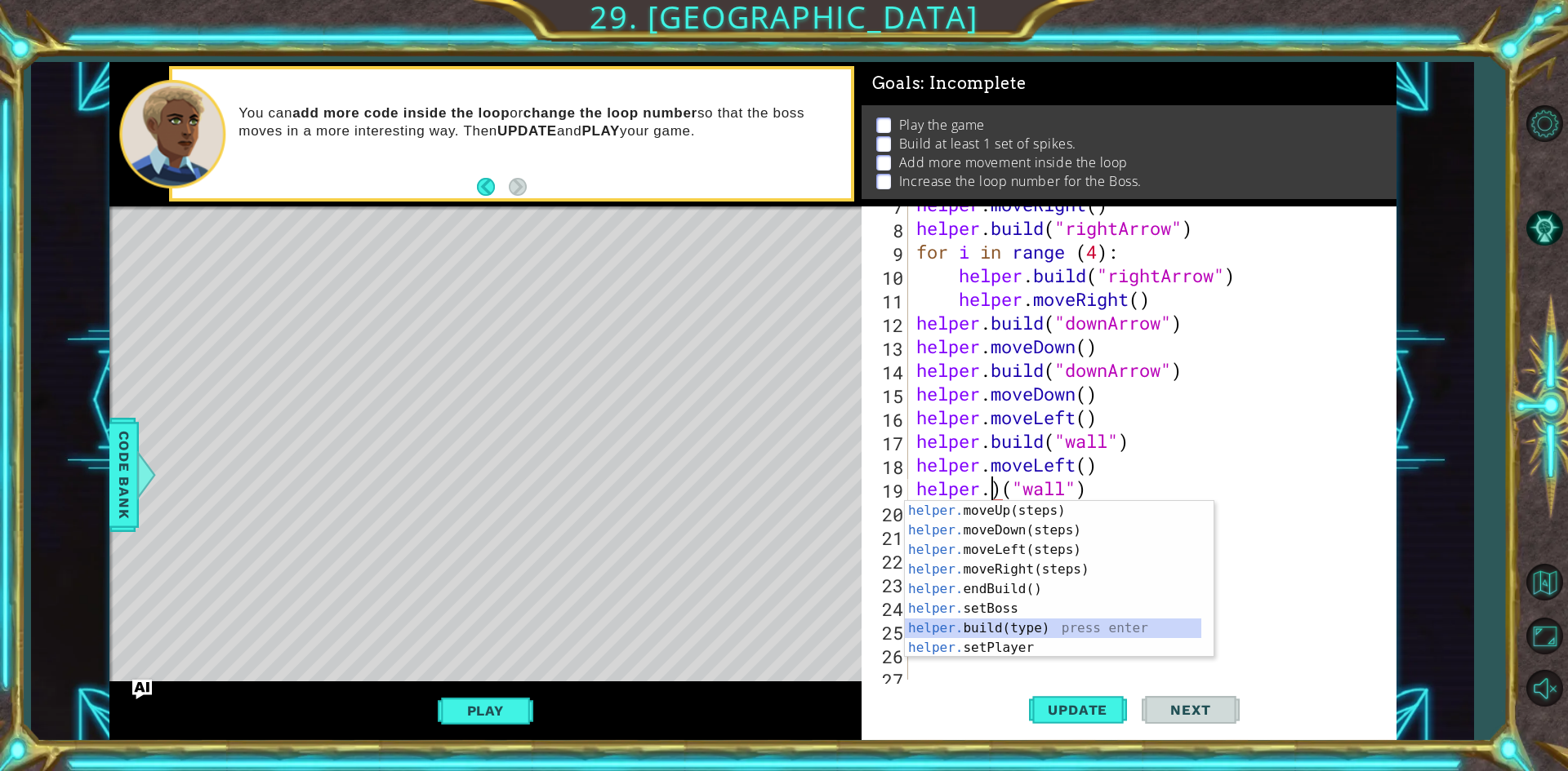
click at [1039, 623] on div "helper. moveUp(steps) press enter helper. moveDown(steps) press enter helper. m…" at bounding box center [1053, 598] width 296 height 196
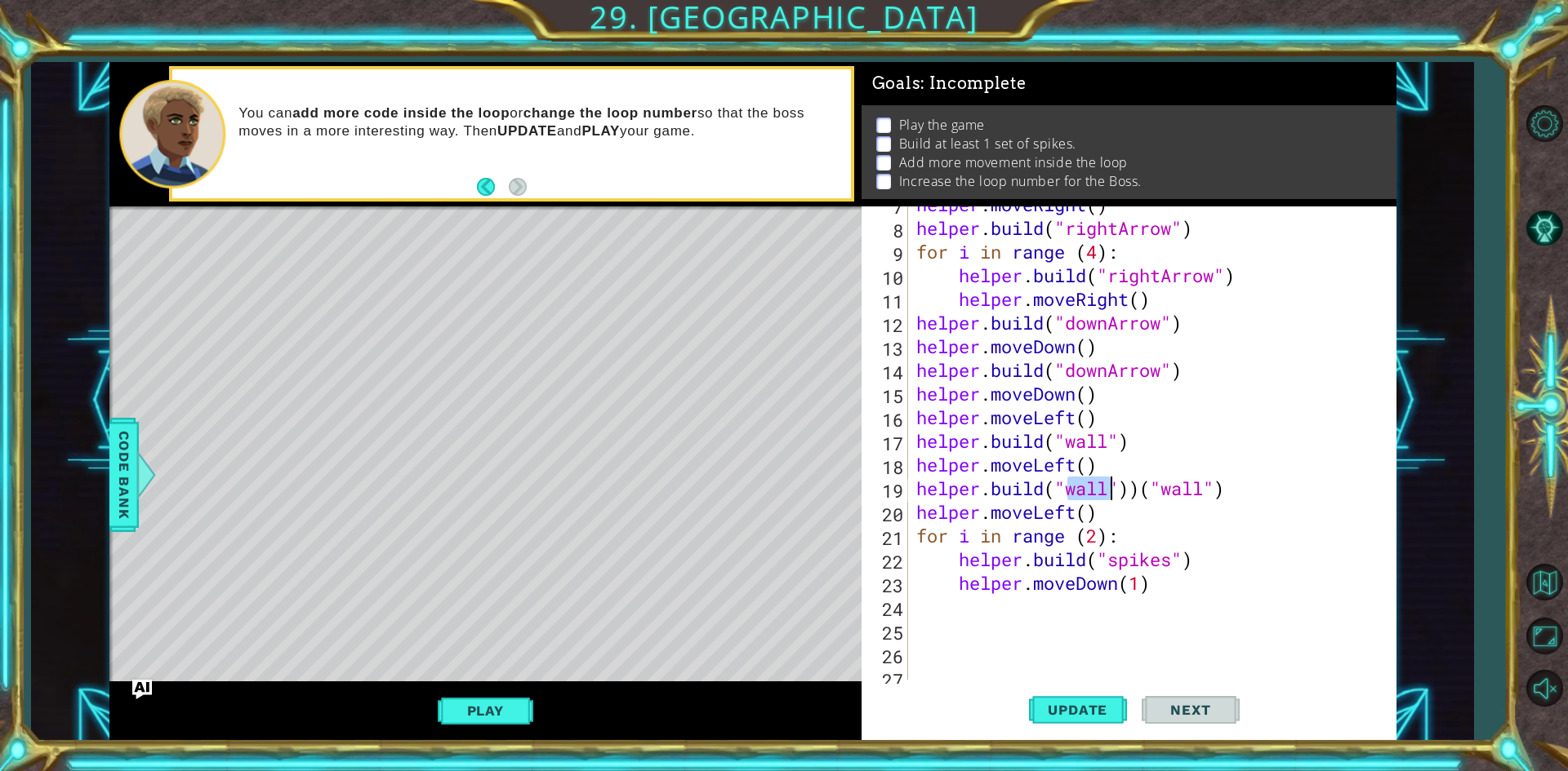
click at [1240, 490] on div "helper . moveRight ( ) helper . build ( "rightArrow" ) for i in range ( 4 ) : h…" at bounding box center [1150, 453] width 474 height 521
type textarea "[DOMAIN_NAME]("wall")"
click at [1063, 693] on button "Update" at bounding box center [1078, 711] width 98 height 53
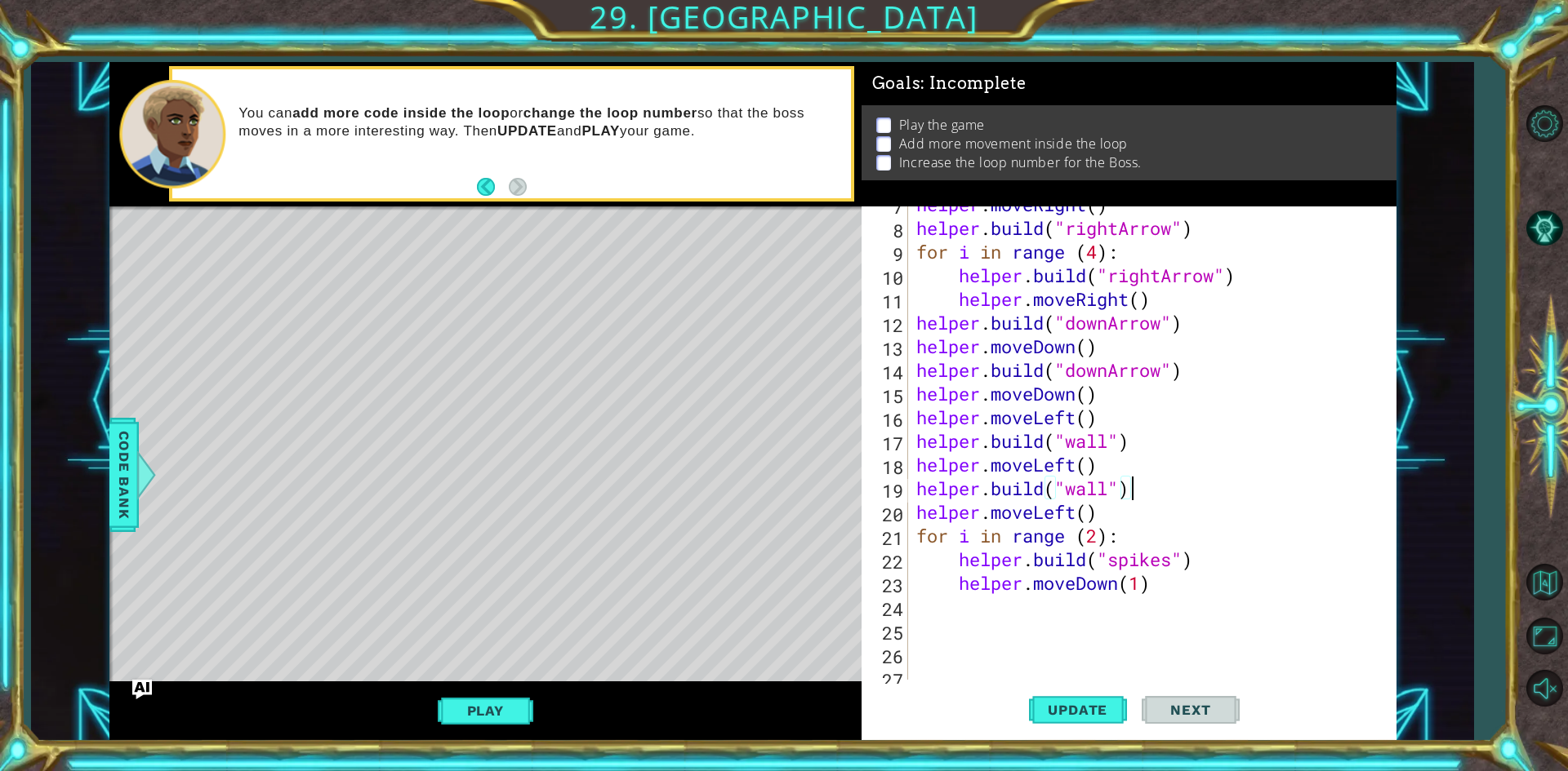
click at [934, 608] on div "helper . moveRight ( ) helper . build ( "rightArrow" ) for i in range ( 4 ) : h…" at bounding box center [1150, 453] width 474 height 521
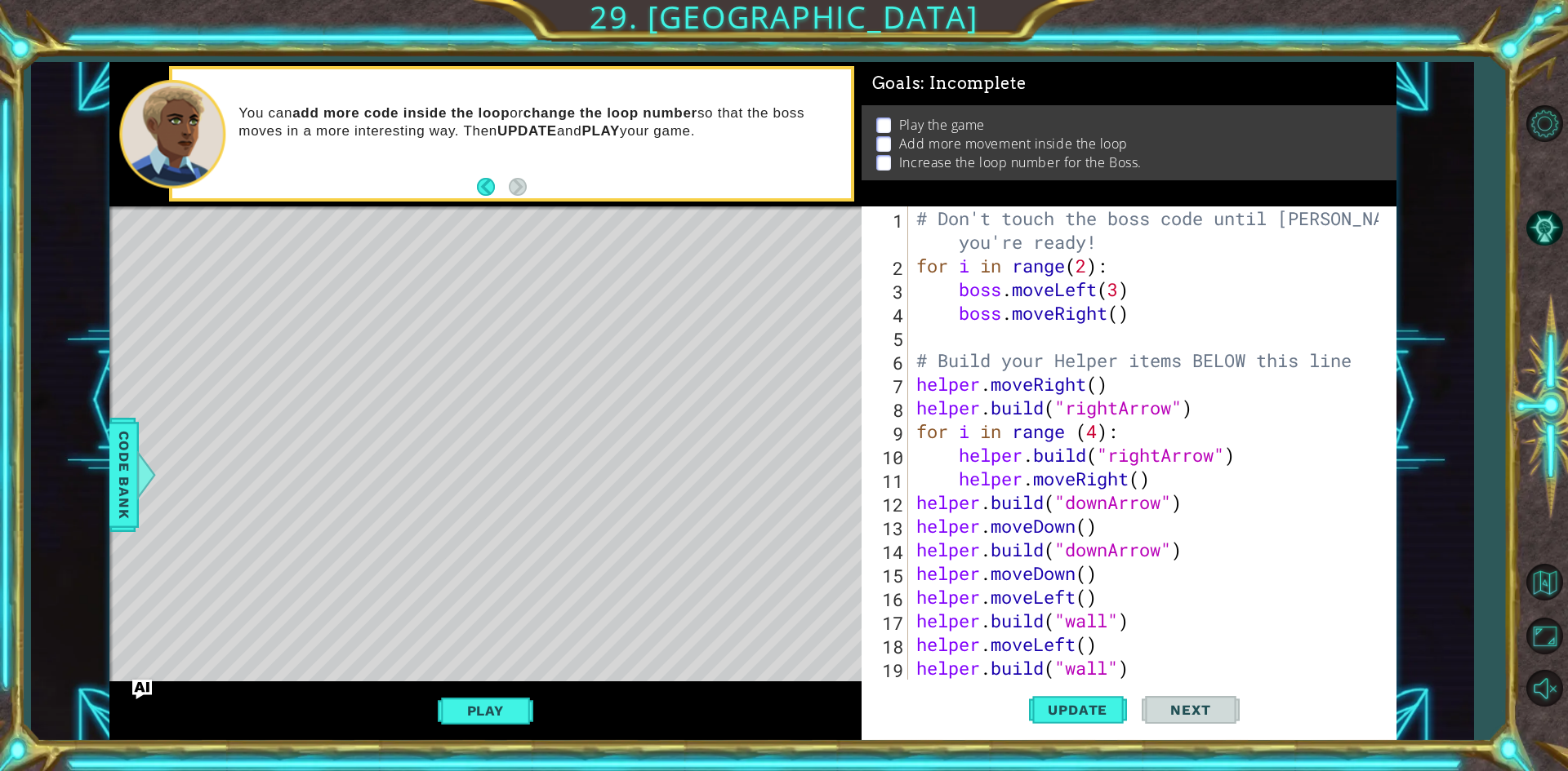
scroll to position [0, 0]
click at [1128, 290] on div "# Don't touch the boss code until [PERSON_NAME] says you're ready! for i in ran…" at bounding box center [1150, 478] width 474 height 544
click at [1114, 319] on div "# Don't touch the boss code until [PERSON_NAME] says you're ready! for i in ran…" at bounding box center [1150, 478] width 474 height 544
type textarea "boss.moveRight()"
click at [1120, 320] on div "# Don't touch the boss code until [PERSON_NAME] says you're ready! for i in ran…" at bounding box center [1150, 478] width 474 height 544
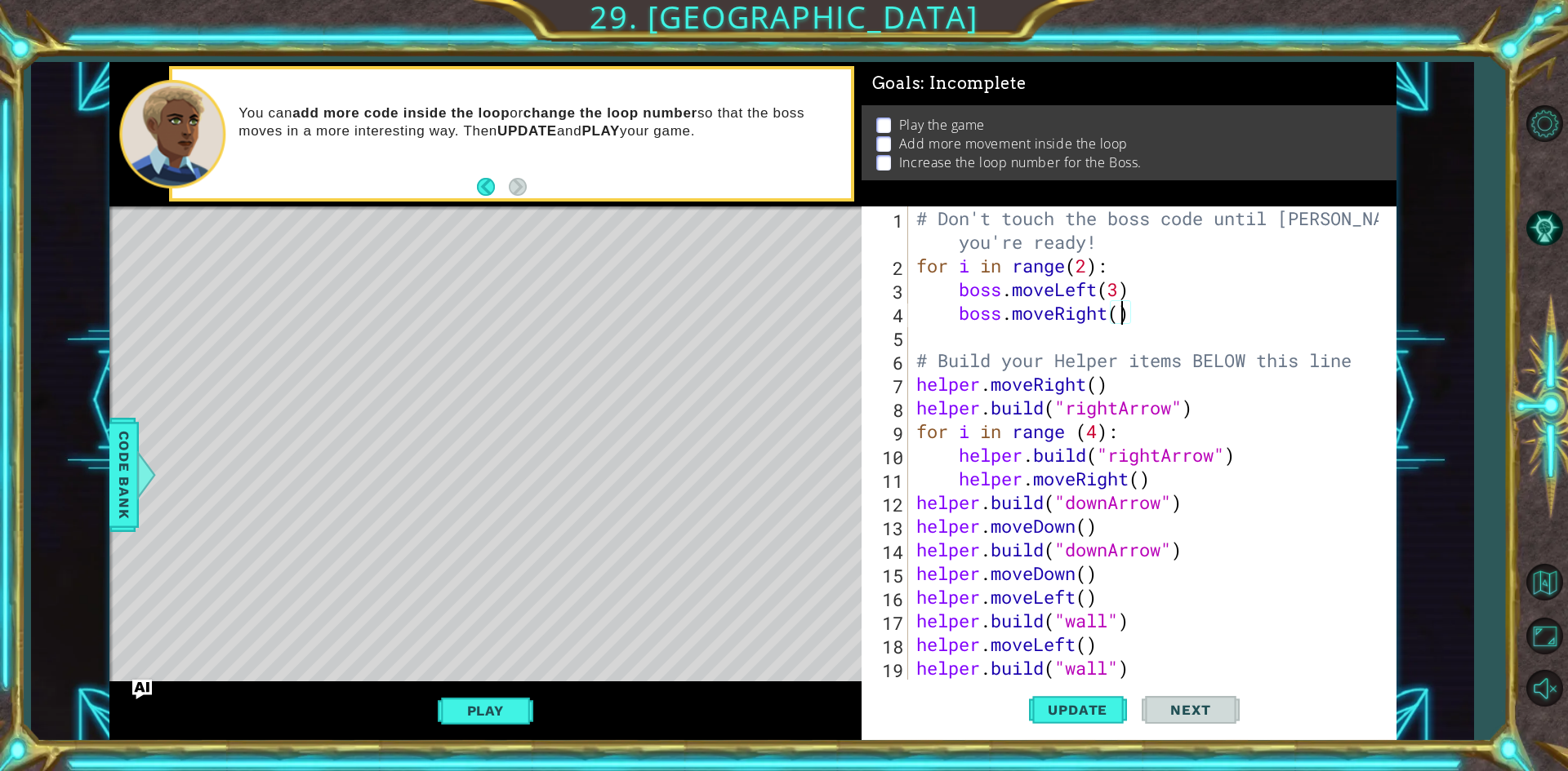
click at [1093, 330] on div "# Don't touch the boss code until [PERSON_NAME] says you're ready! for i in ran…" at bounding box center [1150, 478] width 474 height 544
click at [977, 314] on div "# Don't touch the boss code until [PERSON_NAME] says you're ready! for i in ran…" at bounding box center [1150, 478] width 474 height 544
type textarea "boss.moveRight()"
click at [1182, 327] on div "# Don't touch the boss code until [PERSON_NAME] says you're ready! for i in ran…" at bounding box center [1150, 478] width 474 height 544
click at [1136, 322] on div "# Don't touch the boss code until [PERSON_NAME] says you're ready! for i in ran…" at bounding box center [1150, 478] width 474 height 544
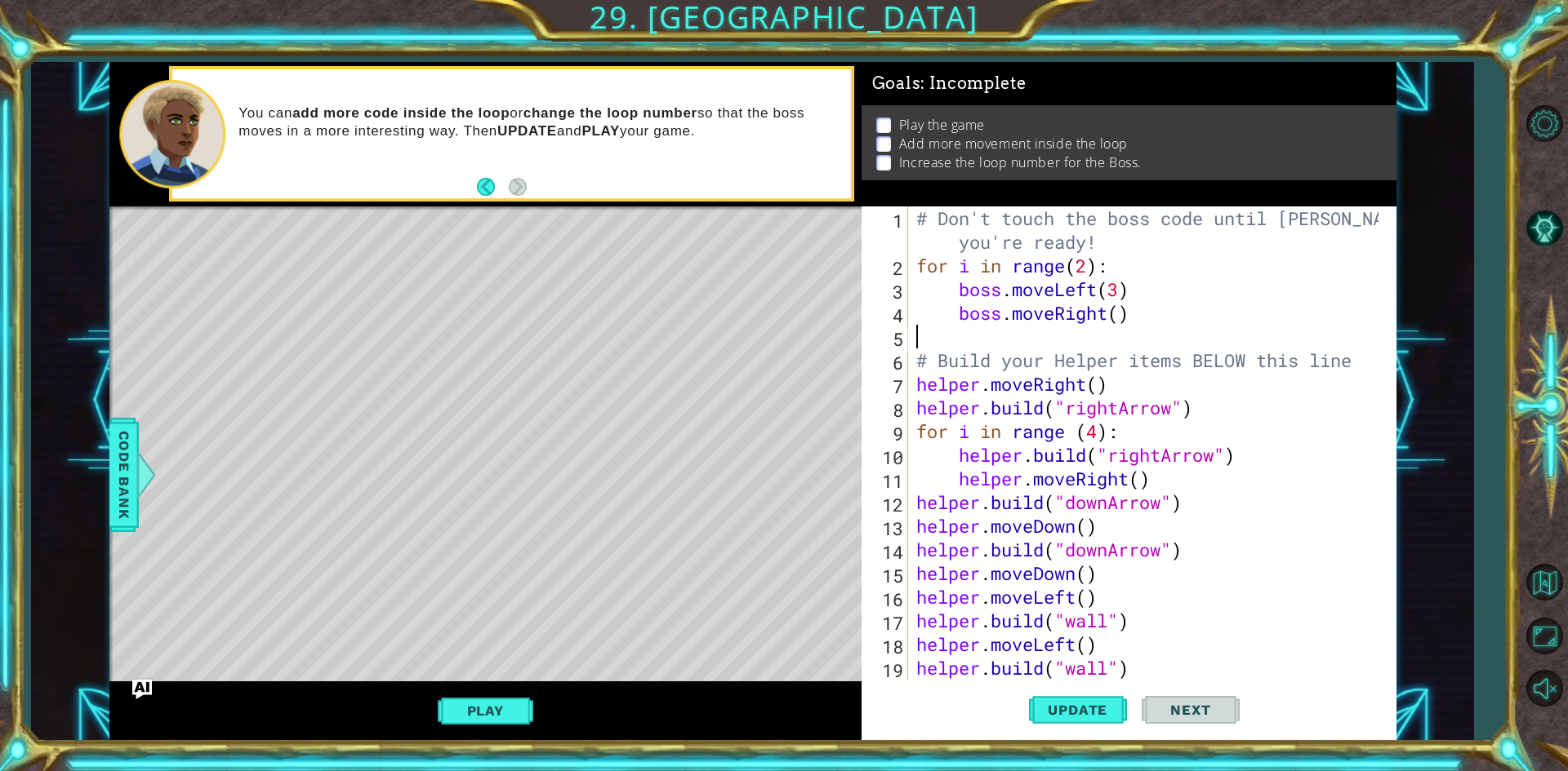
type textarea "boss.moveRight()"
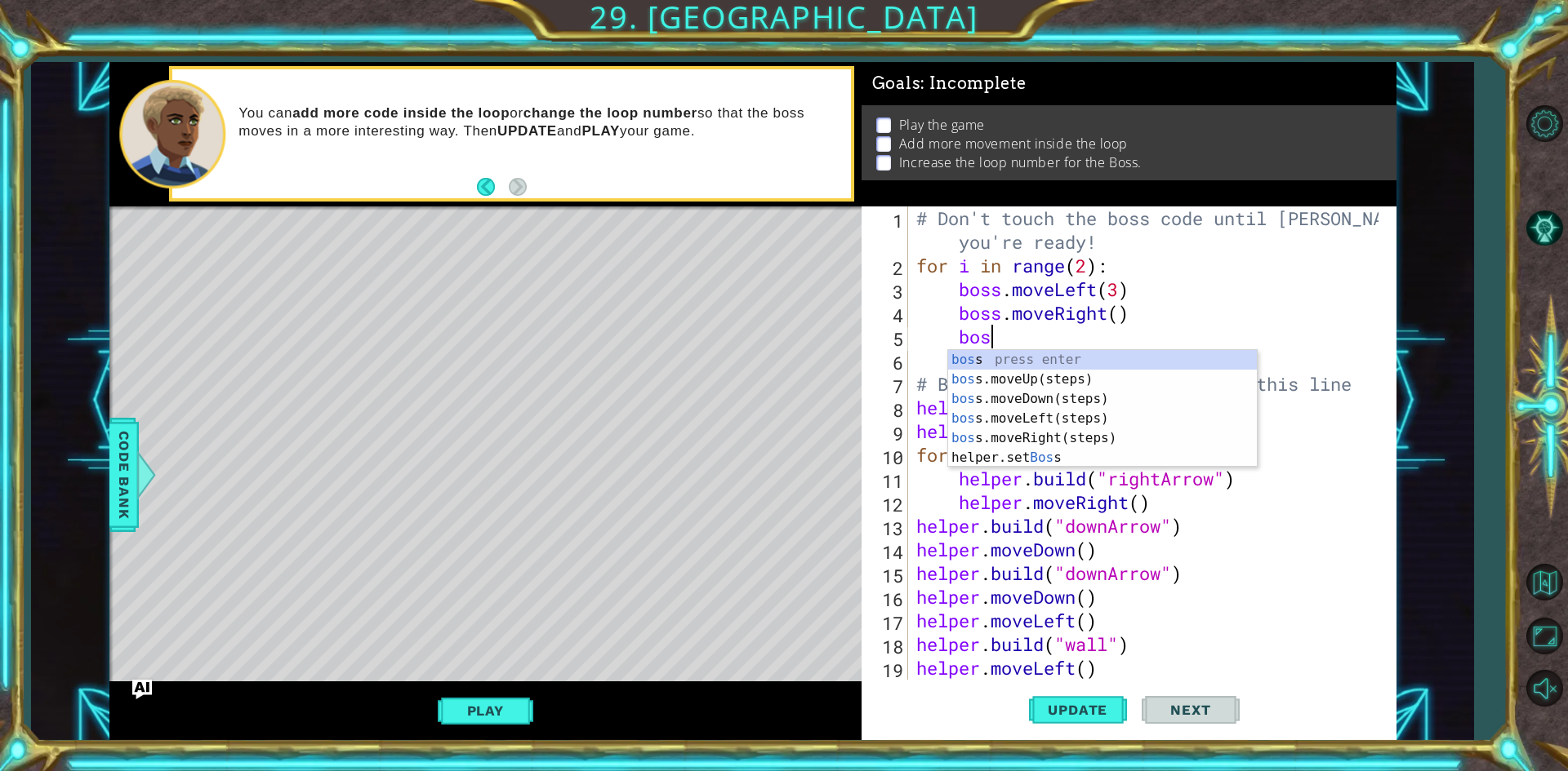
type textarea "boss"
click at [1052, 380] on div "boss press enter boss .moveUp(steps) press enter boss .moveDown(steps) press en…" at bounding box center [1103, 428] width 309 height 157
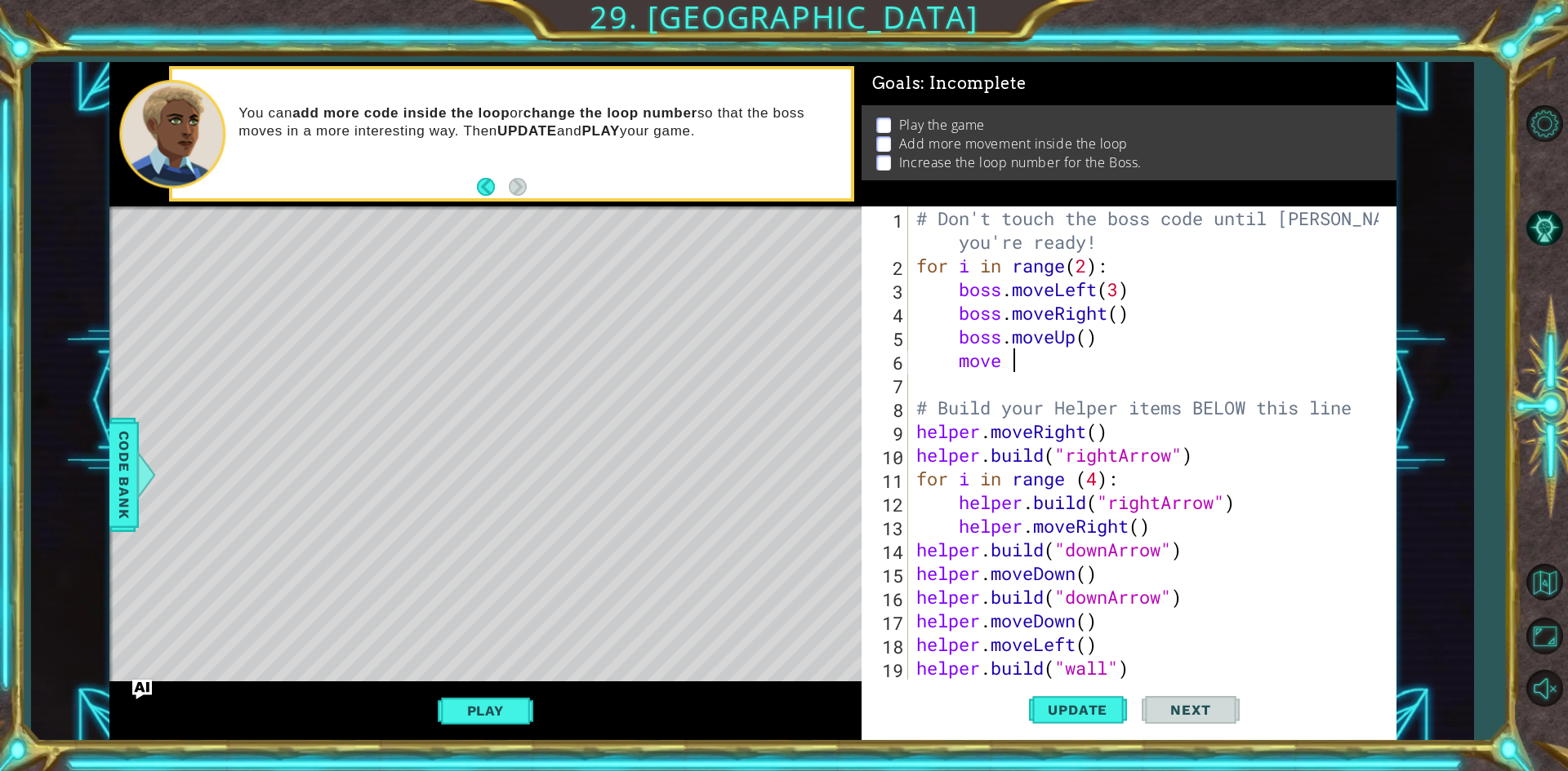
type textarea "move"
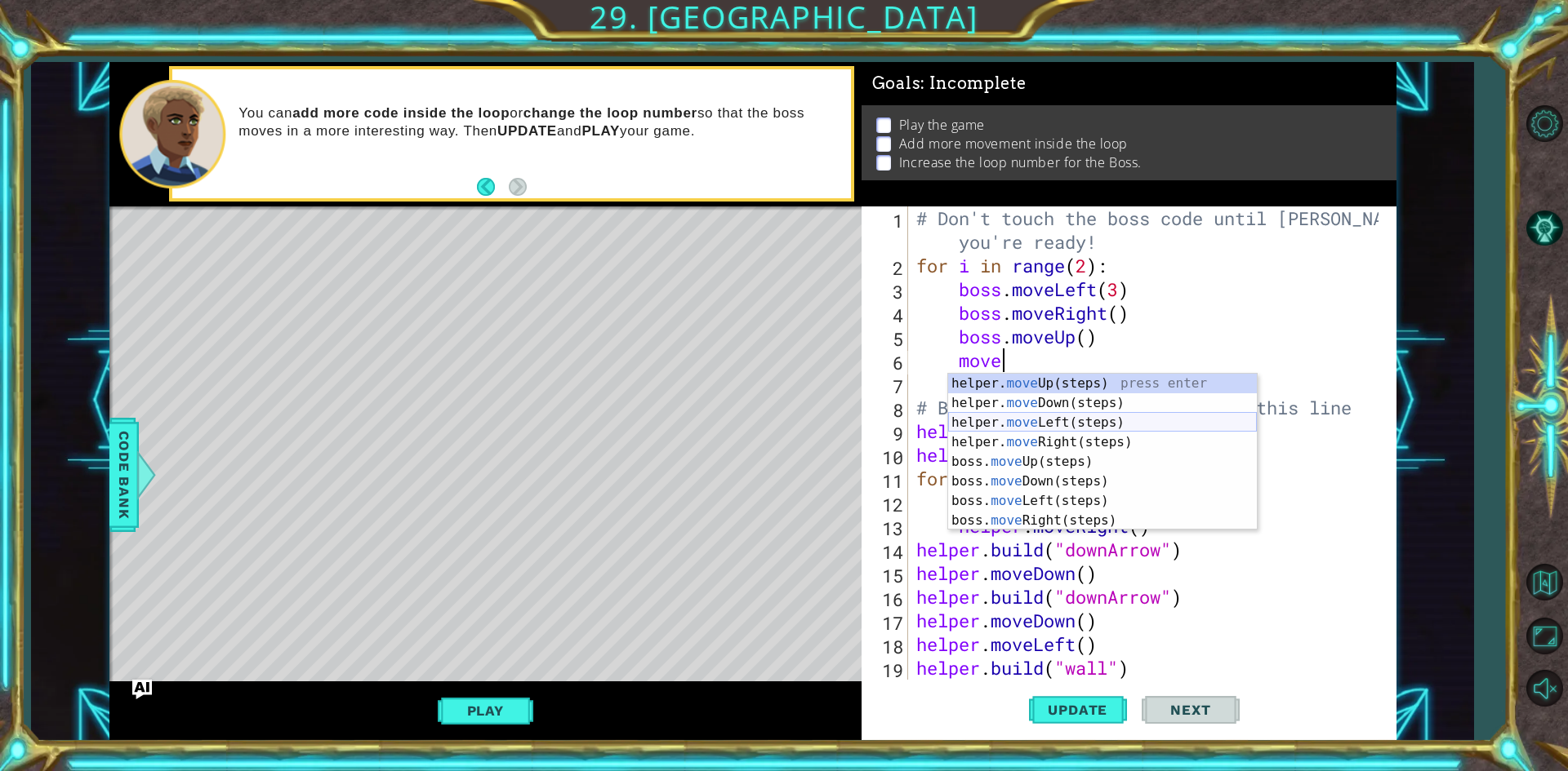
click at [1056, 419] on div "helper. move Up(steps) press enter helper. move Down(steps) press enter helper.…" at bounding box center [1103, 471] width 309 height 196
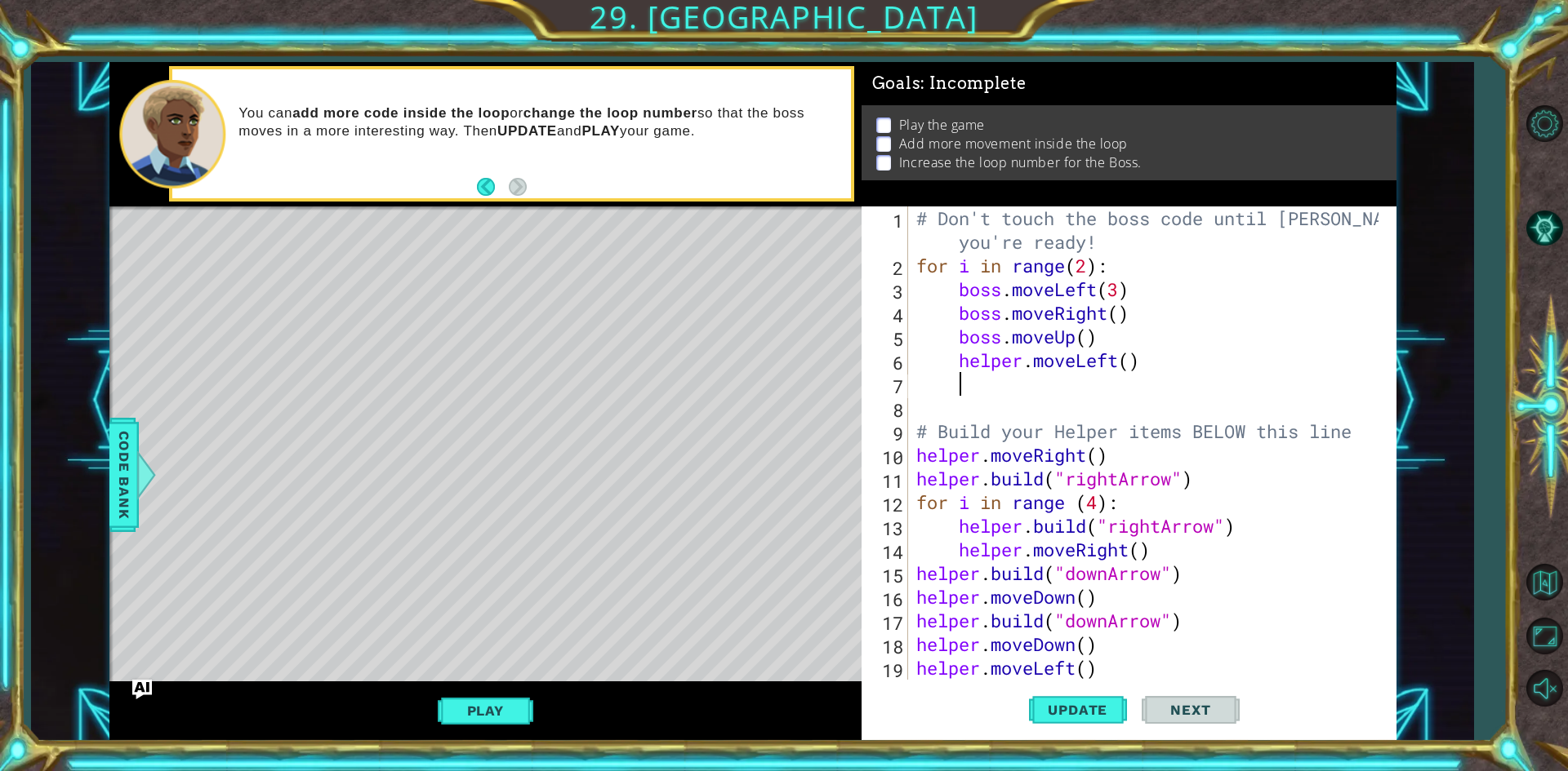
scroll to position [0, 1]
click at [1073, 711] on span "Update" at bounding box center [1078, 710] width 93 height 17
click at [1077, 698] on button "Update" at bounding box center [1078, 711] width 98 height 53
click at [481, 711] on button "Play" at bounding box center [485, 710] width 96 height 31
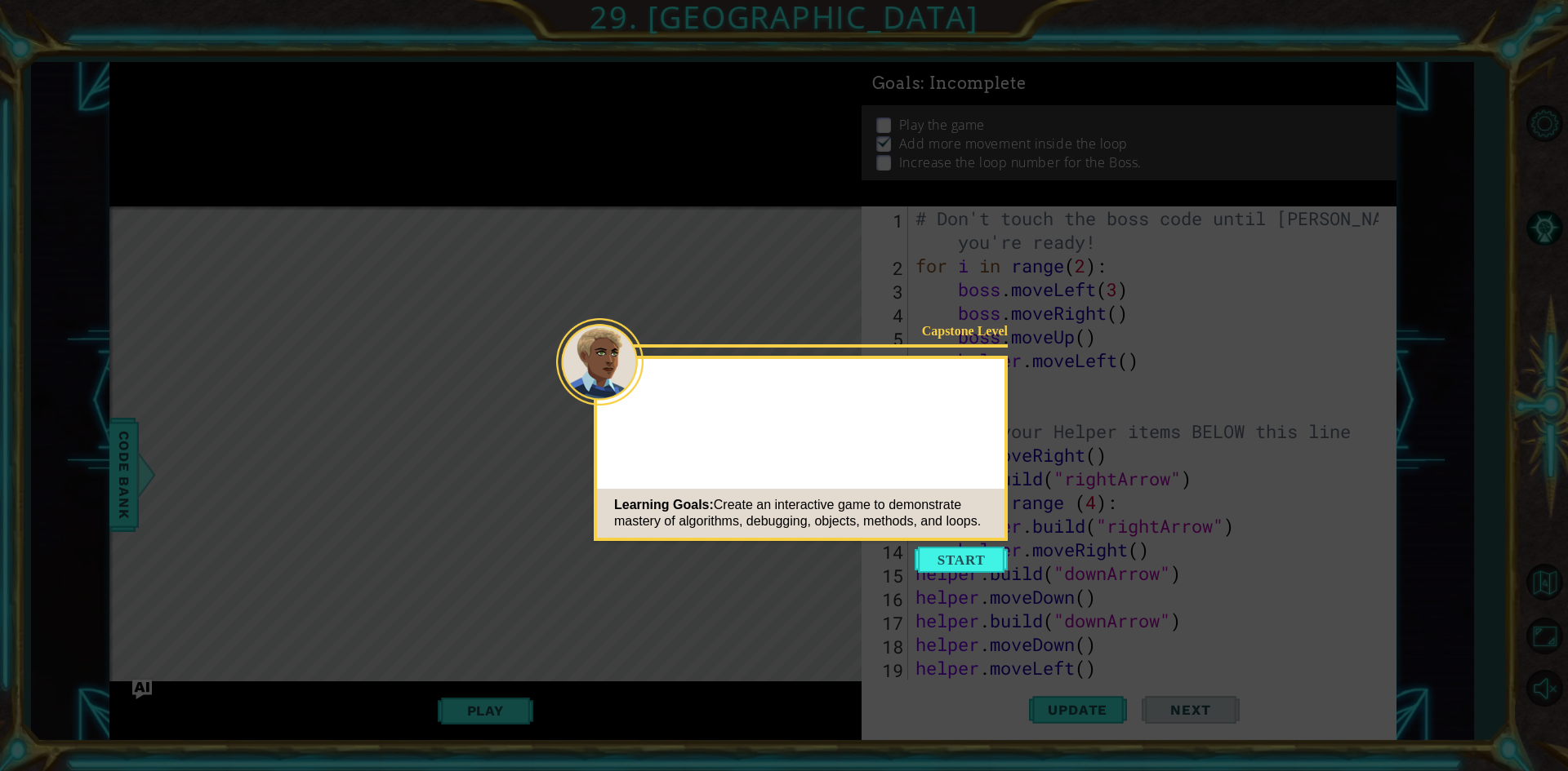
click at [973, 555] on button "Start" at bounding box center [962, 559] width 93 height 26
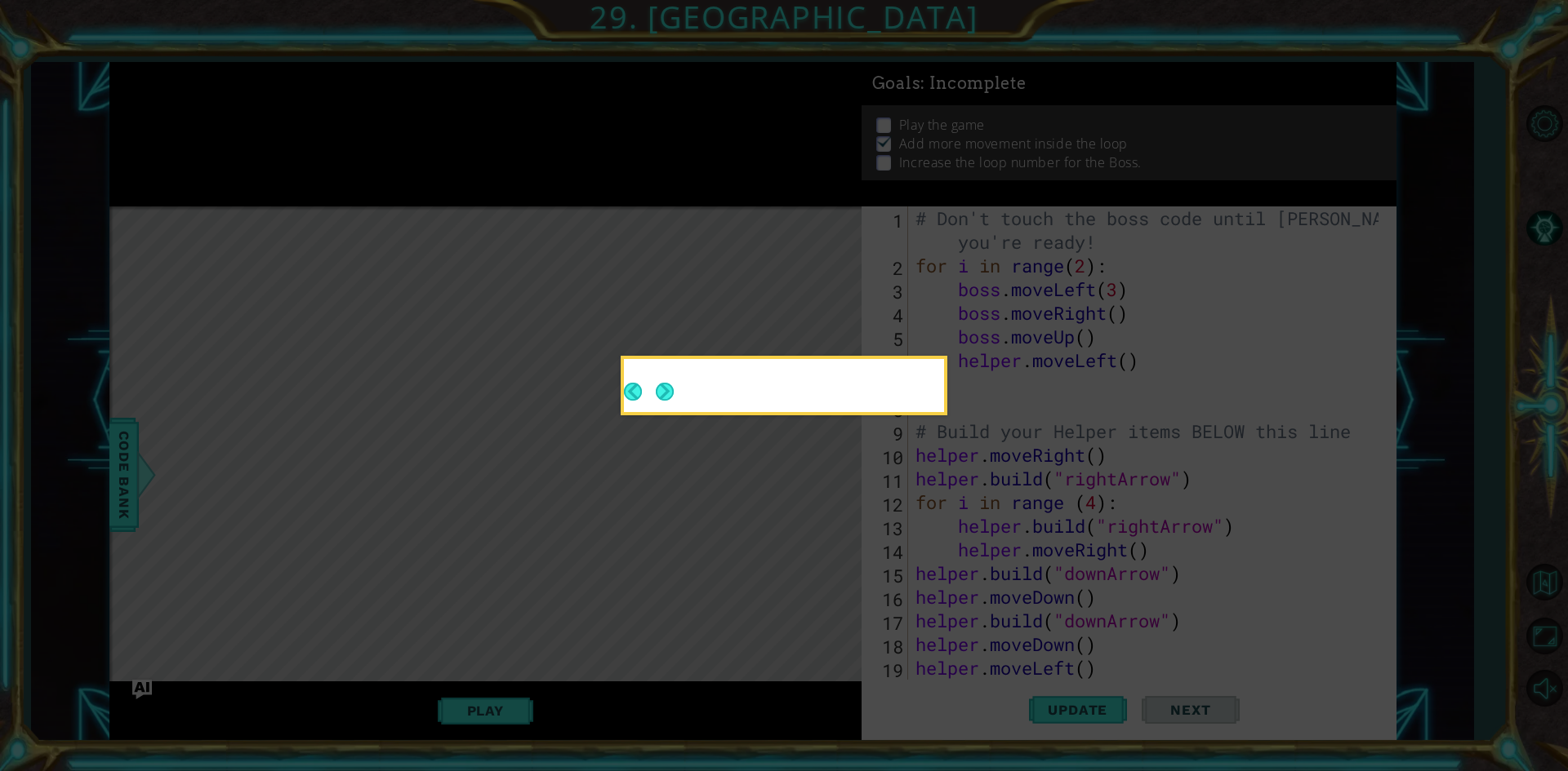
click at [668, 396] on button "Next" at bounding box center [665, 392] width 18 height 18
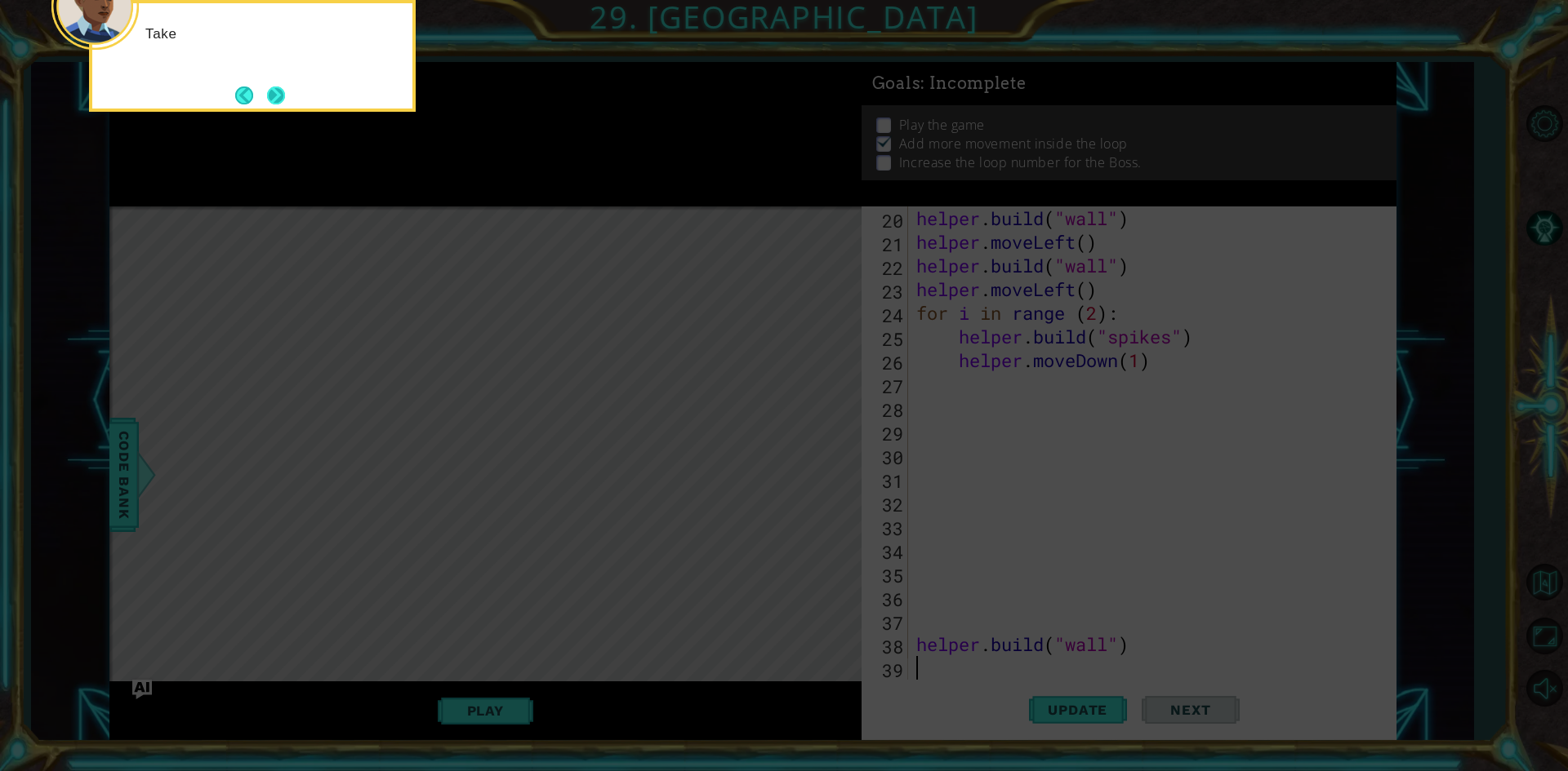
scroll to position [473, 0]
click at [276, 96] on button "Next" at bounding box center [276, 96] width 18 height 18
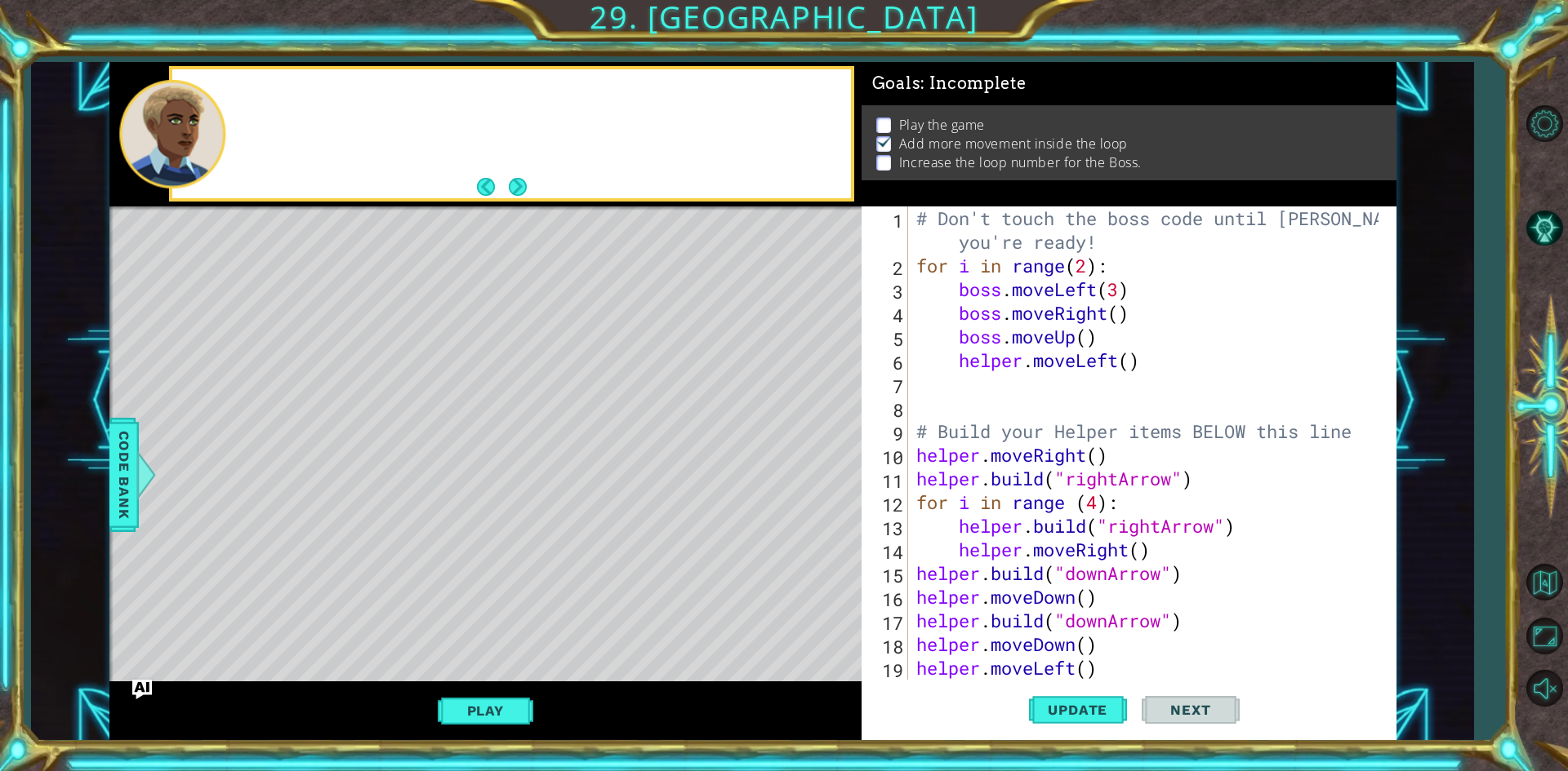
scroll to position [0, 0]
click at [521, 178] on button "Next" at bounding box center [518, 187] width 18 height 18
click at [521, 173] on div at bounding box center [511, 133] width 678 height 129
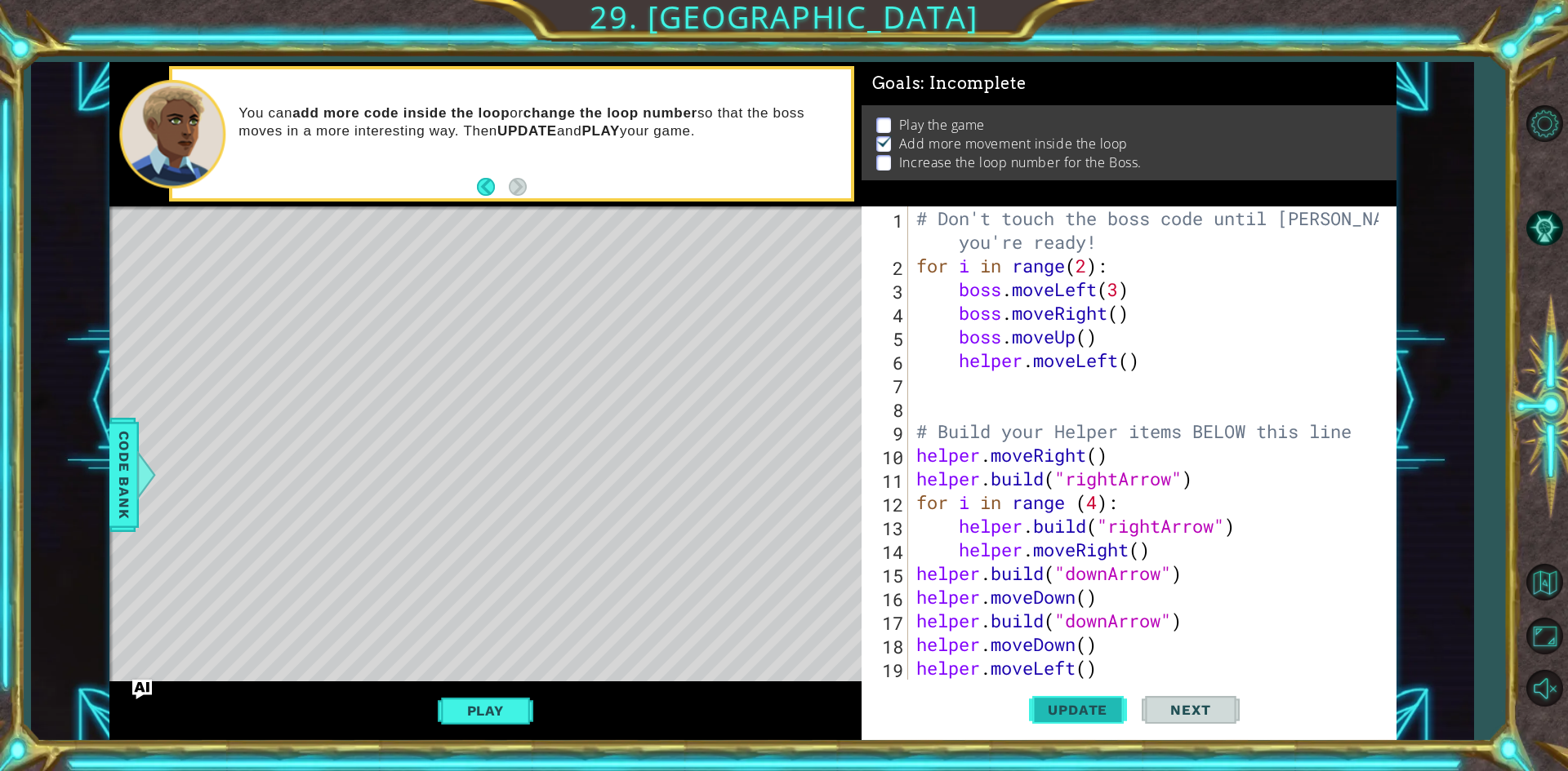
click at [1110, 705] on span "Update" at bounding box center [1078, 710] width 93 height 17
click at [514, 717] on button "Play" at bounding box center [485, 710] width 96 height 31
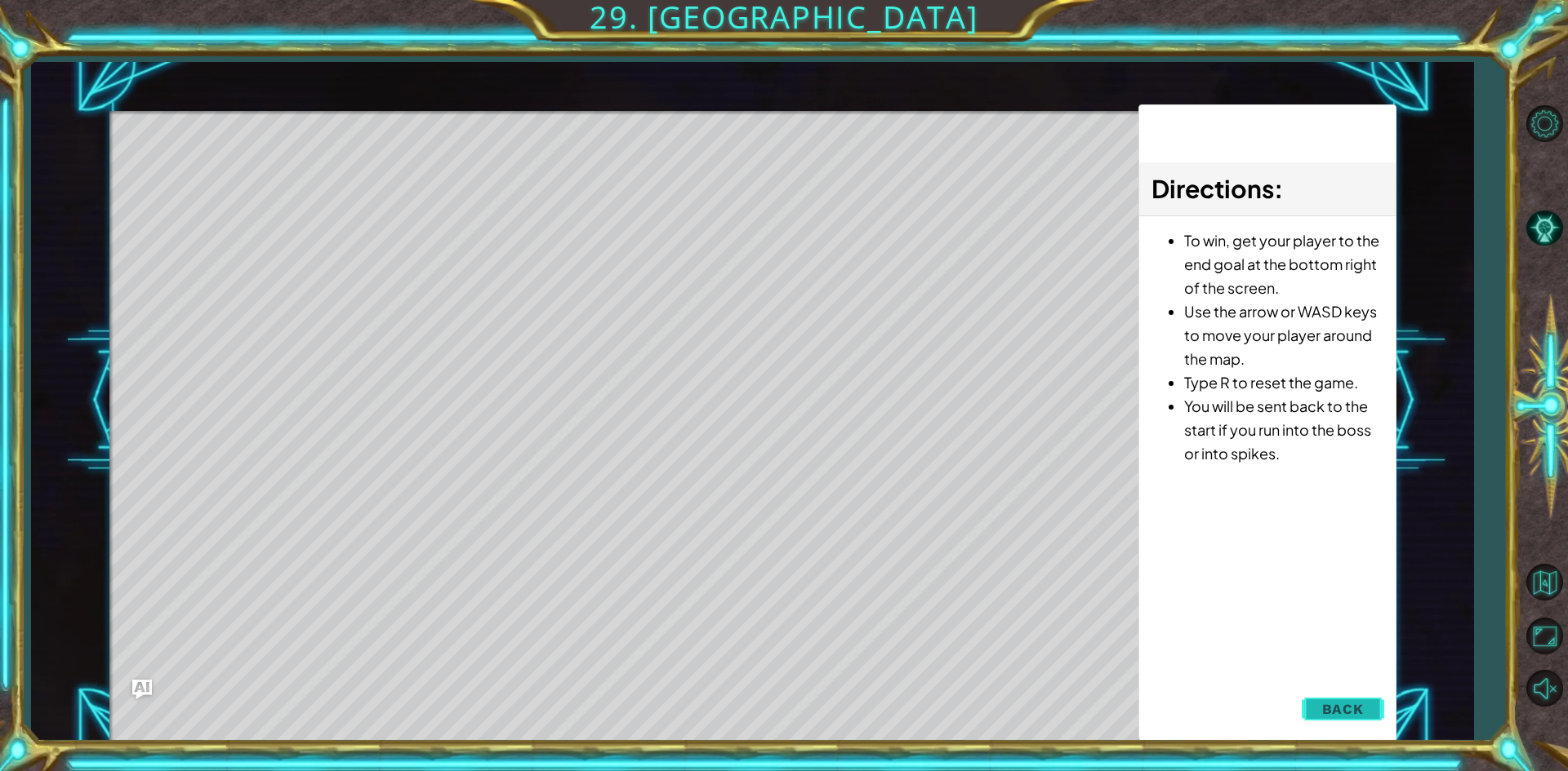
click at [1310, 718] on button "Back" at bounding box center [1343, 708] width 83 height 33
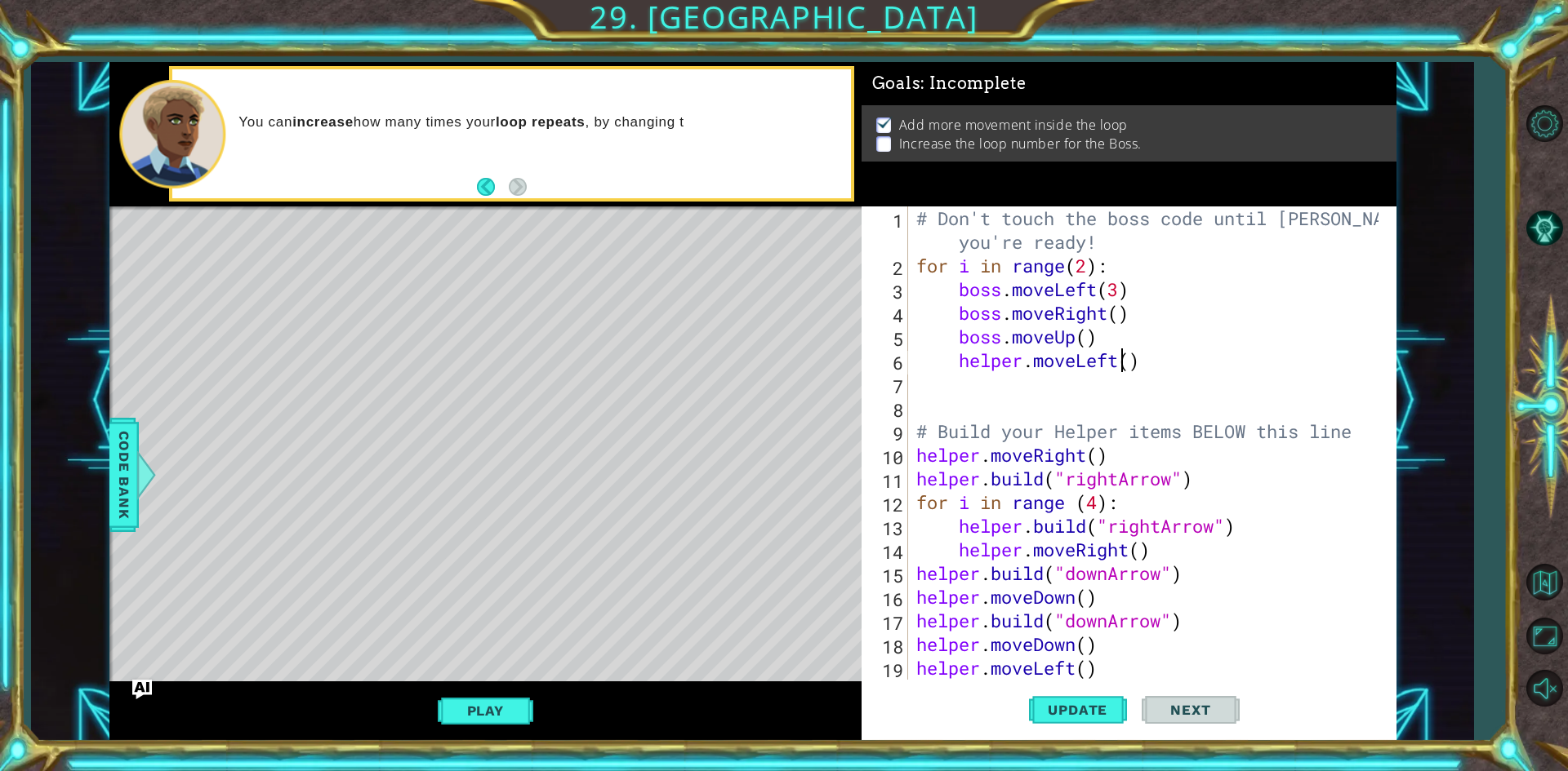
click at [1117, 358] on div "# Don't touch the boss code until Vega says you're ready! for i in range ( 2 ) …" at bounding box center [1150, 478] width 474 height 544
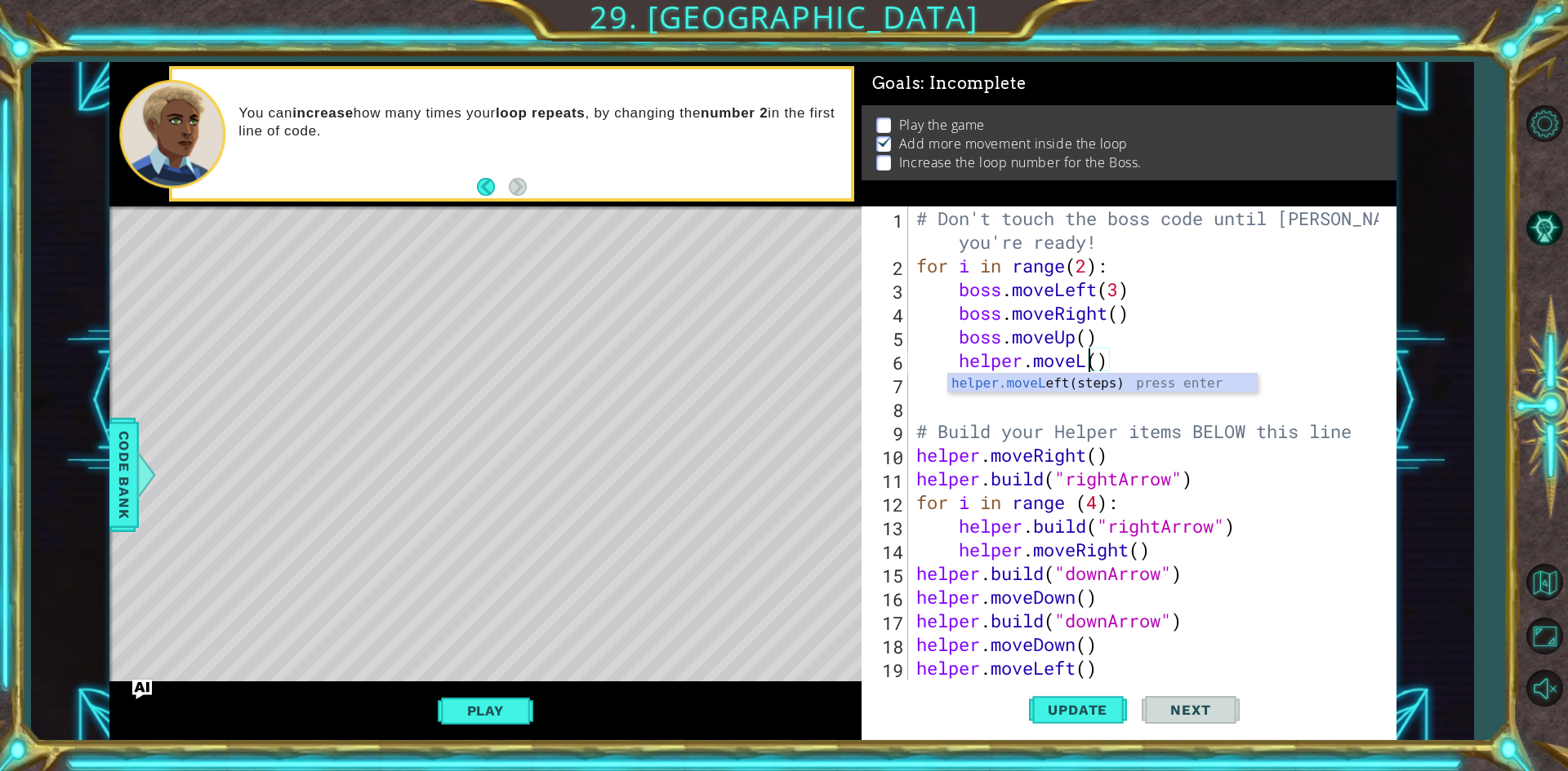
scroll to position [0, 8]
click at [1081, 438] on div "helper.move Up(steps) press enter helper.move Down(steps) press enter helper.mo…" at bounding box center [1103, 432] width 309 height 118
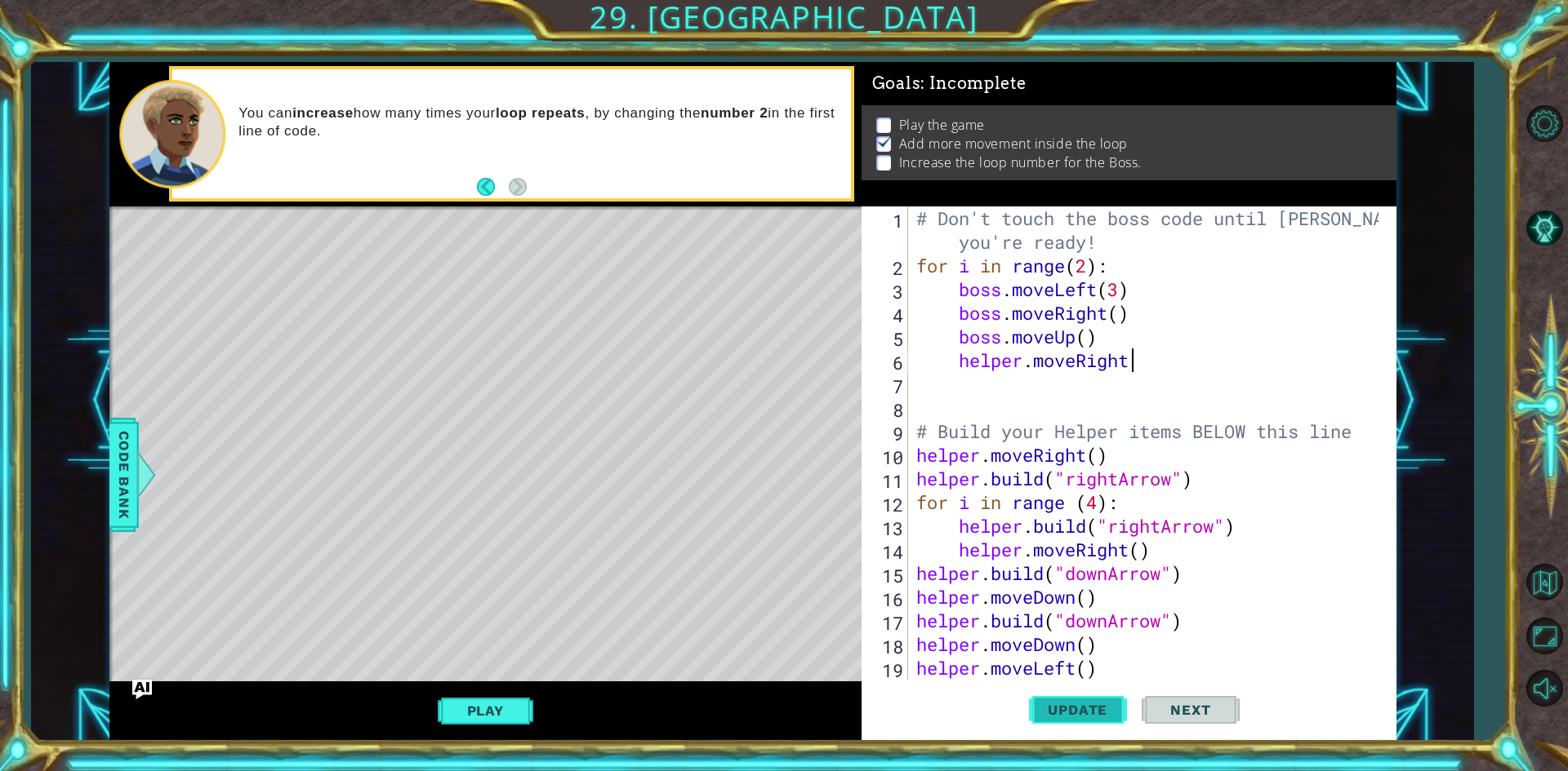
click at [1098, 708] on span "Update" at bounding box center [1078, 710] width 93 height 17
click at [503, 707] on button "Play" at bounding box center [485, 710] width 96 height 31
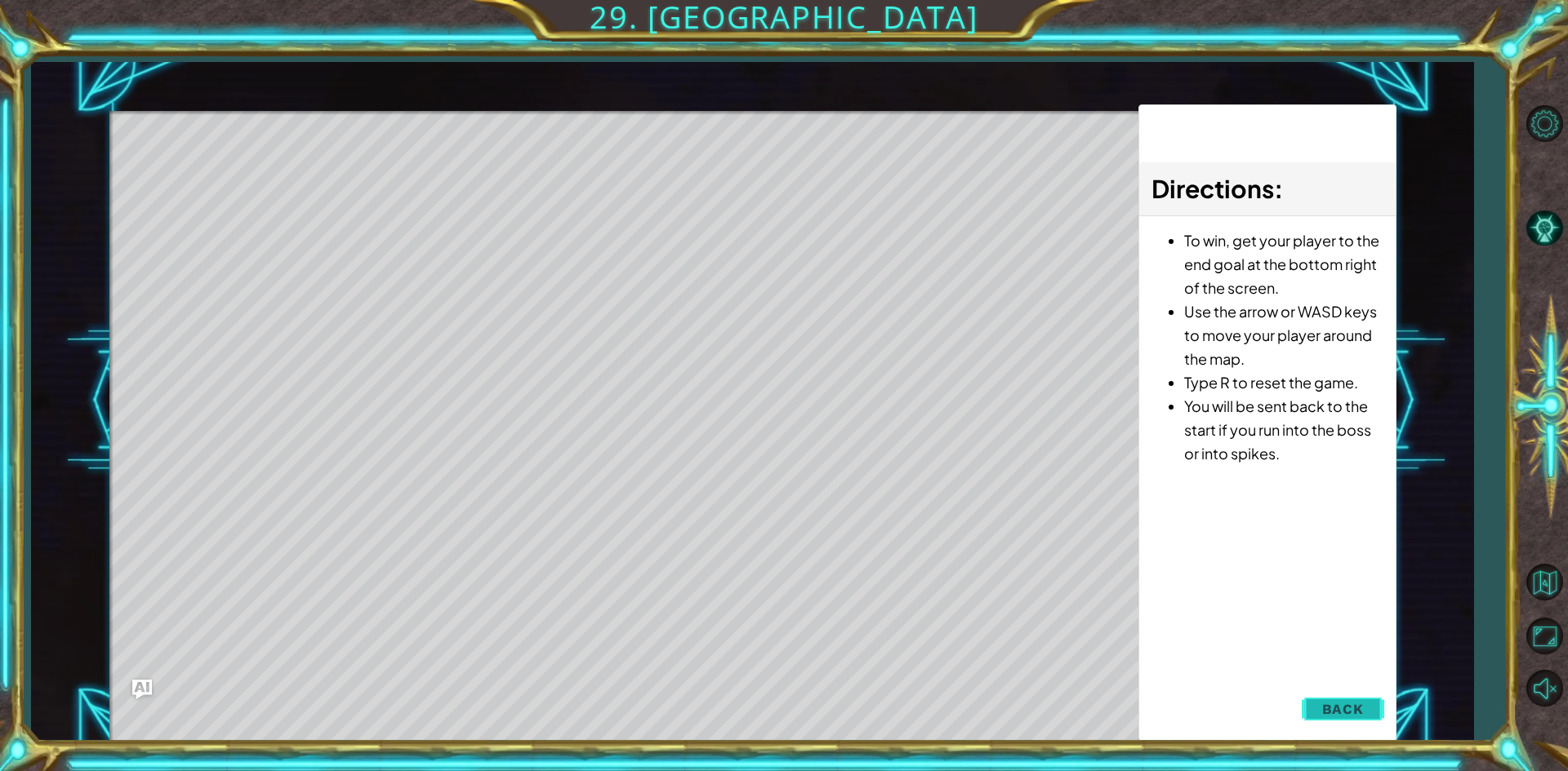
click at [1331, 708] on span "Back" at bounding box center [1343, 709] width 42 height 17
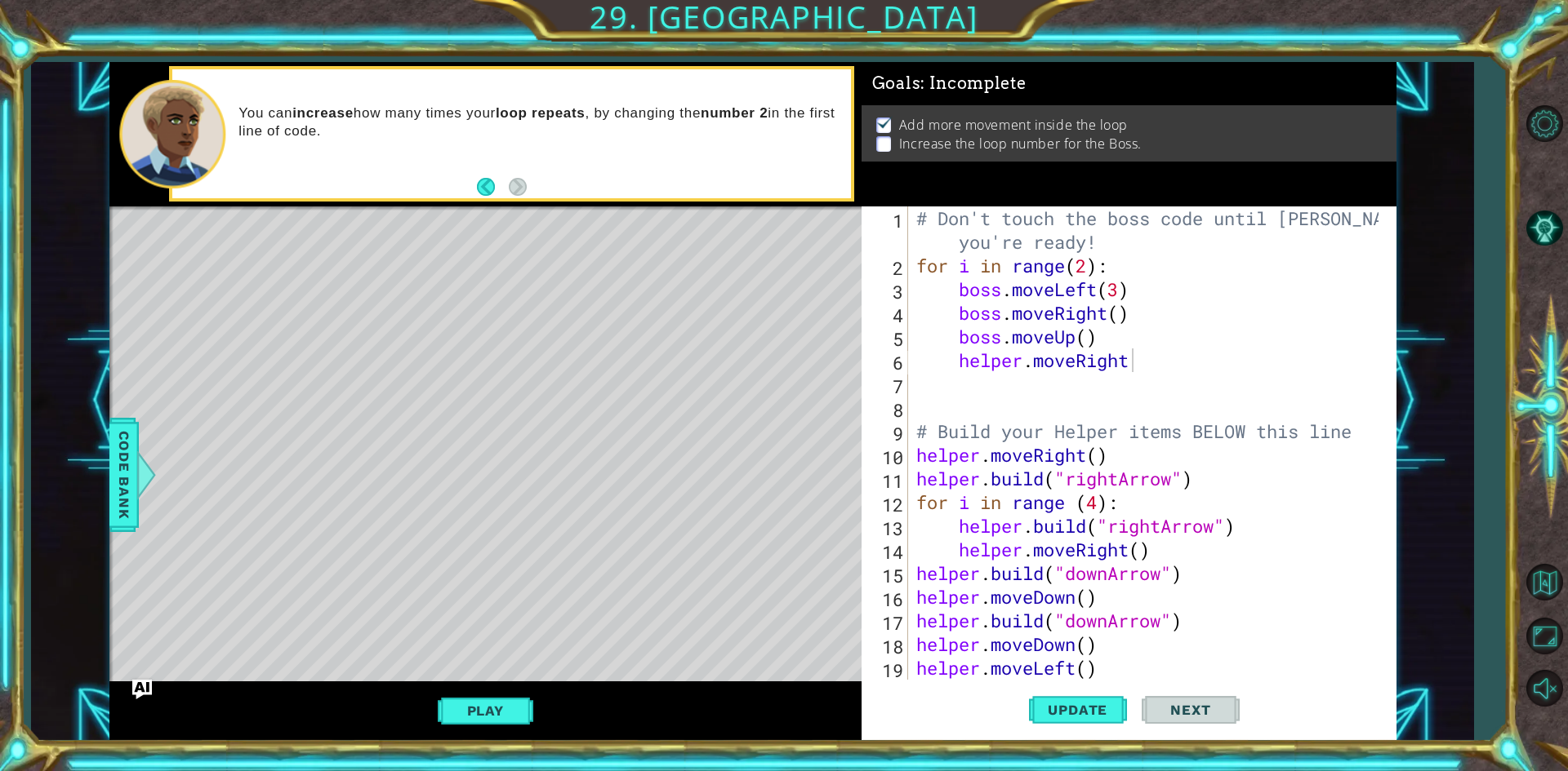
click at [1179, 372] on div "# Don't touch the boss code until Vega says you're ready! for i in range ( 2 ) …" at bounding box center [1150, 478] width 474 height 544
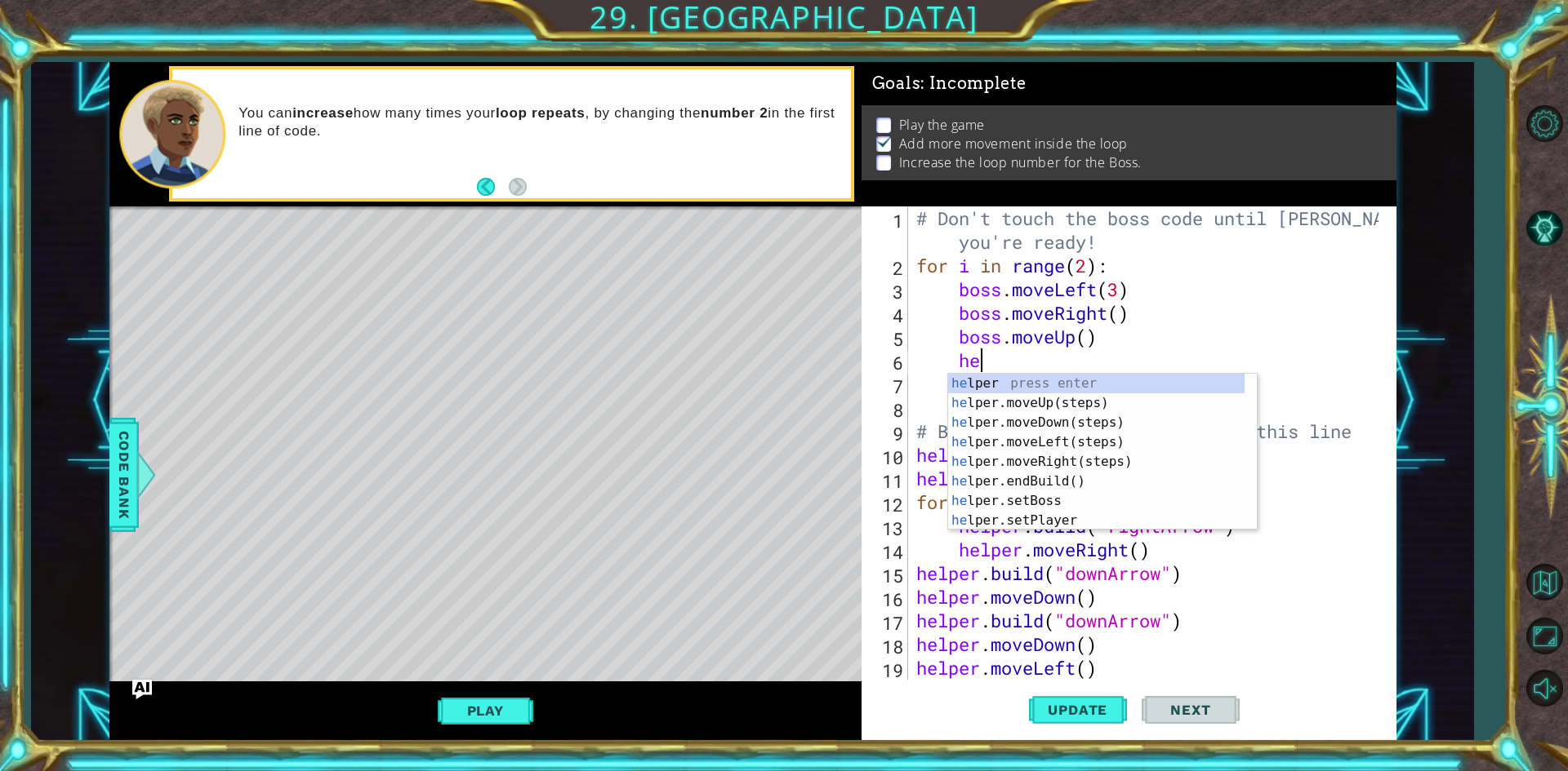
type textarea "h"
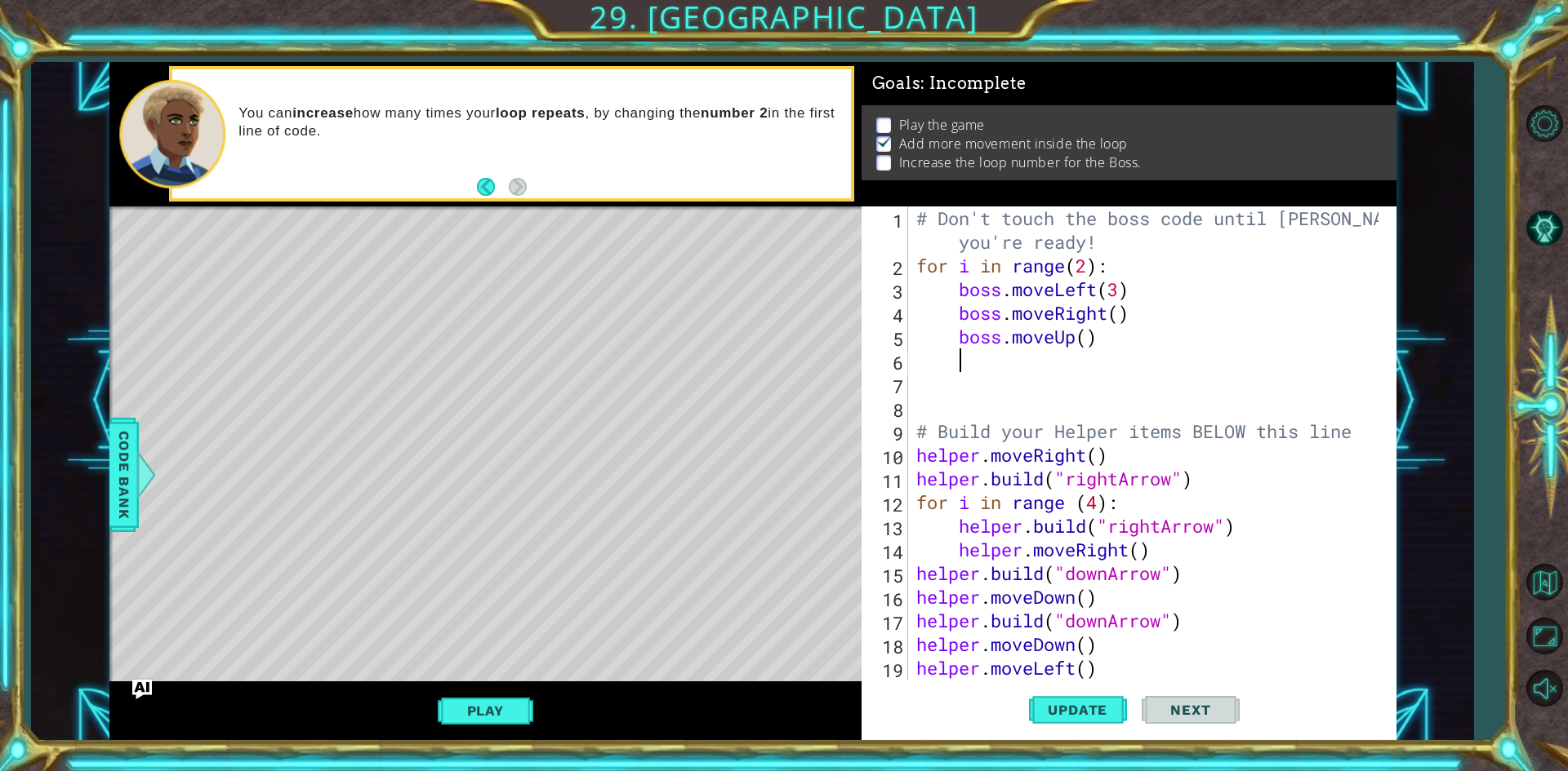
scroll to position [0, 1]
click at [1080, 699] on button "Update" at bounding box center [1078, 711] width 98 height 53
click at [508, 707] on button "Play" at bounding box center [485, 710] width 96 height 31
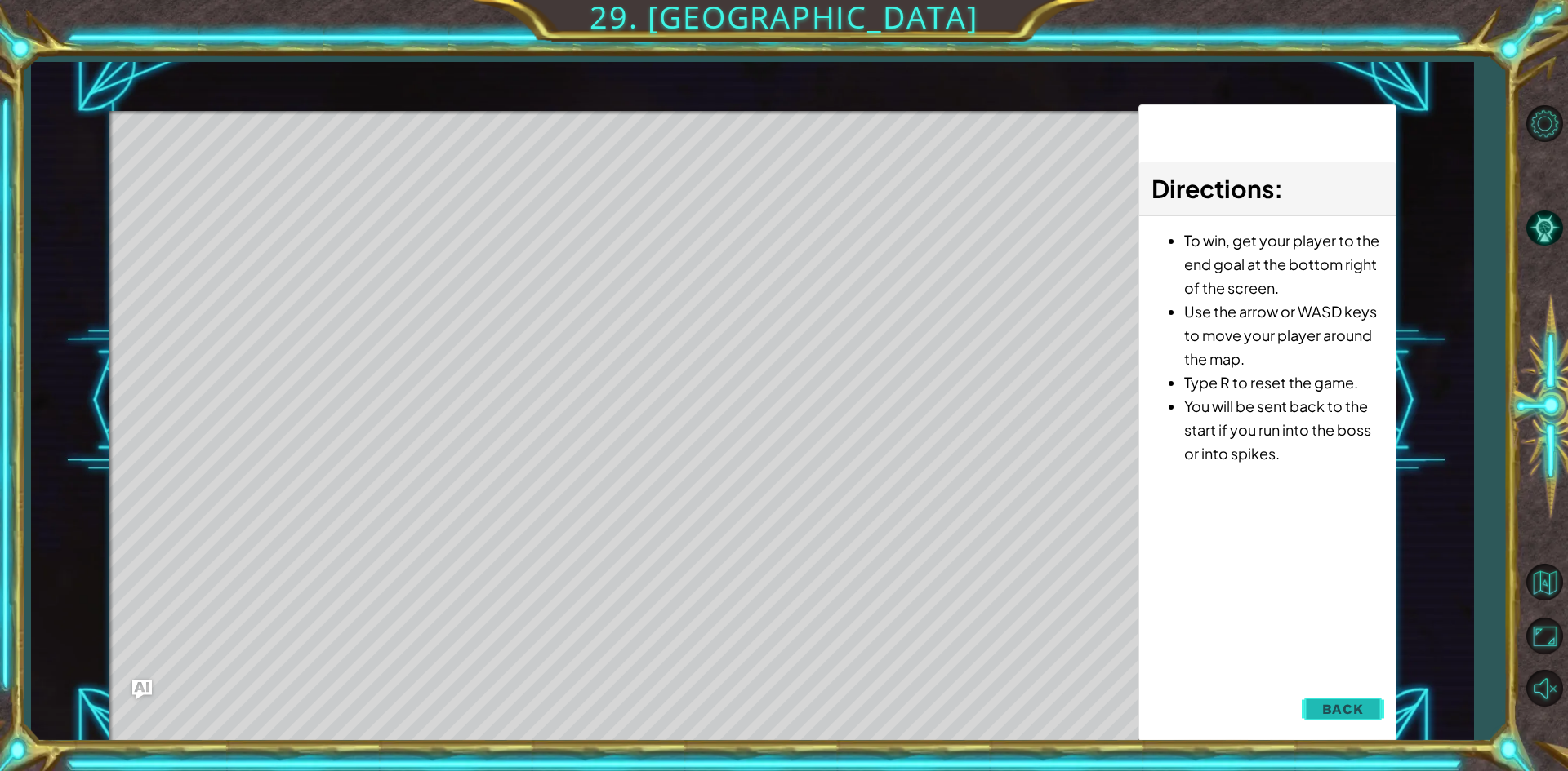
click at [1345, 716] on span "Back" at bounding box center [1343, 709] width 42 height 17
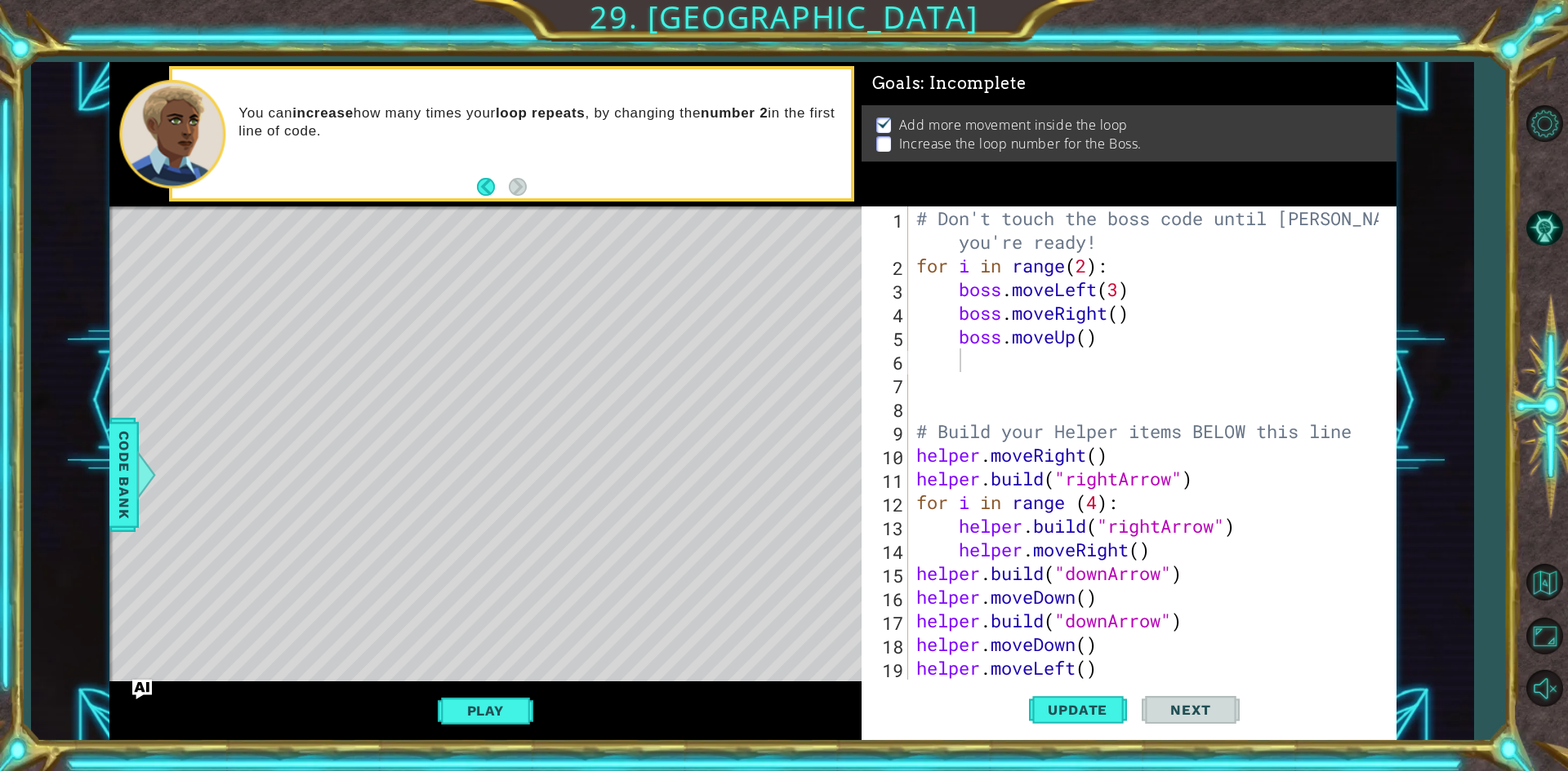
click at [1069, 337] on div "# Don't touch the boss code until Vega says you're ready! for i in range ( 2 ) …" at bounding box center [1150, 478] width 474 height 544
click at [1081, 339] on div "# Don't touch the boss code until Vega says you're ready! for i in range ( 2 ) …" at bounding box center [1150, 478] width 474 height 544
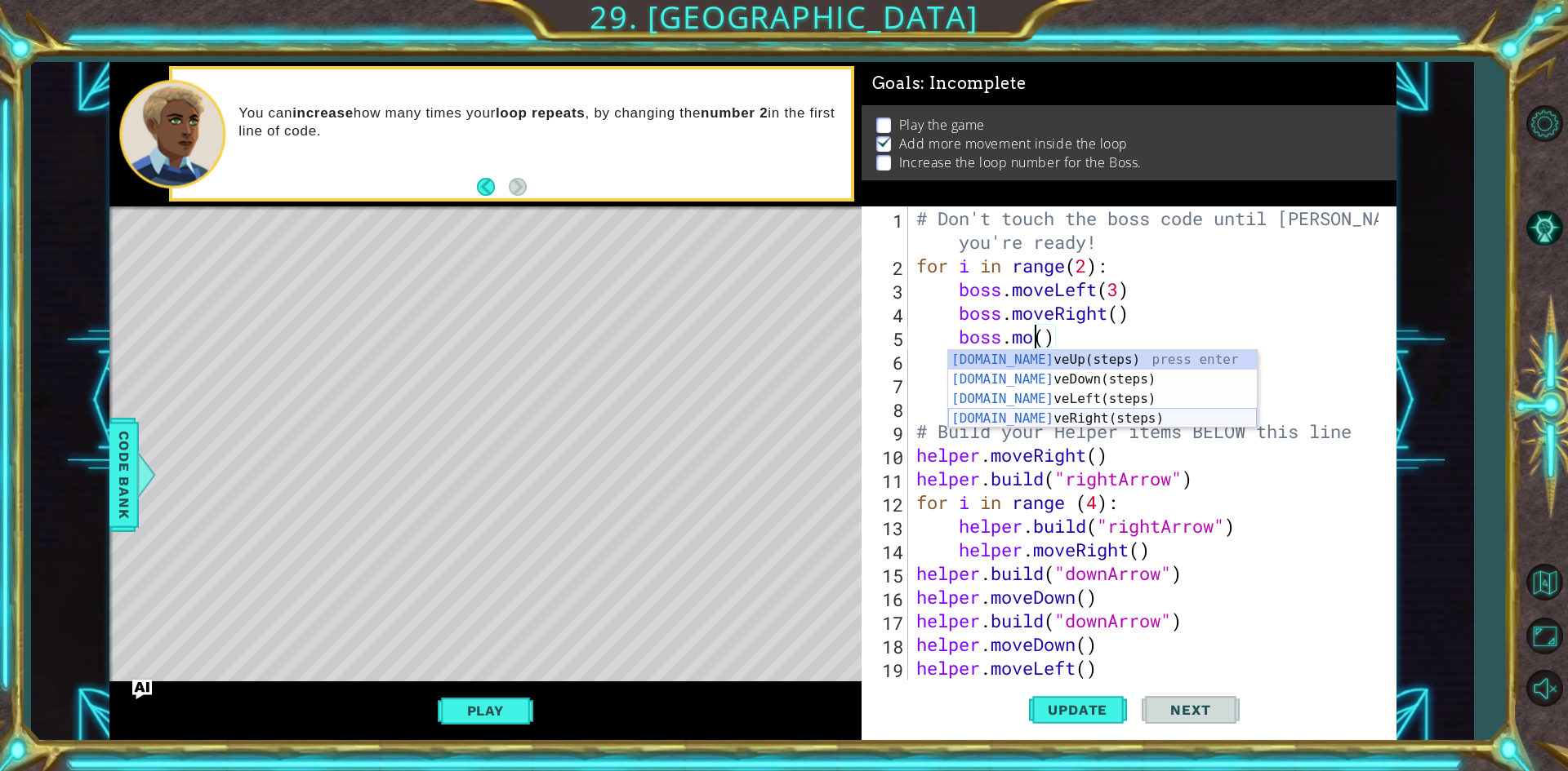
click at [1047, 418] on div "boss.mo veUp(steps) press enter boss.mo veDown(steps) press enter boss.mo veLef…" at bounding box center [1103, 408] width 309 height 118
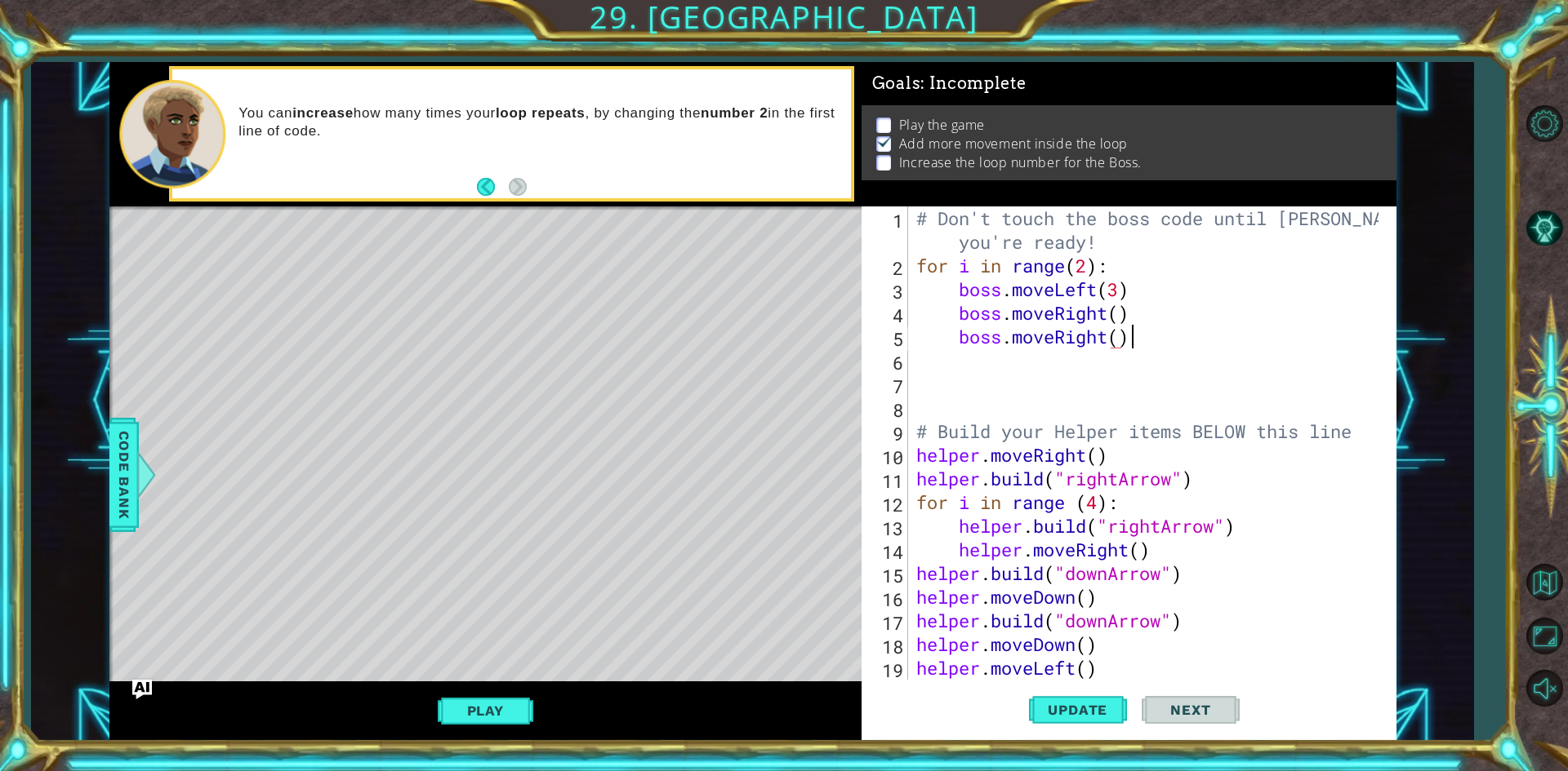
scroll to position [0, 9]
type textarea "boss.moveRight()"
click at [1083, 713] on span "Update" at bounding box center [1078, 710] width 93 height 17
click at [495, 697] on button "Play" at bounding box center [485, 710] width 96 height 31
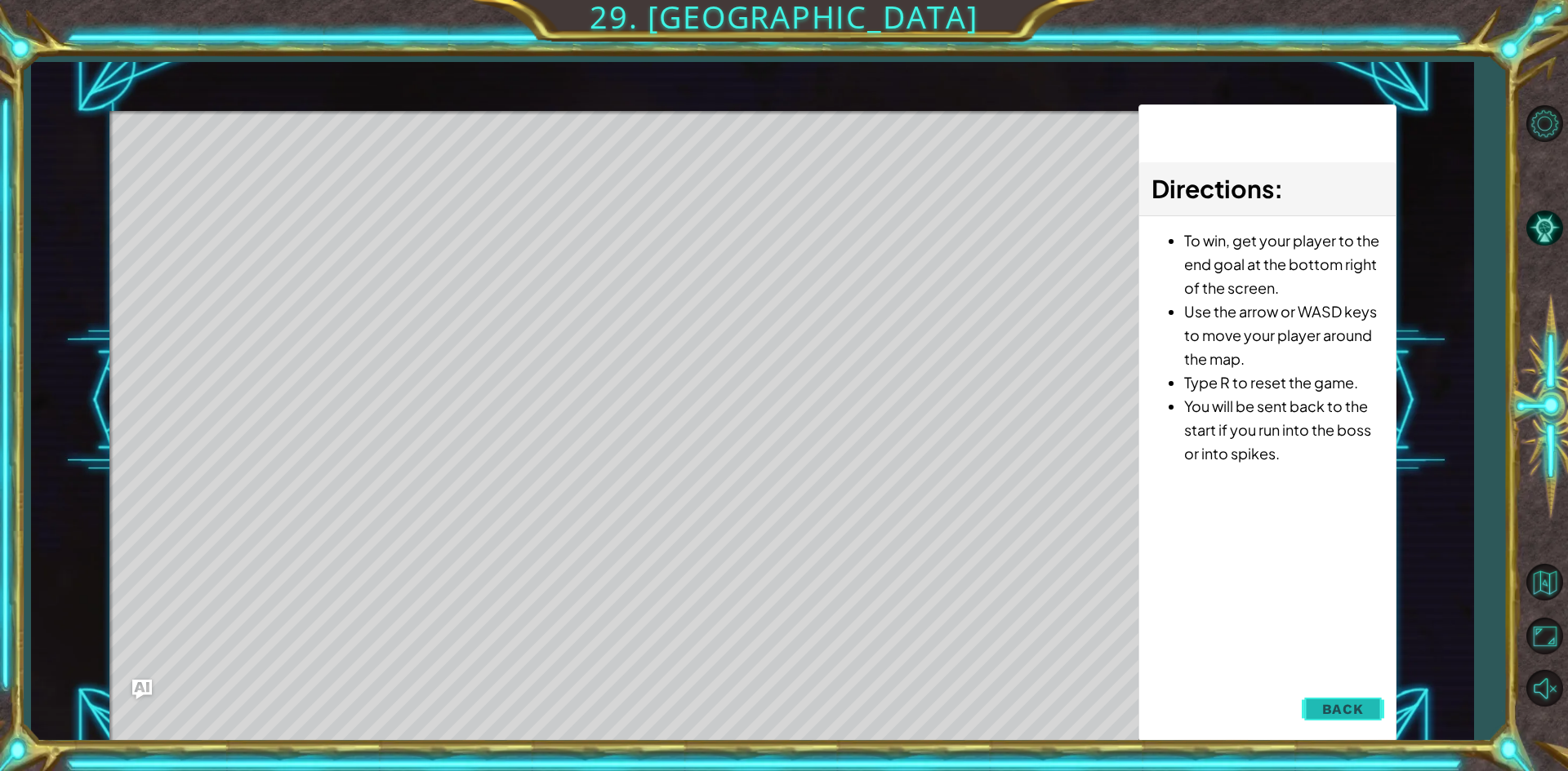
click at [1376, 709] on button "Back" at bounding box center [1343, 708] width 83 height 33
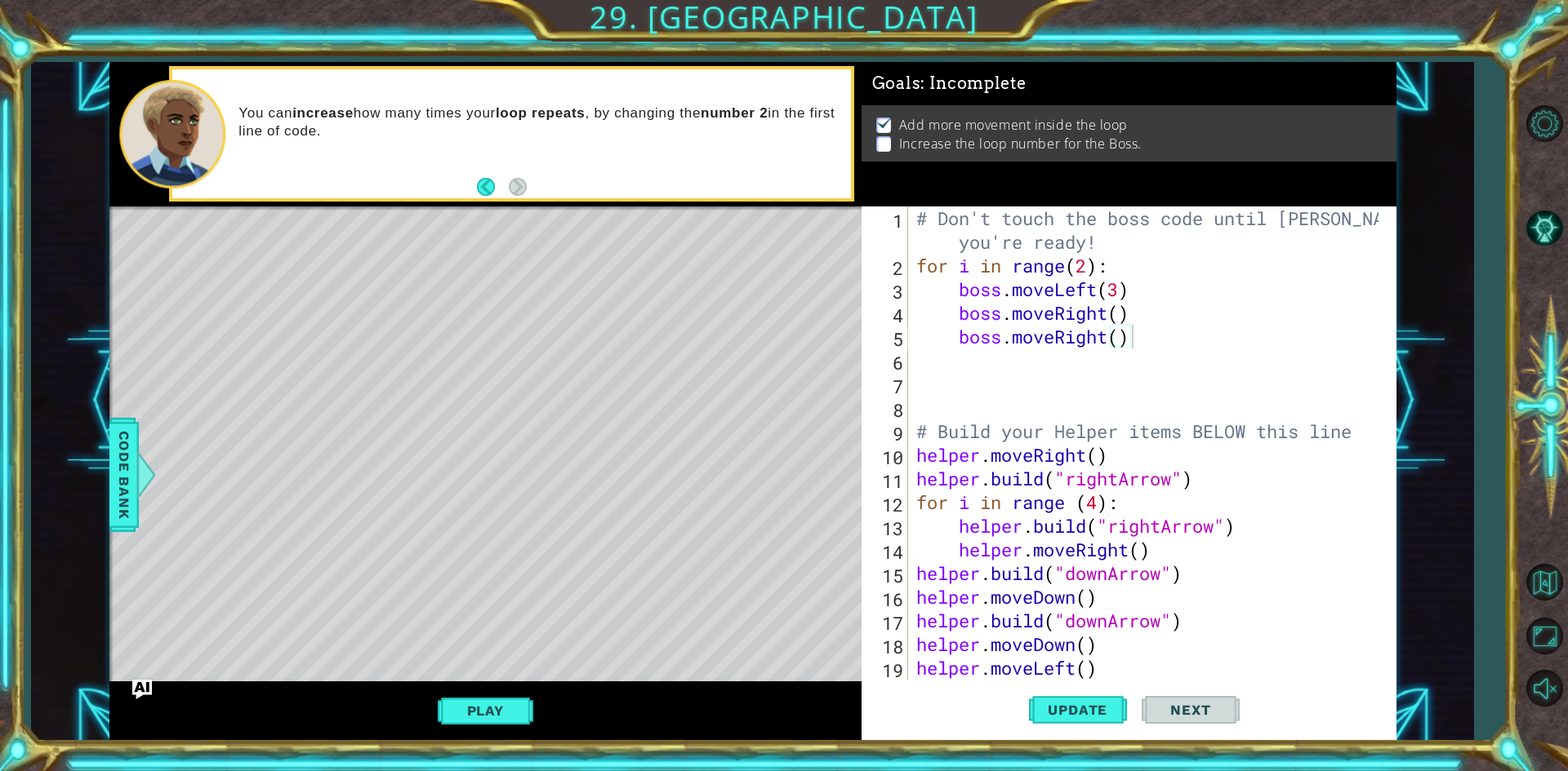
scroll to position [0, 1]
click at [1164, 350] on div "# Don't touch the boss code until Vega says you're ready! for i in range ( 2 ) …" at bounding box center [1150, 478] width 474 height 544
click at [1150, 333] on div "# Don't touch the boss code until Vega says you're ready! for i in range ( 2 ) …" at bounding box center [1150, 478] width 474 height 544
type textarea "boss.moveRight()"
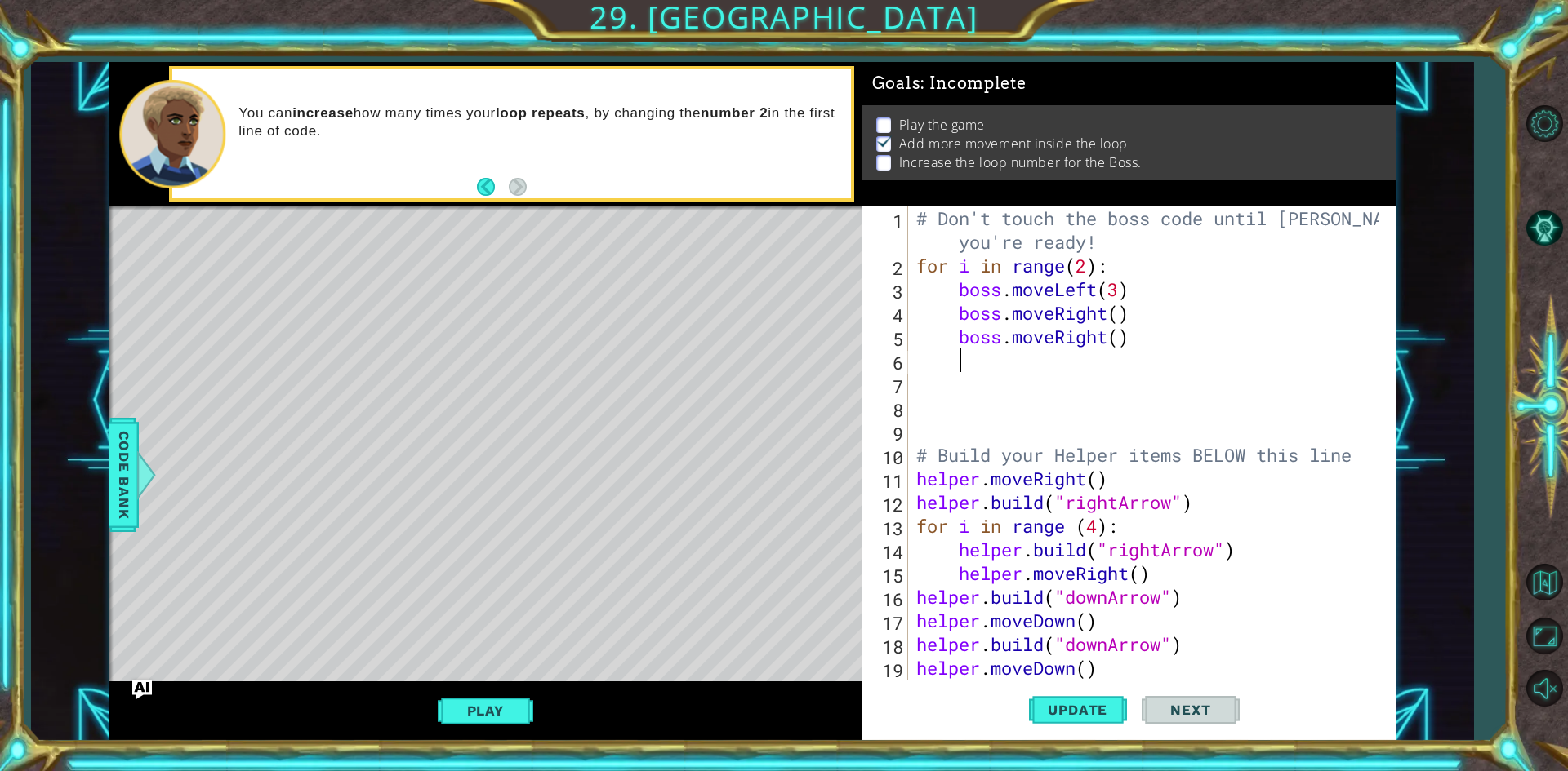
click at [1100, 303] on div "# Don't touch the boss code until Vega says you're ready! for i in range ( 2 ) …" at bounding box center [1150, 478] width 474 height 544
click at [1151, 288] on div "# Don't touch the boss code until Vega says you're ready! for i in range ( 2 ) …" at bounding box center [1150, 478] width 474 height 544
type textarea "boss.moveLeft(3)"
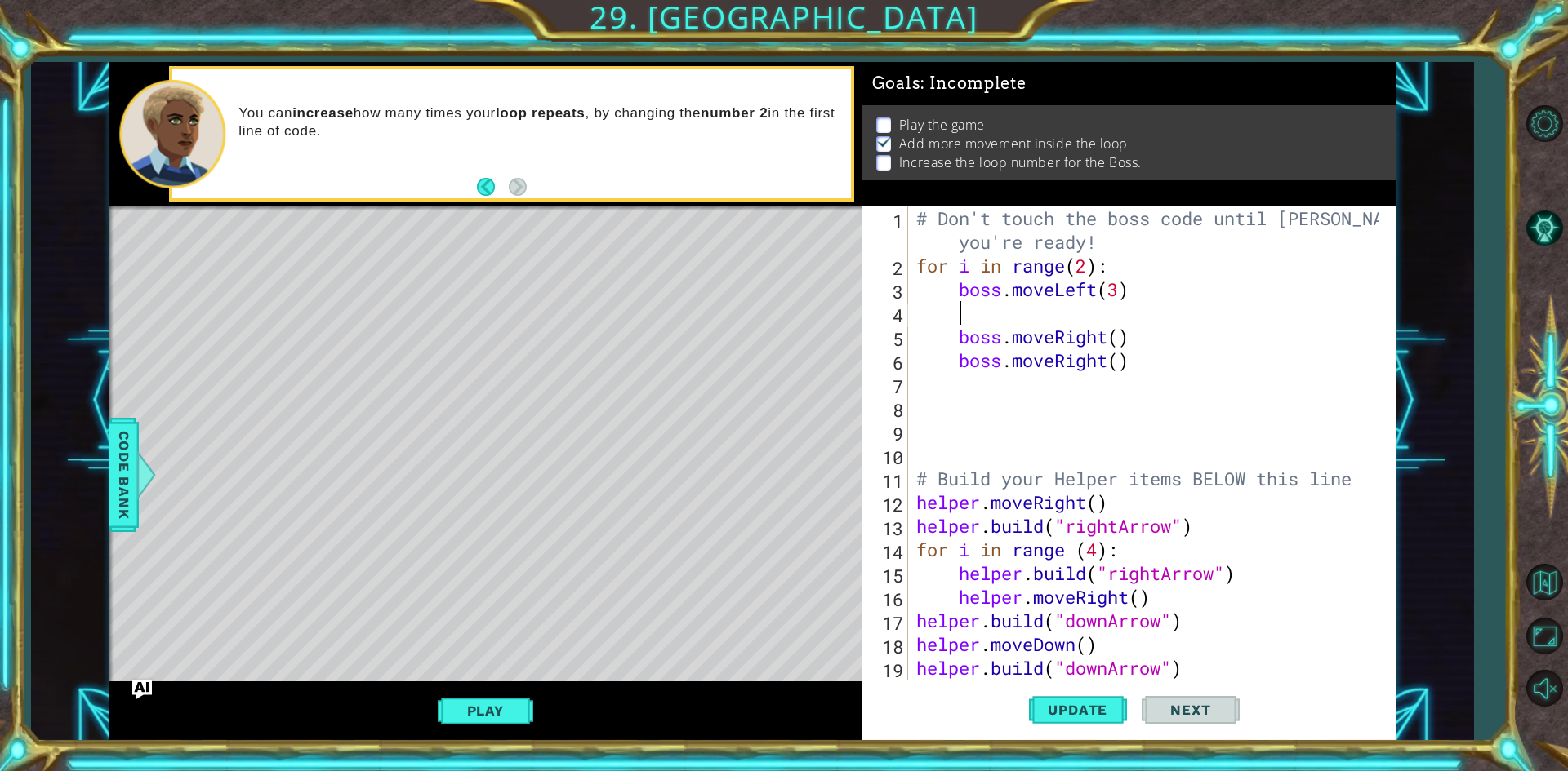
type textarea "m"
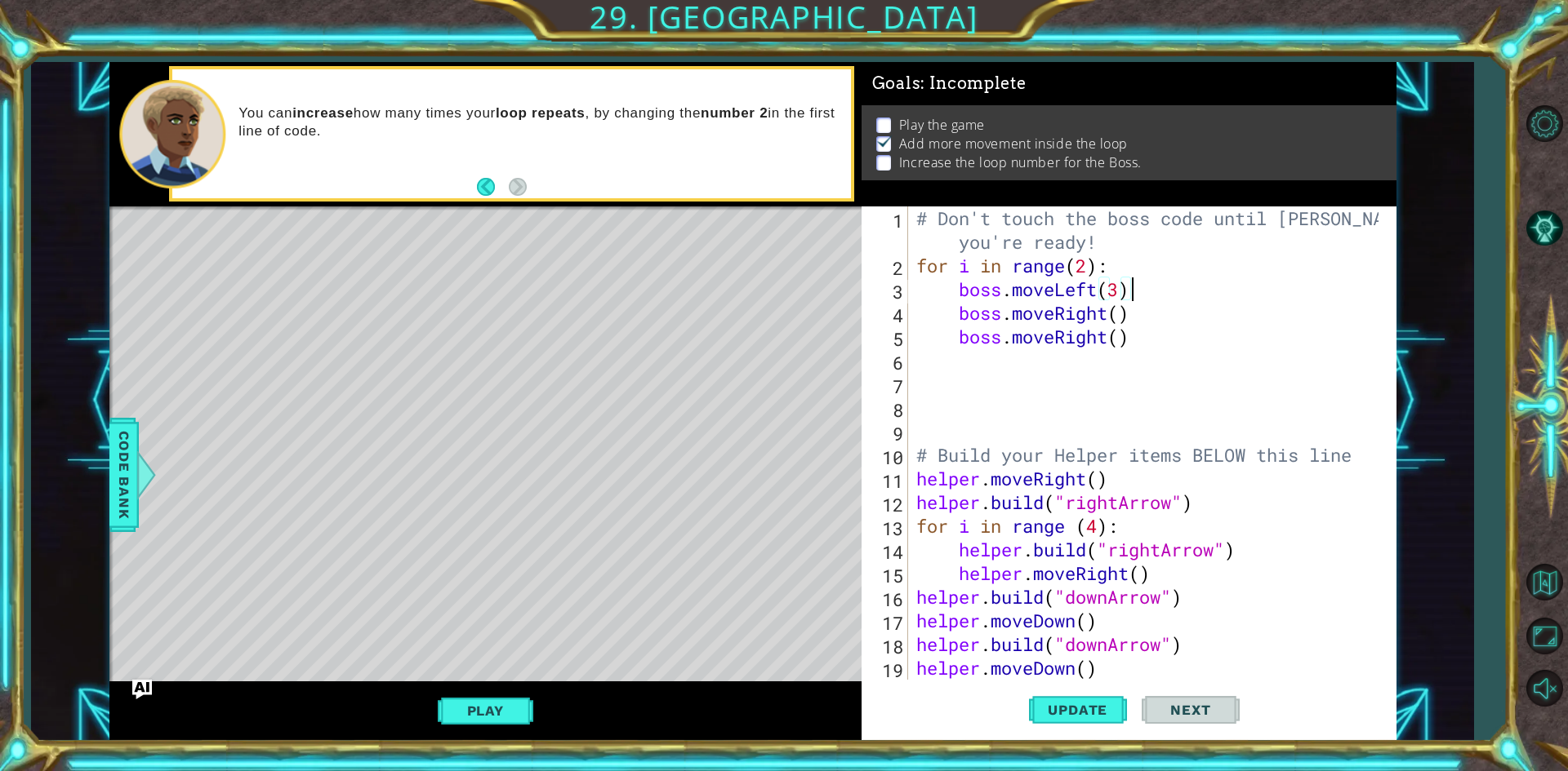
click at [1133, 320] on div "# Don't touch the boss code until Vega says you're ready! for i in range ( 2 ) …" at bounding box center [1150, 478] width 474 height 544
type textarea "boss.moveRight()"
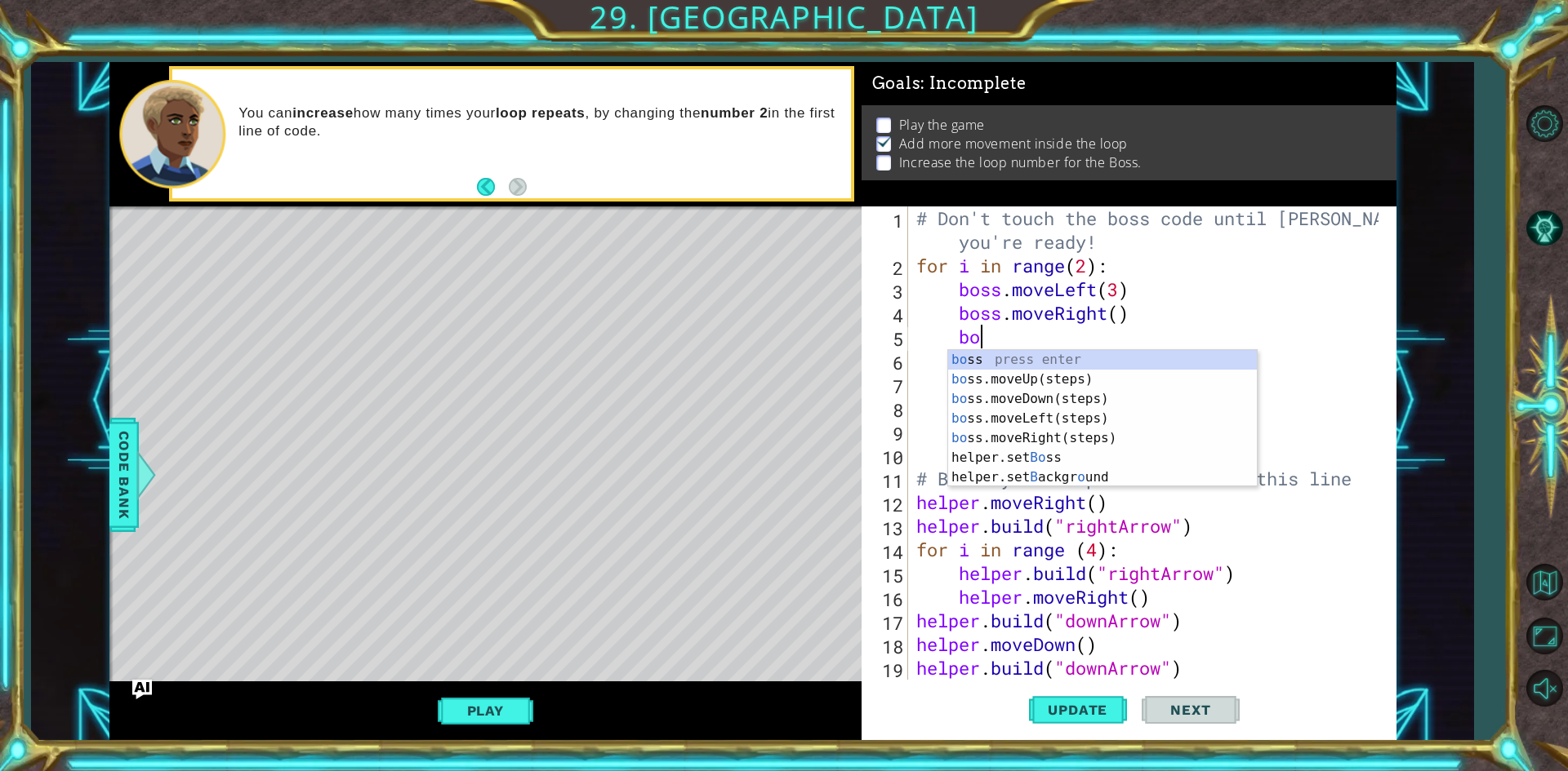
scroll to position [0, 3]
type textarea "boss"
click at [1093, 373] on div "boss press enter boss .moveUp(steps) press enter boss .moveDown(steps) press en…" at bounding box center [1103, 428] width 309 height 157
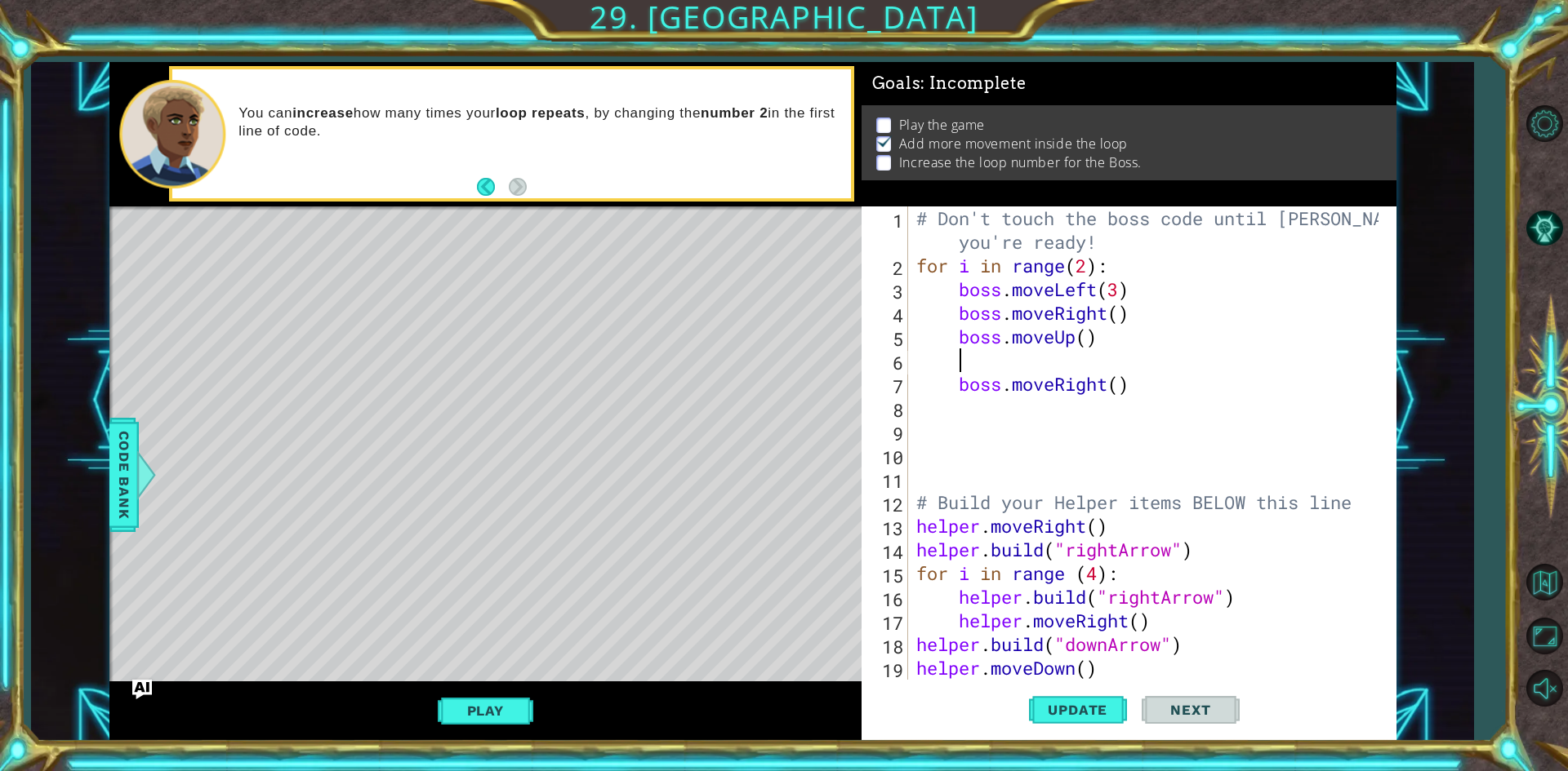
scroll to position [0, 1]
type textarea "="
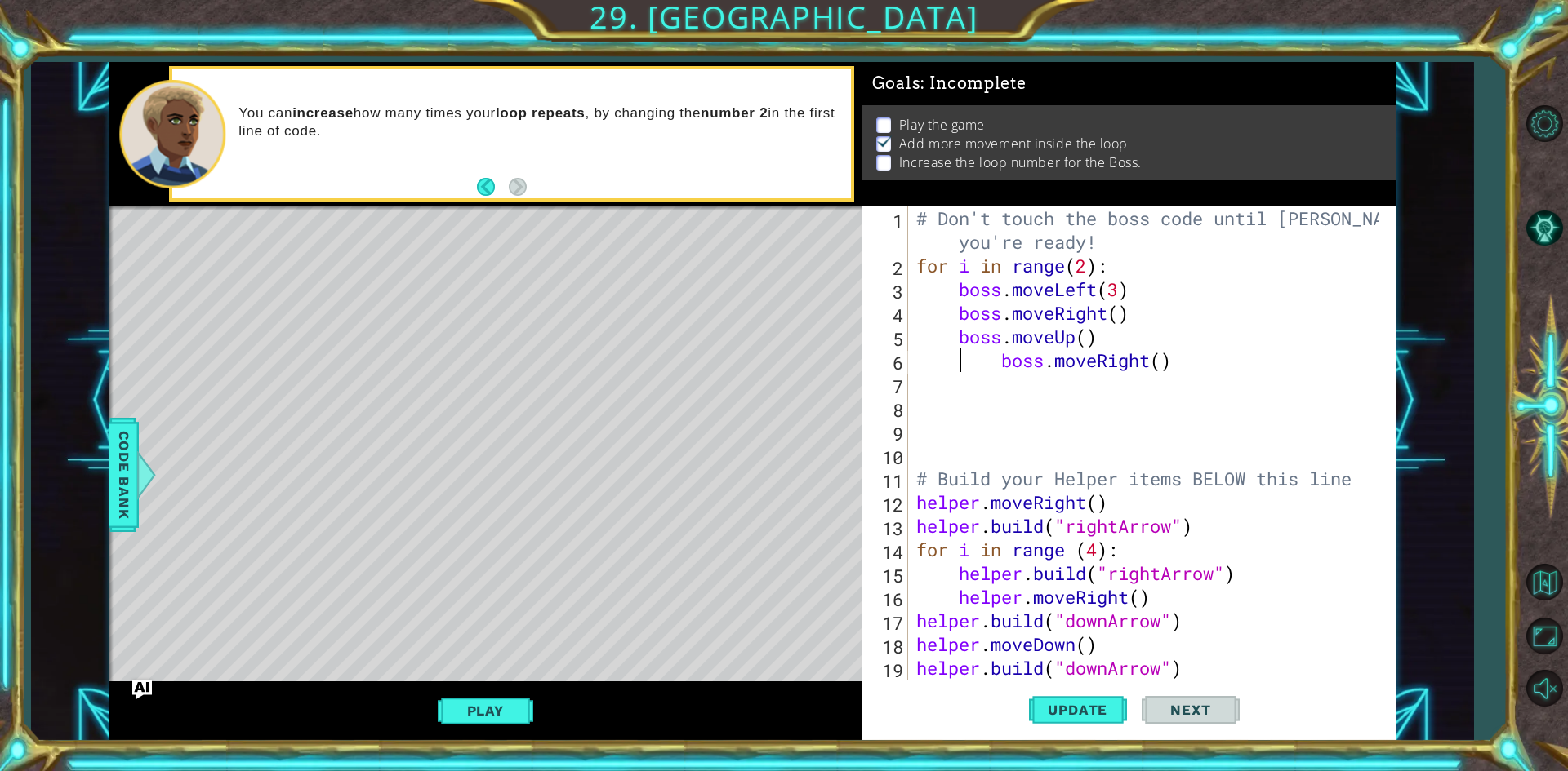
type textarea "boss.moveRight()"
click at [1153, 373] on div "# Don't touch the boss code until Vega says you're ready! for i in range ( 2 ) …" at bounding box center [1150, 478] width 474 height 544
click at [1079, 715] on span "Update" at bounding box center [1078, 710] width 93 height 17
click at [474, 714] on button "Play" at bounding box center [485, 710] width 96 height 31
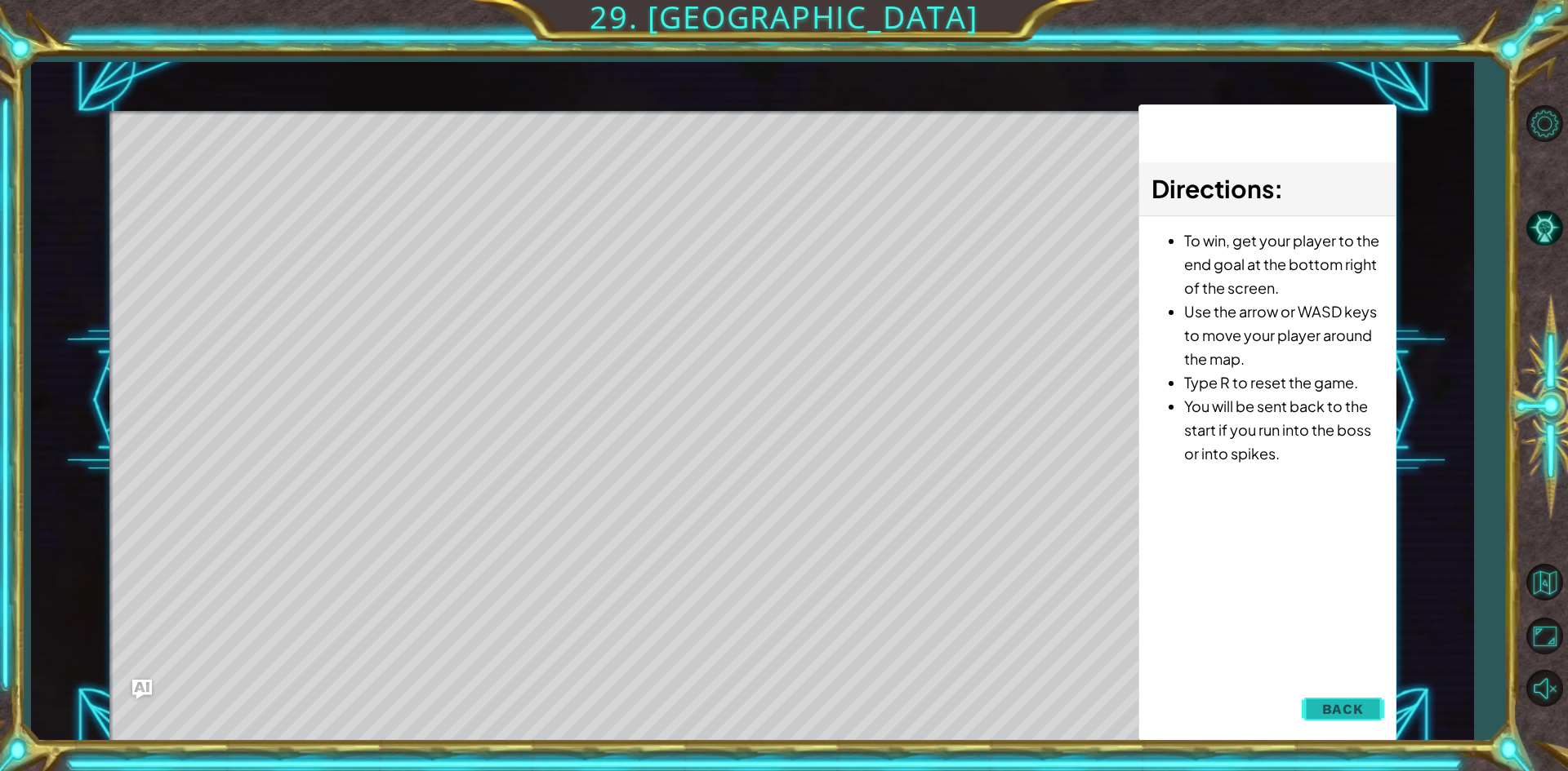
click at [1330, 708] on span "Back" at bounding box center [1343, 709] width 42 height 17
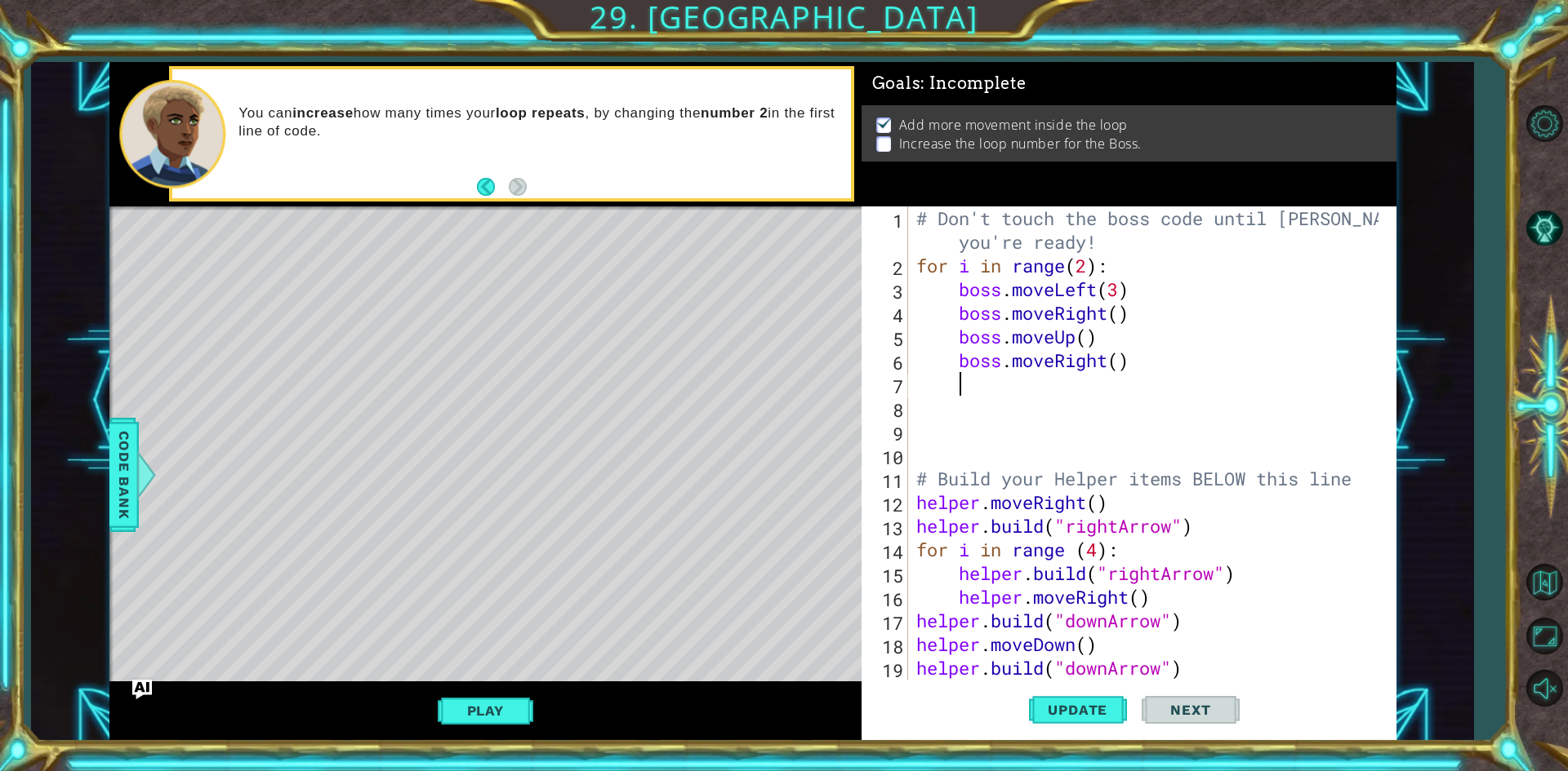
click at [999, 381] on div "# Don't touch the boss code until Vega says you're ready! for i in range ( 2 ) …" at bounding box center [1150, 478] width 474 height 544
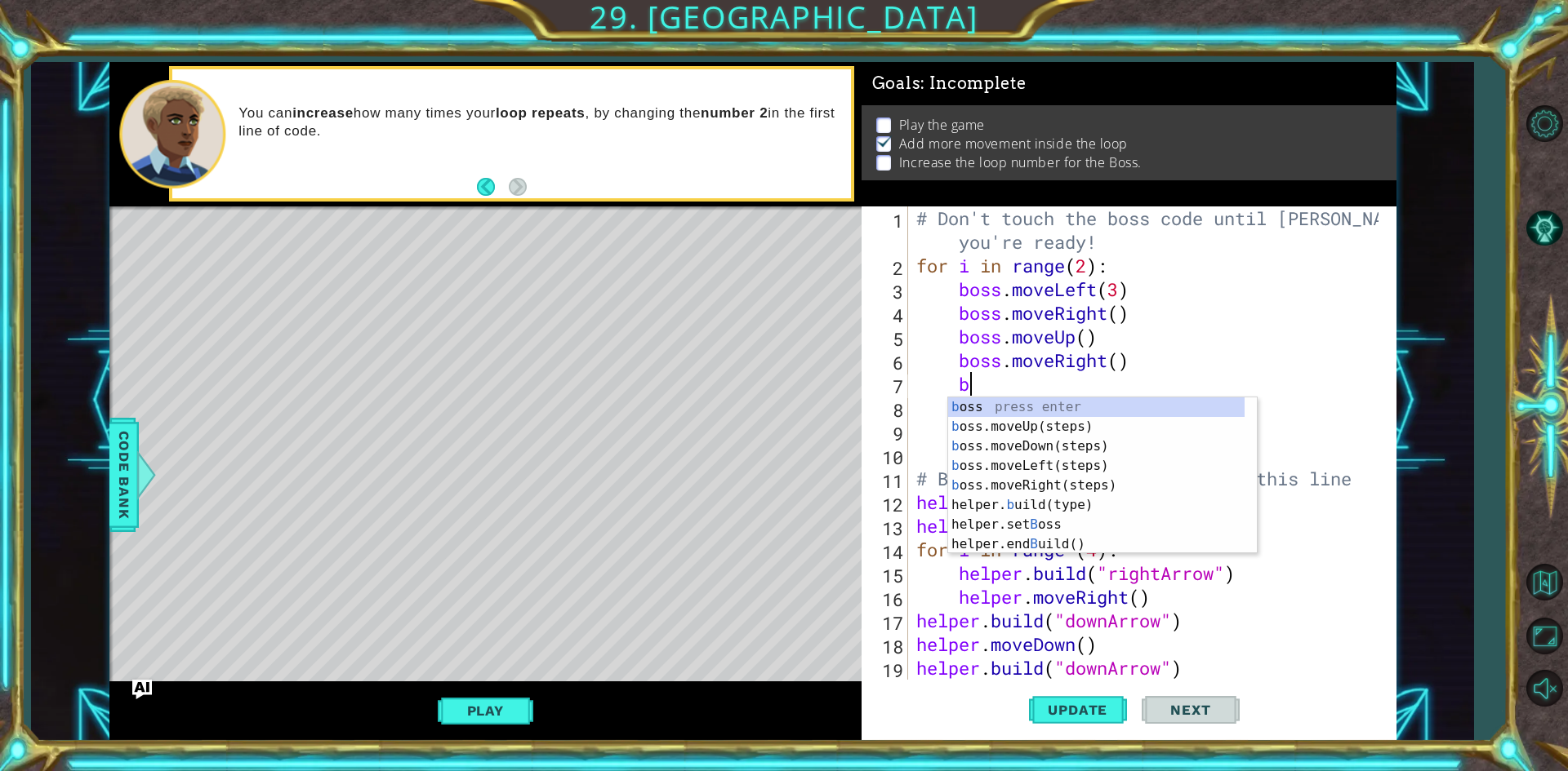
scroll to position [0, 2]
type textarea "bo"
click at [1030, 448] on div "bo ss press enter bo ss.moveUp(steps) press enter bo ss.moveDown(steps) press e…" at bounding box center [1103, 486] width 309 height 177
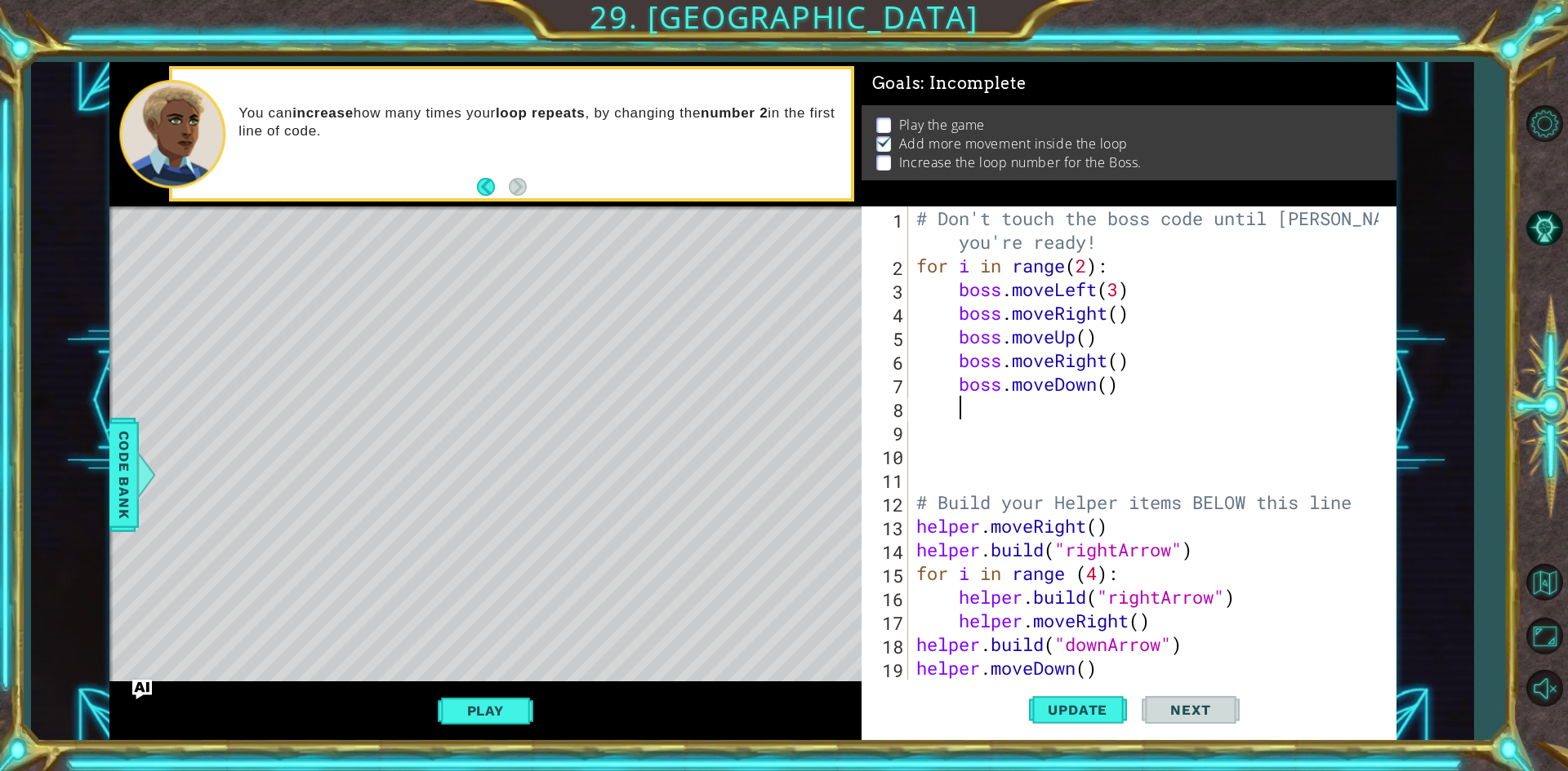
scroll to position [0, 1]
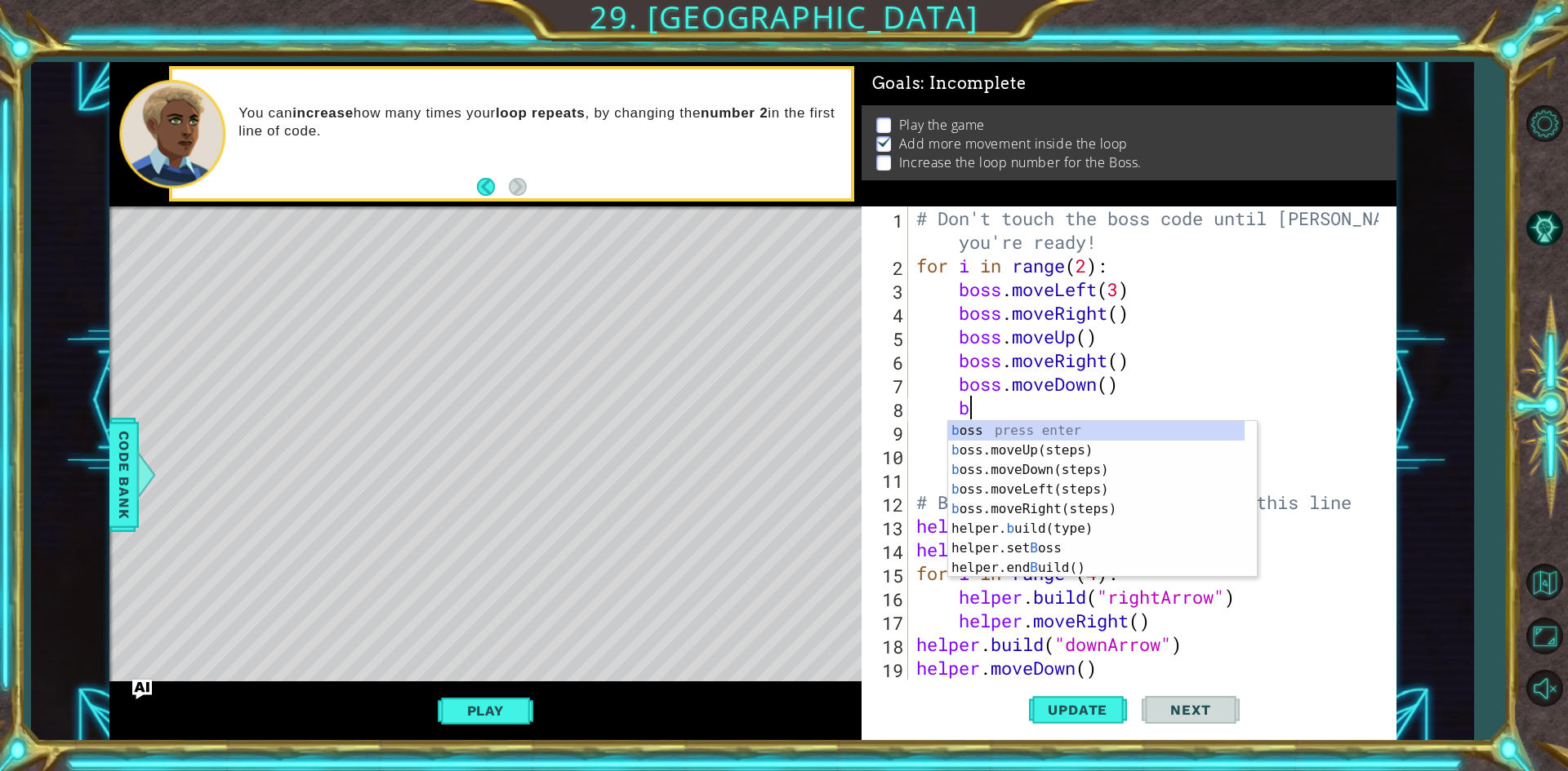
type textarea "bos"
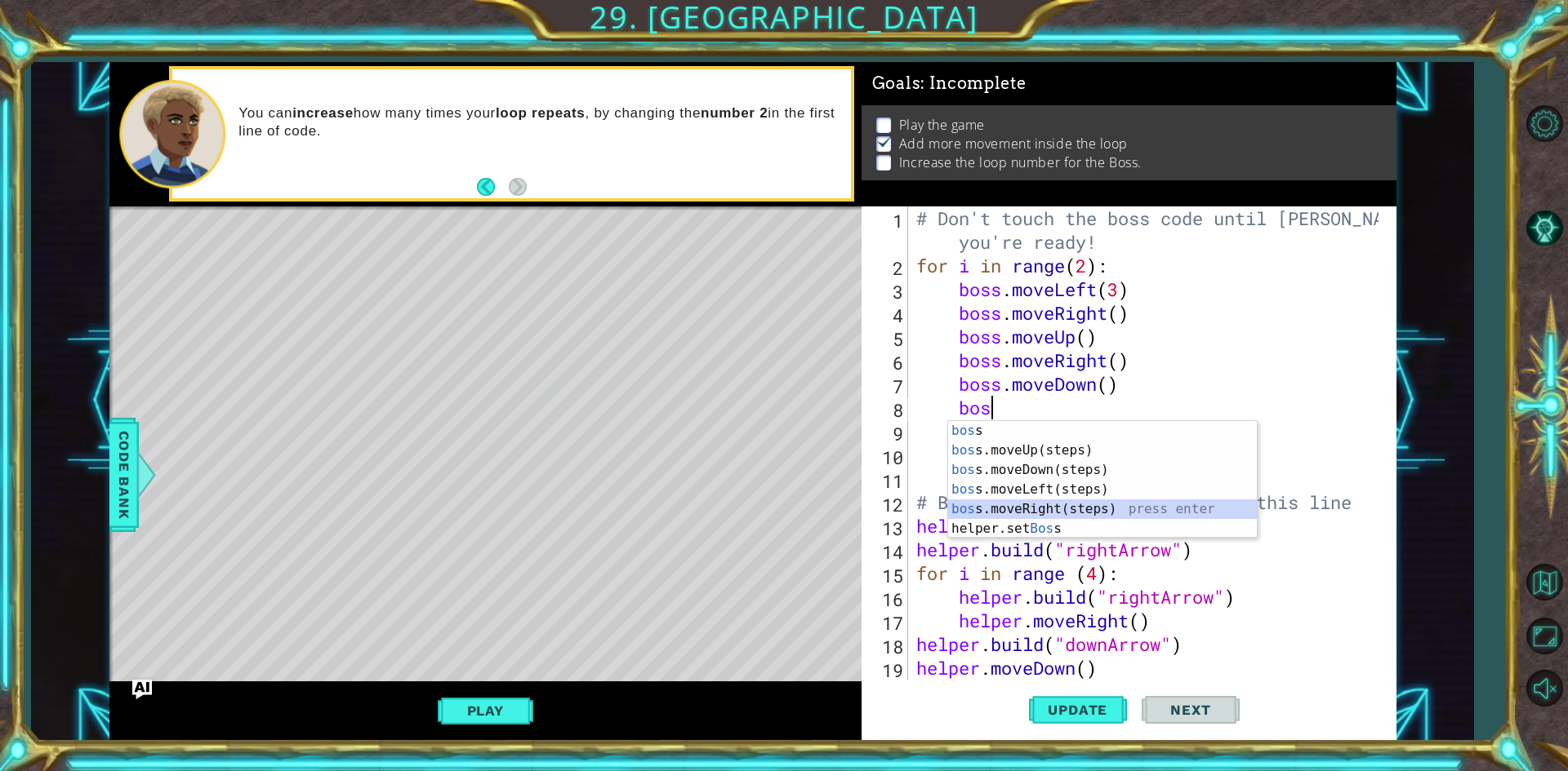
click at [1067, 509] on div "bos s press enter bos s.moveUp(steps) press enter bos s.moveDown(steps) press e…" at bounding box center [1103, 499] width 309 height 157
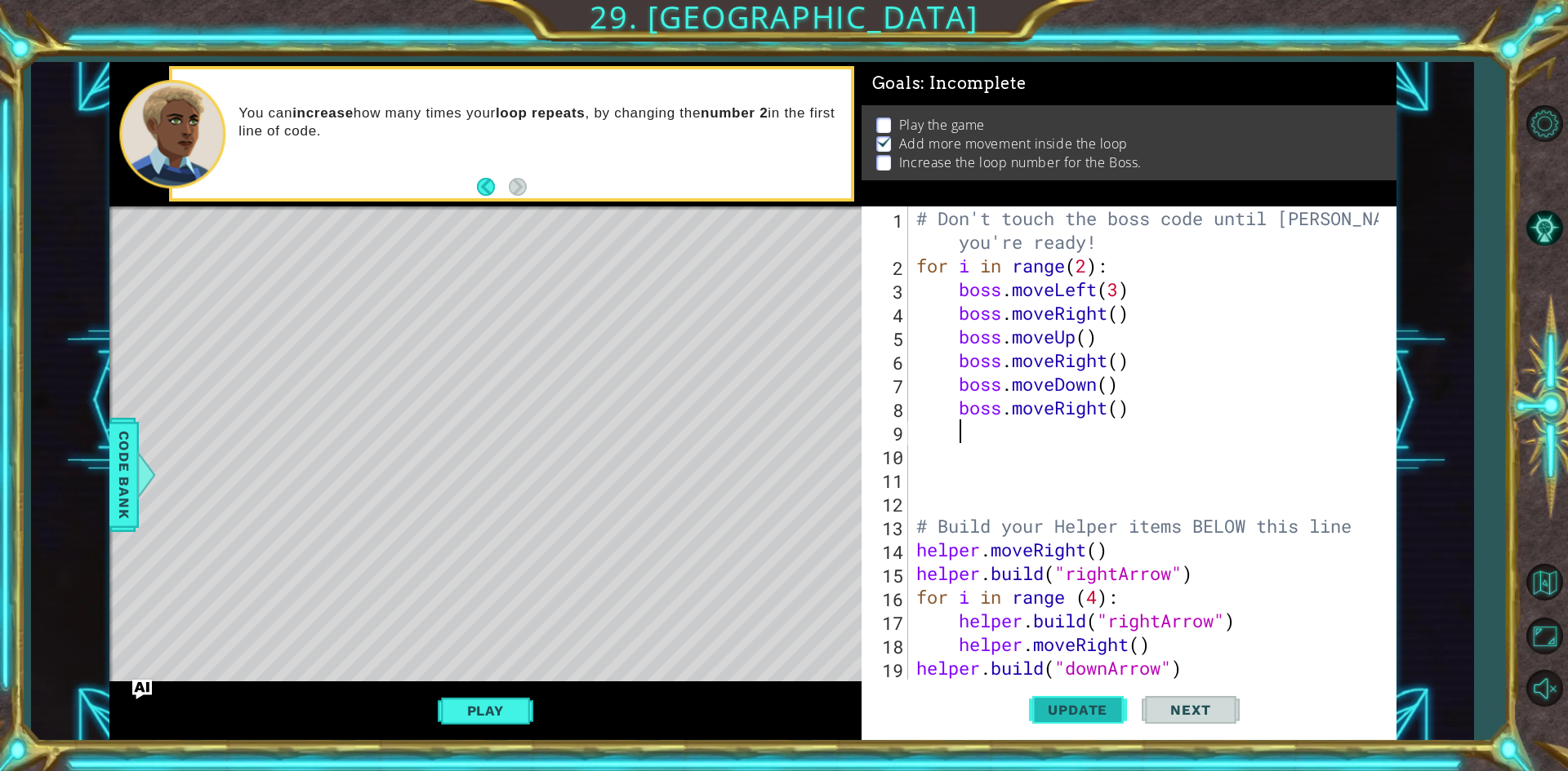
click at [1102, 699] on button "Update" at bounding box center [1078, 711] width 98 height 53
click at [507, 715] on button "Play" at bounding box center [485, 710] width 96 height 31
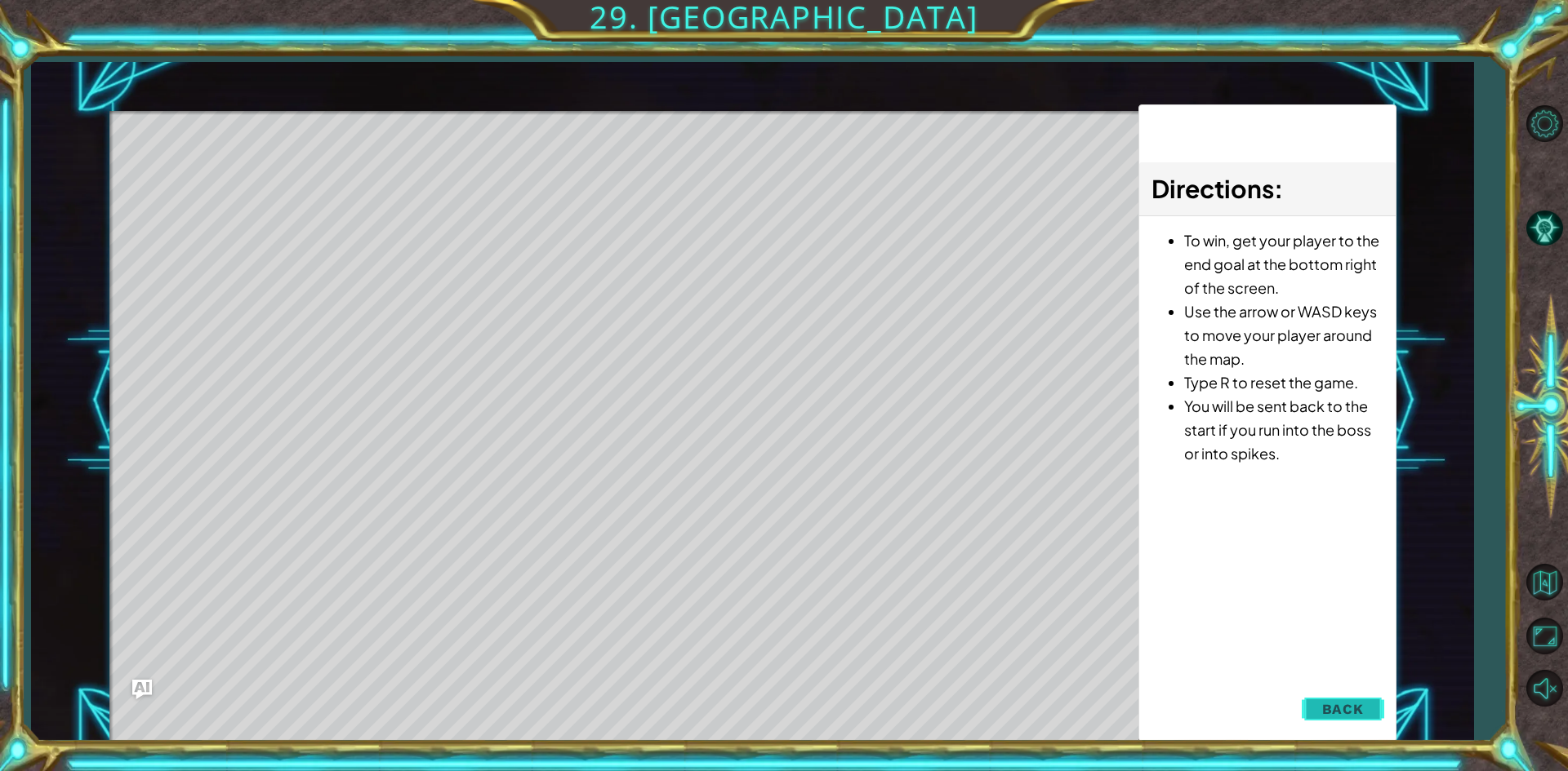
click at [1354, 713] on span "Back" at bounding box center [1343, 709] width 42 height 17
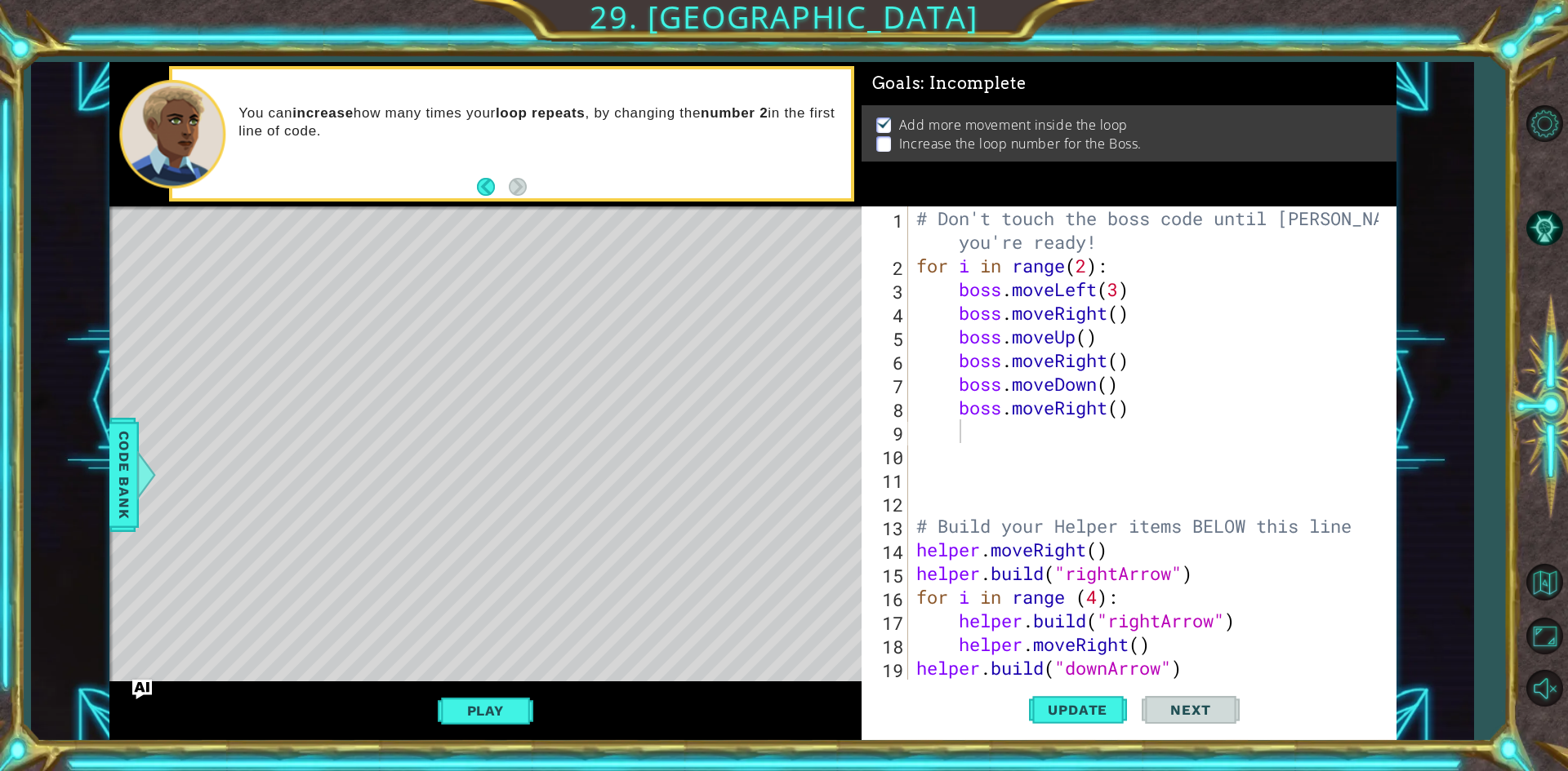
click at [1223, 708] on span "Next" at bounding box center [1190, 710] width 73 height 17
click at [1083, 263] on div "# Don't touch the boss code until Vega says you're ready! for i in range ( 2 ) …" at bounding box center [1150, 478] width 474 height 544
click at [1088, 266] on div "# Don't touch the boss code until Vega says you're ready! for i in range ( 2 ) …" at bounding box center [1150, 478] width 474 height 544
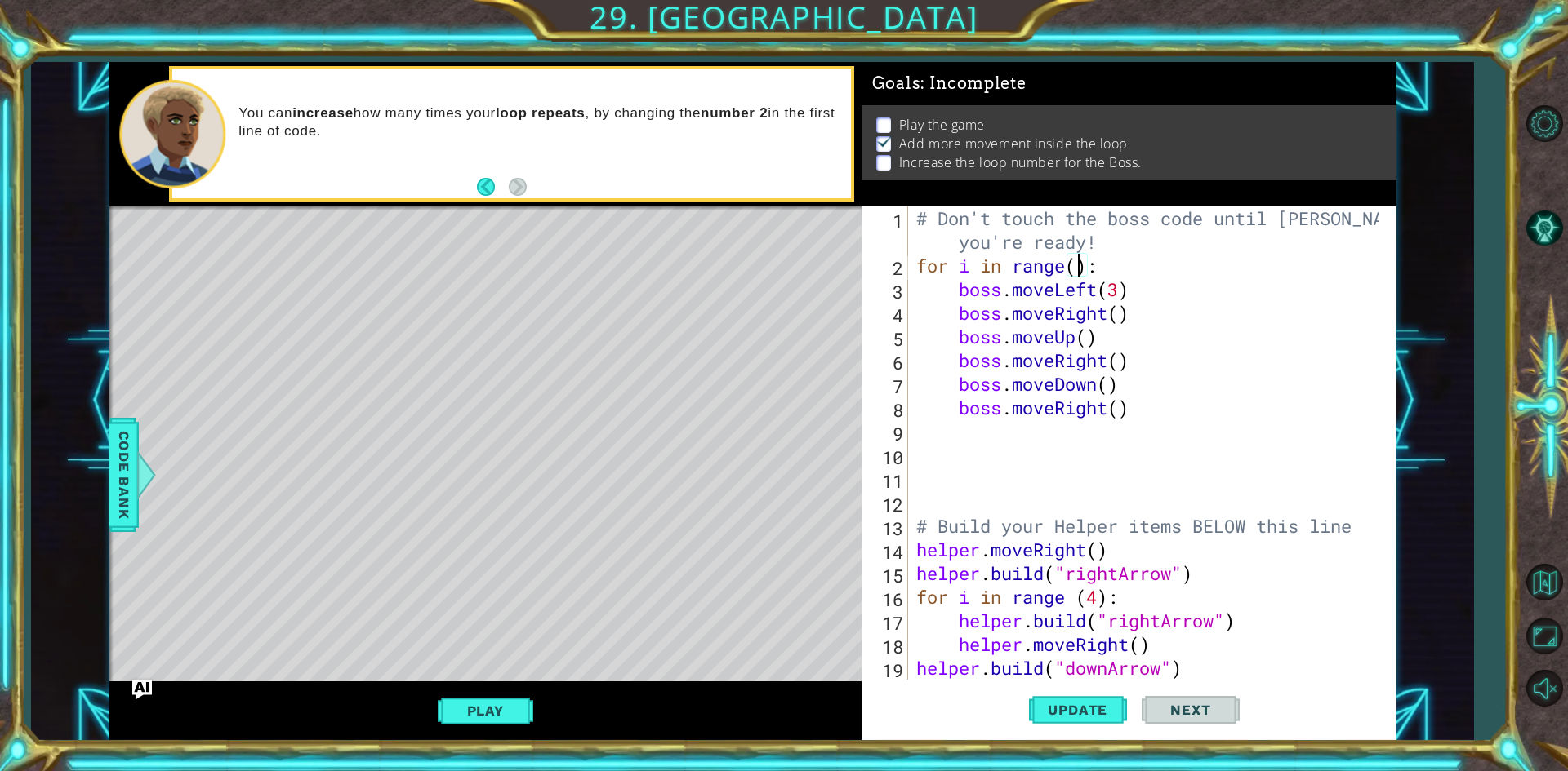
scroll to position [0, 8]
click at [1111, 322] on div "# Don't touch the boss code until Vega says you're ready! for i in range ( 4 ) …" at bounding box center [1150, 478] width 474 height 544
type textarea "boss.moveRight()"
click at [1094, 716] on span "Update" at bounding box center [1078, 710] width 93 height 17
click at [510, 705] on button "Play" at bounding box center [485, 710] width 96 height 31
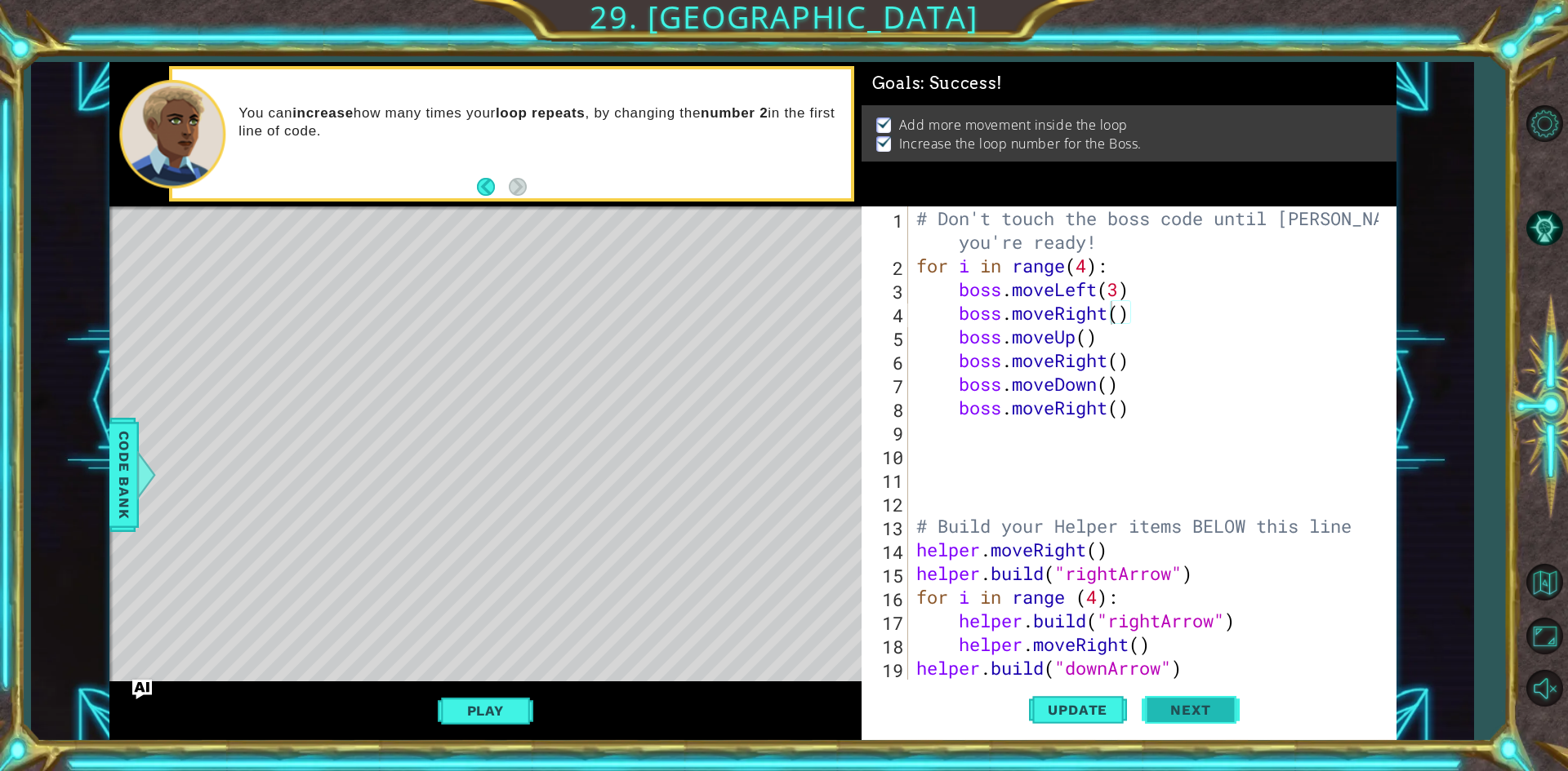
click at [1149, 705] on button "Next" at bounding box center [1191, 711] width 98 height 53
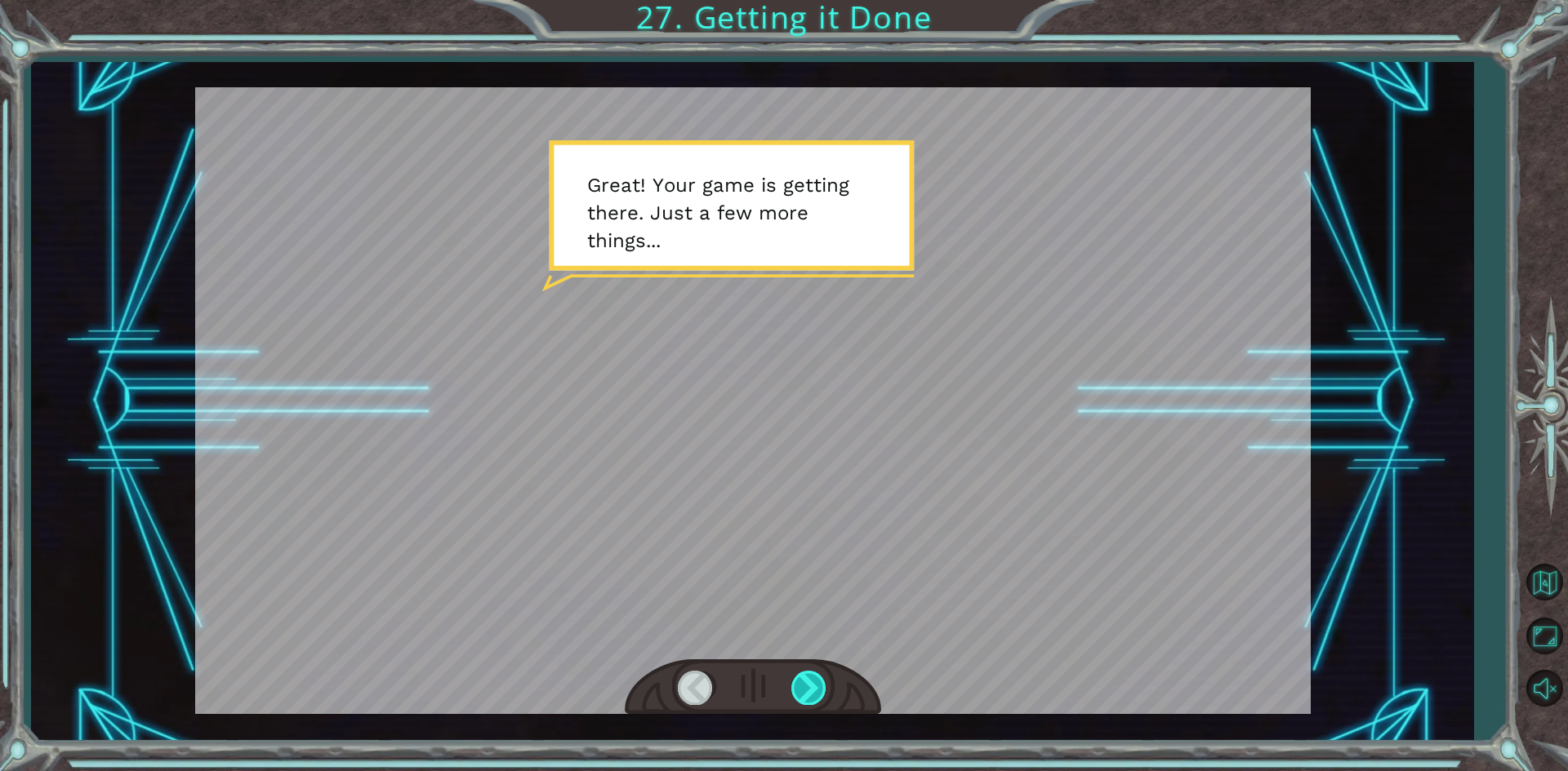
click at [802, 687] on div at bounding box center [810, 688] width 37 height 33
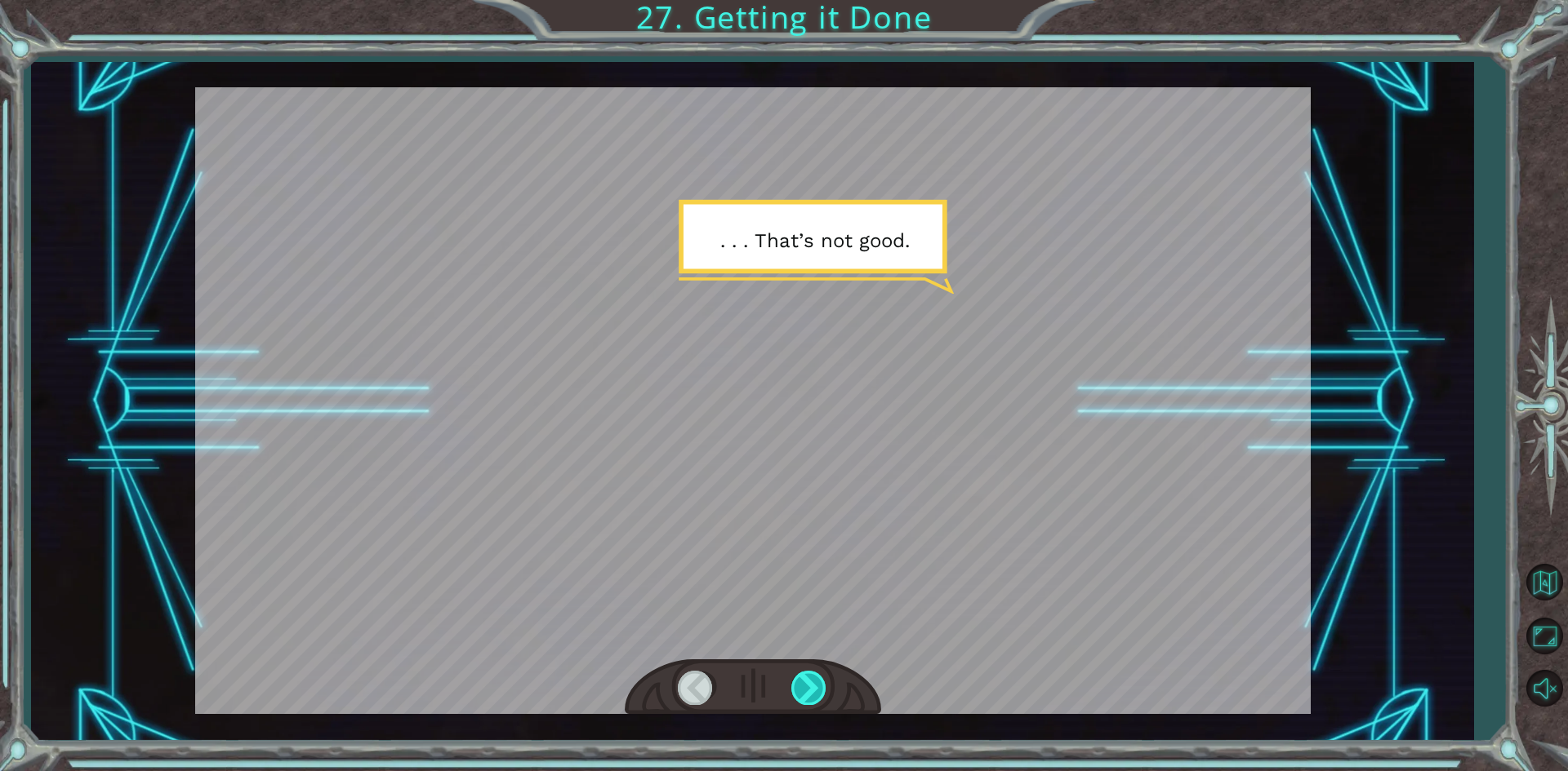
click at [802, 687] on div at bounding box center [810, 688] width 37 height 33
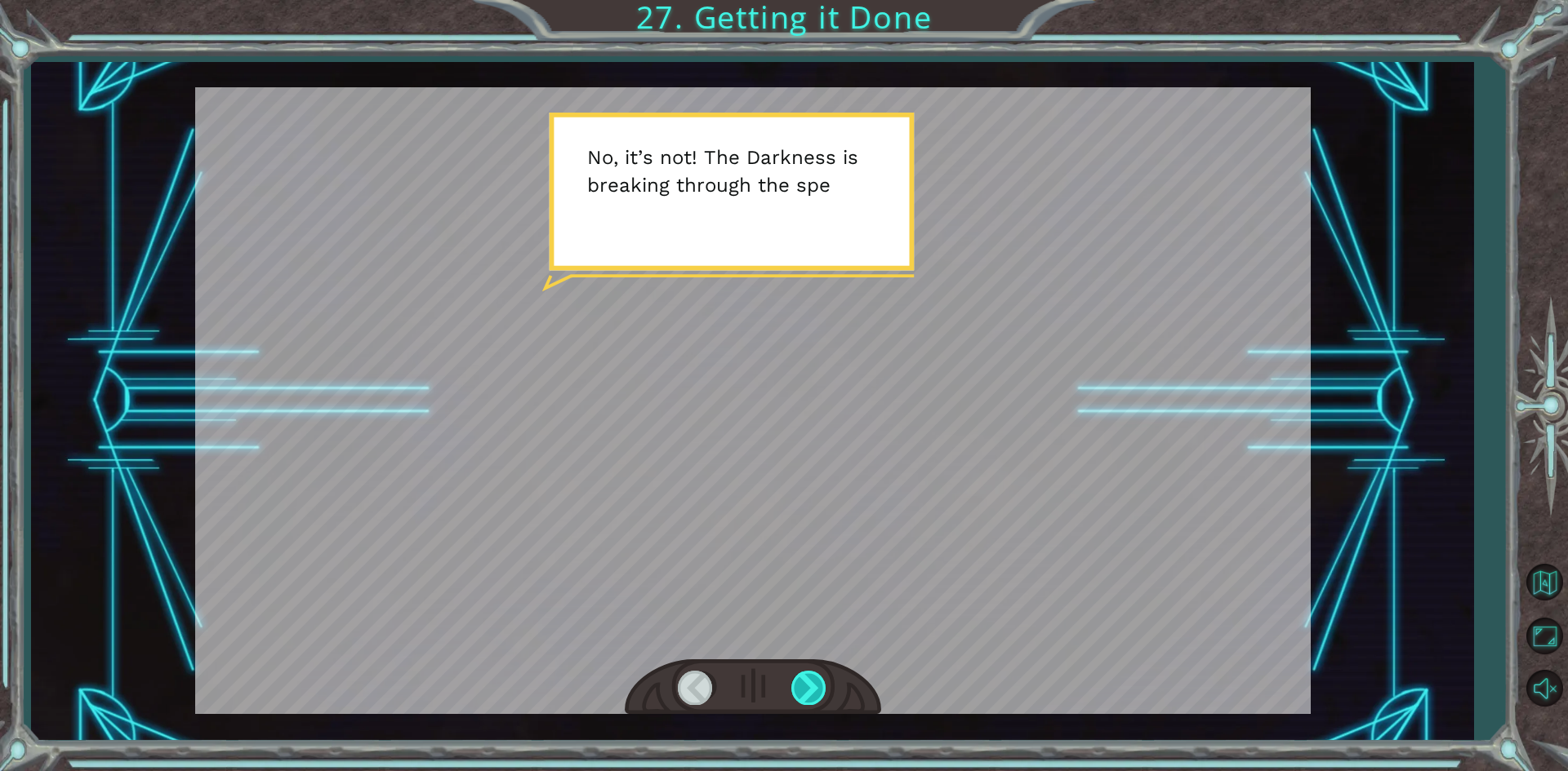
click at [807, 694] on div at bounding box center [810, 688] width 37 height 33
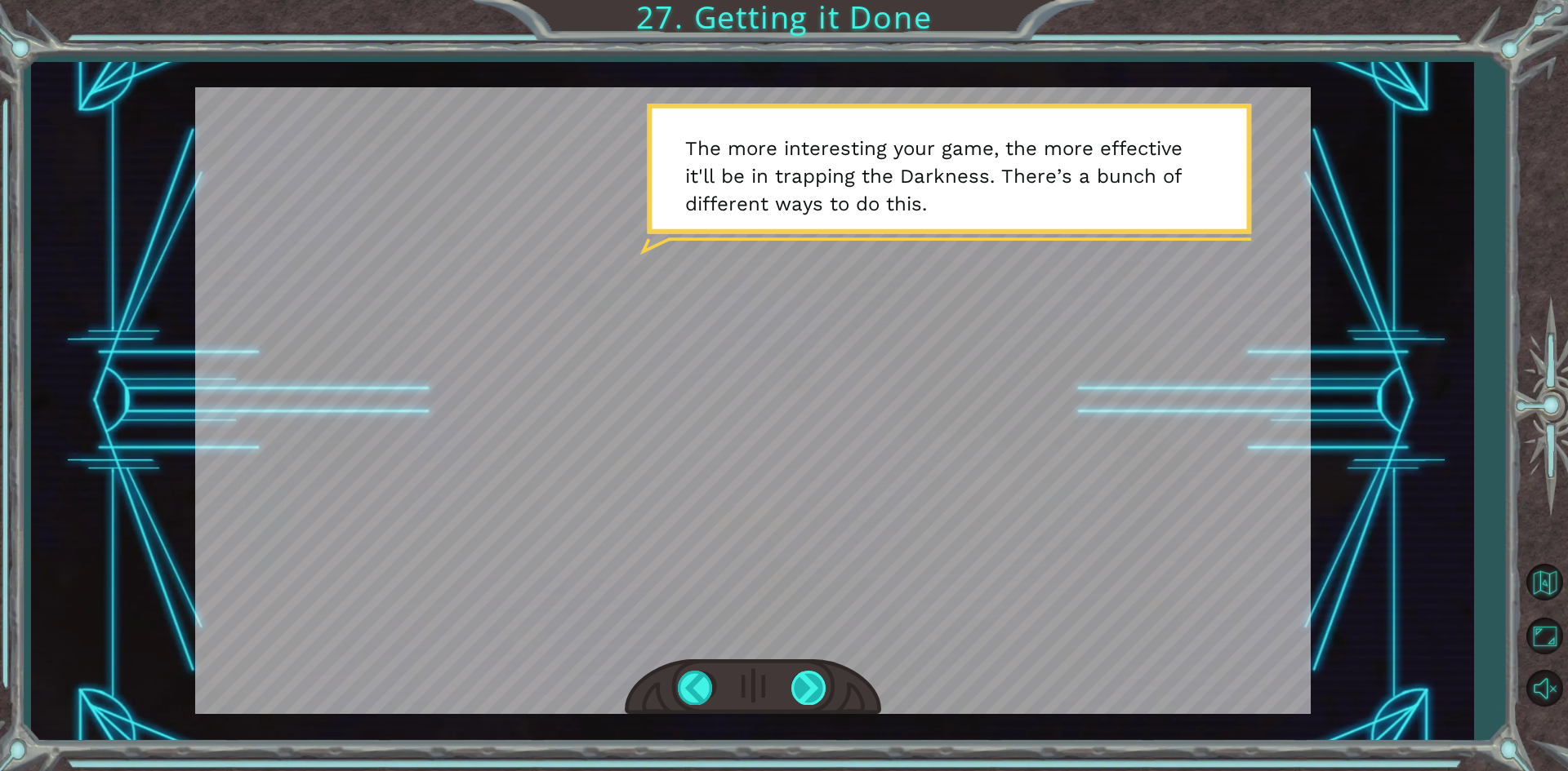
click at [804, 693] on div at bounding box center [810, 688] width 37 height 33
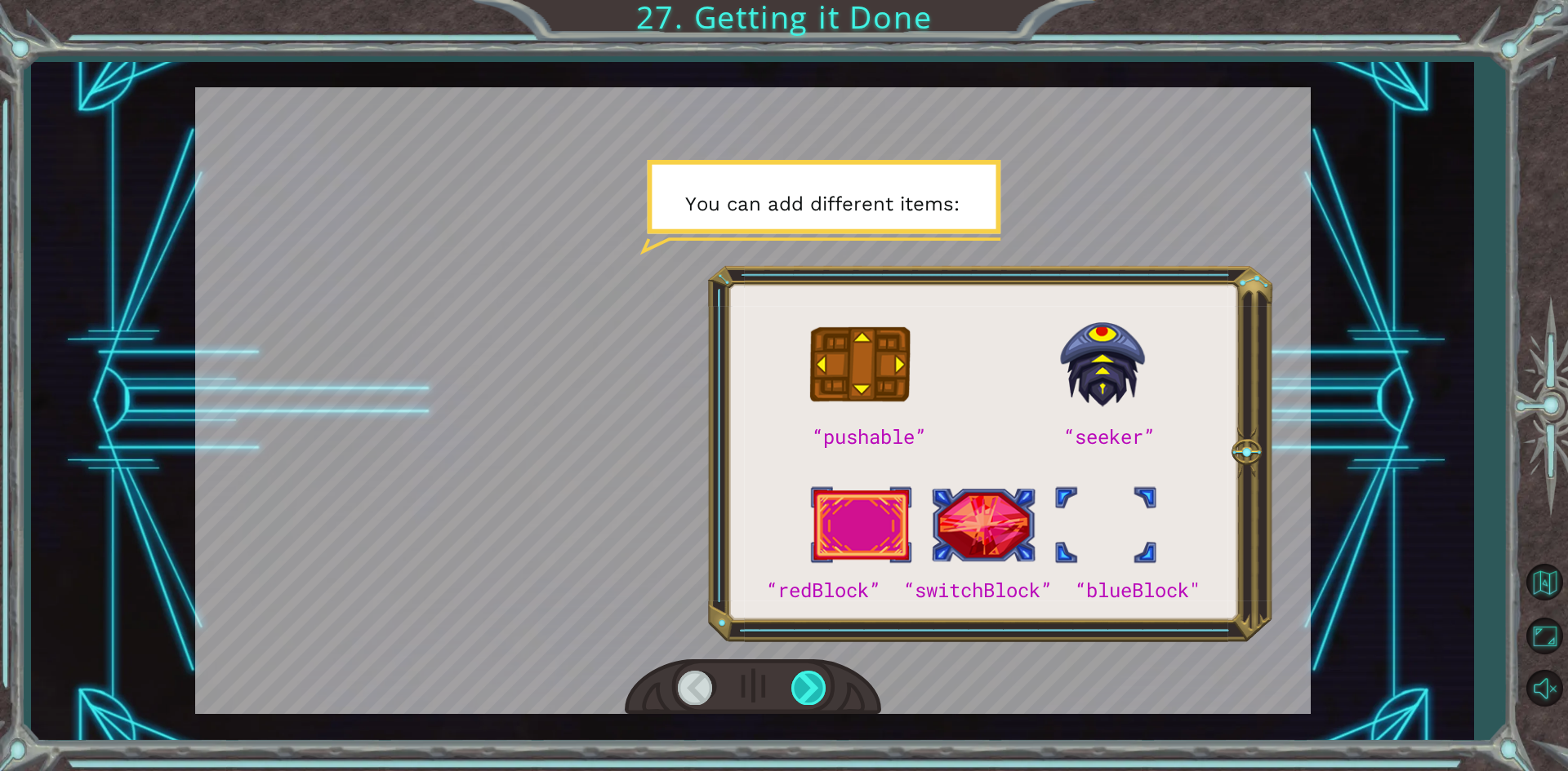
click at [804, 693] on div at bounding box center [810, 688] width 37 height 33
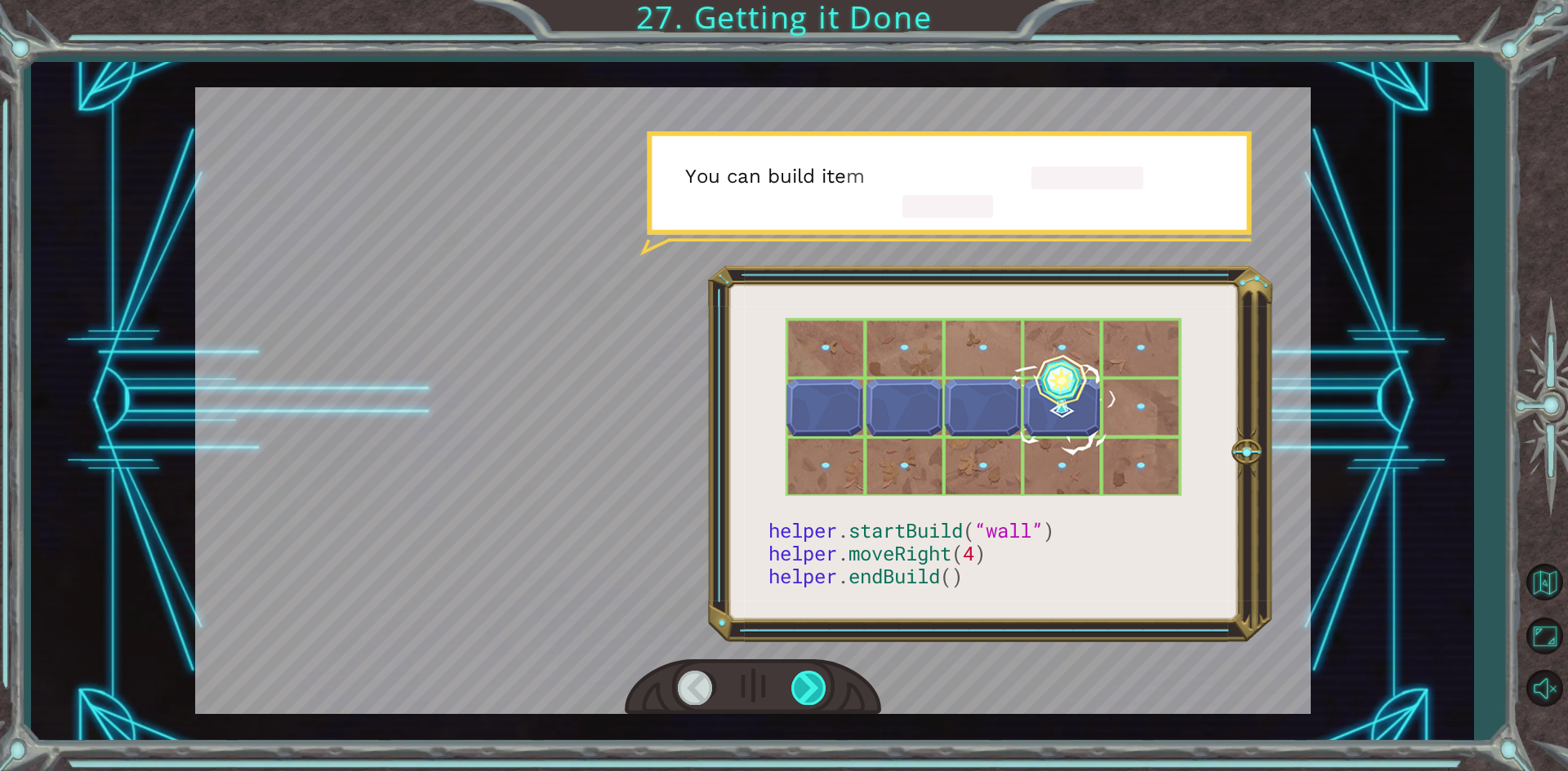
click at [804, 693] on div at bounding box center [810, 688] width 37 height 33
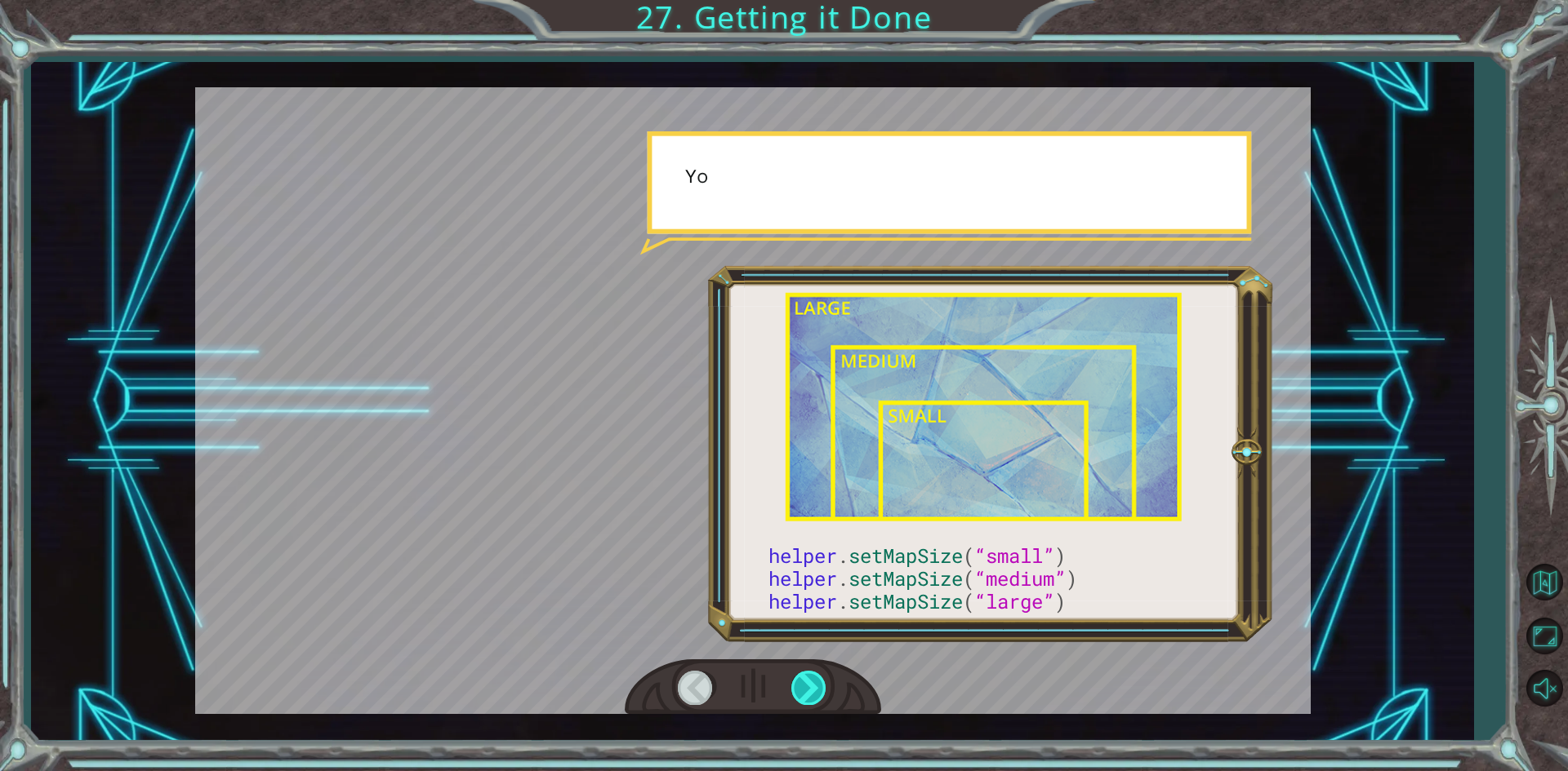
click at [804, 693] on div at bounding box center [810, 688] width 37 height 33
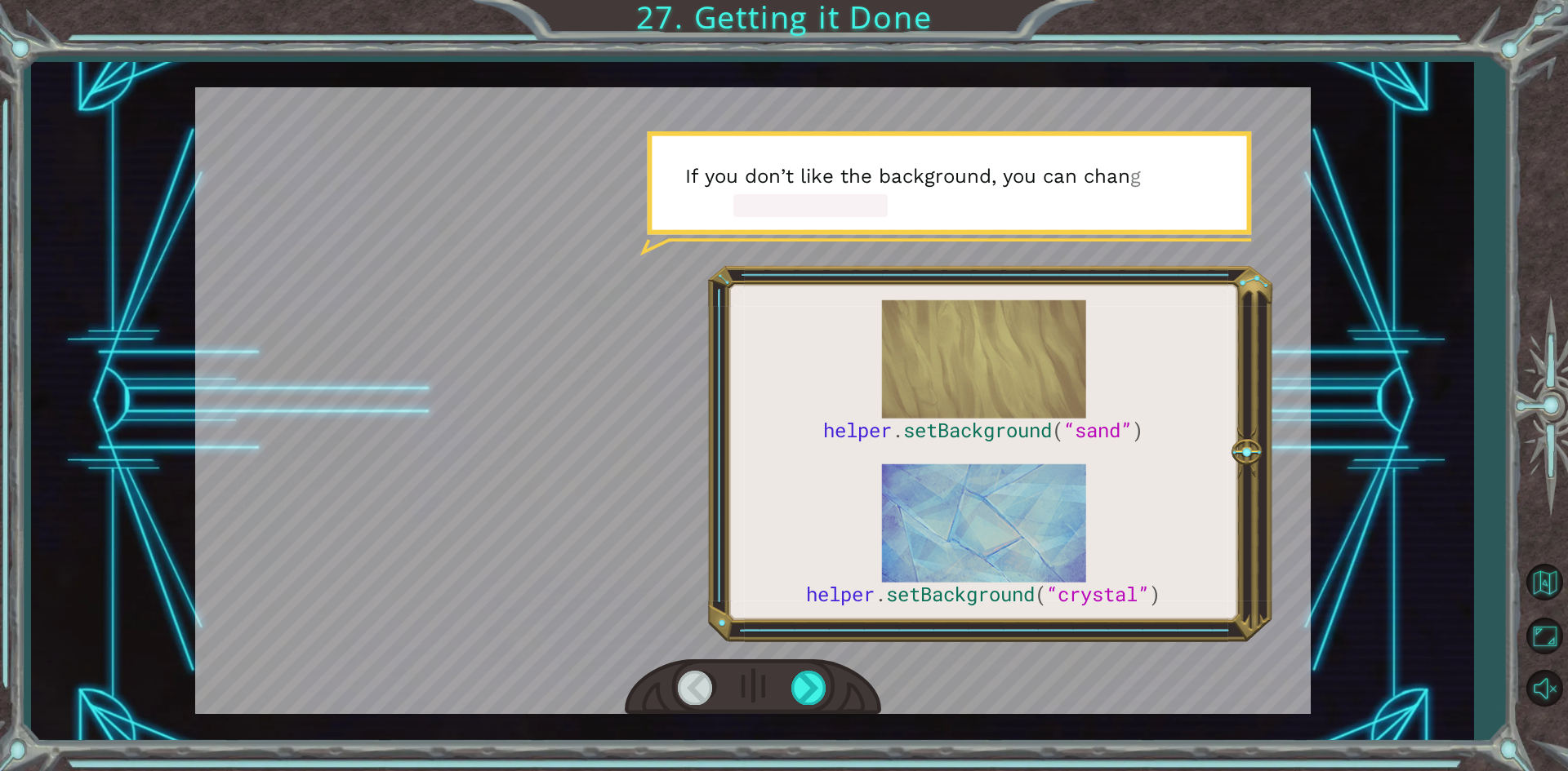
click at [687, 676] on div at bounding box center [696, 688] width 37 height 33
click at [689, 681] on div at bounding box center [696, 688] width 37 height 33
click at [817, 681] on div at bounding box center [810, 688] width 37 height 33
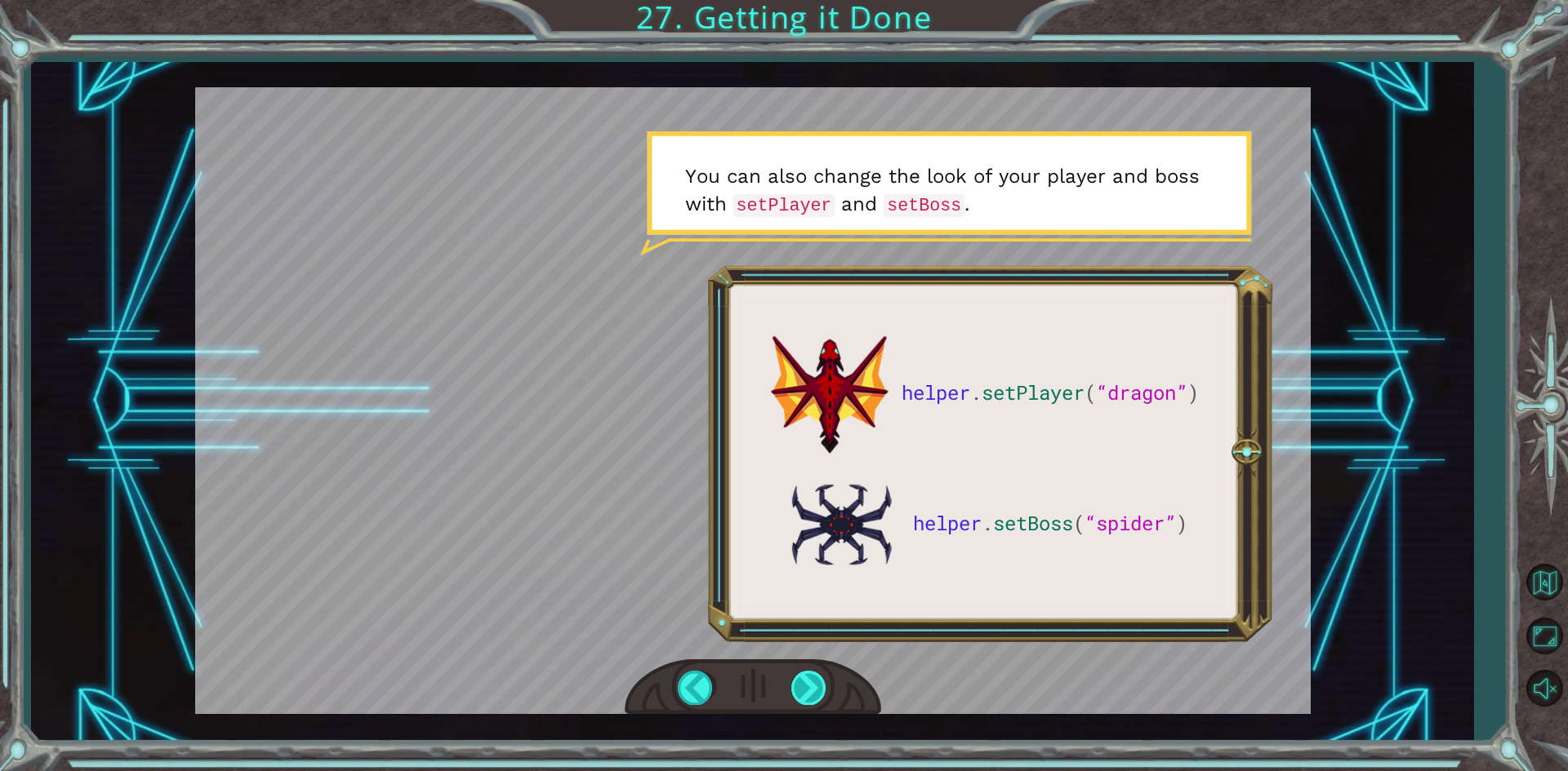
click at [819, 679] on div at bounding box center [810, 688] width 37 height 33
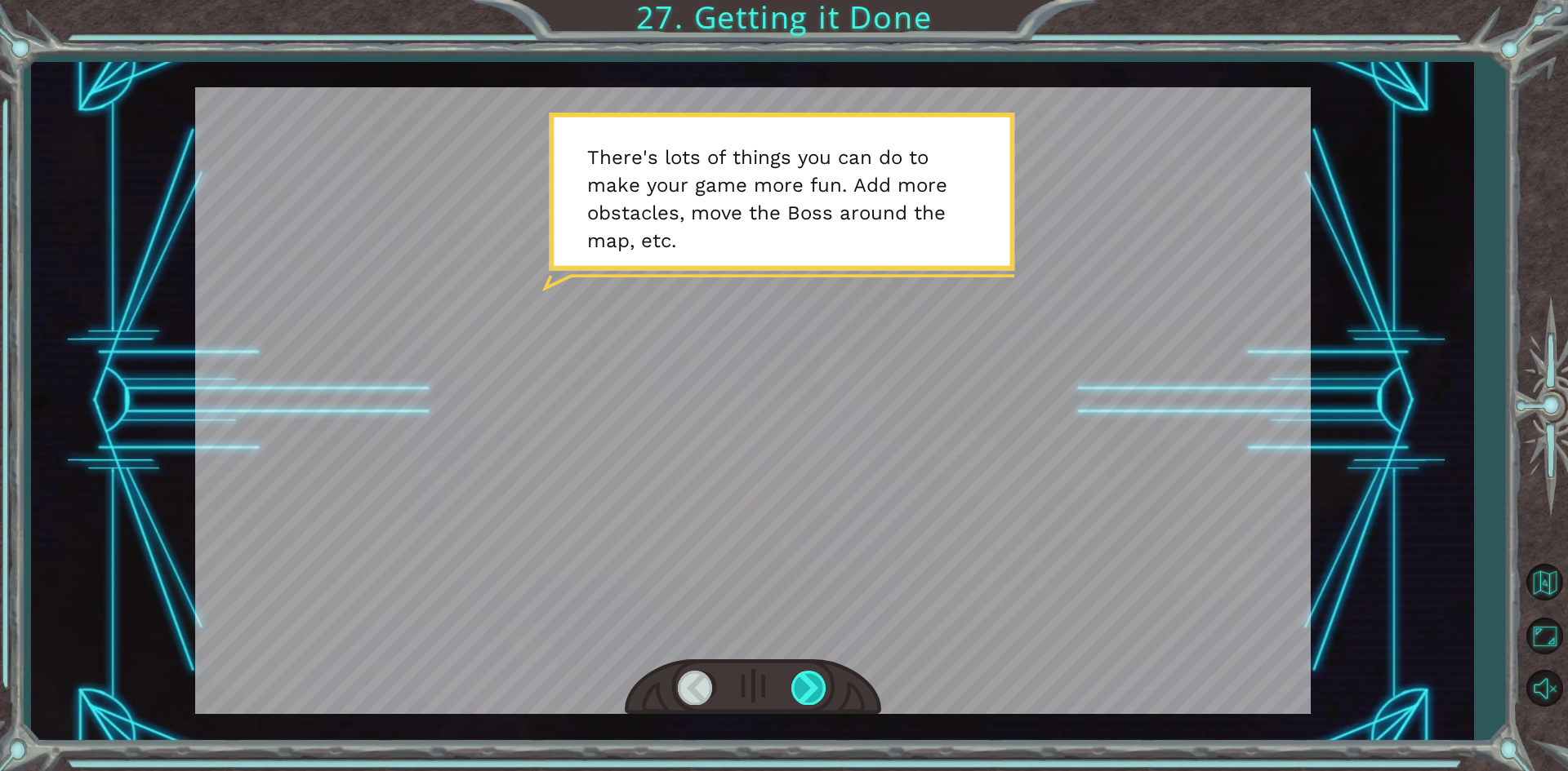
click at [801, 687] on div at bounding box center [810, 688] width 37 height 33
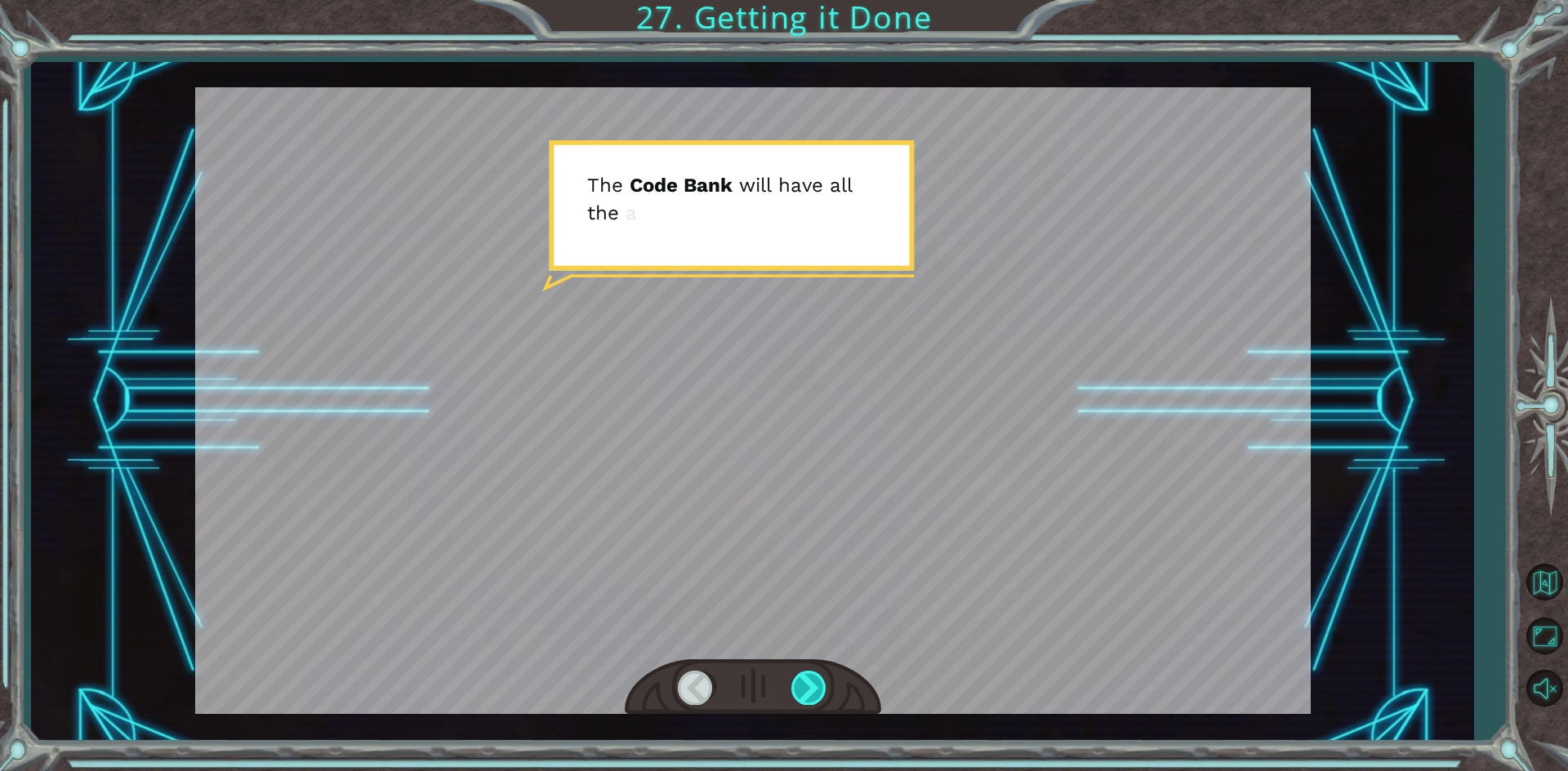
click at [805, 692] on div at bounding box center [810, 688] width 37 height 33
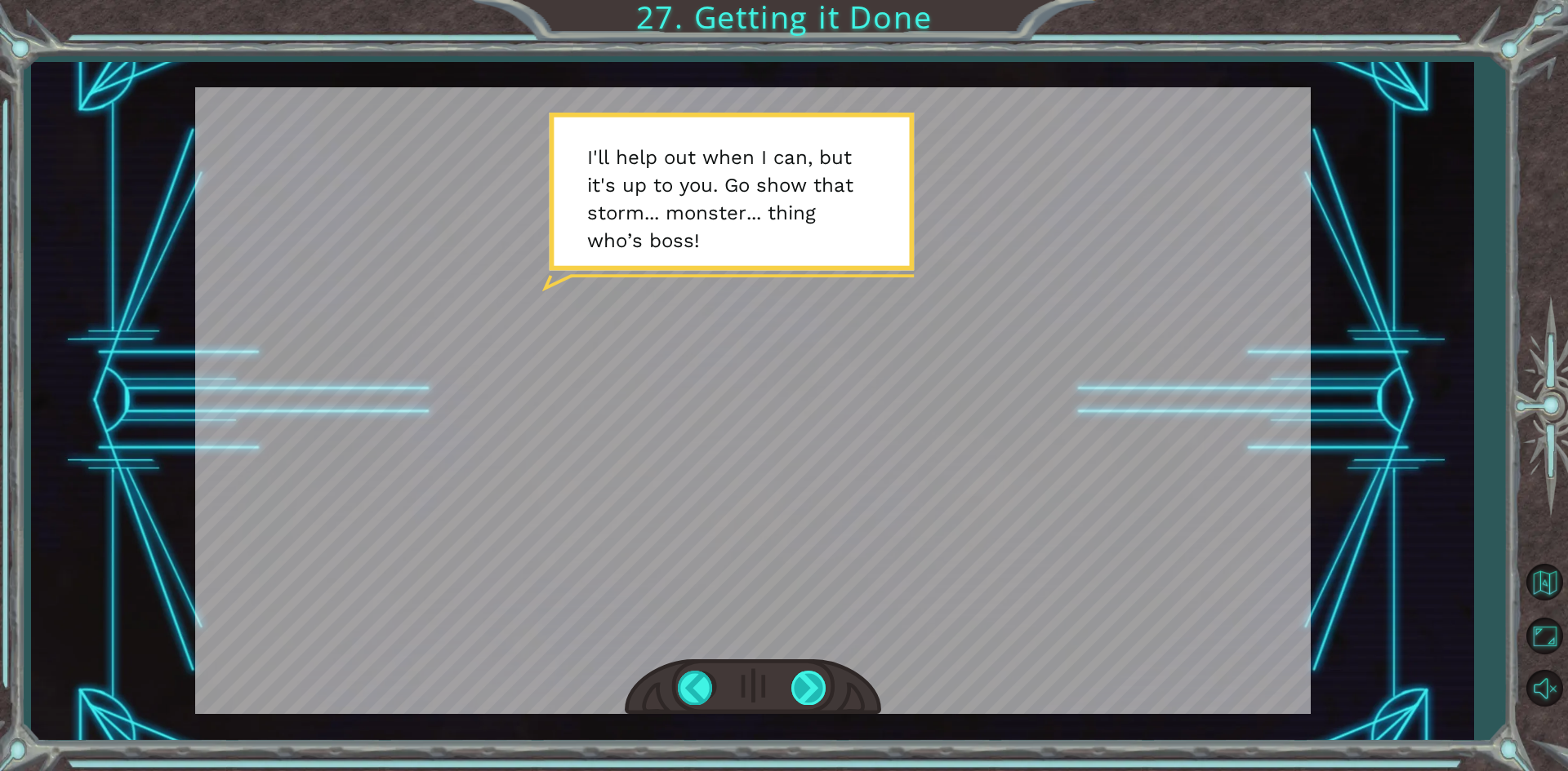
click at [805, 691] on div at bounding box center [810, 688] width 37 height 33
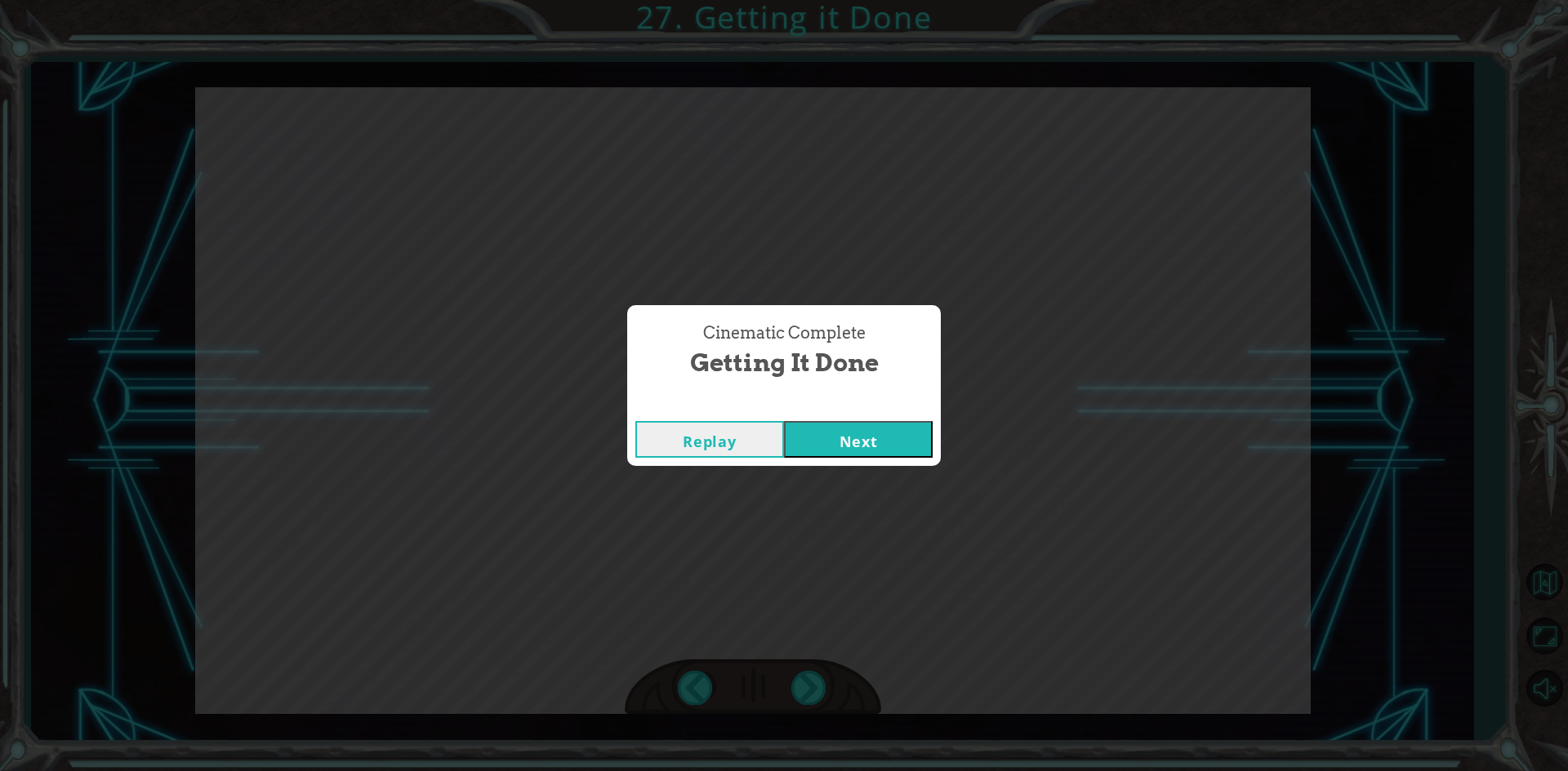
click at [861, 438] on button "Next" at bounding box center [858, 439] width 148 height 37
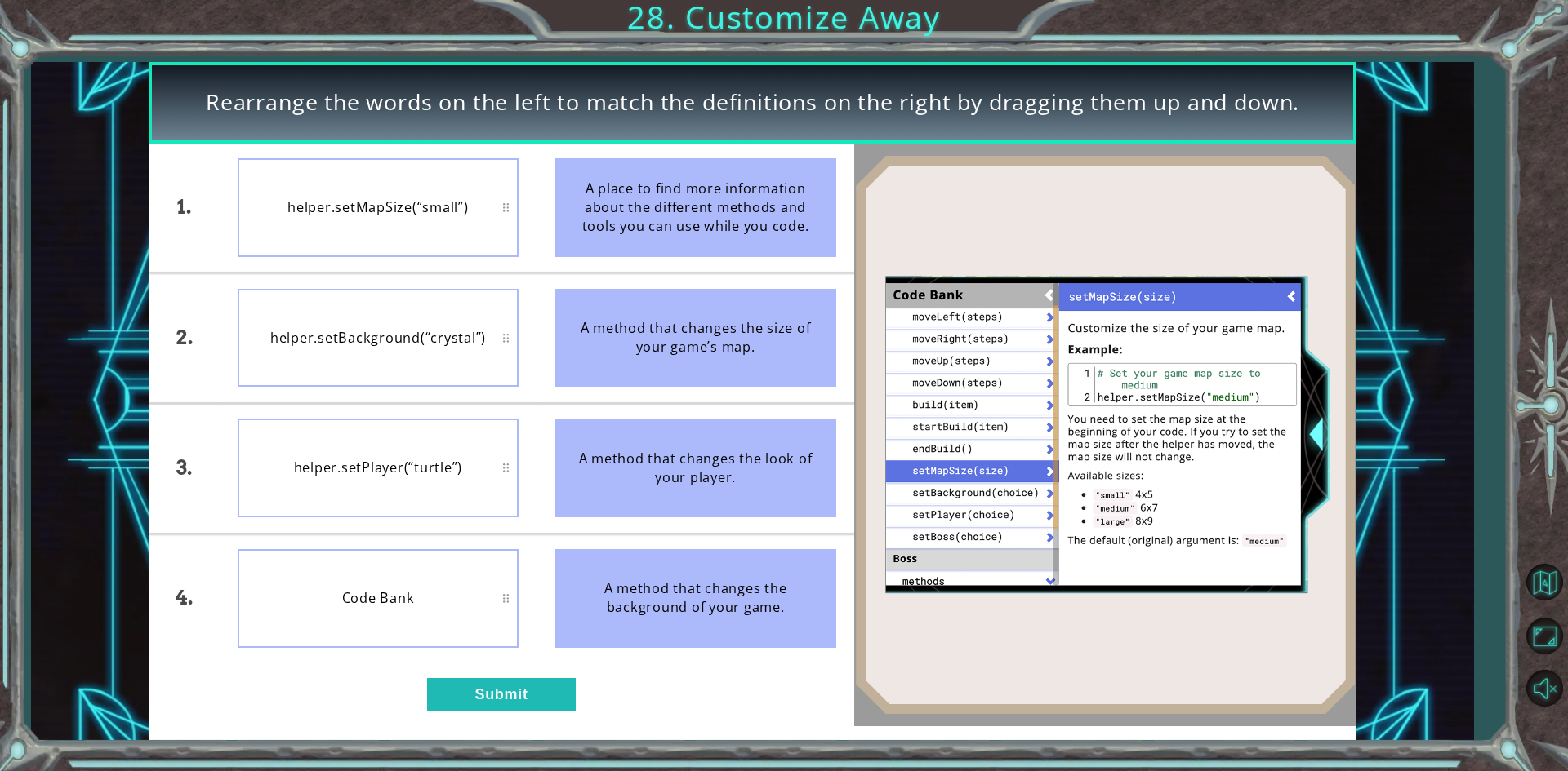
drag, startPoint x: 674, startPoint y: 311, endPoint x: 689, endPoint y: 240, distance: 72.6
click at [689, 240] on ul "A place to find more information about the different methods and tools you can …" at bounding box center [695, 403] width 318 height 520
drag, startPoint x: 648, startPoint y: 344, endPoint x: 500, endPoint y: 285, distance: 159.3
click at [500, 285] on div "1. 2. 3. 4. helper.setMapSize(“small”) helper.setBackground(“crystal”) helper.s…" at bounding box center [500, 403] width 705 height 520
click at [530, 688] on button "Submit" at bounding box center [501, 694] width 148 height 33
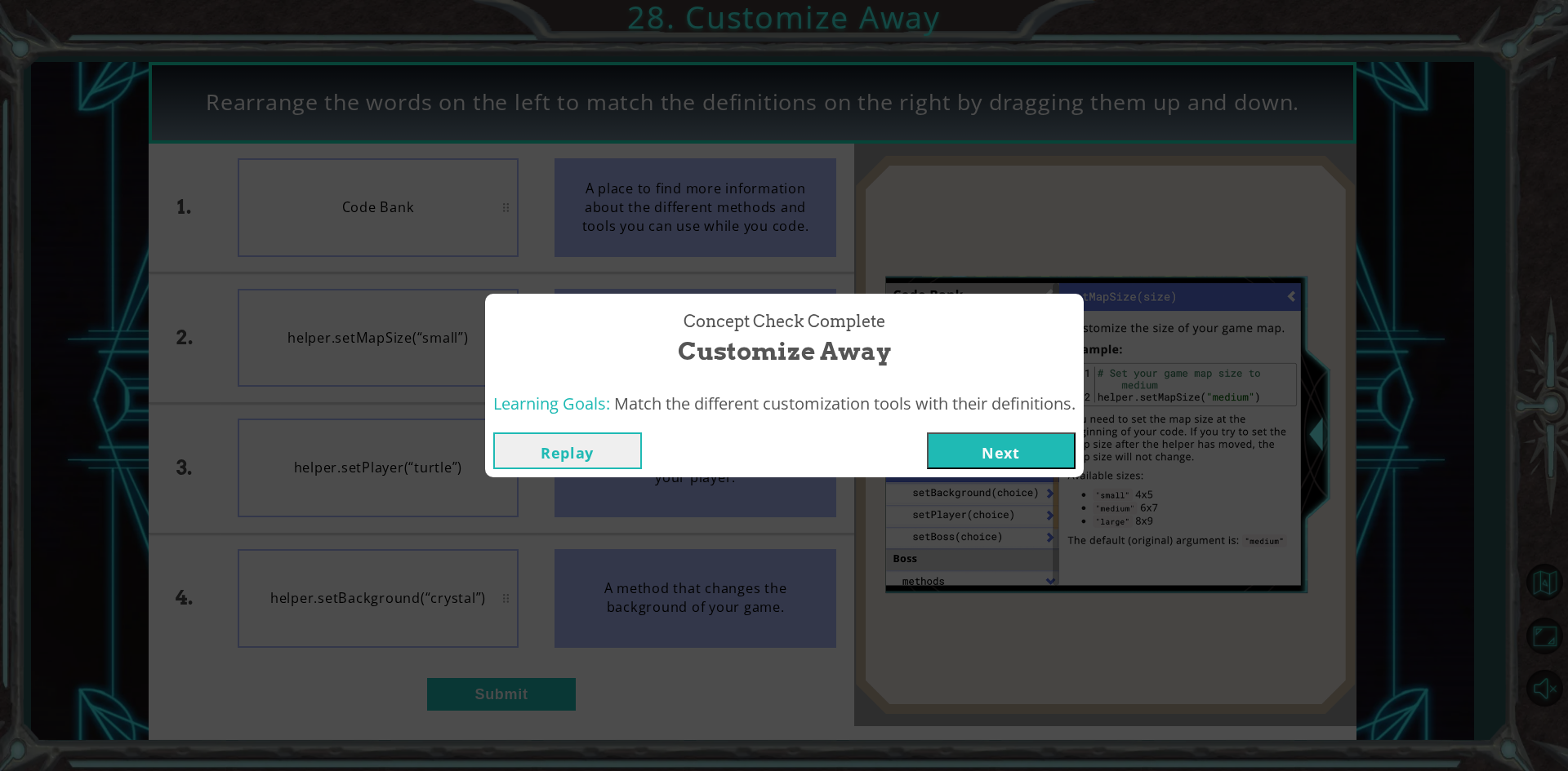
click at [958, 441] on button "Next" at bounding box center [1001, 451] width 148 height 37
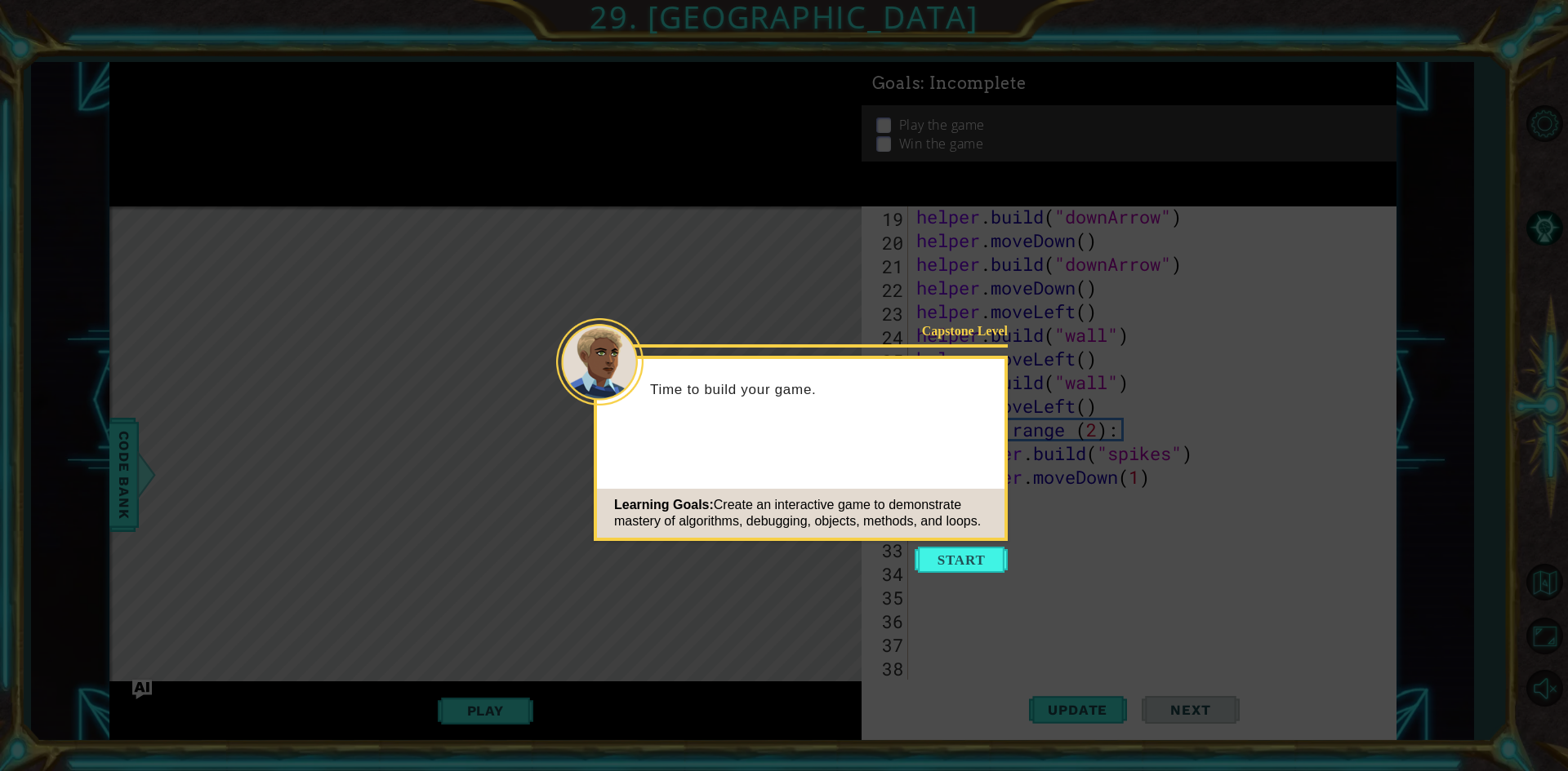
scroll to position [568, 0]
click at [962, 541] on icon at bounding box center [784, 385] width 1568 height 771
click at [943, 539] on div "Capstone Level Time to build your game. Learning Goals: Create an interactive g…" at bounding box center [801, 448] width 414 height 185
click at [947, 543] on icon at bounding box center [784, 385] width 1568 height 771
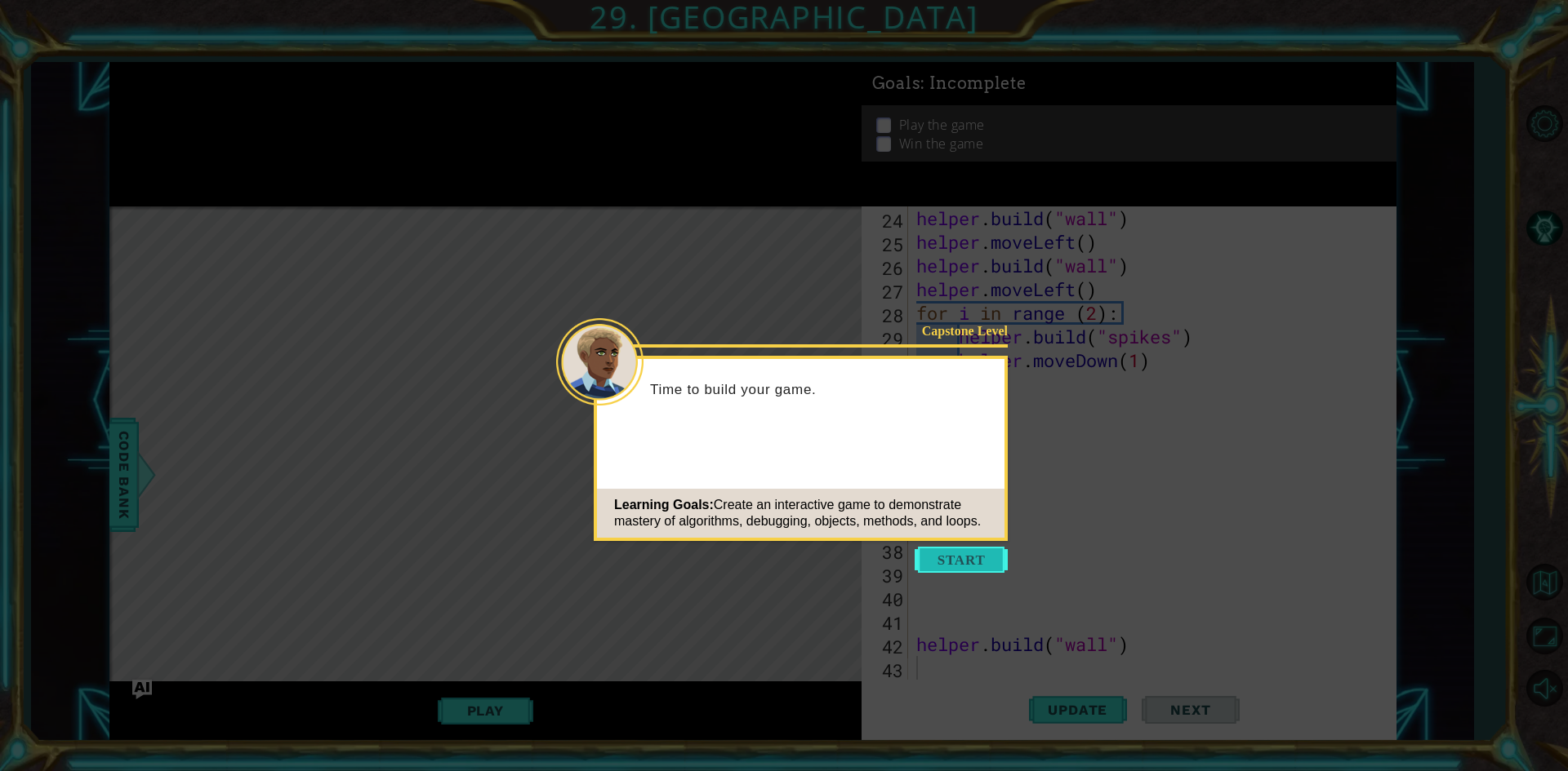
click at [958, 560] on button "Start" at bounding box center [962, 559] width 93 height 26
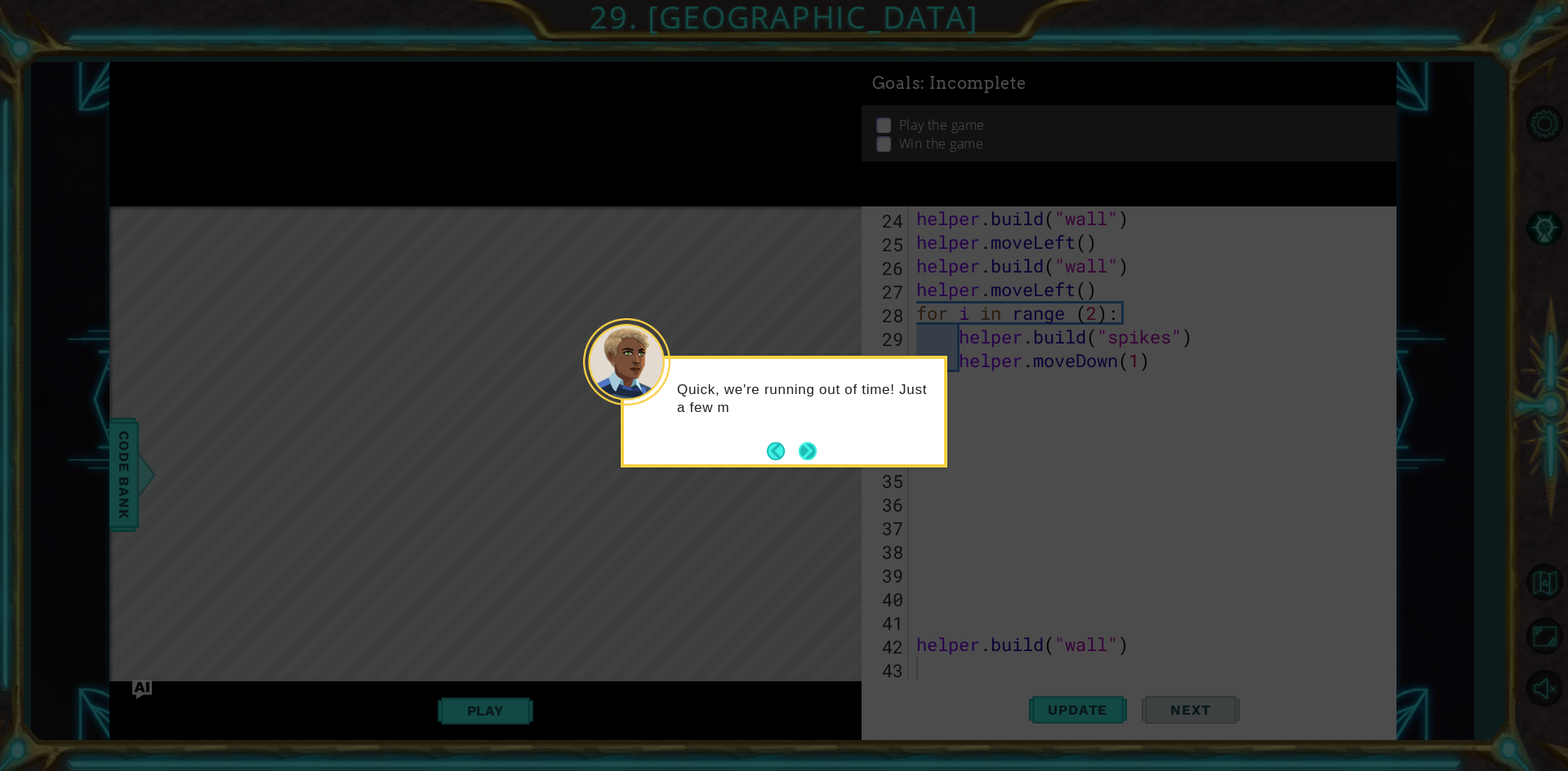
click at [813, 452] on button "Next" at bounding box center [808, 452] width 18 height 18
click at [814, 449] on button "Next" at bounding box center [808, 452] width 18 height 18
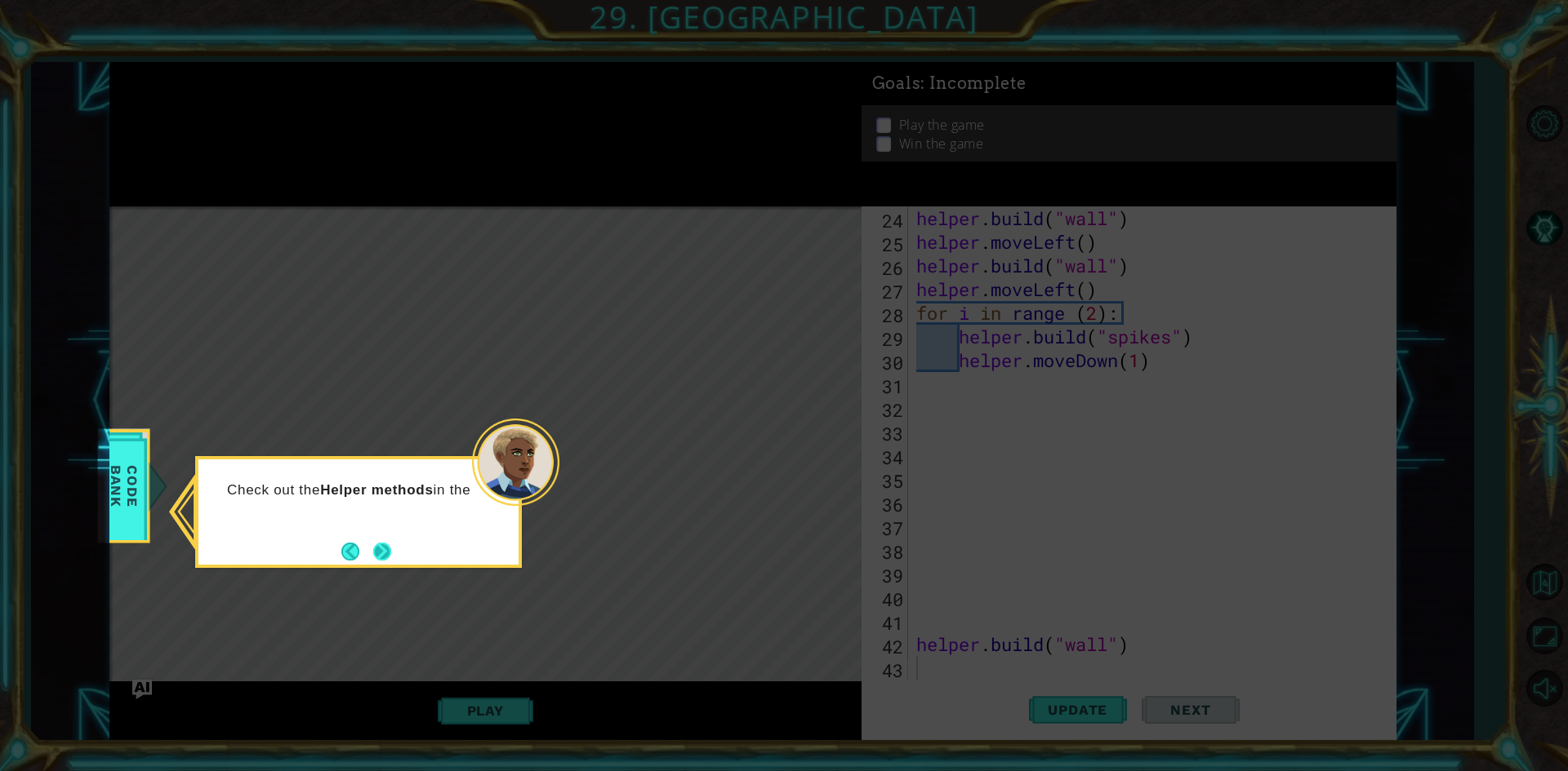
click at [386, 543] on button "Next" at bounding box center [383, 552] width 18 height 18
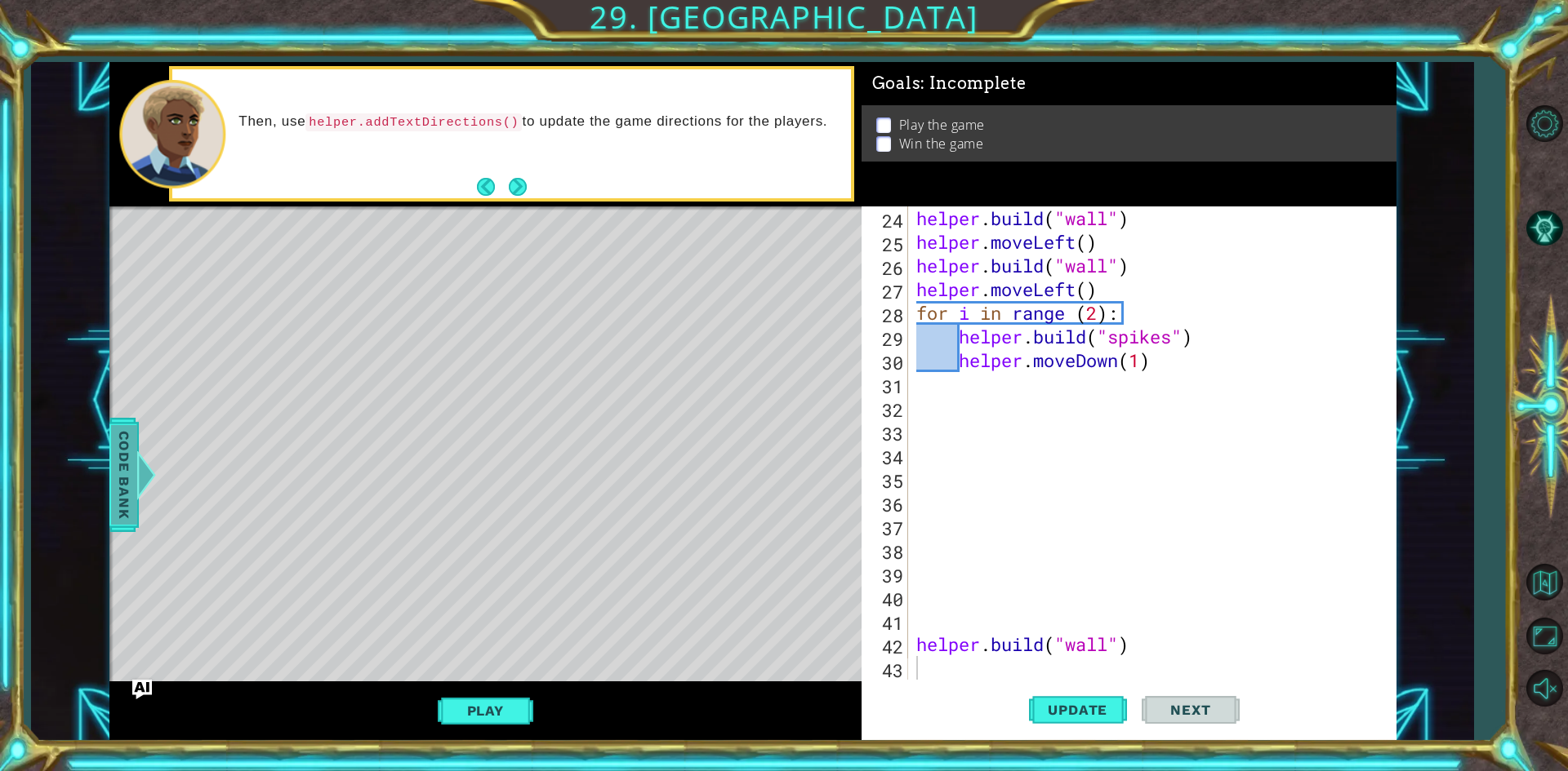
click at [114, 500] on span "Code Bank" at bounding box center [123, 473] width 26 height 99
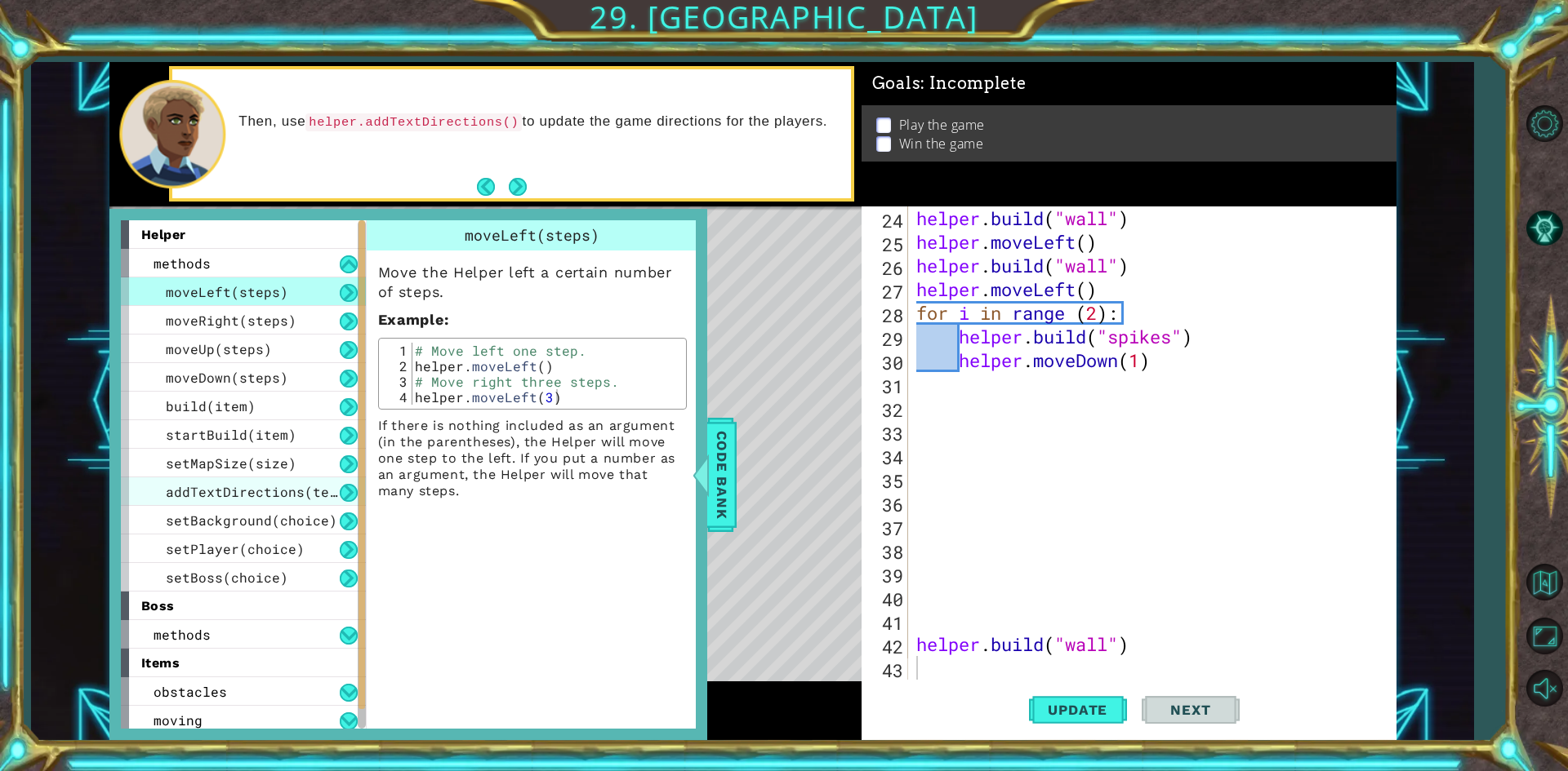
click at [283, 493] on span "addTextDirections(text)" at bounding box center [259, 492] width 188 height 18
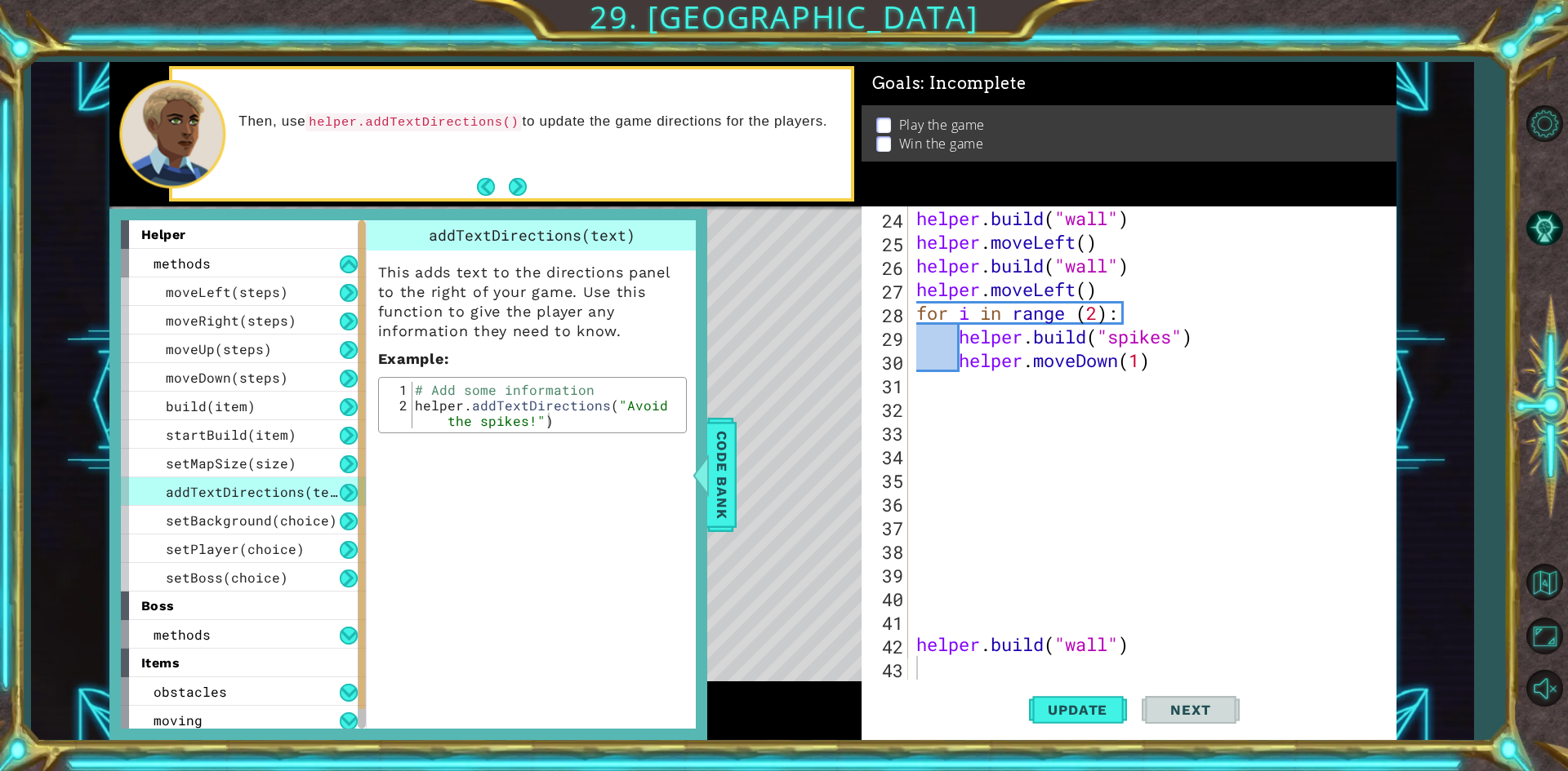
click at [930, 414] on div "helper . build ( "wall" ) helper . moveLeft ( ) helper . build ( "wall" ) helpe…" at bounding box center [1150, 467] width 474 height 521
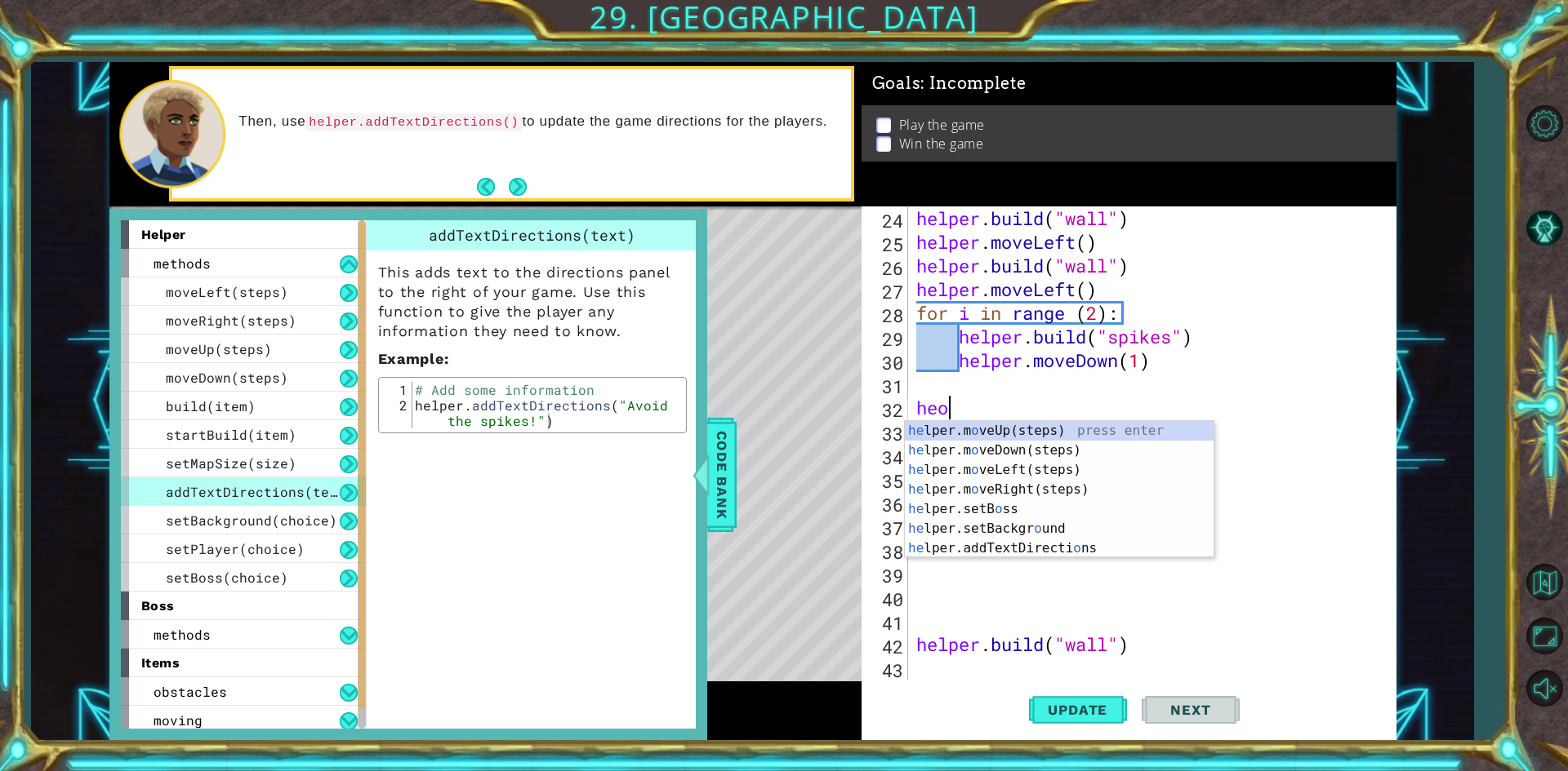
scroll to position [0, 1]
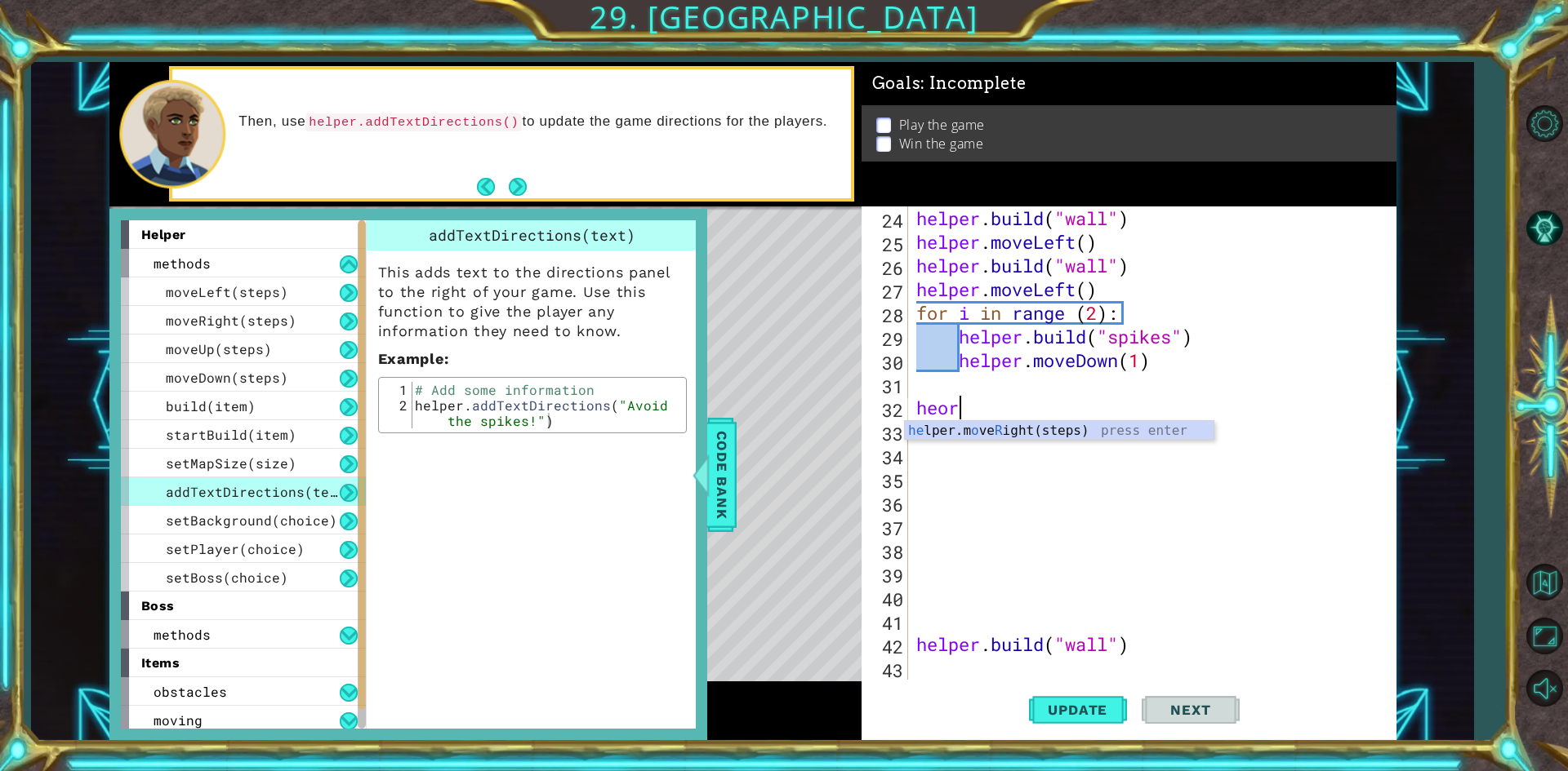
type textarea "heo"
click at [988, 562] on div "helper . build ( "wall" ) helper . moveLeft ( ) helper . build ( "wall" ) helpe…" at bounding box center [1150, 467] width 474 height 521
click at [983, 420] on div "helper . build ( "wall" ) helper . moveLeft ( ) helper . build ( "wall" ) helpe…" at bounding box center [1150, 467] width 474 height 521
click at [962, 413] on div "helper . build ( "wall" ) helper . moveLeft ( ) helper . build ( "wall" ) helpe…" at bounding box center [1150, 467] width 474 height 521
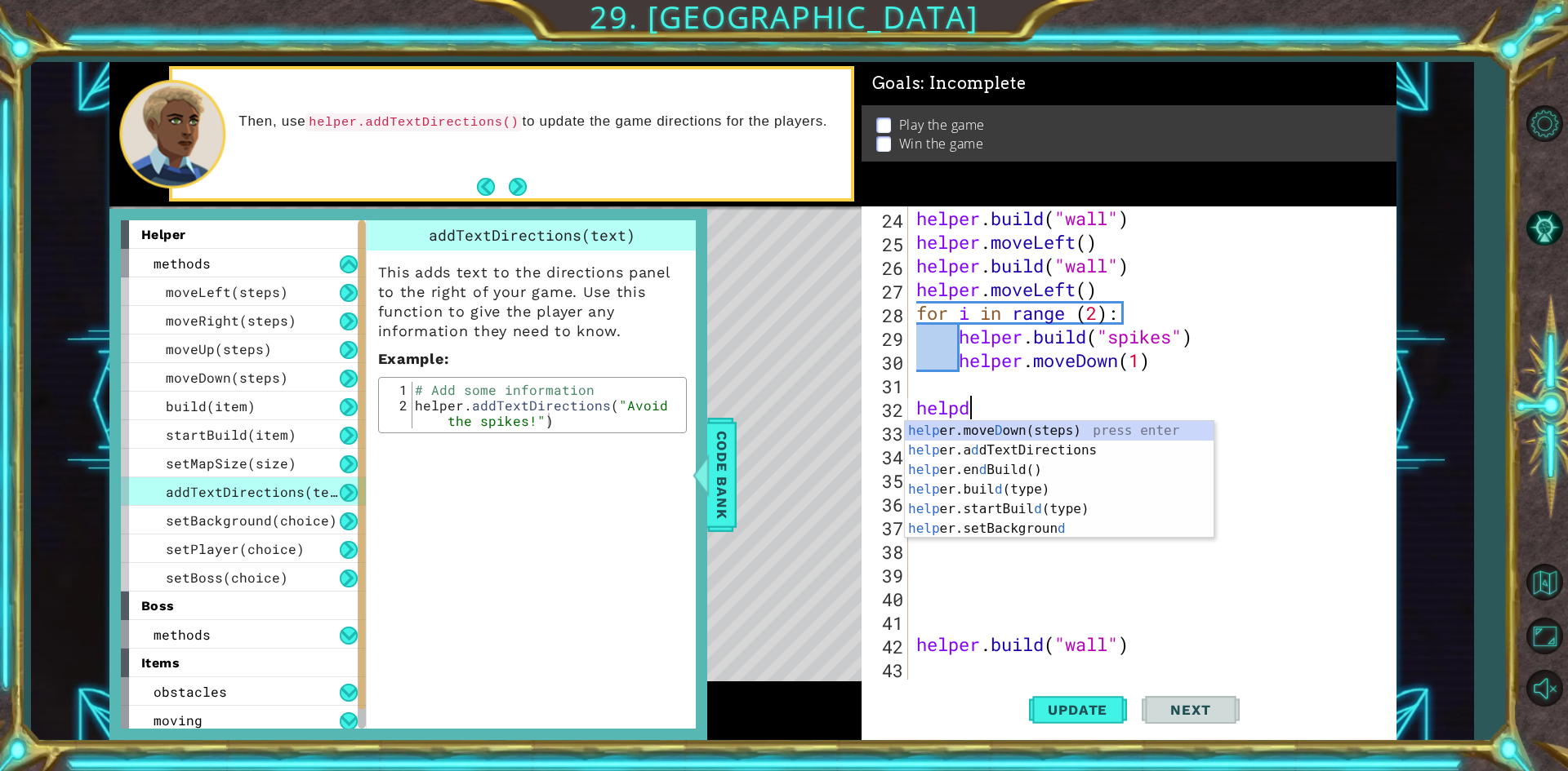
scroll to position [0, 2]
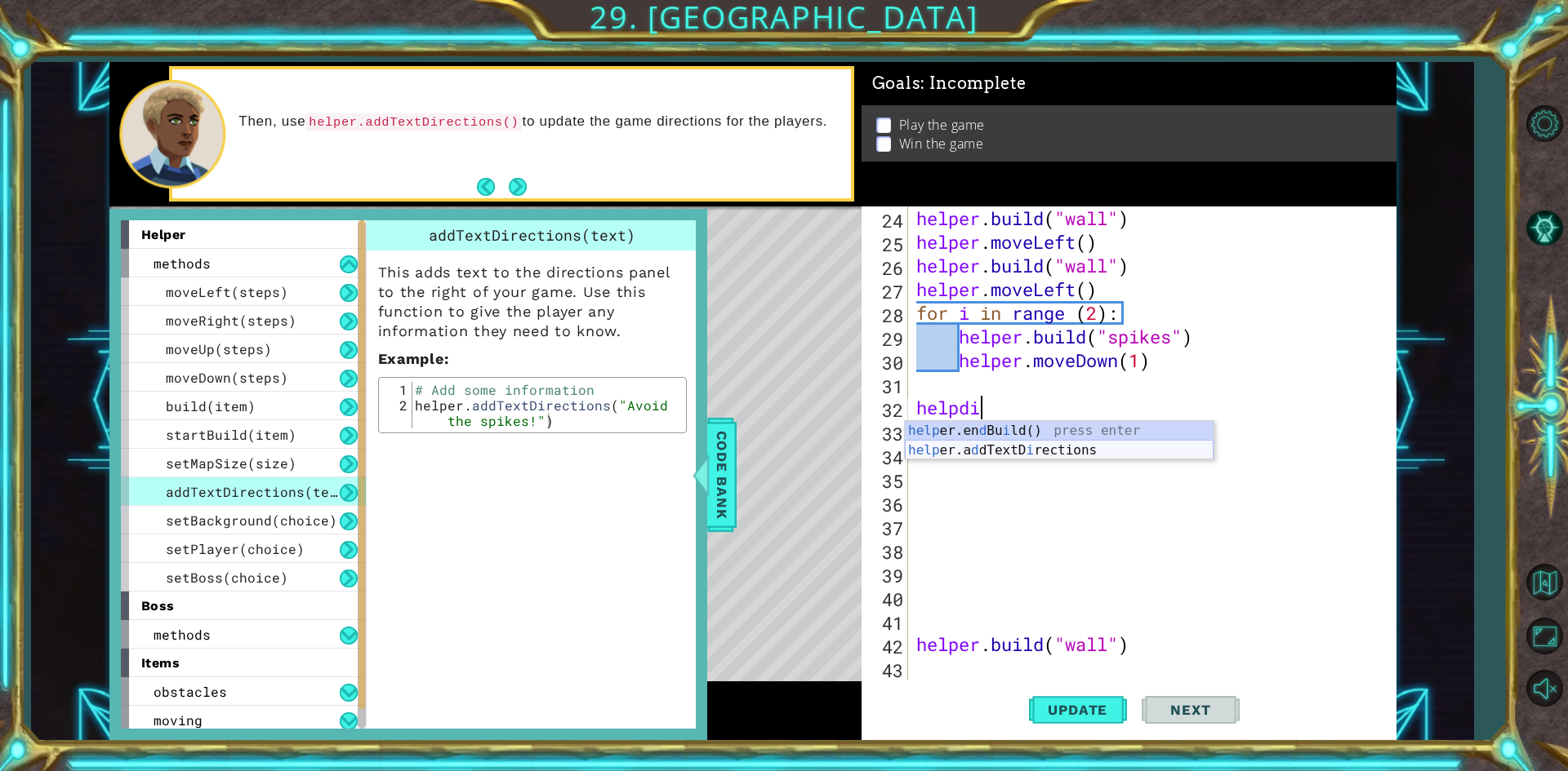
click at [968, 443] on div "help er.en d Bu i ld() press enter help er.a d dTextD i rections press enter" at bounding box center [1059, 460] width 309 height 78
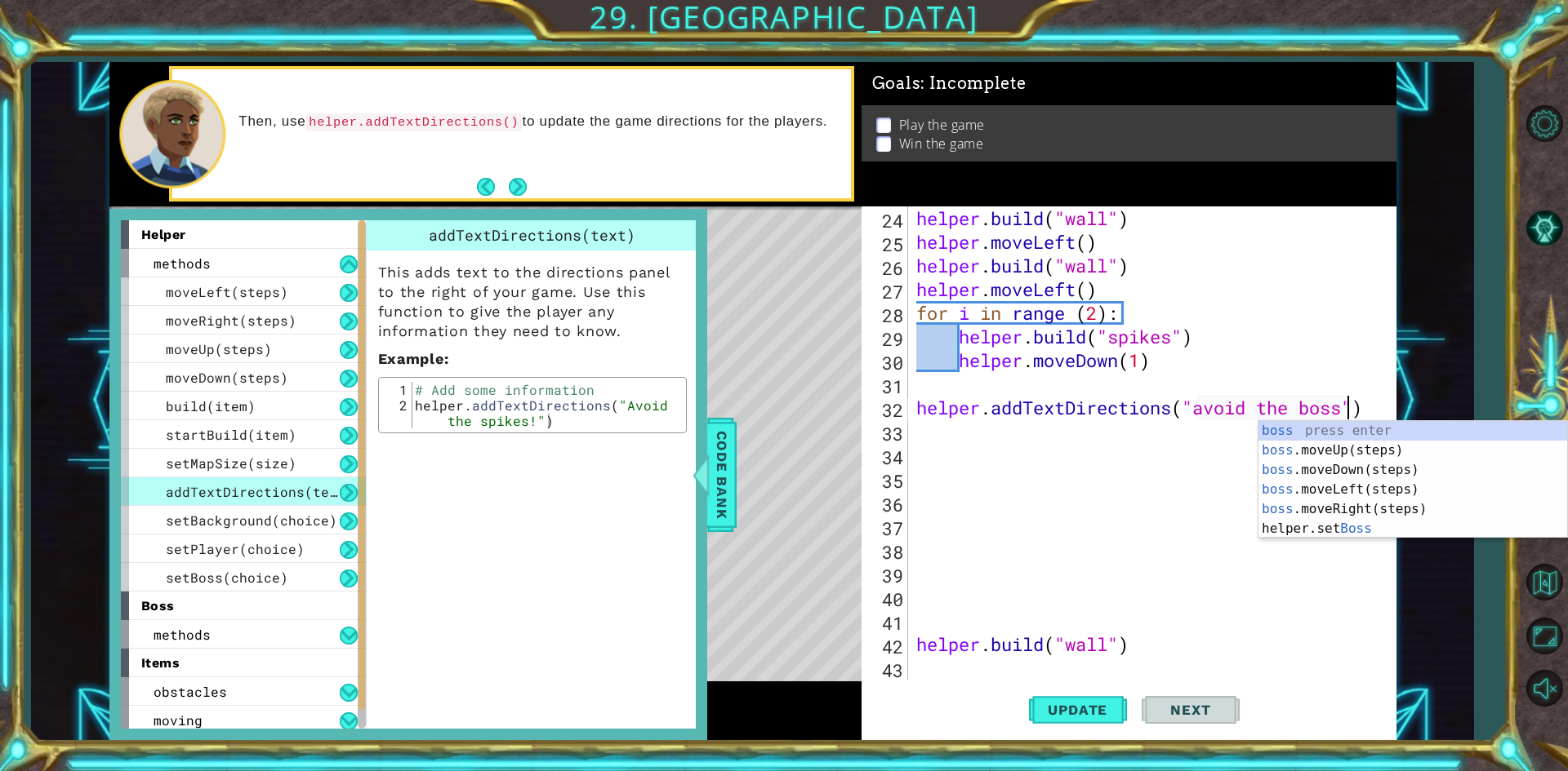
scroll to position [0, 20]
click at [1088, 718] on span "Update" at bounding box center [1078, 710] width 93 height 17
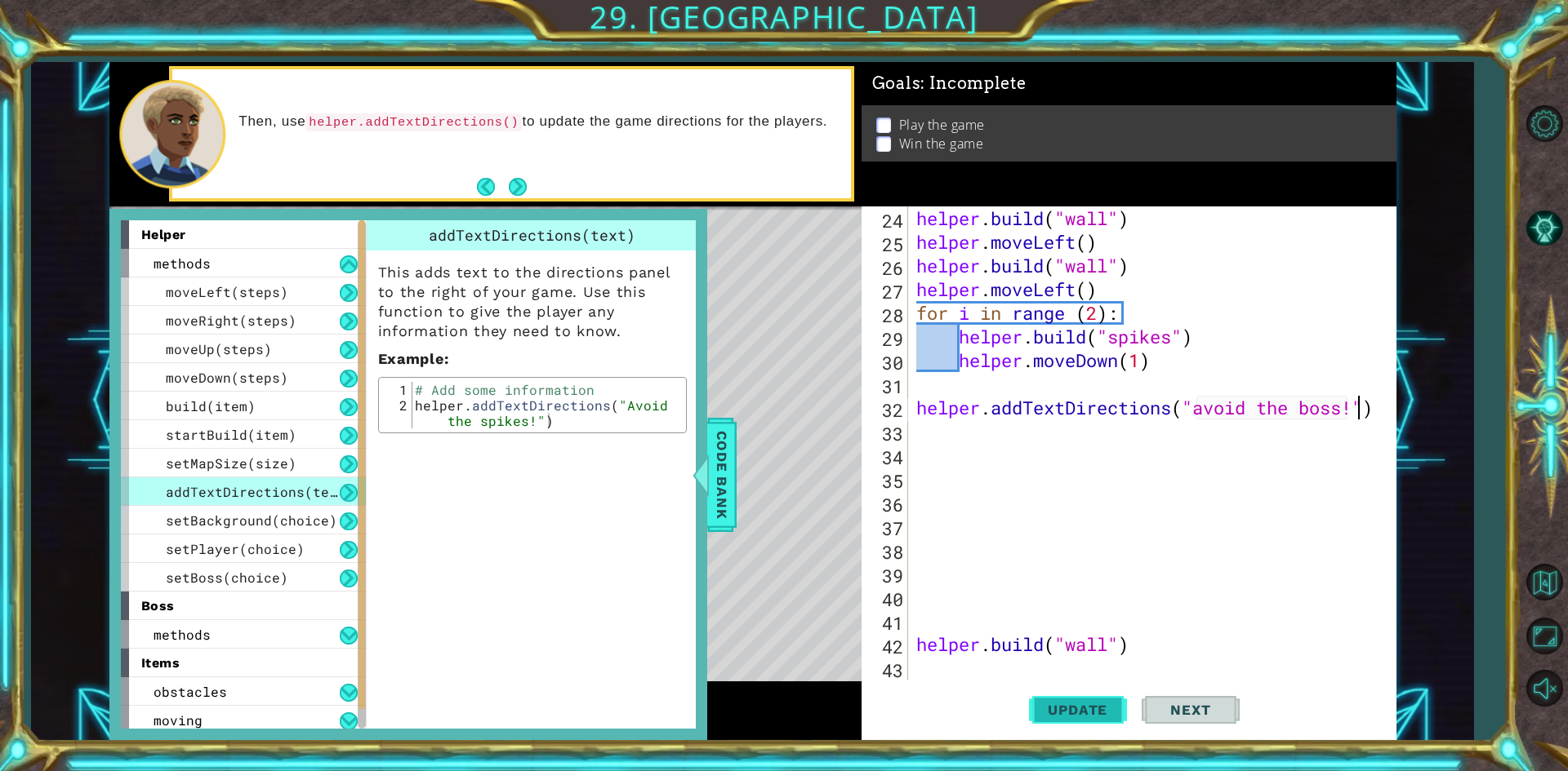
click at [1088, 701] on button "Update" at bounding box center [1078, 711] width 98 height 53
click at [700, 498] on div at bounding box center [700, 475] width 20 height 49
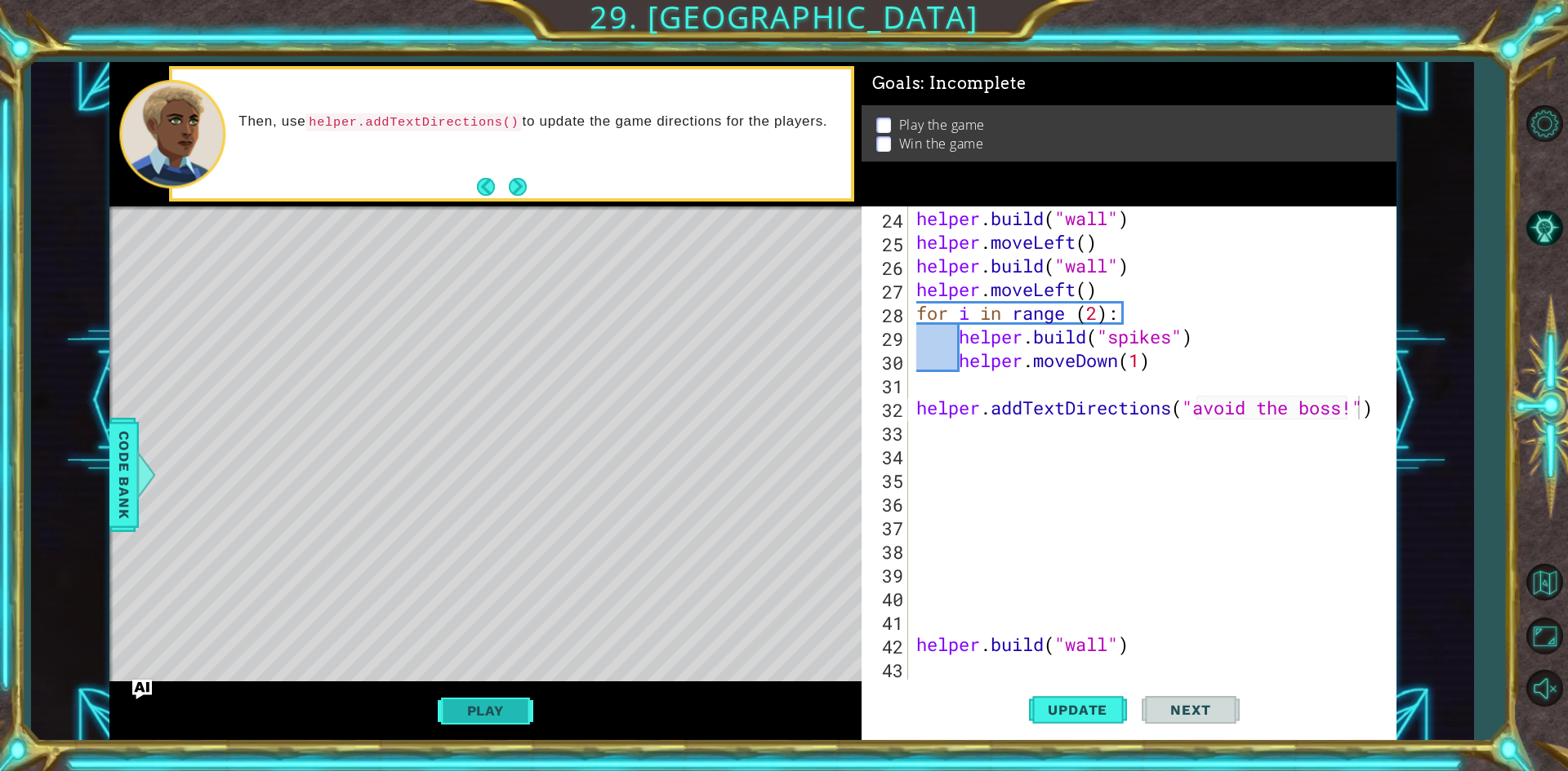
click at [448, 704] on button "Play" at bounding box center [485, 710] width 96 height 31
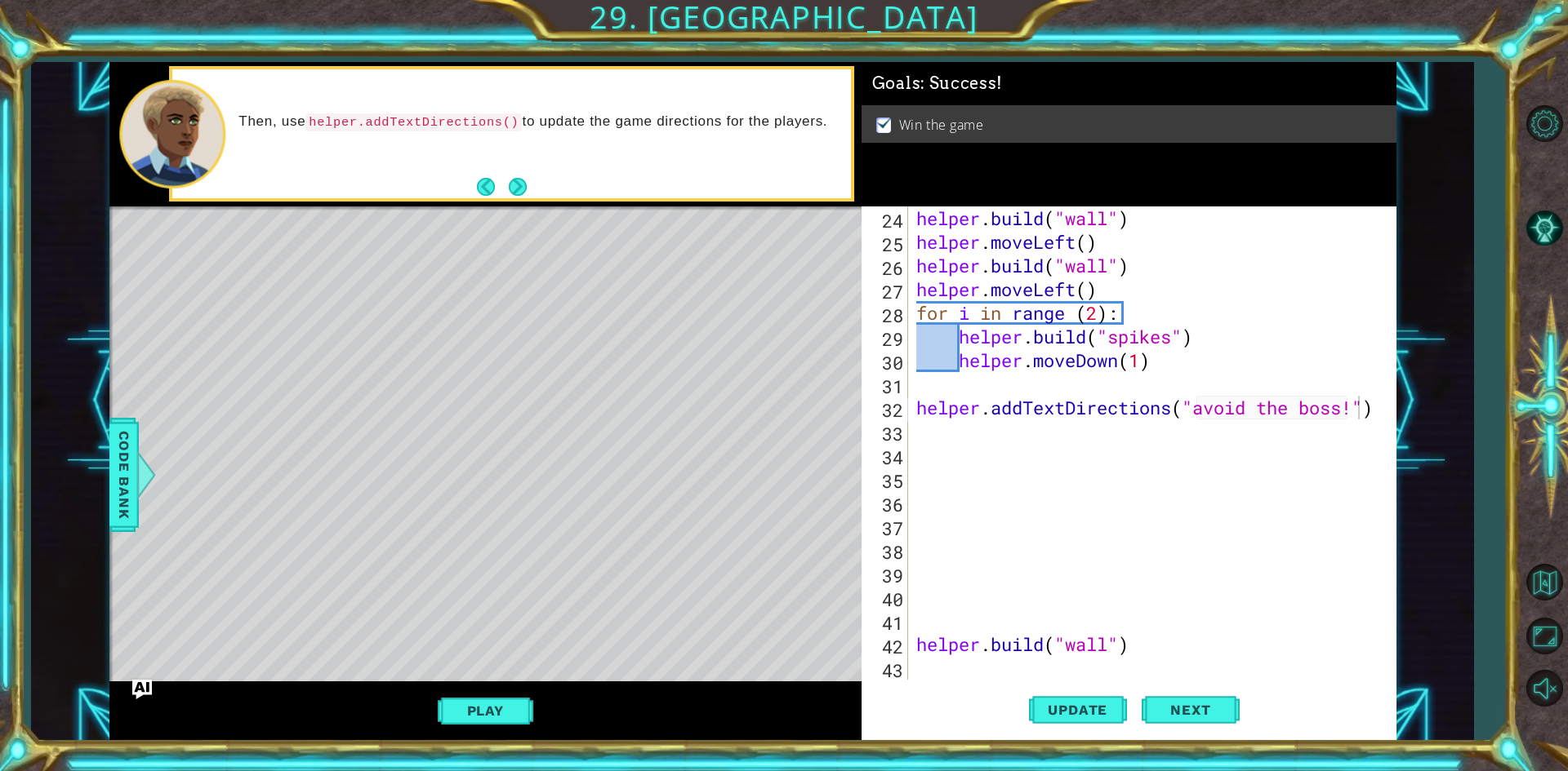
click at [1355, 404] on div "helper . build ( "wall" ) helper . moveLeft ( ) helper . build ( "wall" ) helpe…" at bounding box center [1150, 467] width 474 height 521
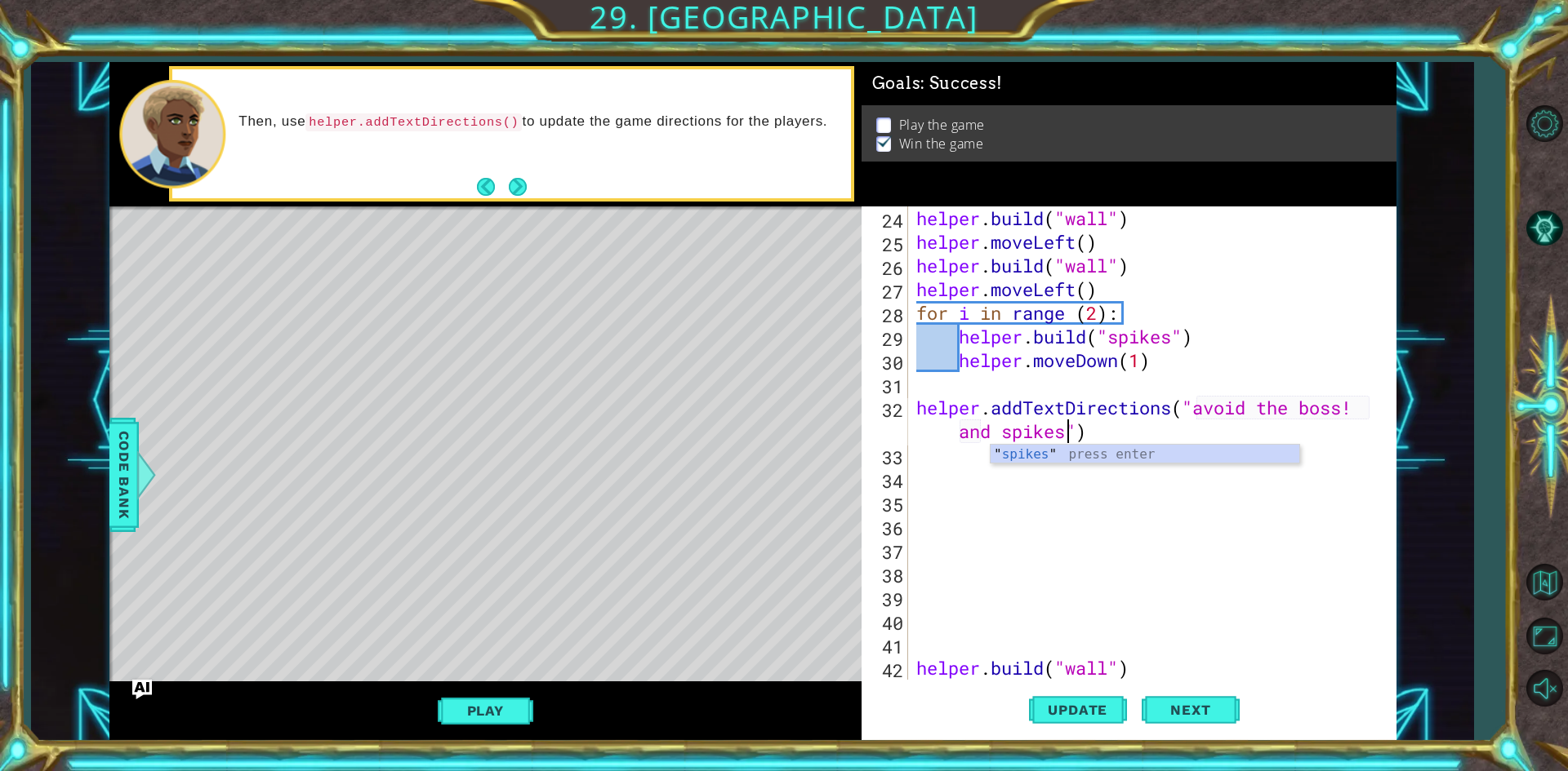
scroll to position [0, 25]
click at [954, 436] on div "helper . build ( "wall" ) helper . moveLeft ( ) helper . build ( "wall" ) helpe…" at bounding box center [1150, 467] width 474 height 521
click at [944, 436] on div "helper . build ( "wall" ) helper . moveLeft ( ) helper . build ( "wall" ) helpe…" at bounding box center [1150, 467] width 474 height 521
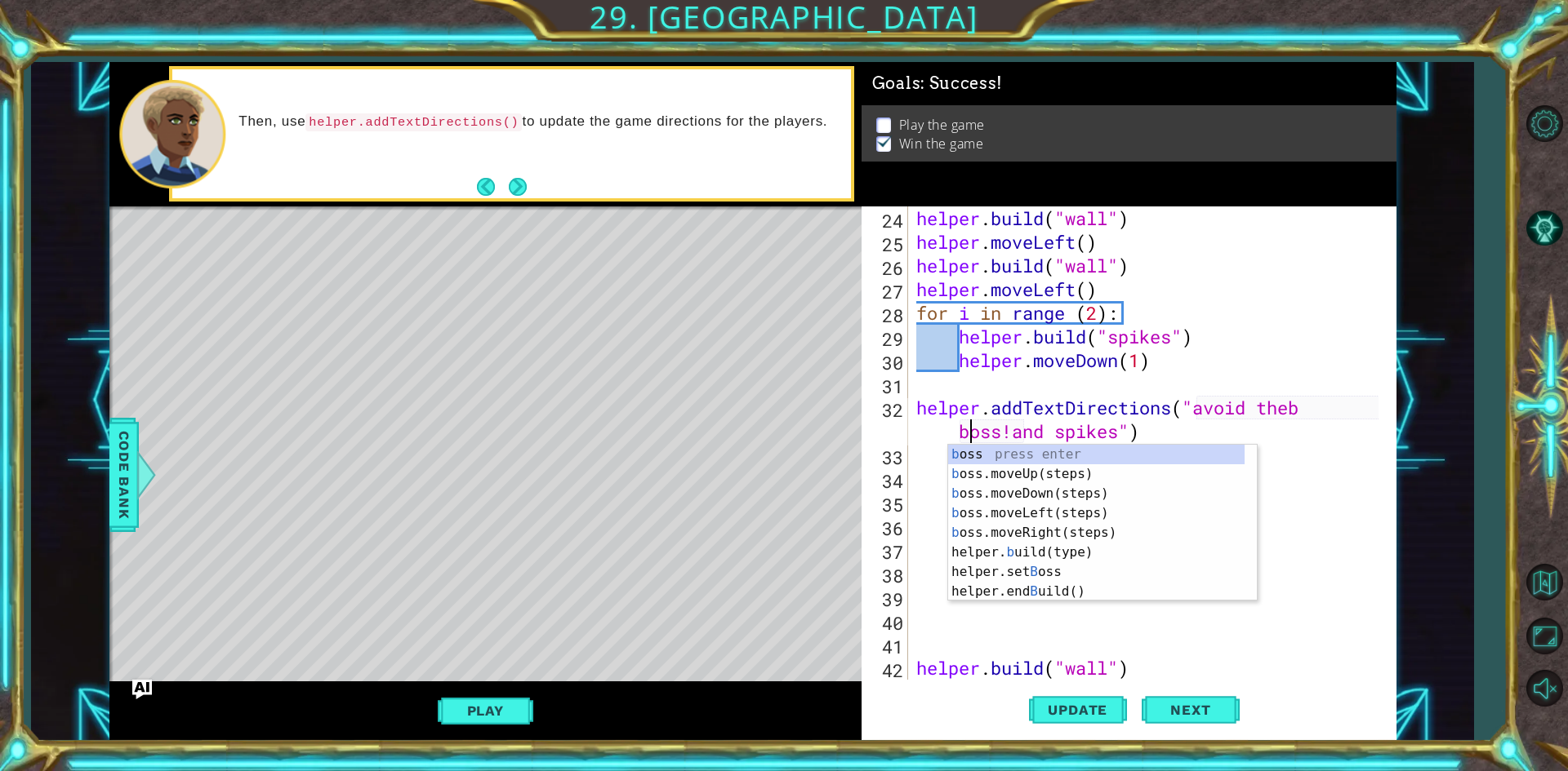
scroll to position [0, 18]
click at [1314, 404] on div "helper . build ( "wall" ) helper . moveLeft ( ) helper . build ( "wall" ) helpe…" at bounding box center [1150, 467] width 474 height 521
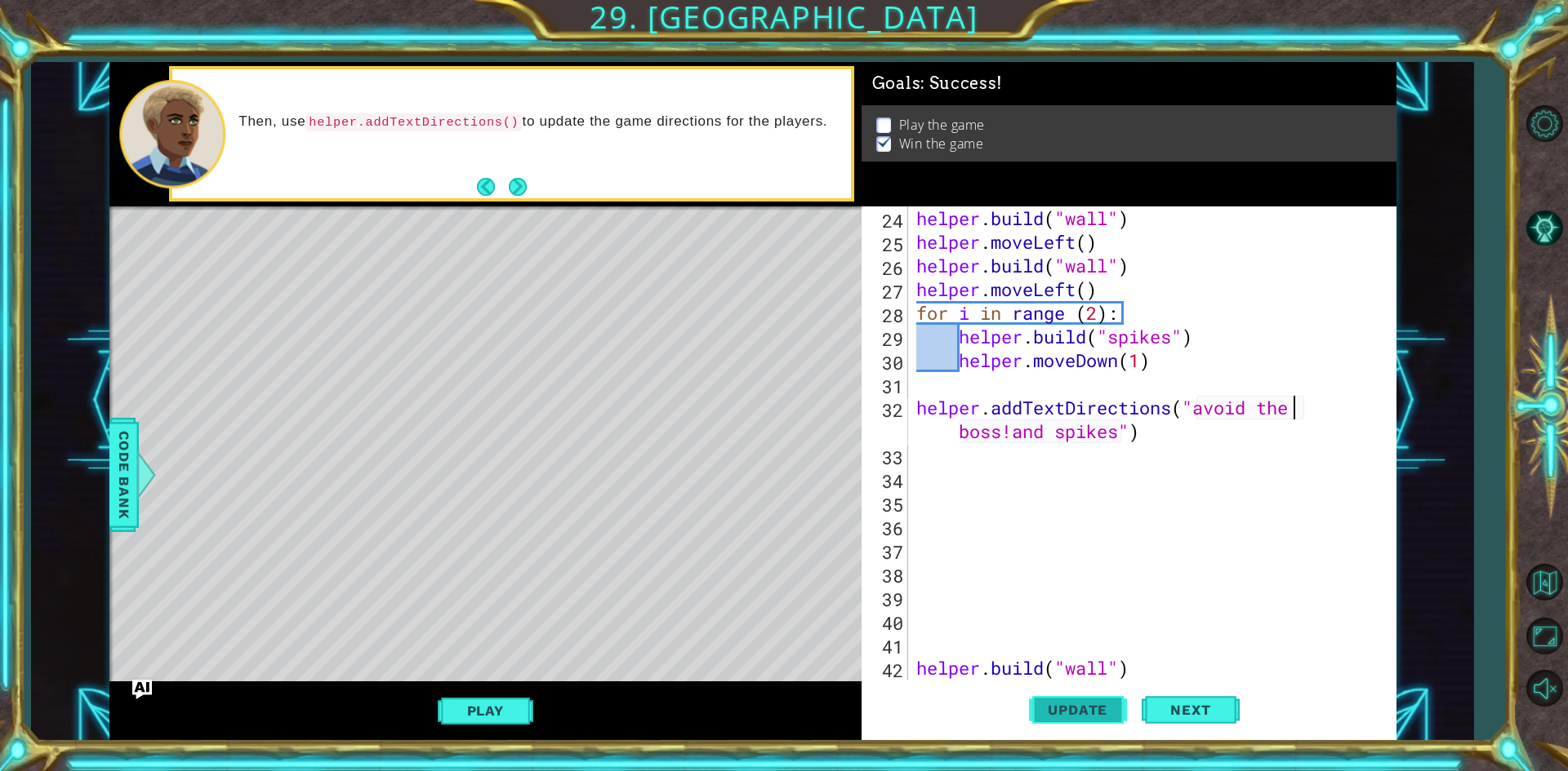
type textarea "helper.addTextDirections("avoid the boss!and spikes")"
click at [1080, 717] on span "Update" at bounding box center [1078, 710] width 93 height 17
click at [481, 698] on button "Play" at bounding box center [485, 710] width 96 height 31
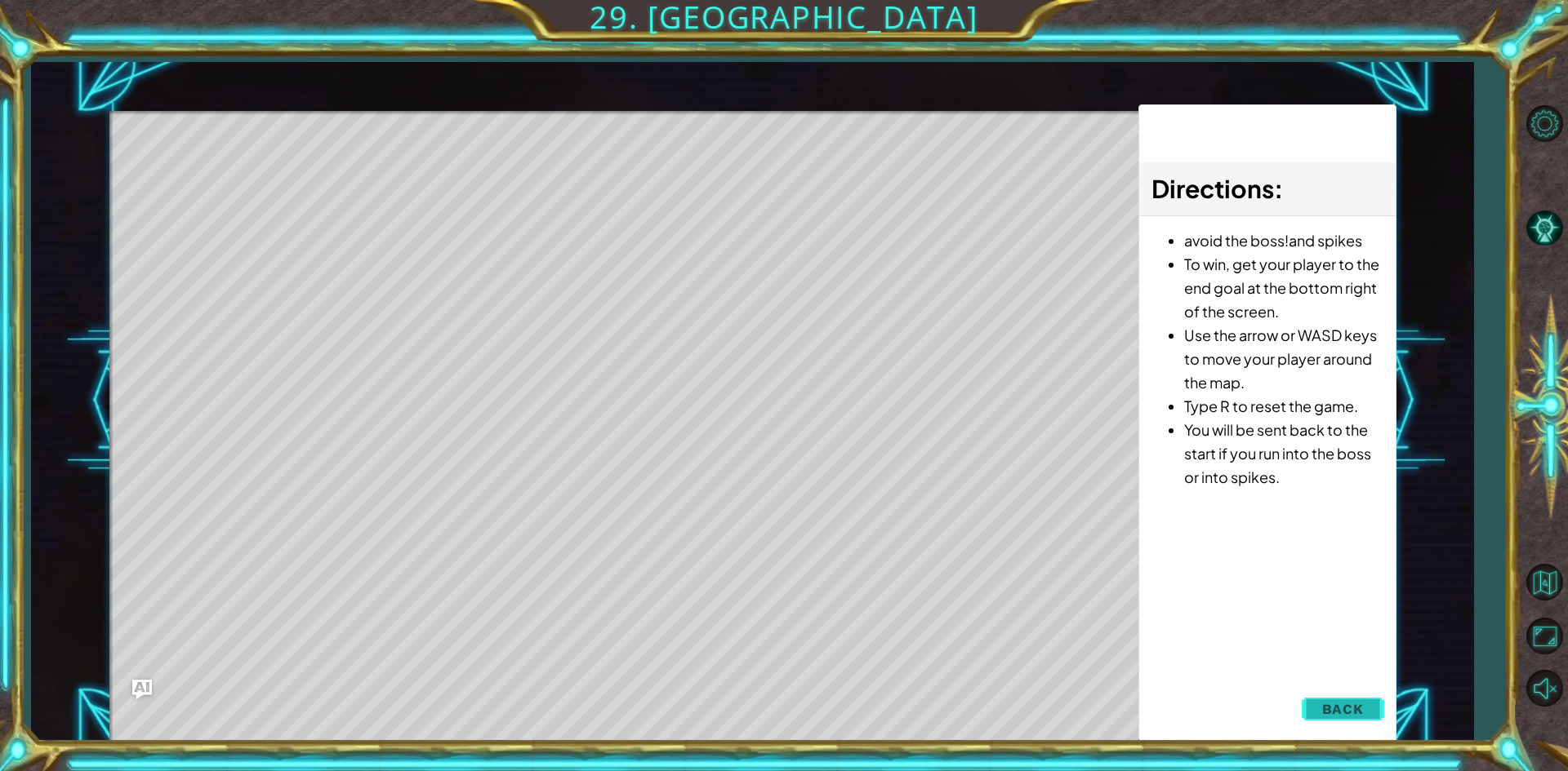
click at [1339, 699] on button "Back" at bounding box center [1343, 708] width 83 height 33
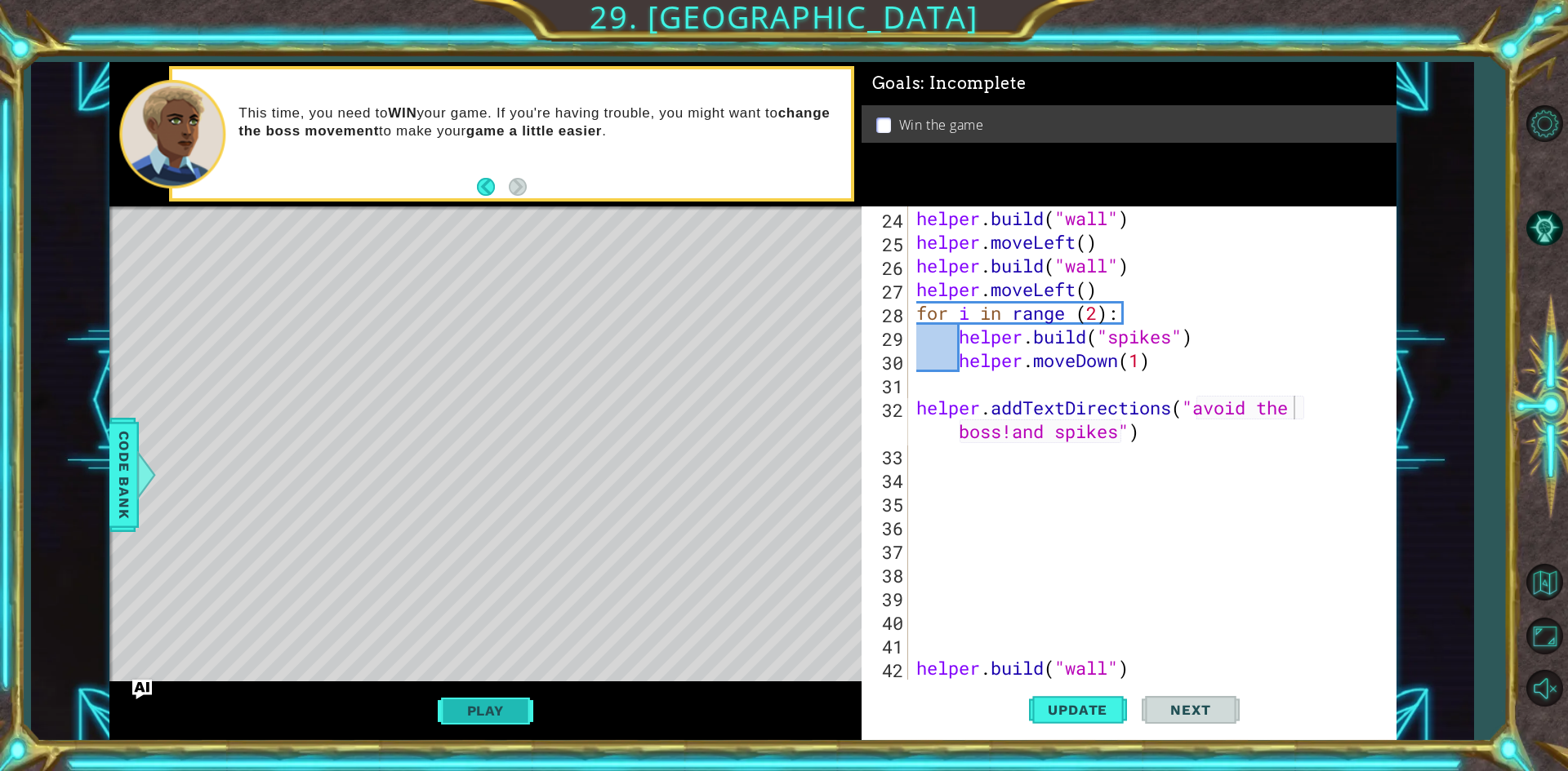
click at [451, 712] on button "Play" at bounding box center [485, 710] width 96 height 31
click at [1185, 721] on button "Next" at bounding box center [1191, 711] width 98 height 53
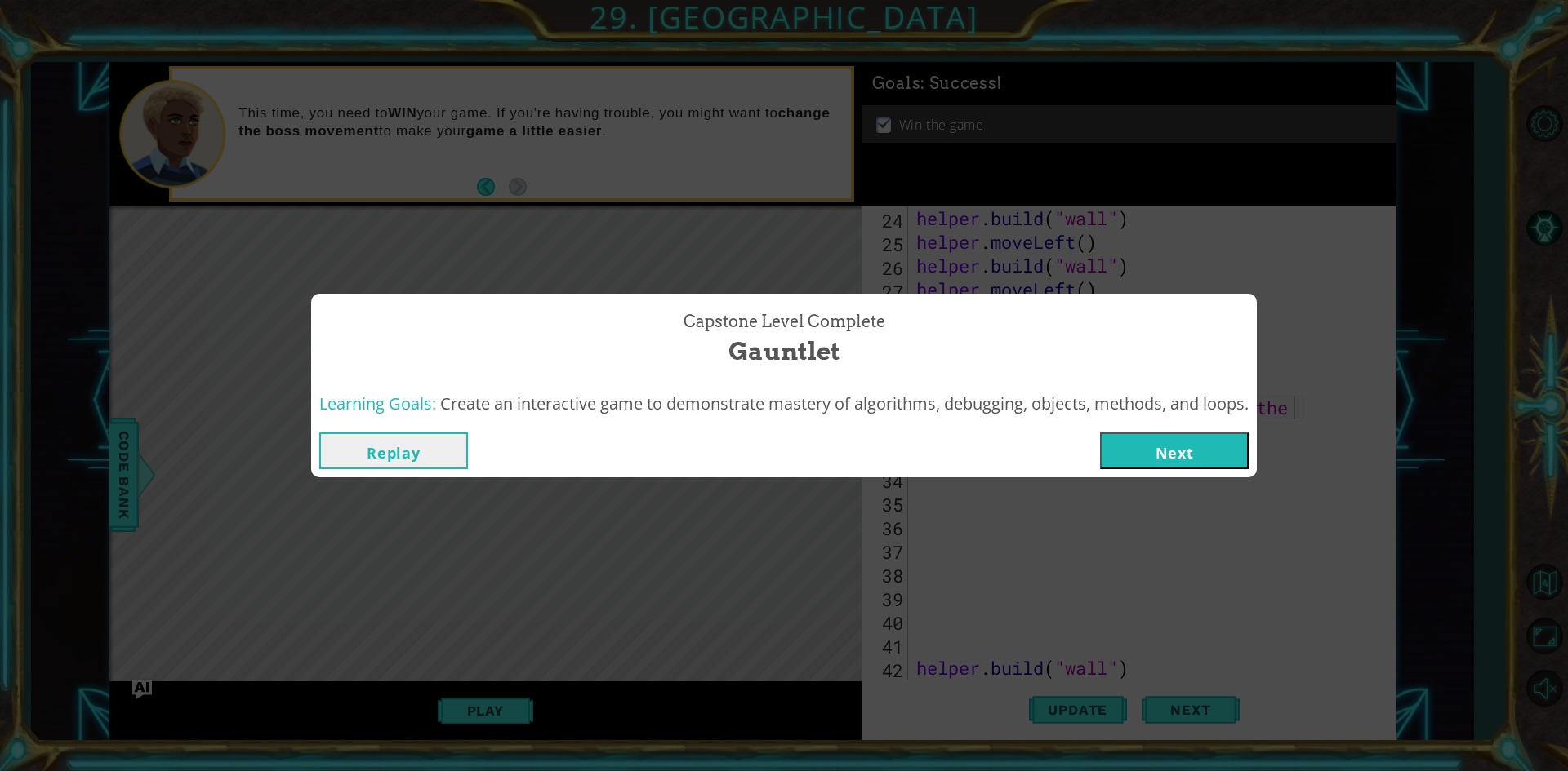
click at [1208, 438] on button "Next" at bounding box center [1174, 451] width 148 height 37
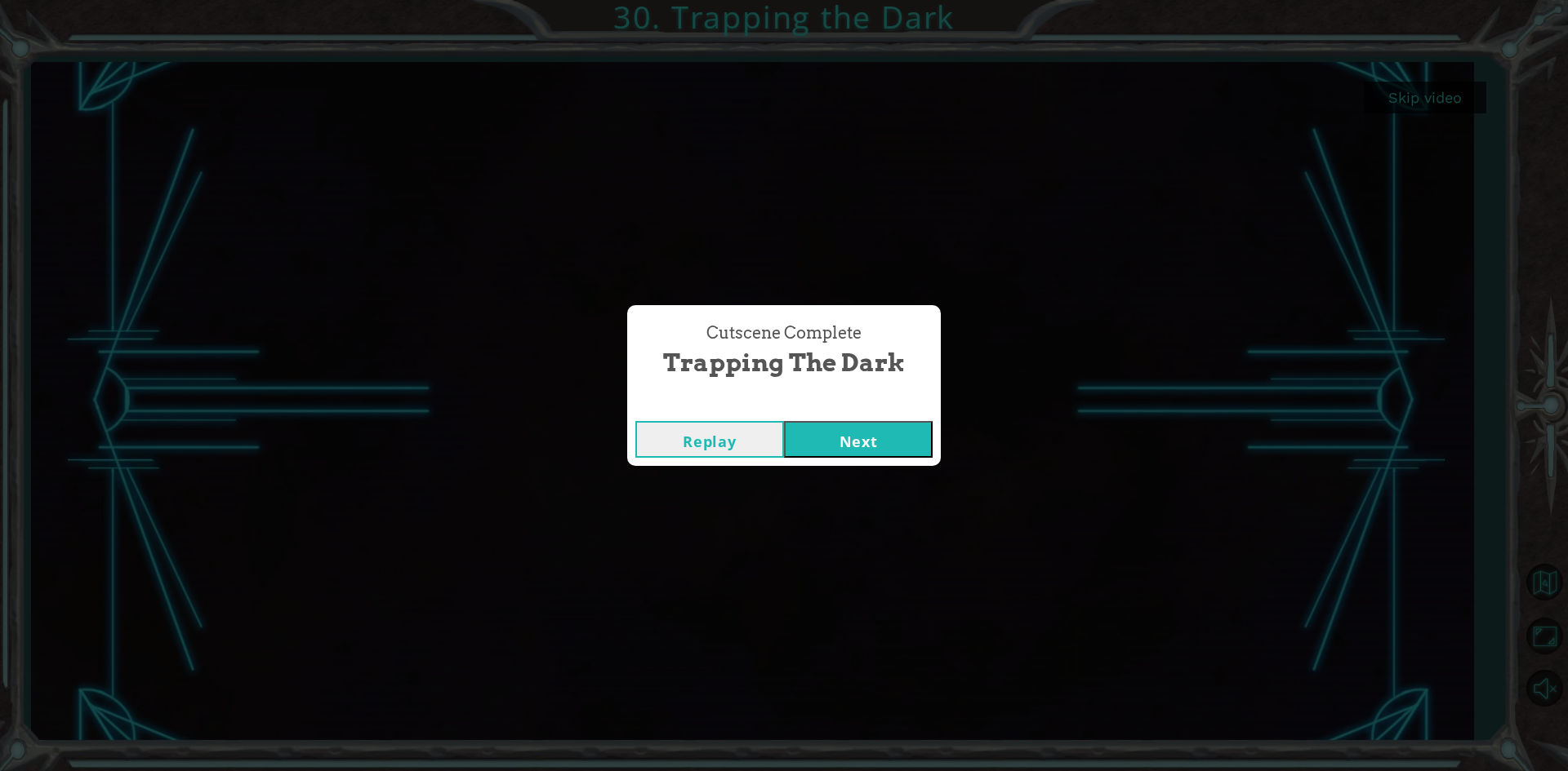
click at [817, 436] on button "Next" at bounding box center [858, 439] width 148 height 37
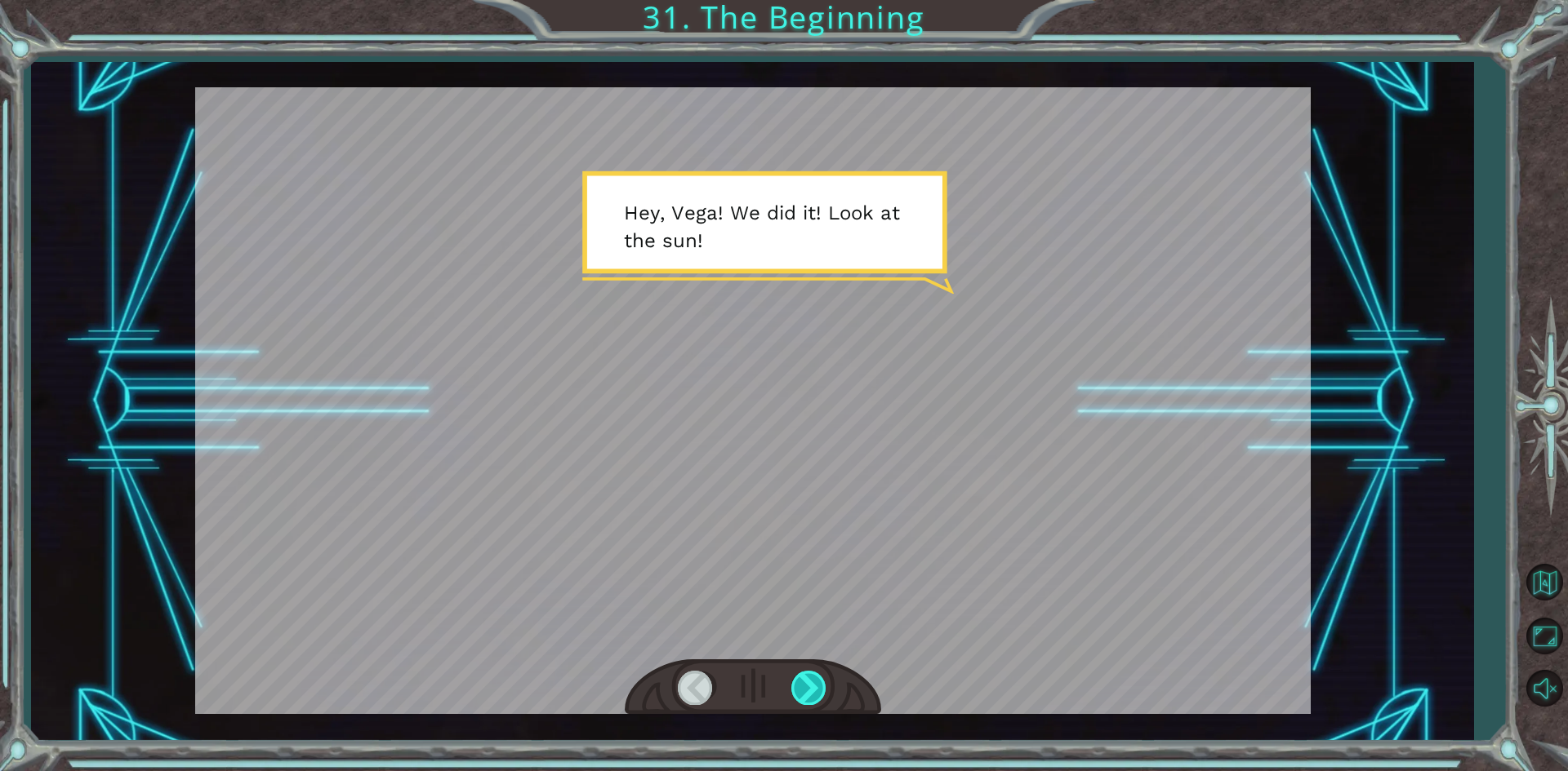
click at [823, 682] on div at bounding box center [810, 688] width 37 height 33
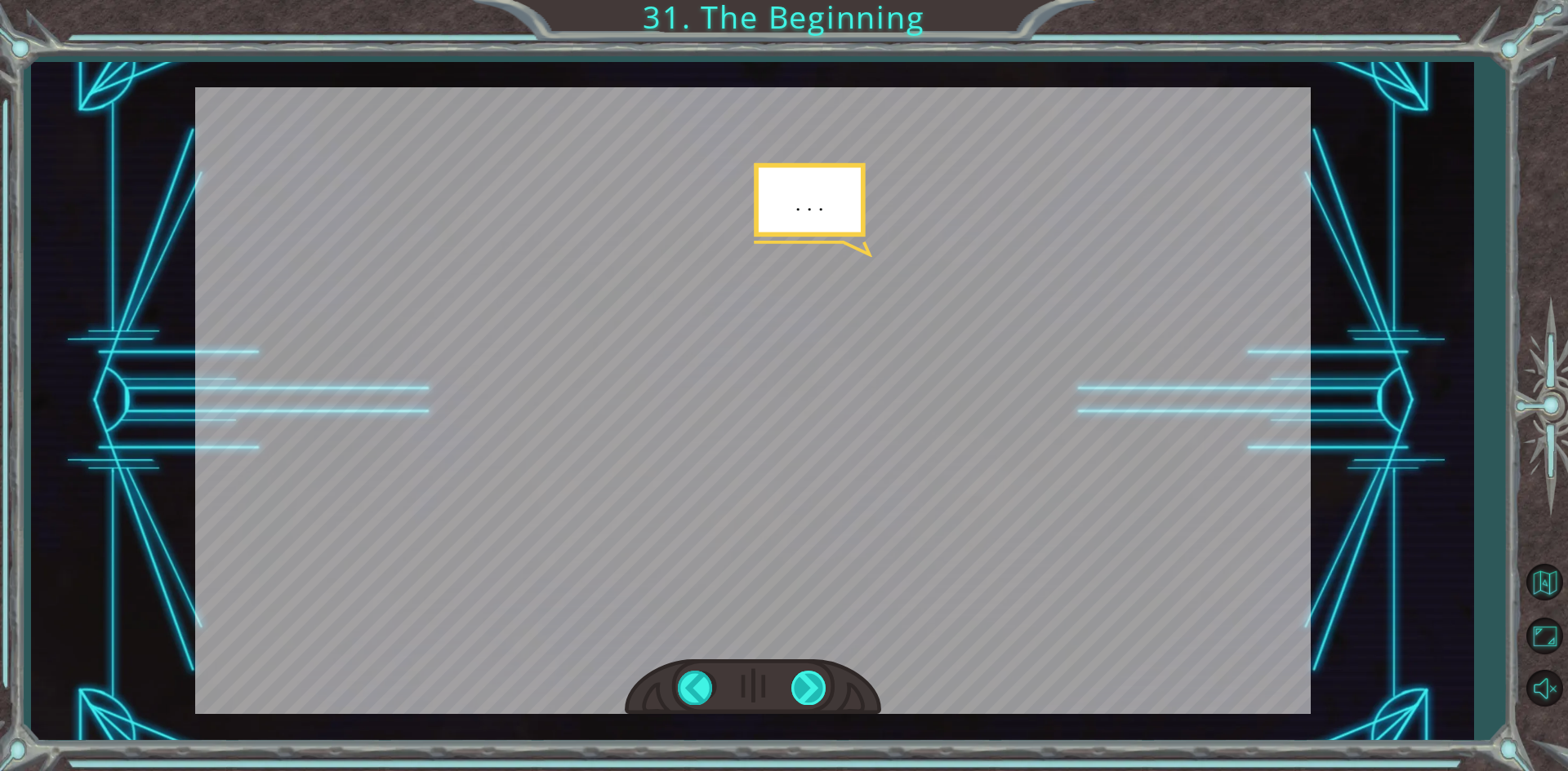
click at [823, 683] on div at bounding box center [810, 688] width 37 height 33
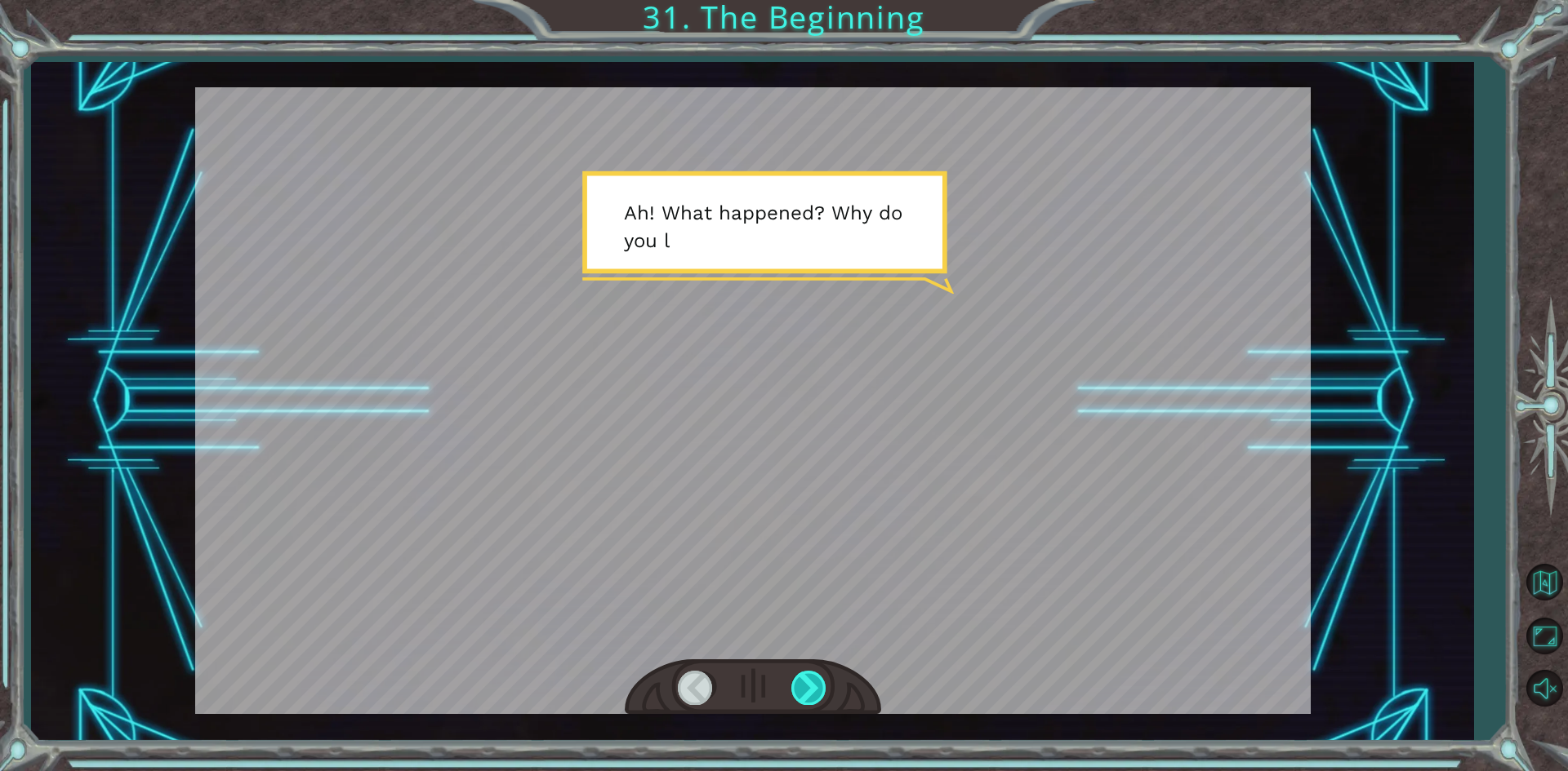
click at [823, 683] on div at bounding box center [810, 688] width 37 height 33
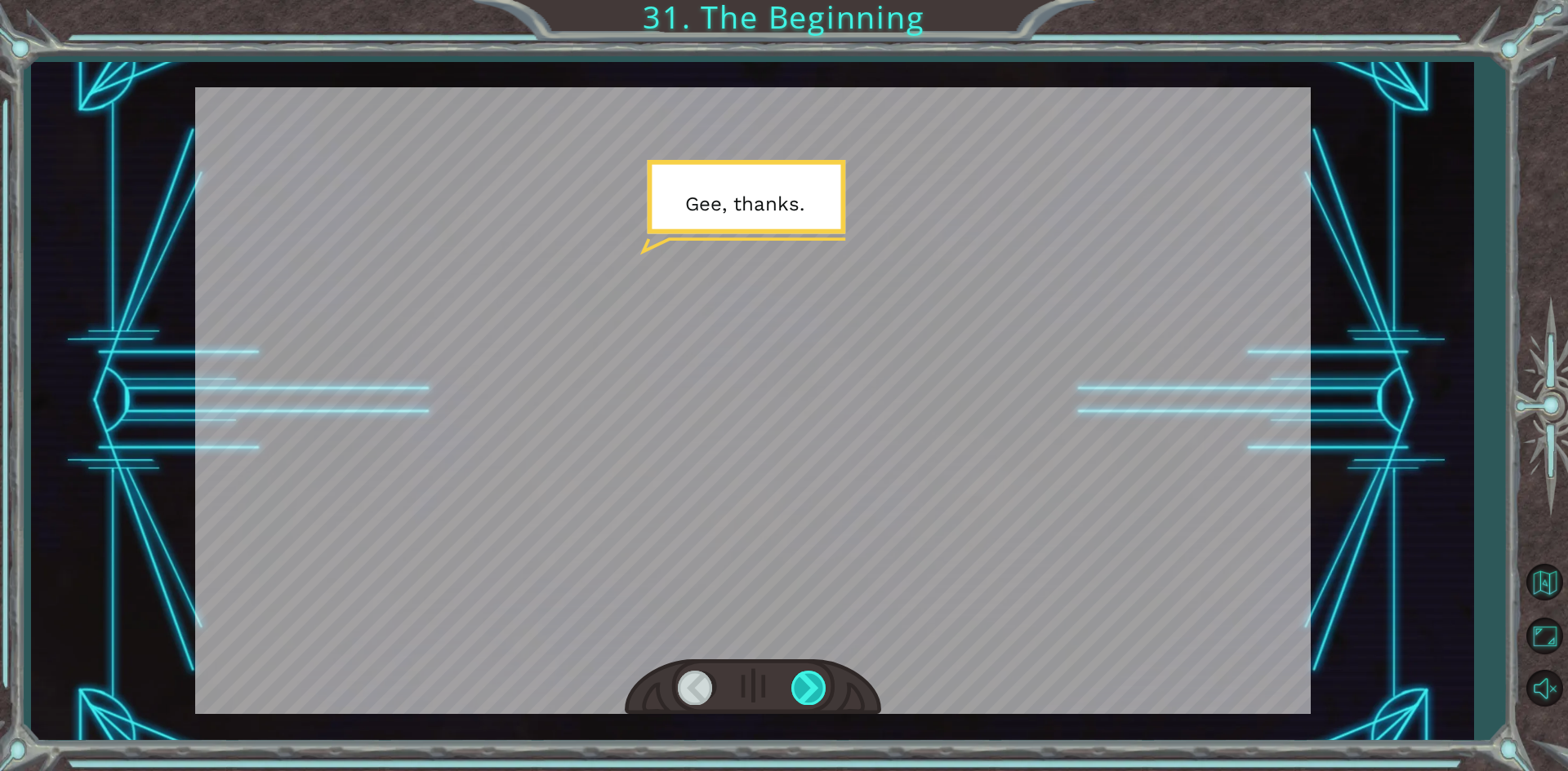
click at [823, 683] on div at bounding box center [810, 688] width 37 height 33
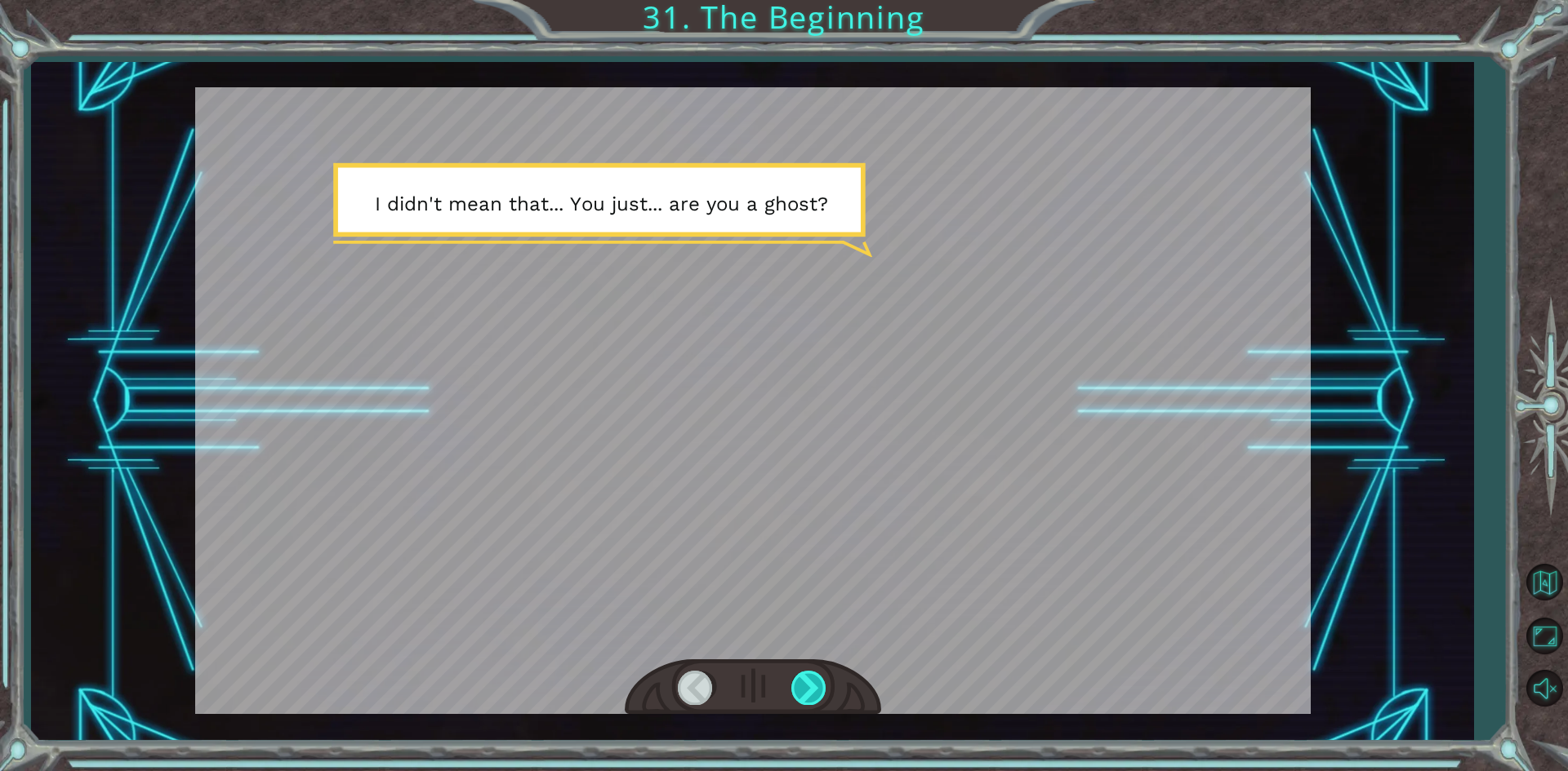
click at [823, 683] on div at bounding box center [810, 688] width 37 height 33
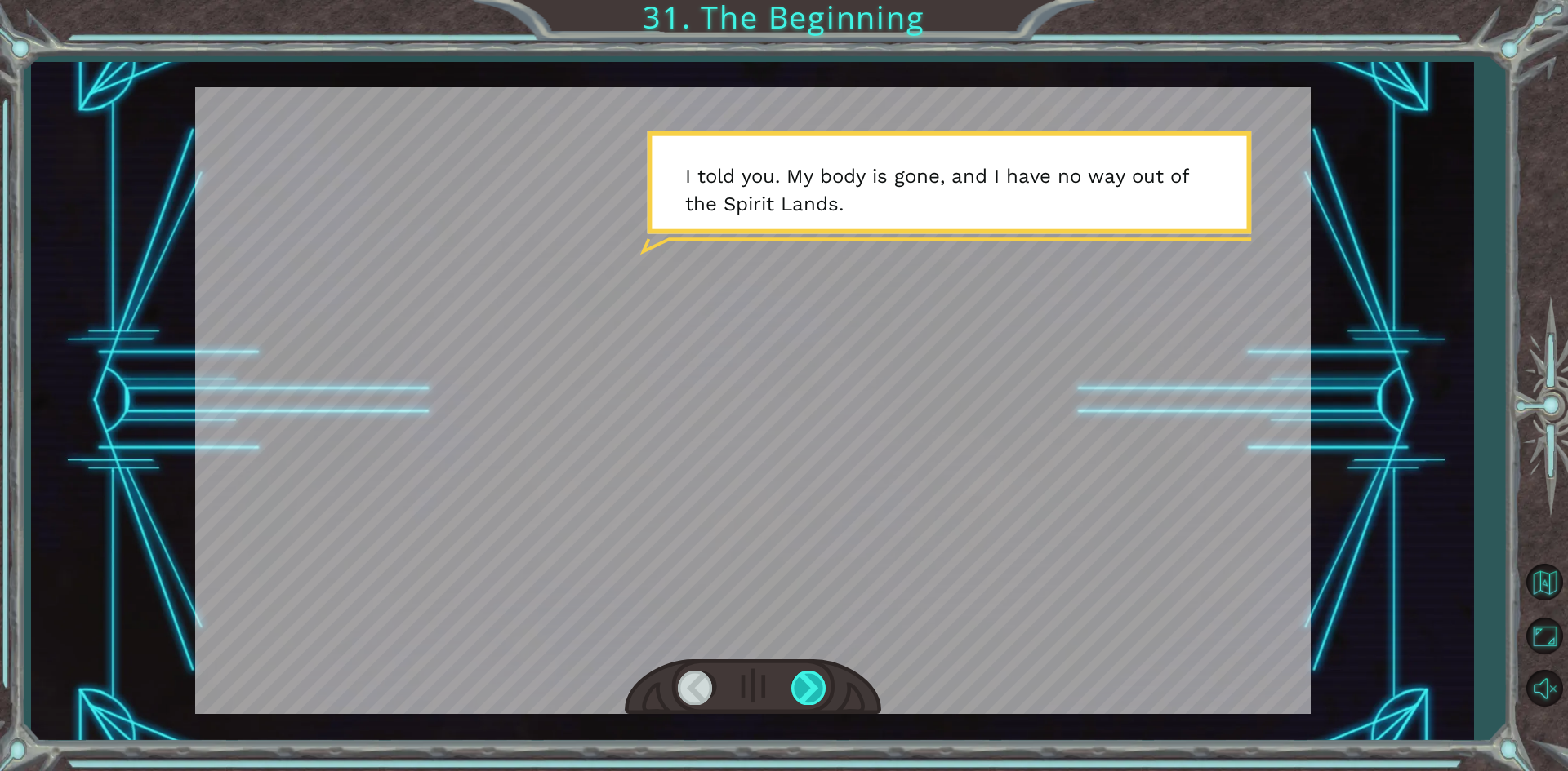
click at [822, 686] on div at bounding box center [810, 688] width 37 height 33
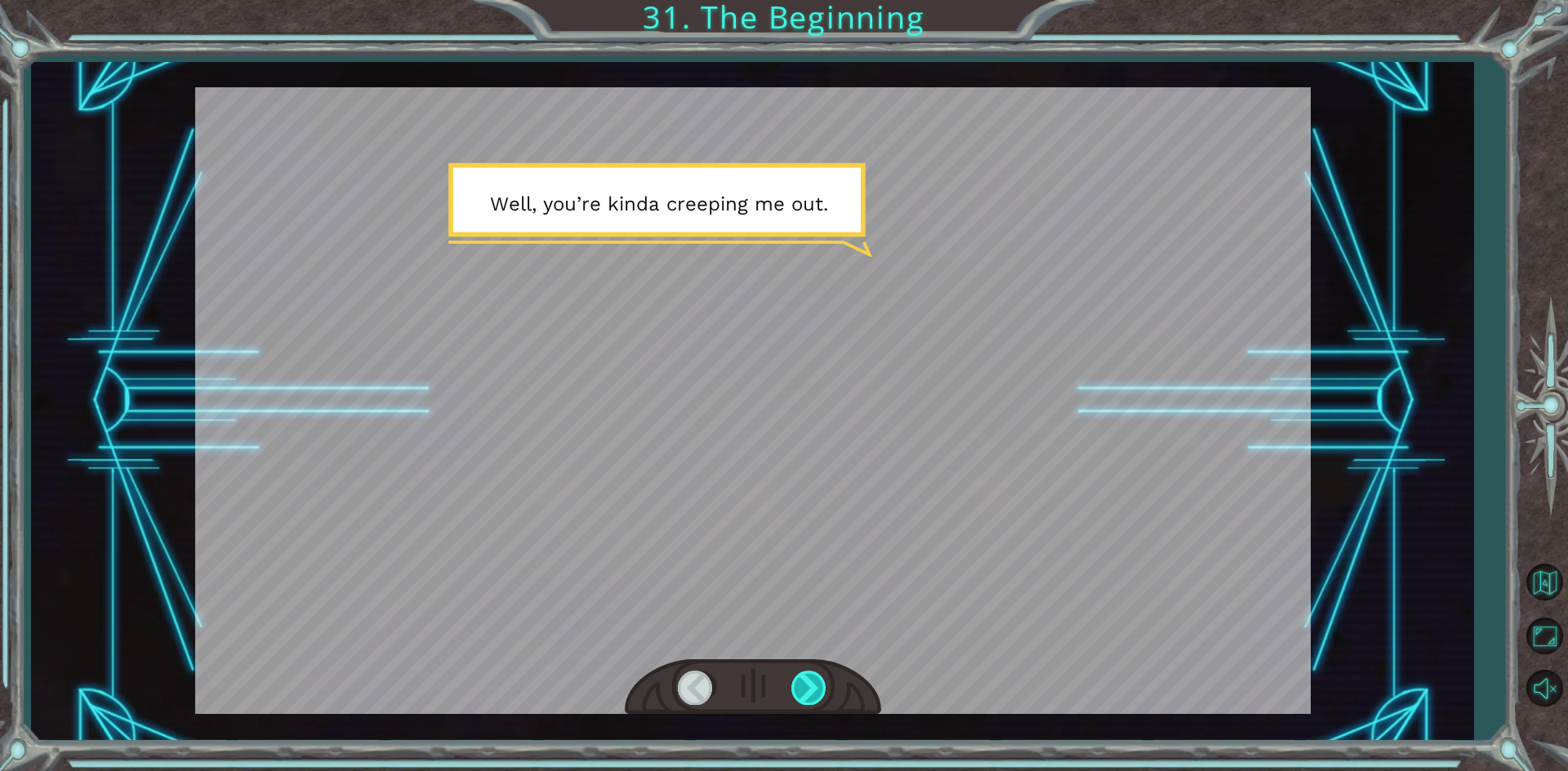
click at [822, 685] on div at bounding box center [810, 688] width 37 height 33
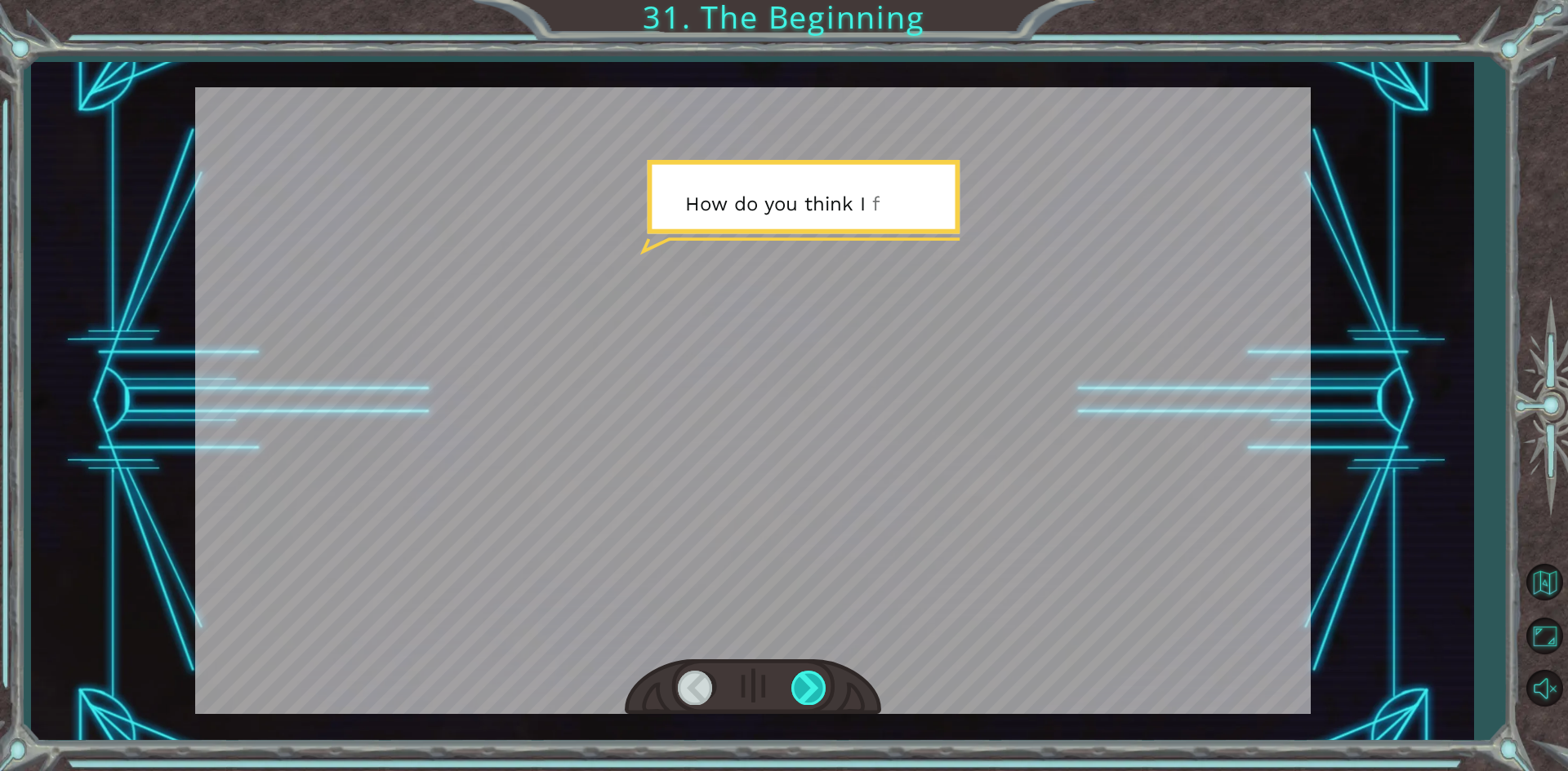
click at [822, 687] on div at bounding box center [810, 688] width 37 height 33
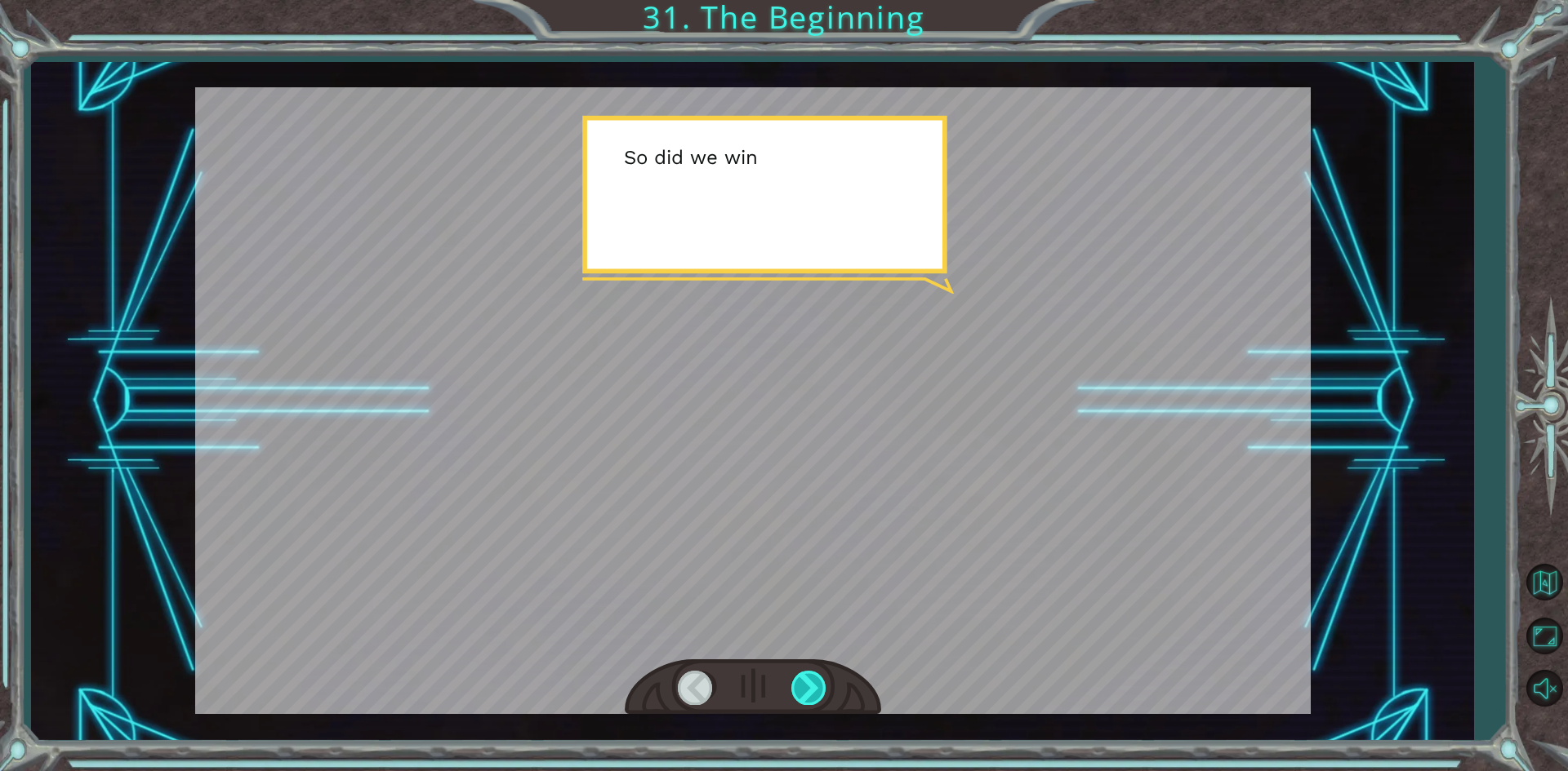
click at [821, 686] on div at bounding box center [810, 688] width 37 height 33
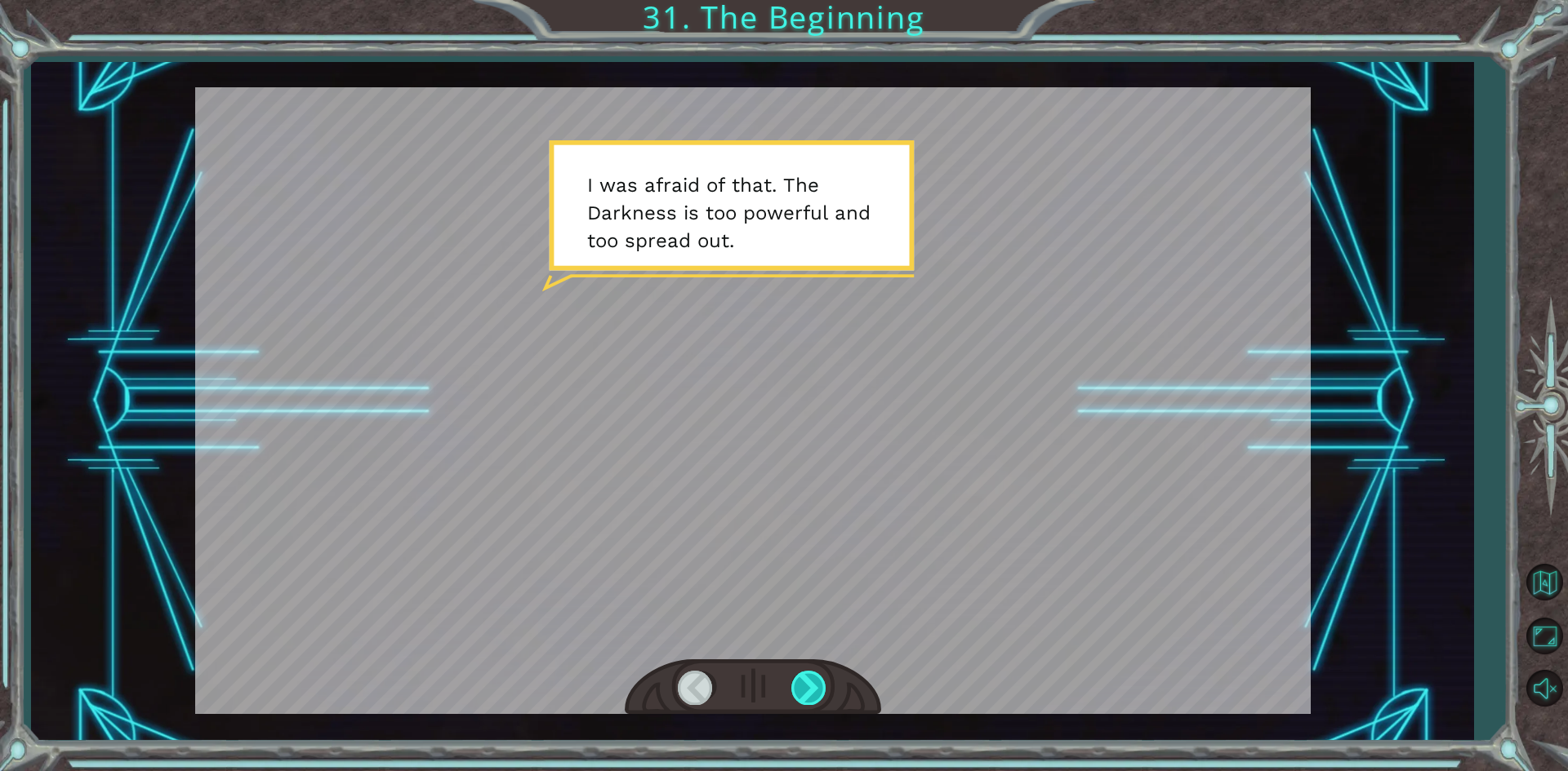
click at [821, 686] on div at bounding box center [810, 688] width 37 height 33
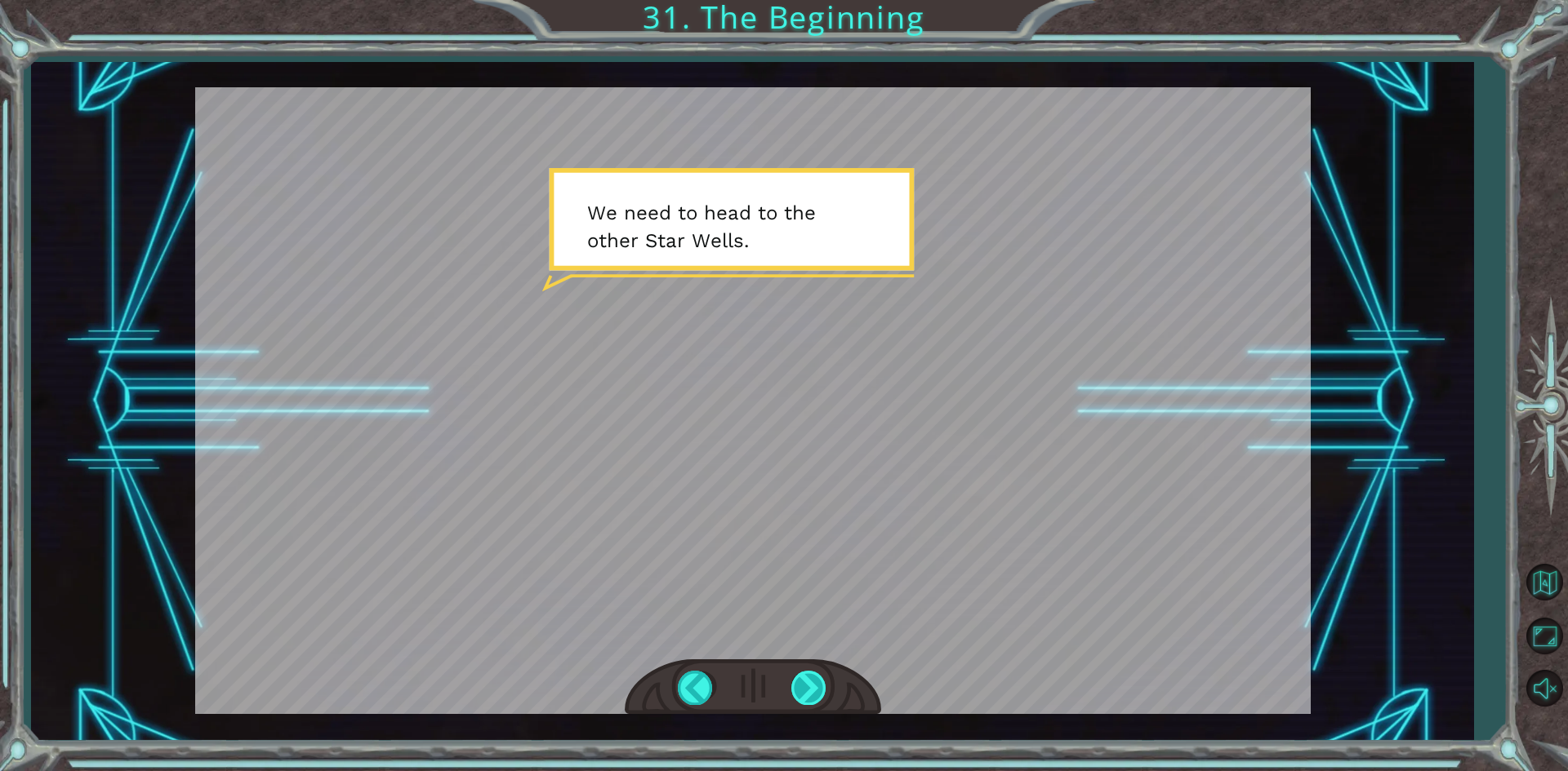
click at [821, 686] on div at bounding box center [810, 688] width 37 height 33
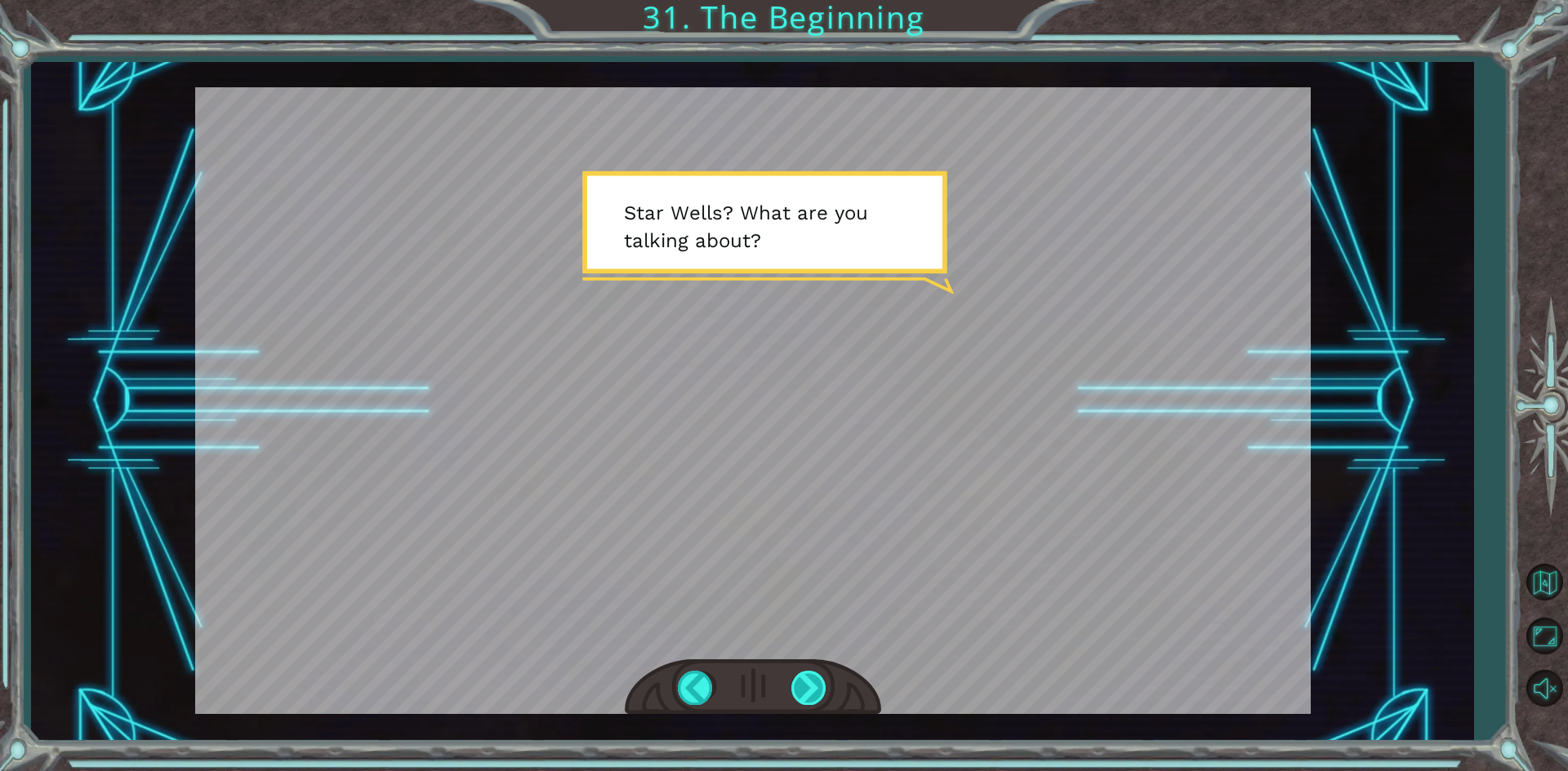
click at [821, 686] on div at bounding box center [810, 688] width 37 height 33
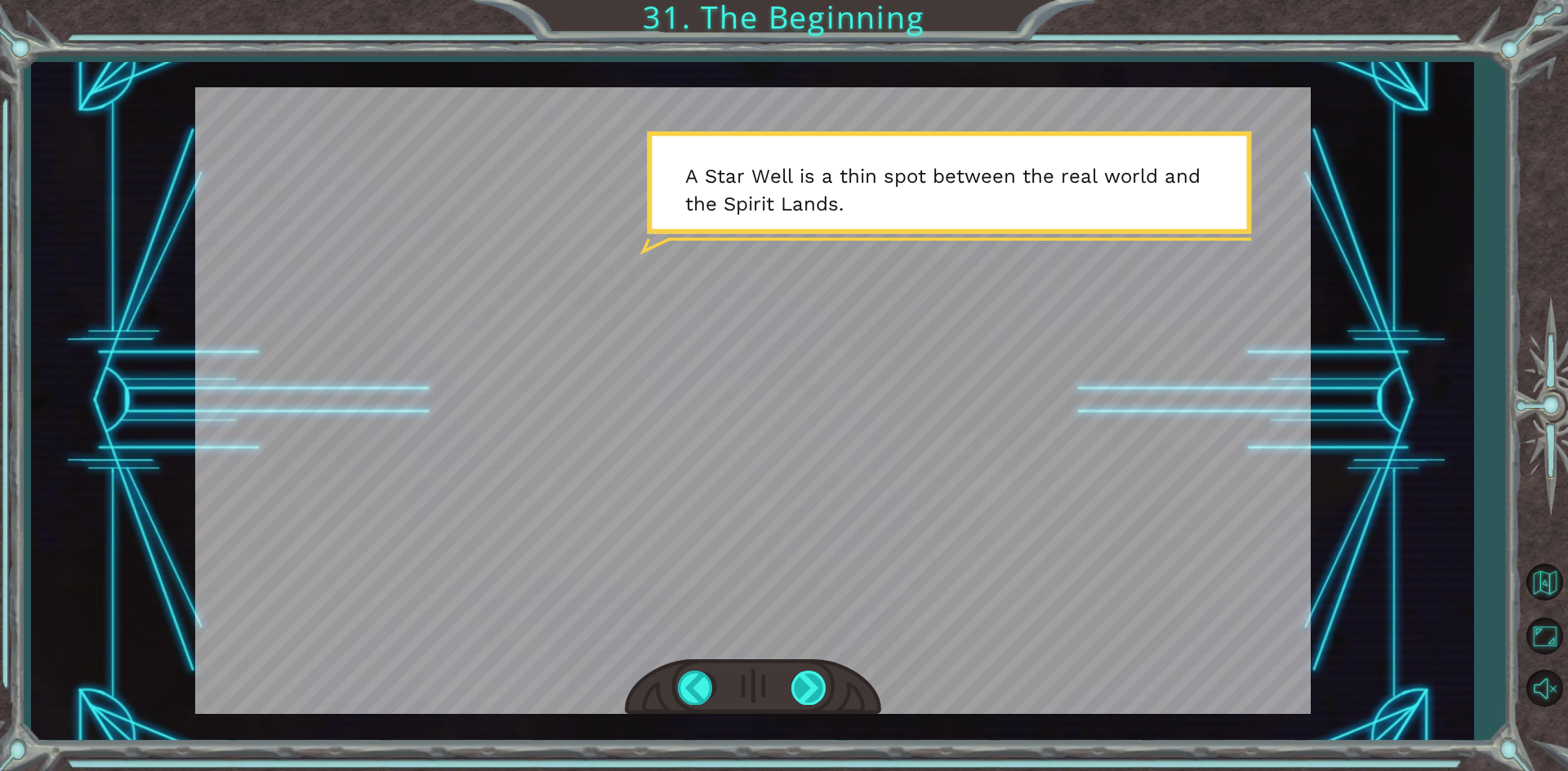
click at [821, 686] on div at bounding box center [810, 688] width 37 height 33
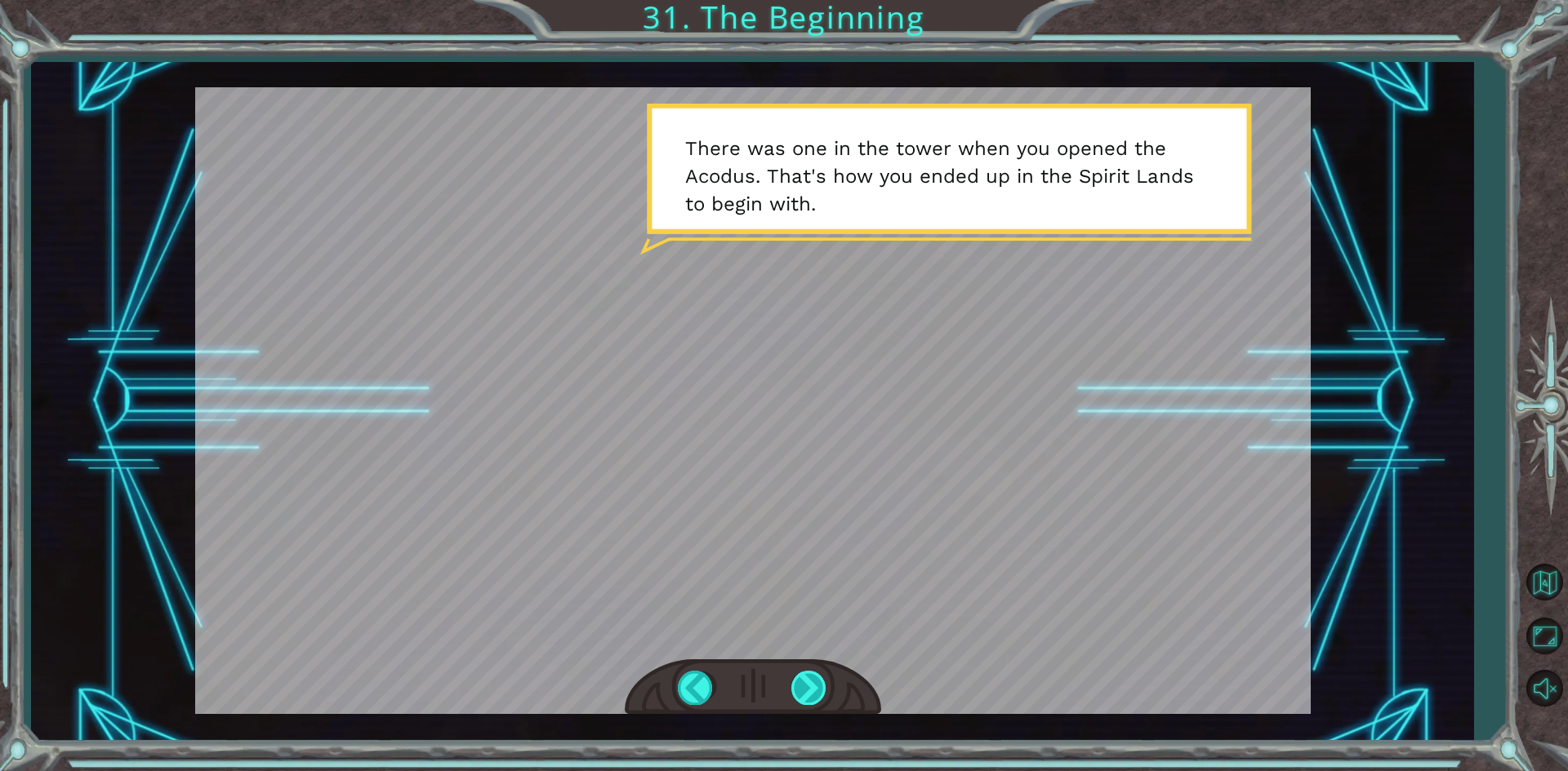
click at [807, 681] on div at bounding box center [810, 688] width 37 height 33
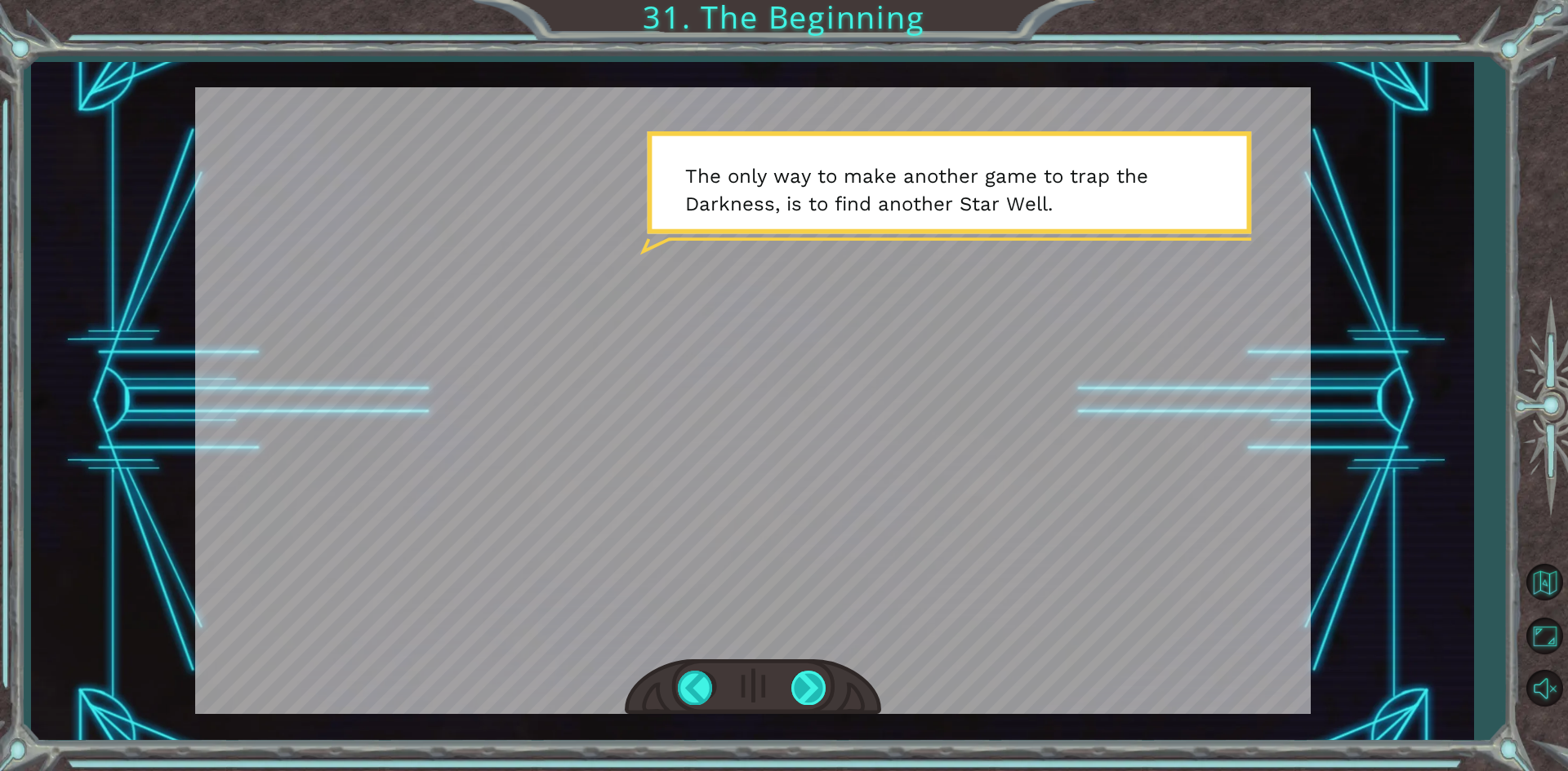
click at [807, 688] on div at bounding box center [810, 688] width 37 height 33
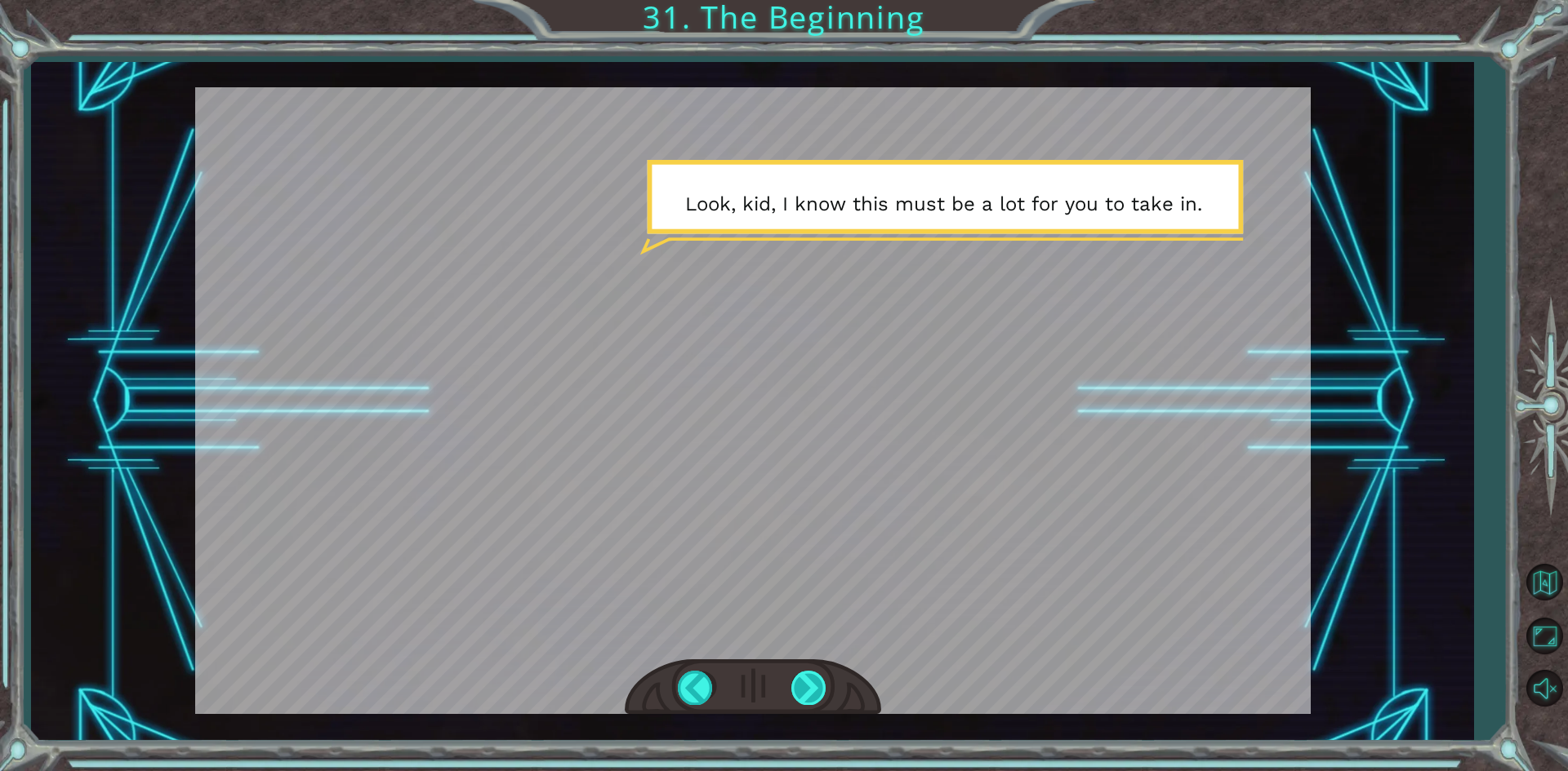
click at [807, 680] on div at bounding box center [810, 688] width 37 height 33
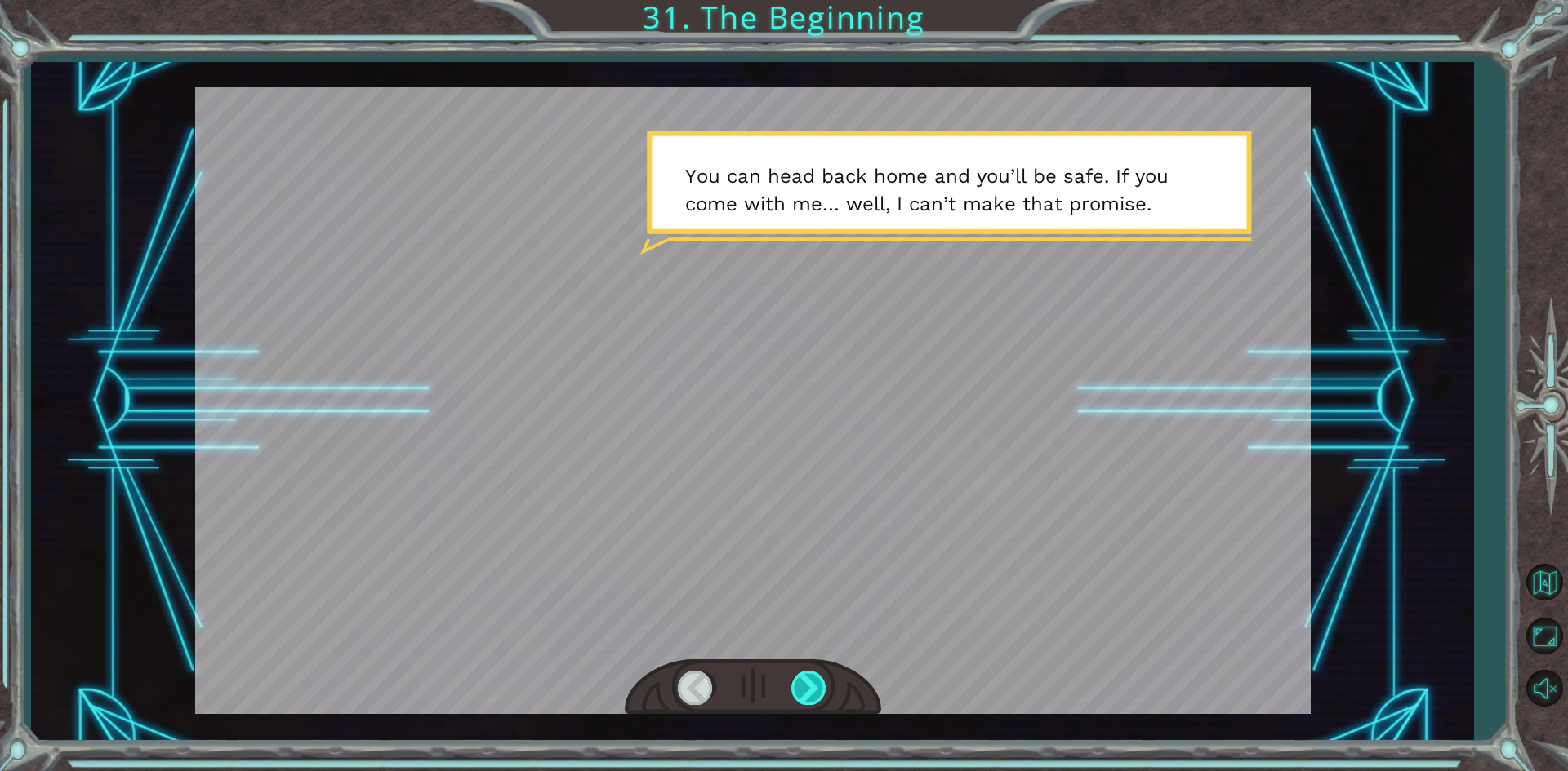
click at [807, 680] on div at bounding box center [810, 688] width 37 height 33
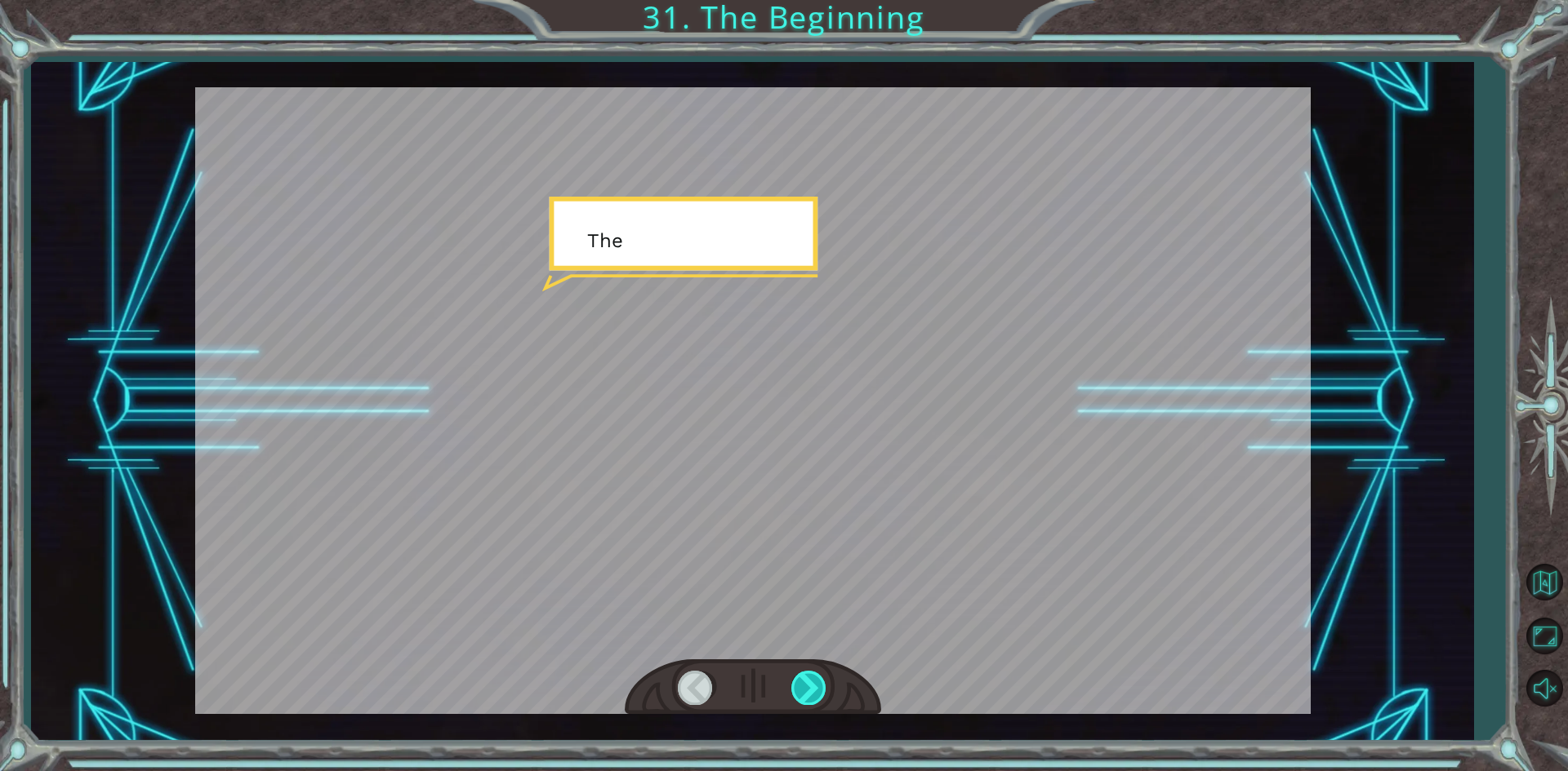
click at [807, 680] on div at bounding box center [810, 688] width 37 height 33
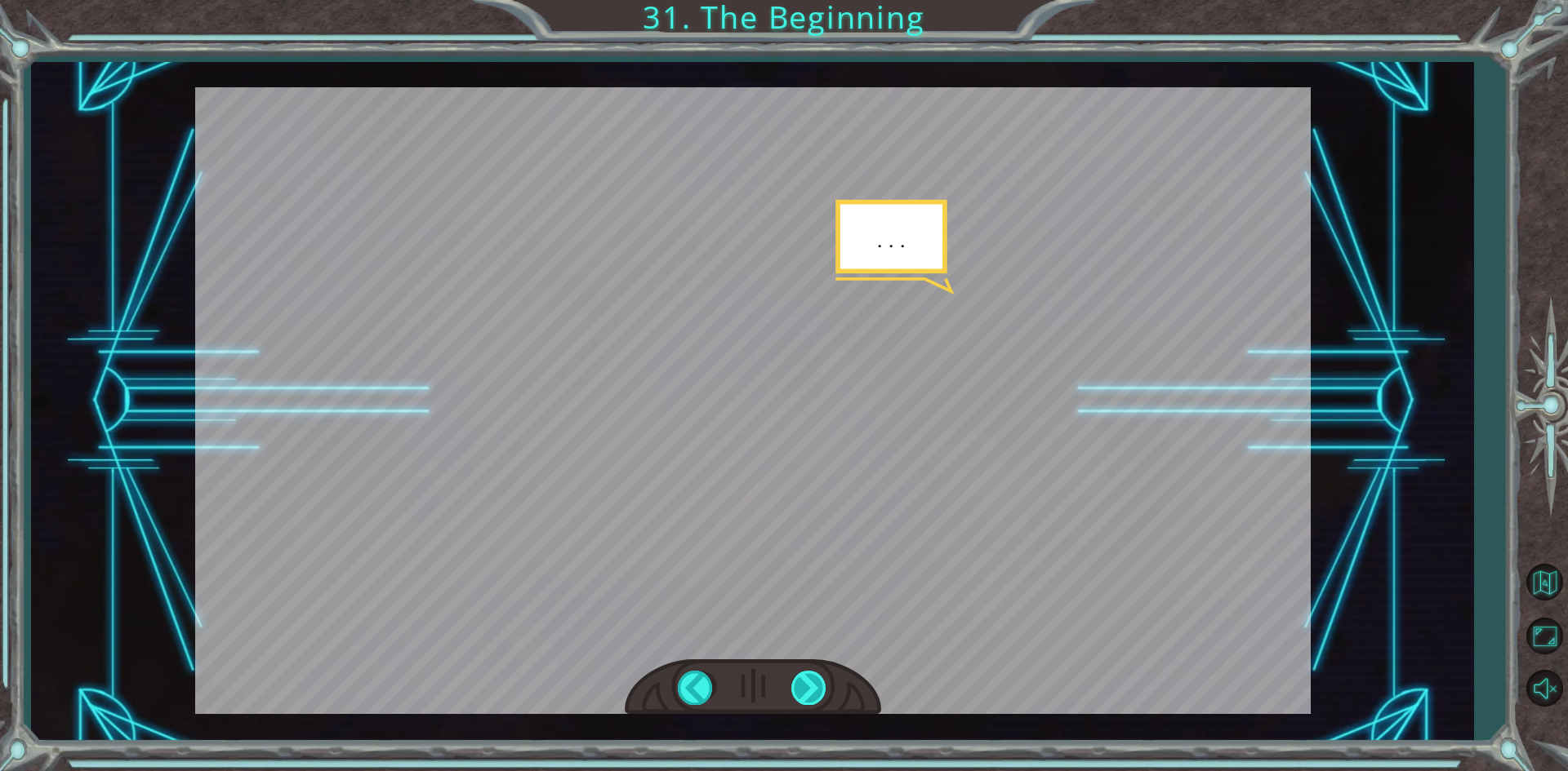
click at [807, 680] on div at bounding box center [810, 688] width 37 height 33
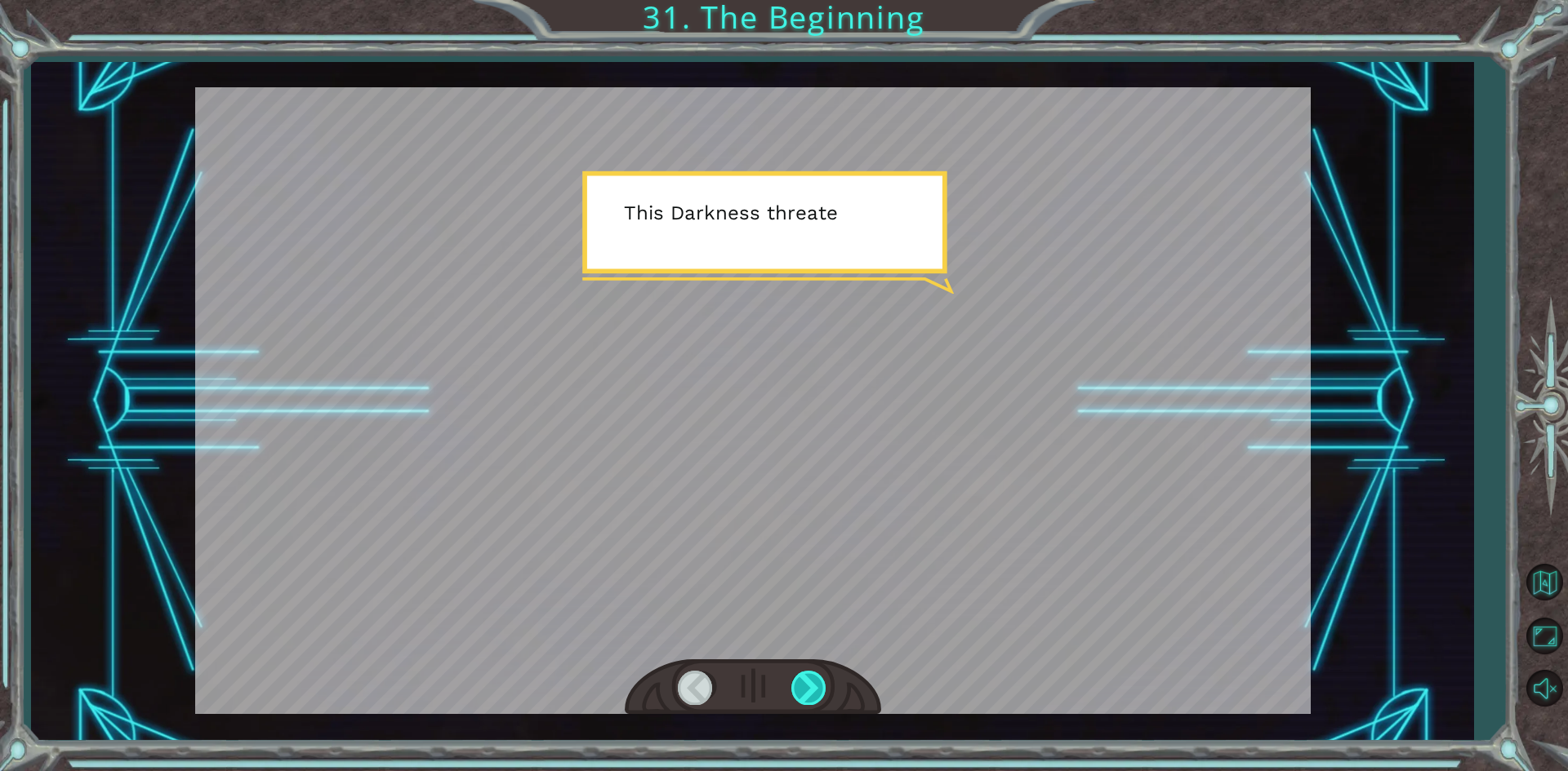
click at [807, 680] on div at bounding box center [810, 688] width 37 height 33
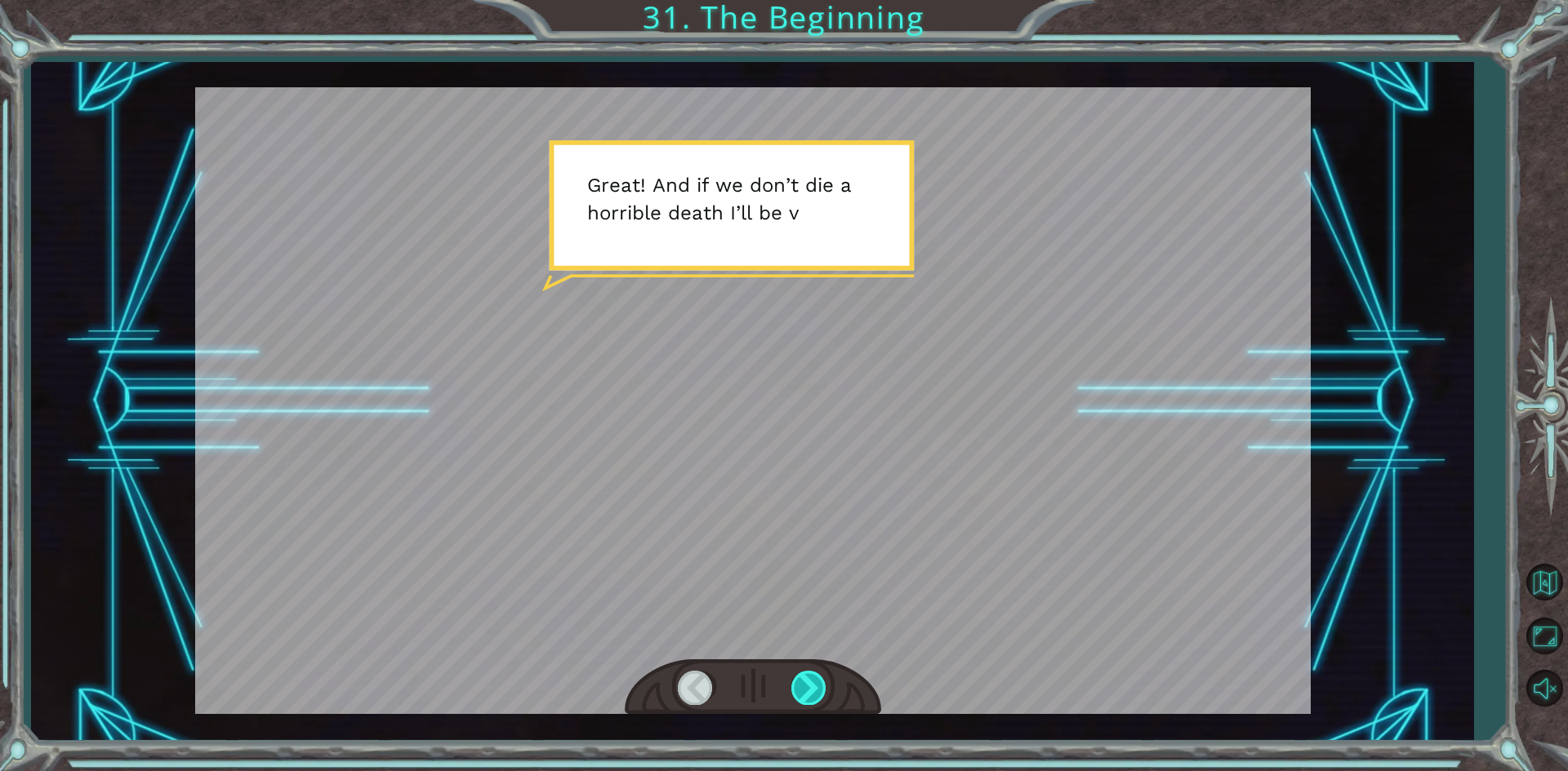
click at [807, 680] on div at bounding box center [810, 688] width 37 height 33
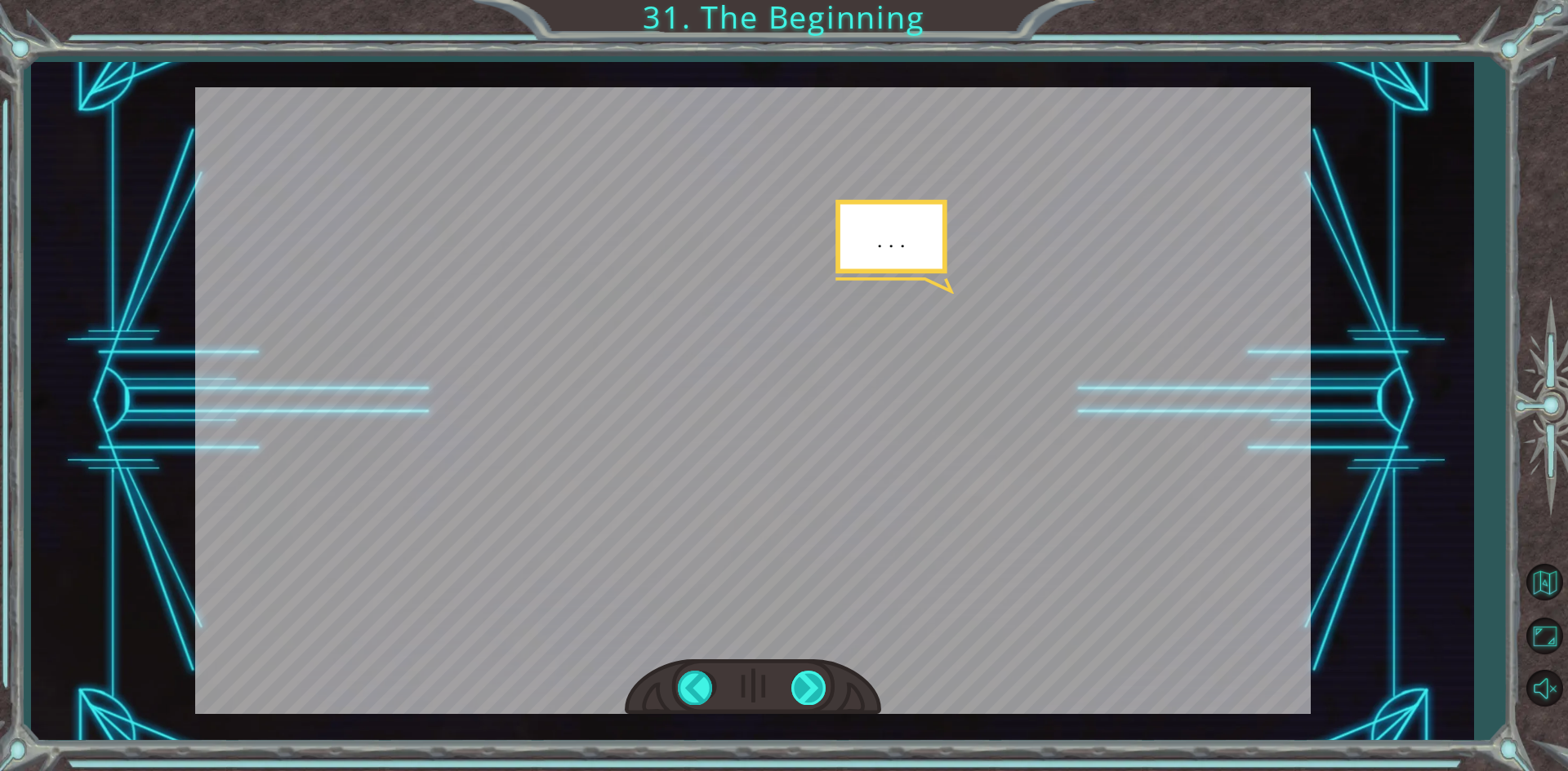
click at [807, 680] on div at bounding box center [810, 688] width 37 height 33
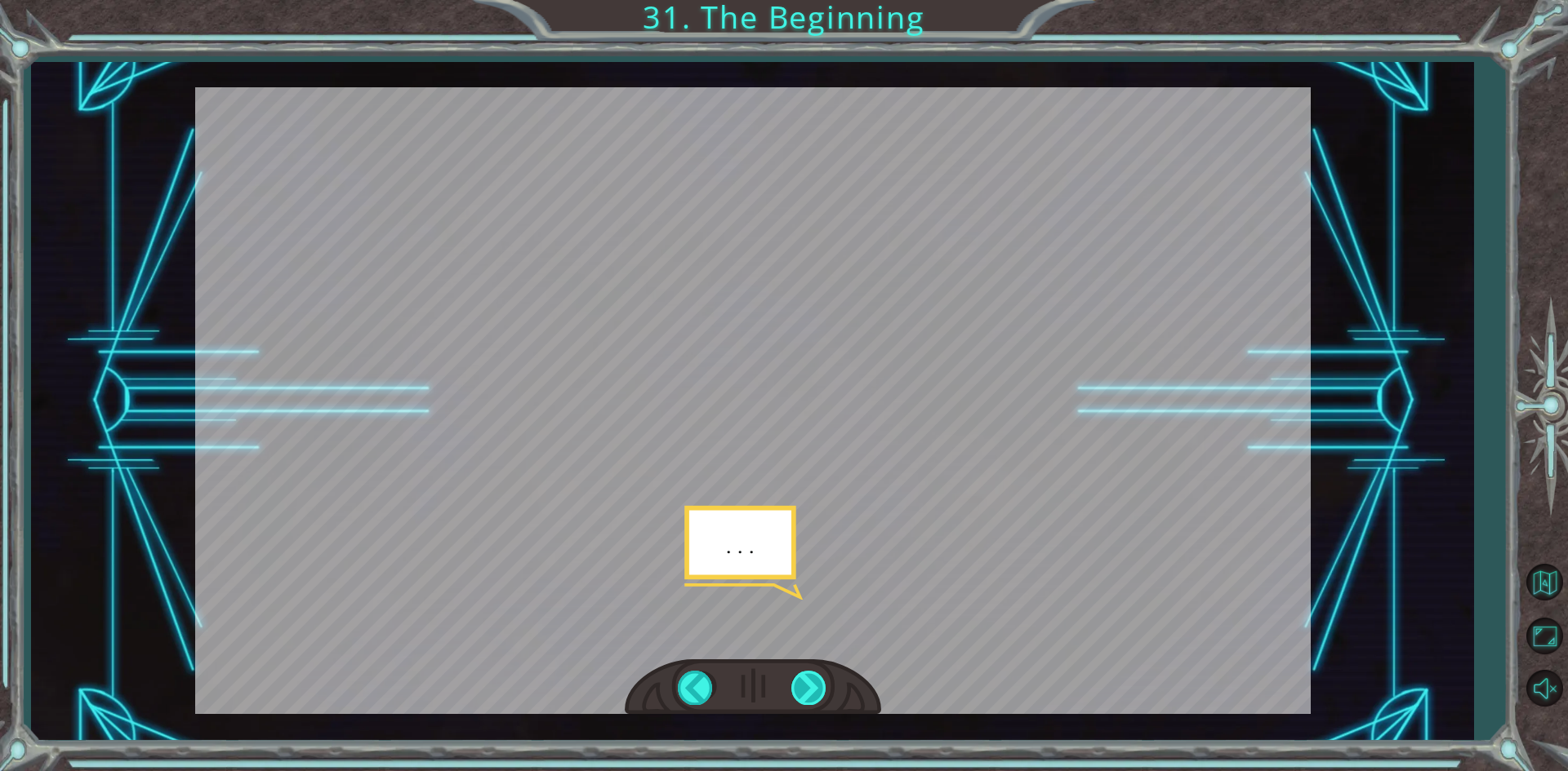
click at [807, 680] on div at bounding box center [810, 688] width 37 height 33
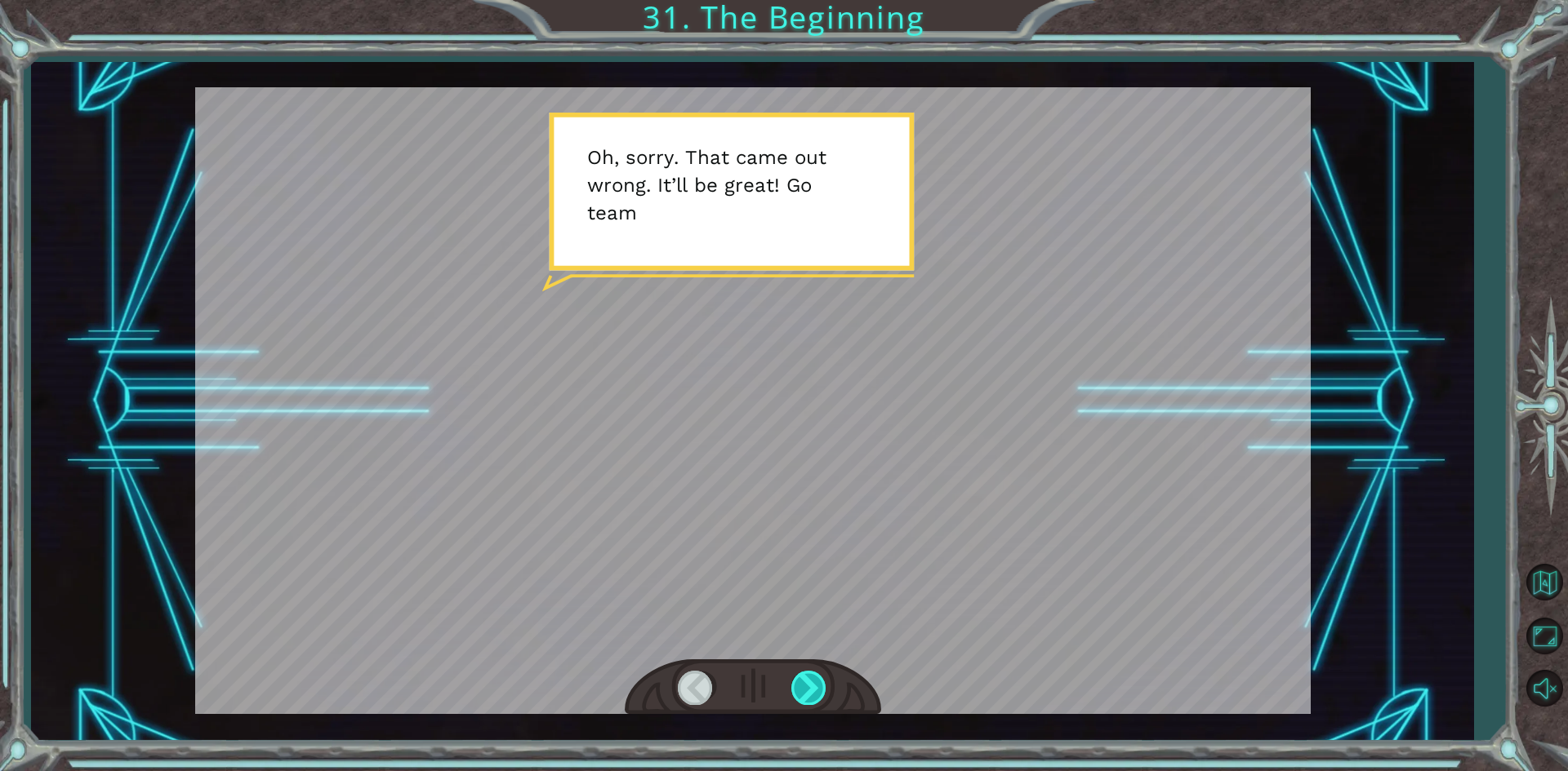
click at [807, 680] on div at bounding box center [810, 688] width 37 height 33
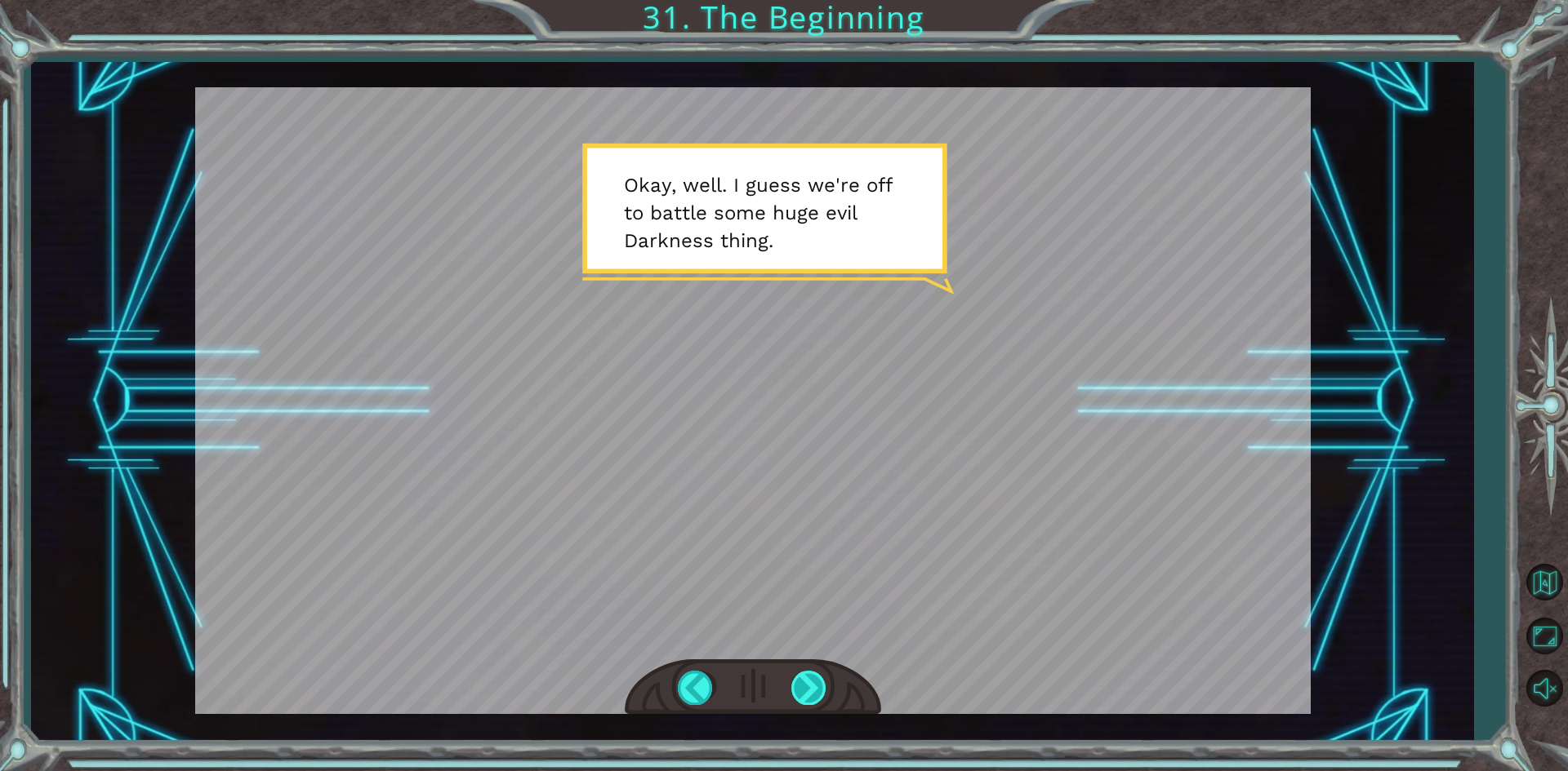
click at [807, 680] on div at bounding box center [810, 688] width 37 height 33
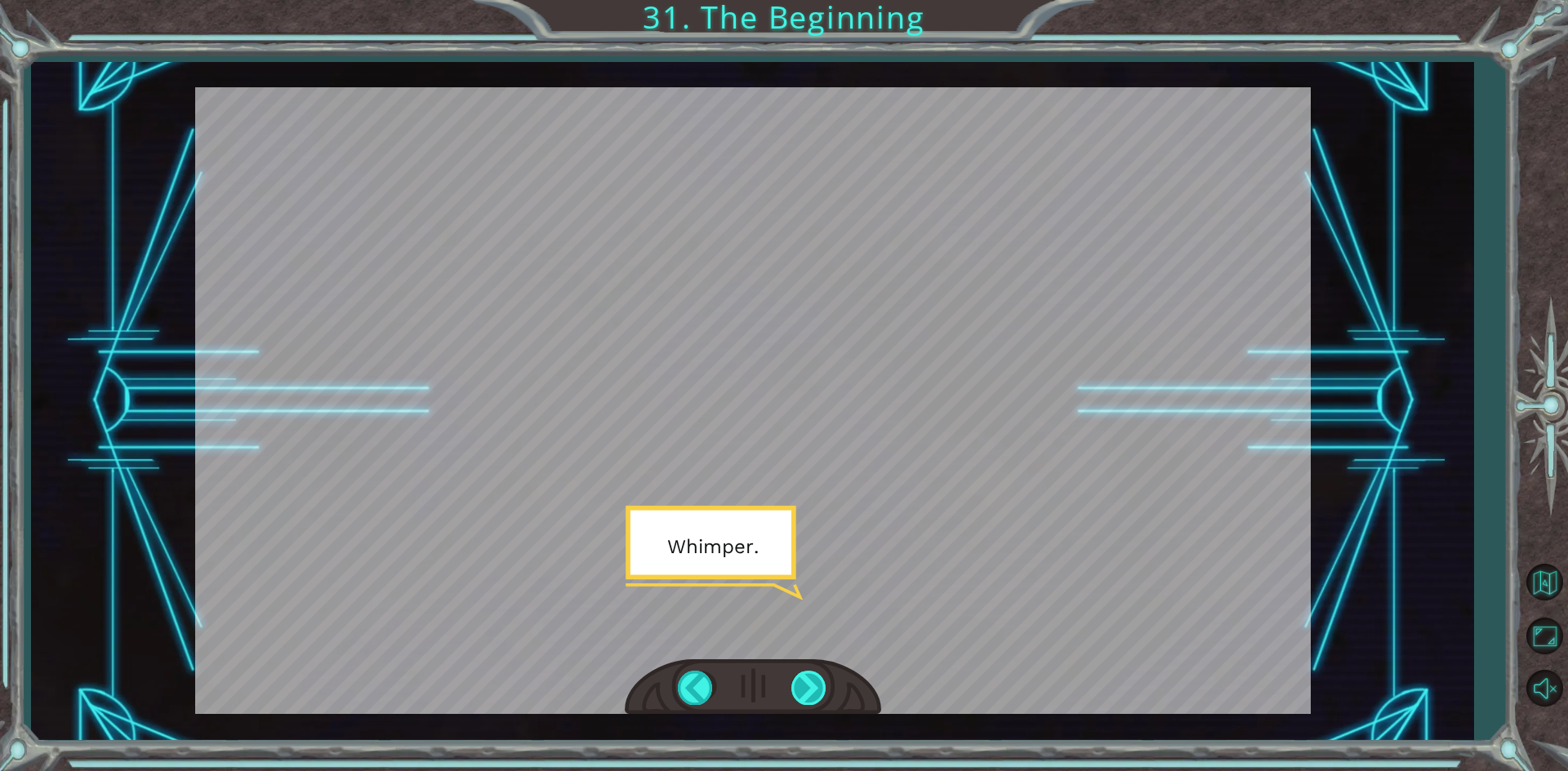
click at [807, 680] on div at bounding box center [810, 688] width 37 height 33
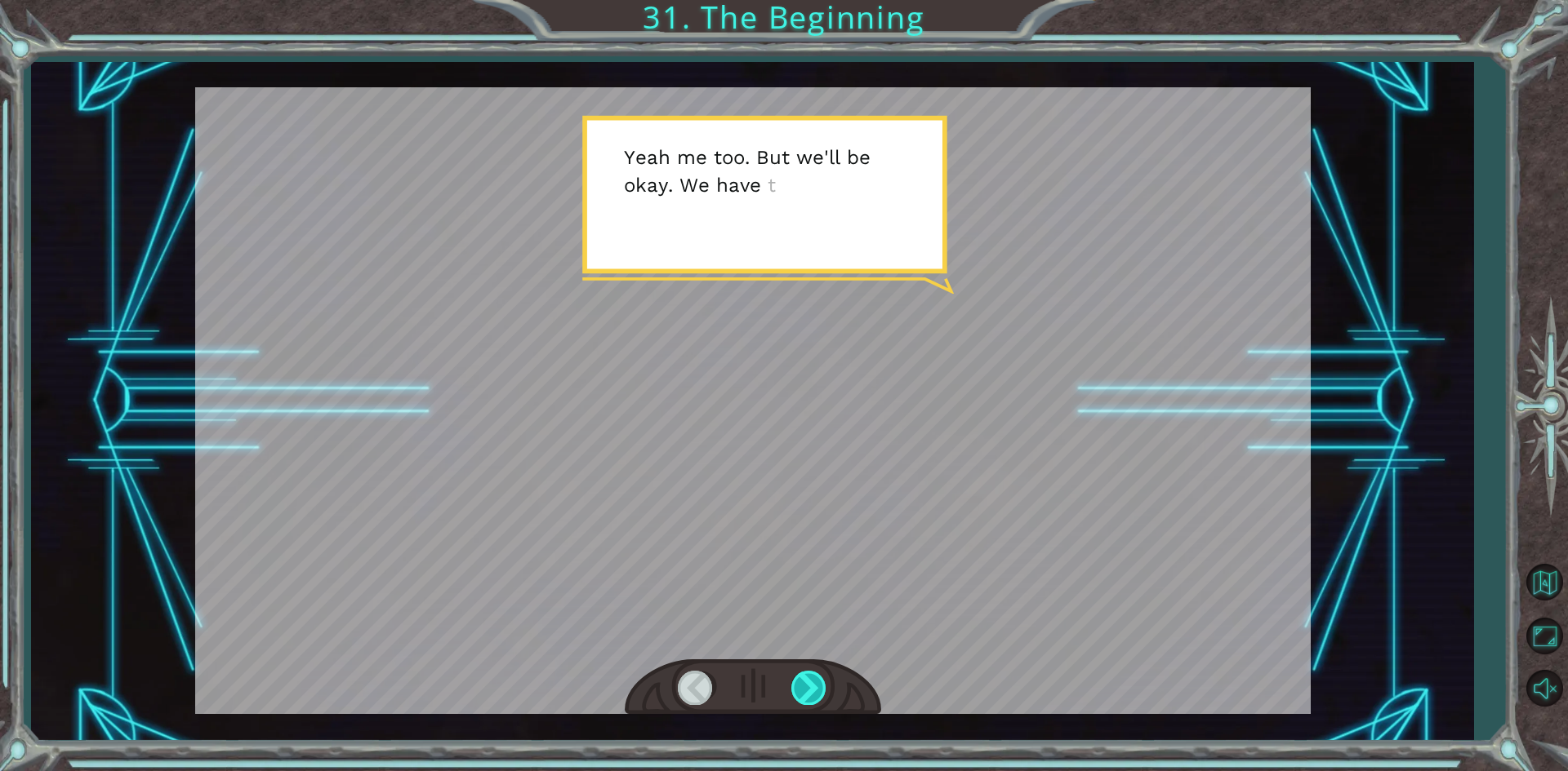
click at [807, 680] on div at bounding box center [810, 688] width 37 height 33
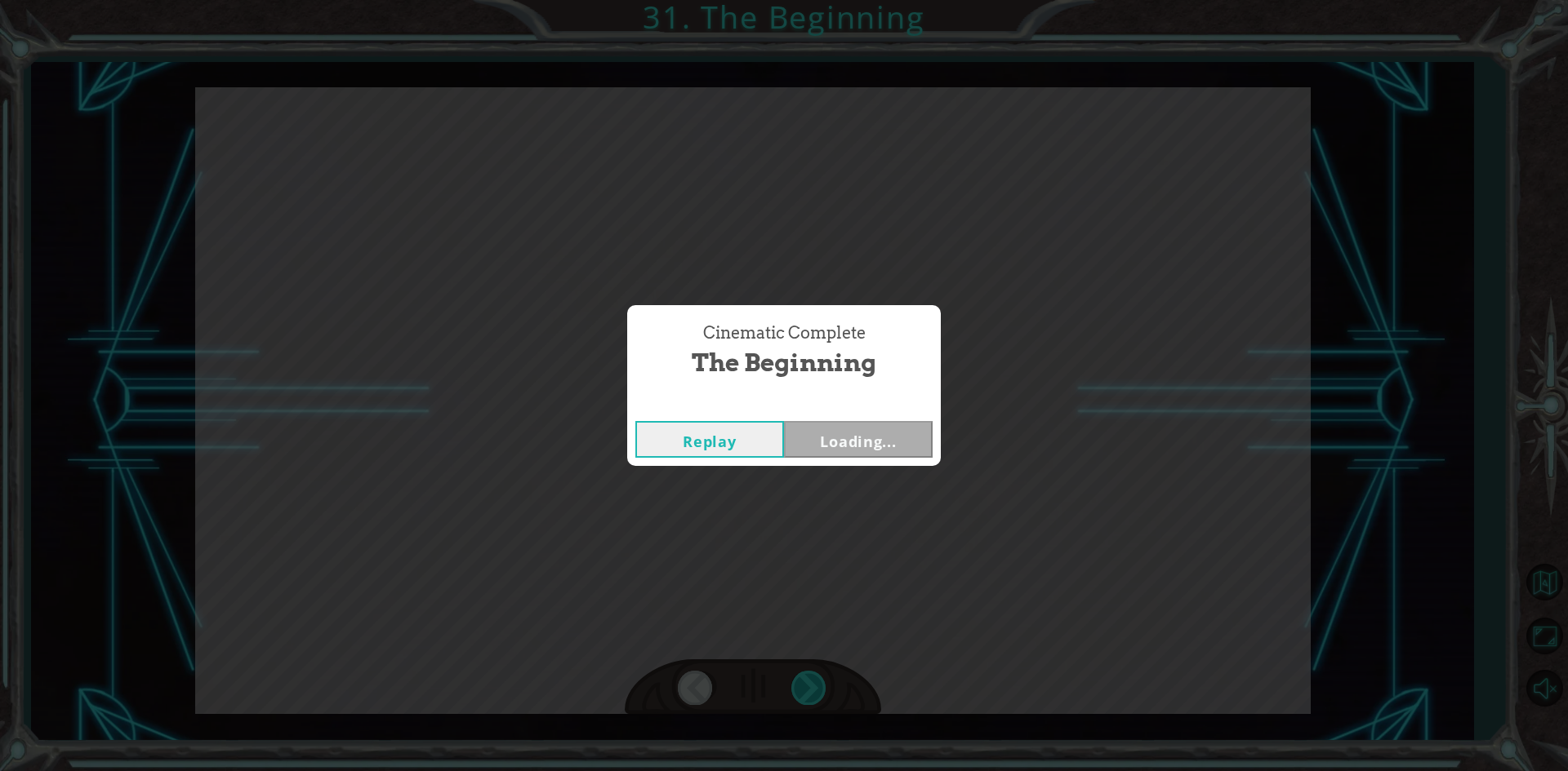
click at [807, 680] on div "Cinematic Complete The Beginning Replay Loading..." at bounding box center [784, 385] width 1568 height 771
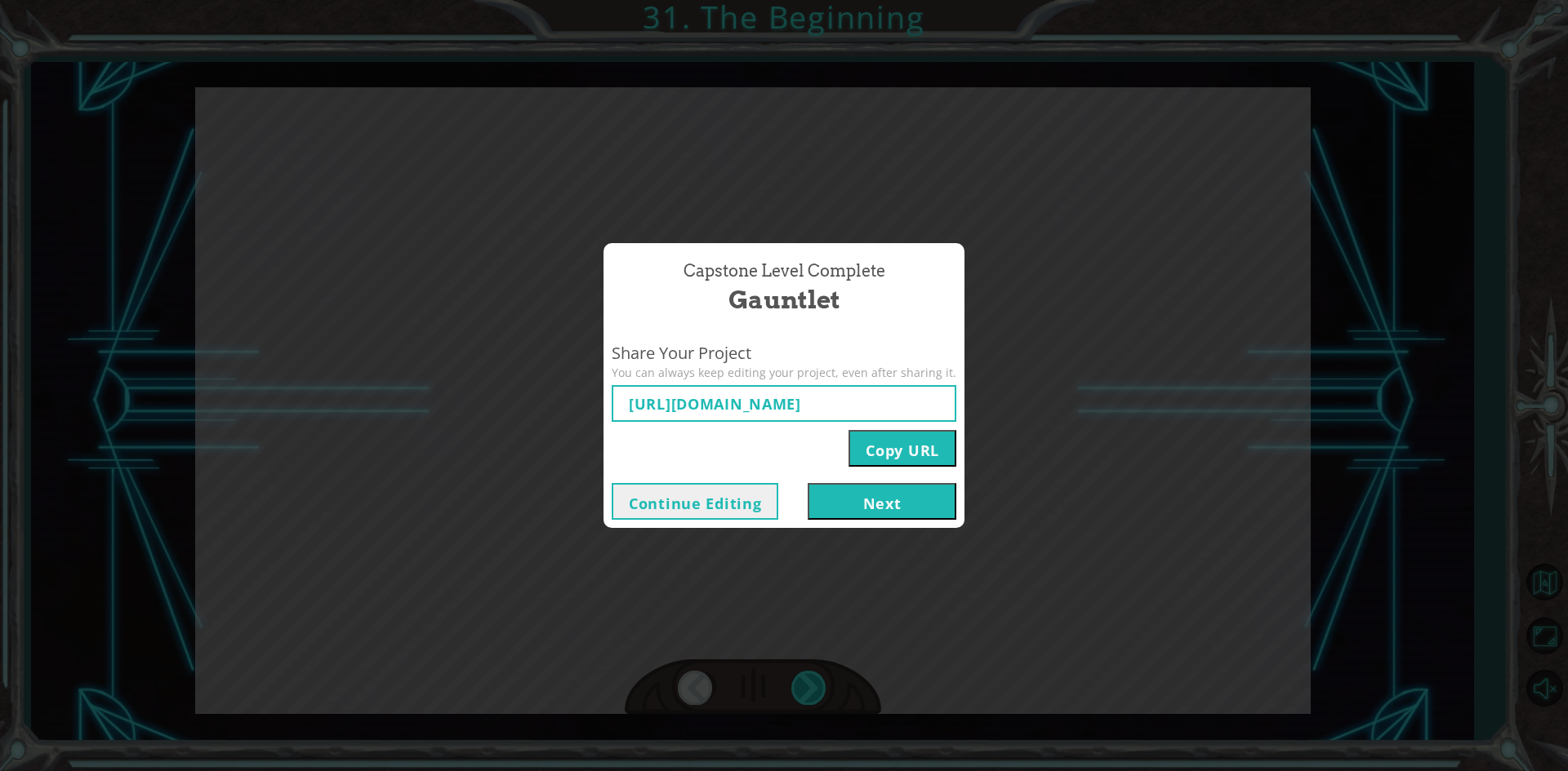
type input "https://www.ozaria.com/play/game-dev-level/1fhcapstoneb/68bdf916a6717cfc508f400…"
click at [711, 503] on button "Continue Editing" at bounding box center [695, 502] width 167 height 37
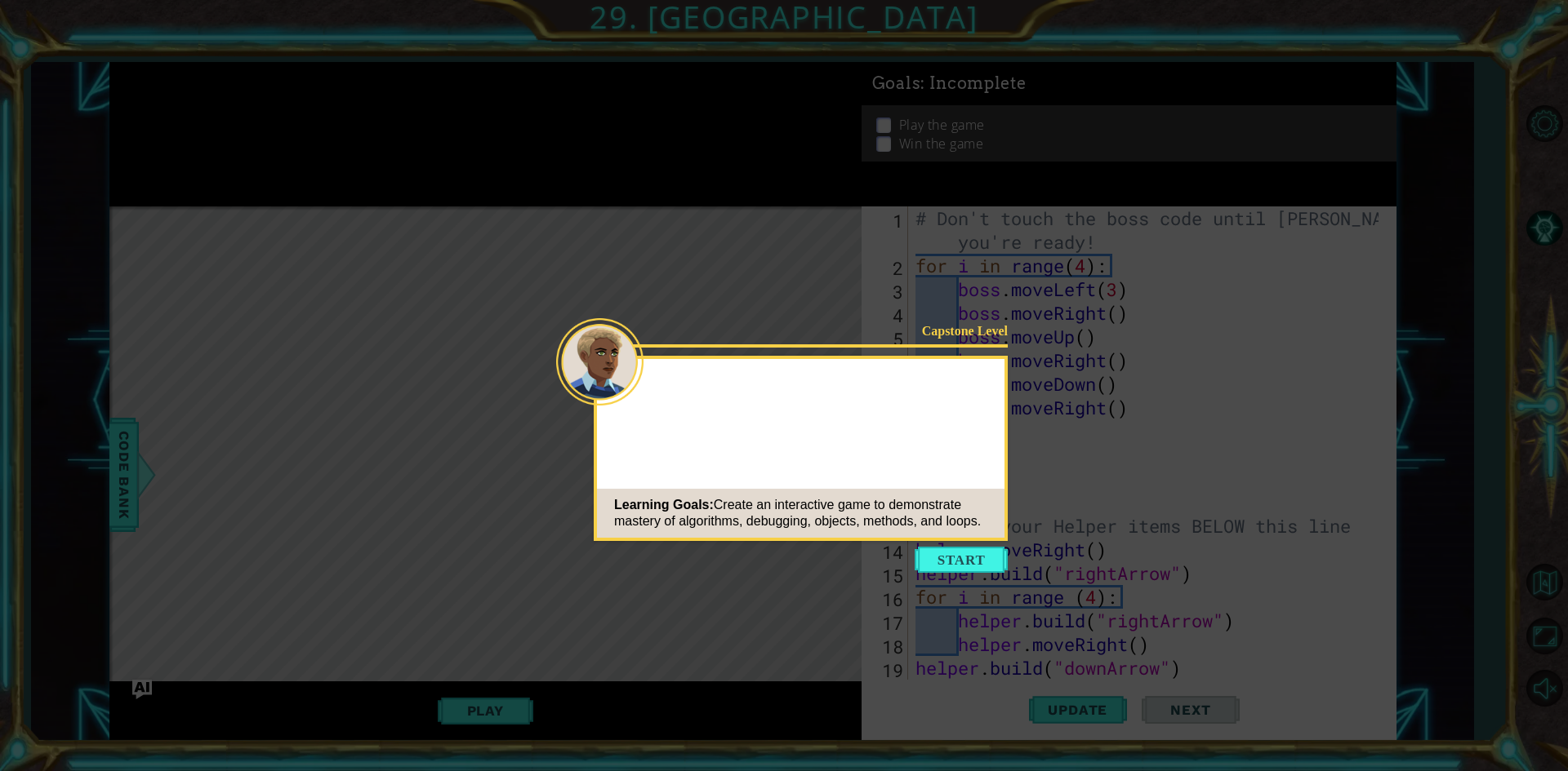
click at [975, 569] on button "Start" at bounding box center [962, 559] width 93 height 26
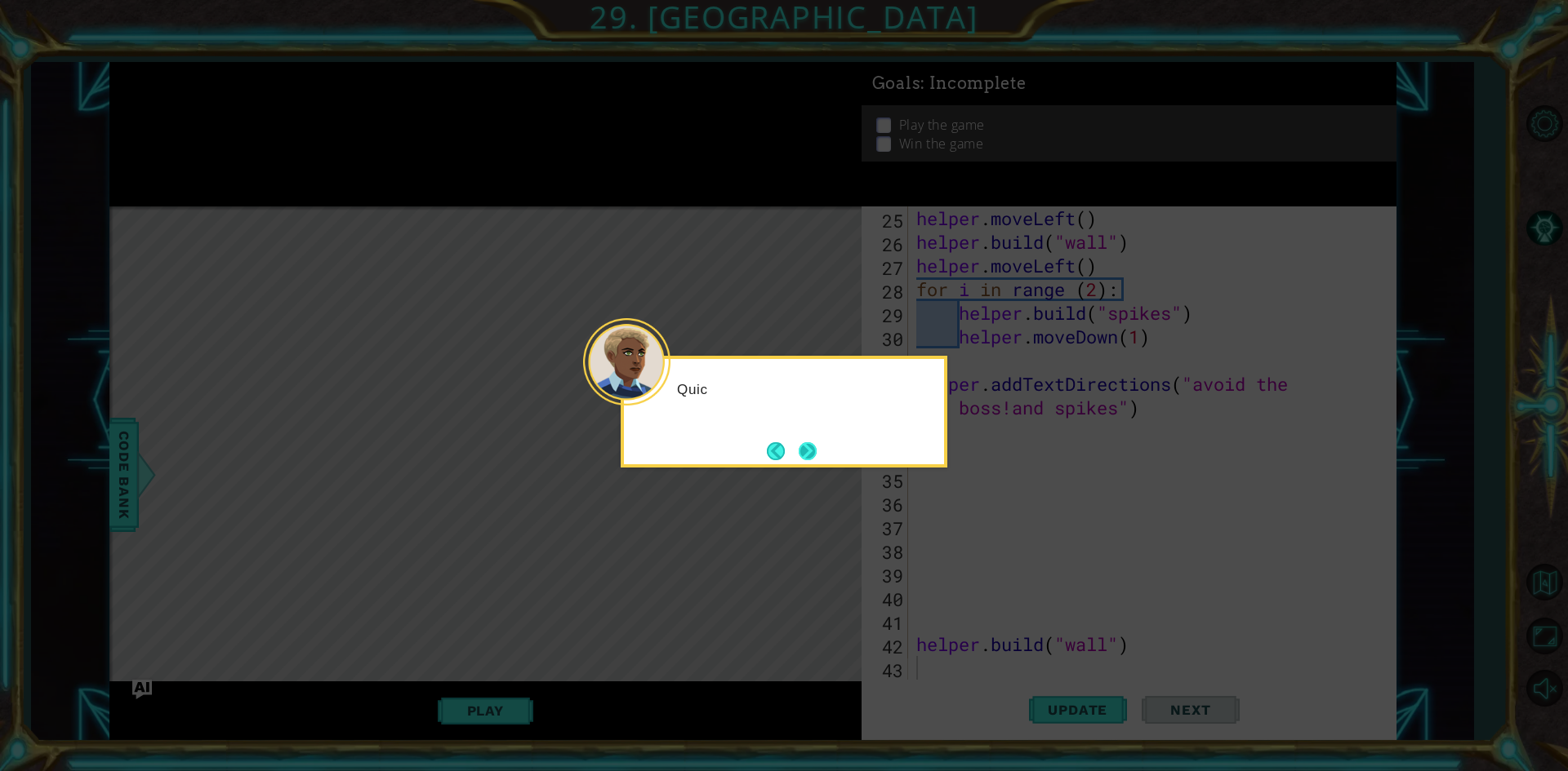
scroll to position [592, 0]
click at [817, 448] on button "Next" at bounding box center [808, 452] width 18 height 18
click at [817, 448] on button "Next" at bounding box center [807, 451] width 19 height 19
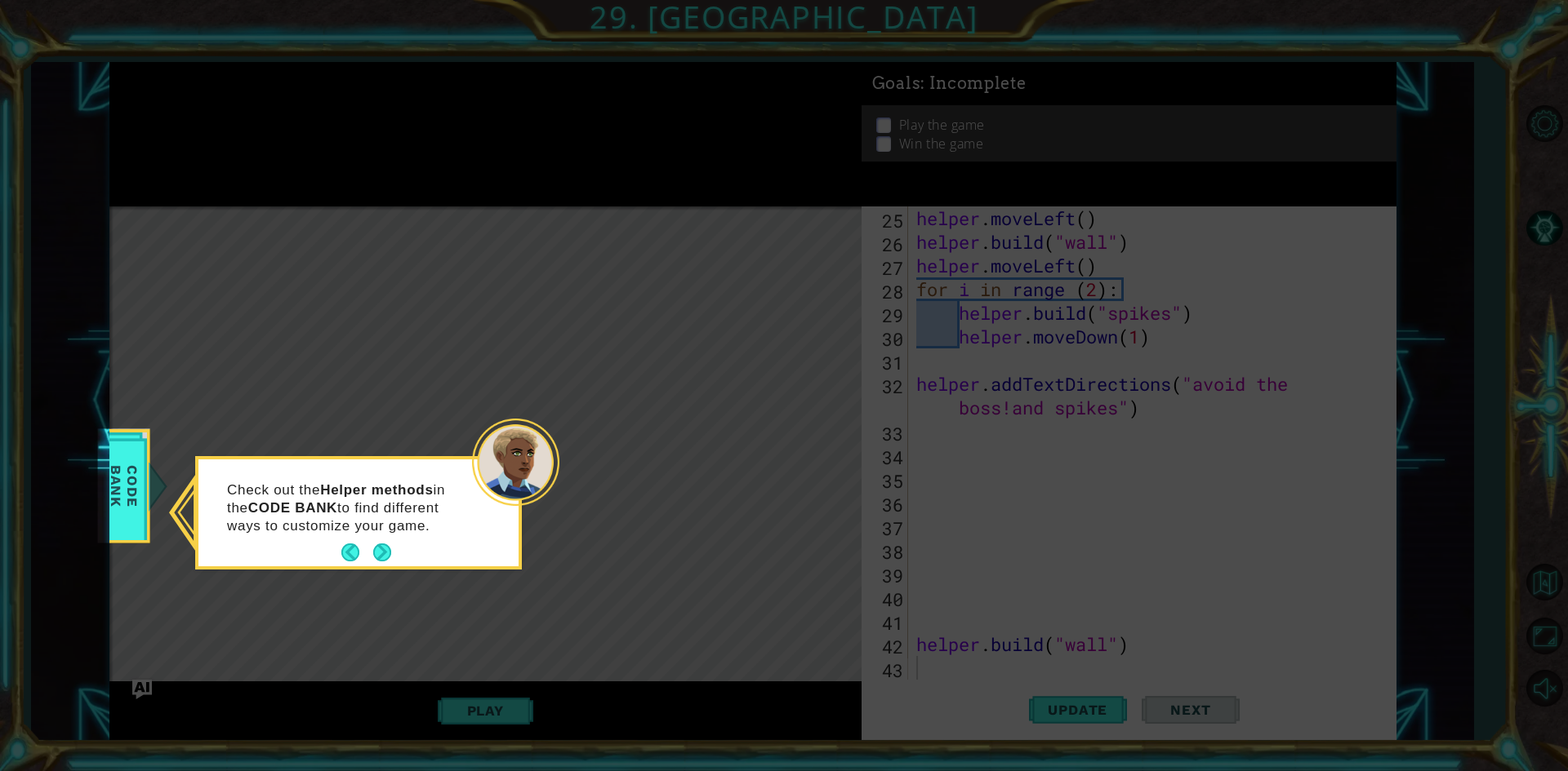
drag, startPoint x: 387, startPoint y: 556, endPoint x: 373, endPoint y: 557, distance: 14.0
click at [374, 557] on button "Next" at bounding box center [383, 553] width 18 height 18
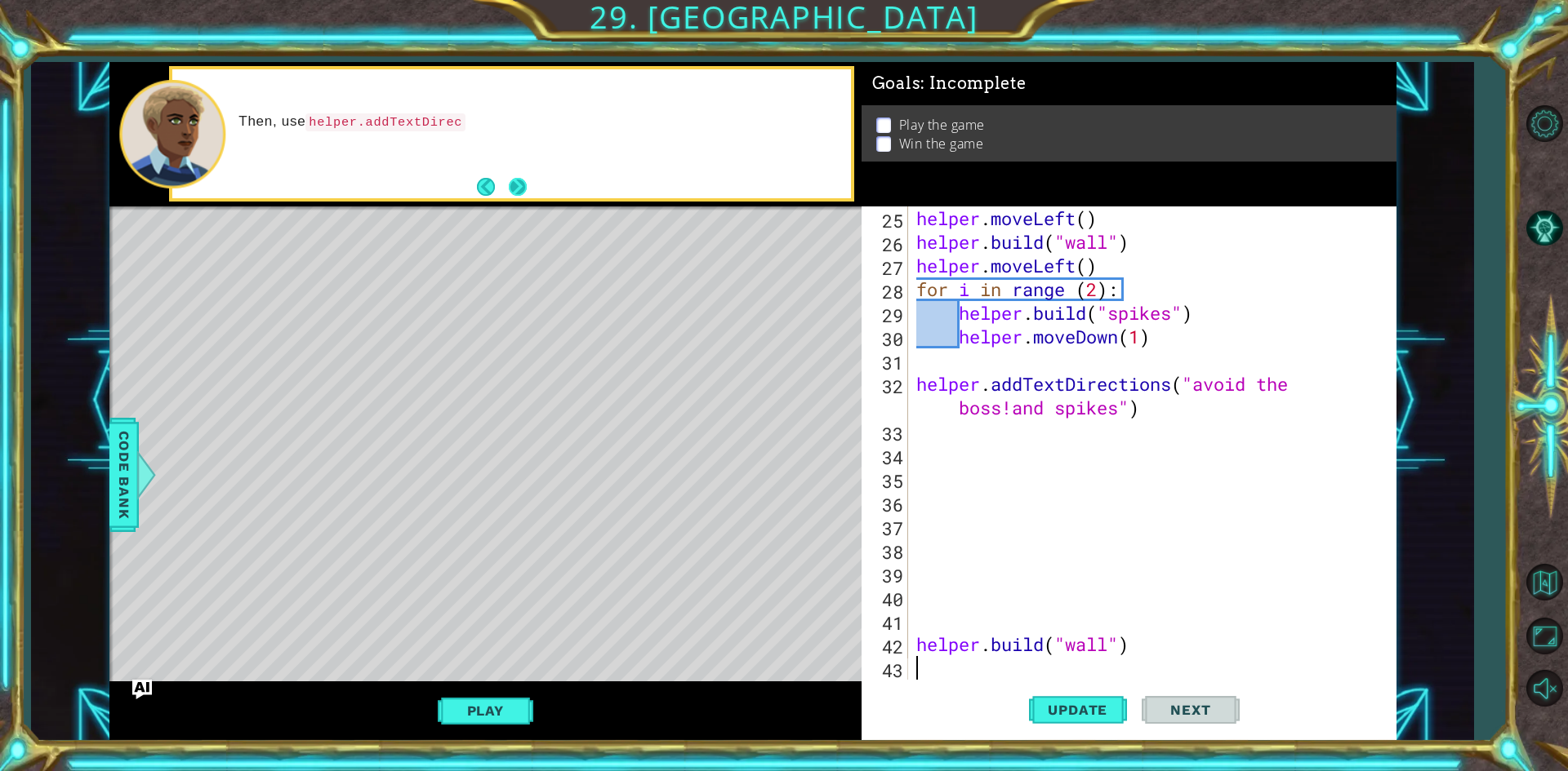
click at [515, 186] on button "Next" at bounding box center [518, 187] width 18 height 18
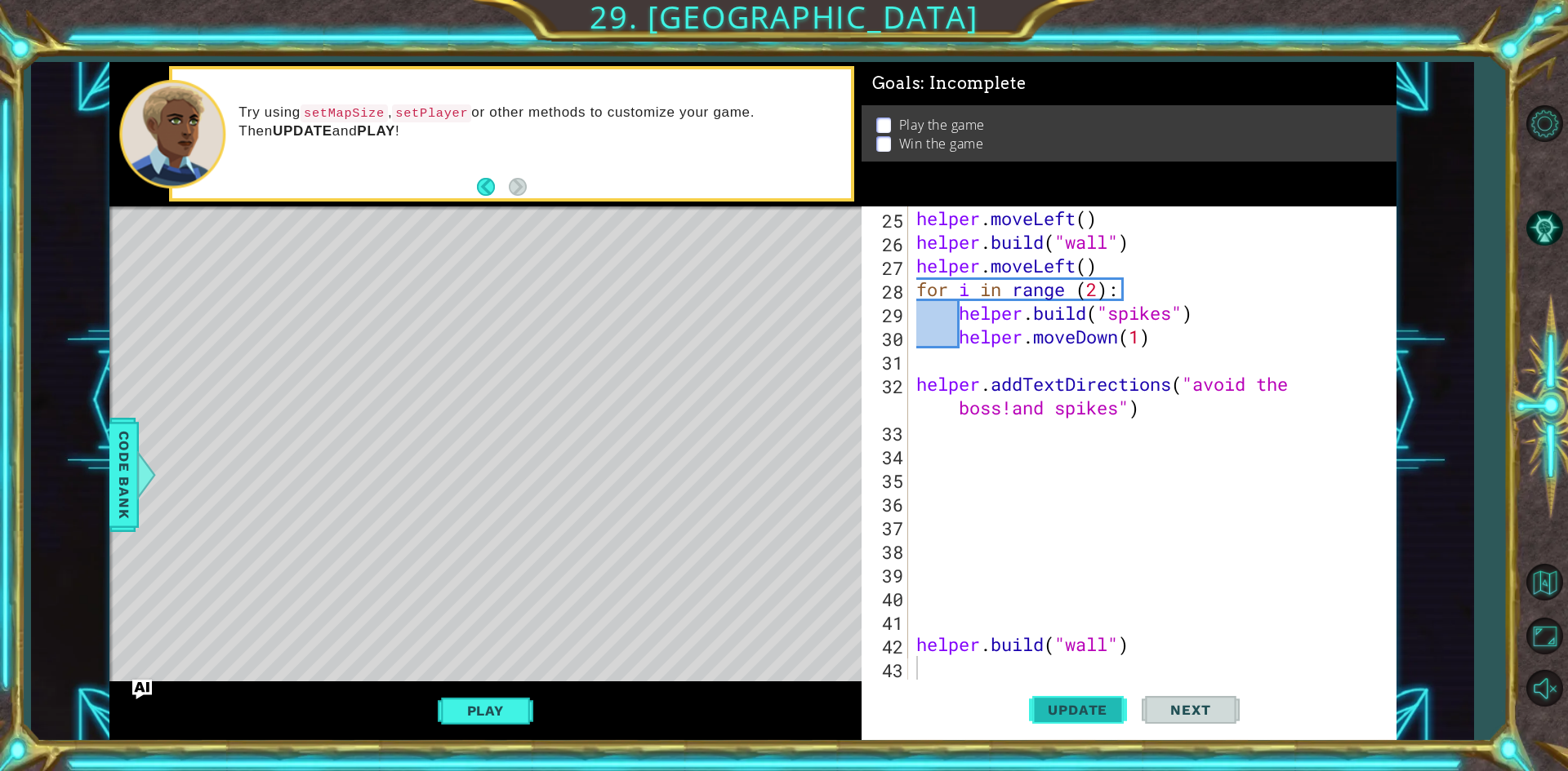
click at [1080, 705] on span "Update" at bounding box center [1078, 710] width 93 height 17
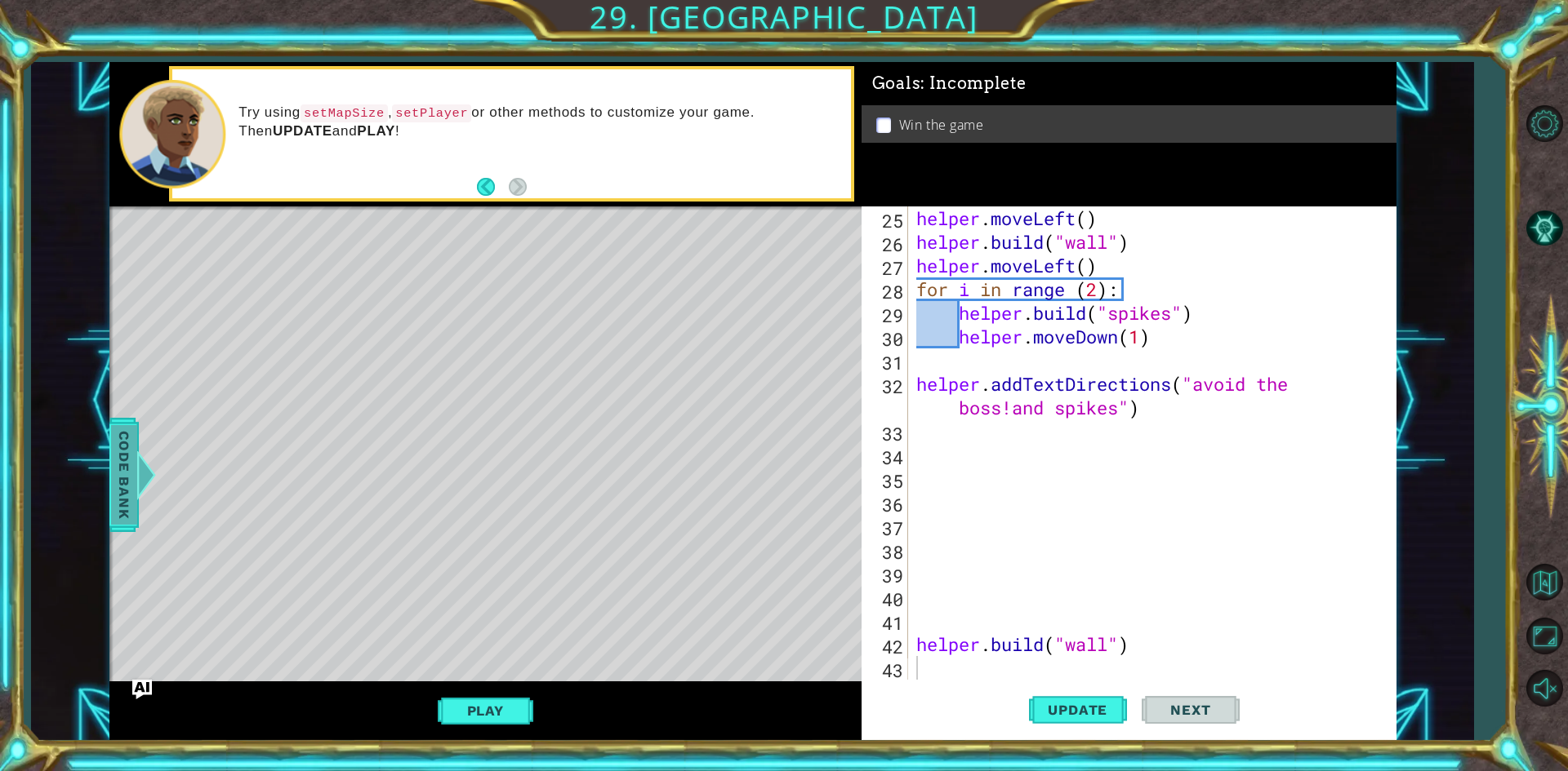
click at [143, 496] on div at bounding box center [146, 475] width 20 height 49
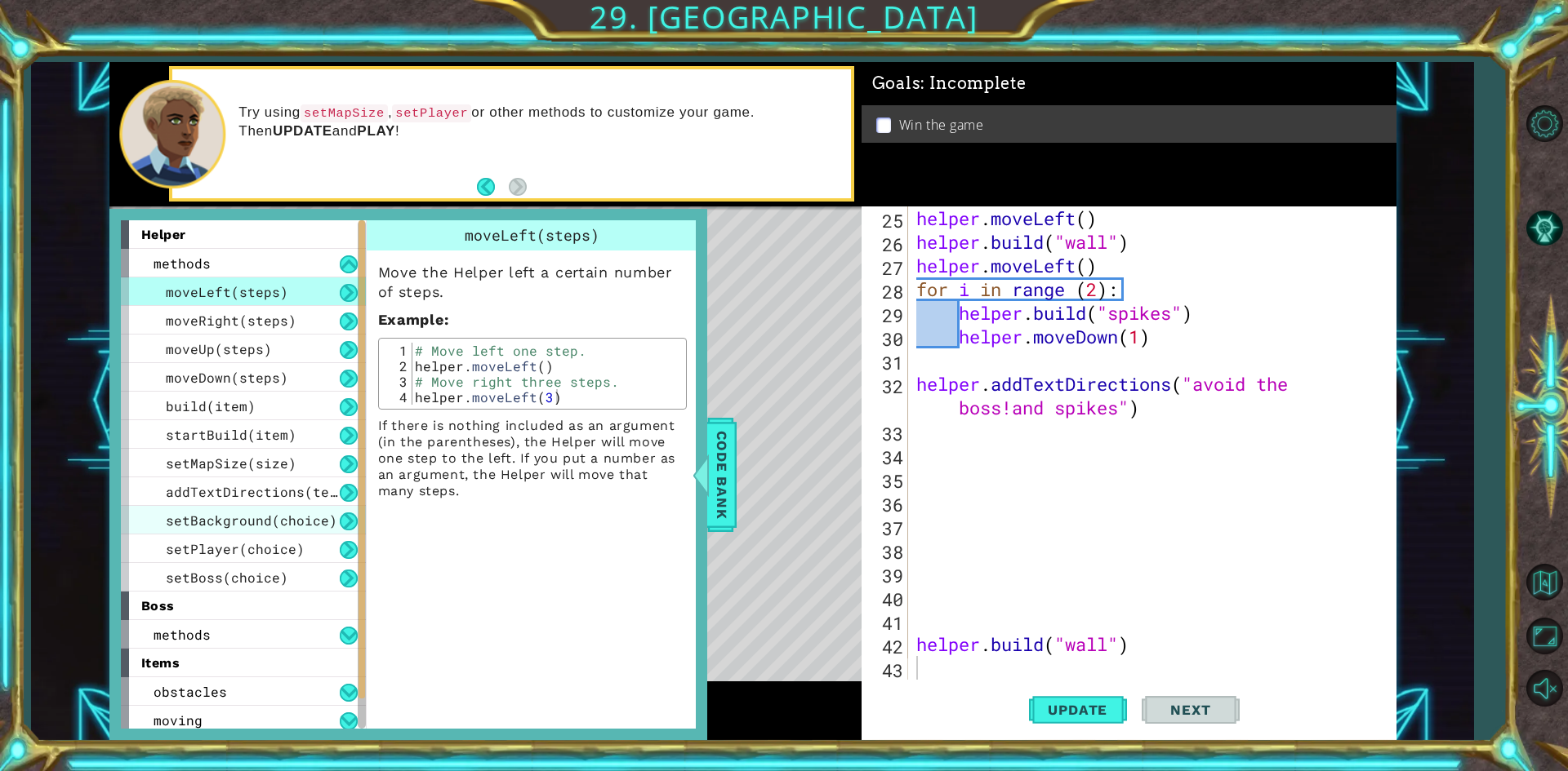
scroll to position [63, 0]
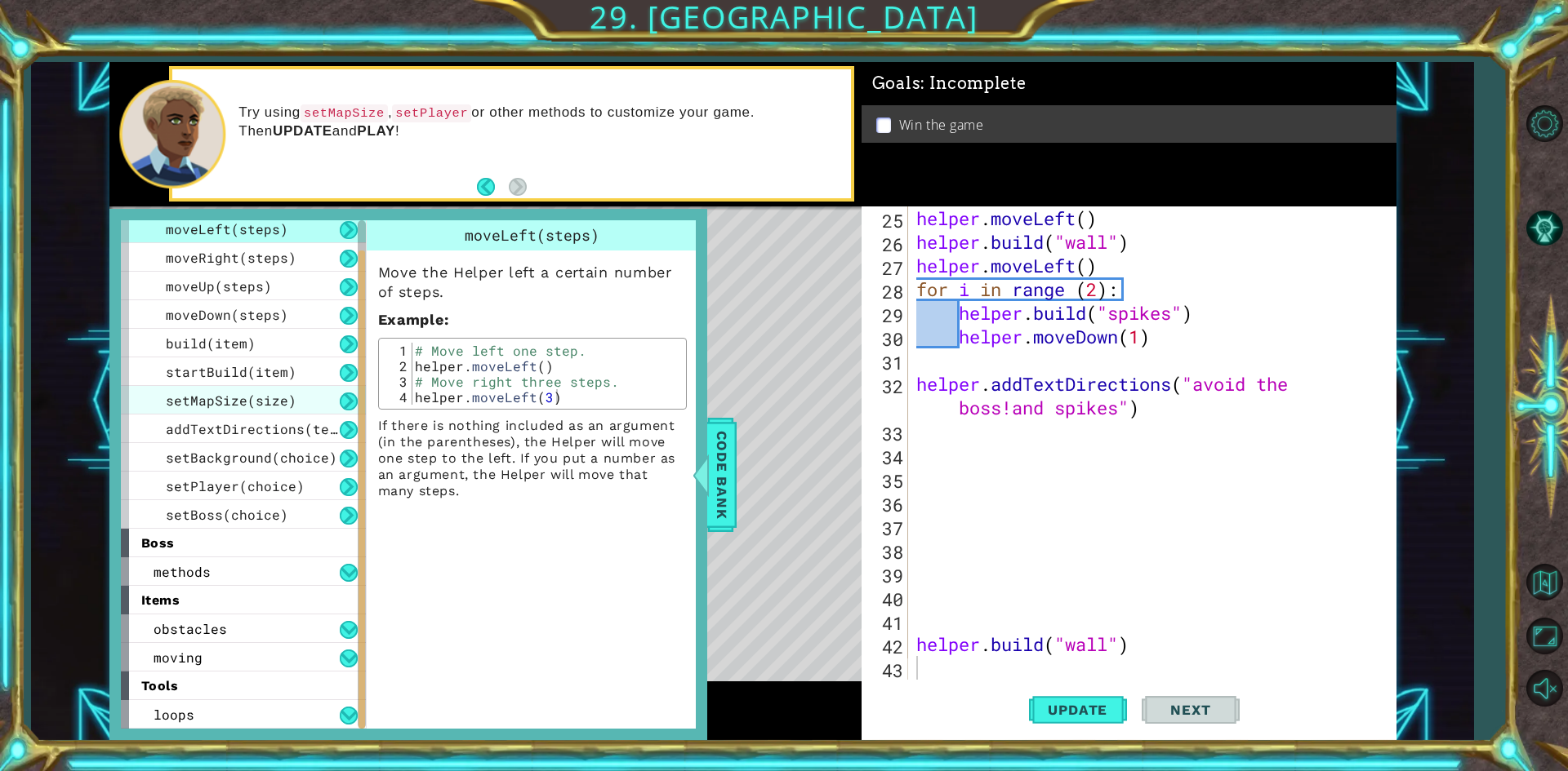
click at [279, 405] on span "setMapSize(size)" at bounding box center [231, 400] width 131 height 18
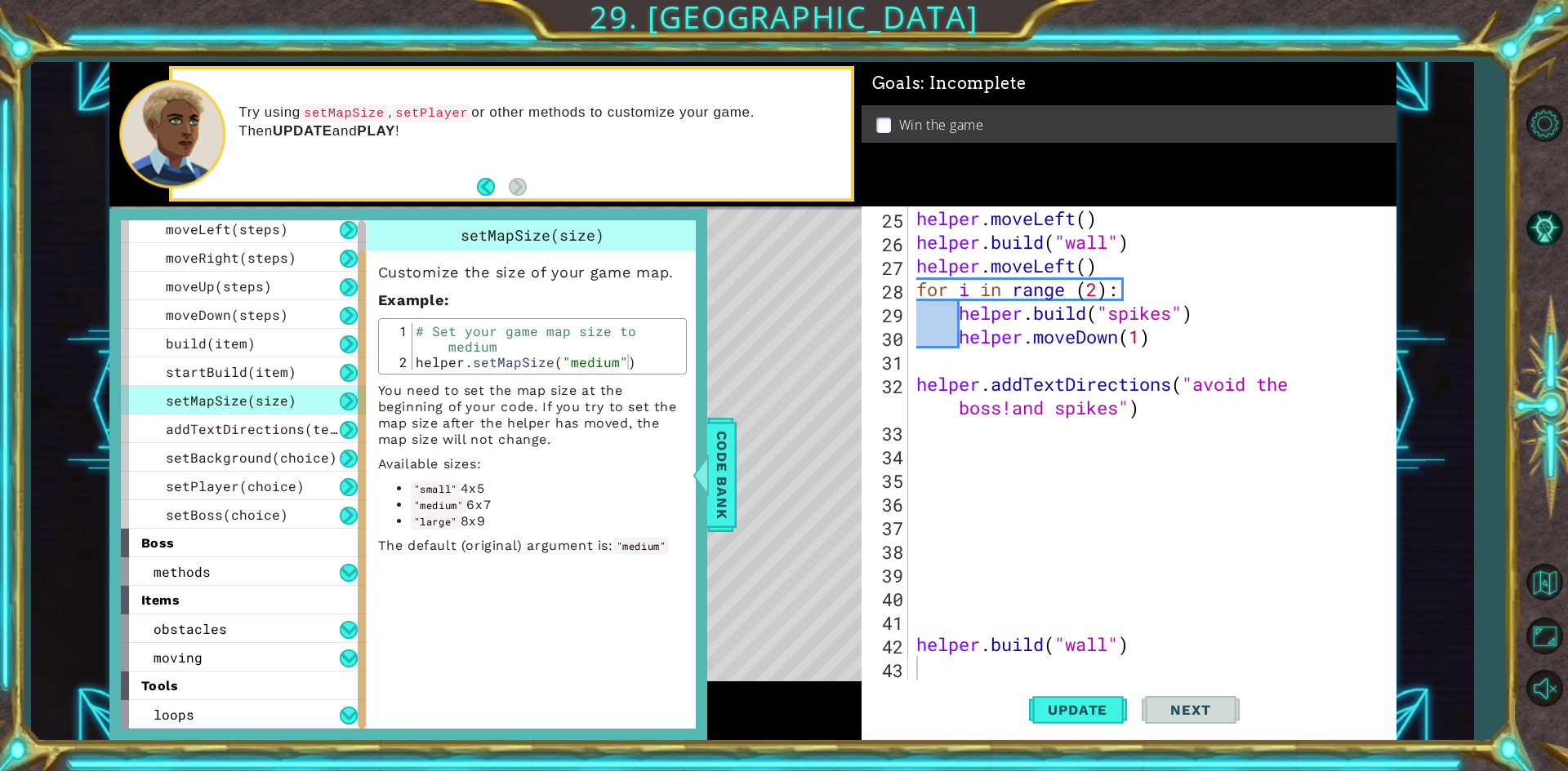
click at [1121, 213] on div "helper . moveLeft ( ) helper . build ( "wall" ) helper . moveLeft ( ) for i in …" at bounding box center [1150, 467] width 474 height 521
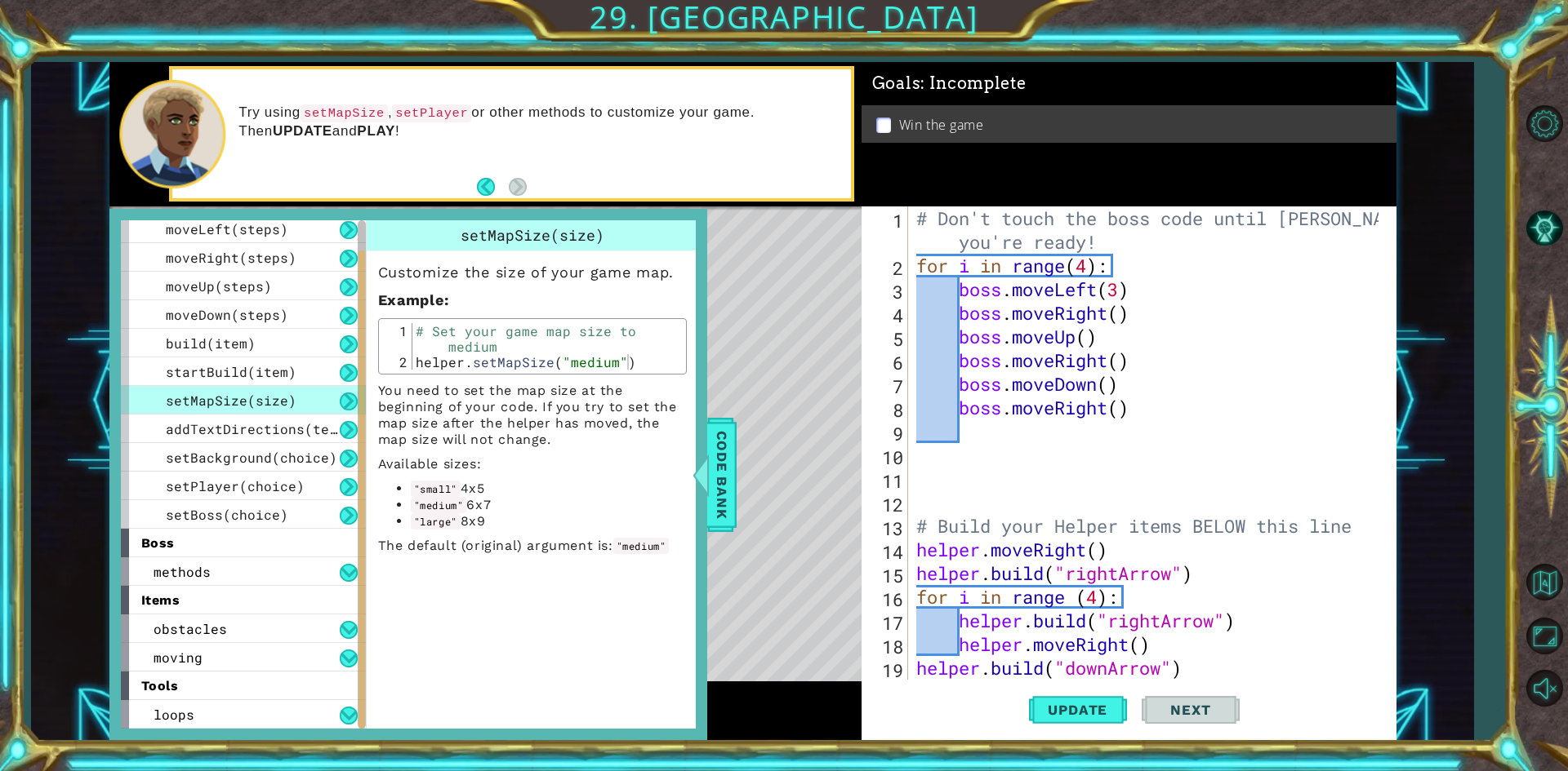
scroll to position [0, 0]
click at [921, 242] on div "# Don't touch the boss code until Vega says you're ready! for i in range ( 4 ) …" at bounding box center [1150, 478] width 474 height 544
click at [914, 237] on div "# Don't touch the boss code until Vega says you're ready! for i in range ( 4 ) …" at bounding box center [1150, 478] width 474 height 544
click at [913, 239] on div "# Don't touch the boss code until Vega says you're ready! for i in range ( 4 ) …" at bounding box center [1150, 478] width 474 height 544
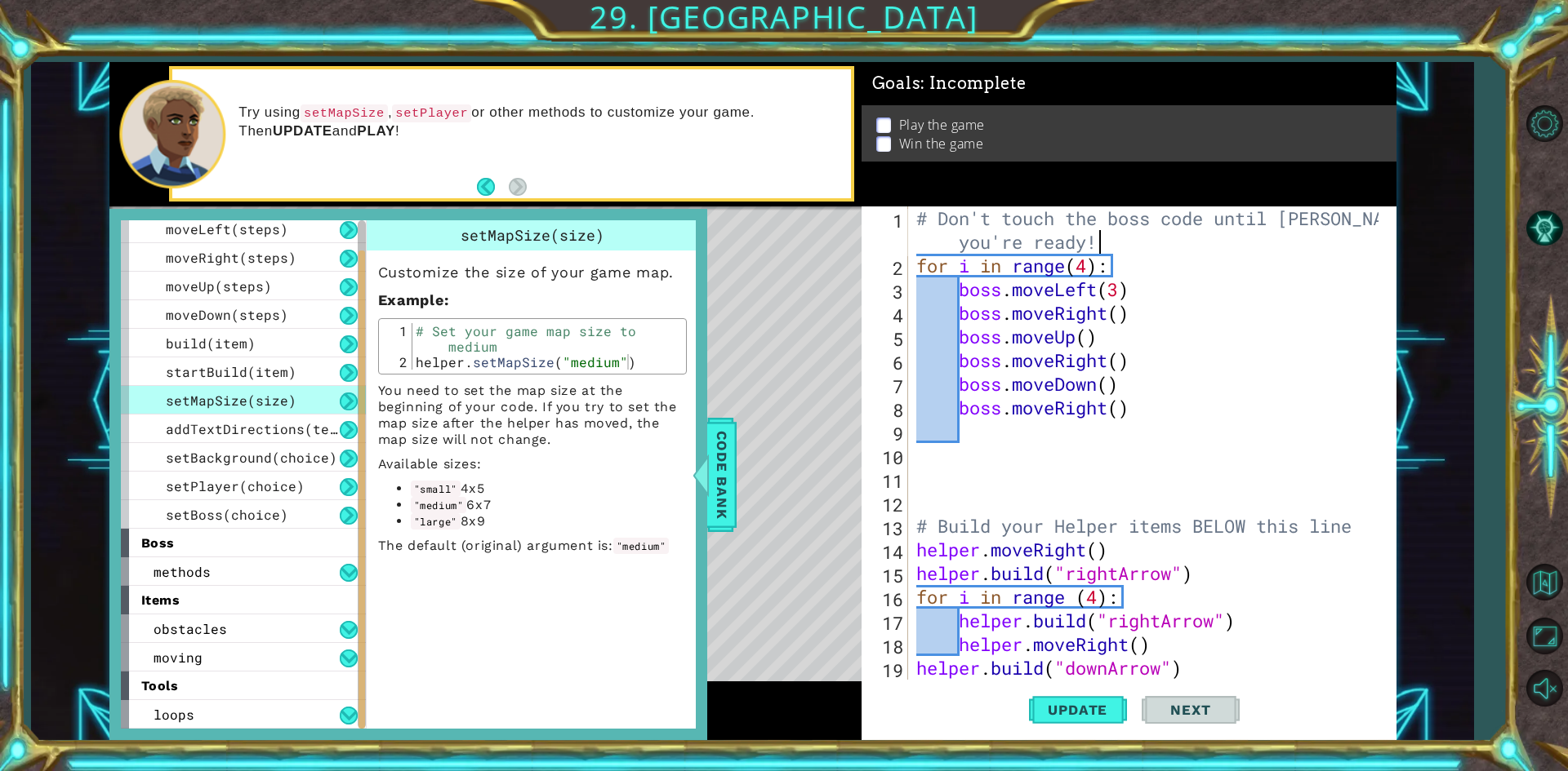
click at [1120, 239] on div "# Don't touch the boss code until Vega says you're ready! for i in range ( 4 ) …" at bounding box center [1150, 478] width 474 height 544
click at [1120, 239] on div "# Don't touch the boss code until Vega says you're ready! for i in range ( 4 ) …" at bounding box center [1146, 443] width 465 height 473
type textarea "# Don't touch the boss code until Vega says you're ready!"
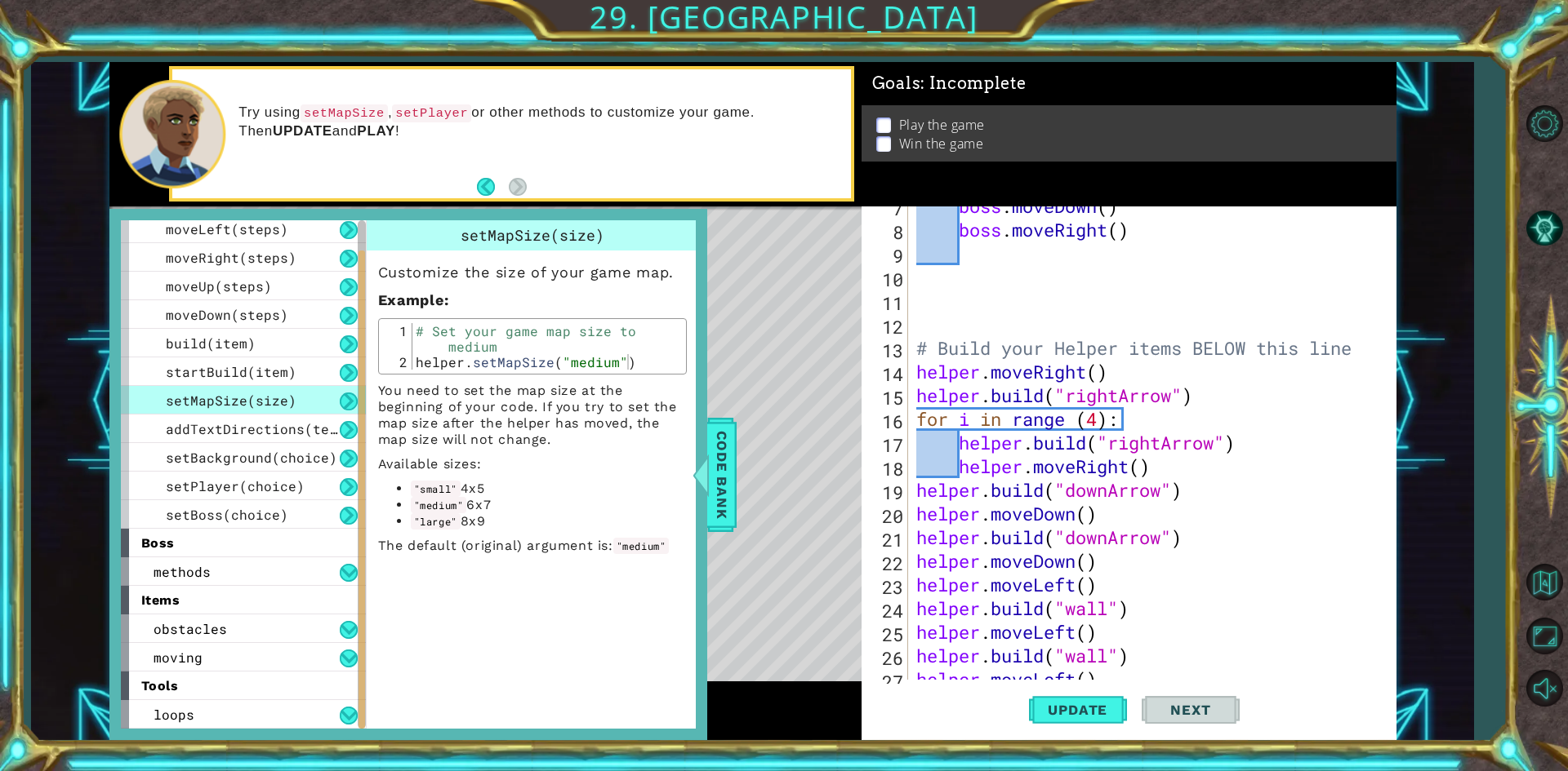
scroll to position [178, 0]
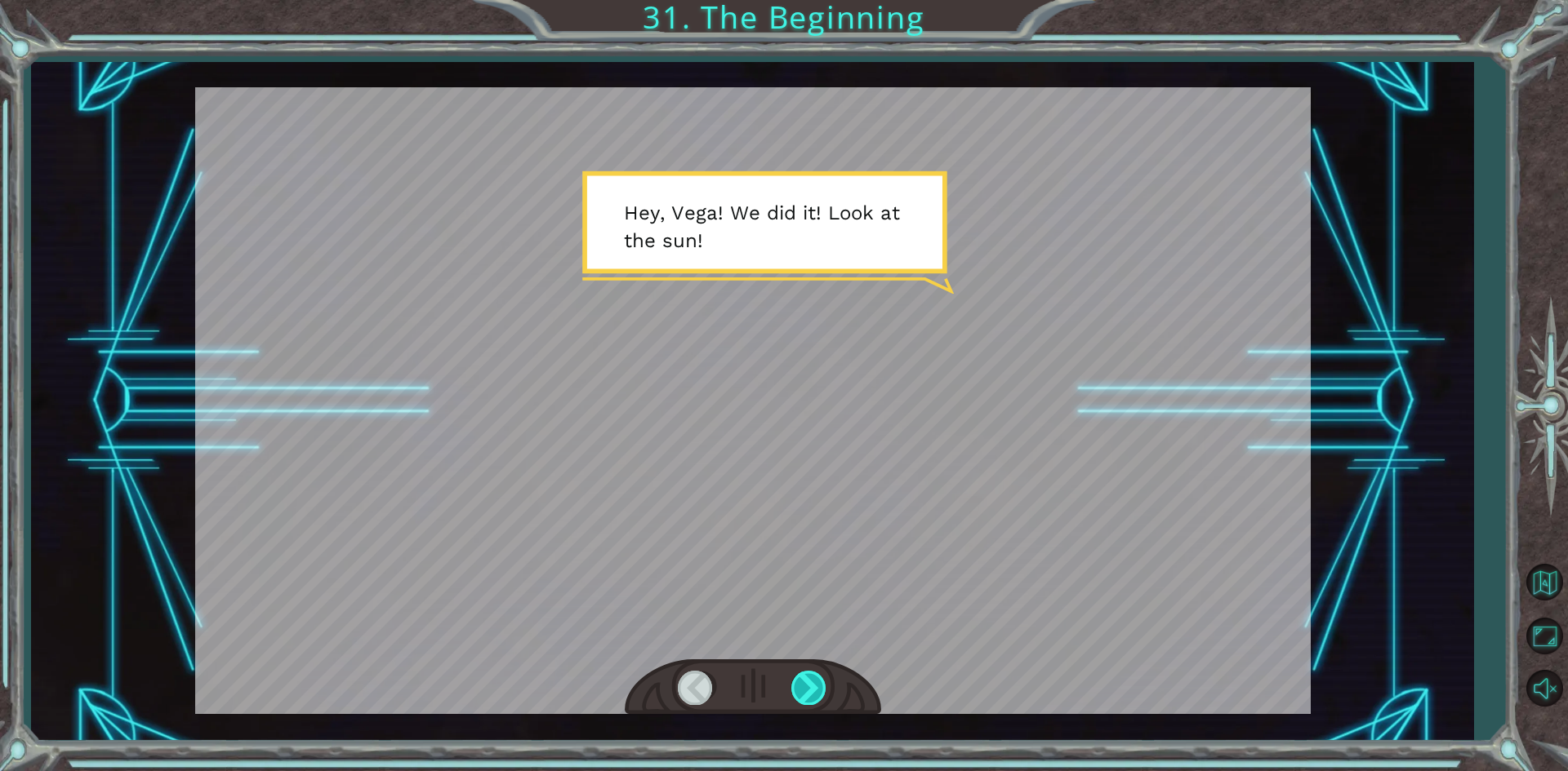
click at [806, 693] on div at bounding box center [810, 688] width 37 height 33
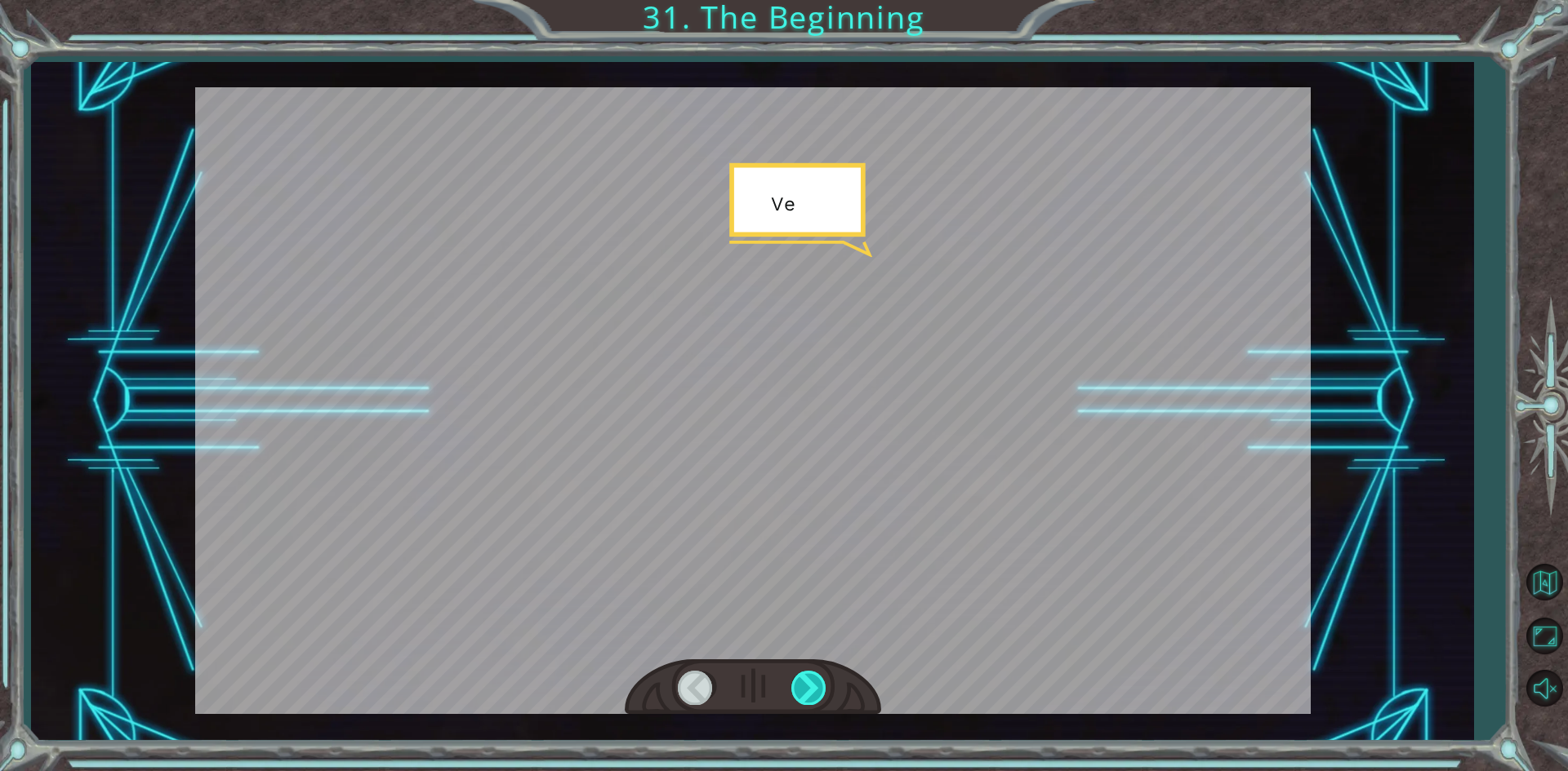
click at [806, 693] on div at bounding box center [810, 688] width 37 height 33
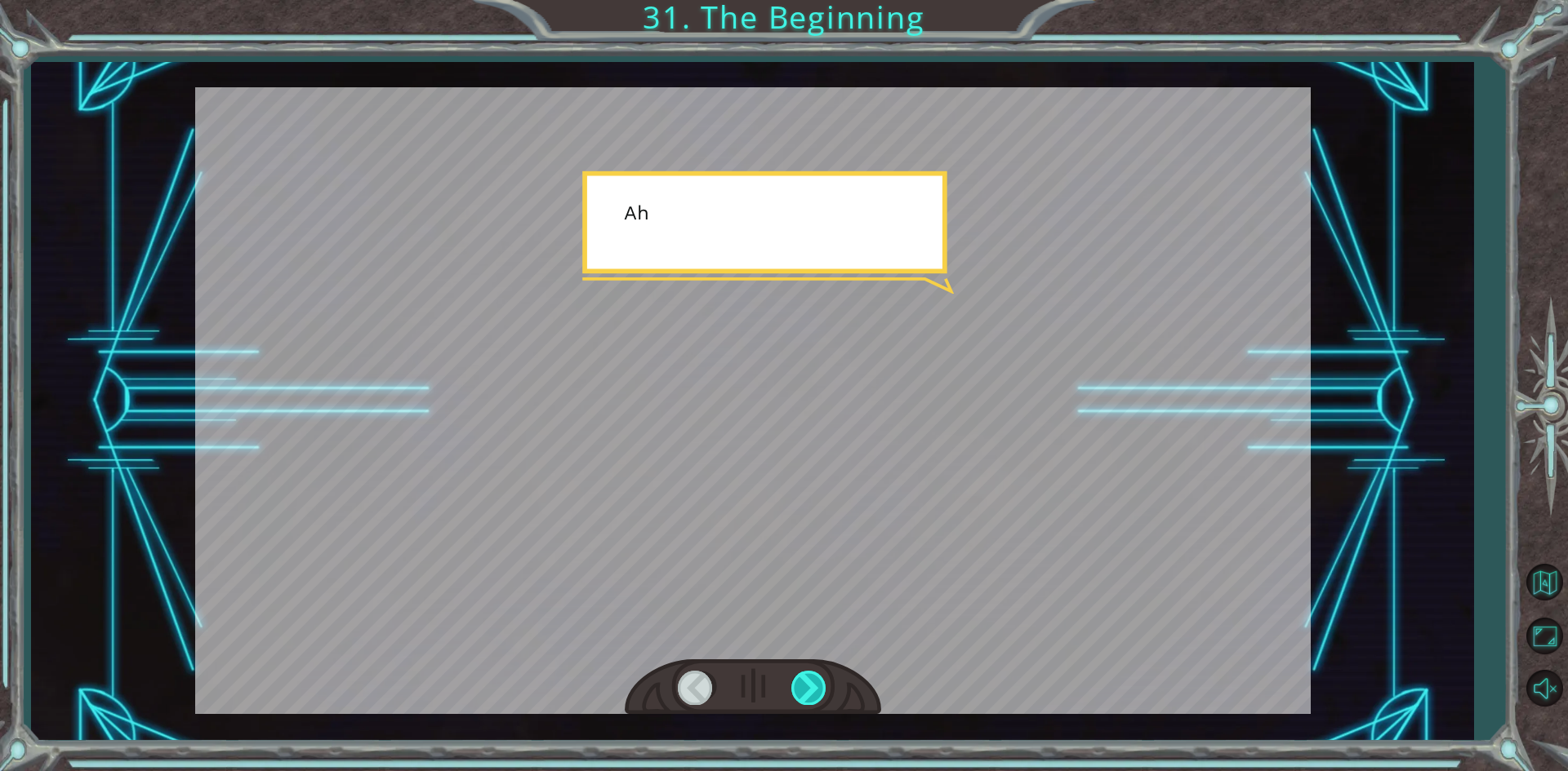
click at [806, 693] on div at bounding box center [810, 688] width 37 height 33
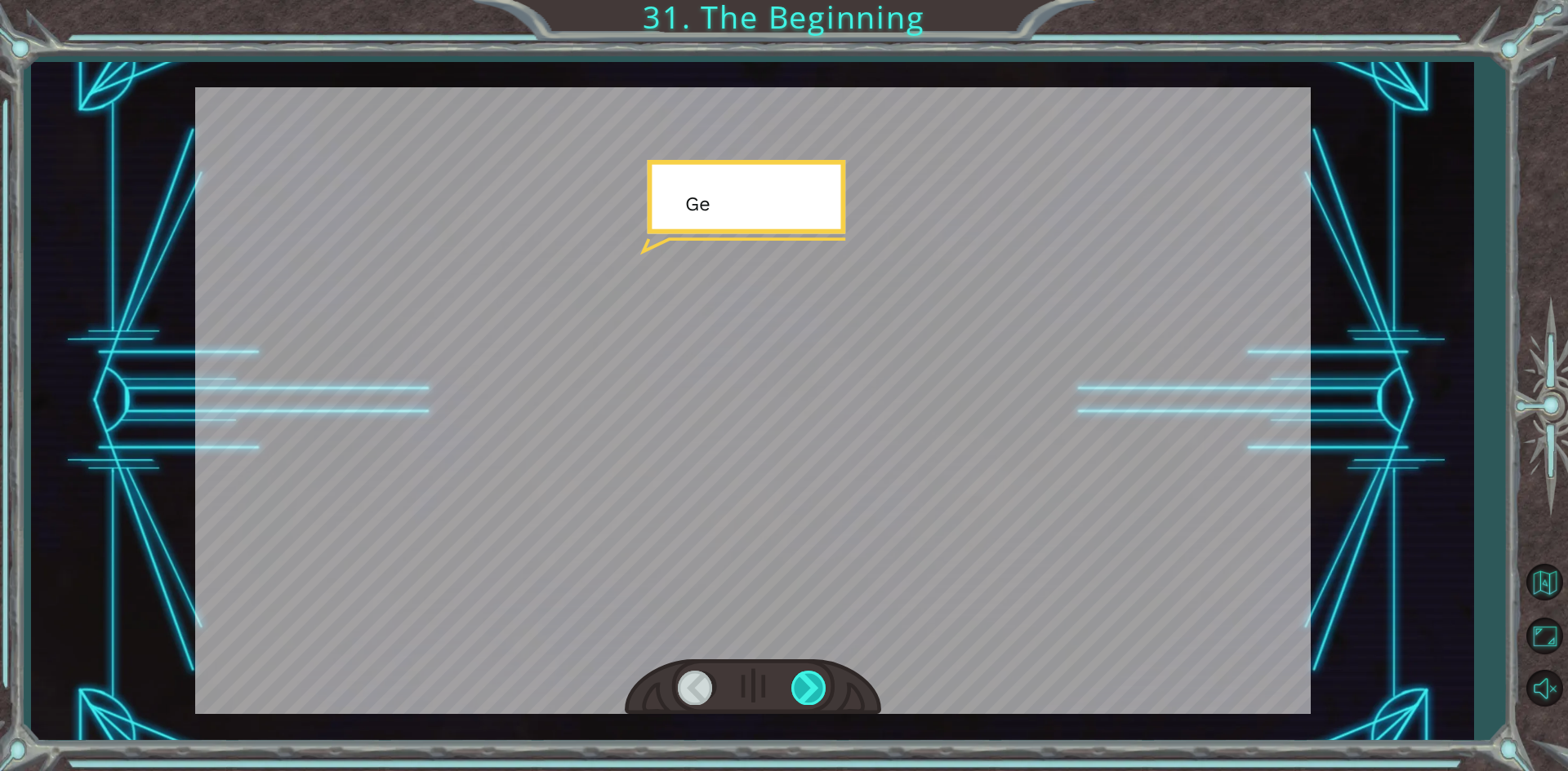
click at [806, 693] on div at bounding box center [810, 688] width 37 height 33
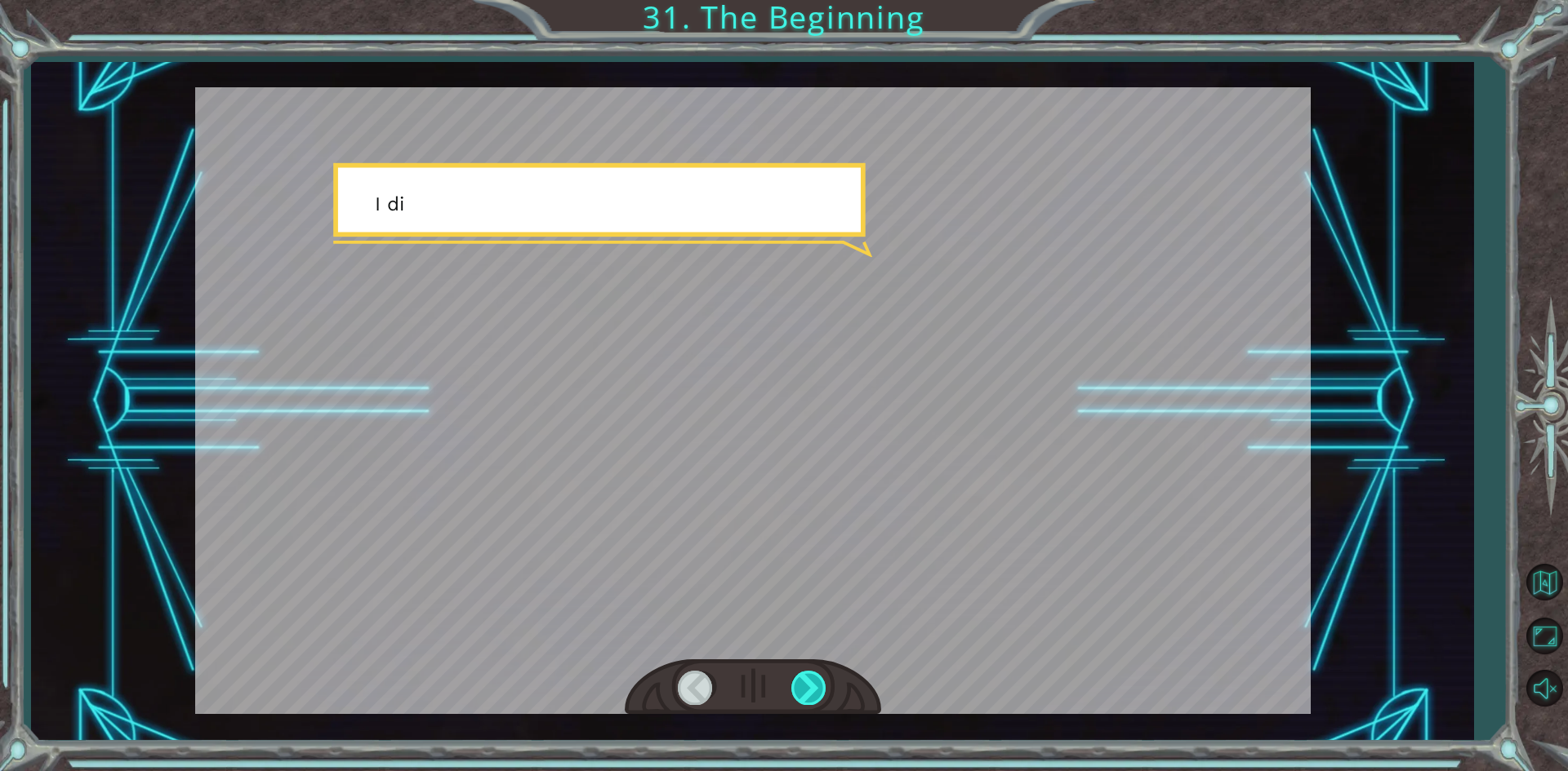
click at [806, 693] on div at bounding box center [810, 688] width 37 height 33
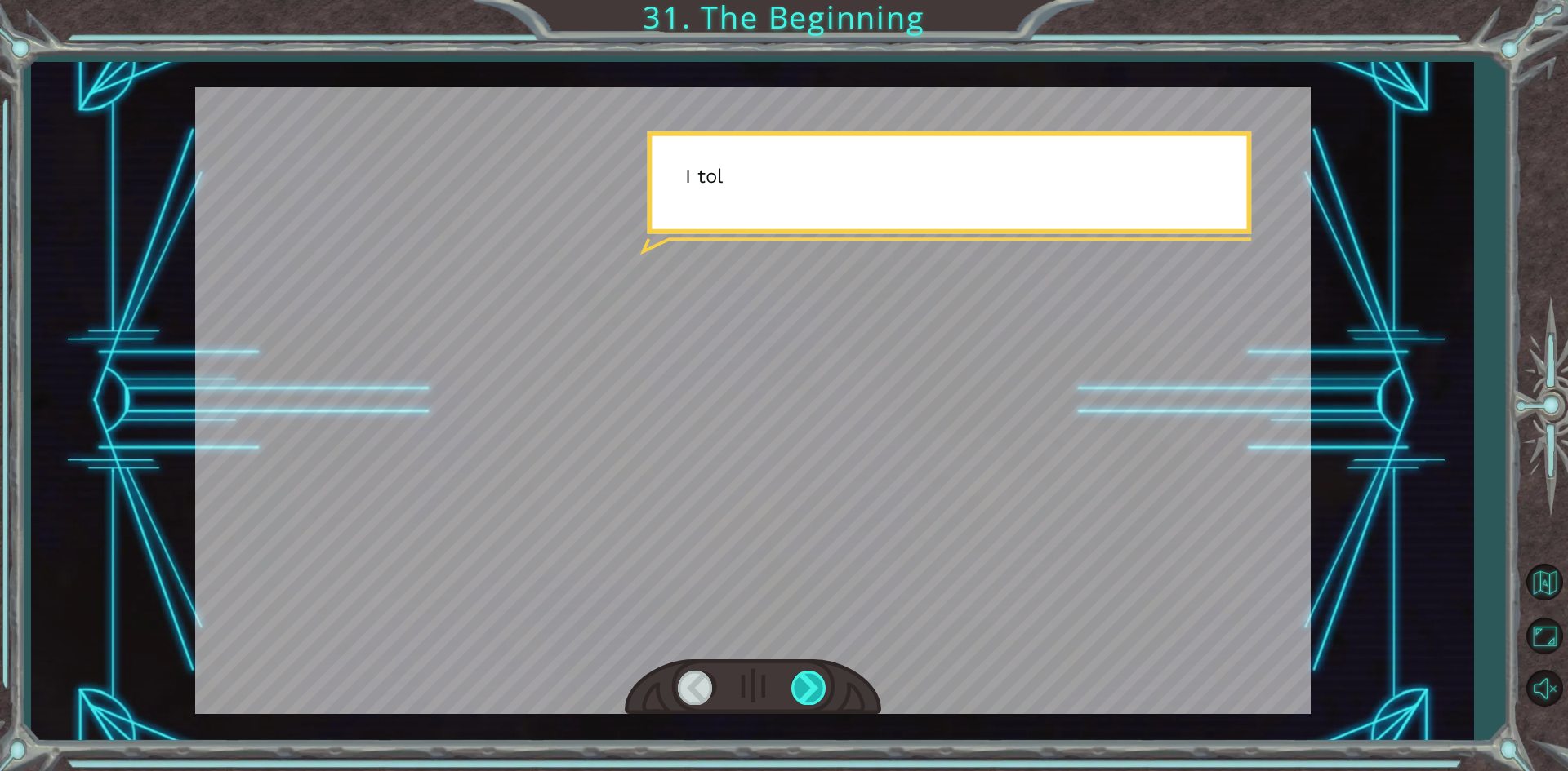
click at [806, 693] on div at bounding box center [810, 688] width 37 height 33
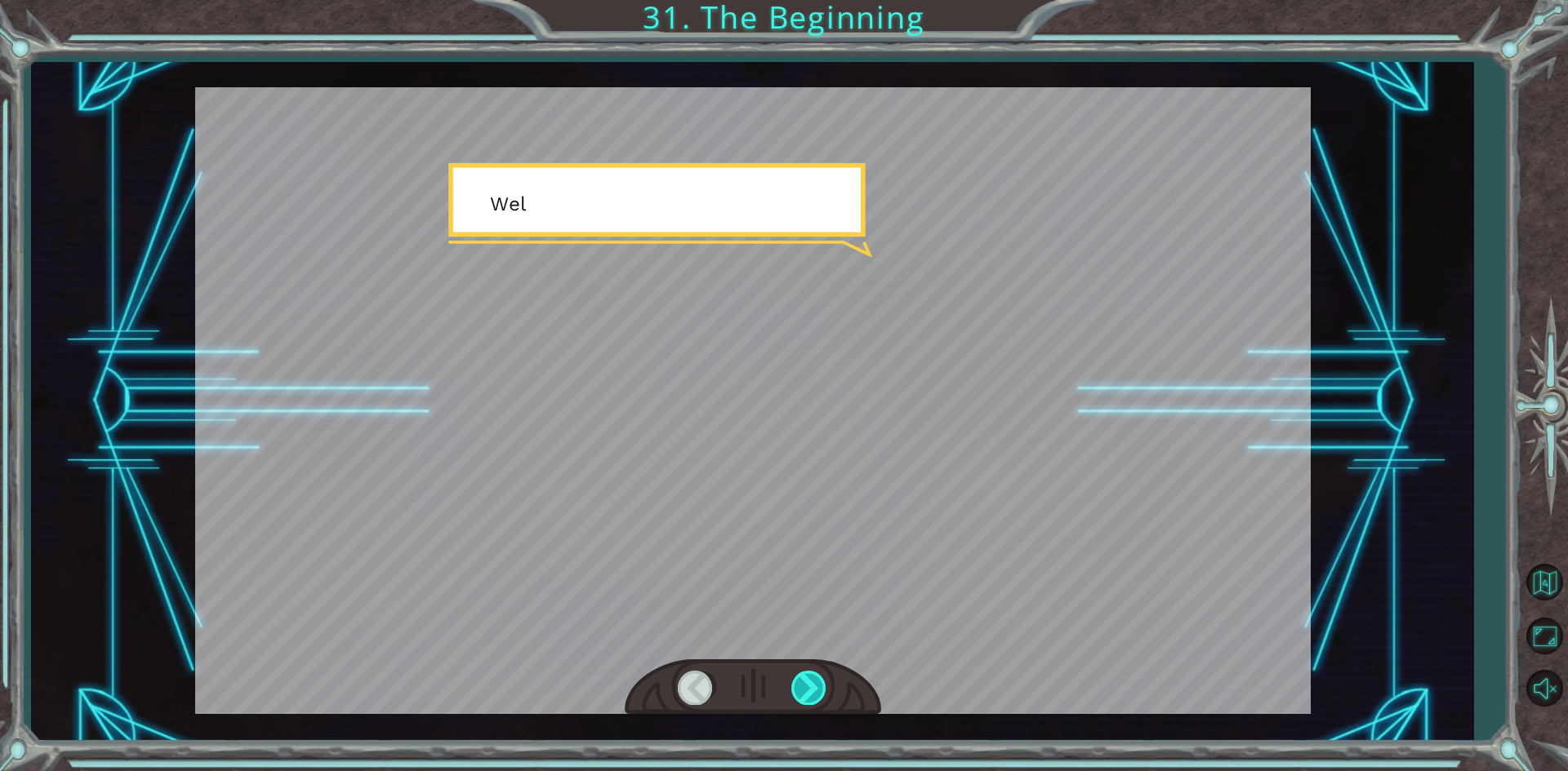
click at [806, 693] on div at bounding box center [810, 688] width 37 height 33
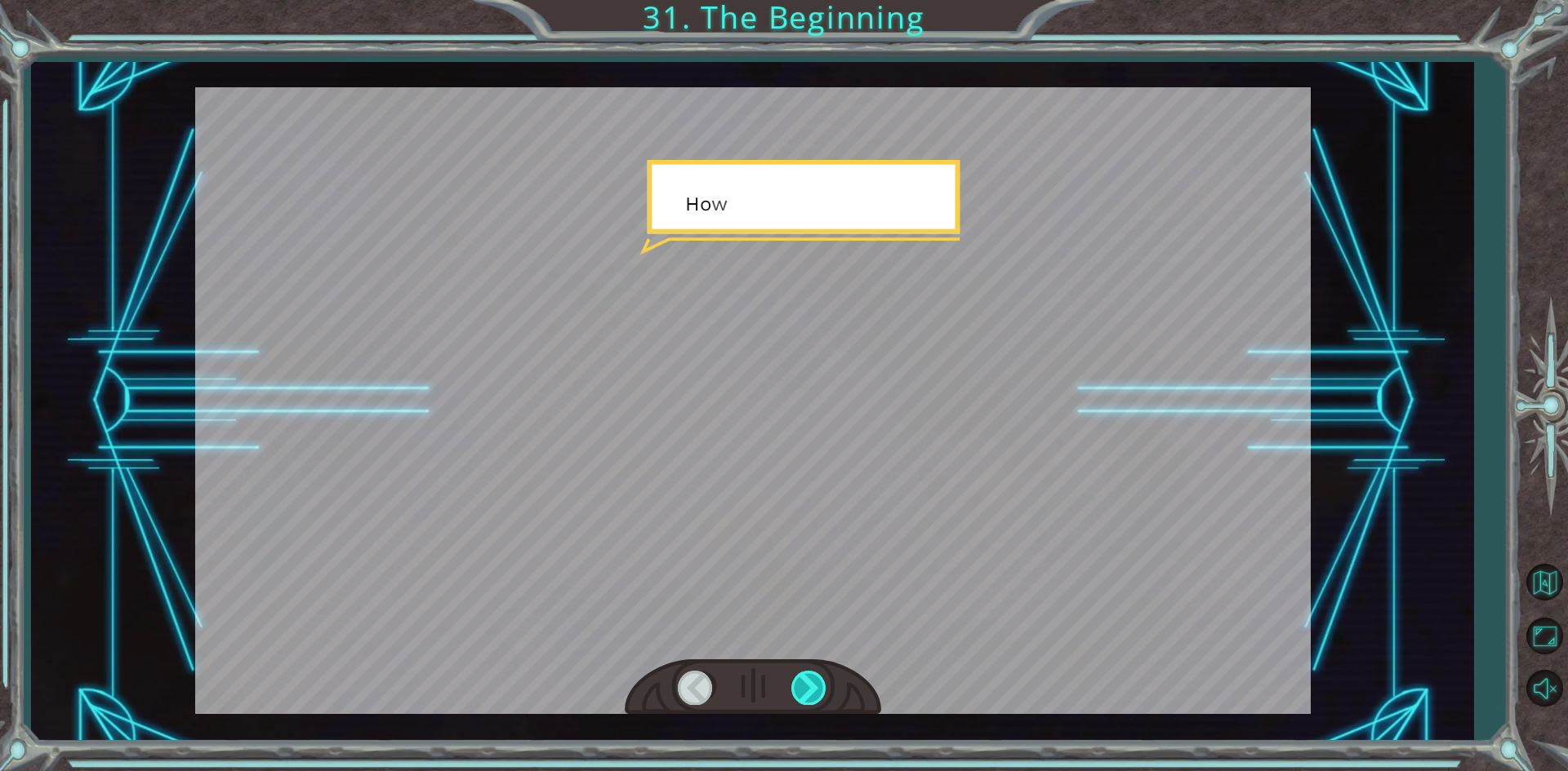
click at [806, 693] on div at bounding box center [810, 688] width 37 height 33
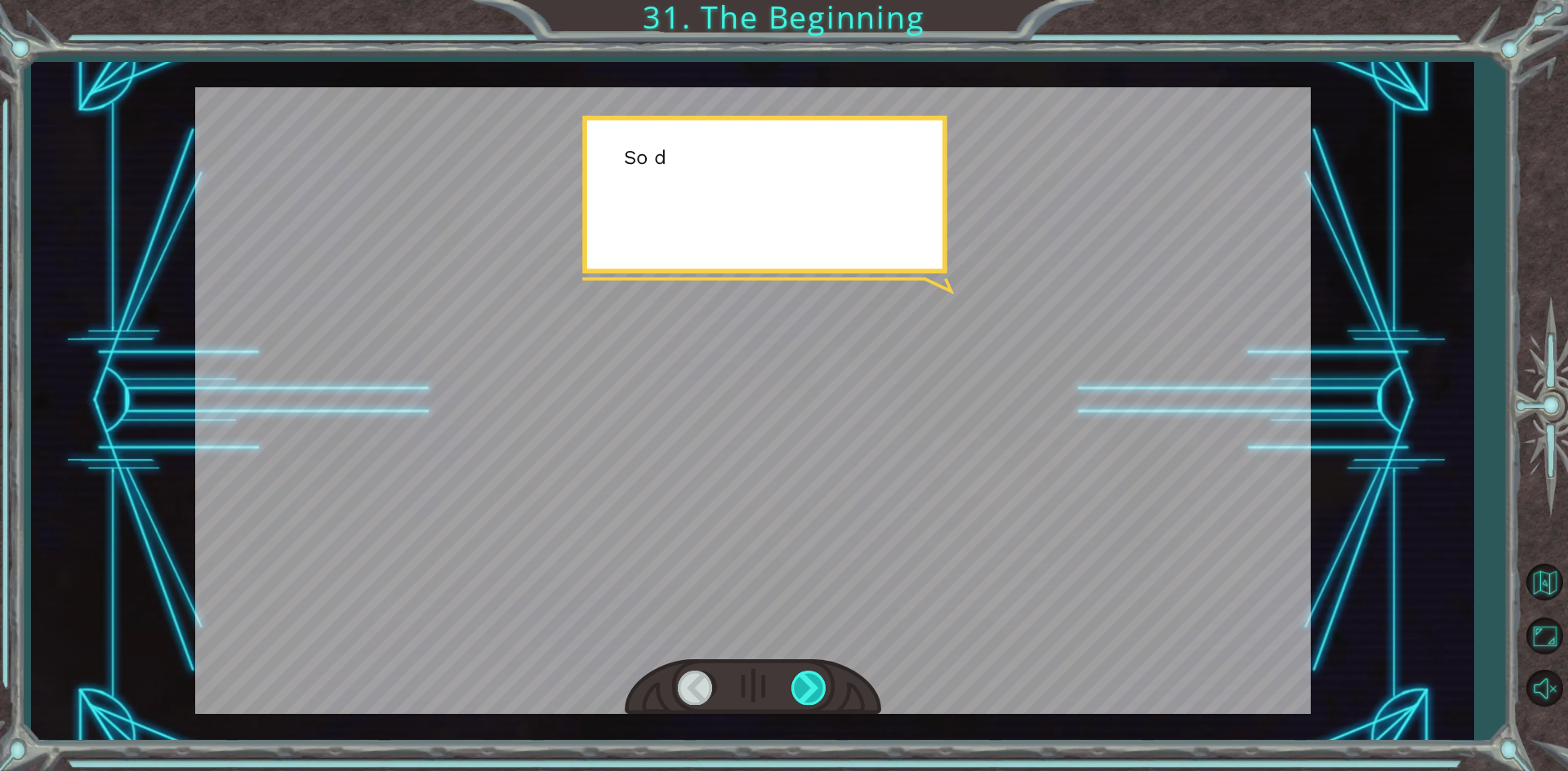
click at [806, 693] on div at bounding box center [810, 688] width 37 height 33
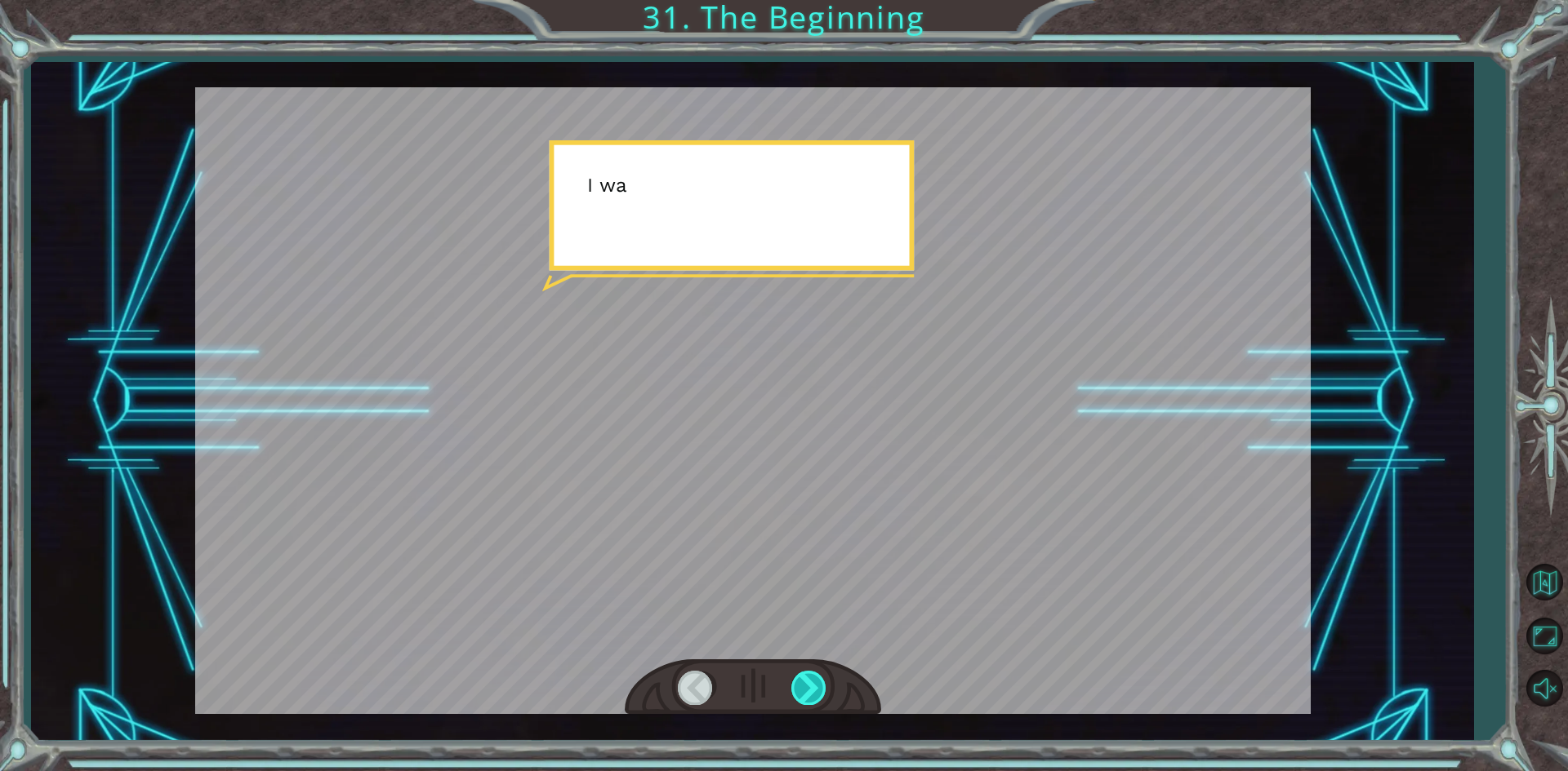
click at [806, 693] on div at bounding box center [810, 688] width 37 height 33
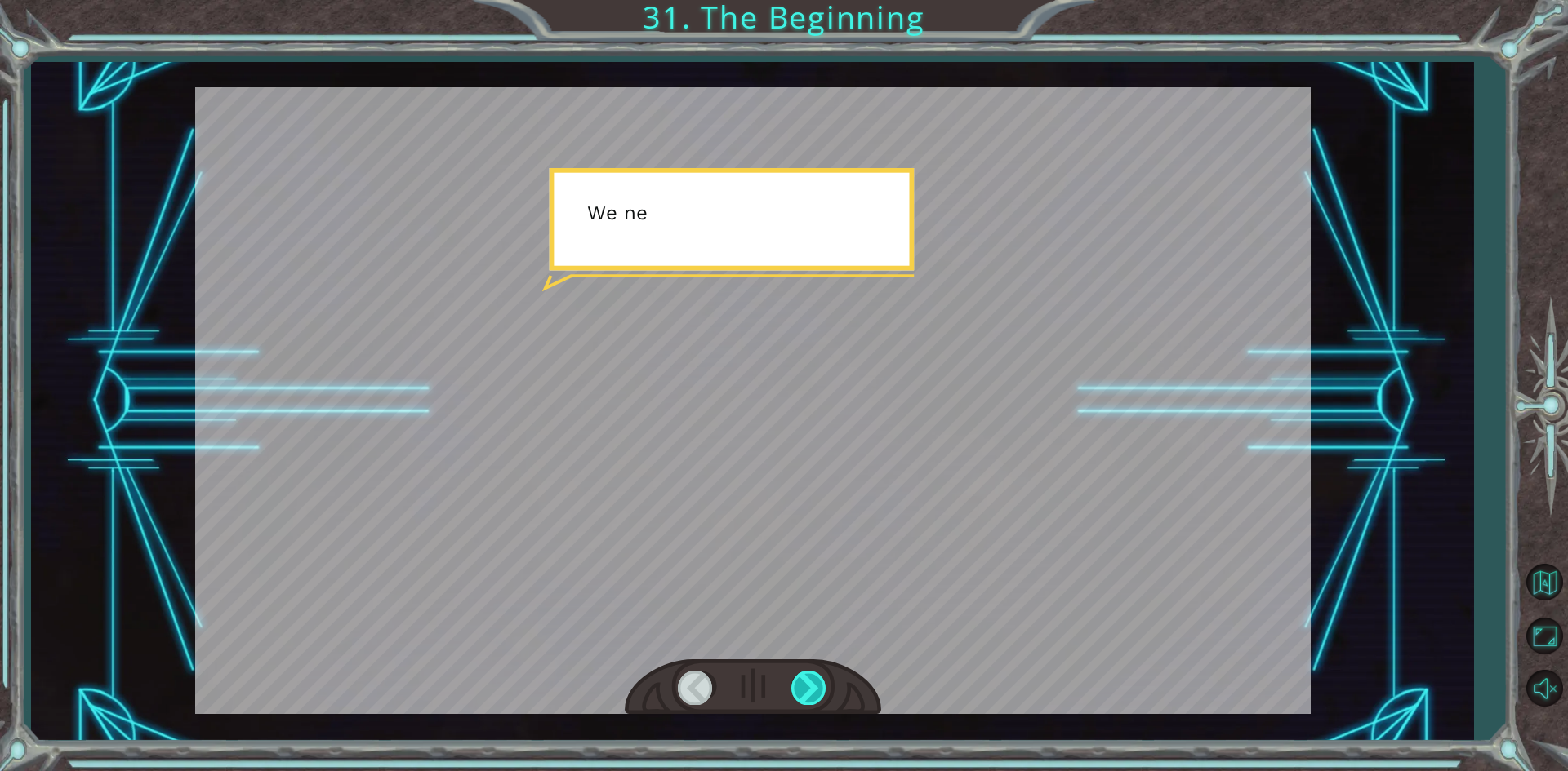
click at [806, 693] on div at bounding box center [810, 688] width 37 height 33
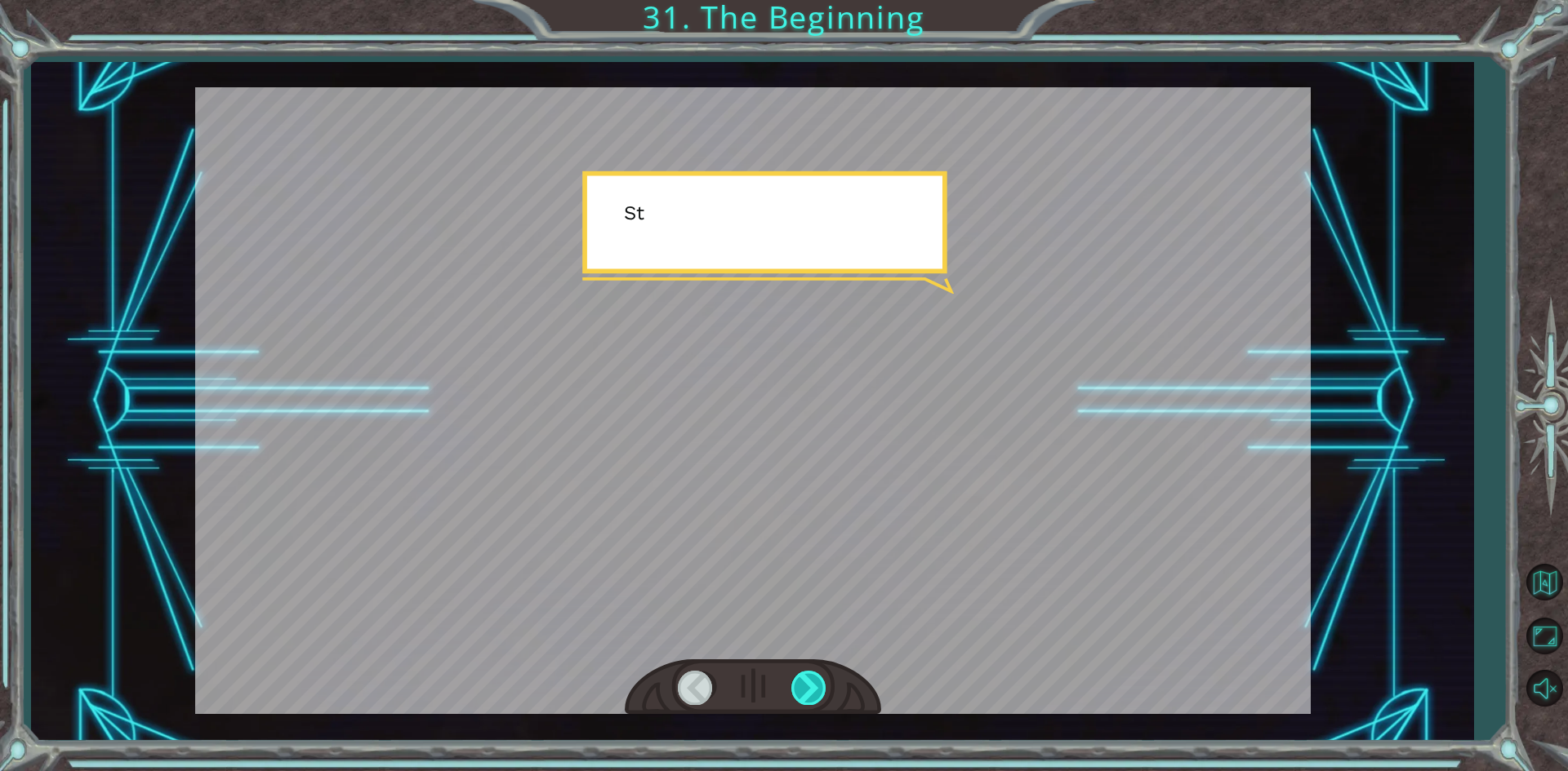
click at [806, 693] on div at bounding box center [810, 688] width 37 height 33
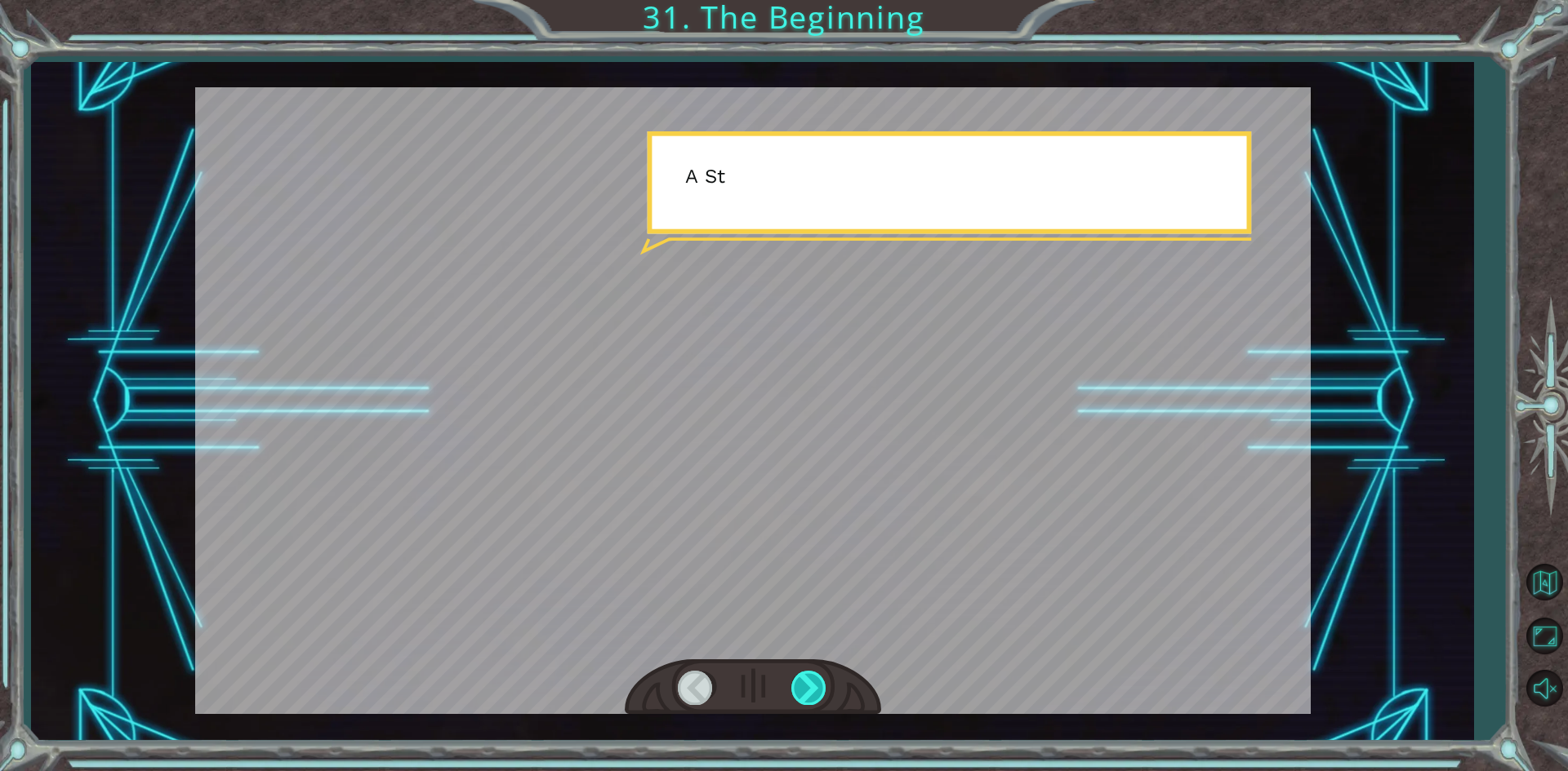
click at [806, 693] on div at bounding box center [810, 688] width 37 height 33
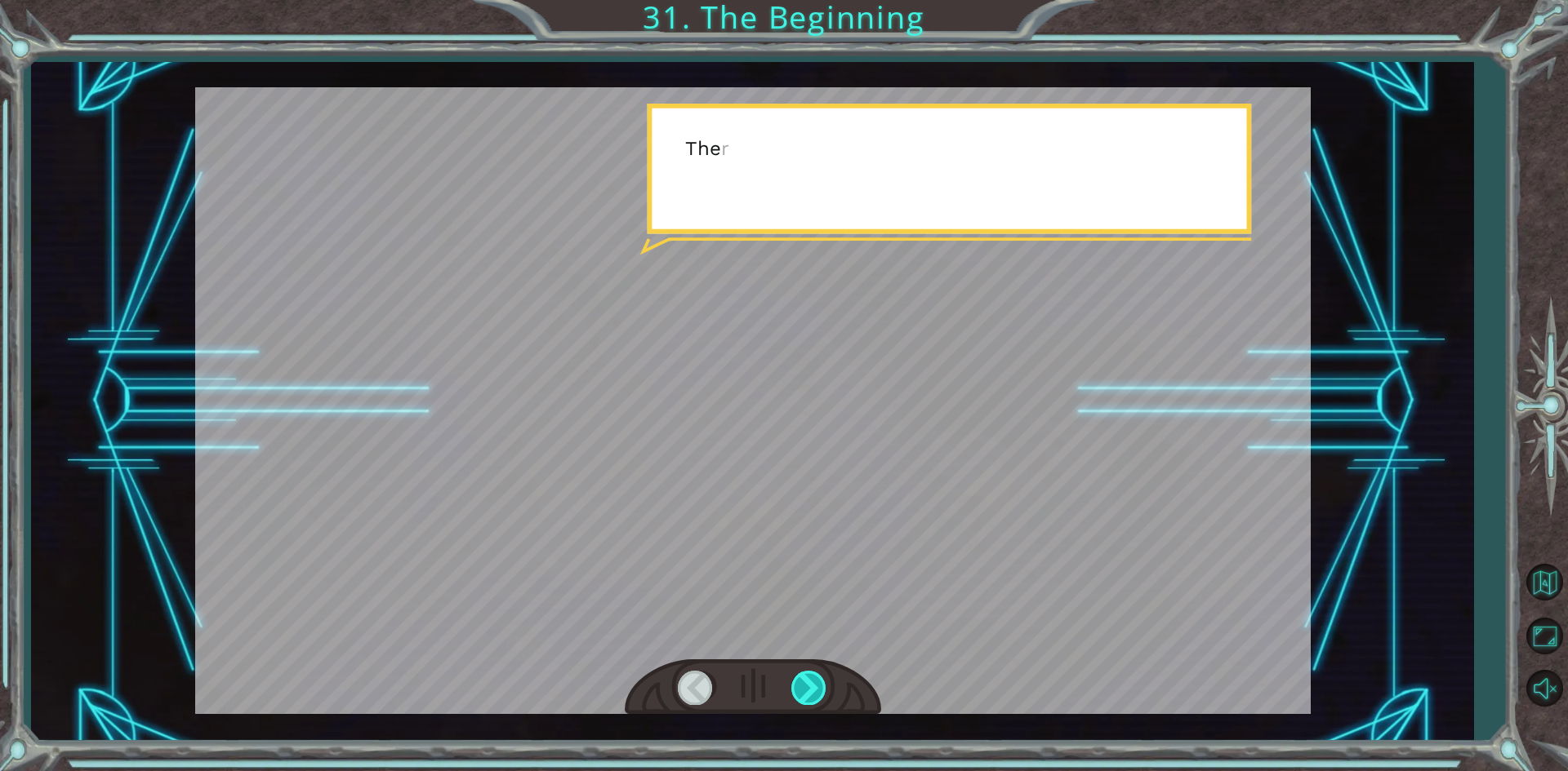
click at [806, 693] on div at bounding box center [810, 688] width 37 height 33
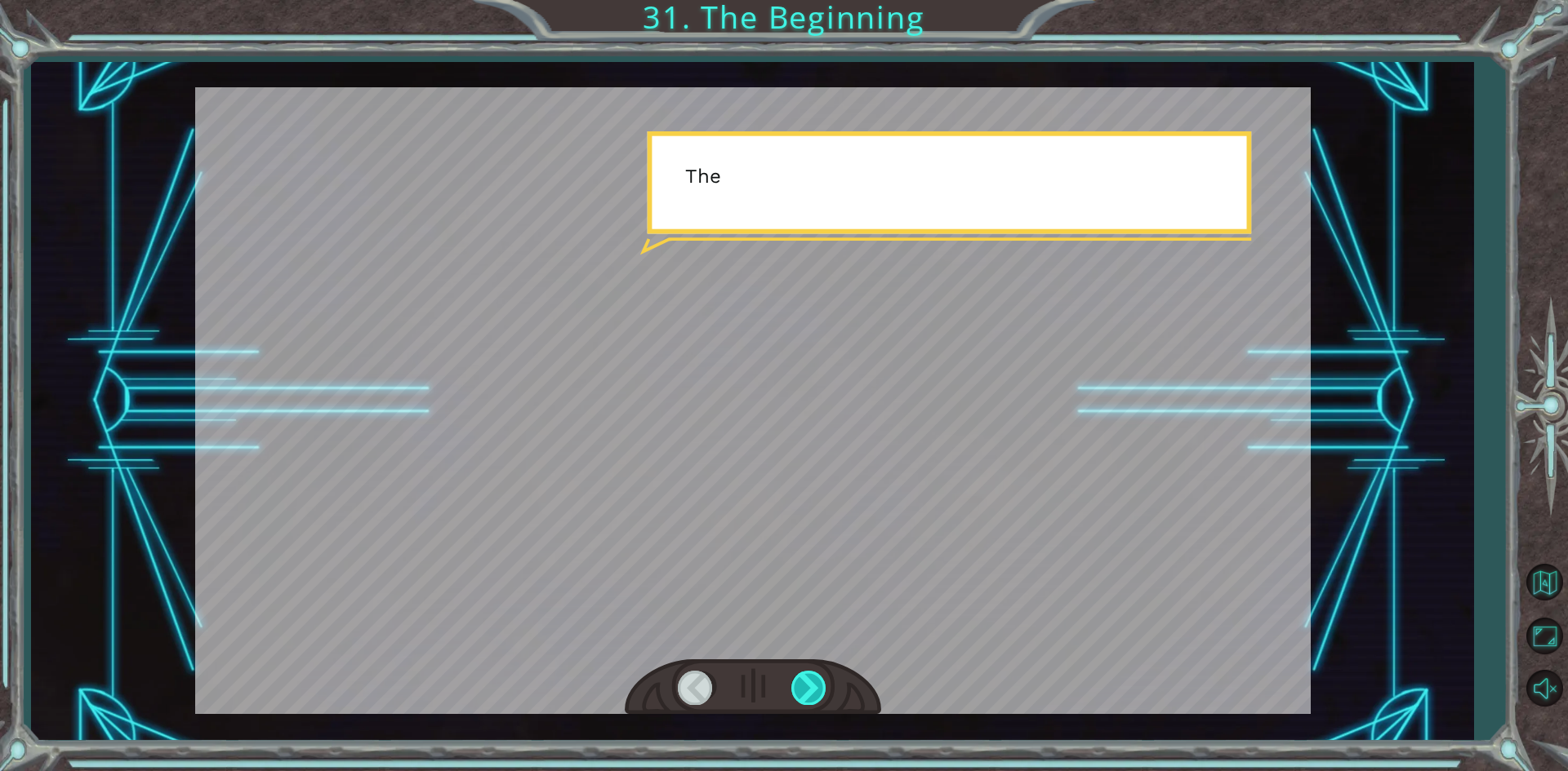
click at [806, 693] on div at bounding box center [810, 688] width 37 height 33
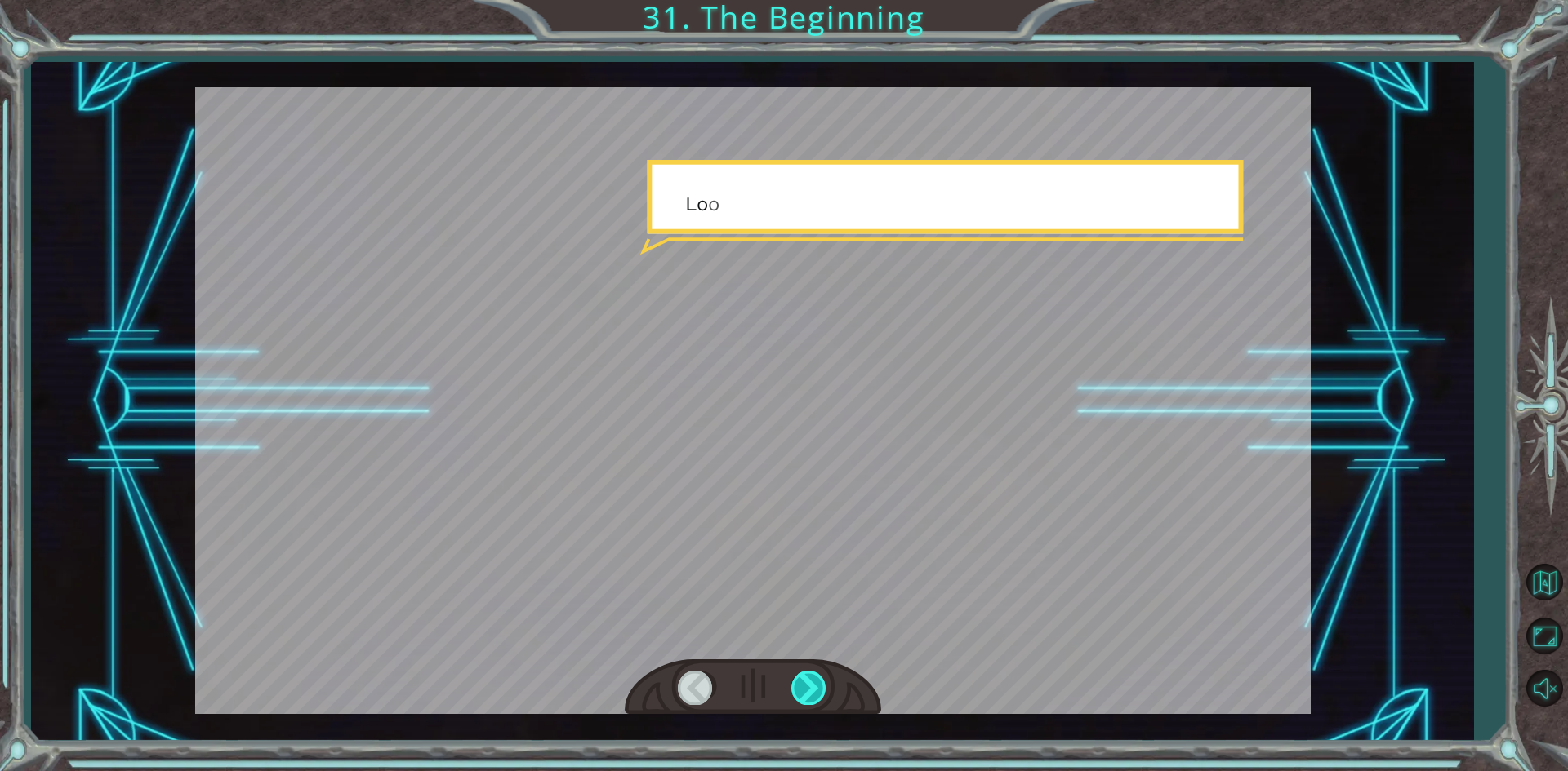
click at [806, 693] on div at bounding box center [810, 688] width 37 height 33
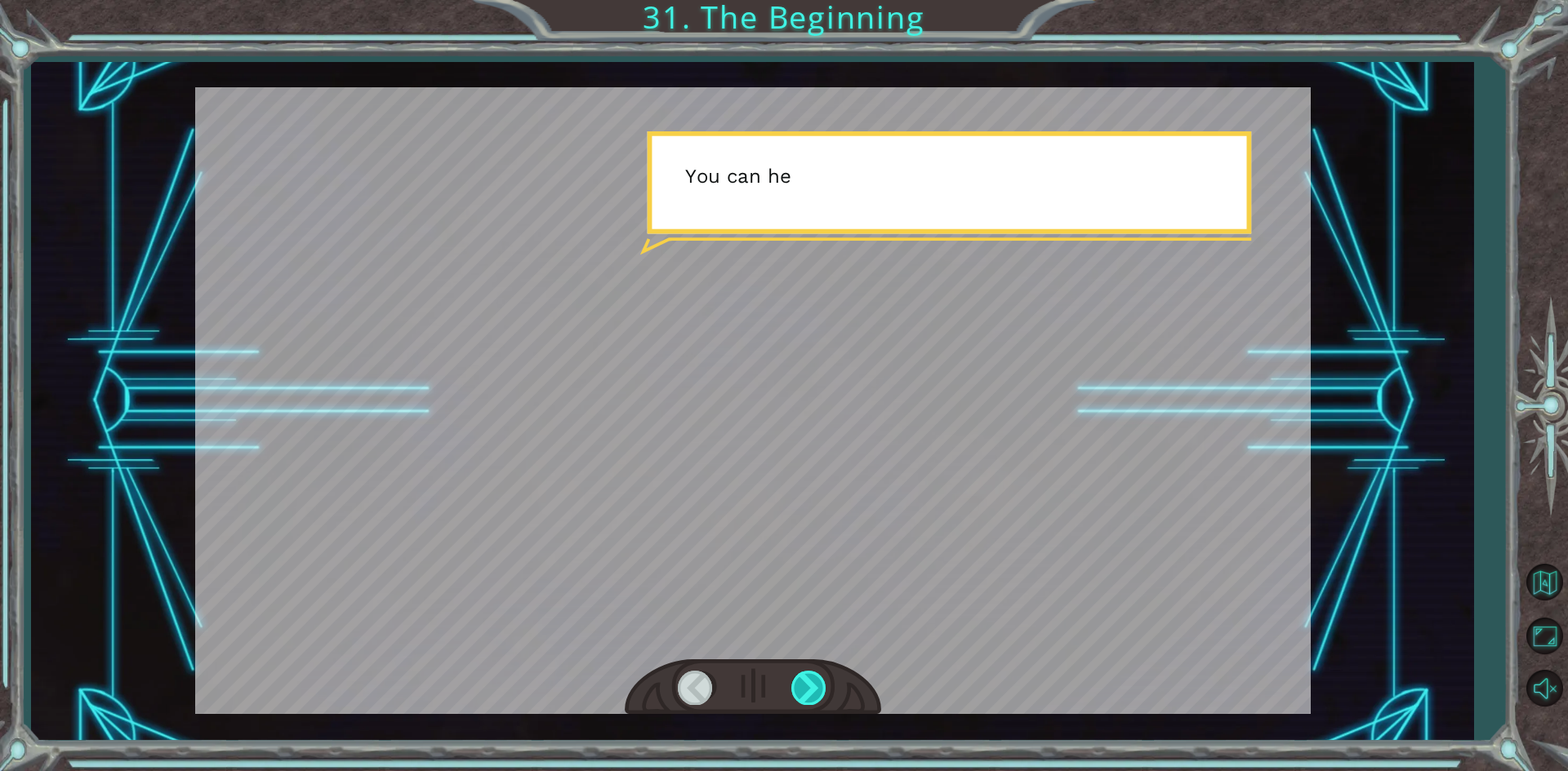
click at [806, 693] on div at bounding box center [810, 688] width 37 height 33
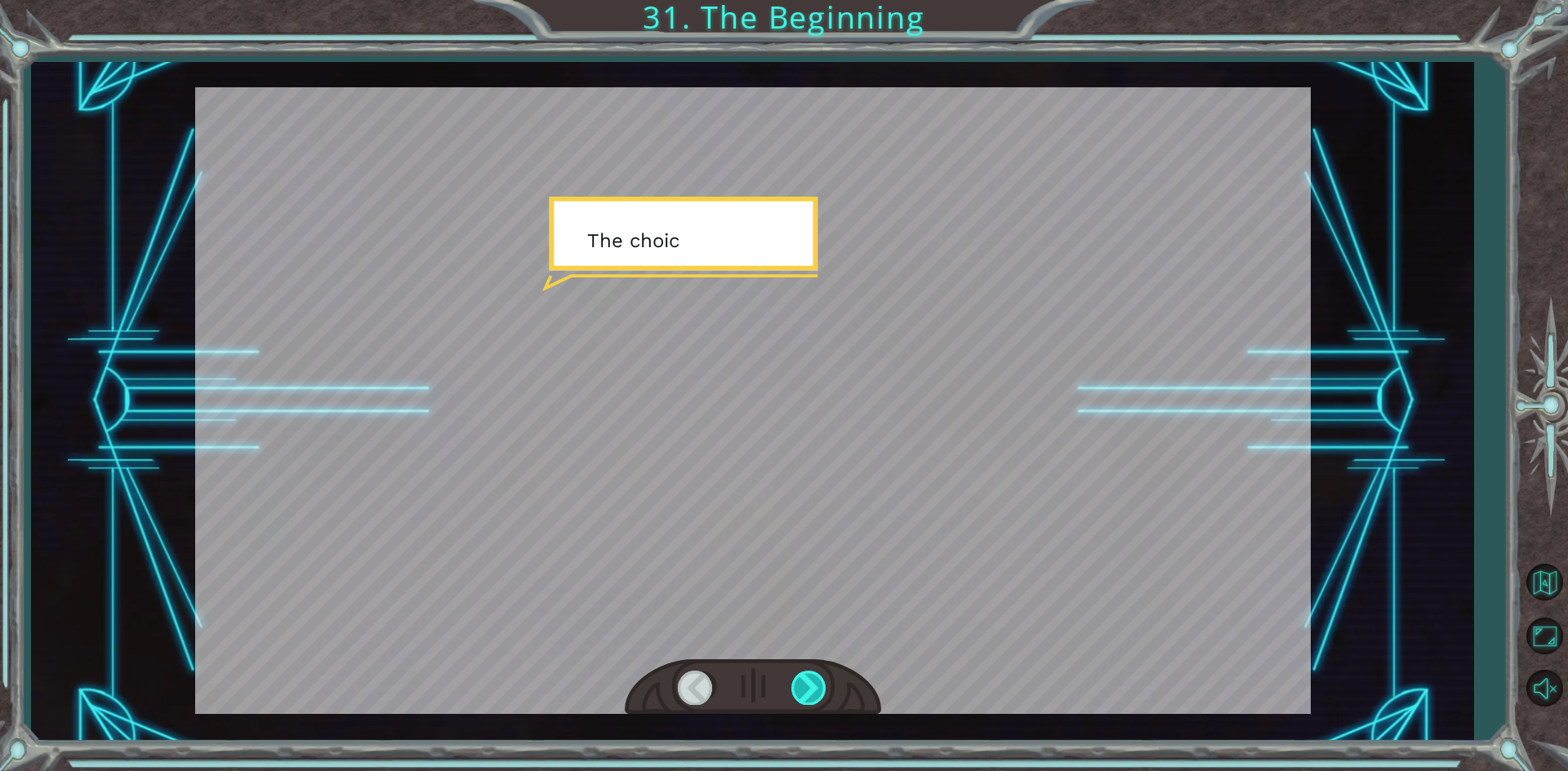
click at [806, 693] on div at bounding box center [810, 688] width 37 height 33
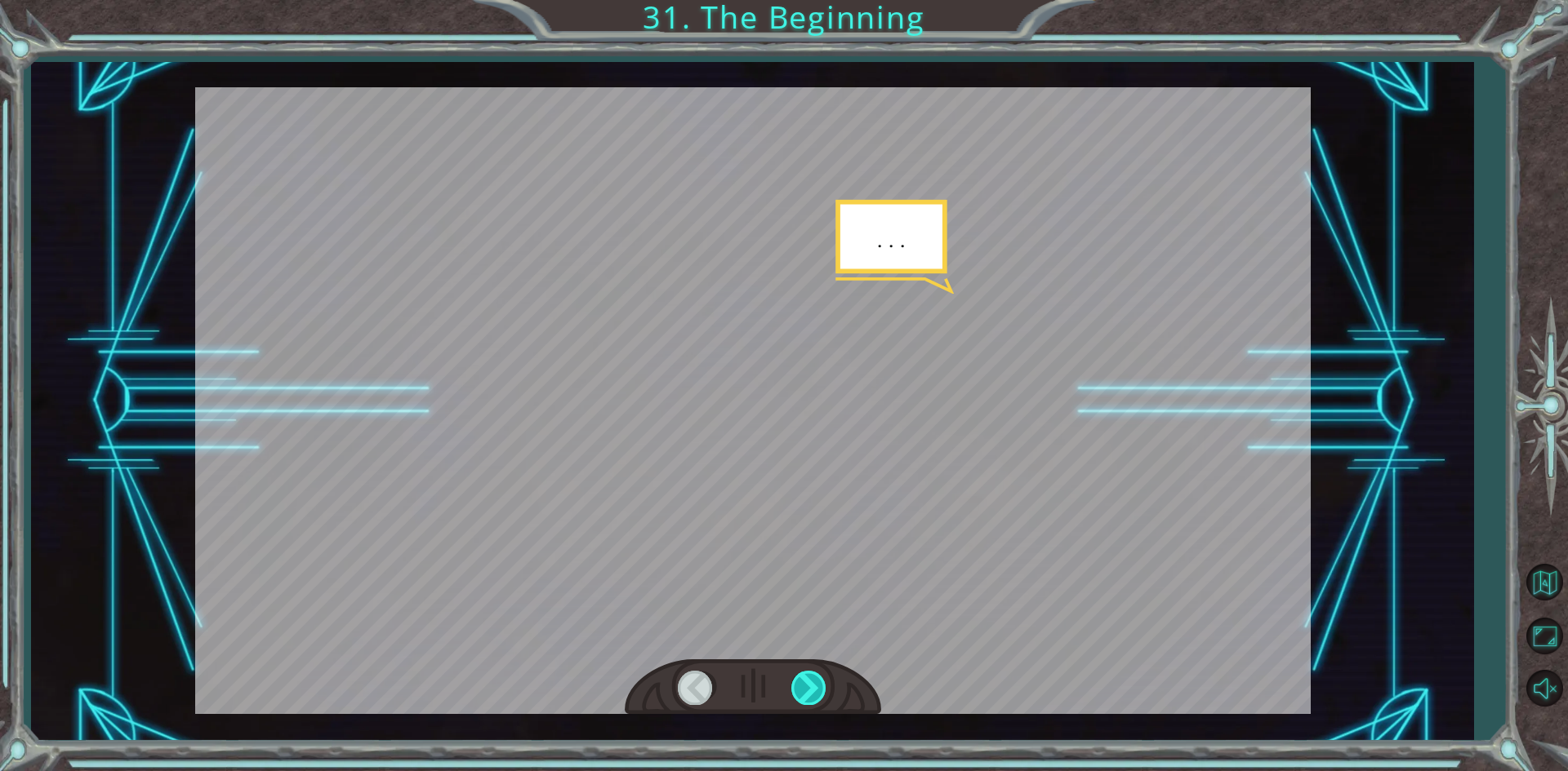
click at [806, 693] on div at bounding box center [810, 688] width 37 height 33
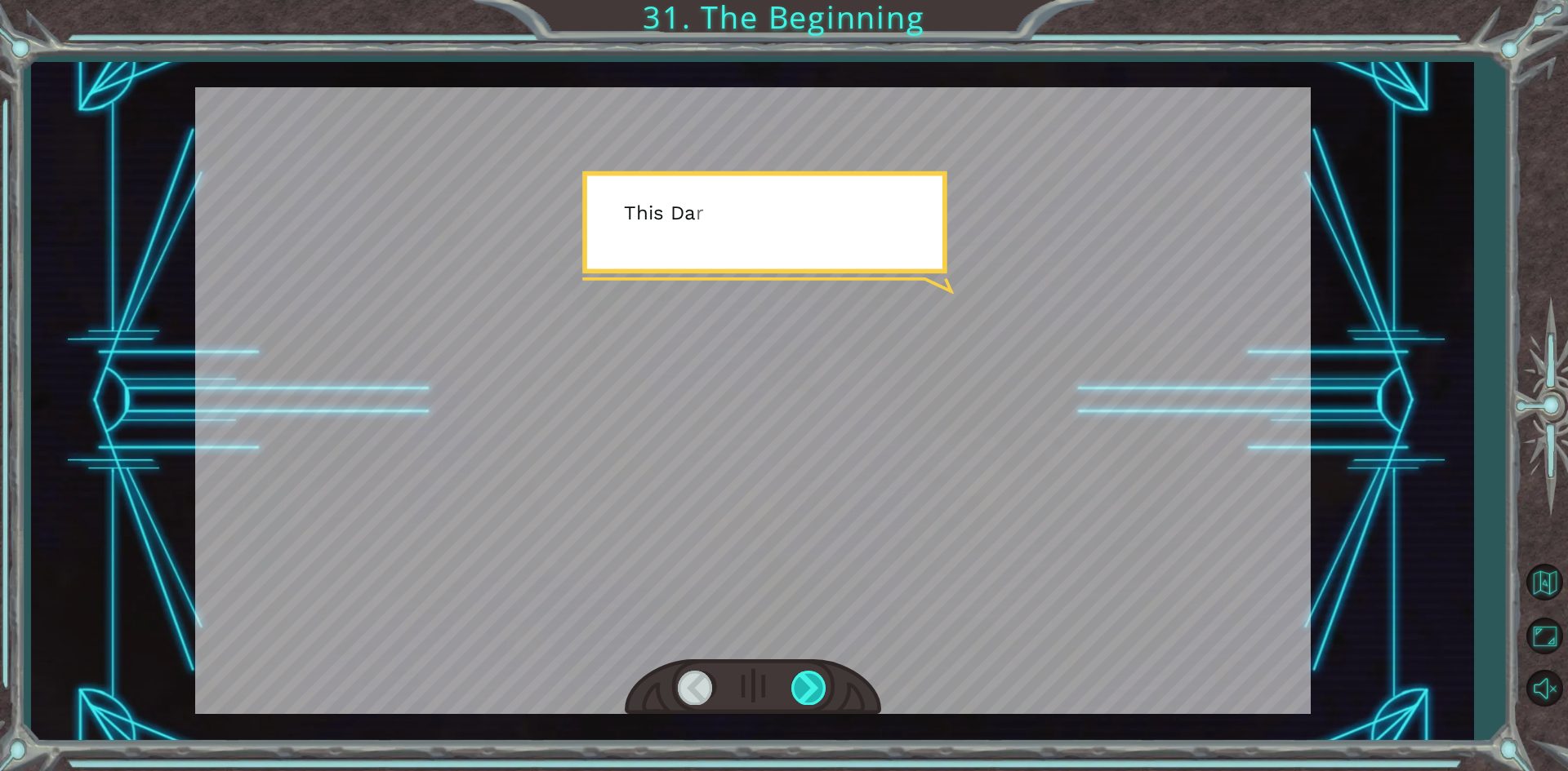
click at [806, 693] on div at bounding box center [810, 688] width 37 height 33
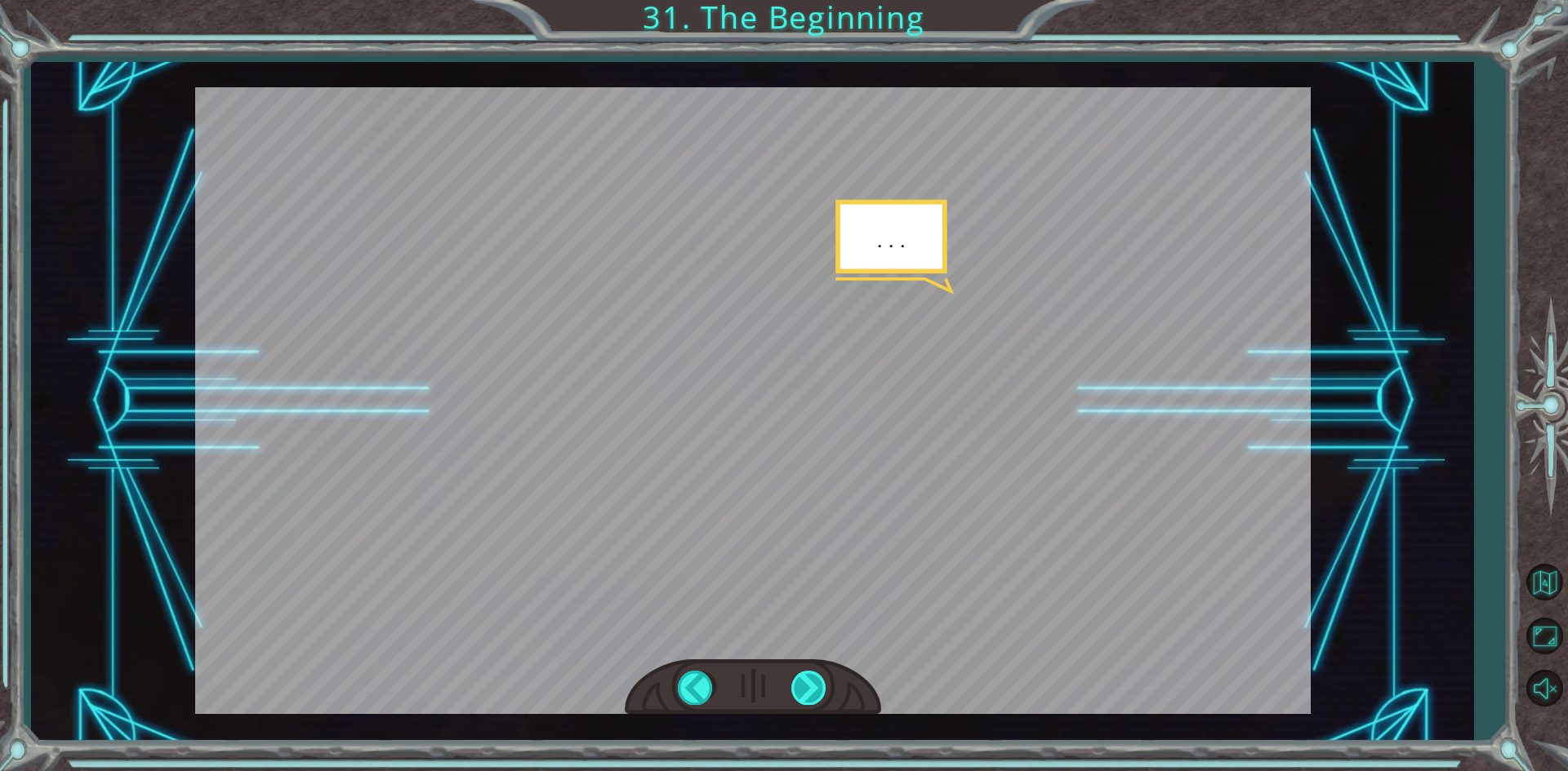
click at [806, 684] on div at bounding box center [810, 688] width 37 height 33
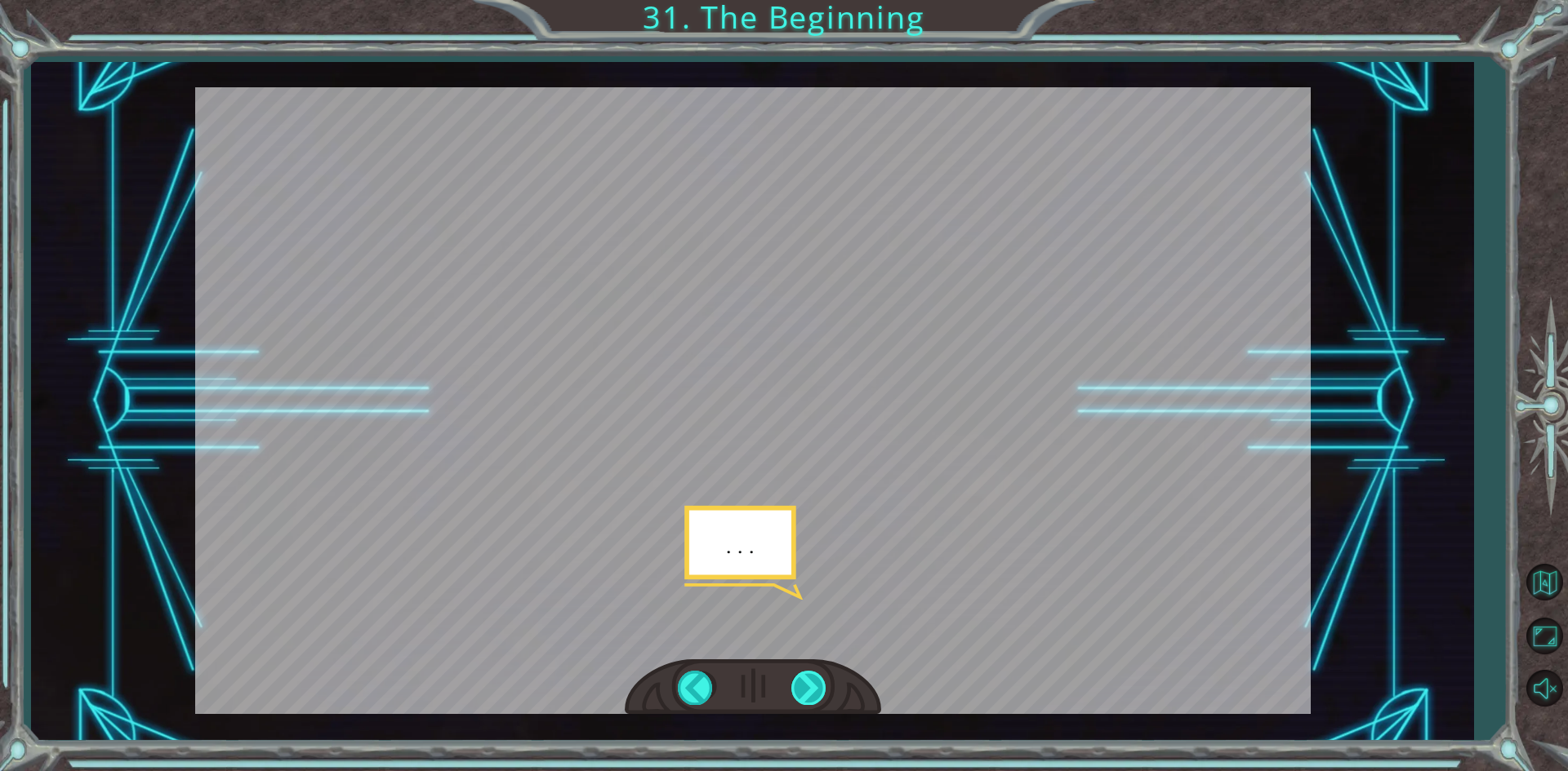
click at [806, 684] on div at bounding box center [810, 688] width 37 height 33
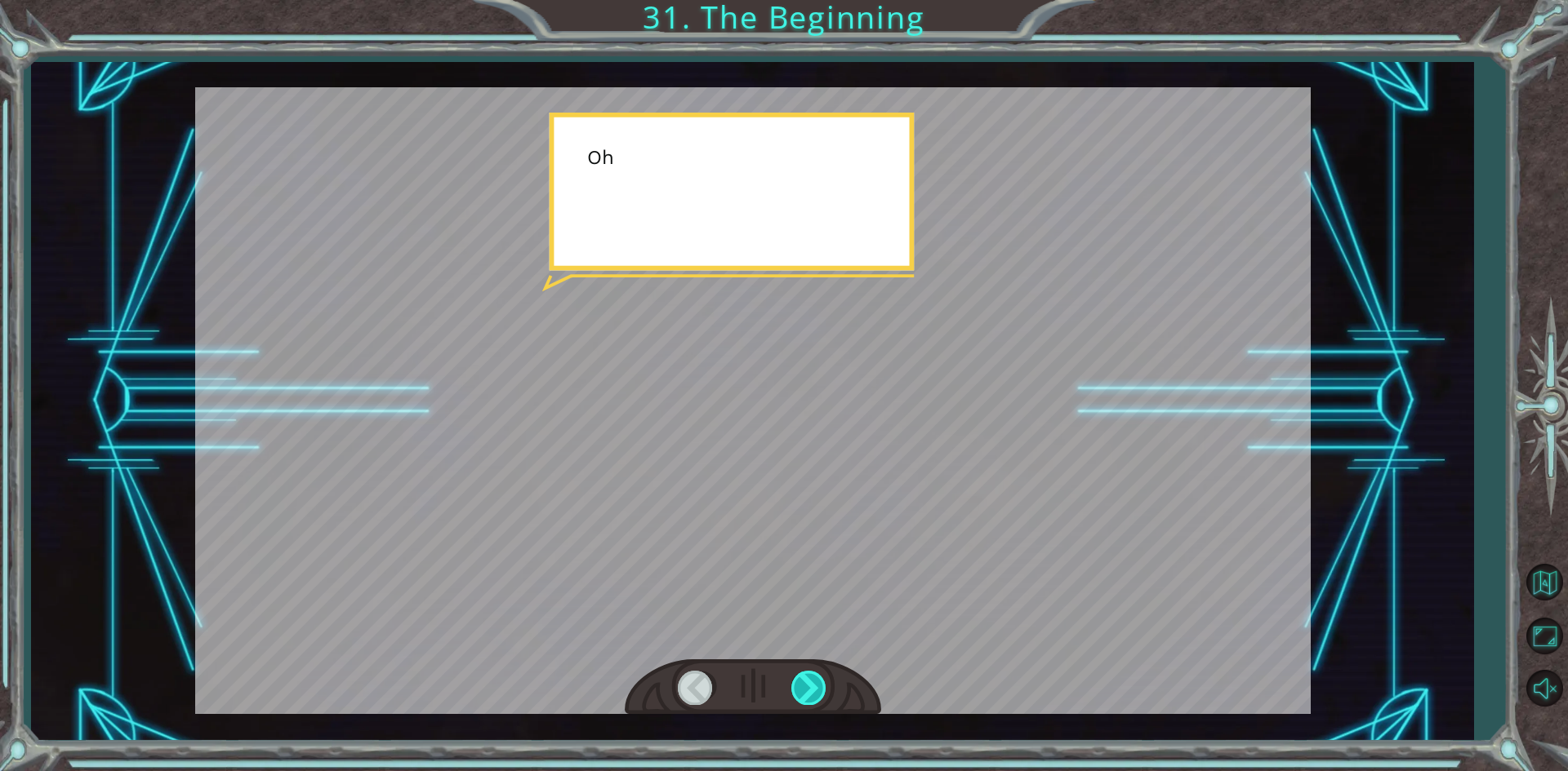
click at [806, 684] on div at bounding box center [810, 688] width 37 height 33
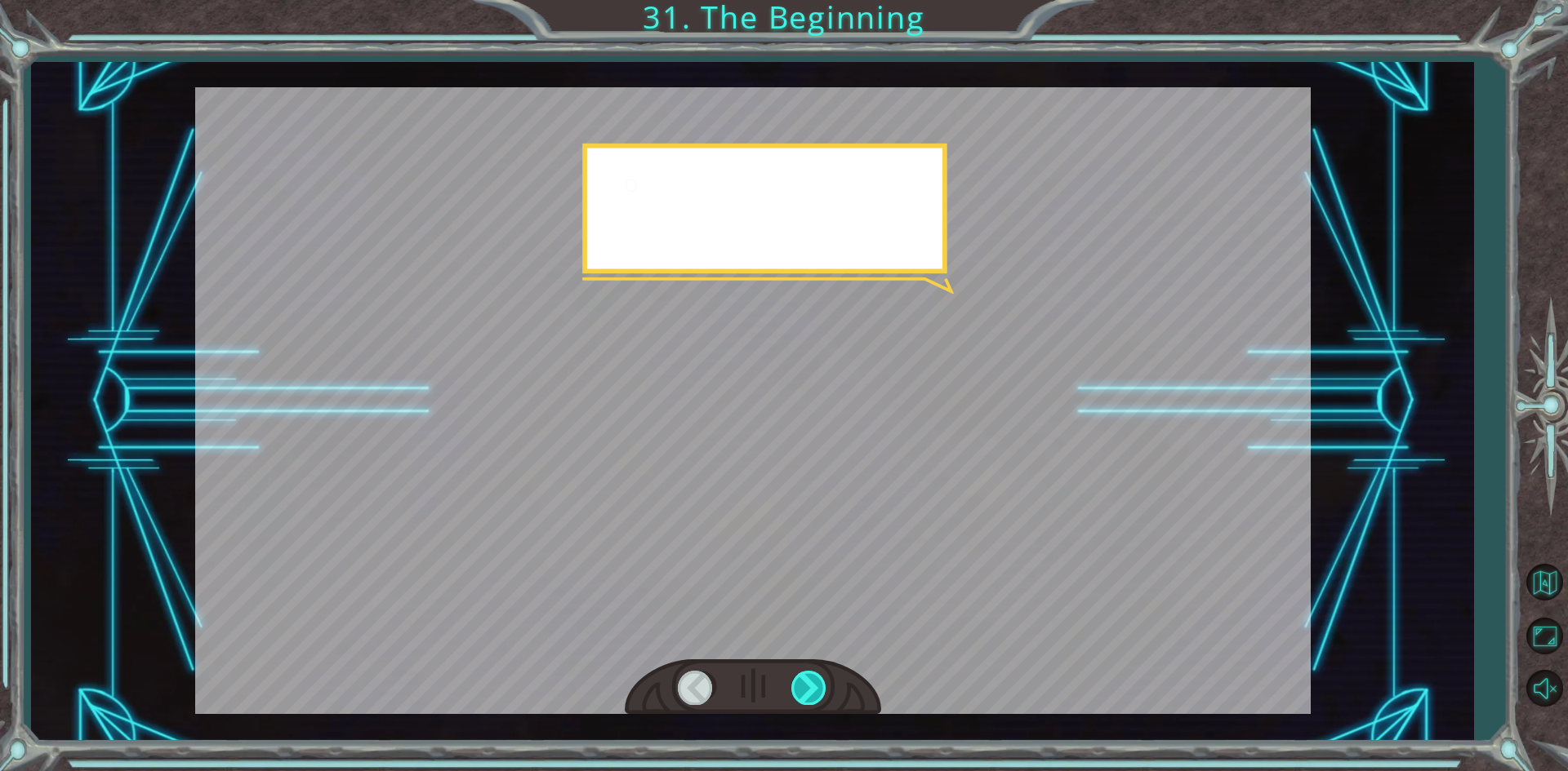
click at [807, 688] on div at bounding box center [810, 688] width 37 height 33
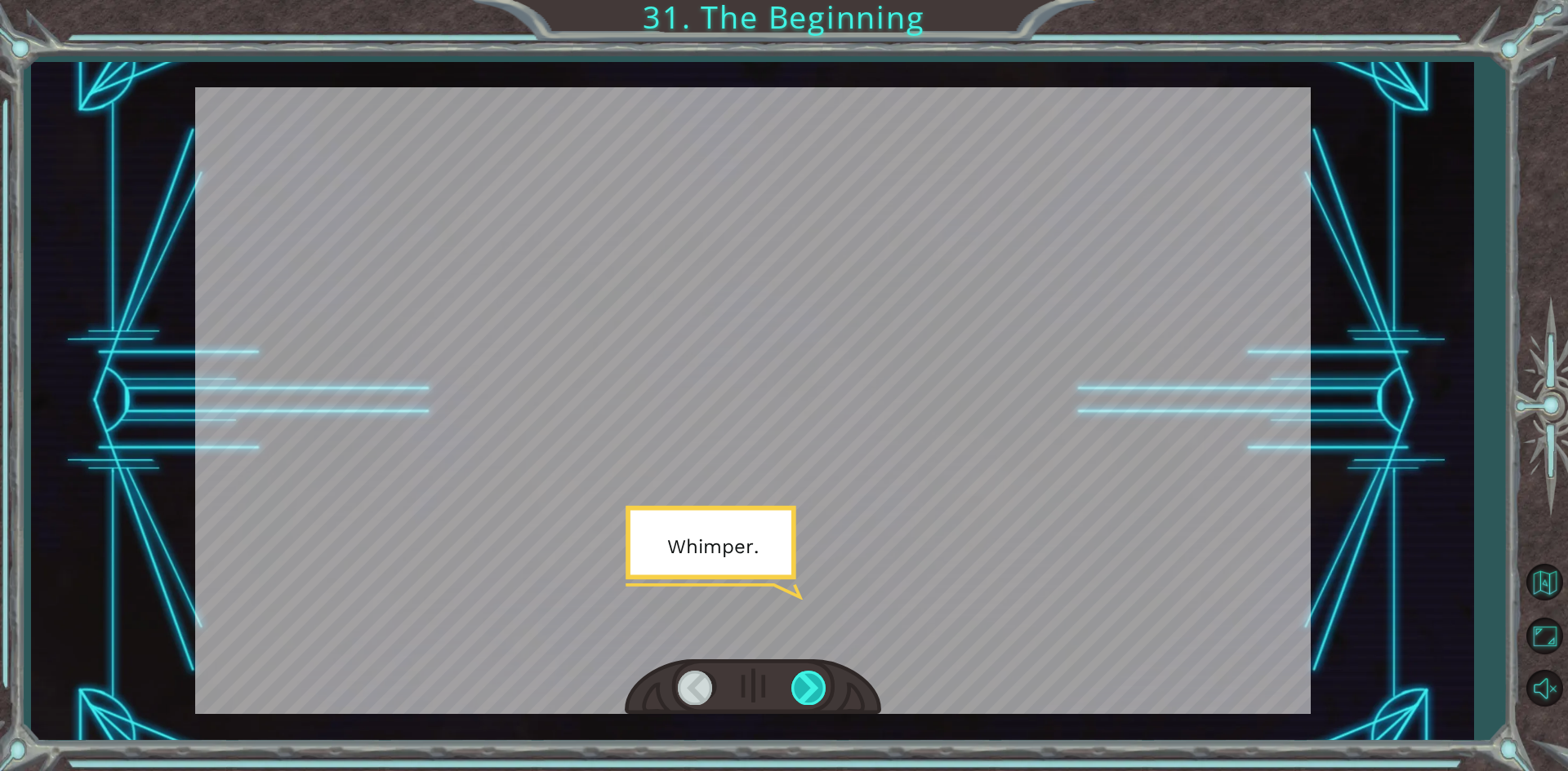
click at [807, 688] on div at bounding box center [810, 688] width 37 height 33
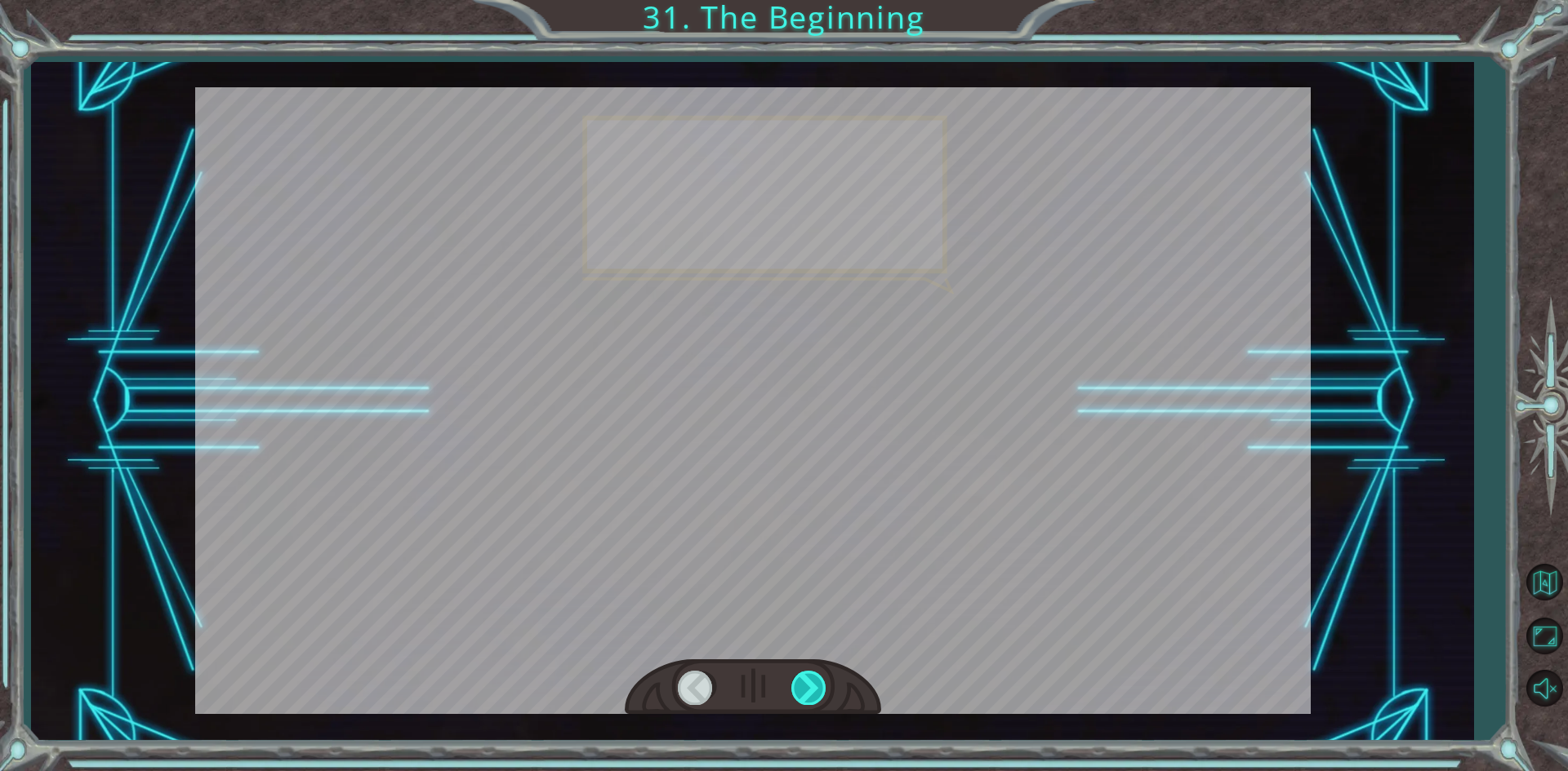
click at [807, 688] on div at bounding box center [810, 688] width 37 height 33
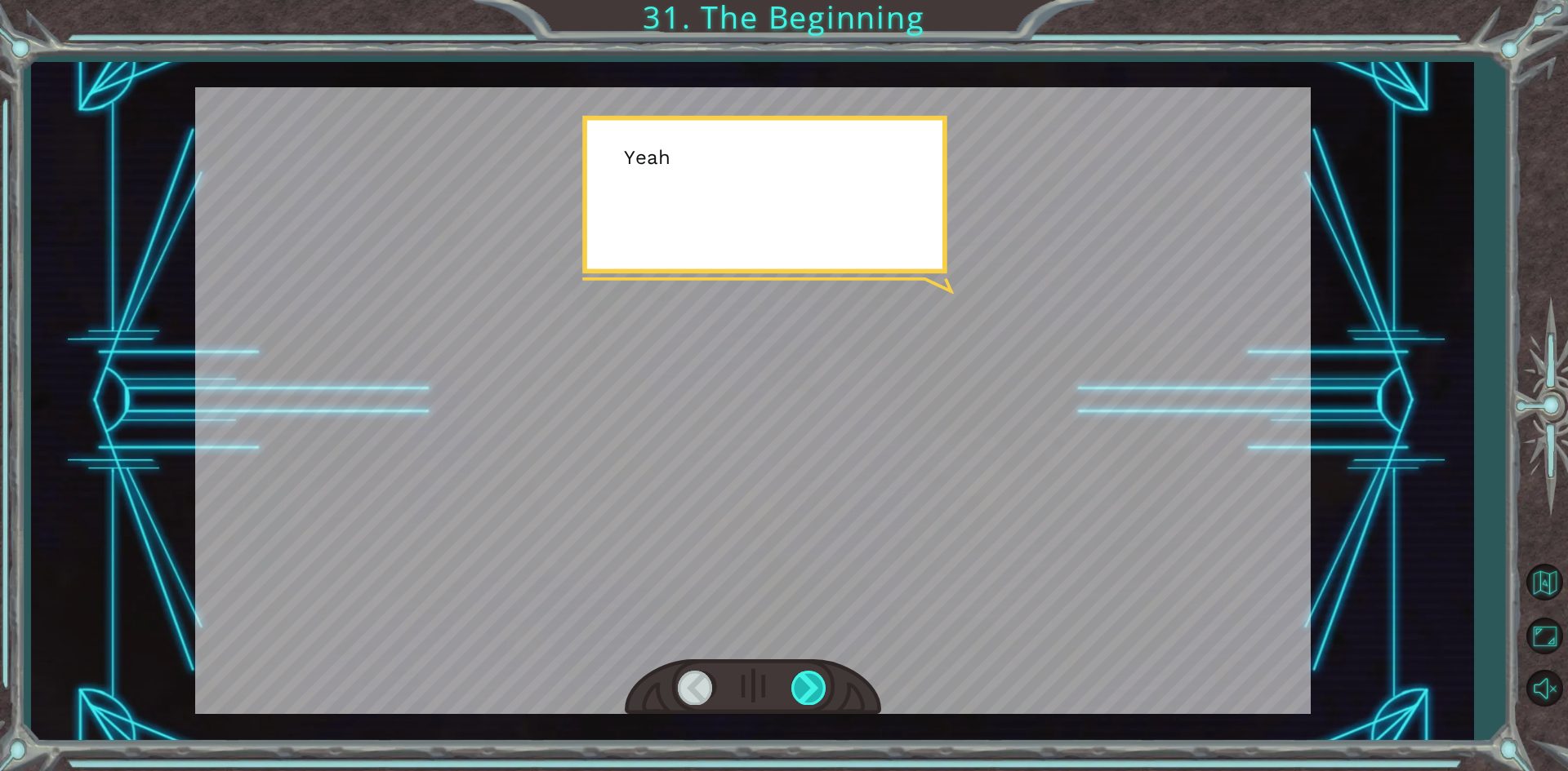
click at [807, 688] on div at bounding box center [810, 688] width 37 height 33
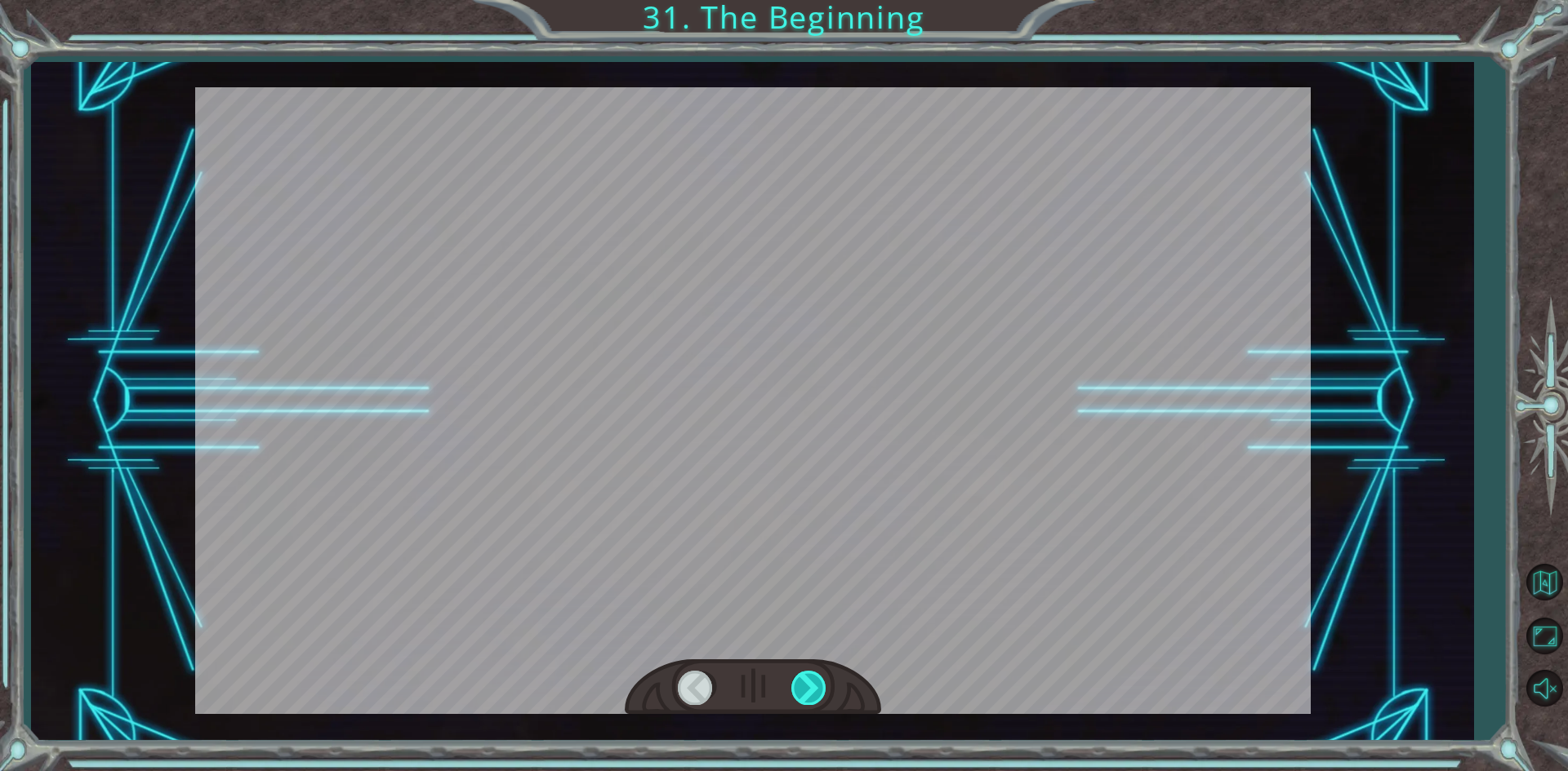
click at [807, 688] on div at bounding box center [810, 688] width 37 height 33
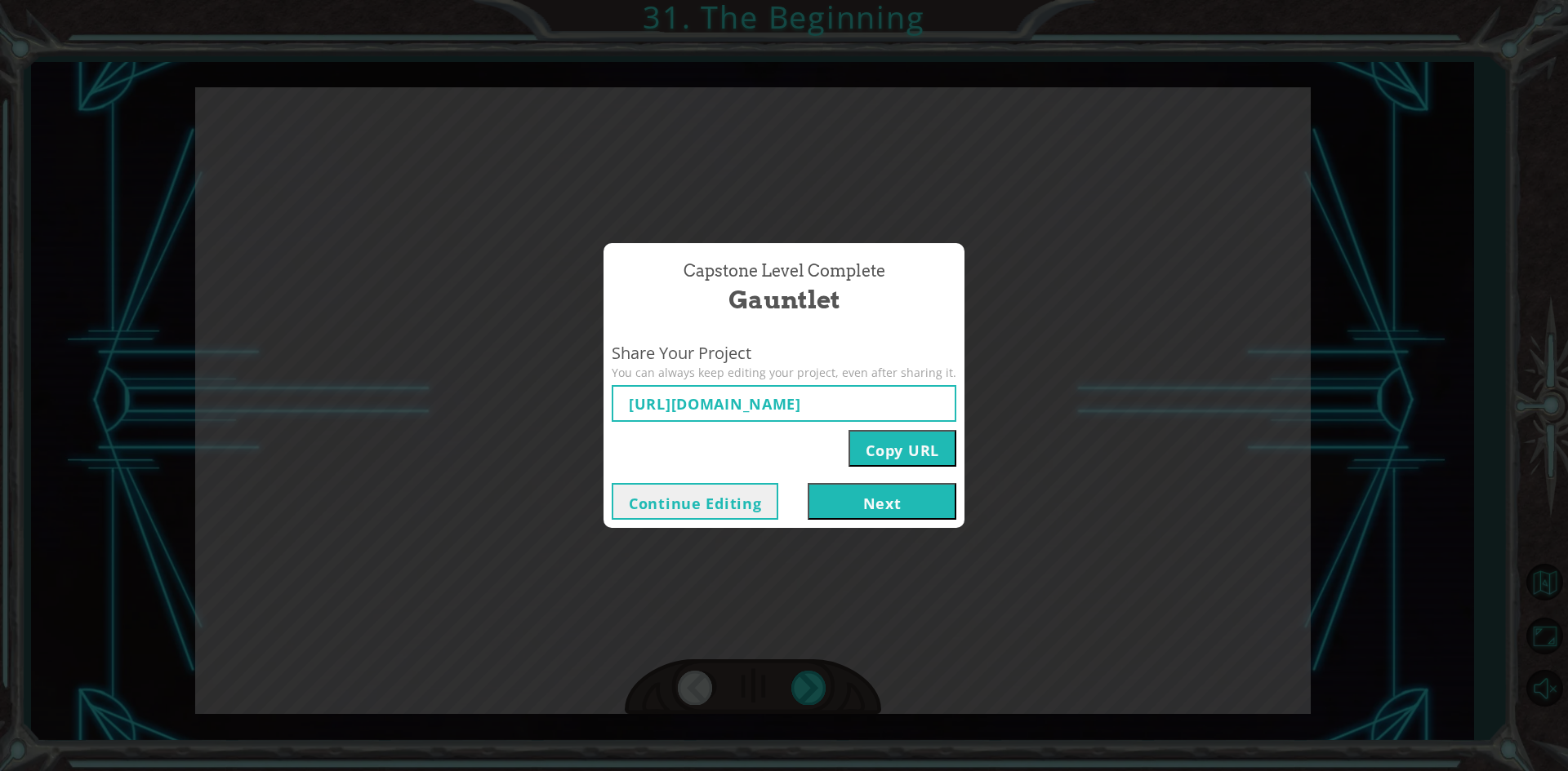
click at [860, 512] on button "Next" at bounding box center [882, 502] width 148 height 37
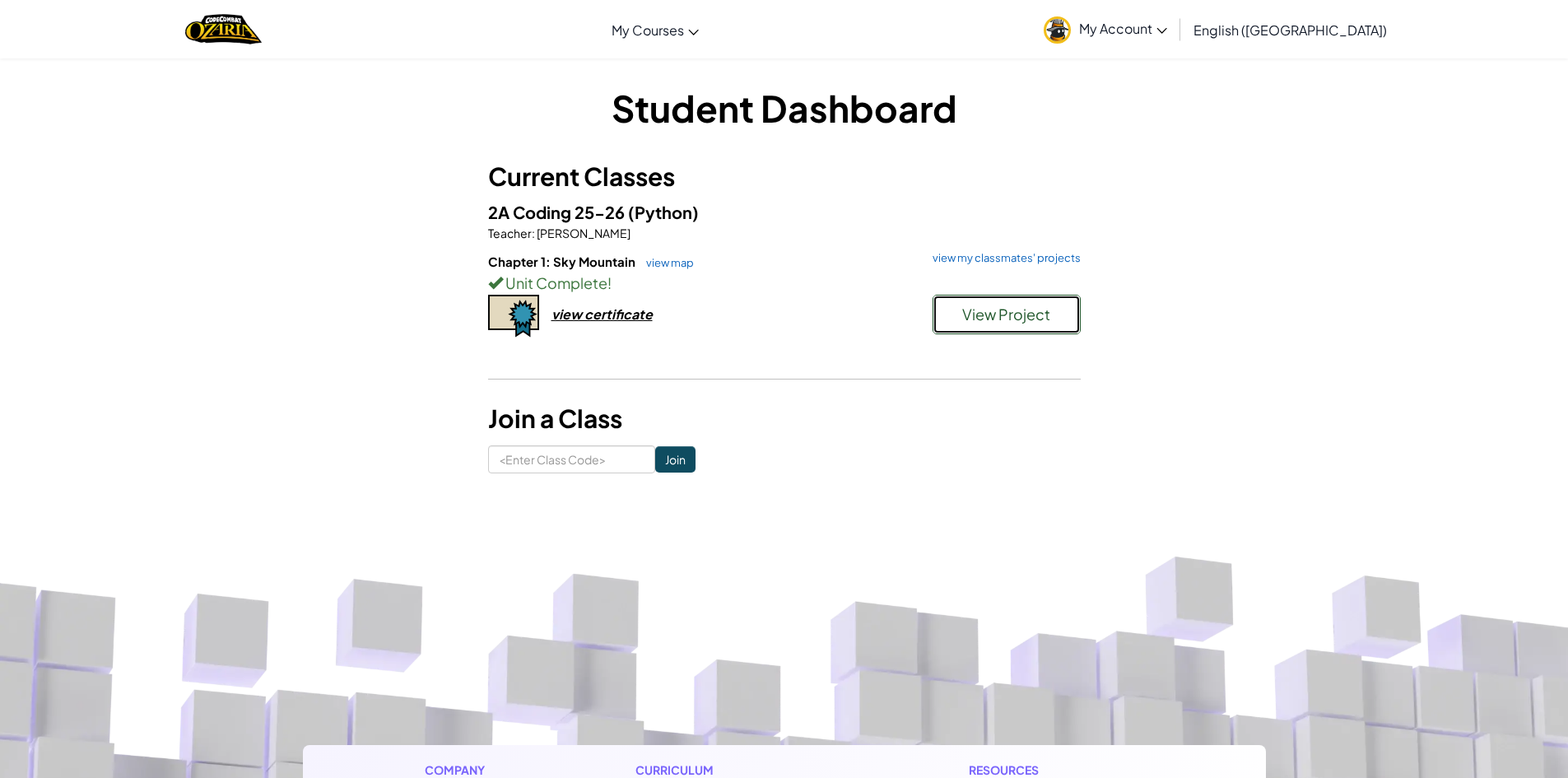
click at [943, 334] on button "View Project" at bounding box center [1006, 315] width 148 height 40
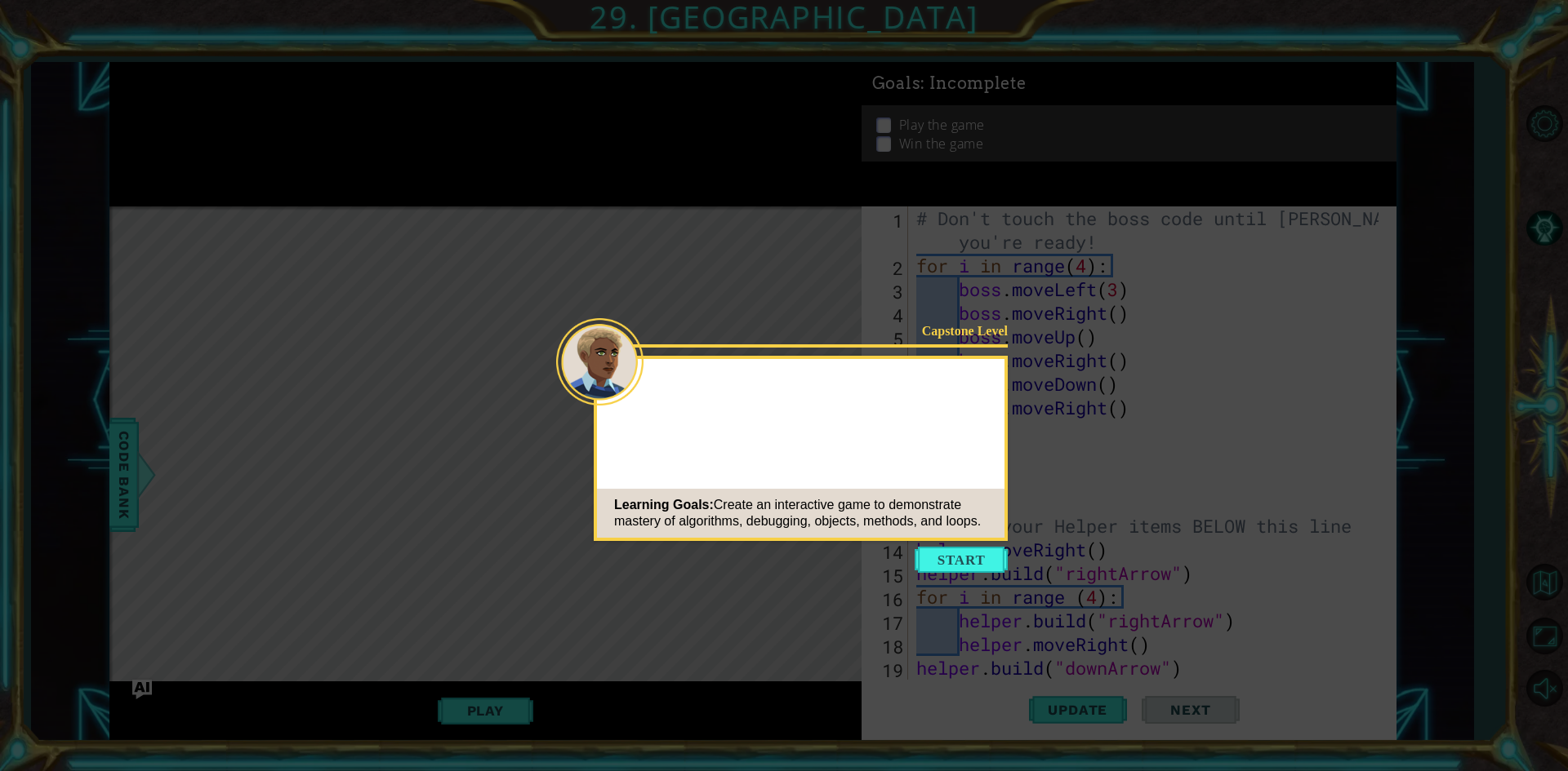
click at [963, 559] on button "Start" at bounding box center [962, 559] width 93 height 26
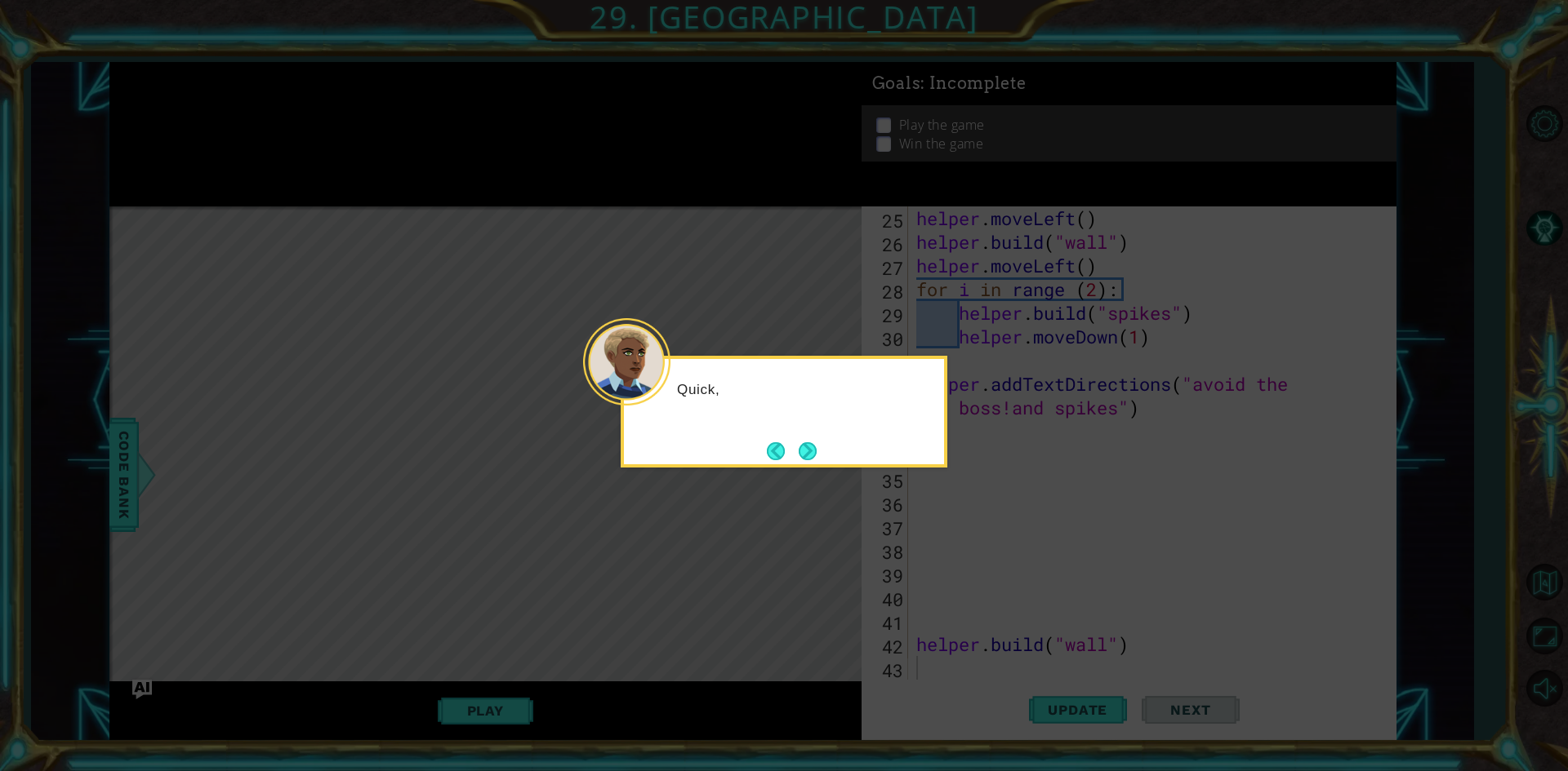
scroll to position [592, 0]
click at [815, 440] on footer at bounding box center [792, 451] width 50 height 24
click at [802, 453] on button "Next" at bounding box center [808, 452] width 18 height 18
click at [802, 453] on button "Next" at bounding box center [807, 451] width 19 height 19
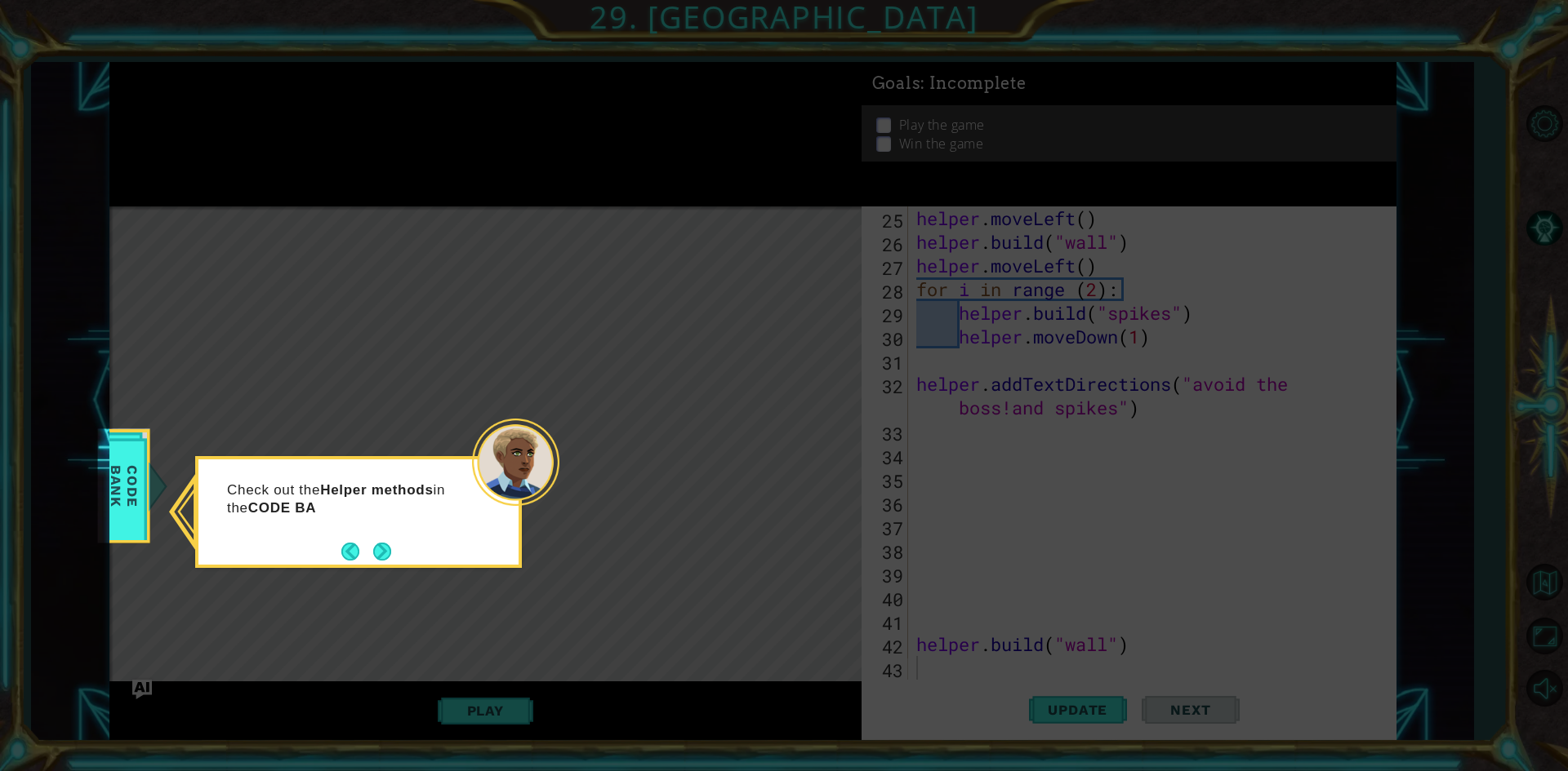
drag, startPoint x: 802, startPoint y: 453, endPoint x: 378, endPoint y: 534, distance: 431.7
click at [378, 534] on div "Check out the Helper methods in the CODE BA" at bounding box center [359, 507] width 320 height 83
click at [382, 545] on button "Next" at bounding box center [383, 553] width 18 height 18
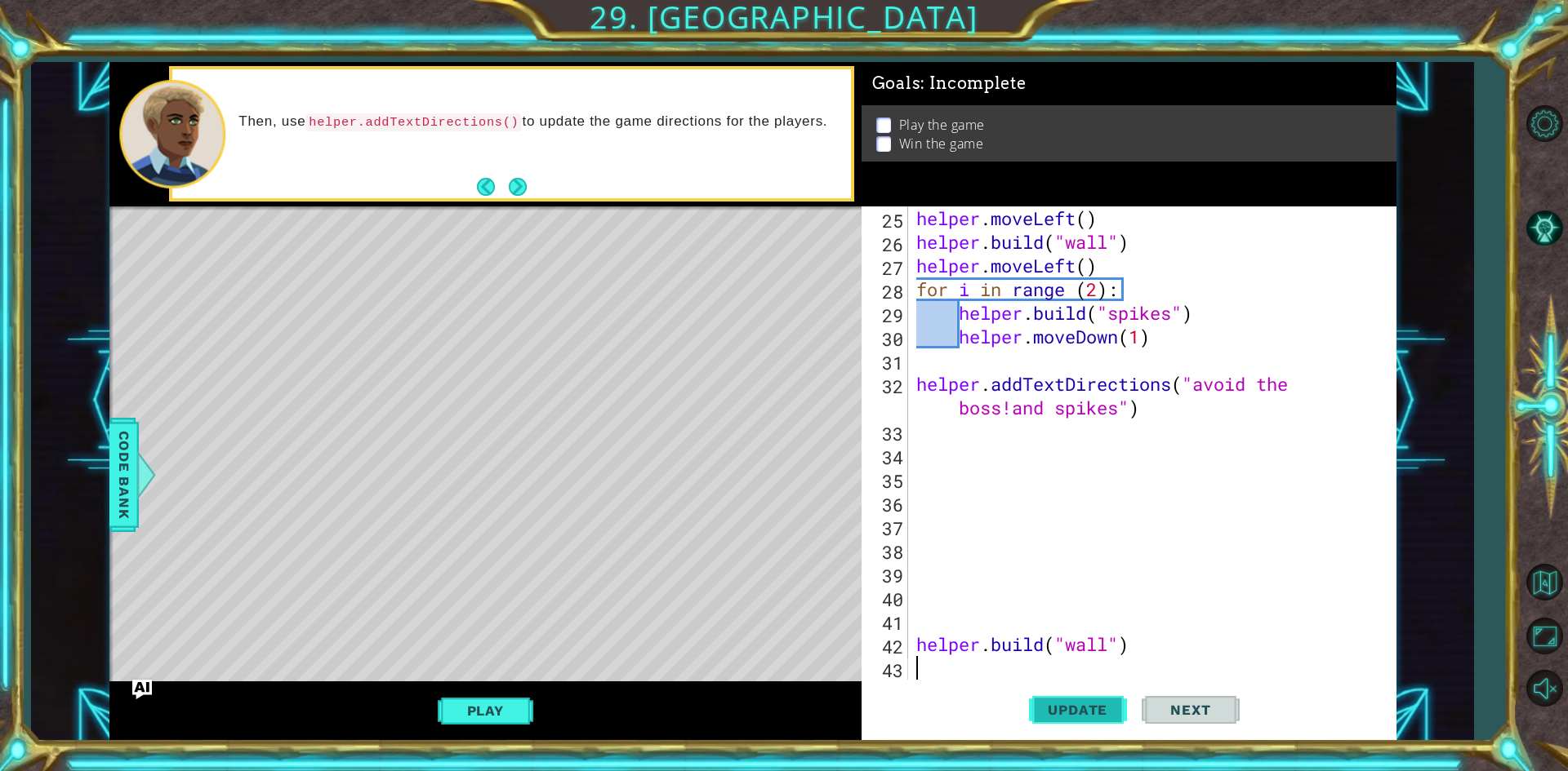
click at [1044, 700] on button "Update" at bounding box center [1078, 711] width 98 height 53
click at [1029, 711] on button "Update" at bounding box center [1078, 711] width 98 height 53
click at [1144, 416] on div "helper . moveLeft ( ) helper . build ( "wall" ) helper . moveLeft ( ) for i in …" at bounding box center [1150, 467] width 474 height 521
type textarea "helper.addTextDirections("avoid the boss!and spikes")"
click at [1048, 725] on button "Update" at bounding box center [1078, 711] width 98 height 53
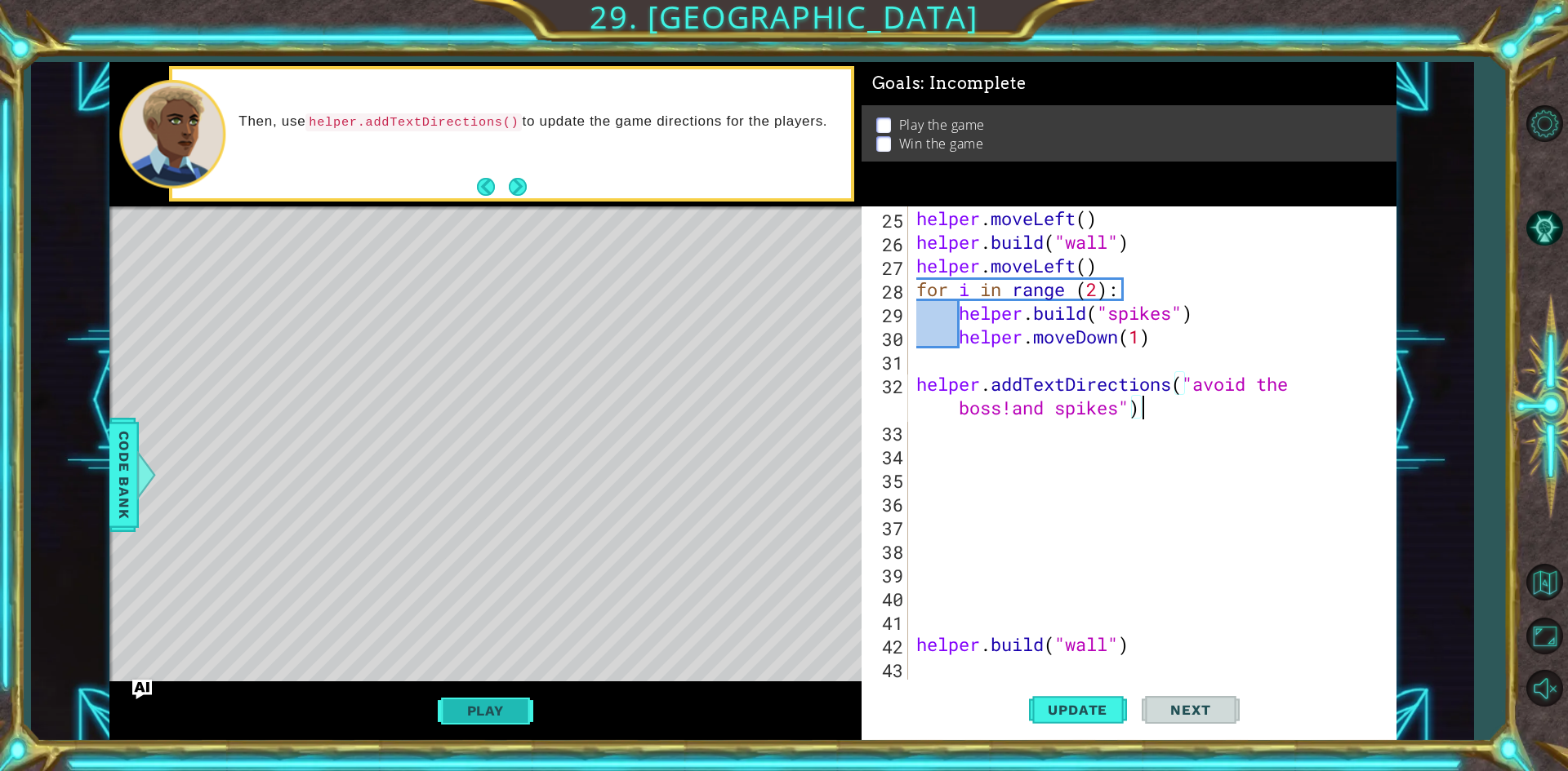
click at [484, 723] on button "Play" at bounding box center [485, 710] width 96 height 31
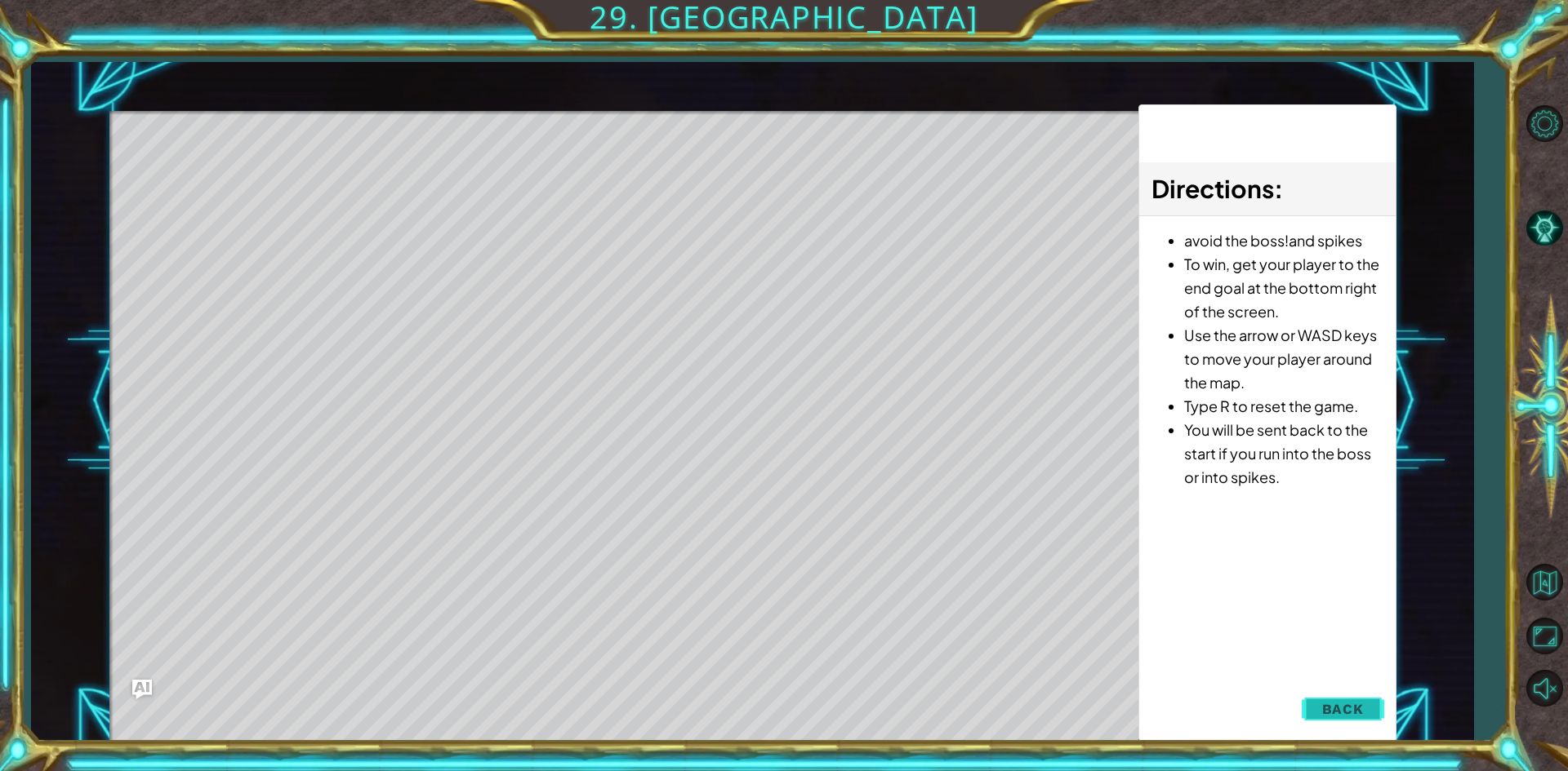
click at [1365, 713] on button "Back" at bounding box center [1343, 708] width 83 height 33
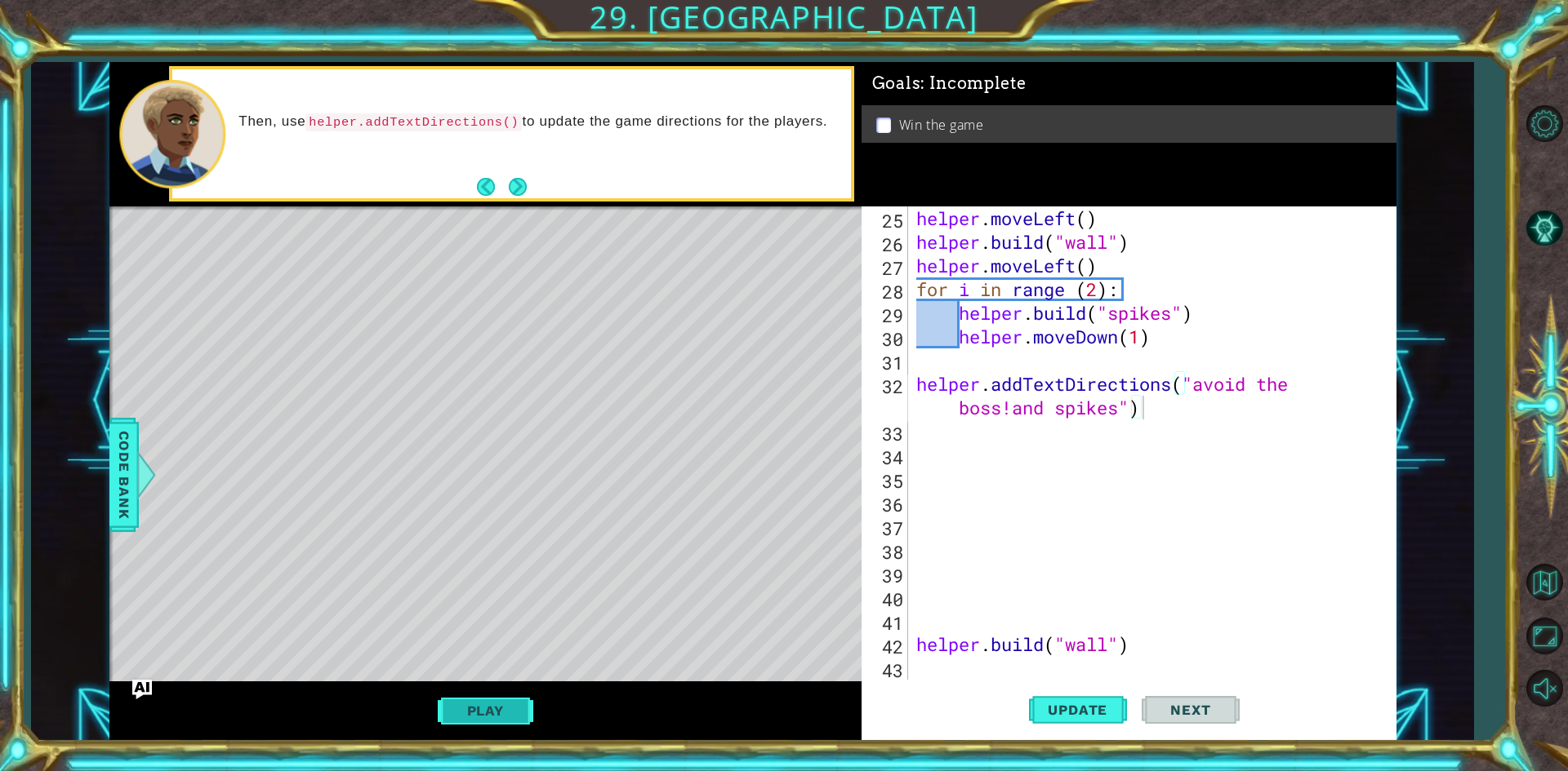
click at [515, 721] on button "Play" at bounding box center [485, 710] width 96 height 31
click at [1199, 709] on span "Next" at bounding box center [1190, 710] width 73 height 17
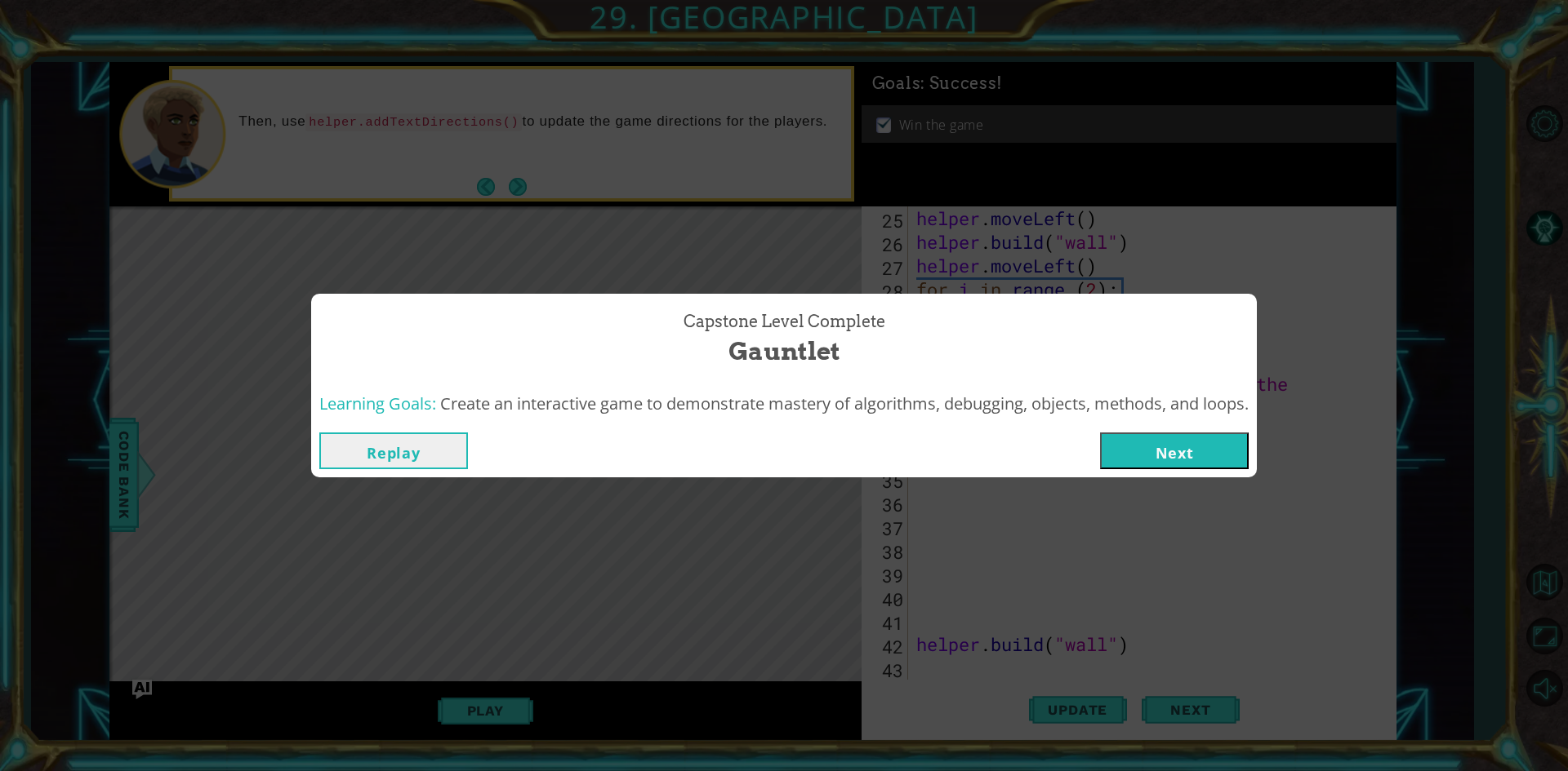
click at [1165, 447] on button "Next" at bounding box center [1174, 451] width 148 height 37
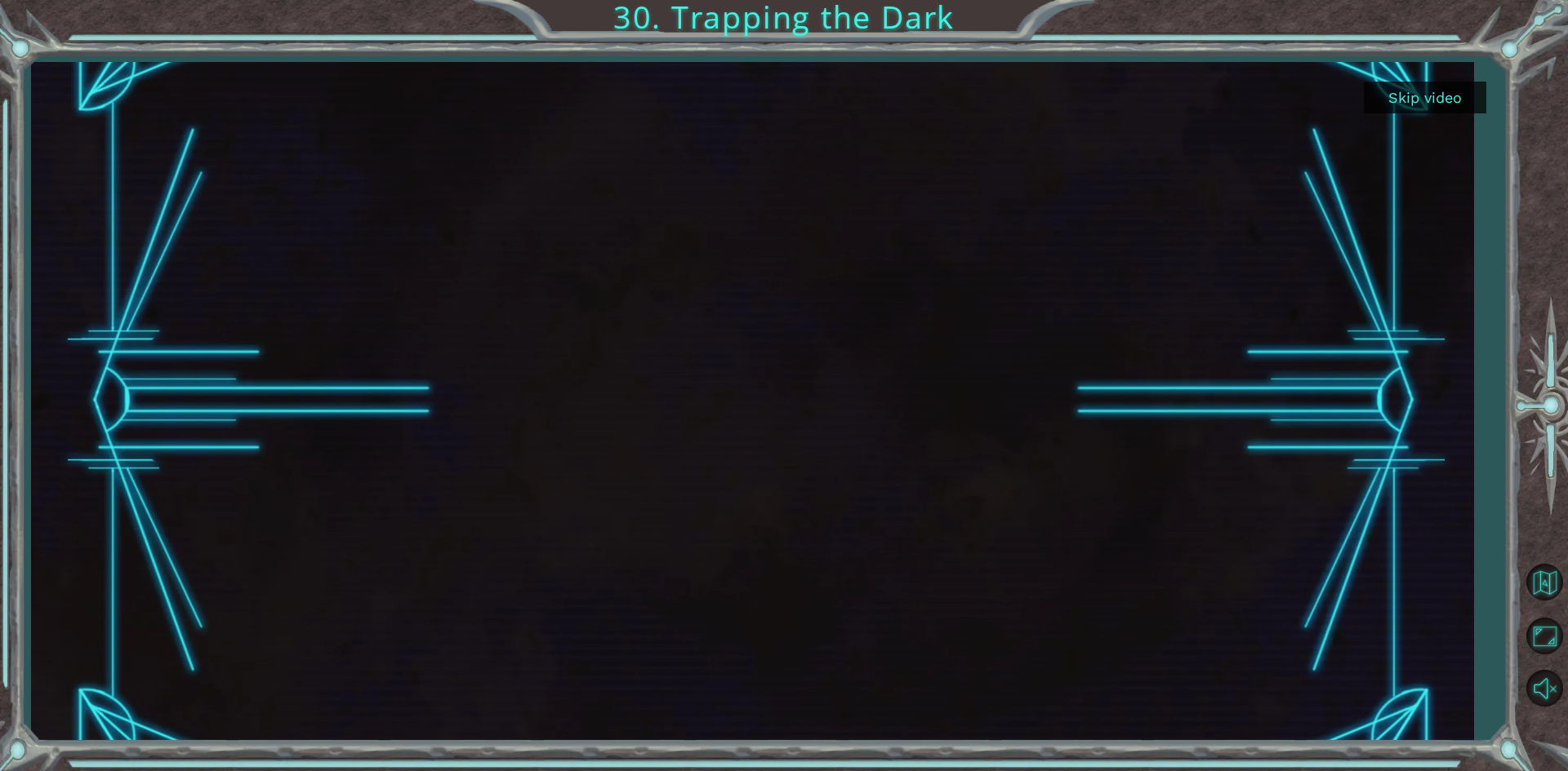
click at [1411, 91] on button "Skip video" at bounding box center [1425, 98] width 123 height 32
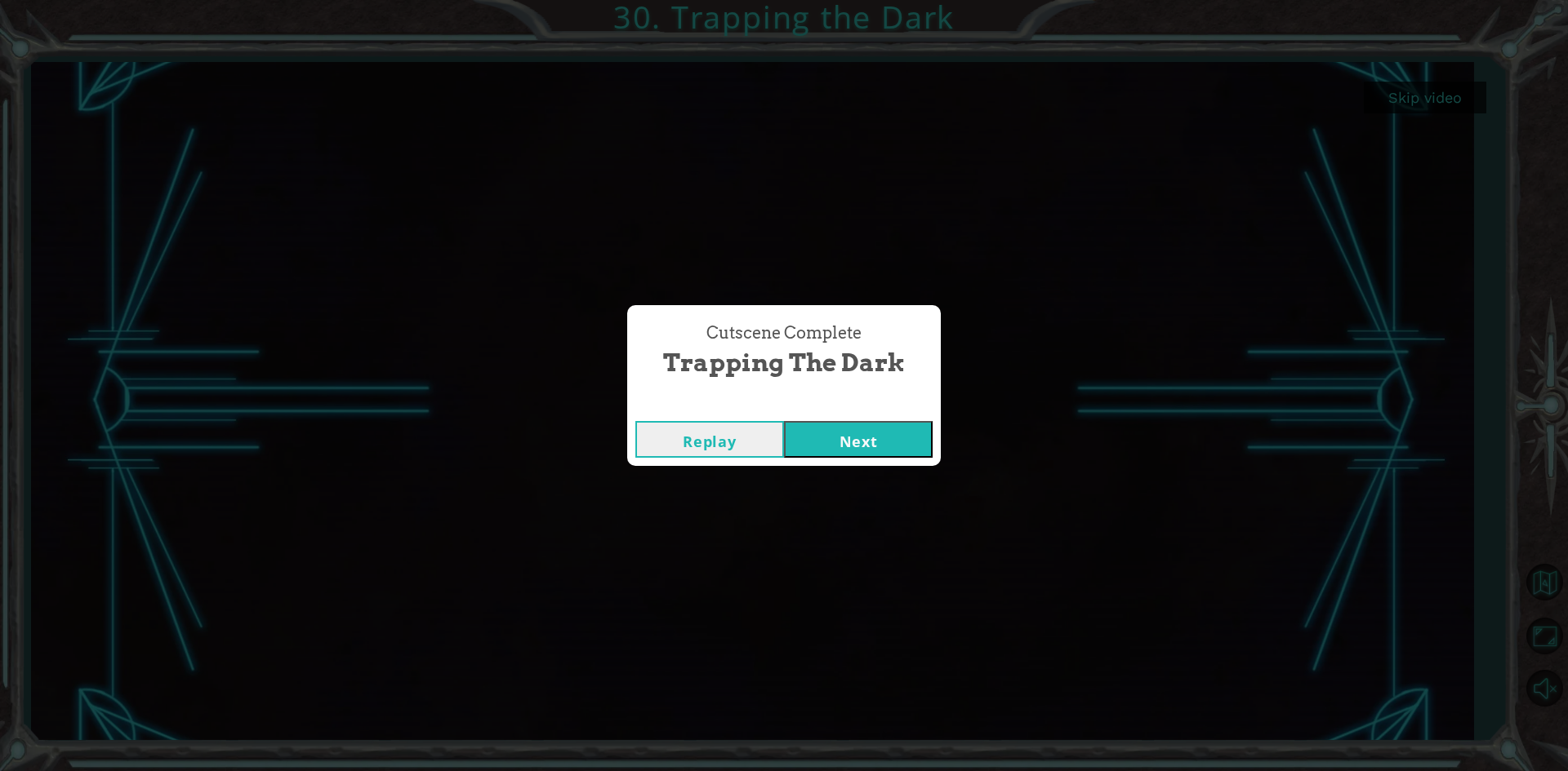
click at [892, 426] on button "Next" at bounding box center [858, 439] width 148 height 37
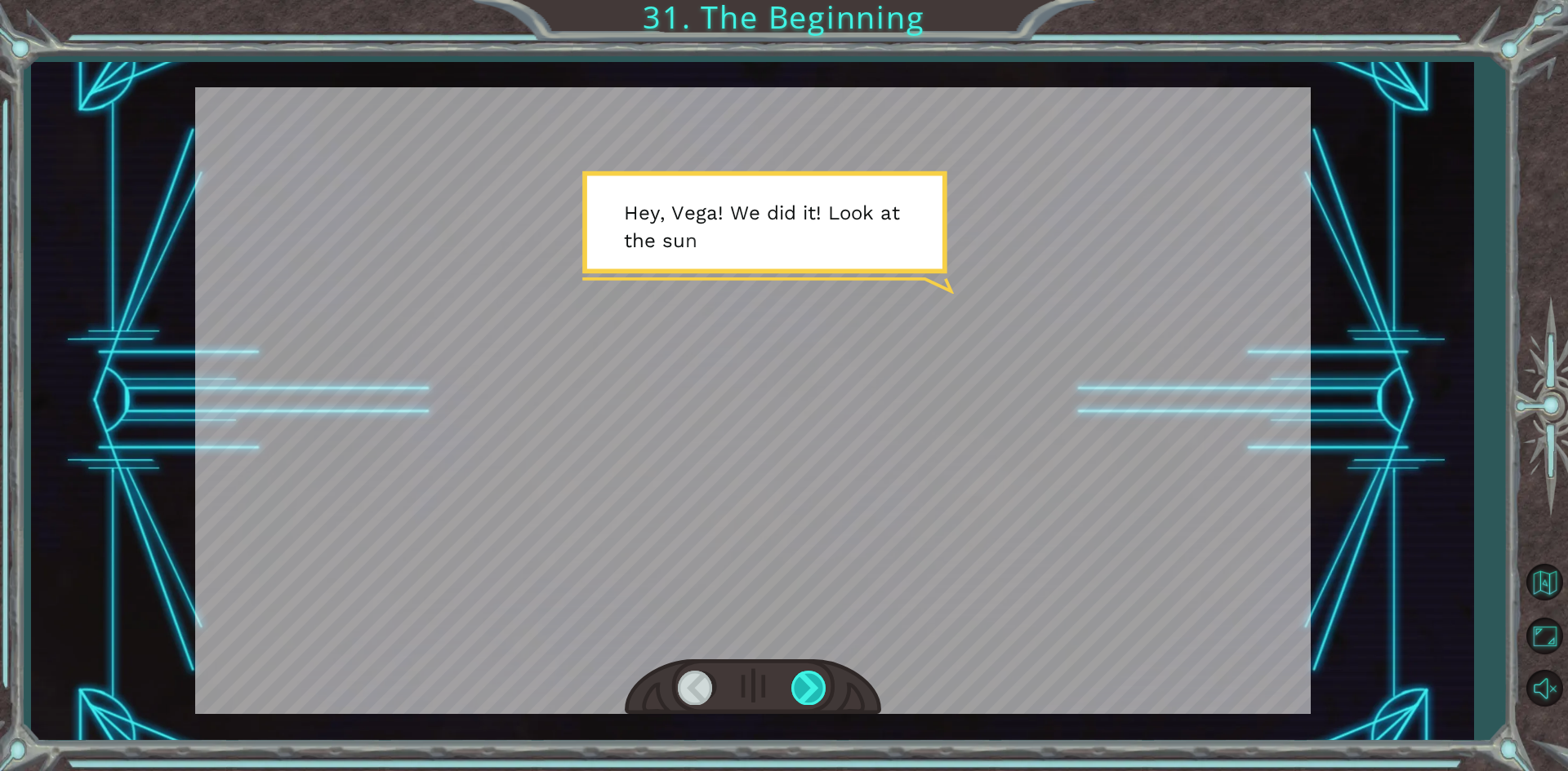
click at [819, 688] on div at bounding box center [810, 688] width 37 height 33
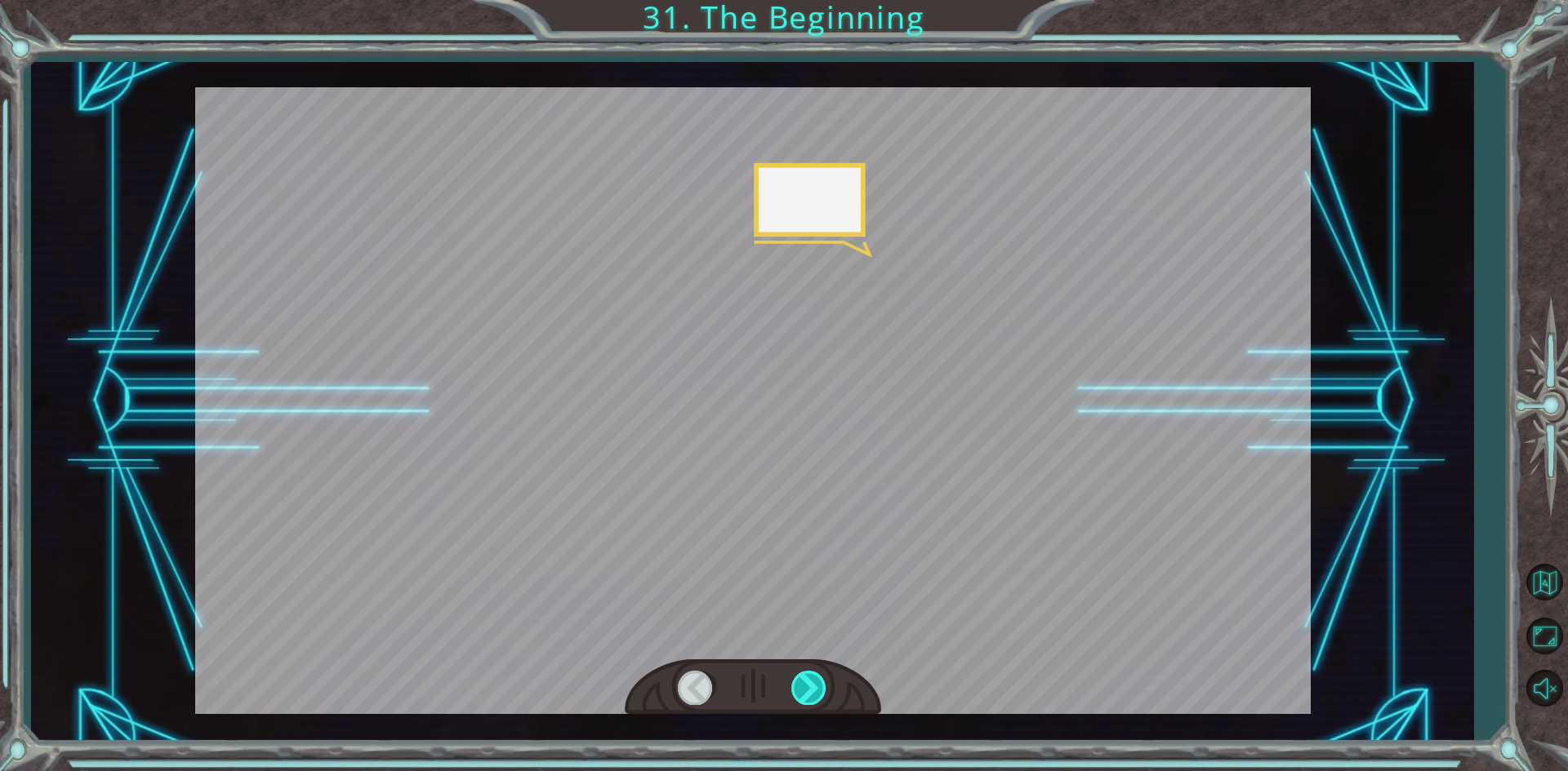
click at [819, 688] on div at bounding box center [810, 688] width 37 height 33
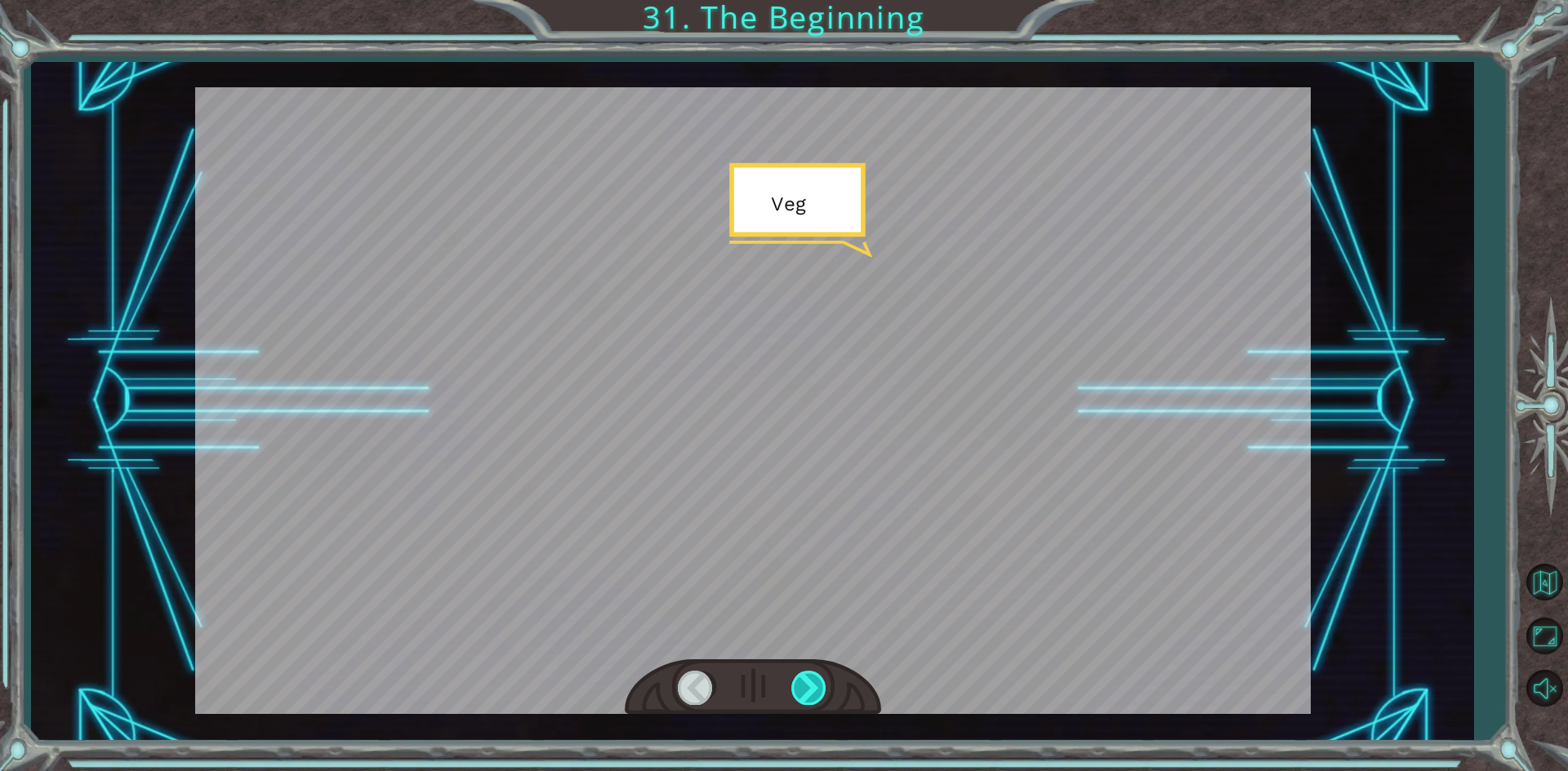
click at [819, 688] on div at bounding box center [810, 688] width 37 height 33
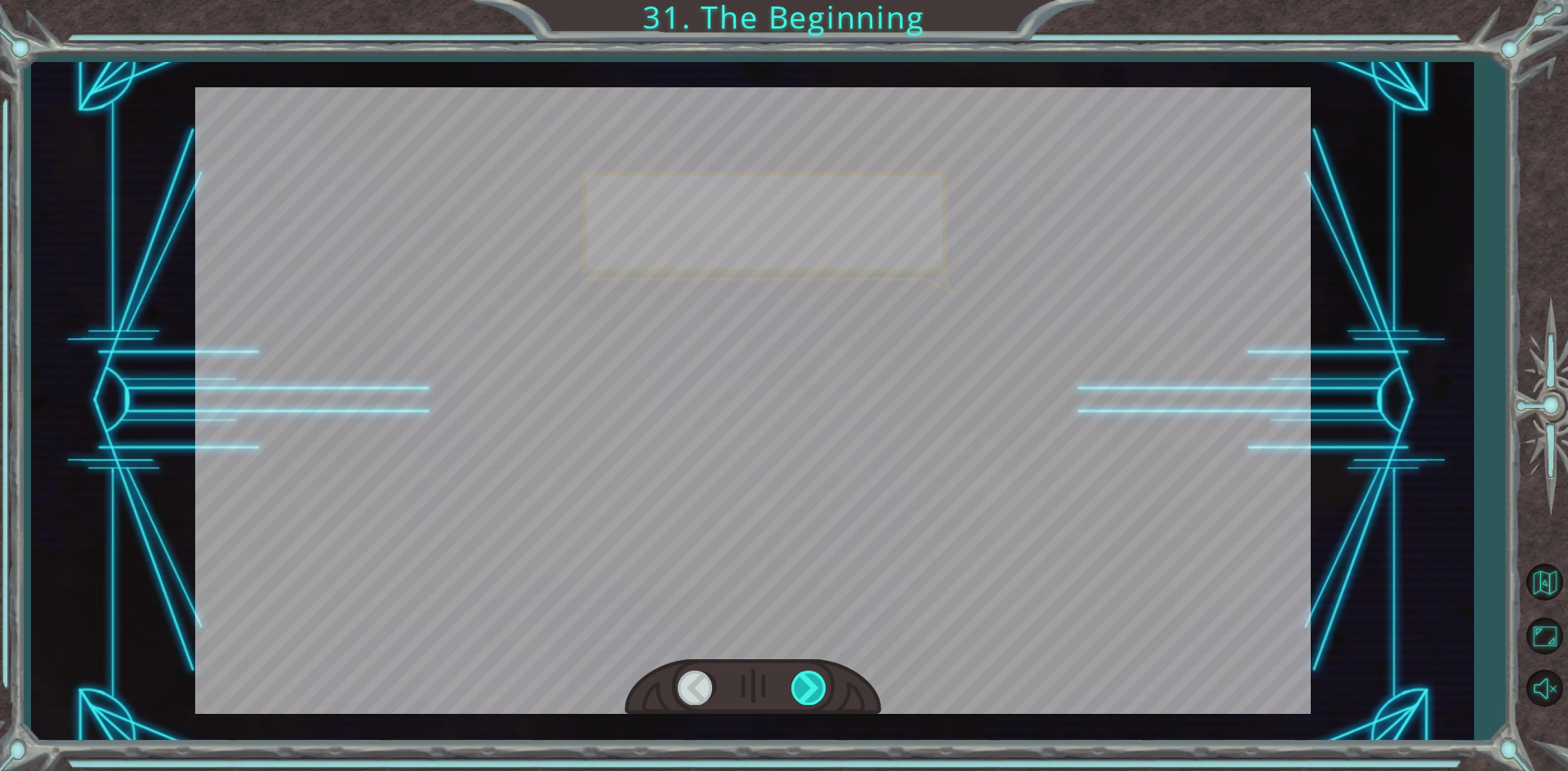
click at [819, 688] on div at bounding box center [810, 688] width 37 height 33
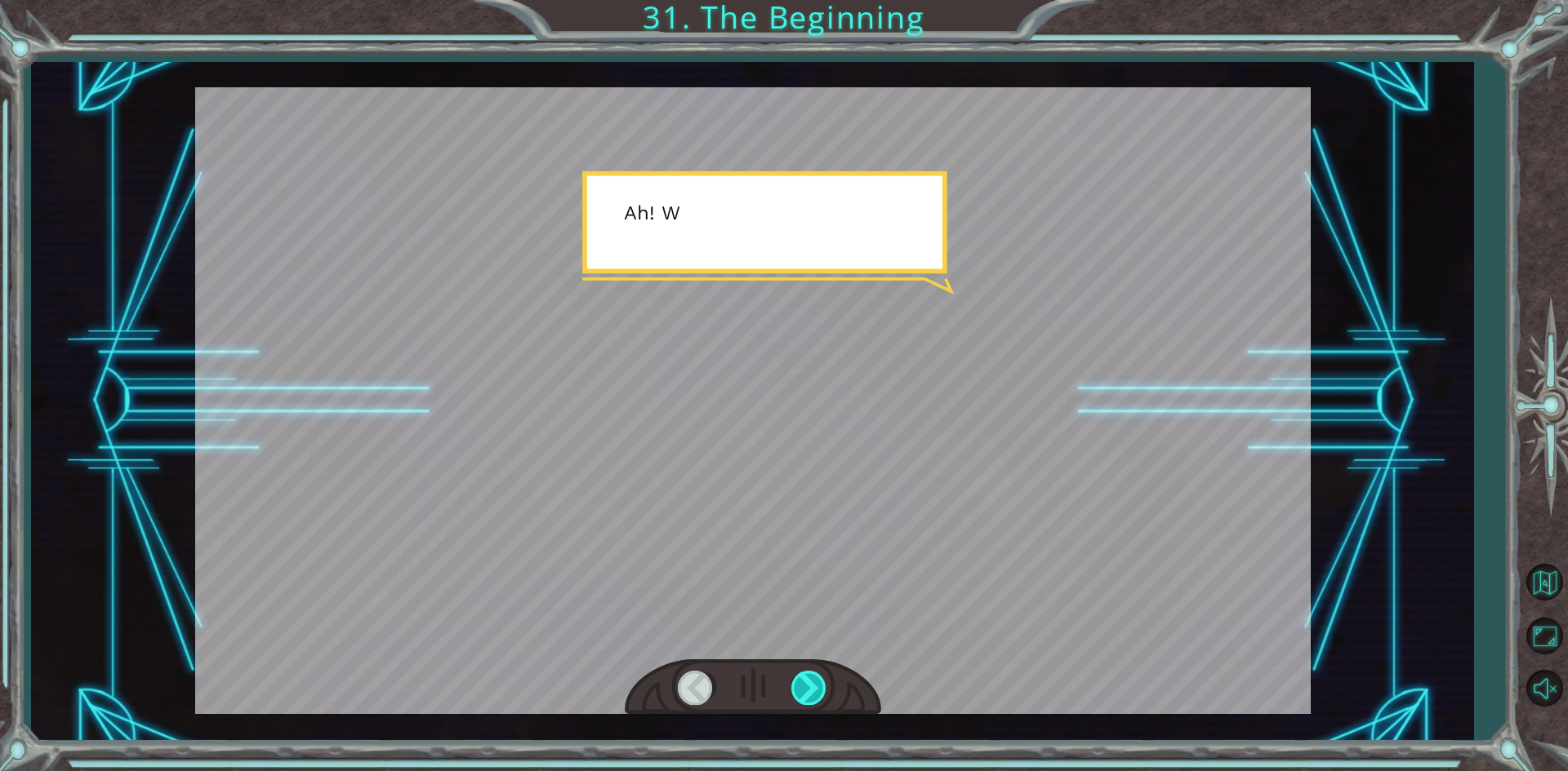
click at [819, 688] on div at bounding box center [810, 688] width 37 height 33
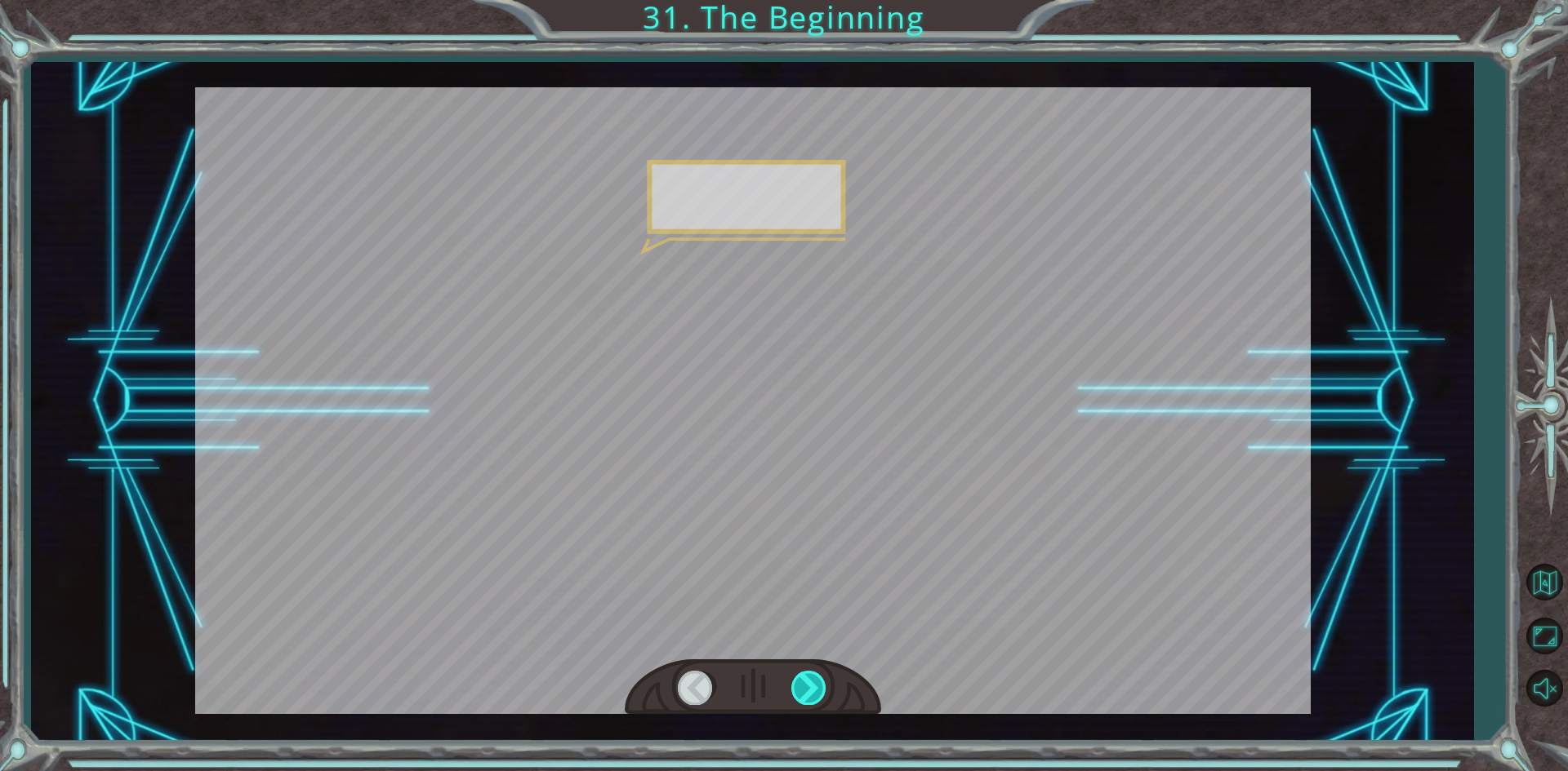
click at [819, 688] on div at bounding box center [810, 688] width 37 height 33
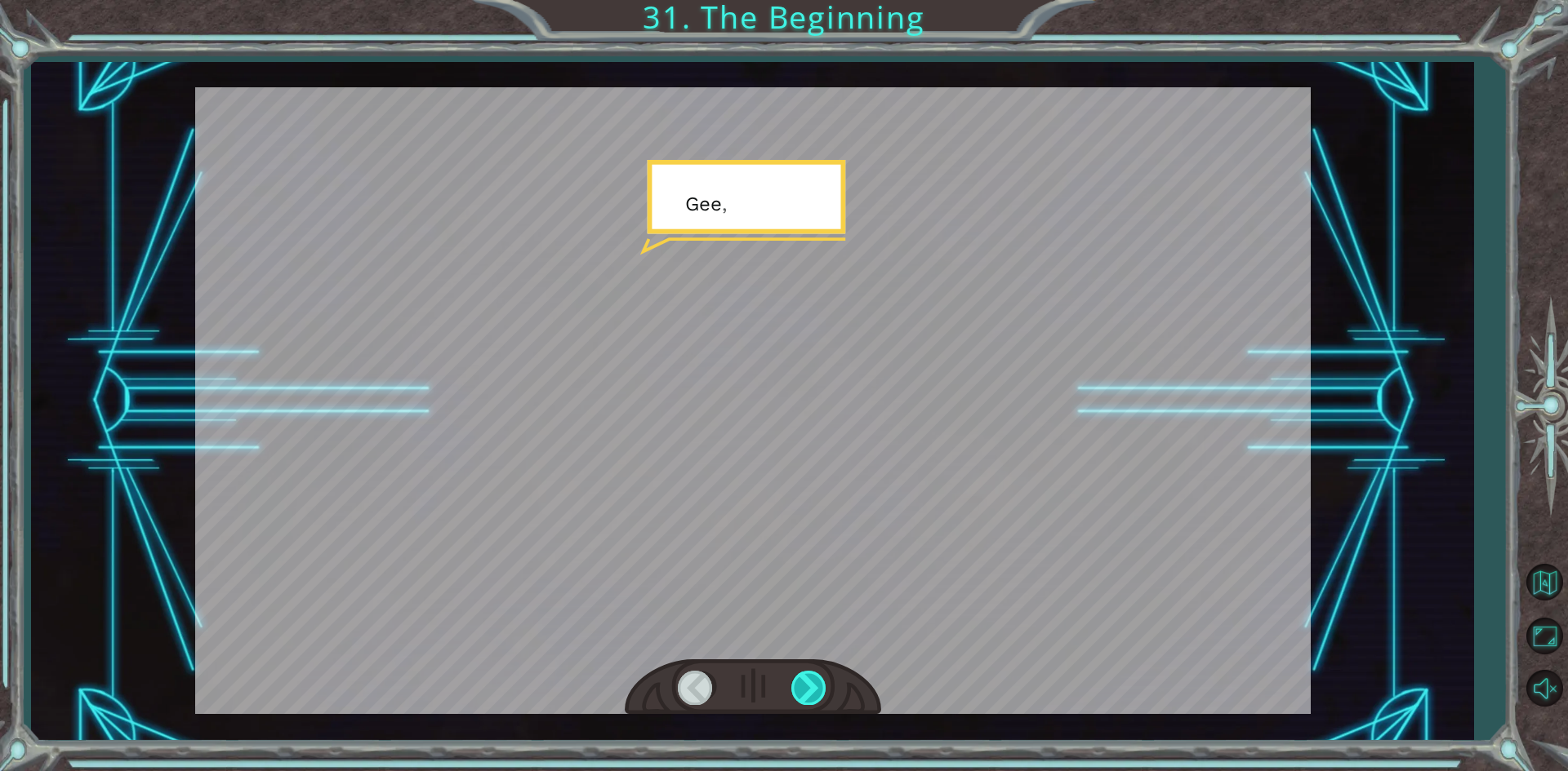
click at [819, 688] on div at bounding box center [810, 688] width 37 height 33
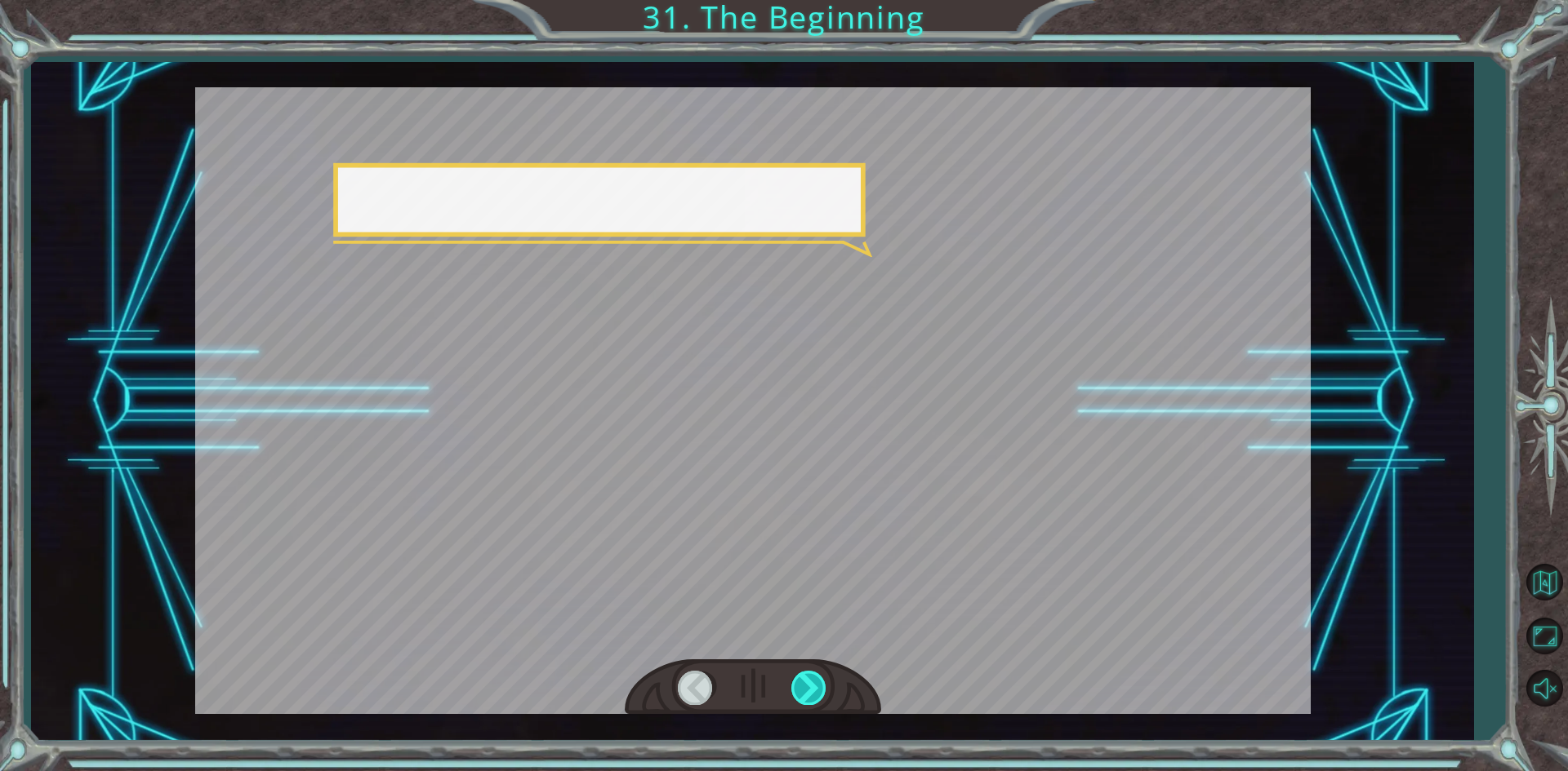
click at [819, 688] on div at bounding box center [810, 688] width 37 height 33
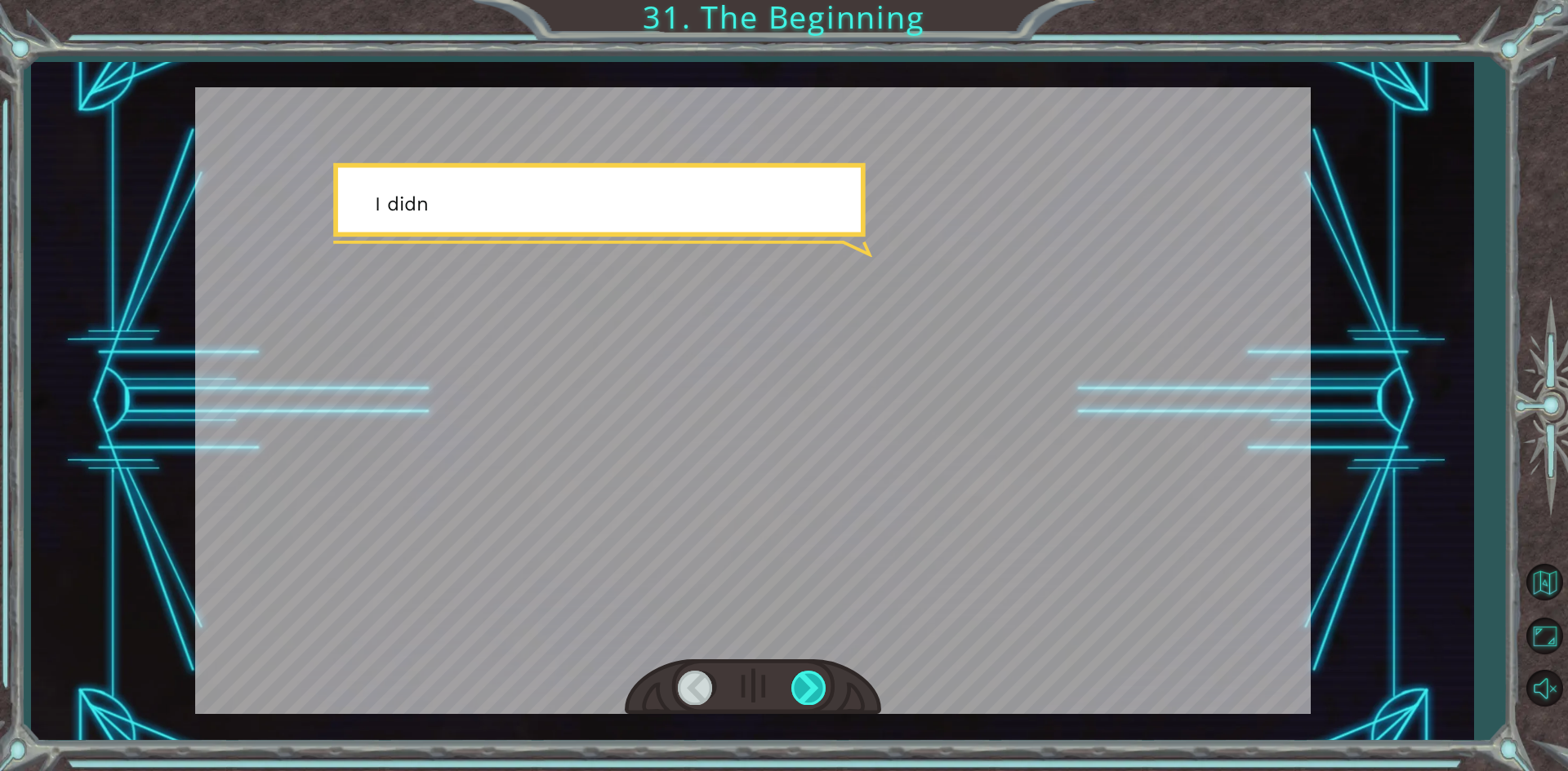
click at [819, 688] on div at bounding box center [810, 688] width 37 height 33
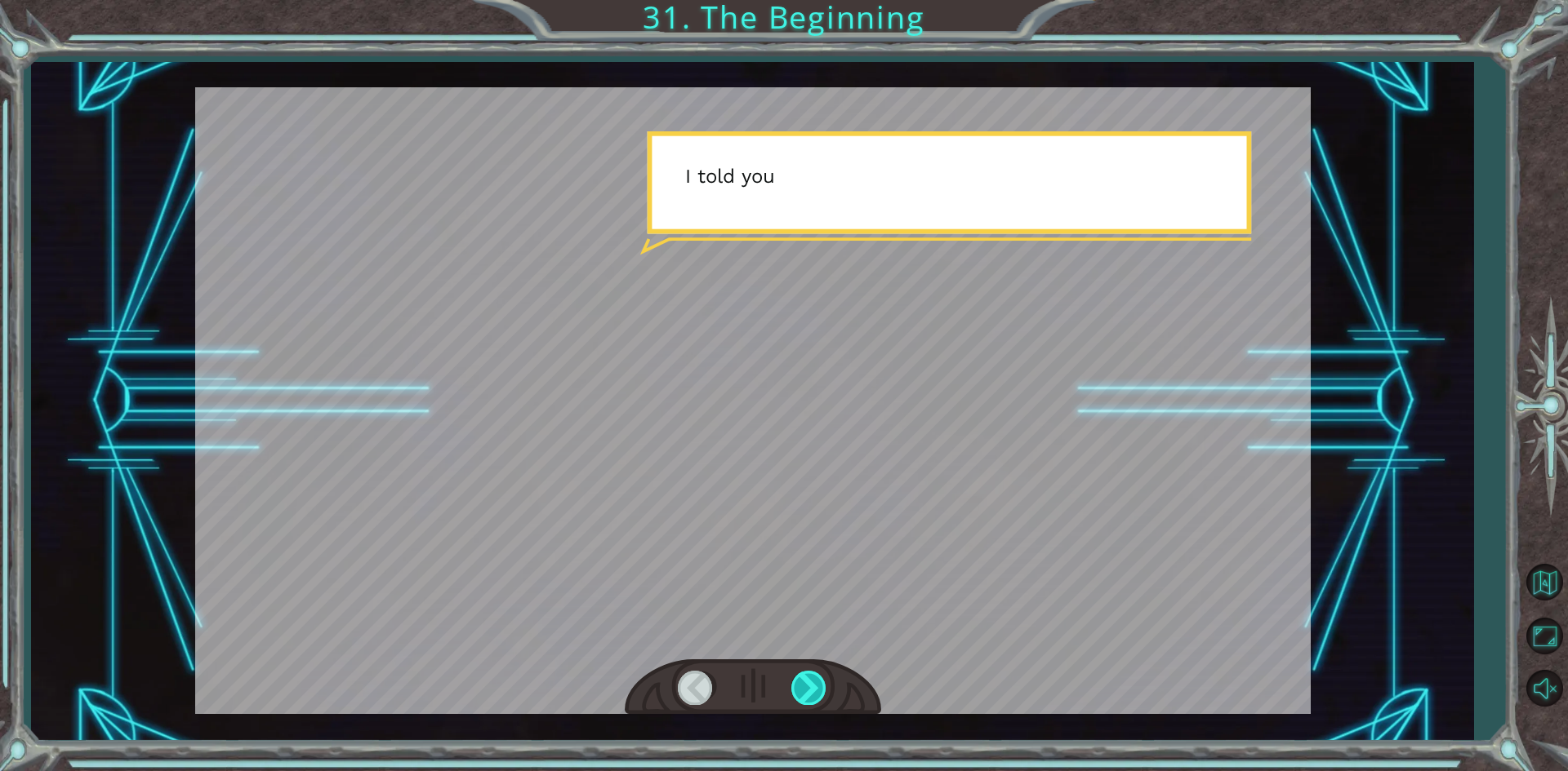
click at [819, 688] on div at bounding box center [810, 688] width 37 height 33
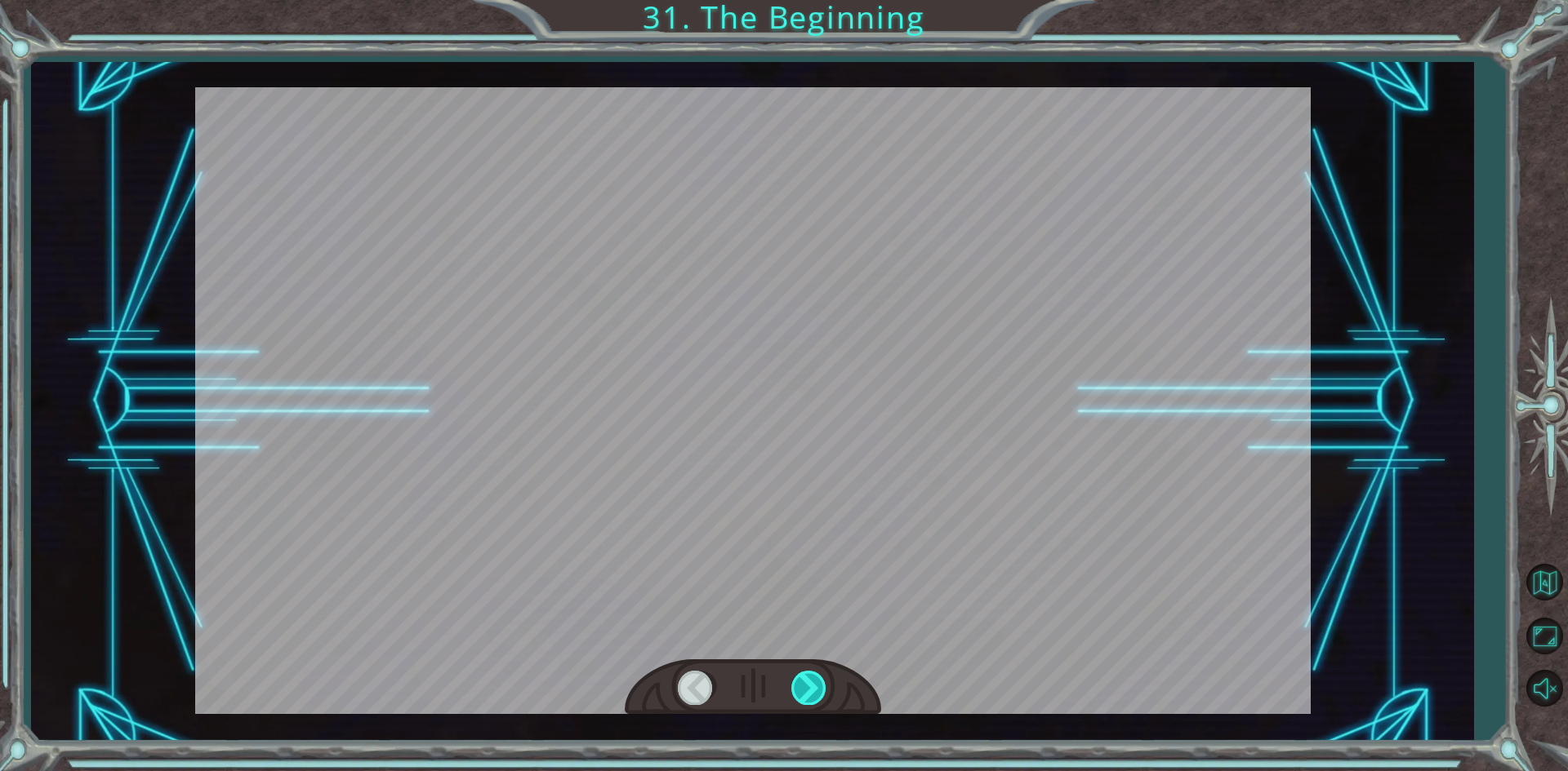
click at [819, 688] on div at bounding box center [810, 688] width 37 height 33
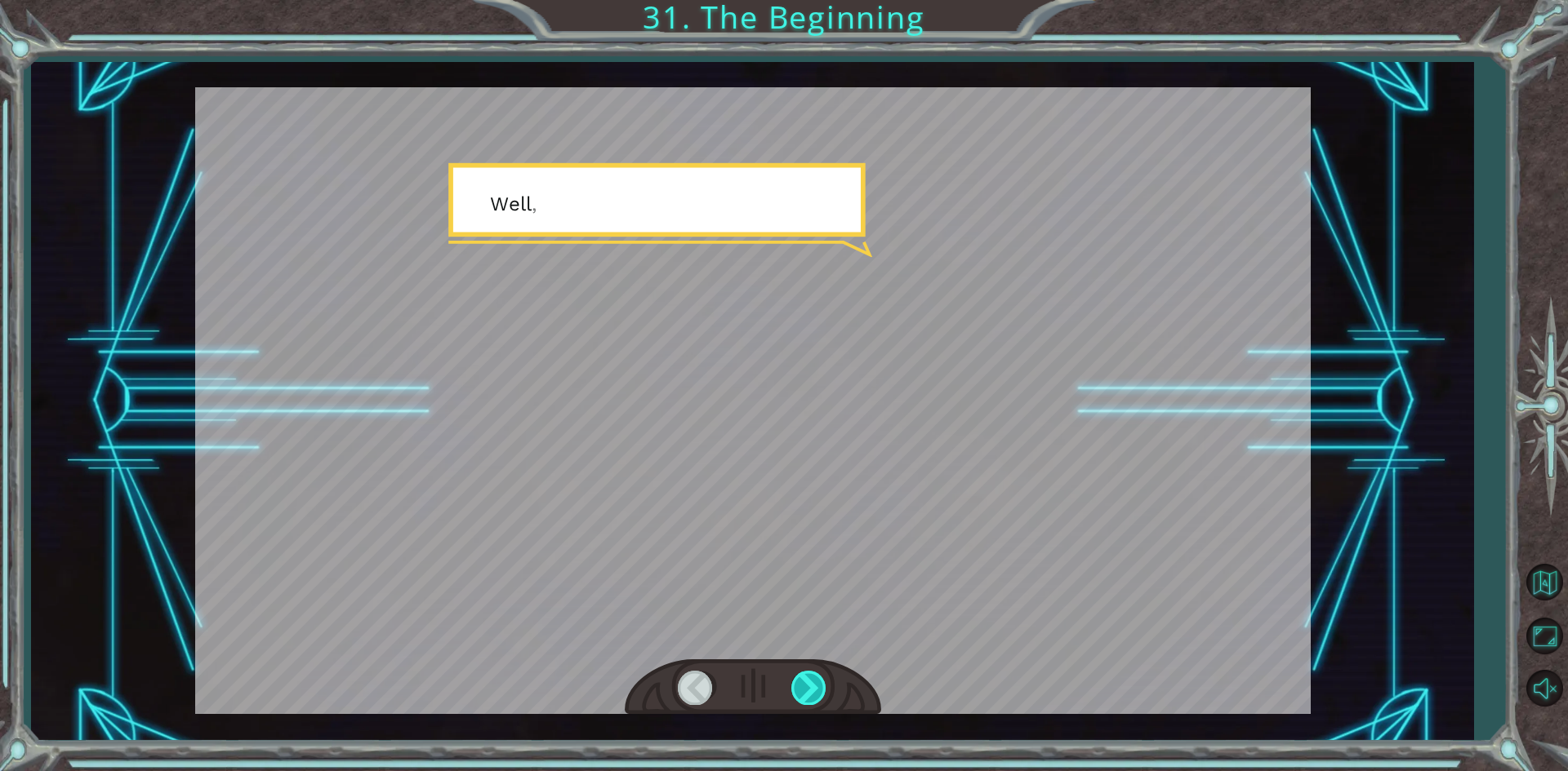
click at [819, 688] on div at bounding box center [810, 688] width 37 height 33
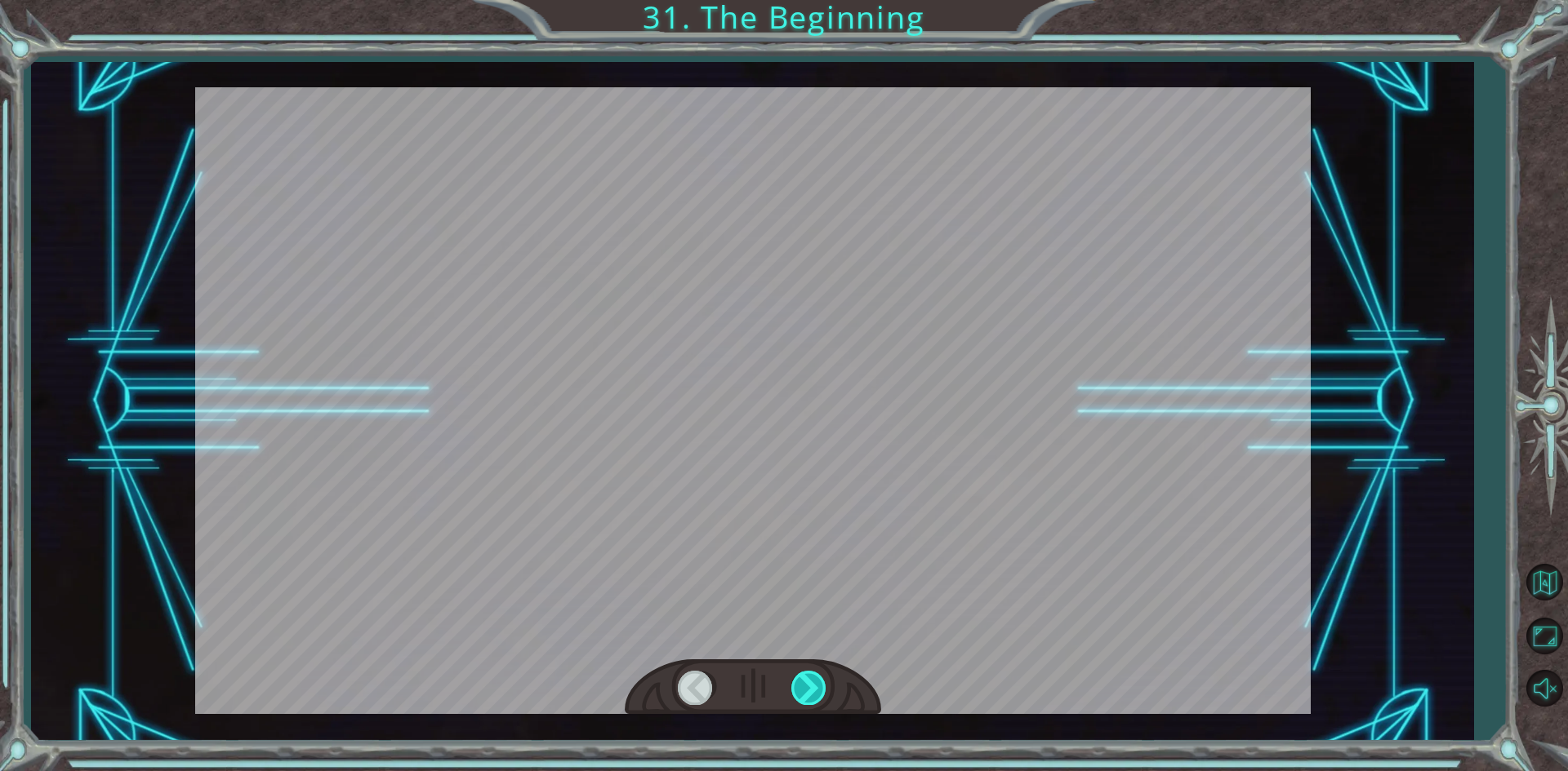
click at [819, 688] on div at bounding box center [810, 688] width 37 height 33
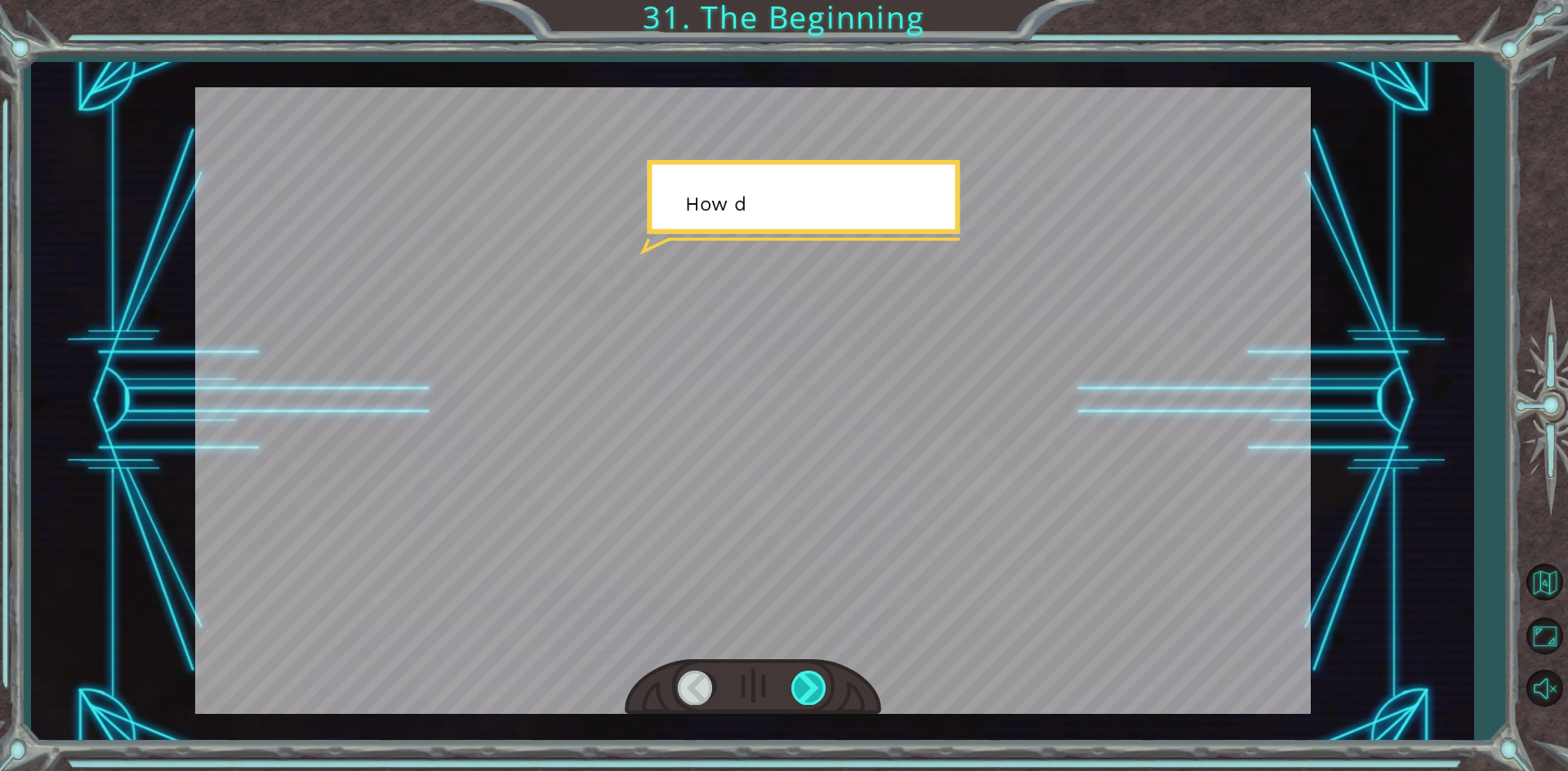
click at [819, 688] on div at bounding box center [810, 688] width 37 height 33
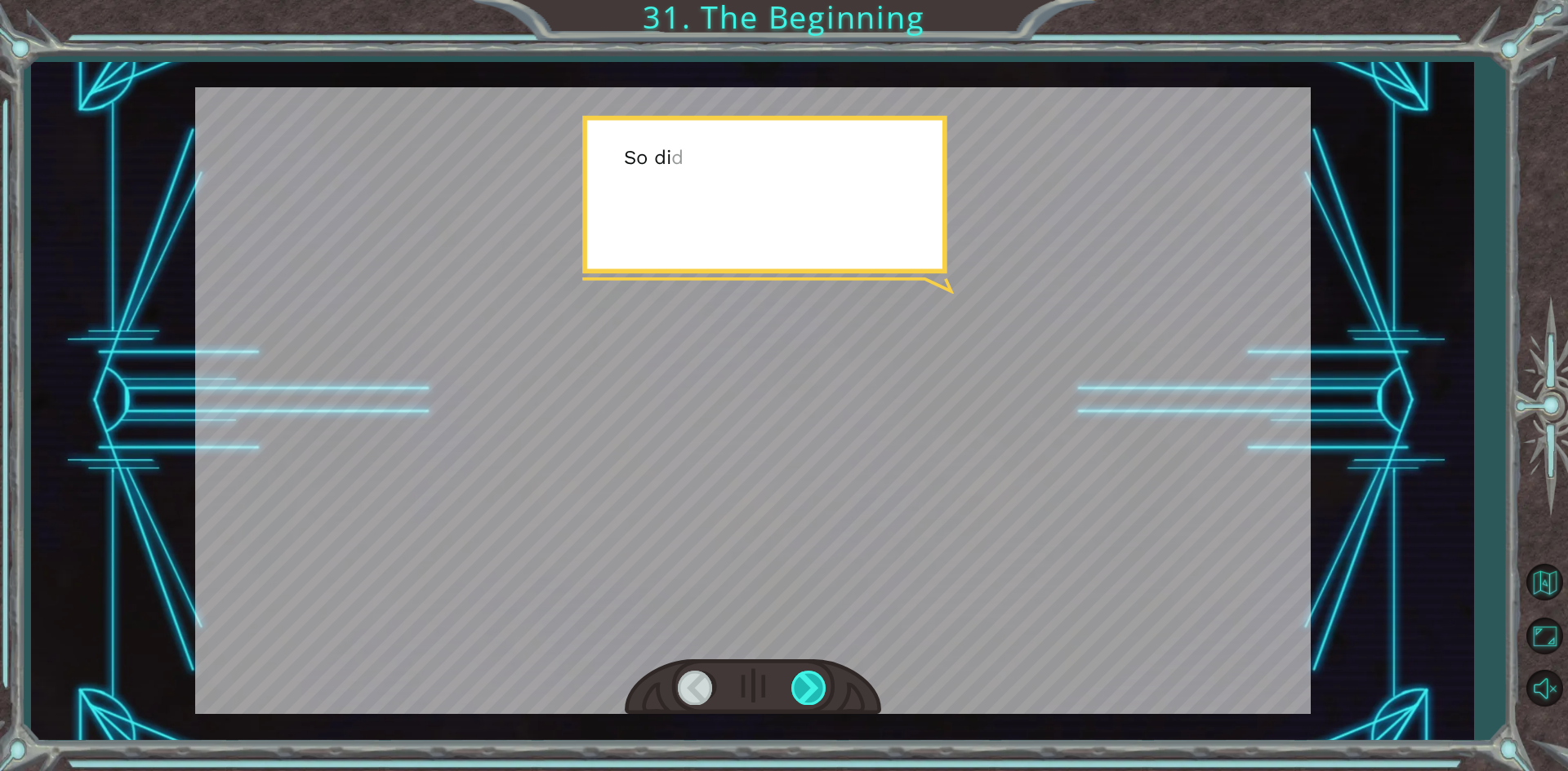
click at [819, 688] on div at bounding box center [810, 688] width 37 height 33
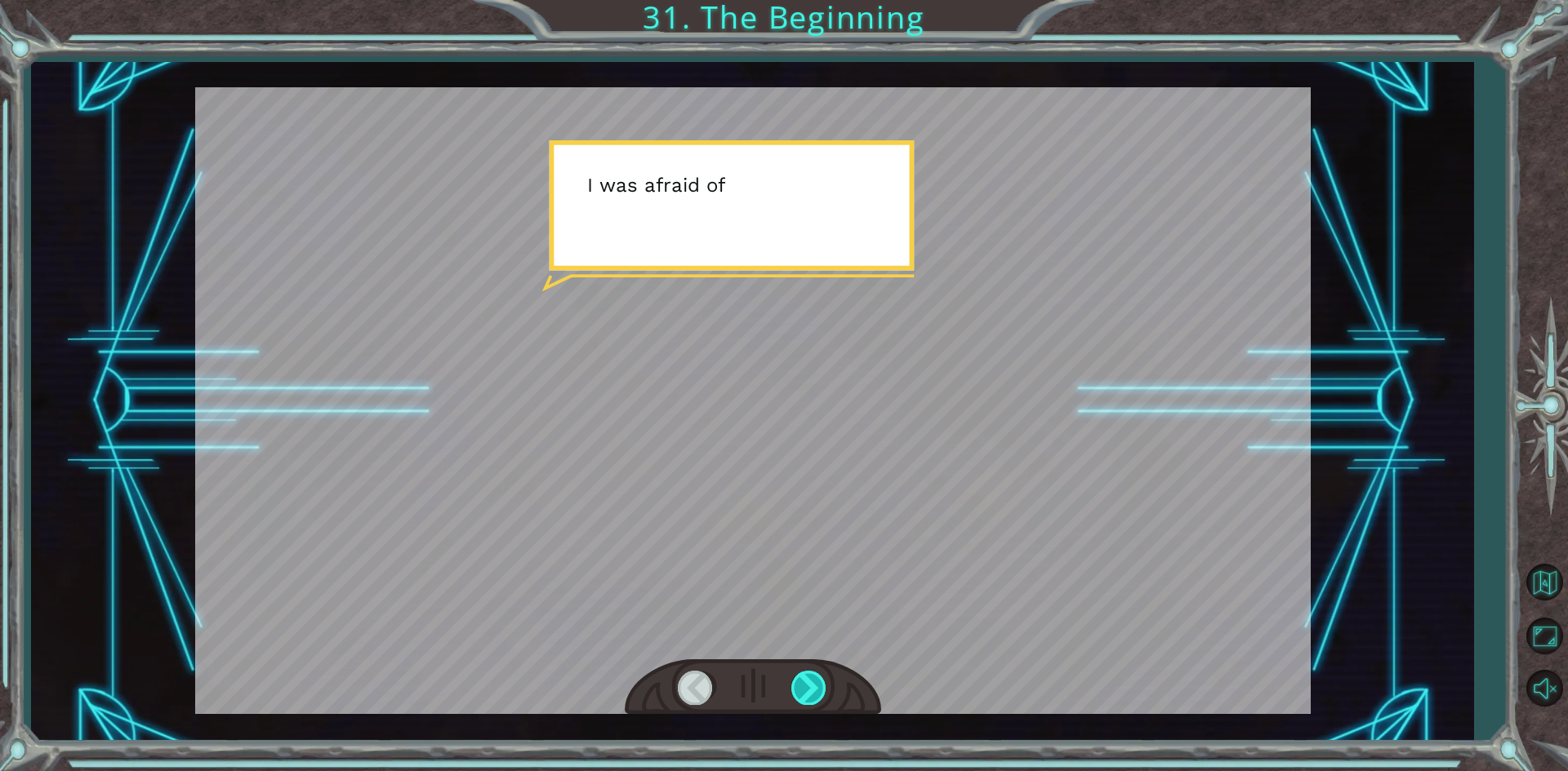
click at [819, 688] on div at bounding box center [810, 688] width 37 height 33
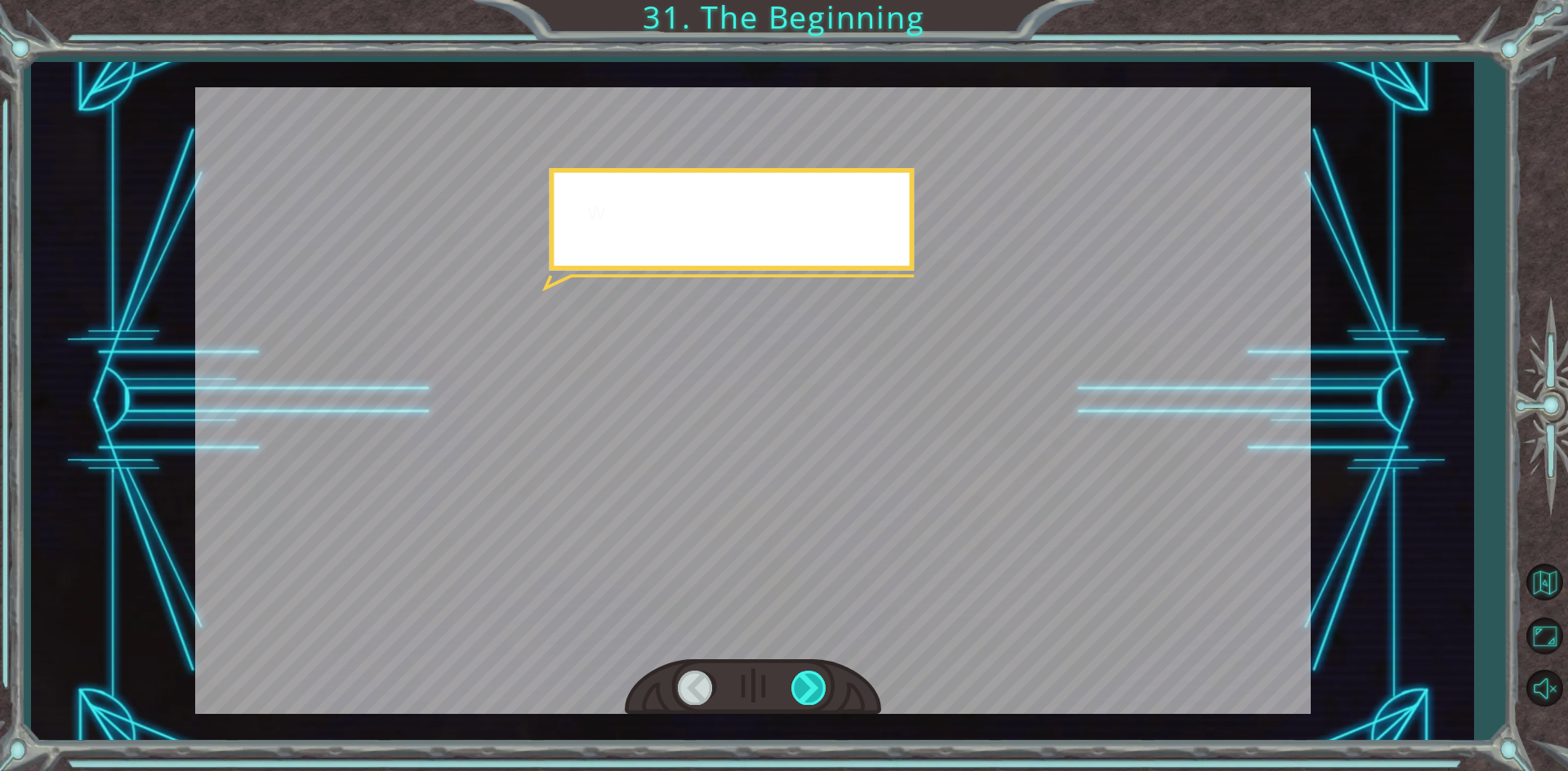
click at [819, 688] on div at bounding box center [810, 688] width 37 height 33
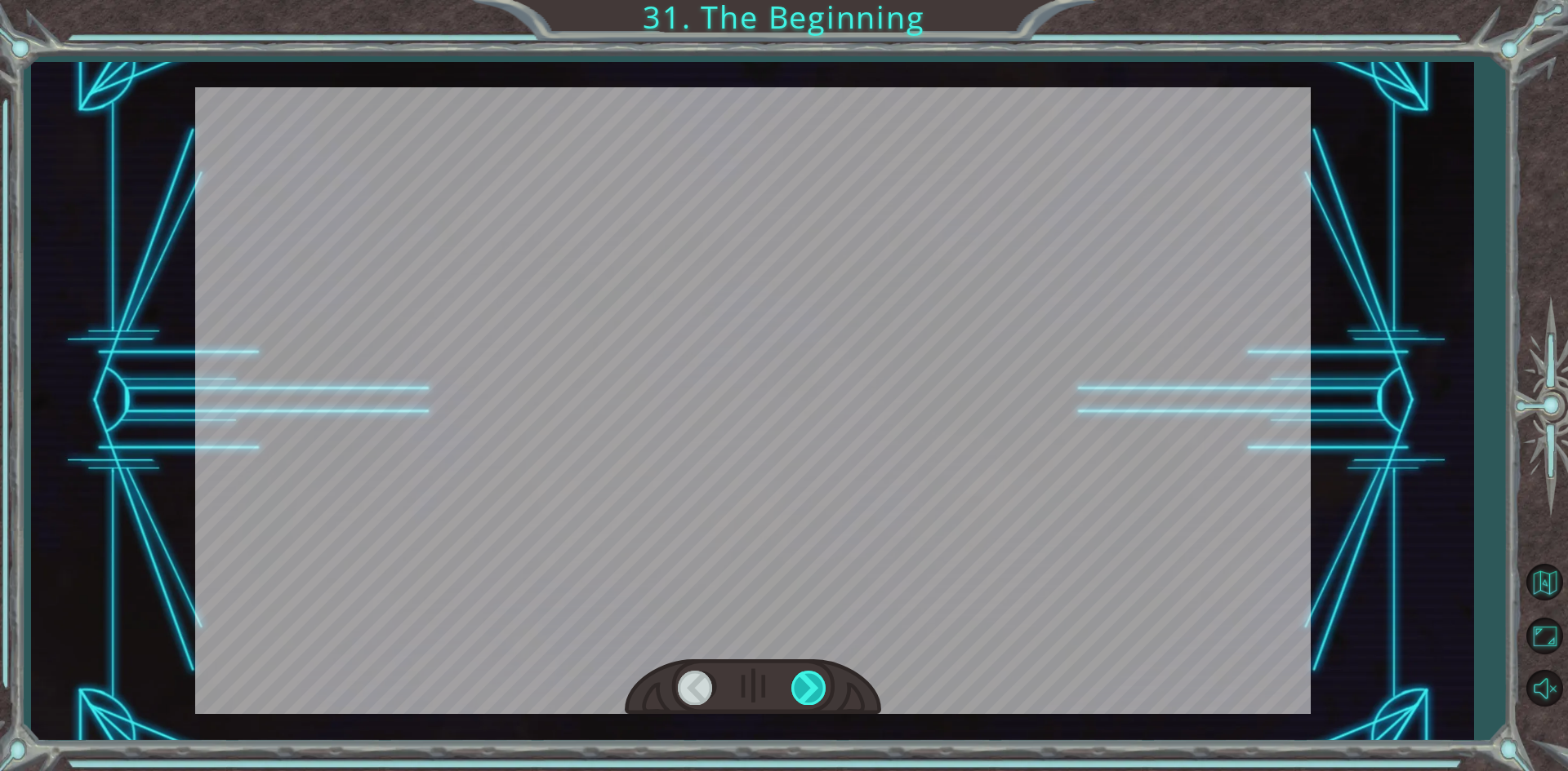
click at [819, 688] on div at bounding box center [810, 688] width 37 height 33
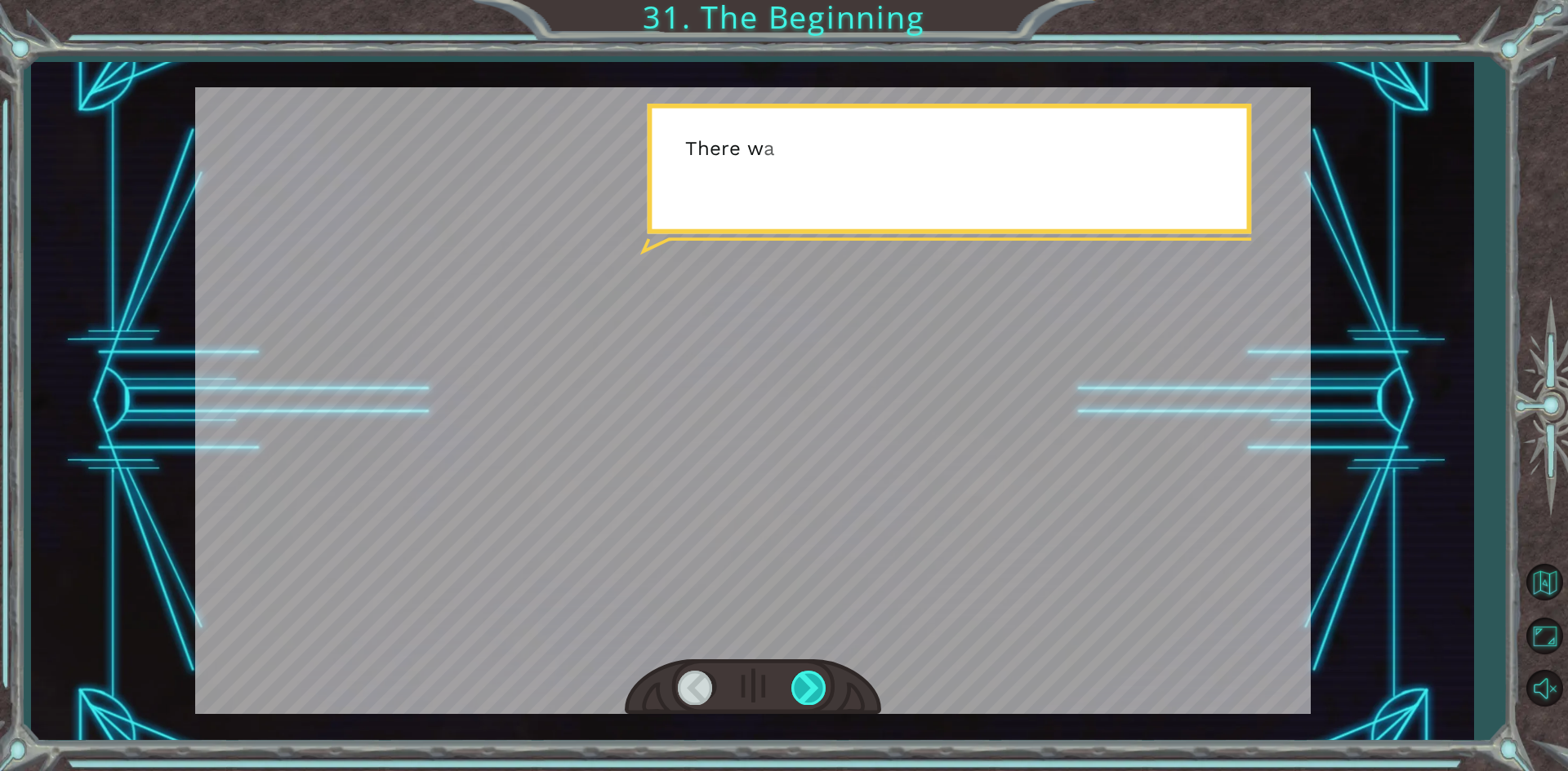
click at [819, 688] on div at bounding box center [810, 688] width 37 height 33
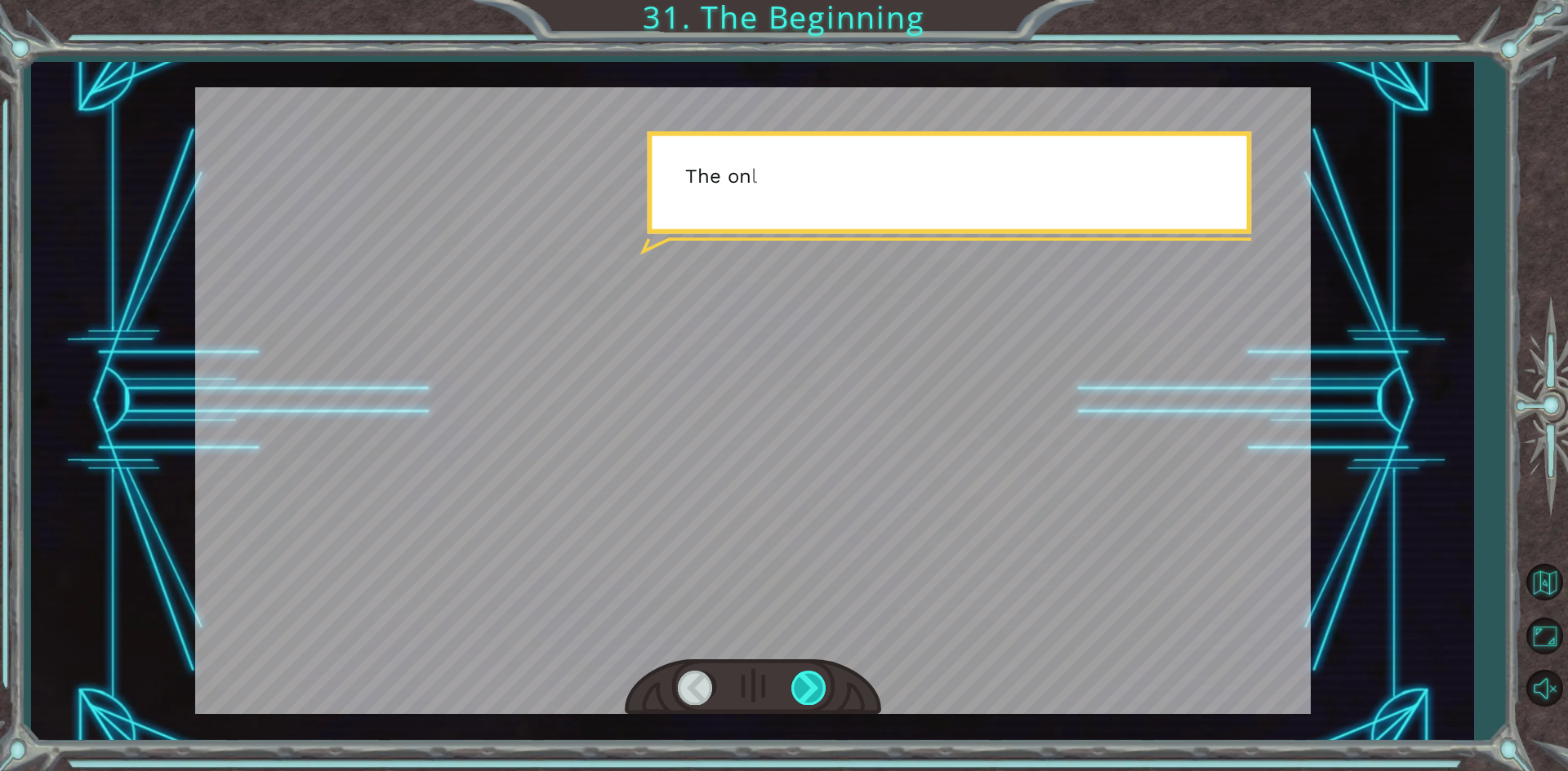
click at [819, 688] on div at bounding box center [810, 688] width 37 height 33
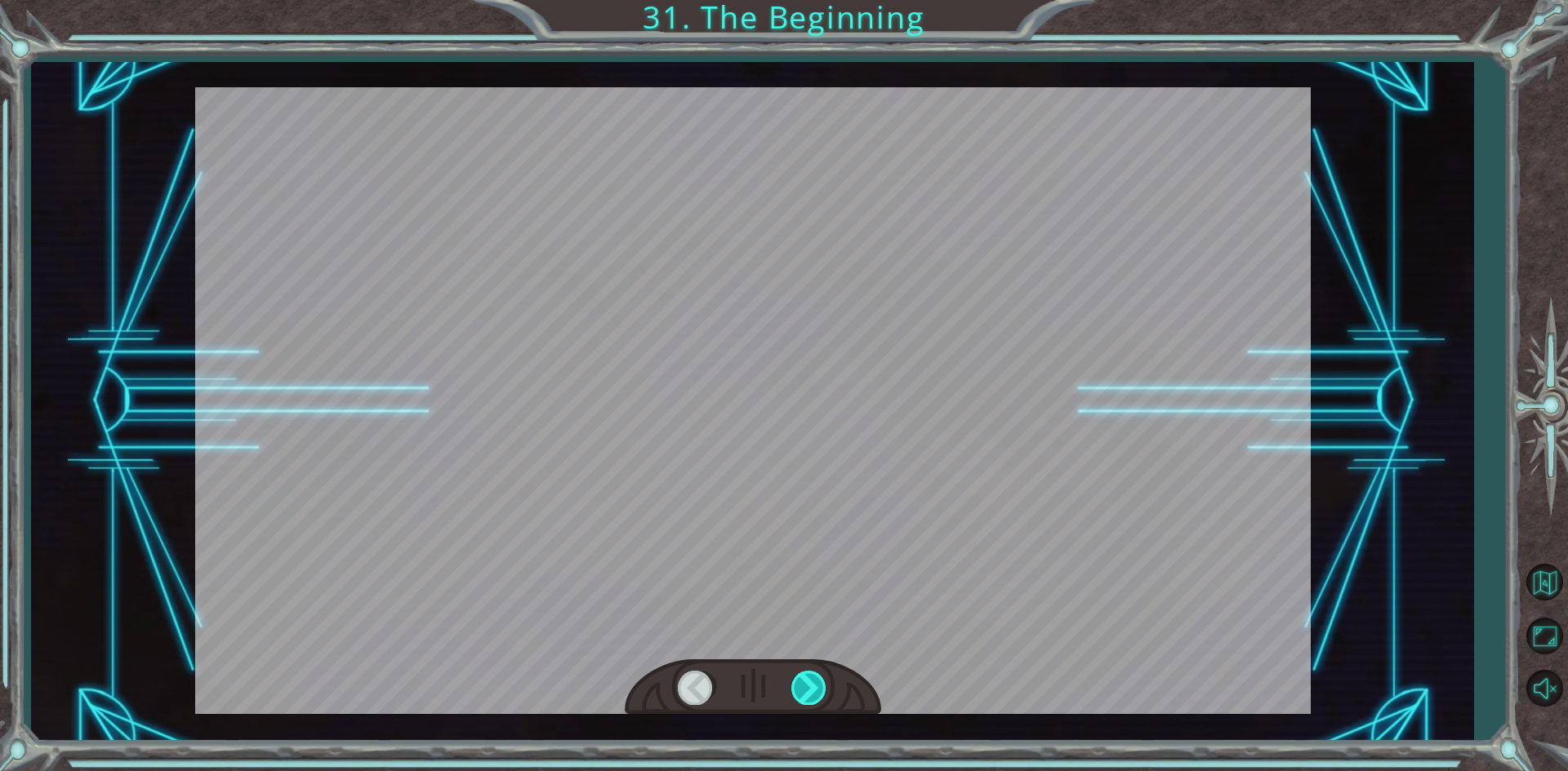
click at [819, 688] on div at bounding box center [810, 688] width 37 height 33
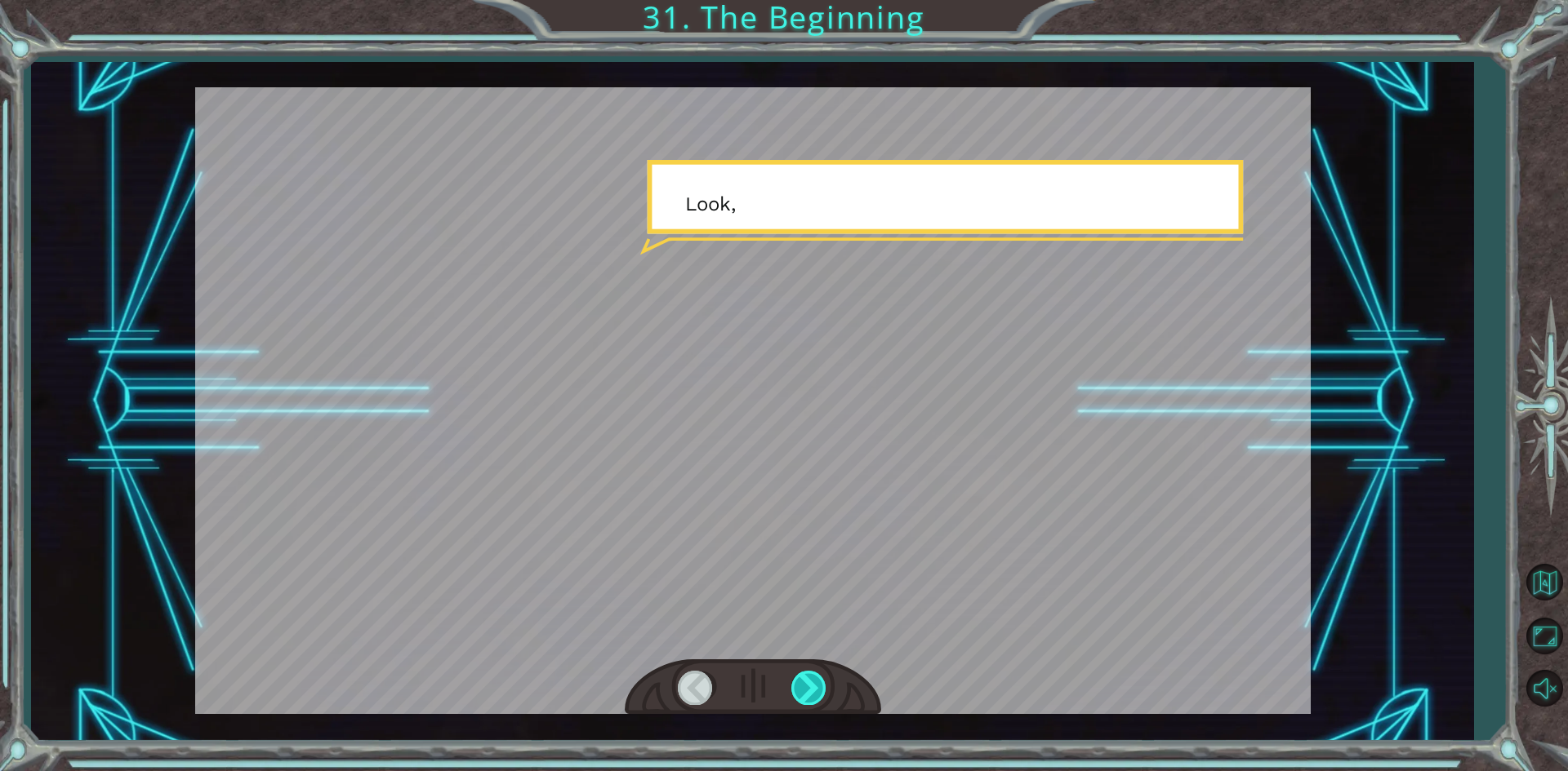
click at [819, 688] on div at bounding box center [810, 688] width 37 height 33
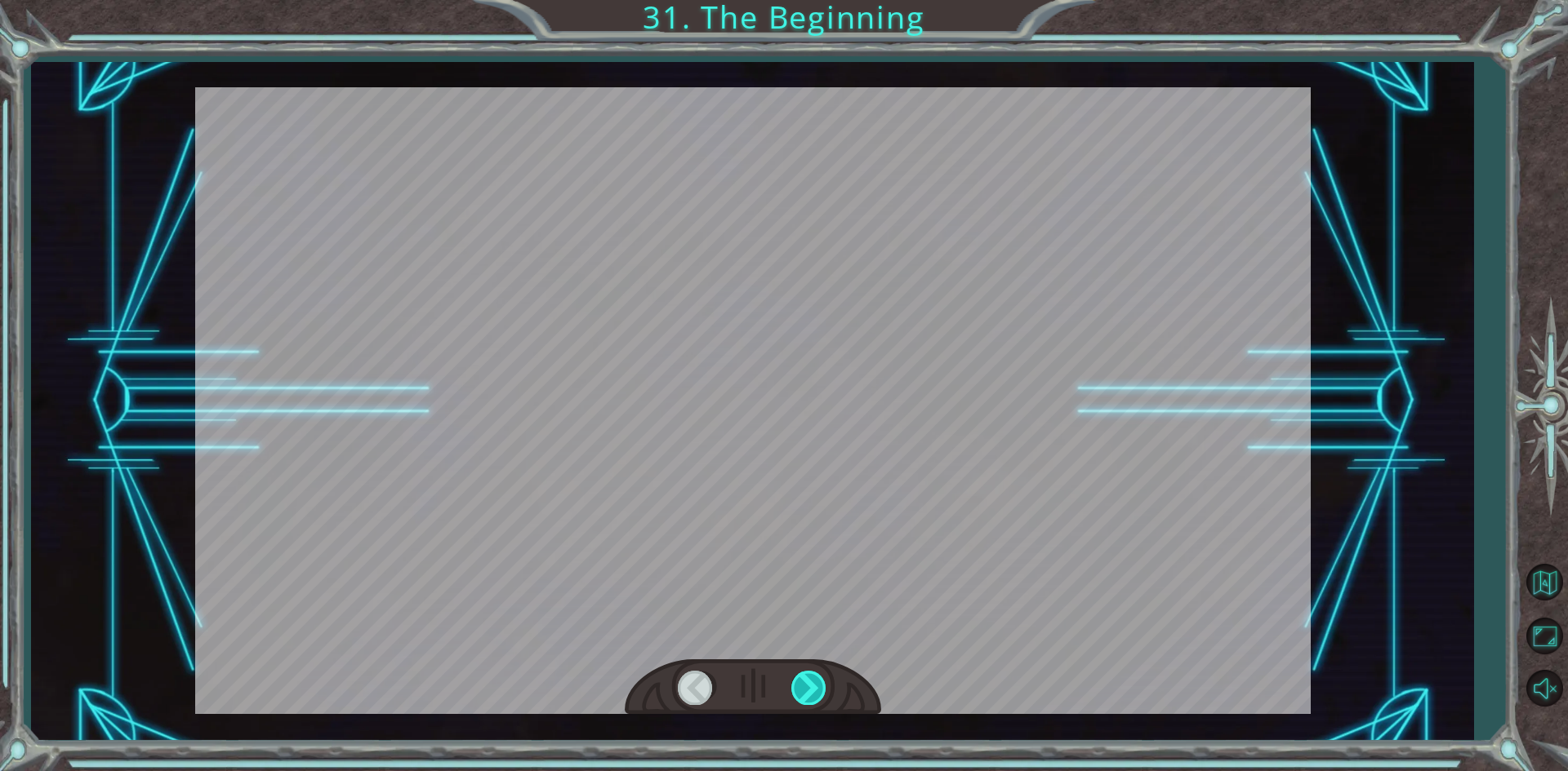
click at [819, 688] on div at bounding box center [810, 688] width 37 height 33
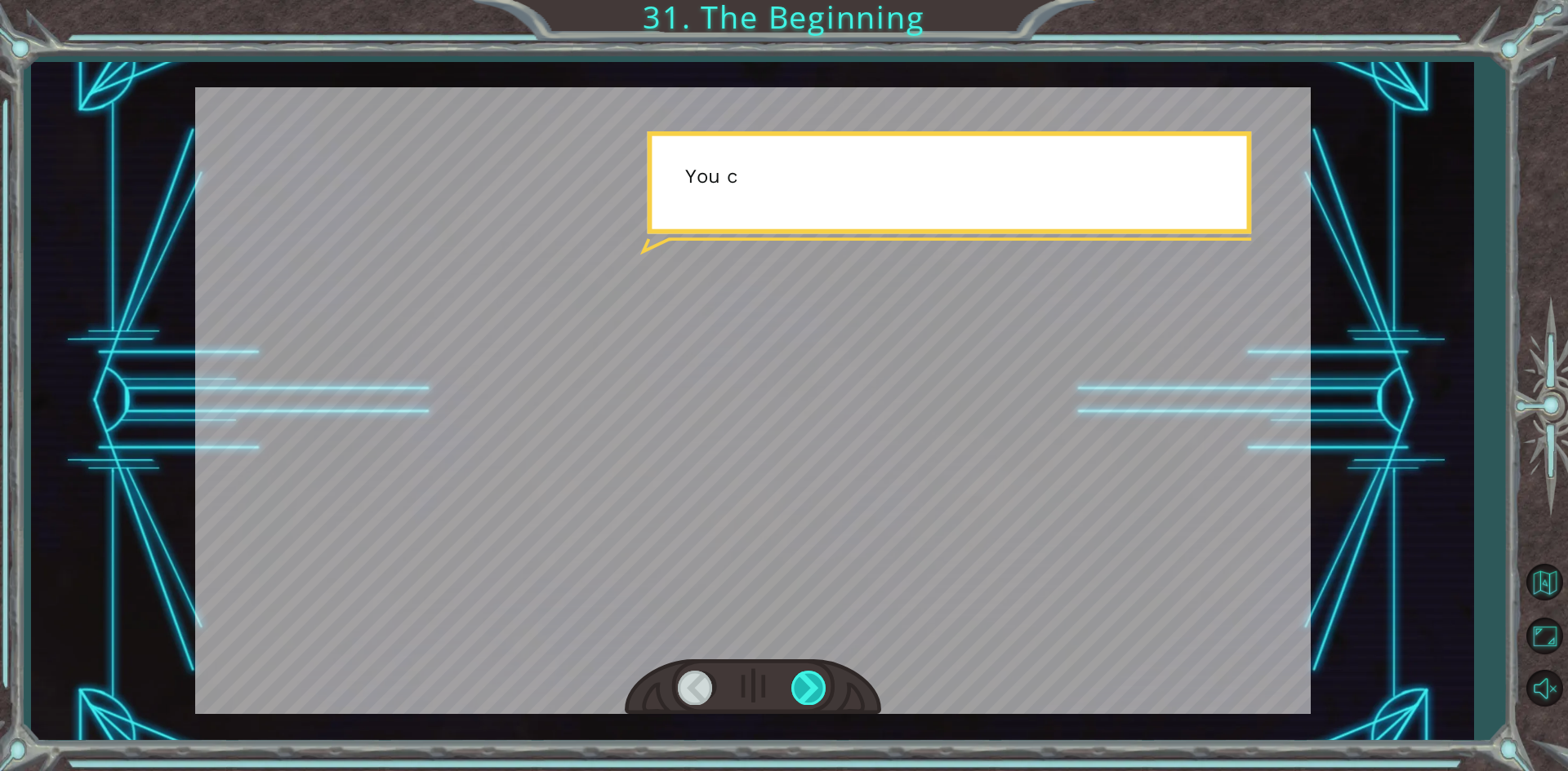
click at [819, 688] on div at bounding box center [810, 688] width 37 height 33
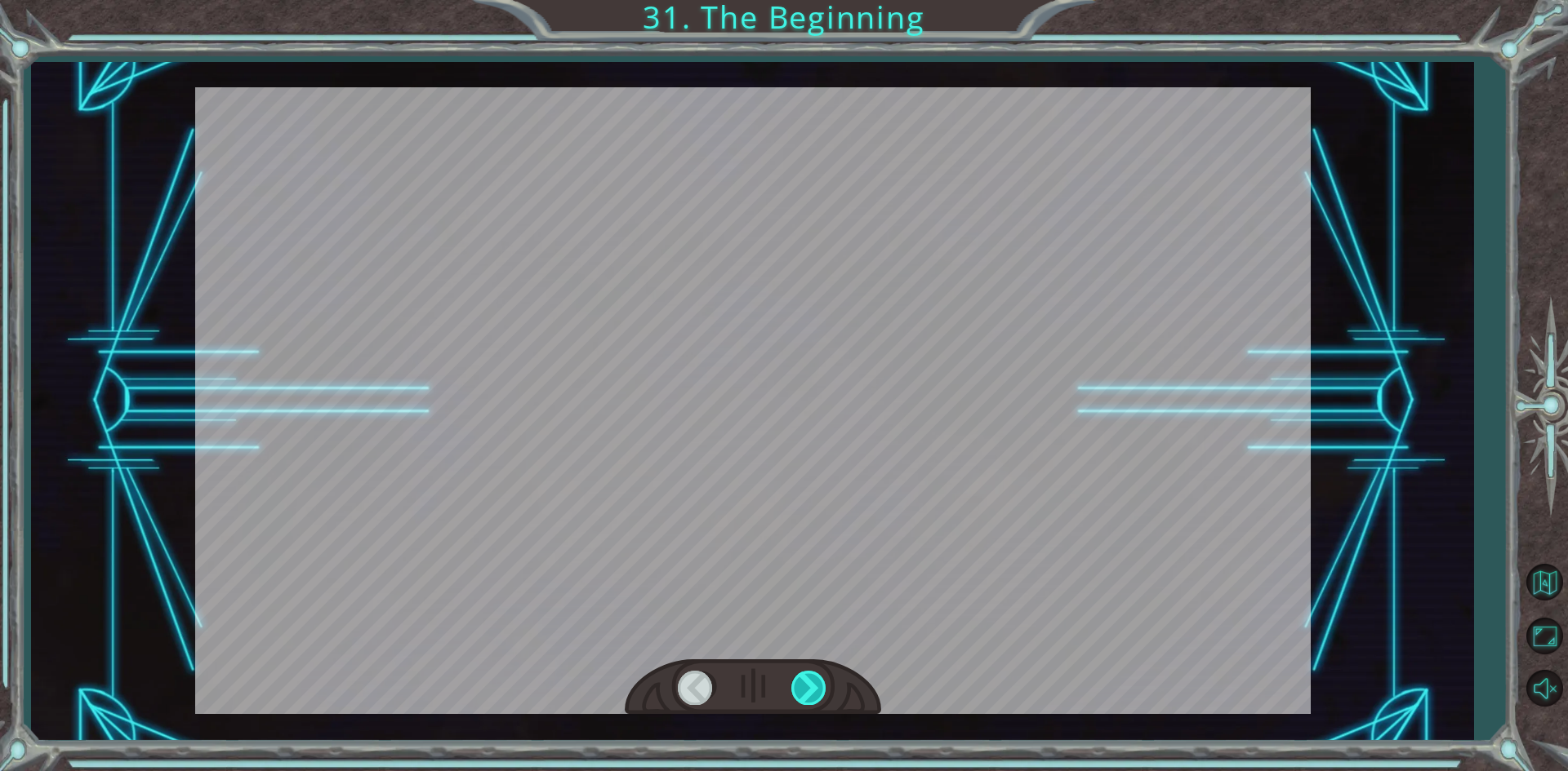
click at [819, 688] on div at bounding box center [810, 688] width 37 height 33
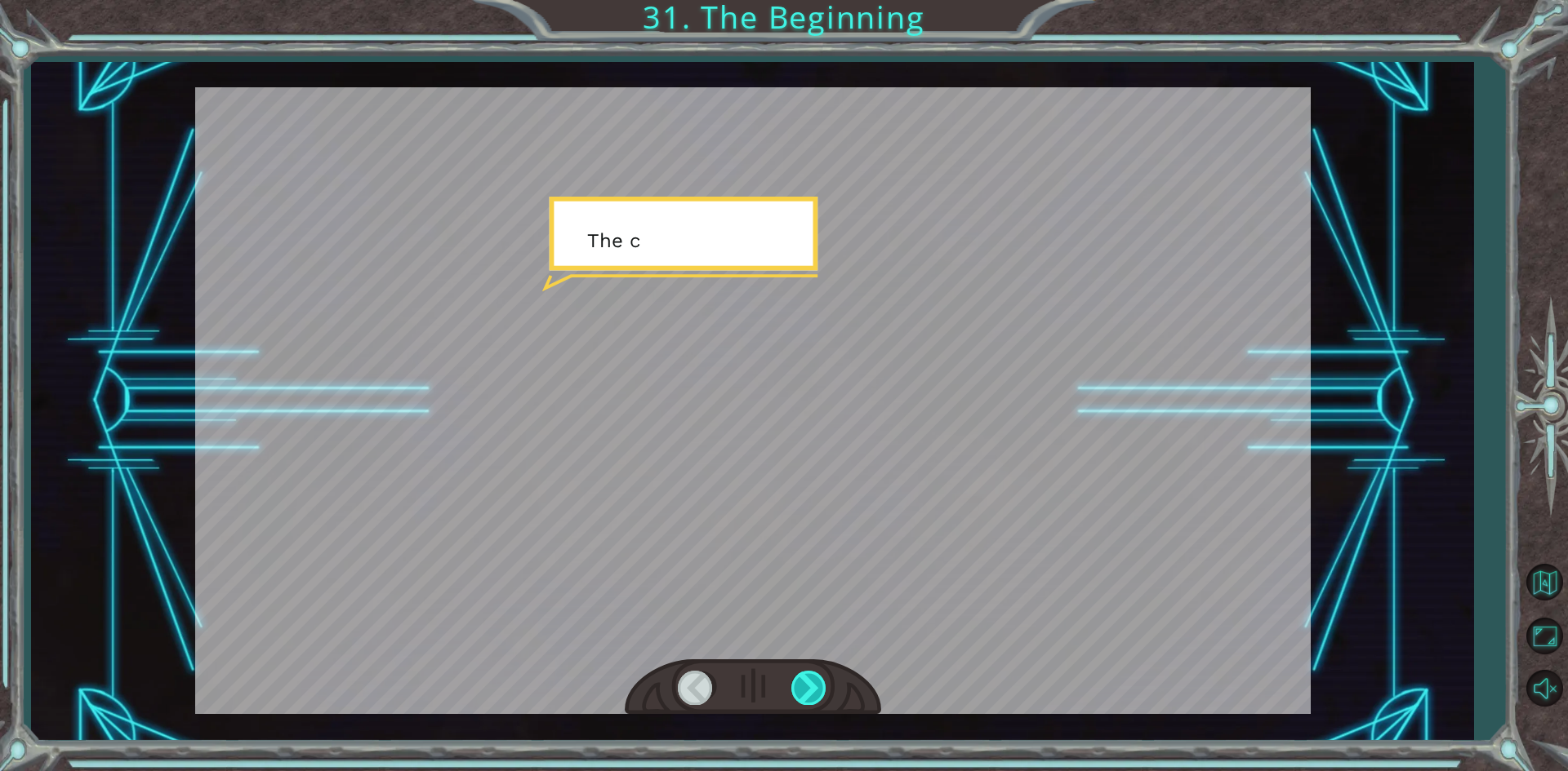
click at [819, 688] on div at bounding box center [810, 688] width 37 height 33
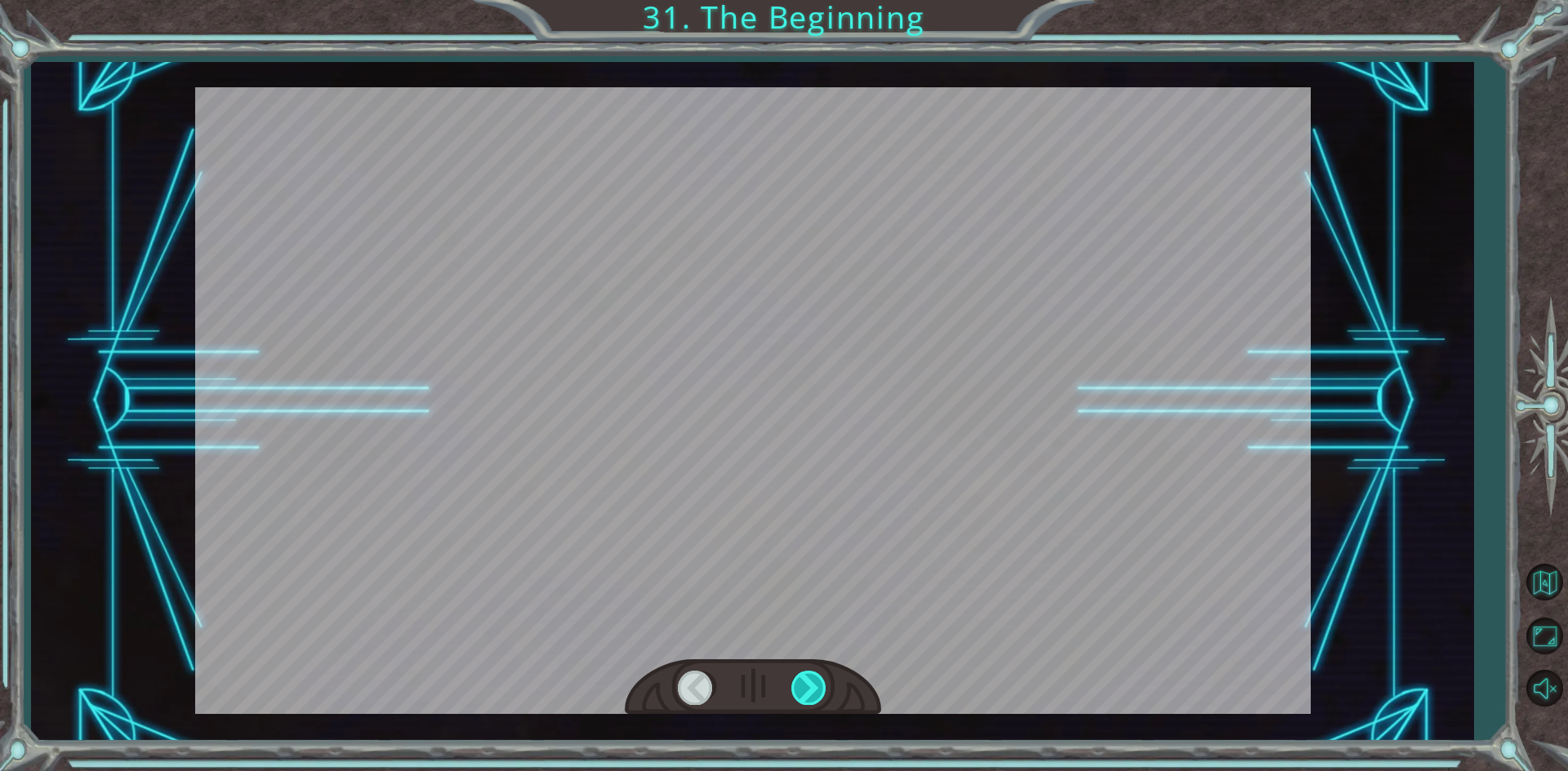
click at [819, 688] on div at bounding box center [810, 688] width 37 height 33
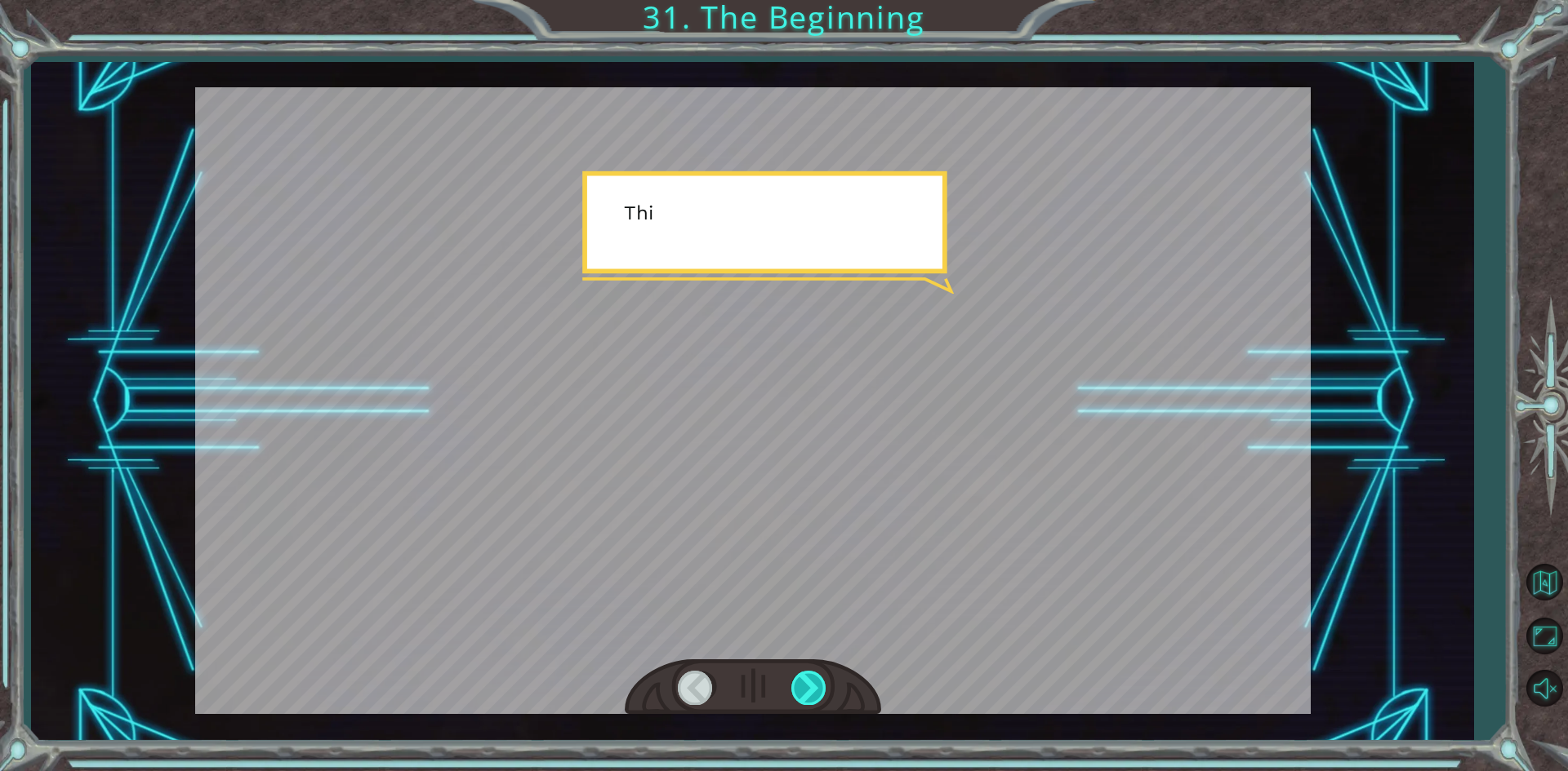
click at [819, 688] on div at bounding box center [810, 688] width 37 height 33
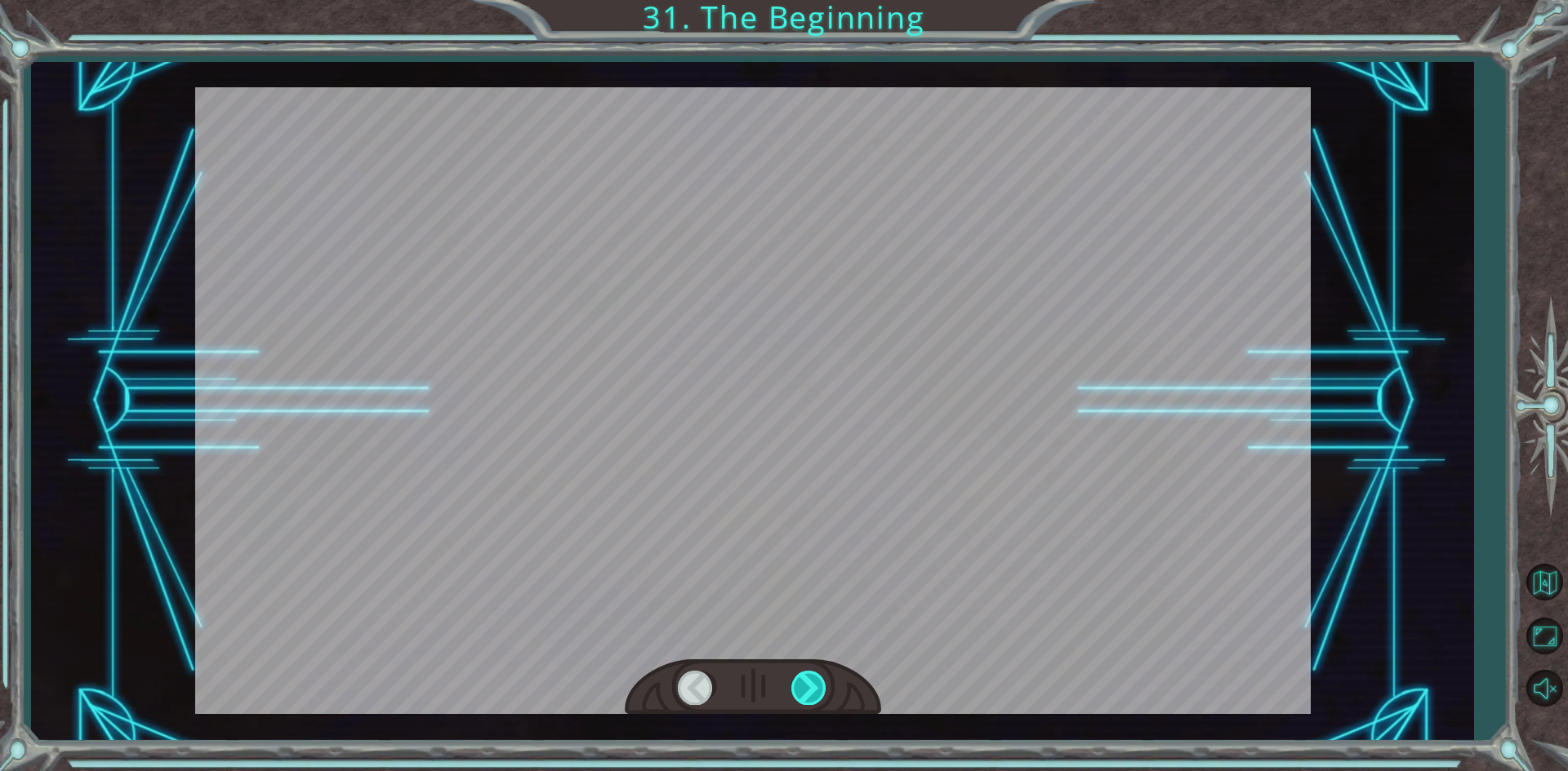
click at [819, 688] on div at bounding box center [810, 688] width 37 height 33
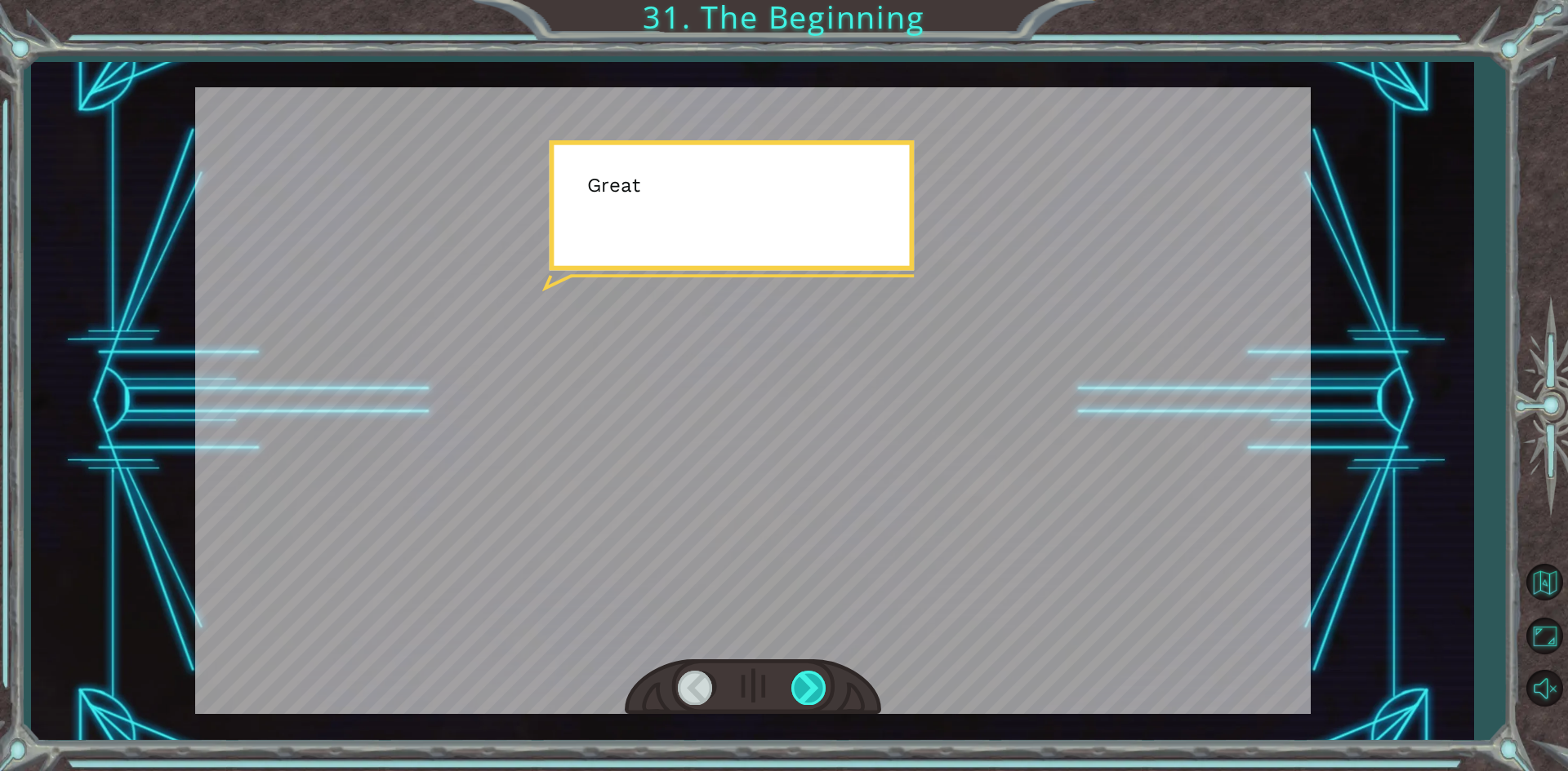
click at [819, 688] on div at bounding box center [810, 688] width 37 height 33
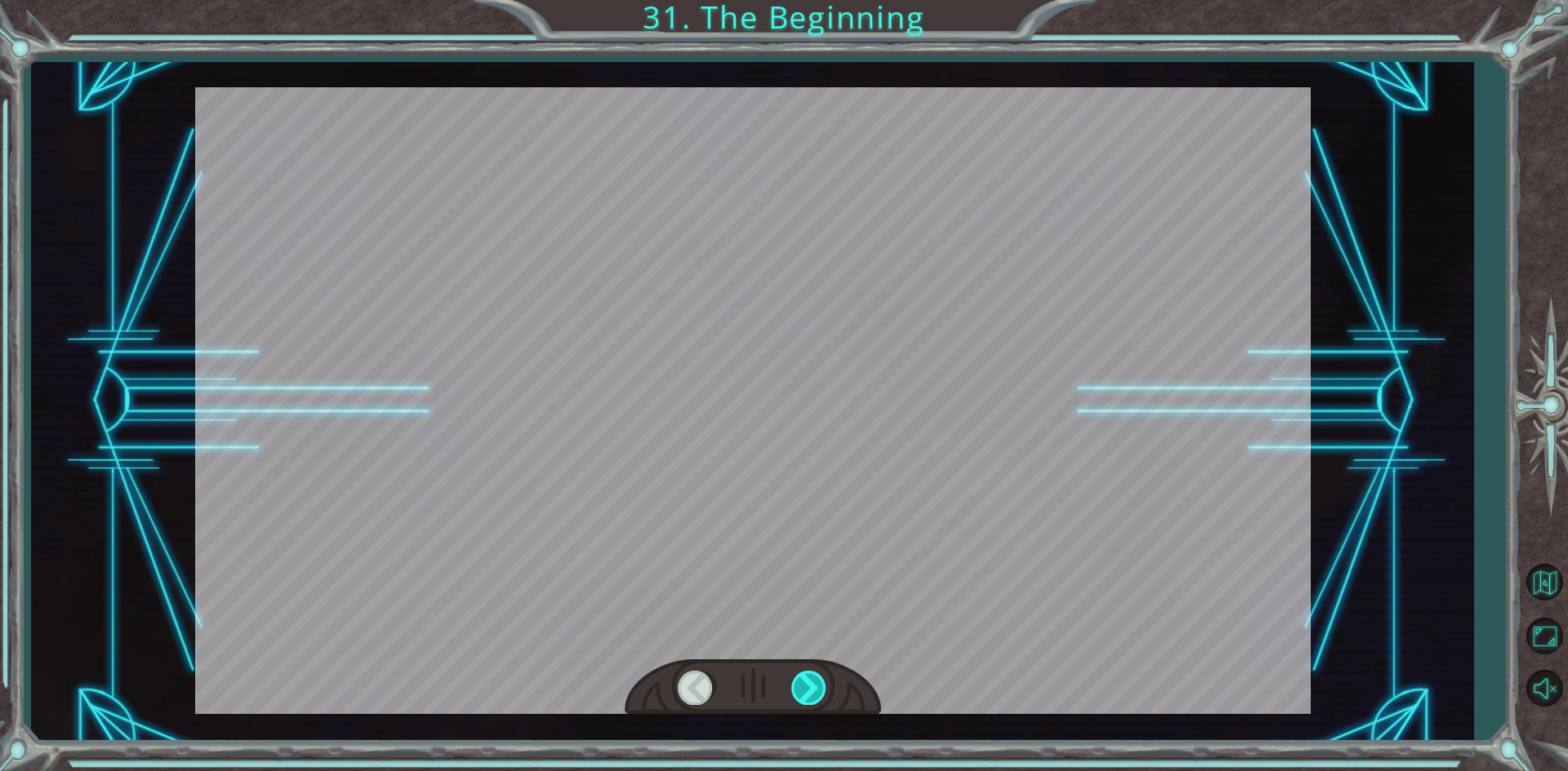
click at [819, 688] on div at bounding box center [810, 688] width 37 height 33
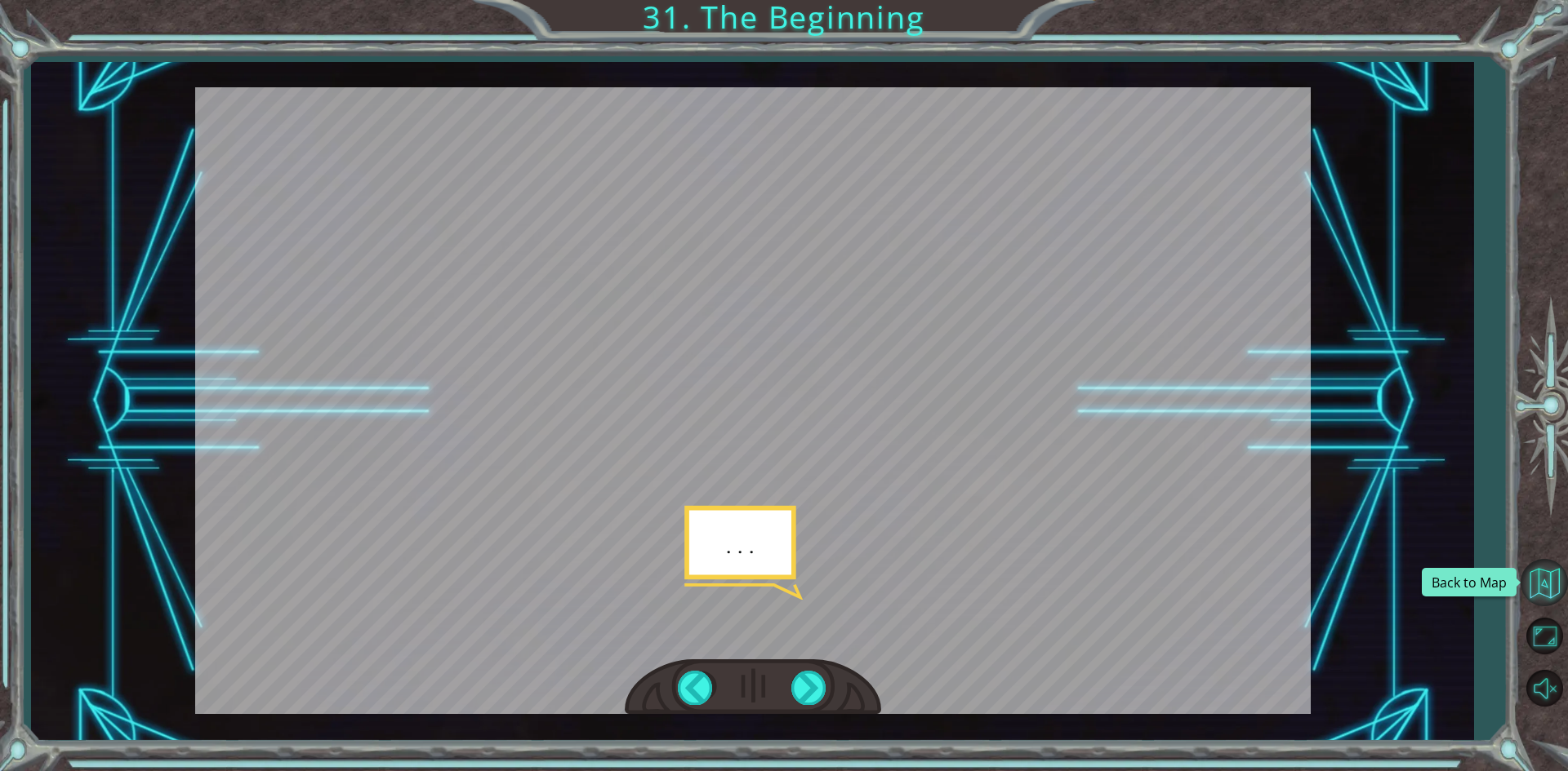
click at [1545, 579] on button "Back to Map" at bounding box center [1544, 583] width 48 height 48
